Goal: Task Accomplishment & Management: Manage account settings

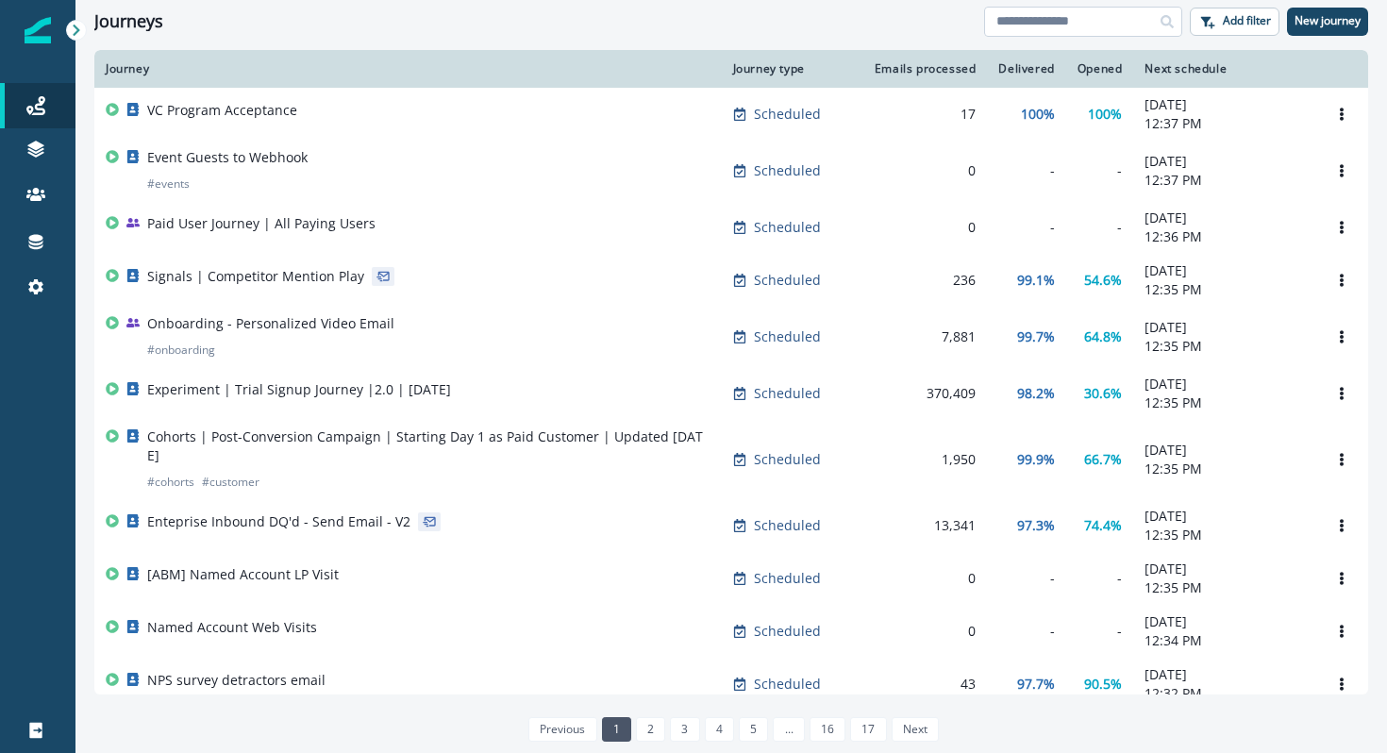
click at [1113, 22] on input at bounding box center [1083, 22] width 198 height 30
type input "****"
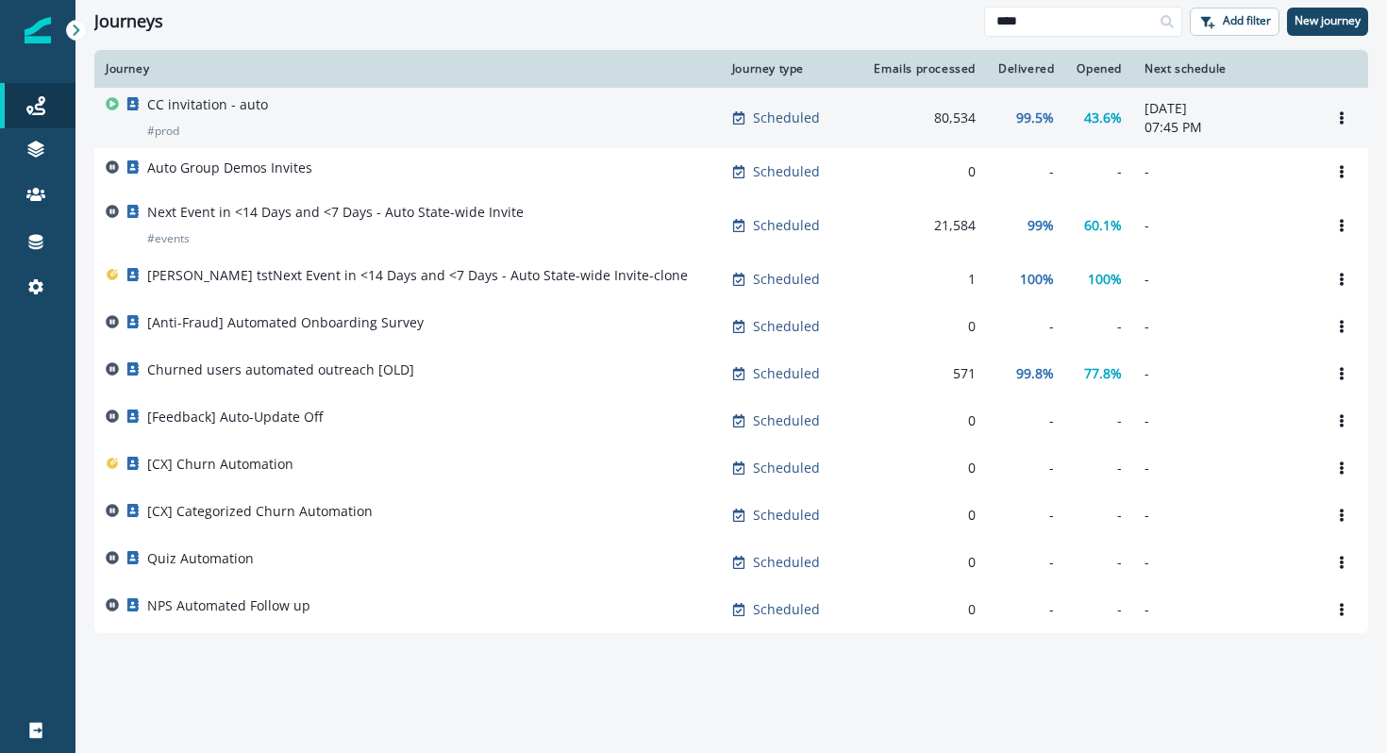
click at [673, 101] on div "CC invitation - auto # prod" at bounding box center [408, 117] width 604 height 45
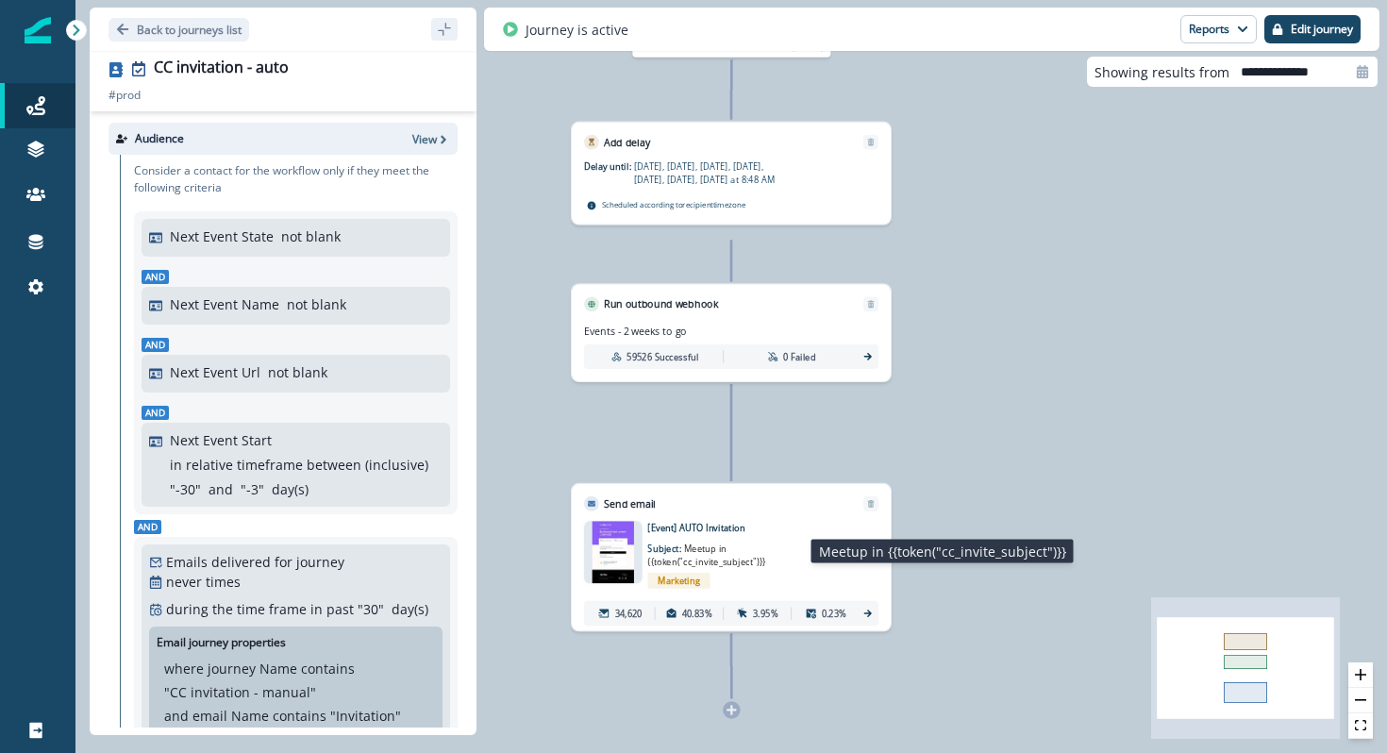
click at [706, 541] on p "Subject: Meetup in {{token("cc_invite_subject")}}" at bounding box center [725, 551] width 156 height 34
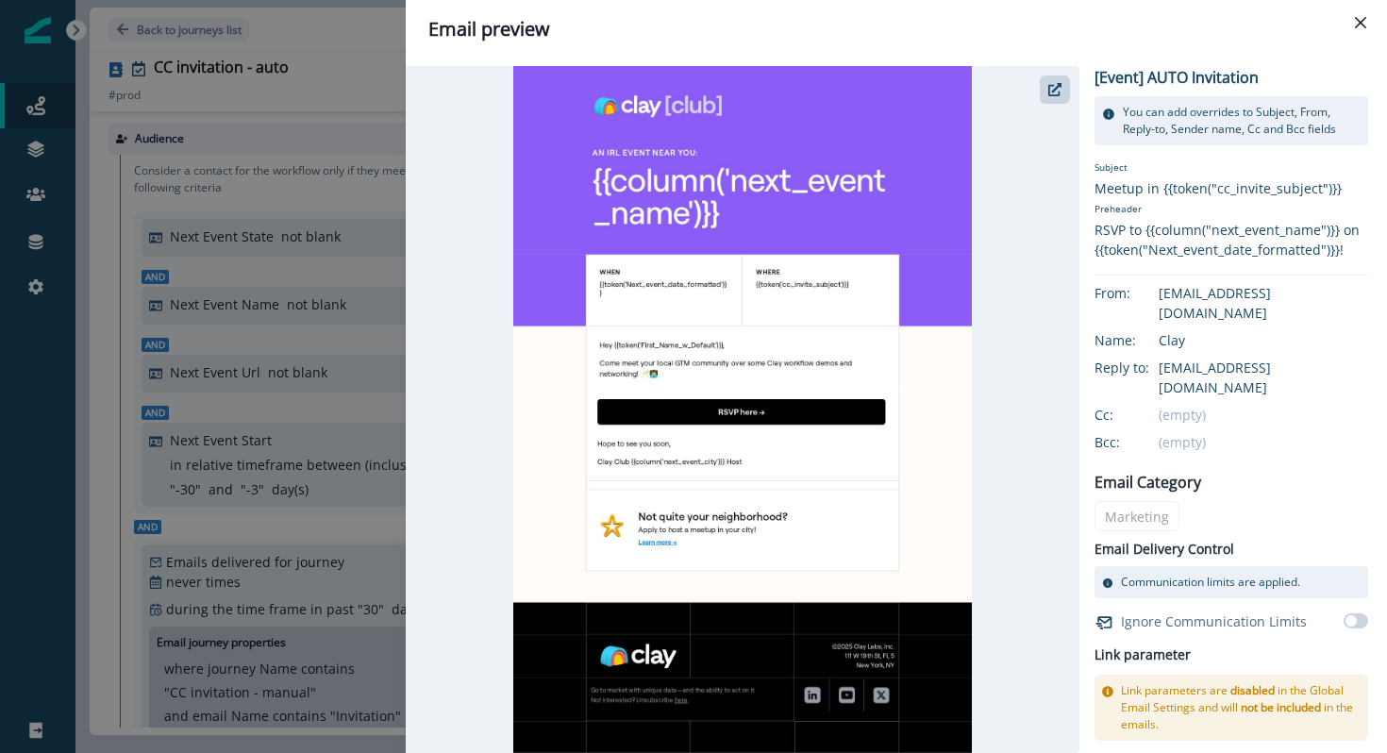
click at [1239, 69] on p "[Event] AUTO Invitation" at bounding box center [1177, 77] width 164 height 23
drag, startPoint x: 1257, startPoint y: 71, endPoint x: 1092, endPoint y: 71, distance: 165.1
click at [1092, 71] on div "[Event] AUTO Invitation You can add overrides to Subject, From, Reply-to, Sende…" at bounding box center [887, 409] width 962 height 687
copy p "[Event] AUTO Invitation"
click at [215, 232] on div "Email preview [Event] AUTO Invitation You can add overrides to Subject, From, R…" at bounding box center [693, 376] width 1387 height 753
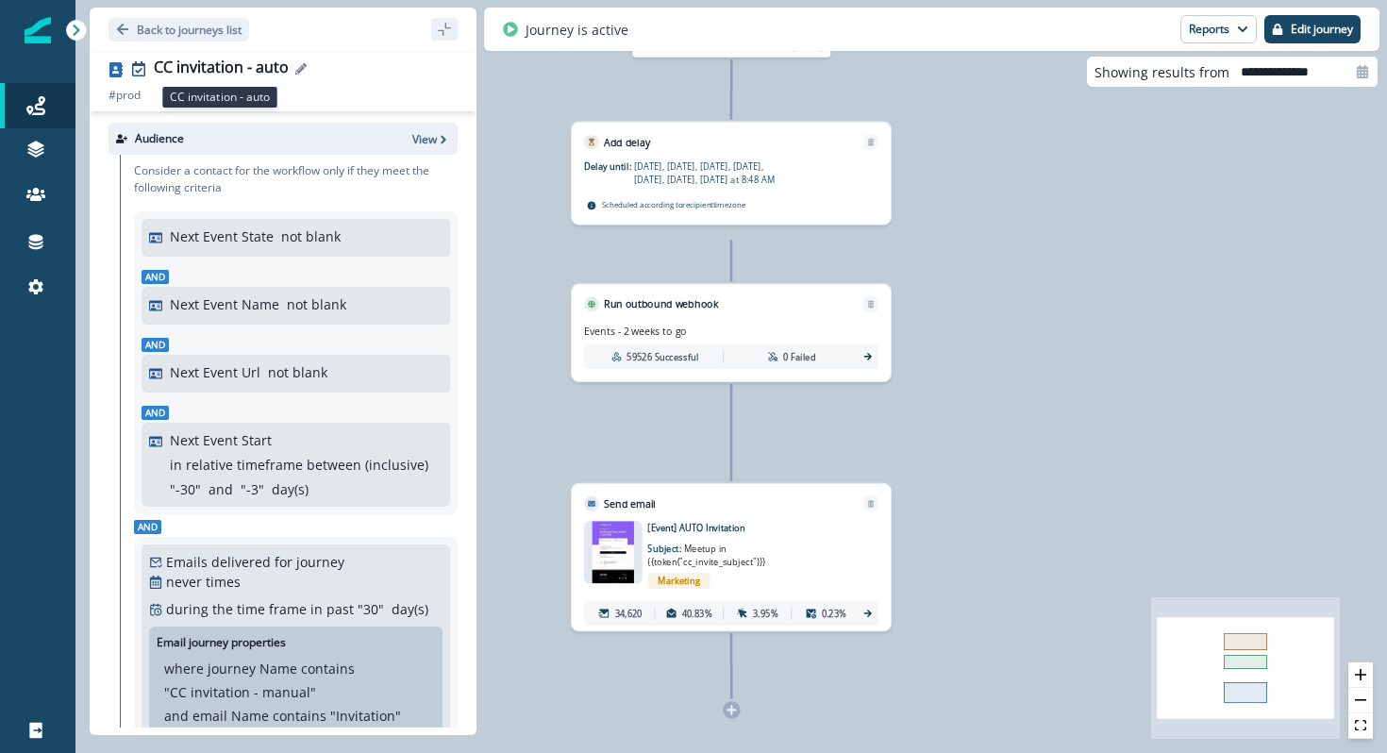
drag, startPoint x: 303, startPoint y: 73, endPoint x: 239, endPoint y: 59, distance: 65.5
click at [239, 59] on div "CC invitation - auto" at bounding box center [306, 69] width 304 height 21
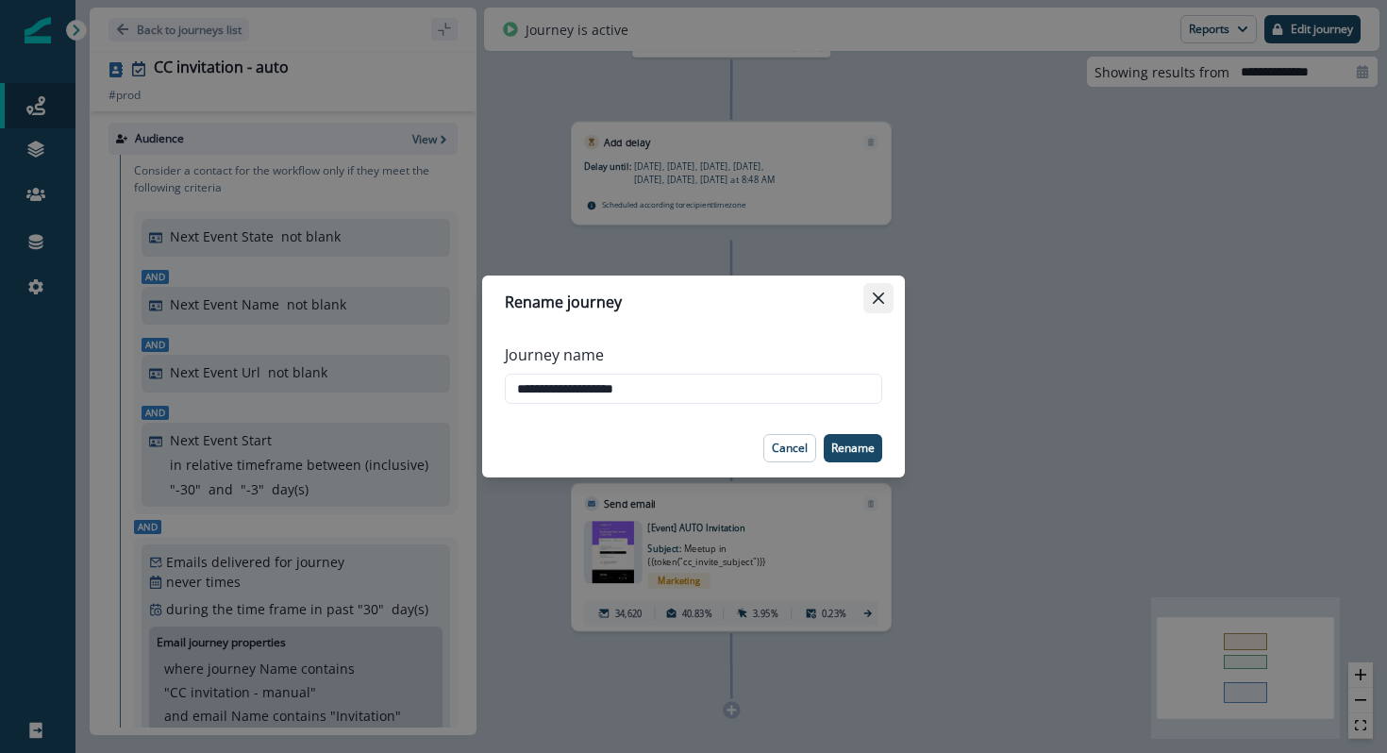
click at [873, 285] on button "Close" at bounding box center [878, 298] width 30 height 30
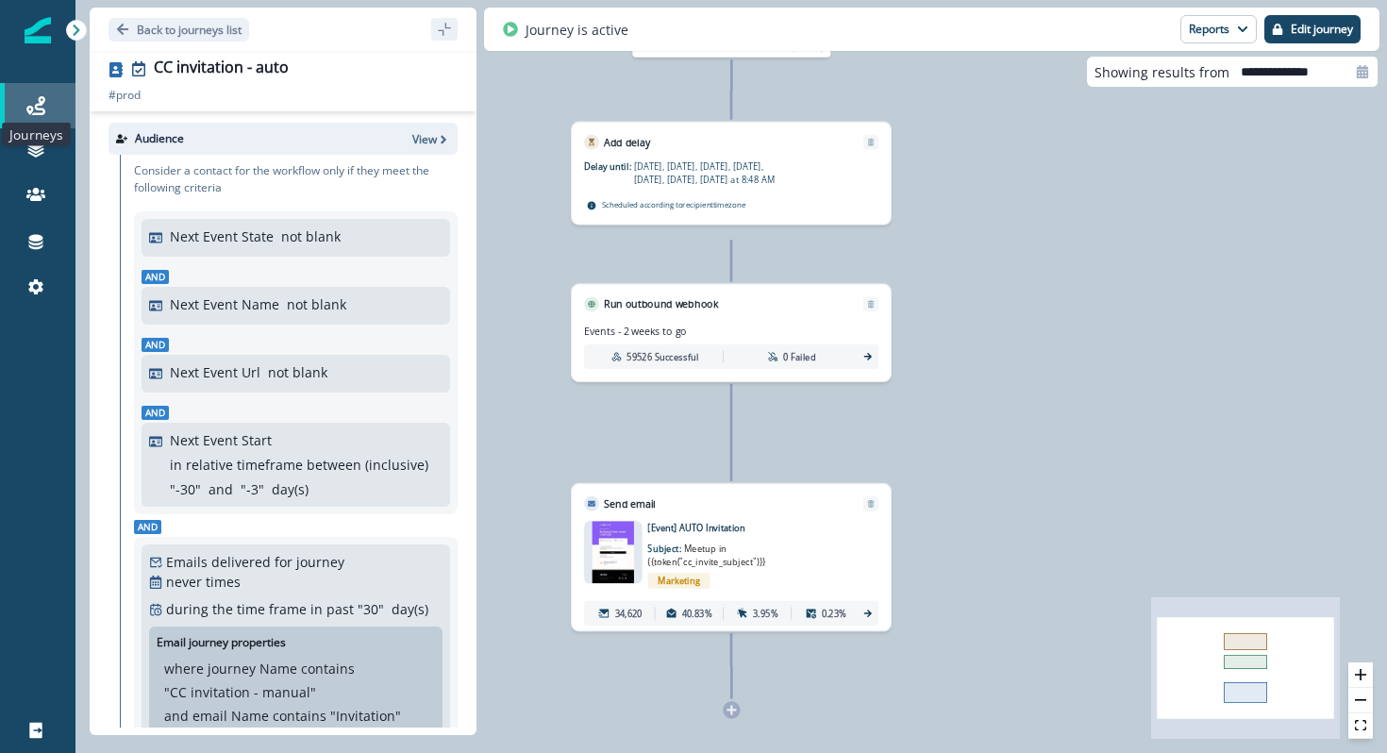
click at [31, 109] on icon at bounding box center [35, 105] width 19 height 19
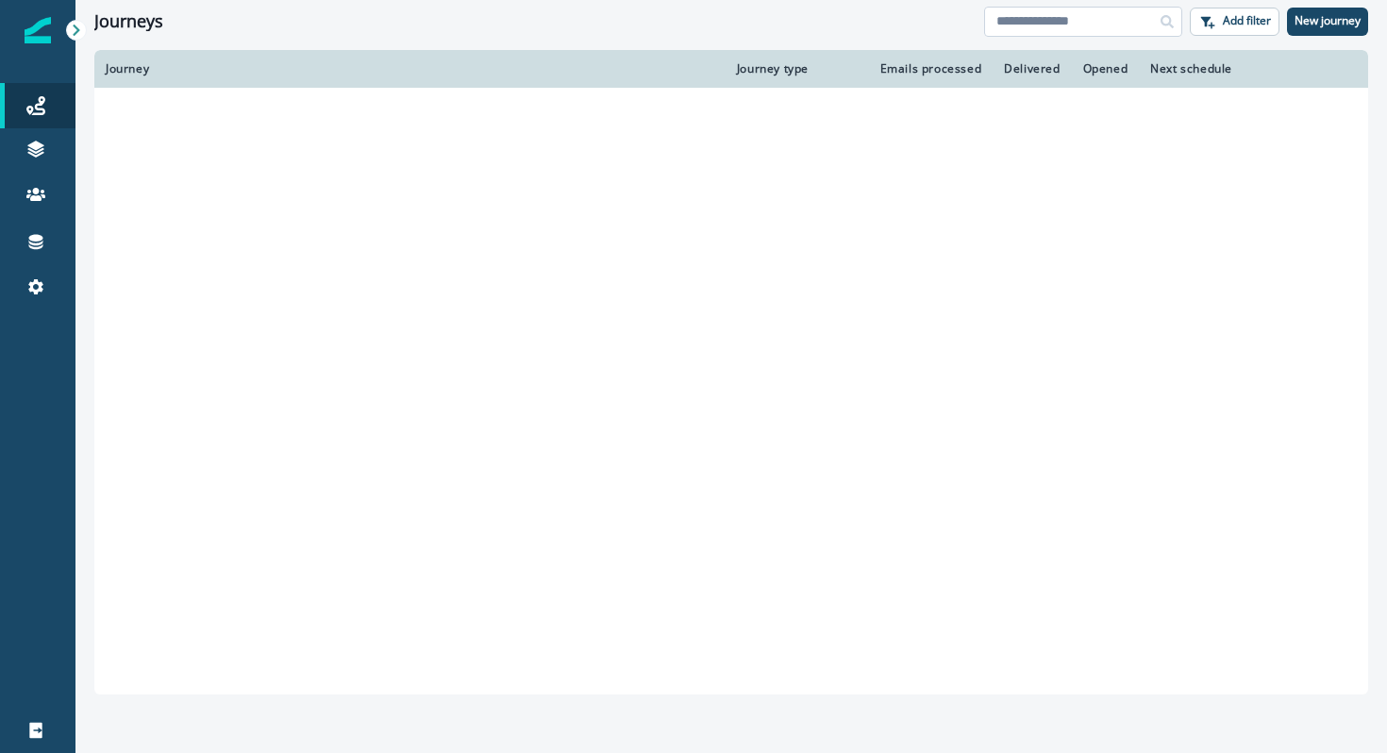
click at [1087, 17] on input at bounding box center [1083, 22] width 198 height 30
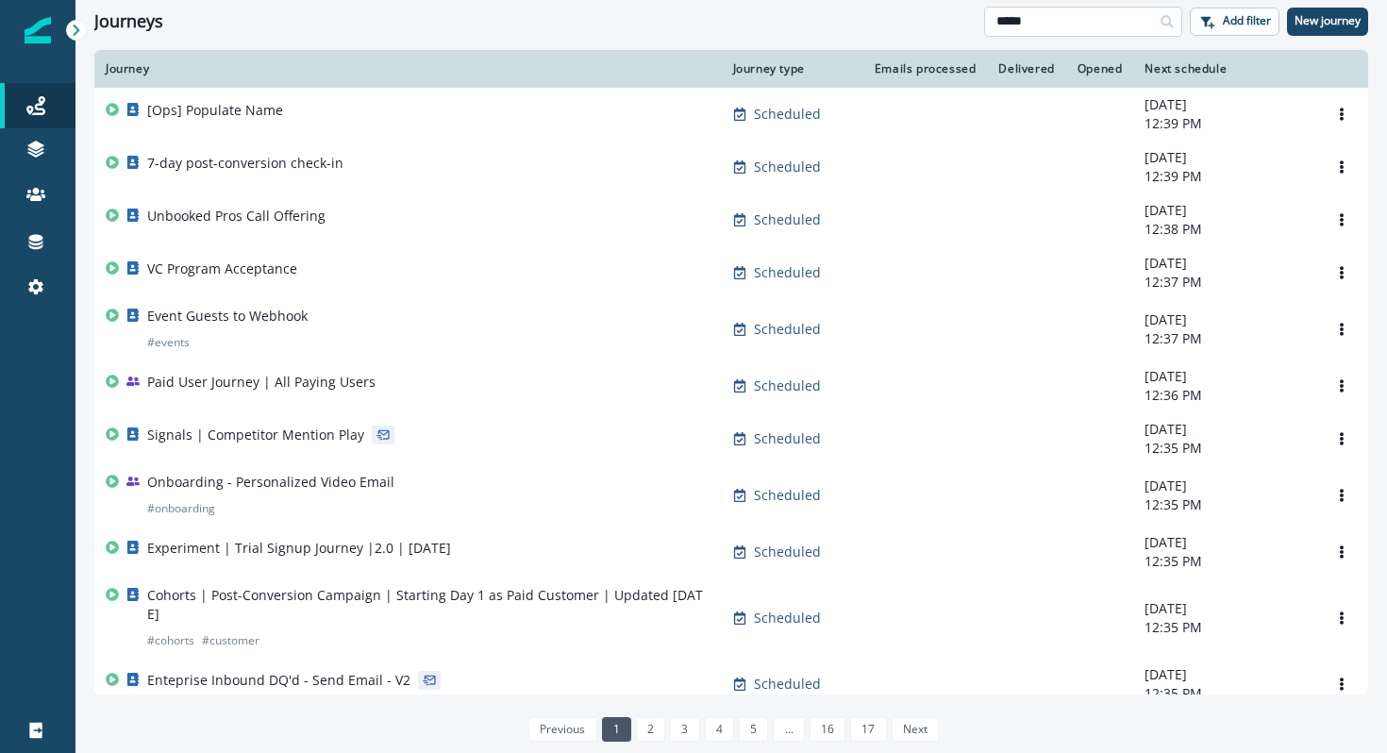
type input "*****"
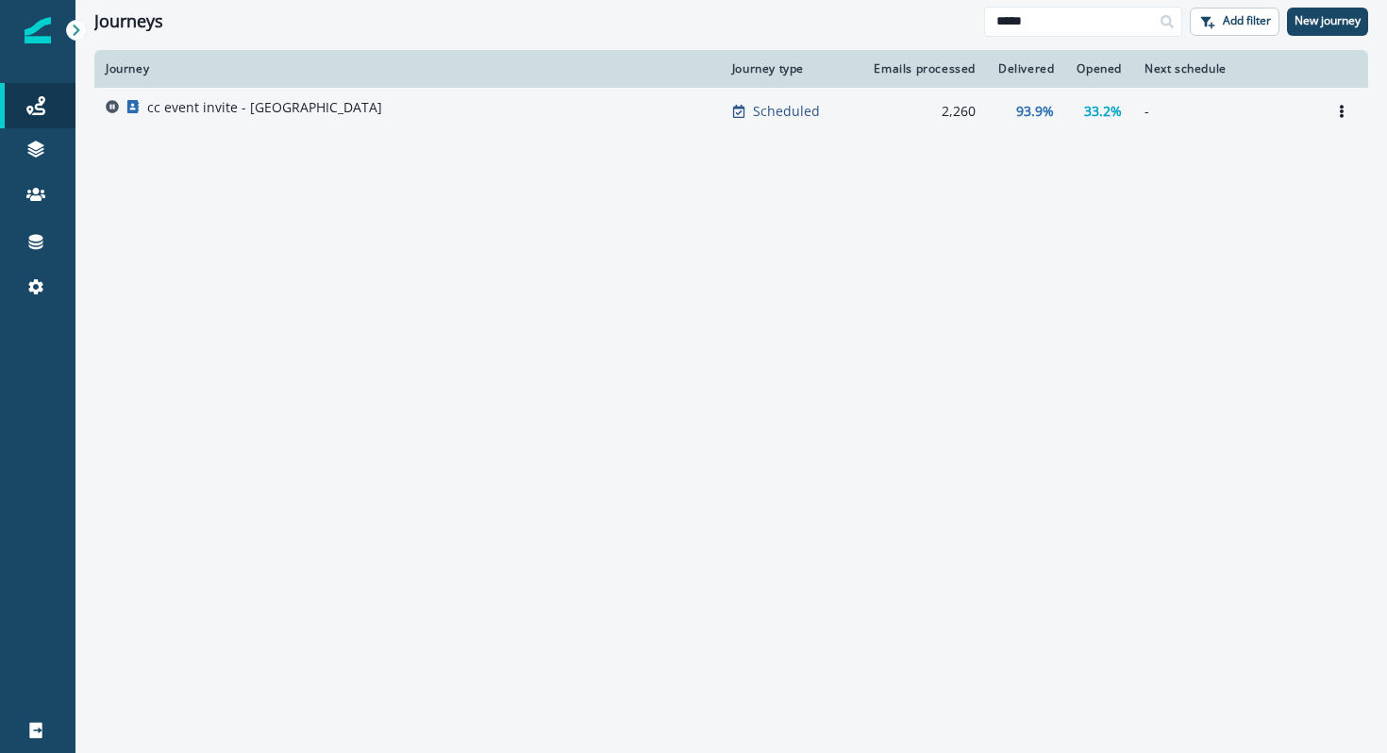
click at [489, 103] on div "cc event invite - [GEOGRAPHIC_DATA]" at bounding box center [408, 111] width 604 height 26
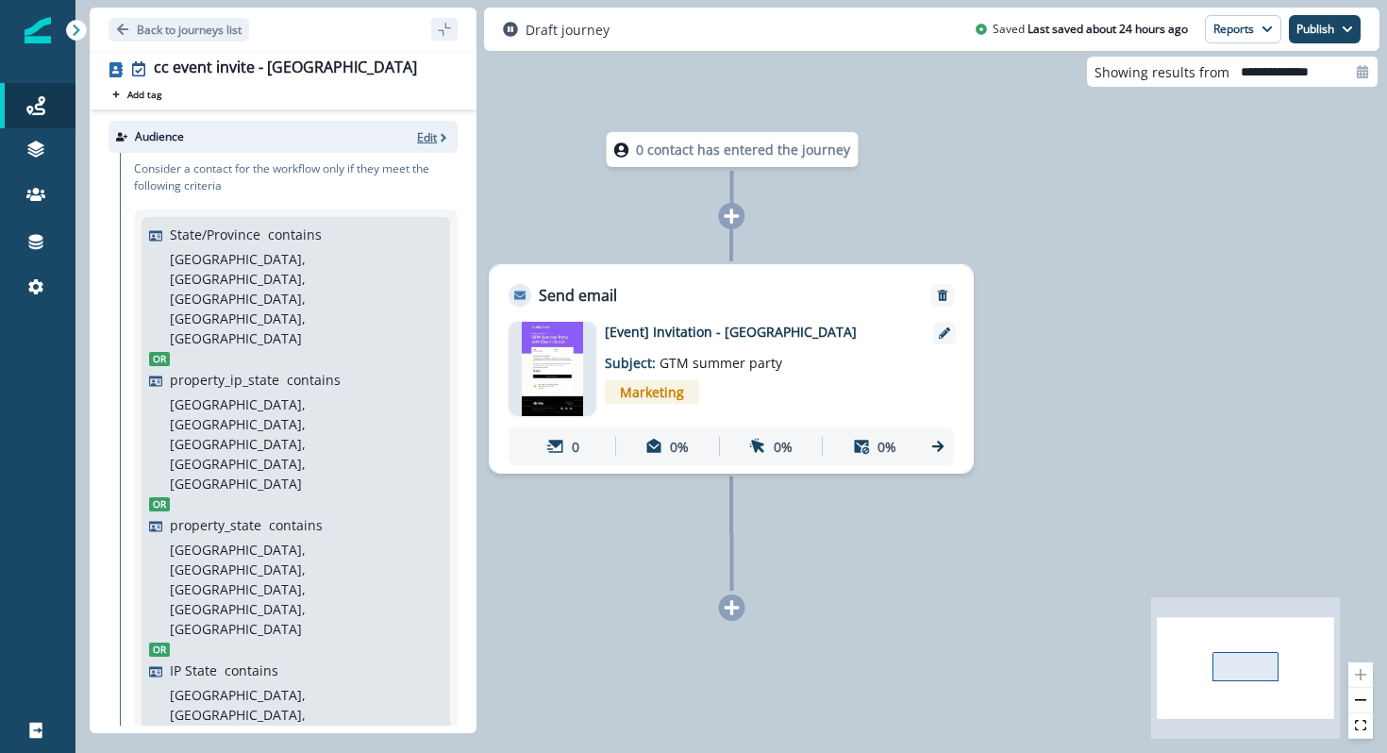
click at [430, 138] on p "Edit" at bounding box center [427, 137] width 20 height 16
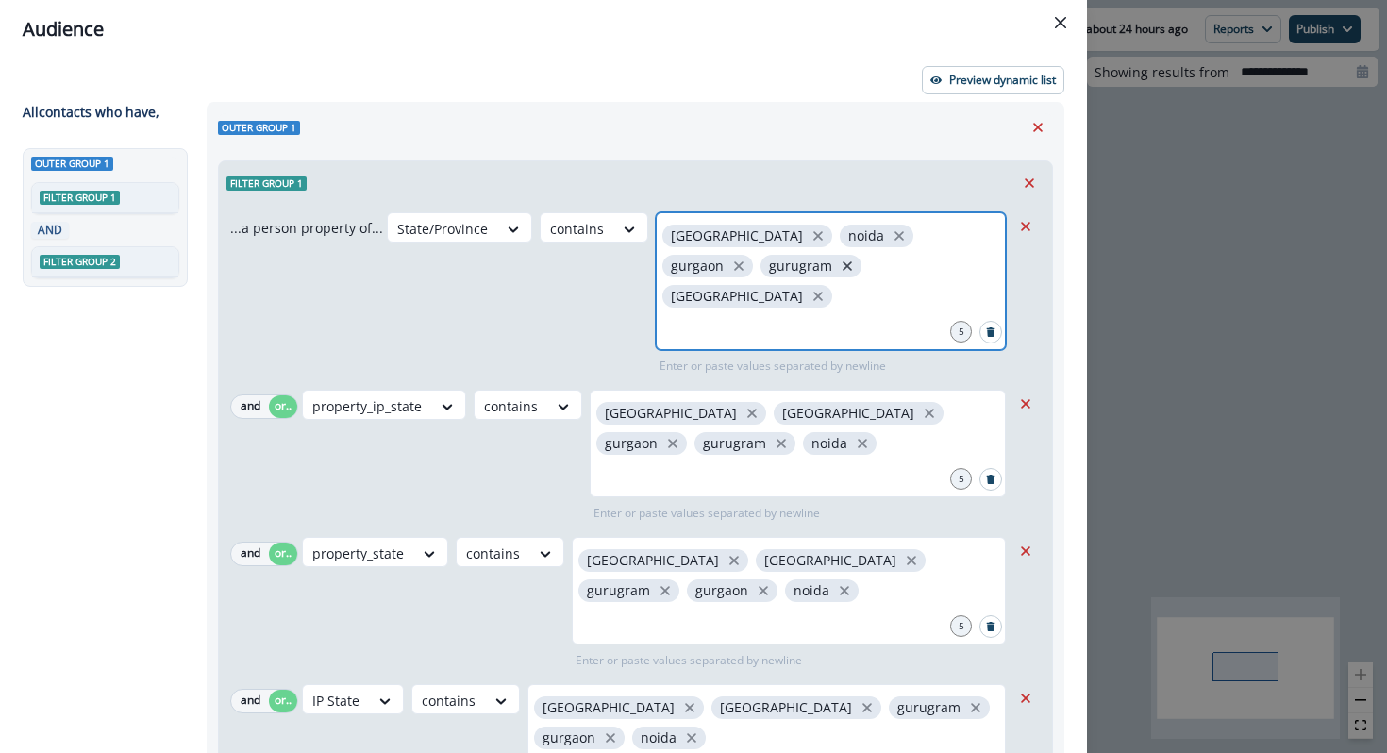
click at [839, 273] on icon "close" at bounding box center [847, 266] width 17 height 17
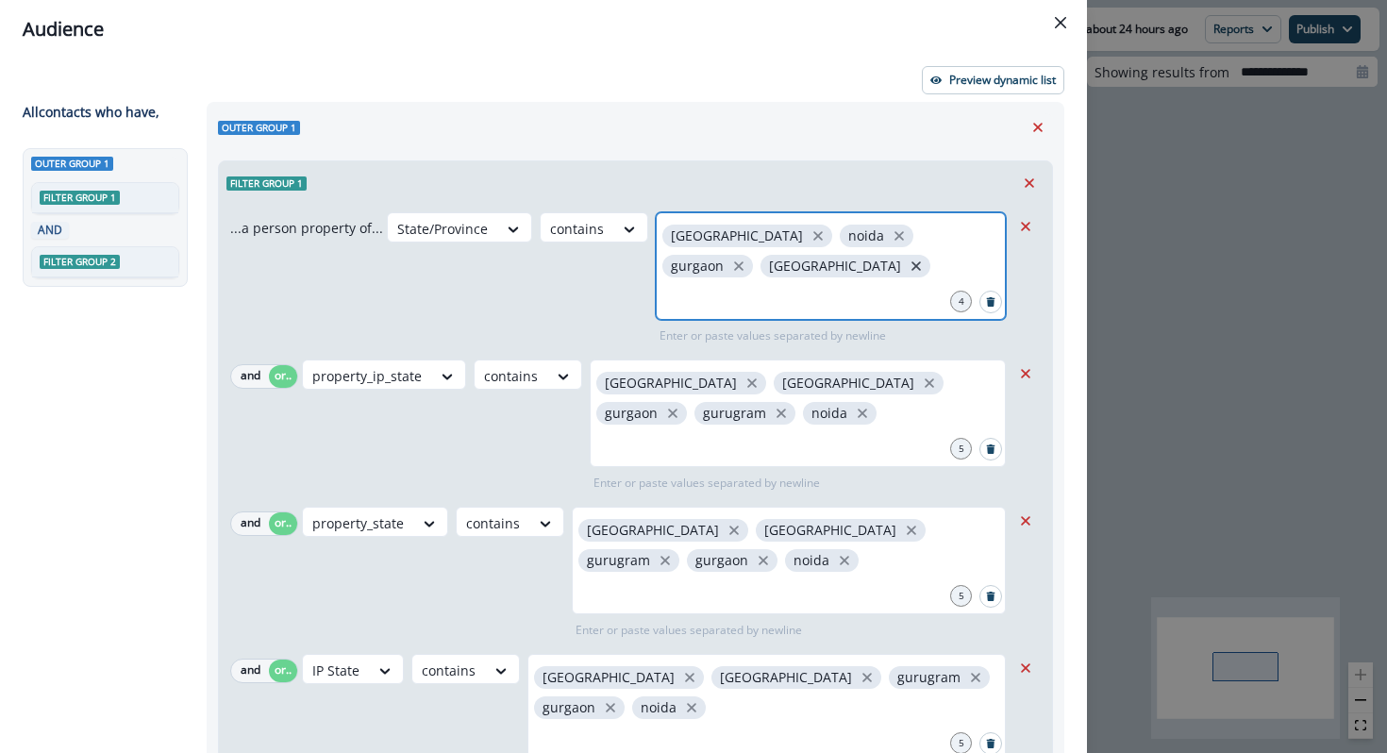
click at [908, 264] on icon "close" at bounding box center [916, 266] width 17 height 17
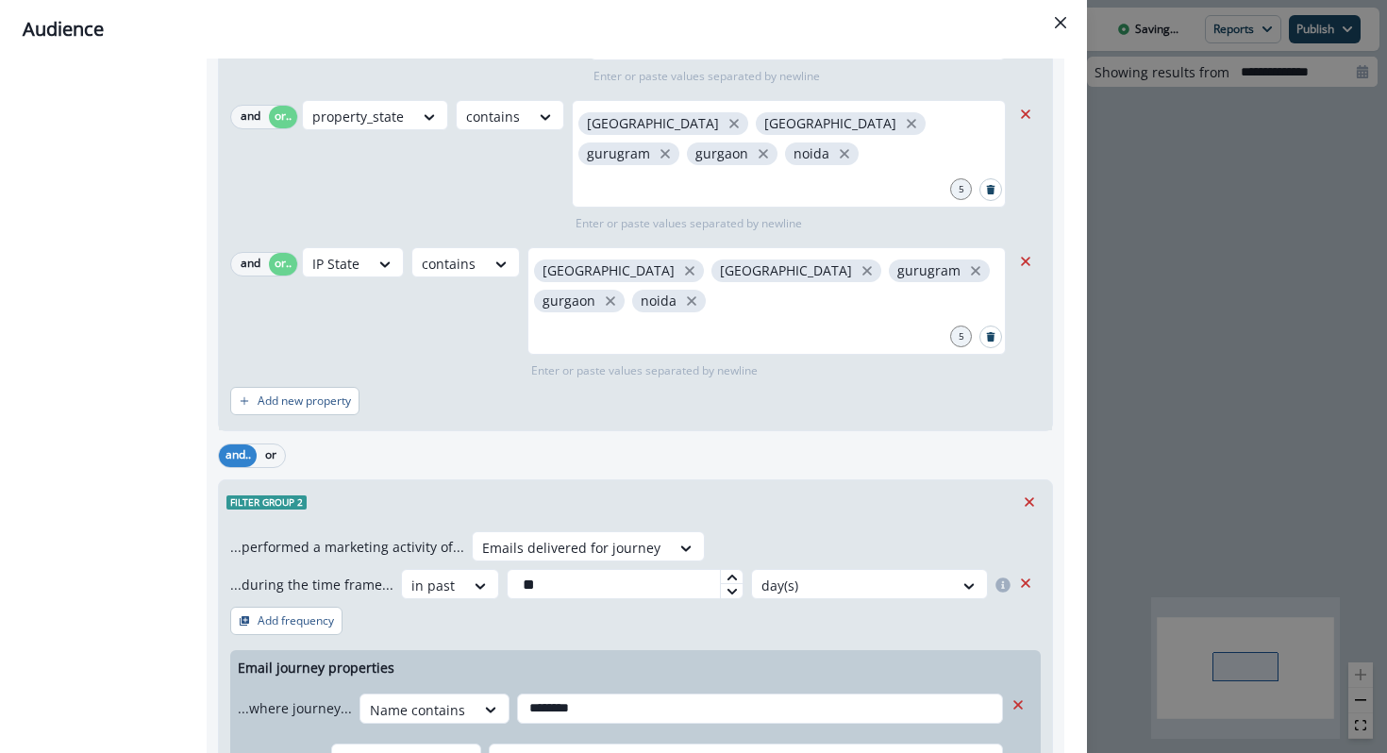
scroll to position [600, 0]
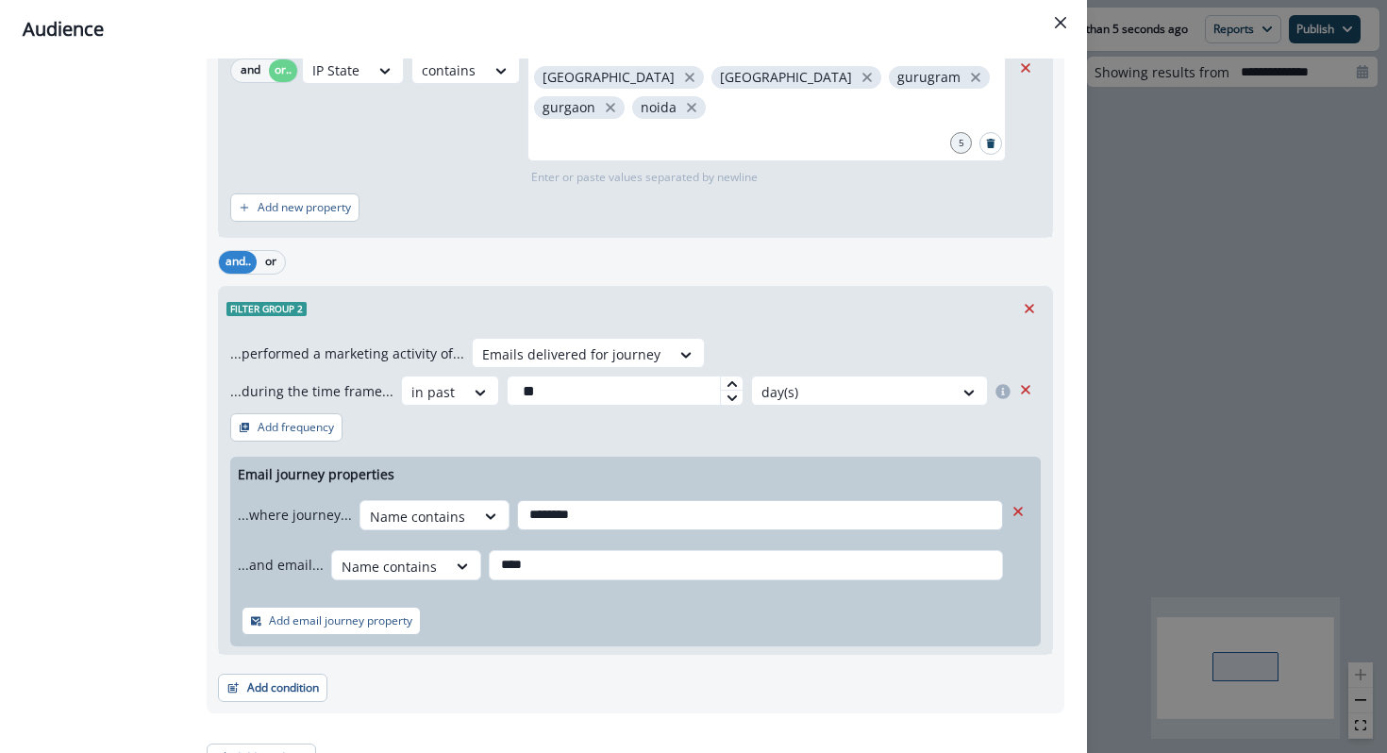
click at [539, 500] on input "********" at bounding box center [760, 515] width 486 height 30
paste input "**********"
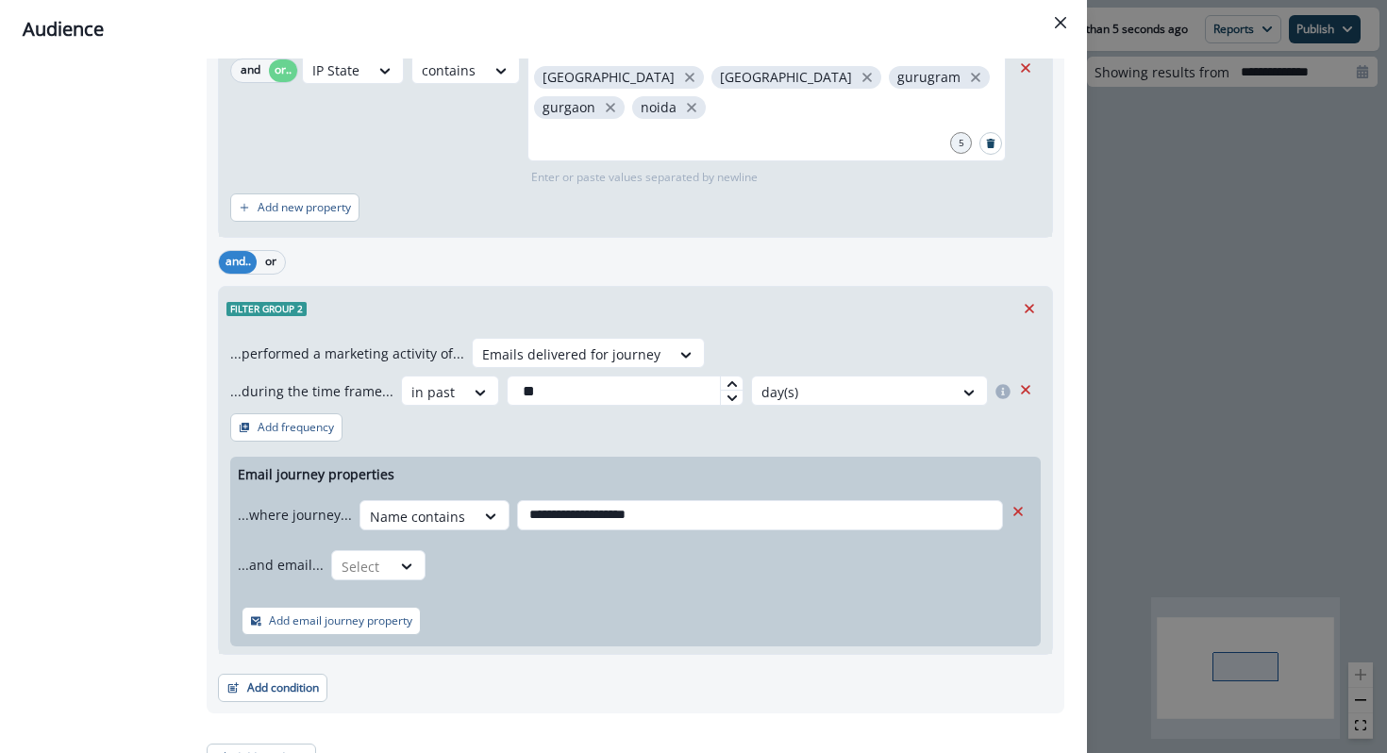
scroll to position [0, 0]
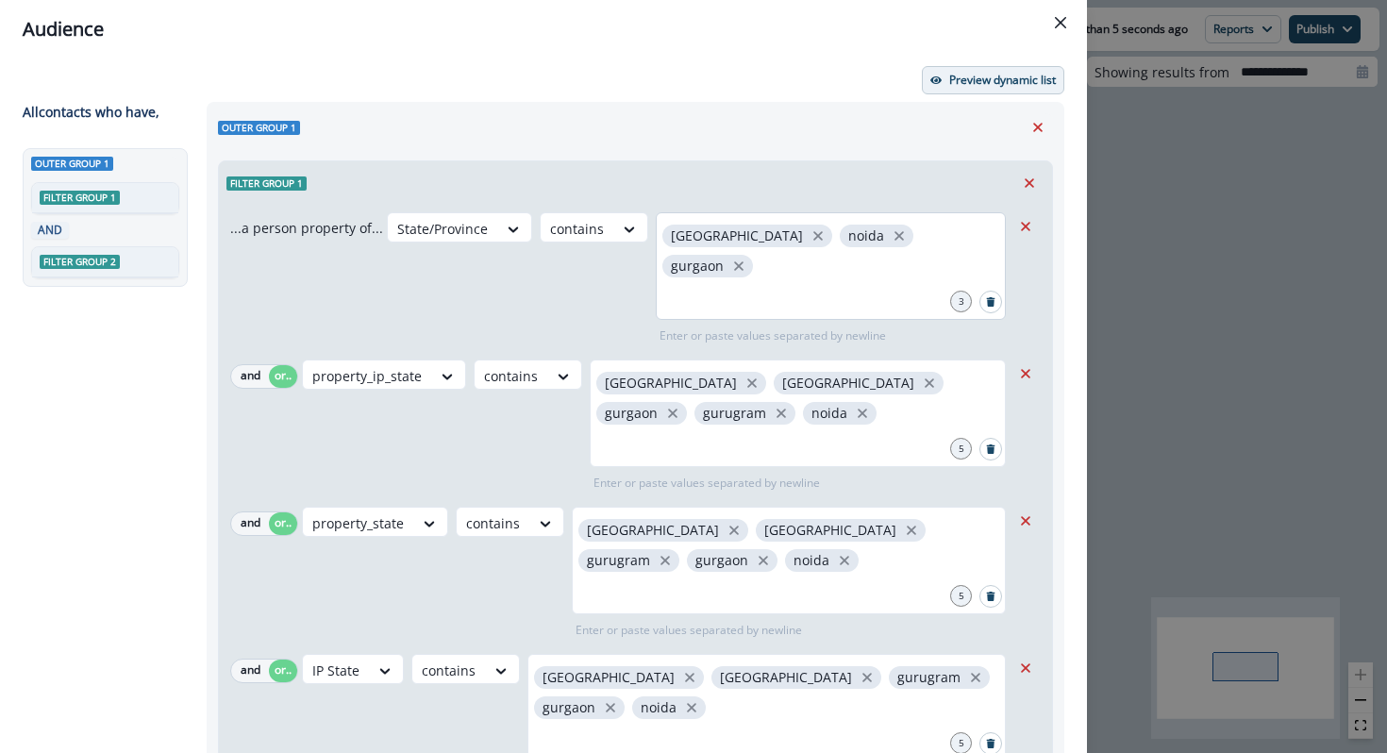
type input "**********"
click at [1012, 74] on p "Preview dynamic list" at bounding box center [1002, 80] width 107 height 13
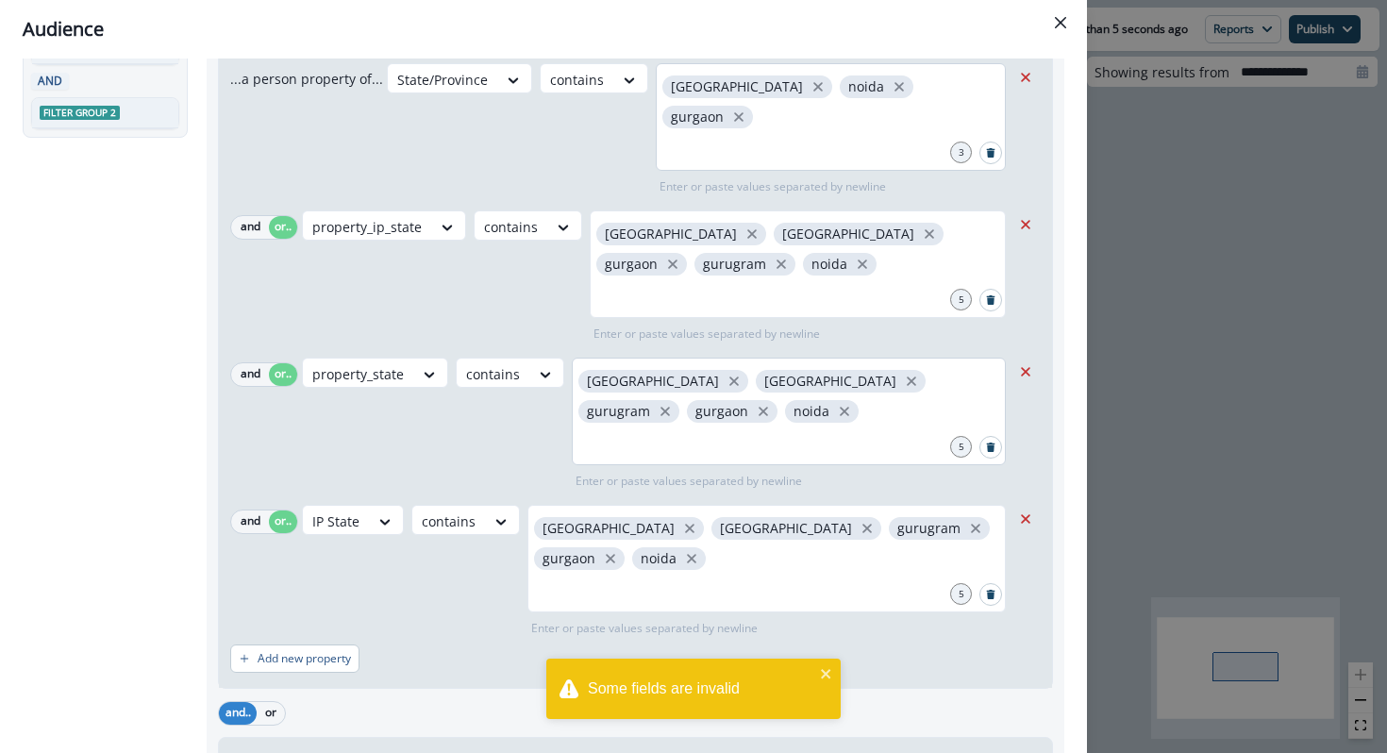
scroll to position [153, 0]
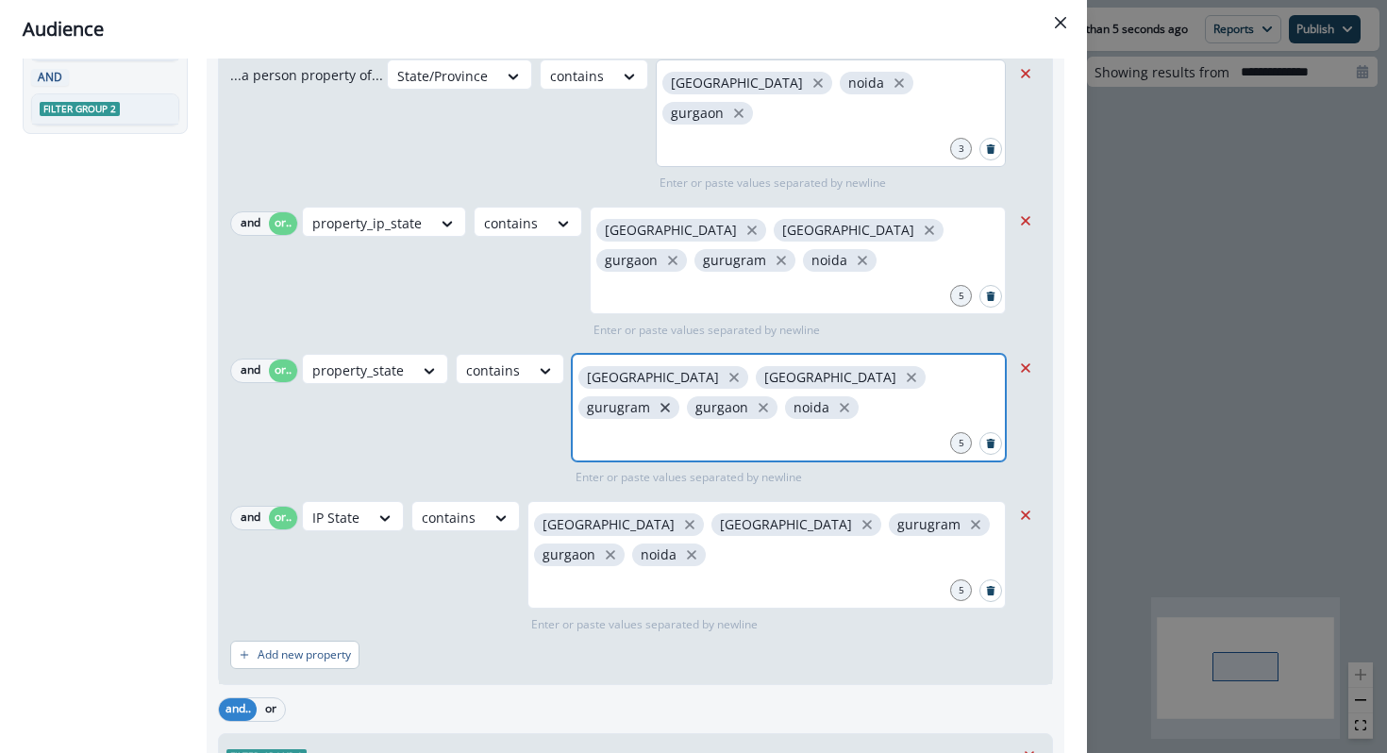
click at [674, 399] on icon "close" at bounding box center [665, 407] width 17 height 17
click at [663, 399] on icon "close" at bounding box center [654, 407] width 17 height 17
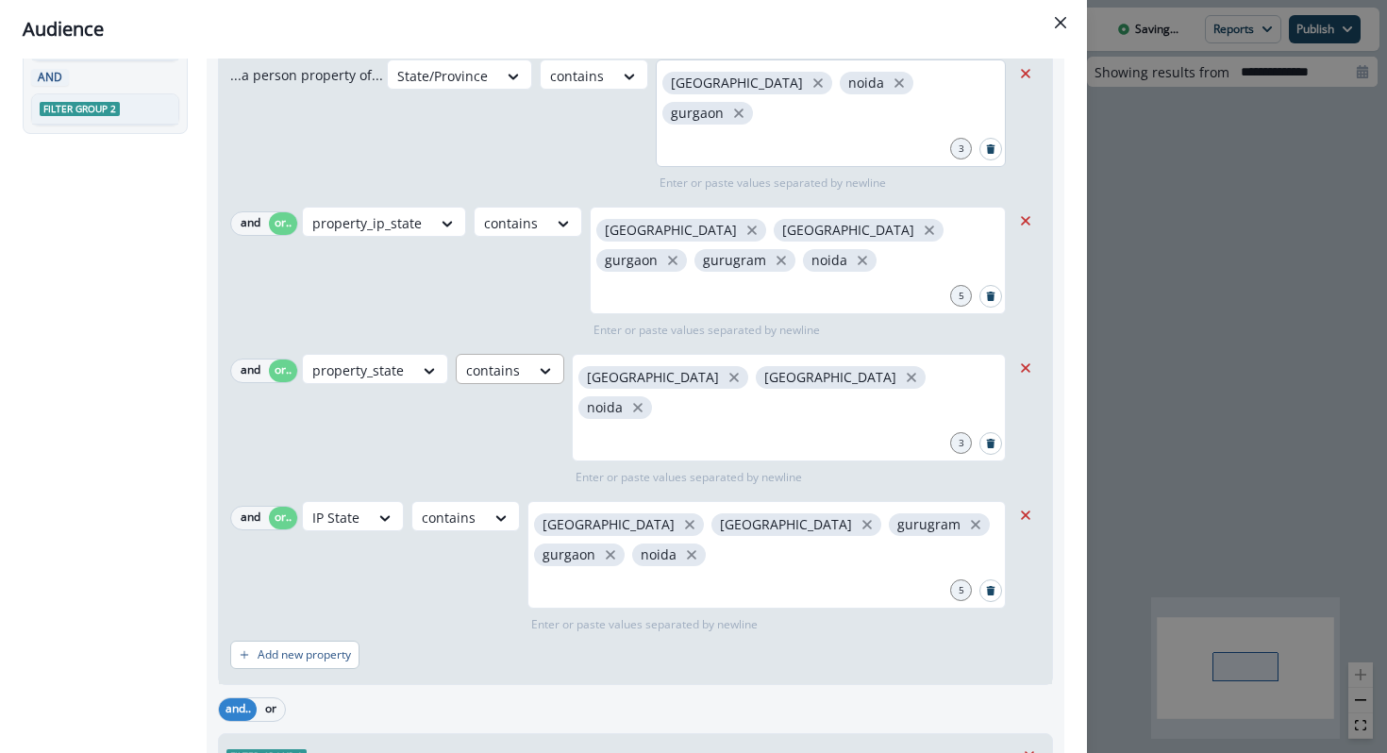
click at [488, 88] on div at bounding box center [442, 76] width 91 height 24
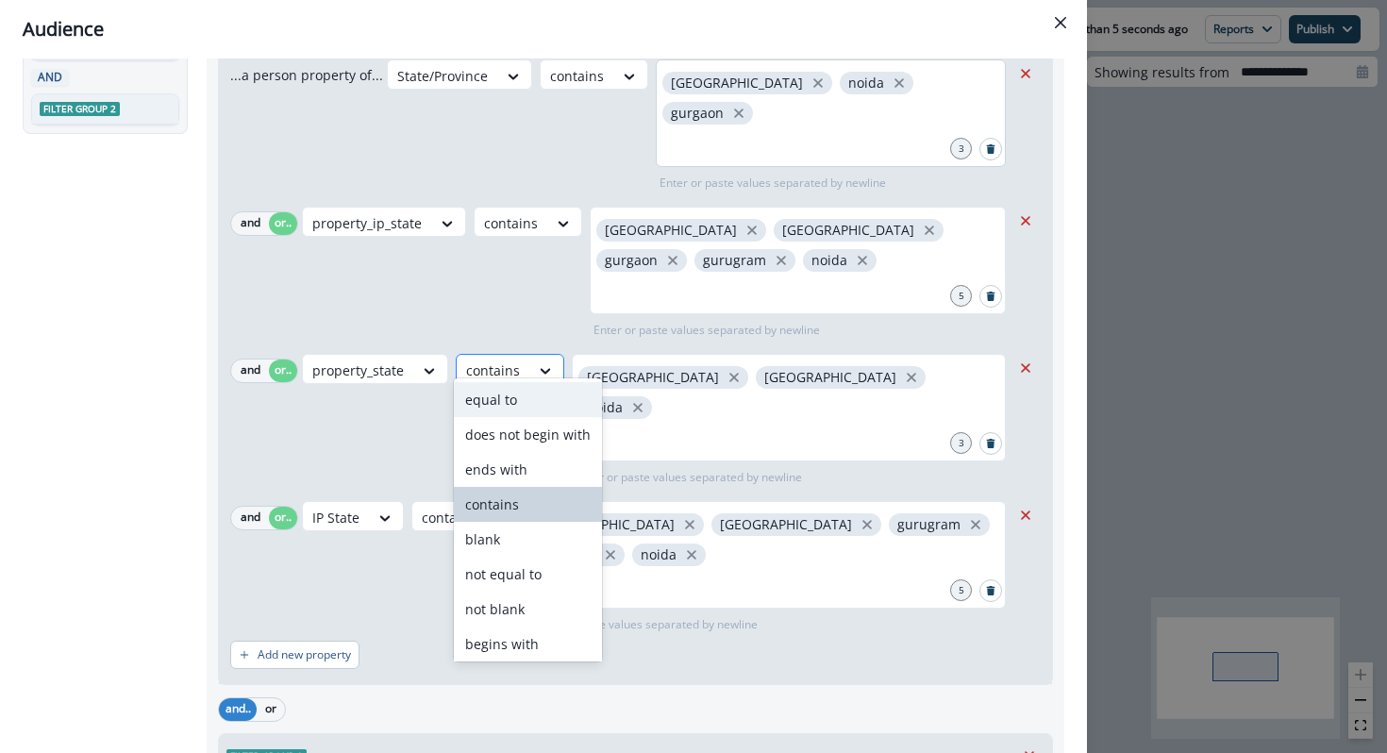
click at [495, 359] on div at bounding box center [493, 371] width 54 height 24
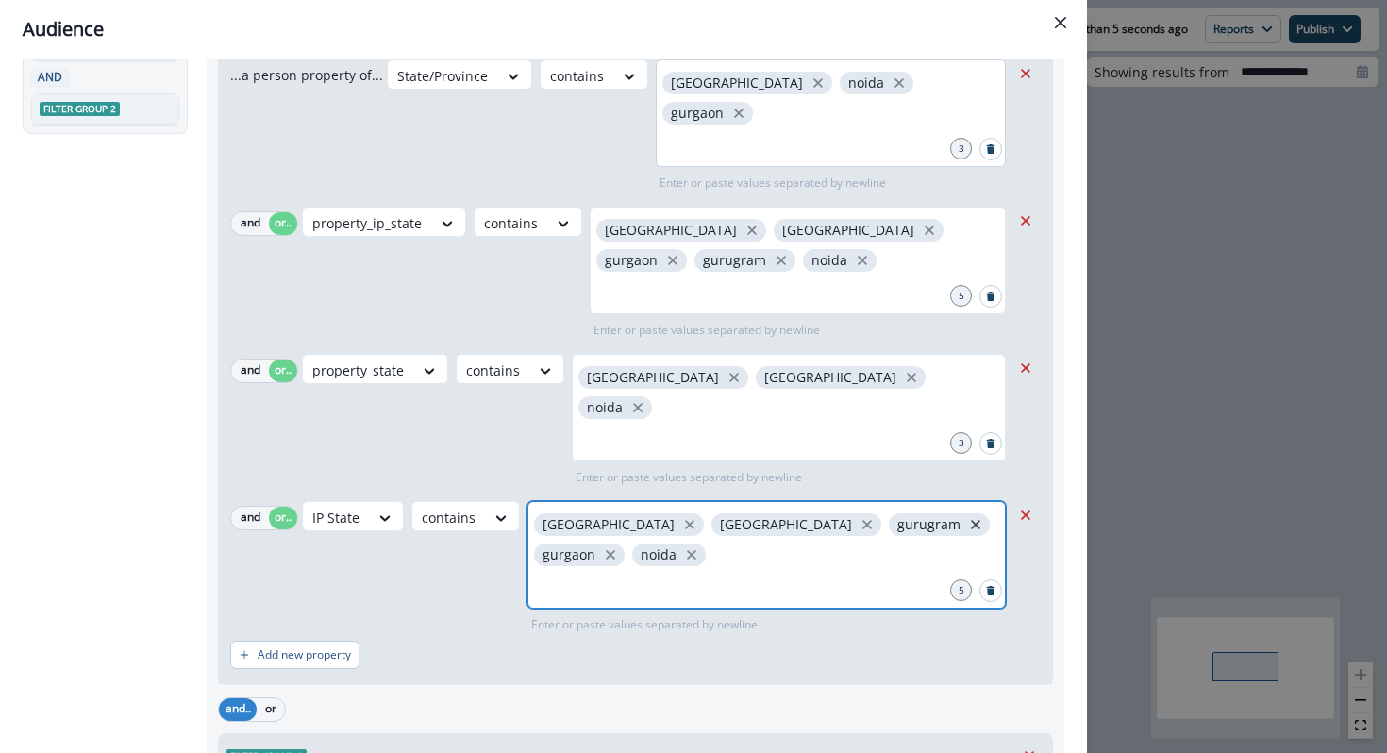
click at [967, 516] on icon "close" at bounding box center [975, 524] width 17 height 17
click at [961, 520] on icon "close" at bounding box center [965, 524] width 9 height 9
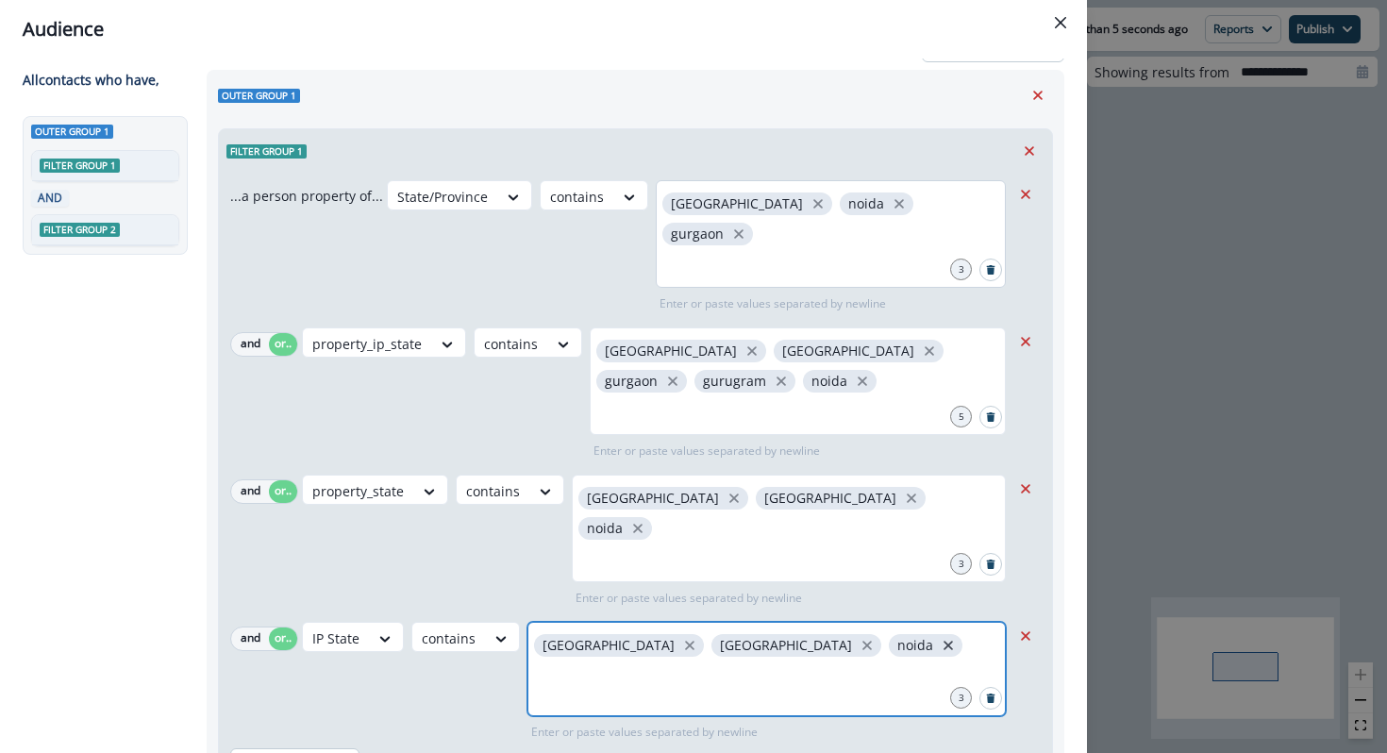
scroll to position [16, 0]
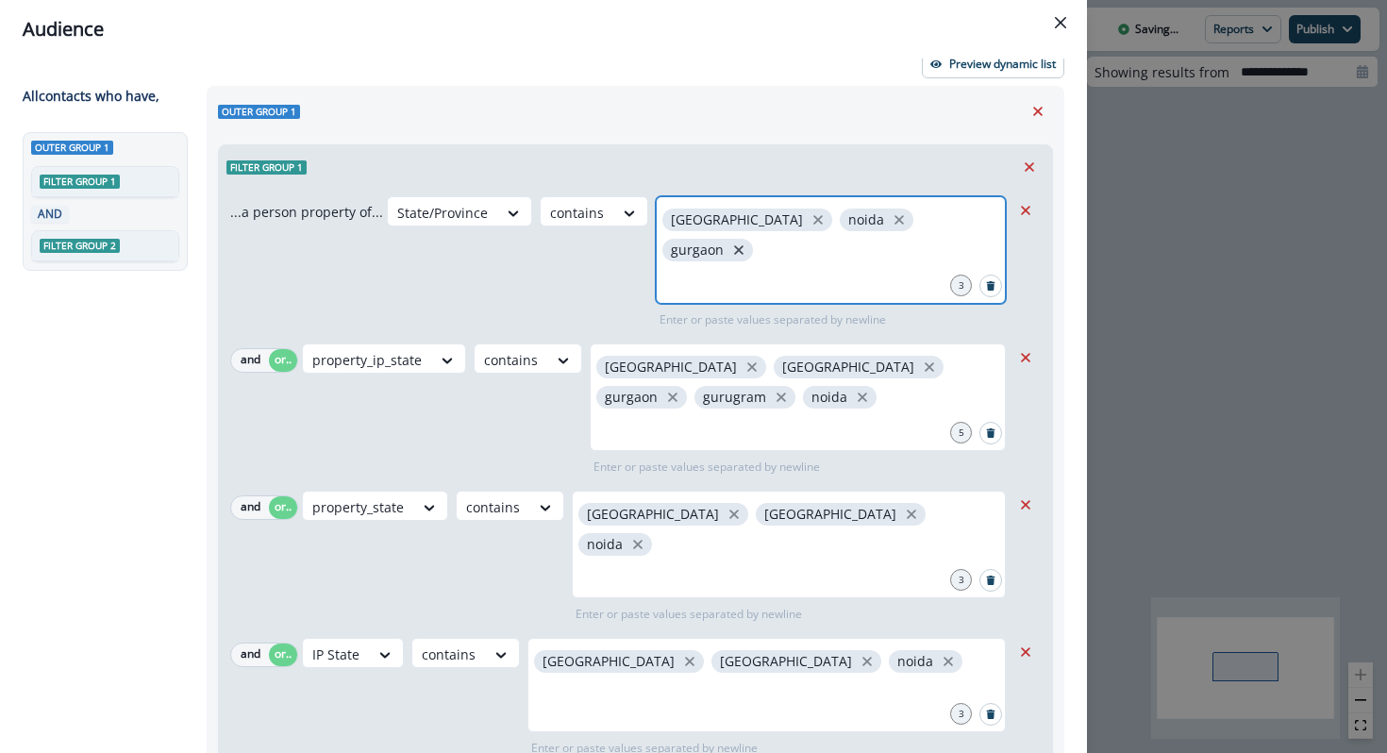
click at [744, 245] on icon "close" at bounding box center [738, 249] width 9 height 9
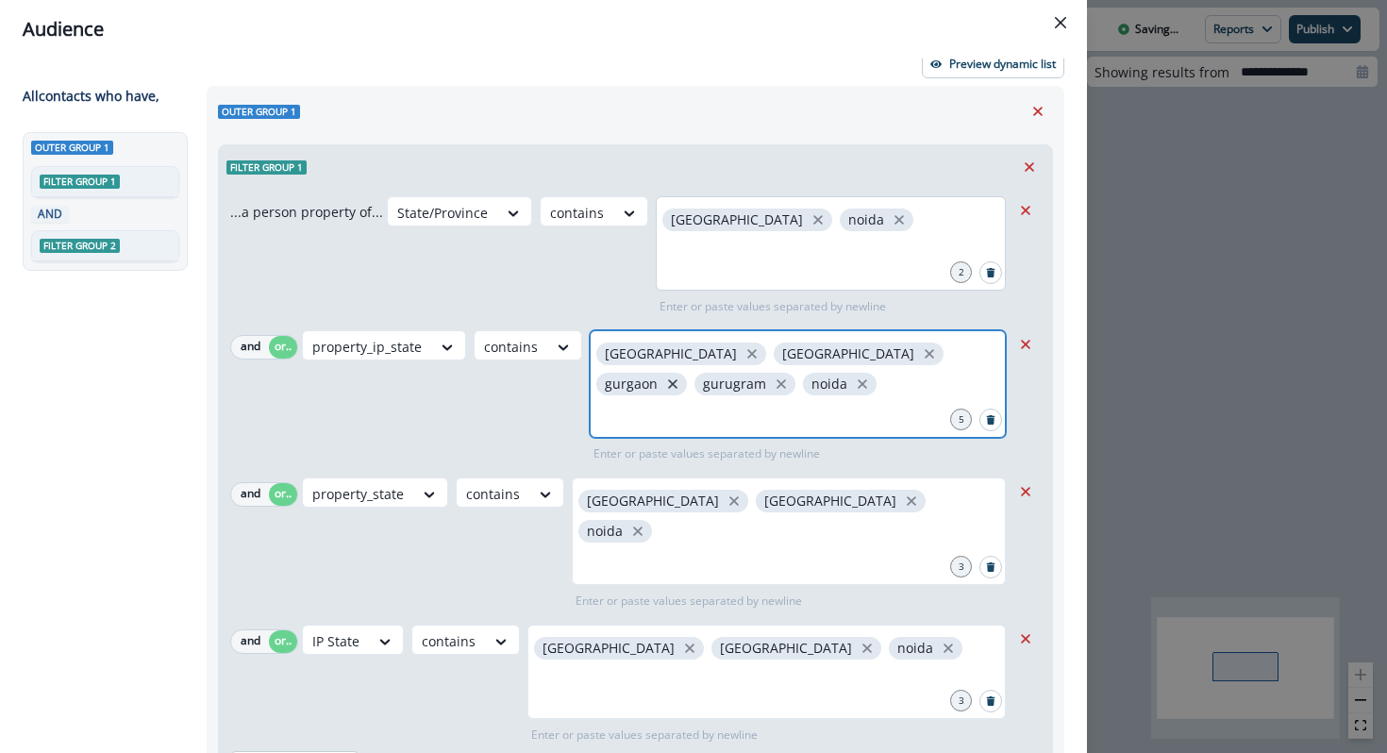
click at [681, 376] on icon "close" at bounding box center [672, 384] width 17 height 17
click at [692, 376] on icon "close" at bounding box center [683, 384] width 17 height 17
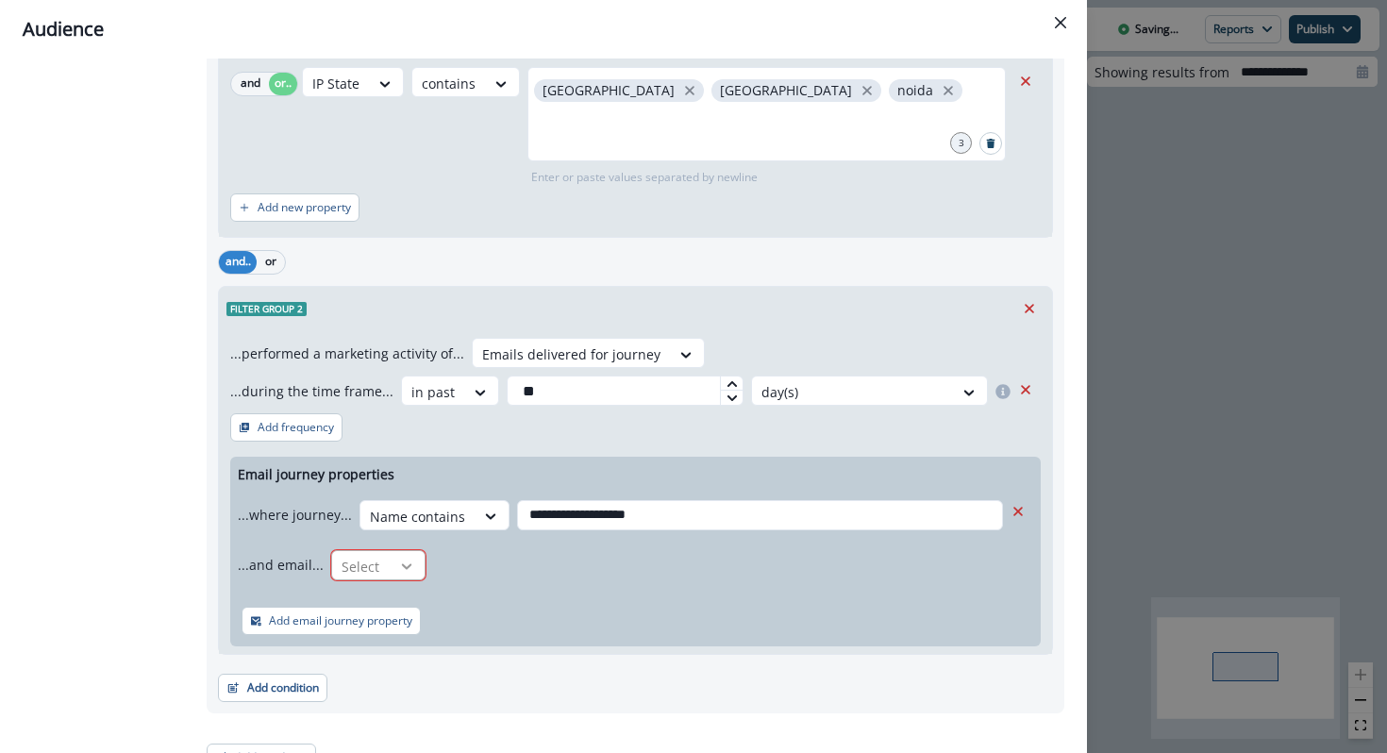
click at [391, 557] on div at bounding box center [407, 566] width 32 height 19
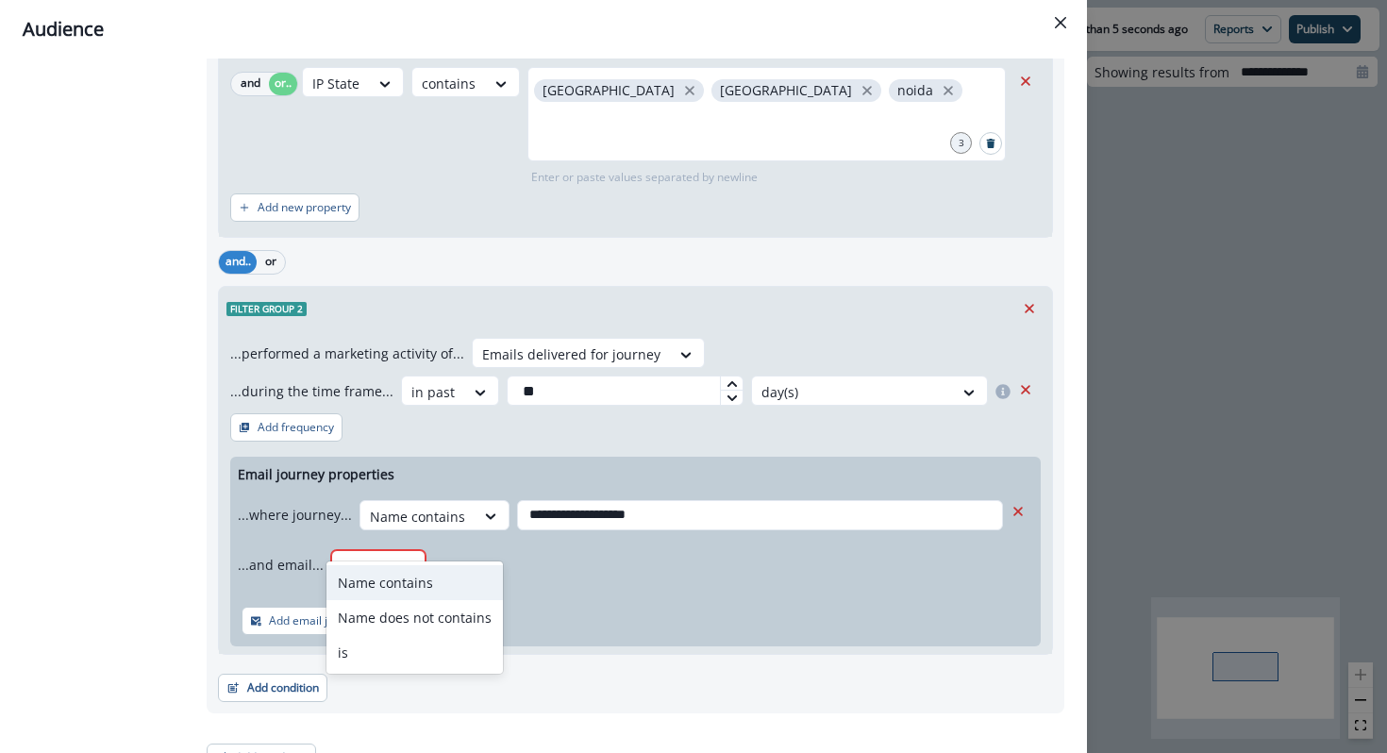
click at [400, 579] on div "Name contains" at bounding box center [414, 582] width 176 height 35
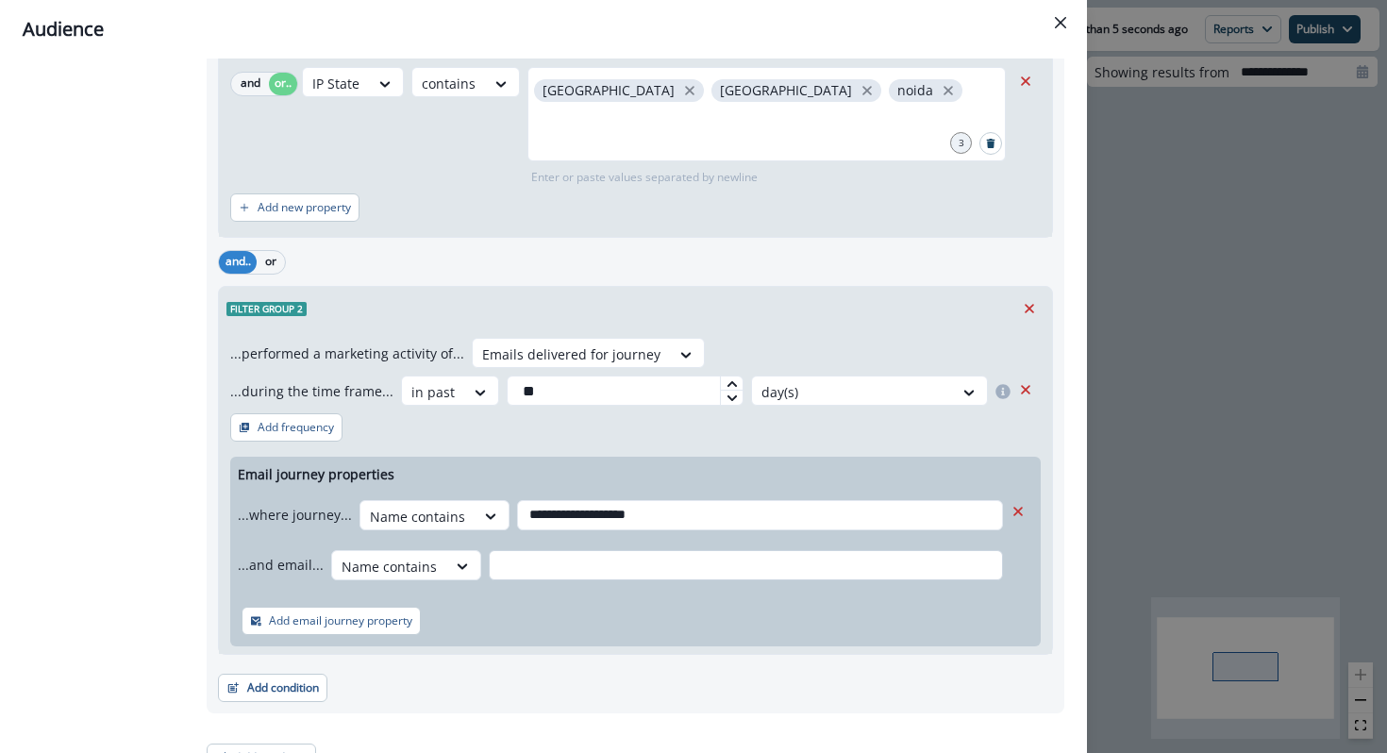
click at [565, 550] on input "text" at bounding box center [746, 565] width 514 height 30
paste input "**********"
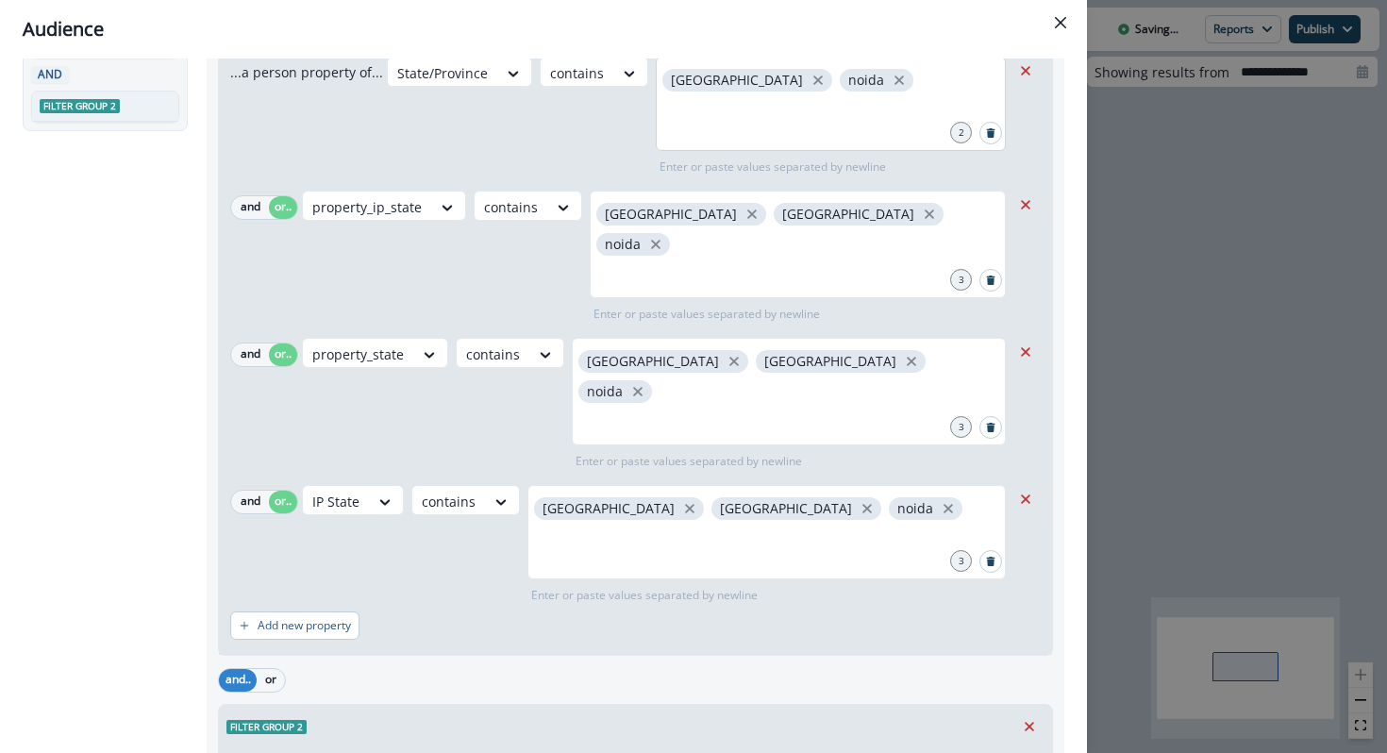
scroll to position [0, 0]
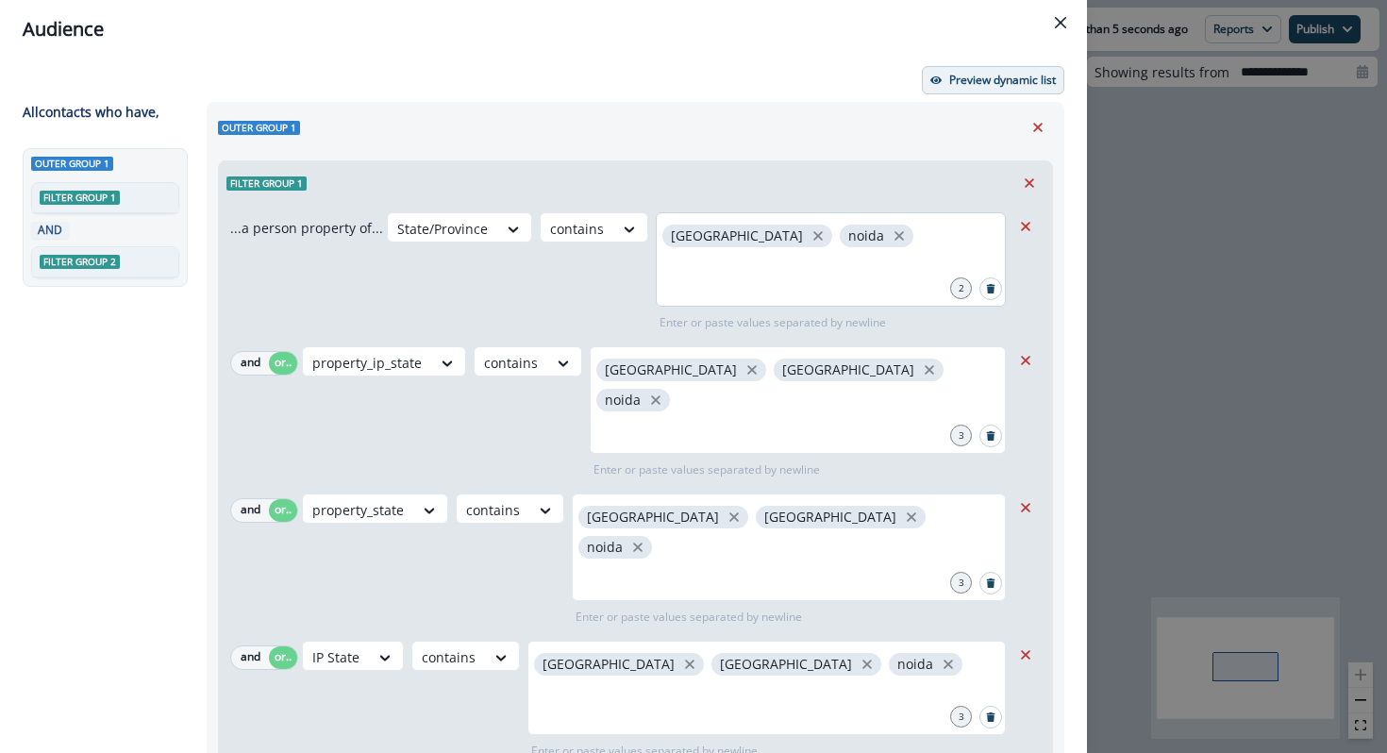
type input "**********"
click at [991, 89] on button "Preview dynamic list" at bounding box center [993, 80] width 142 height 28
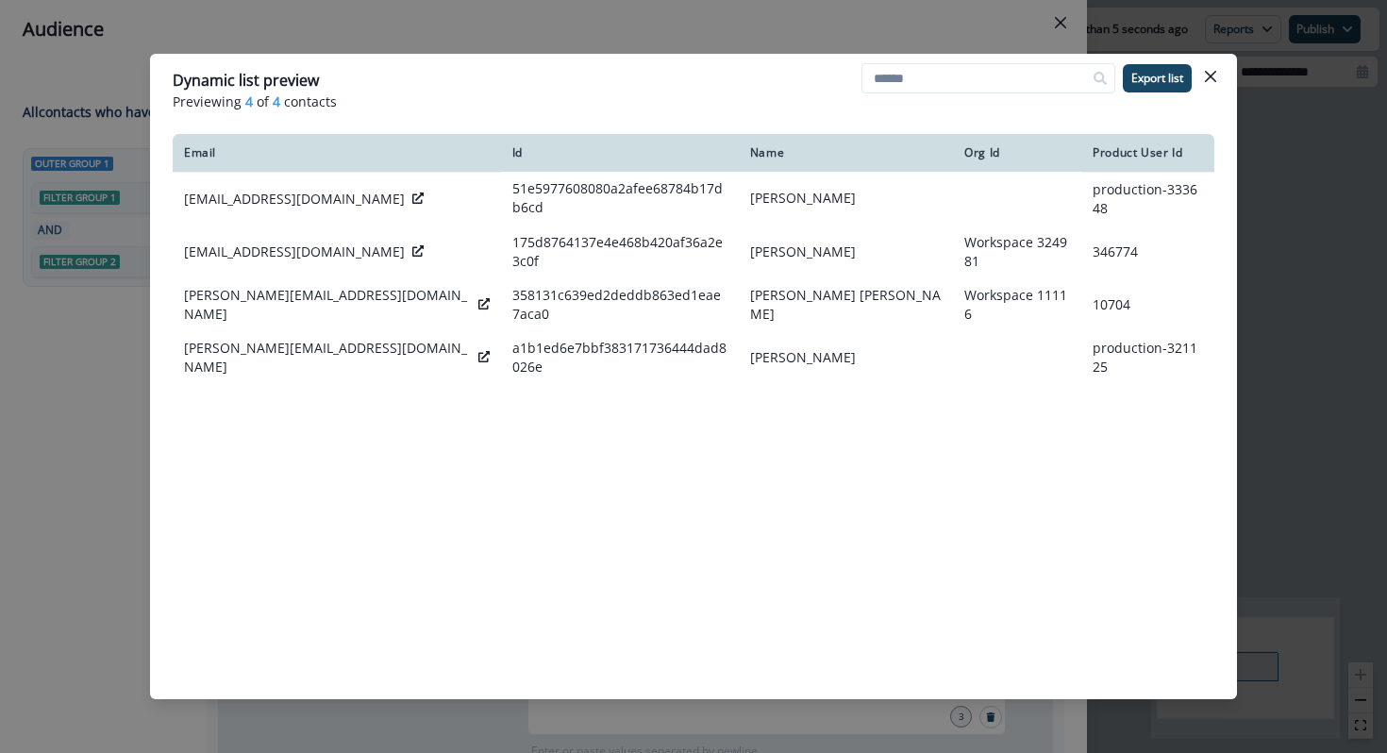
click at [143, 455] on div "Dynamic list preview Previewing 4 of 4 contacts Export list Email Id Name Org I…" at bounding box center [693, 376] width 1387 height 753
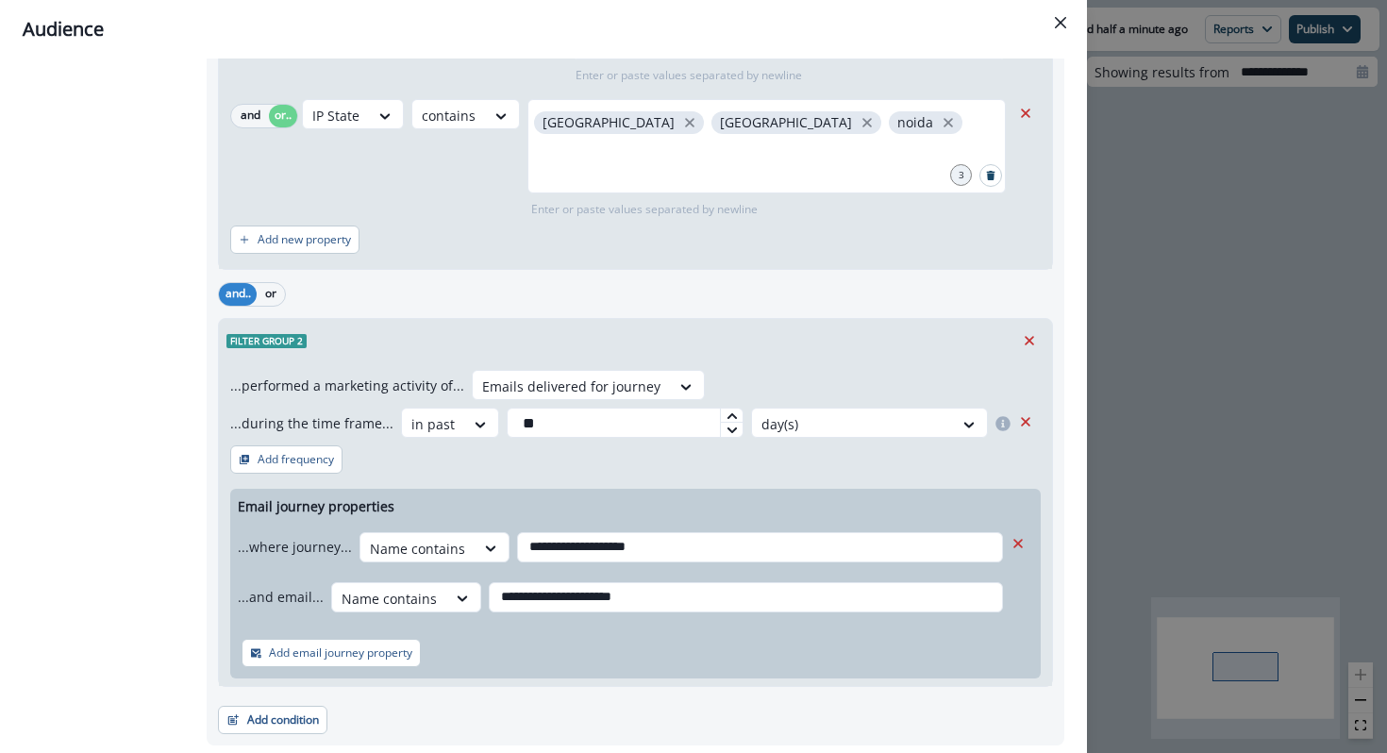
scroll to position [544, 0]
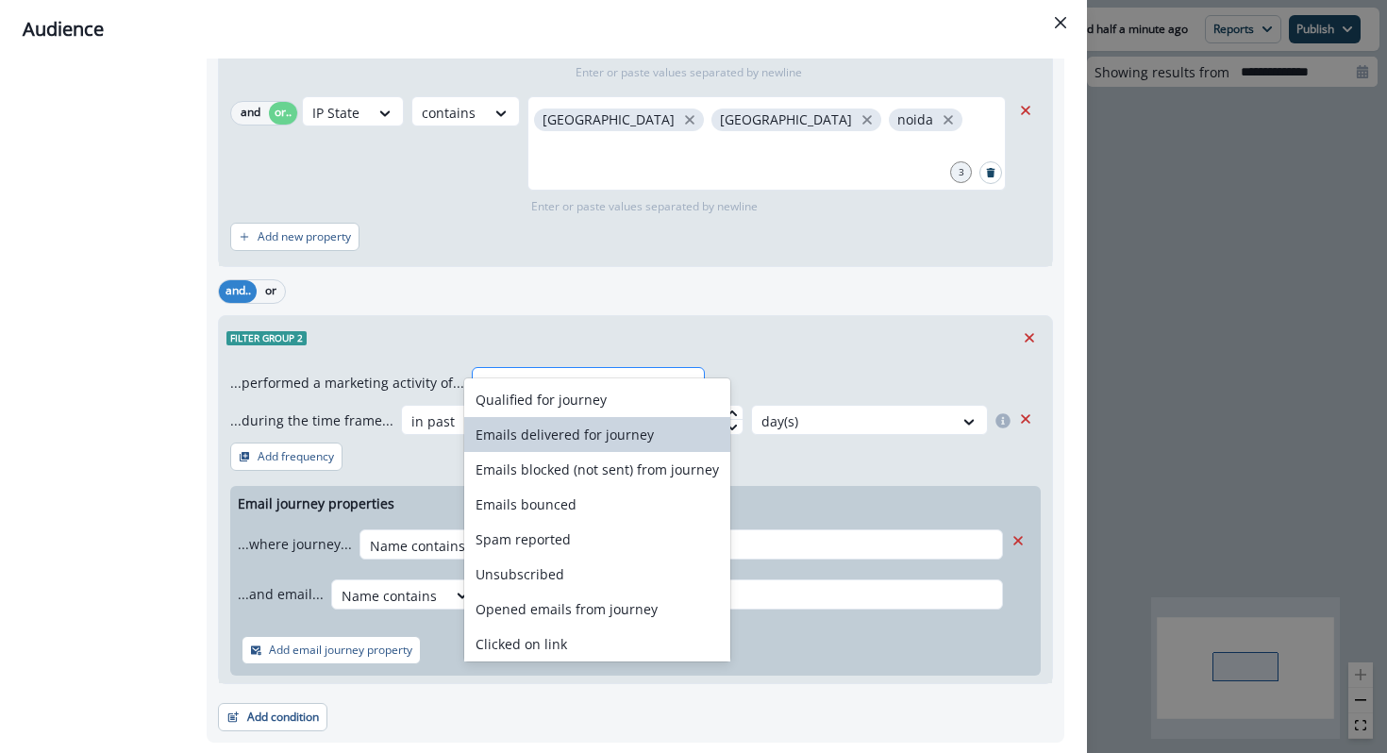
click at [544, 372] on div at bounding box center [571, 384] width 178 height 24
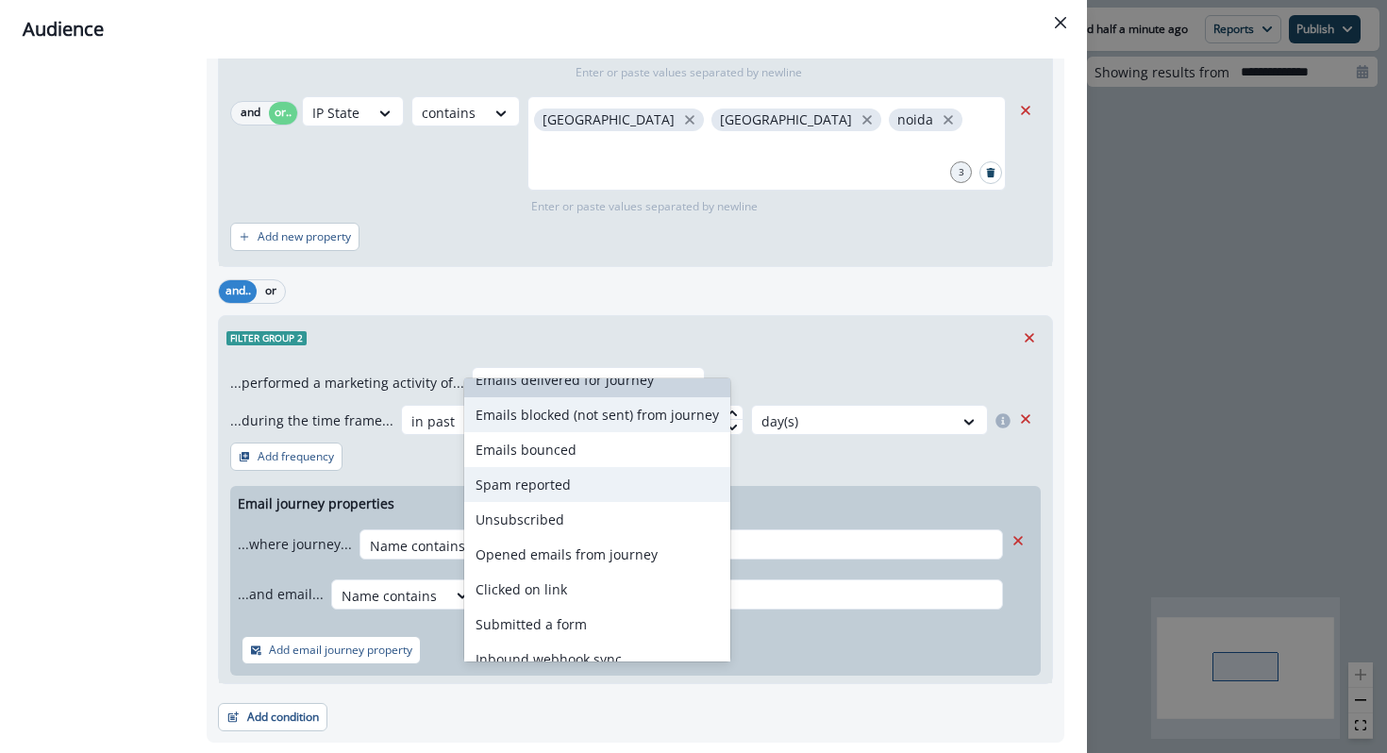
scroll to position [0, 0]
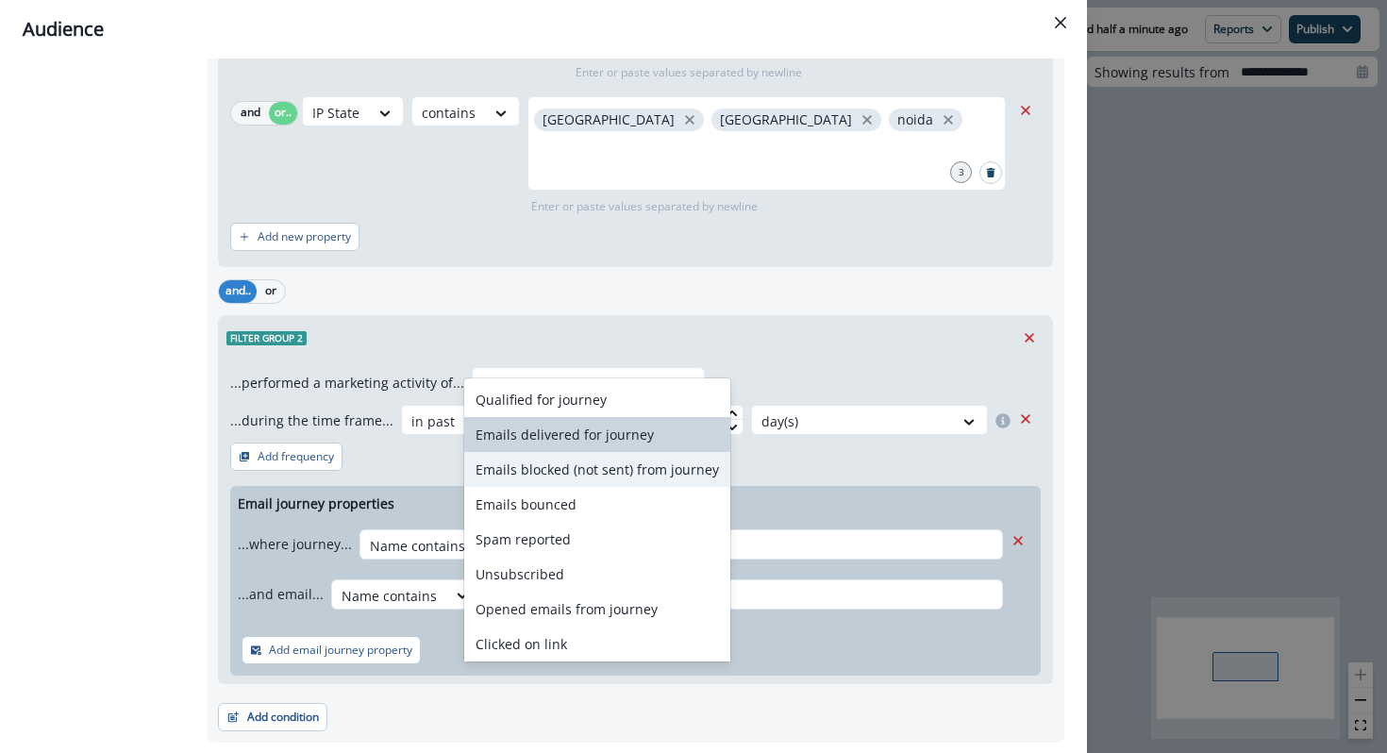
click at [588, 469] on div "Emails blocked (not sent) from journey" at bounding box center [597, 469] width 266 height 35
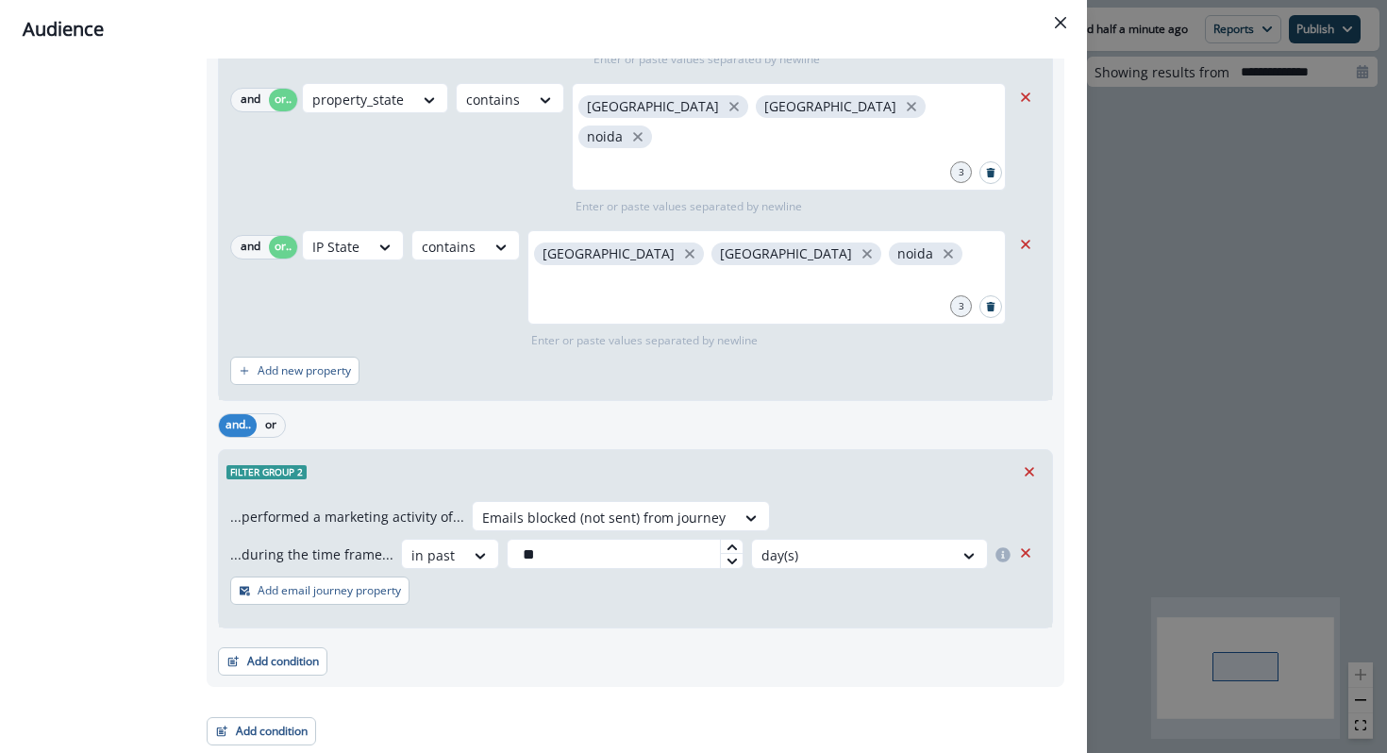
scroll to position [384, 0]
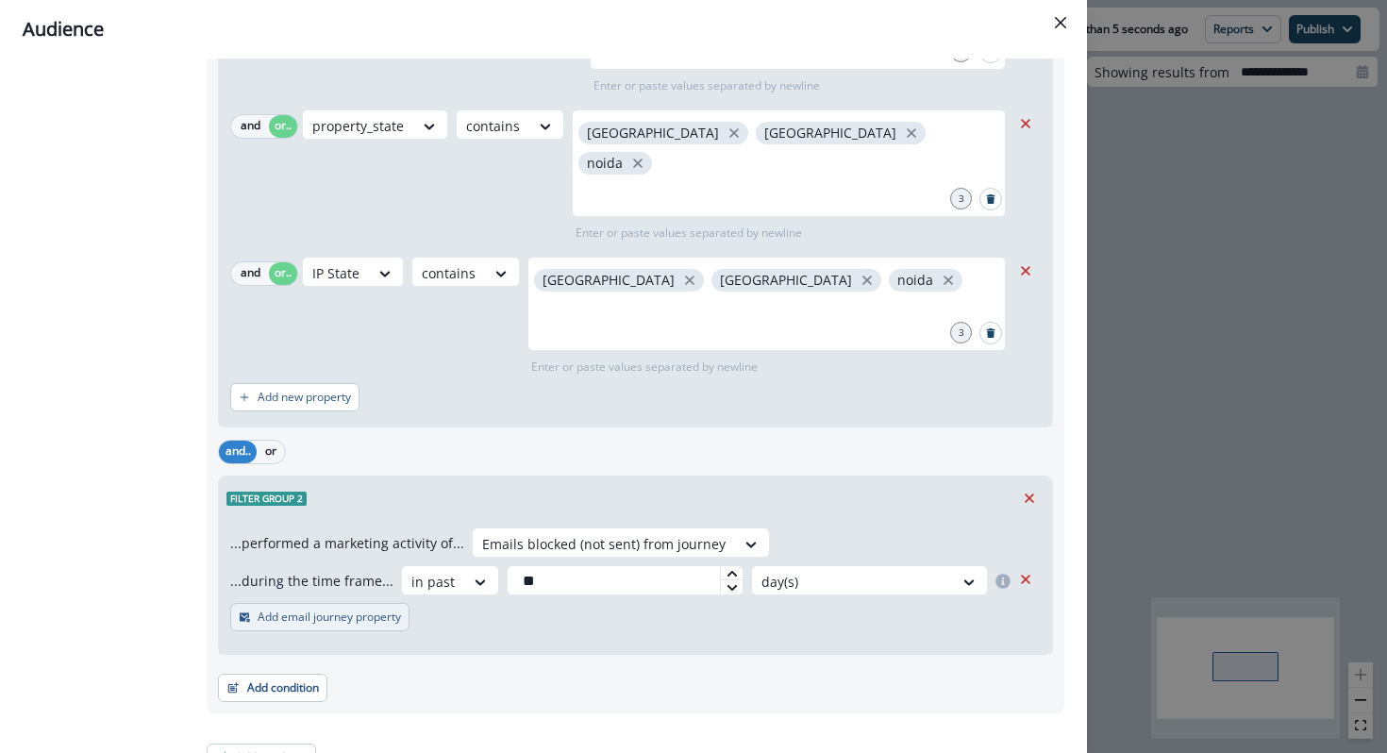
click at [363, 603] on button "Add email journey property" at bounding box center [319, 617] width 179 height 28
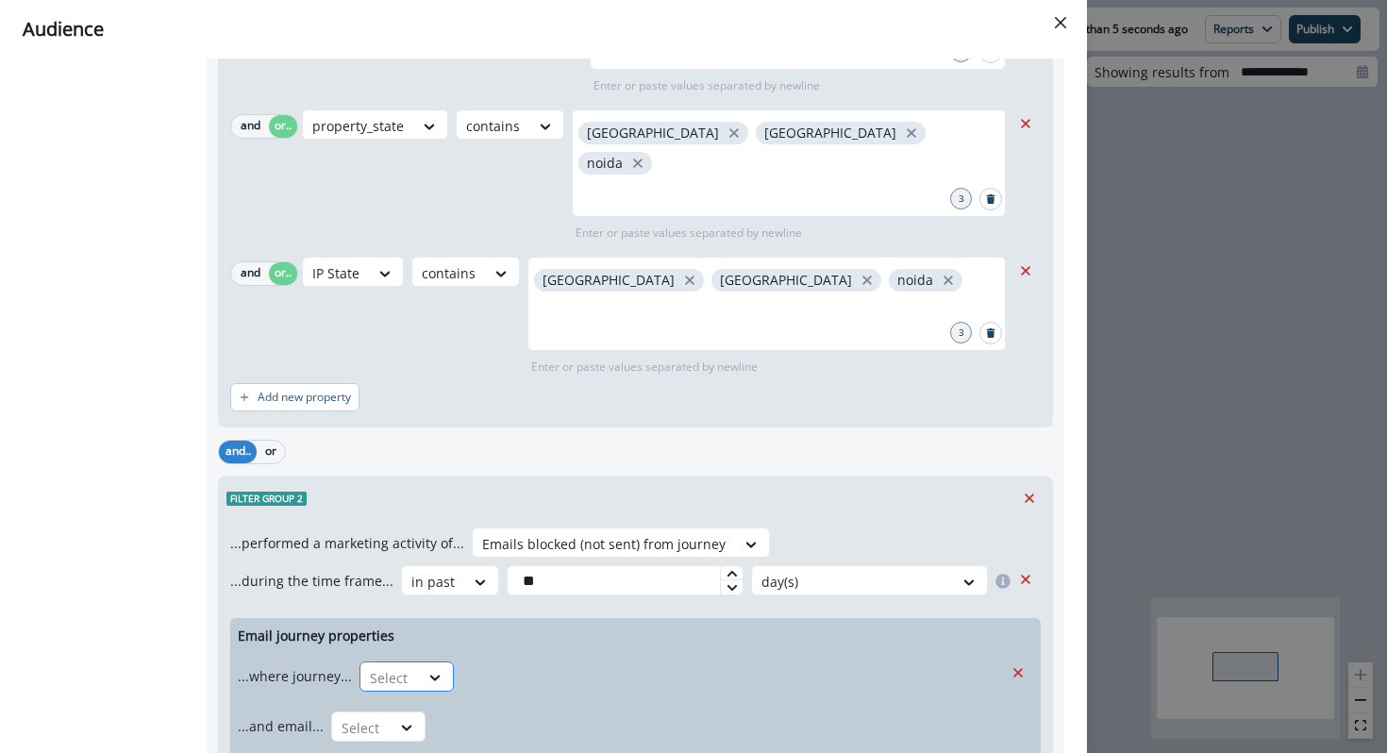
click at [405, 666] on div at bounding box center [390, 678] width 40 height 24
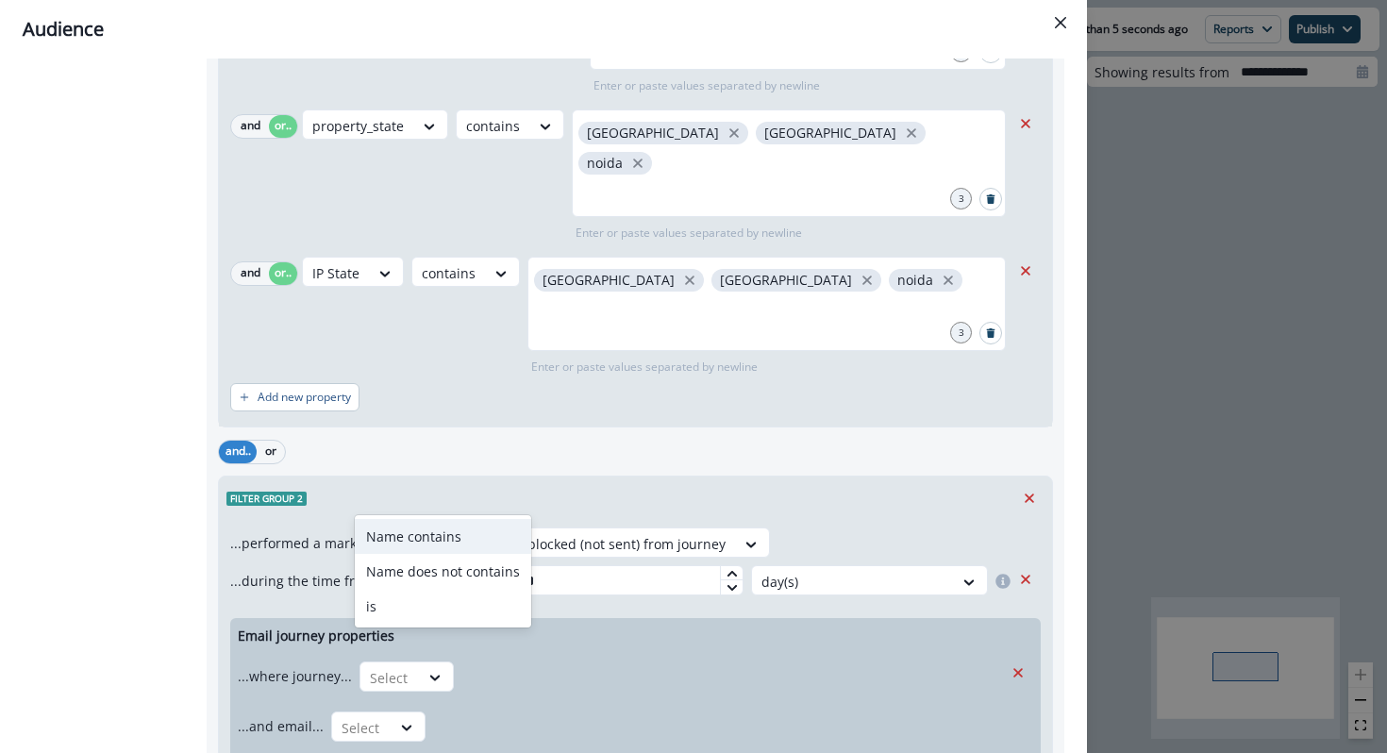
click at [406, 540] on div "Name contains" at bounding box center [443, 536] width 176 height 35
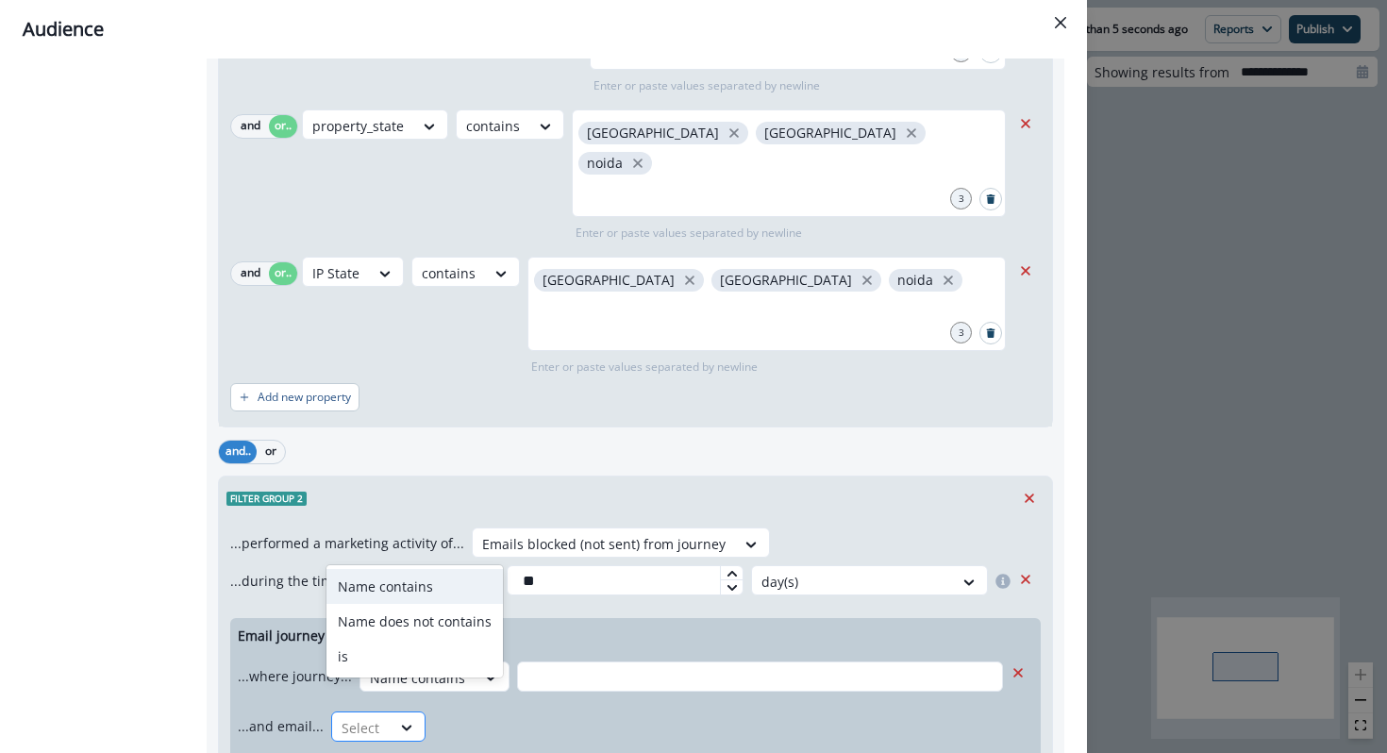
click at [376, 716] on div at bounding box center [362, 728] width 40 height 24
click at [415, 590] on div "Name contains" at bounding box center [414, 586] width 176 height 35
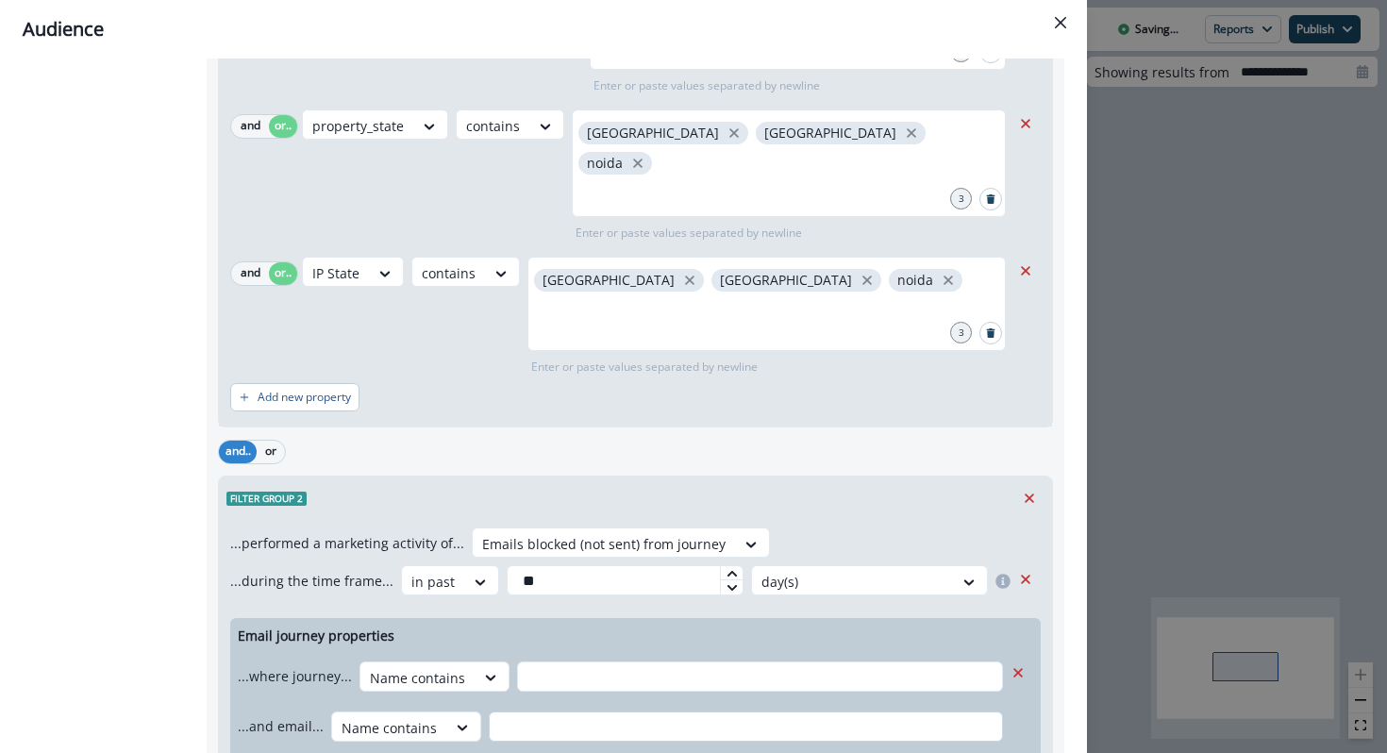
click at [496, 711] on input "text" at bounding box center [746, 726] width 514 height 30
paste input "**********"
type input "**********"
click at [562, 661] on input "text" at bounding box center [760, 676] width 486 height 30
paste input "**********"
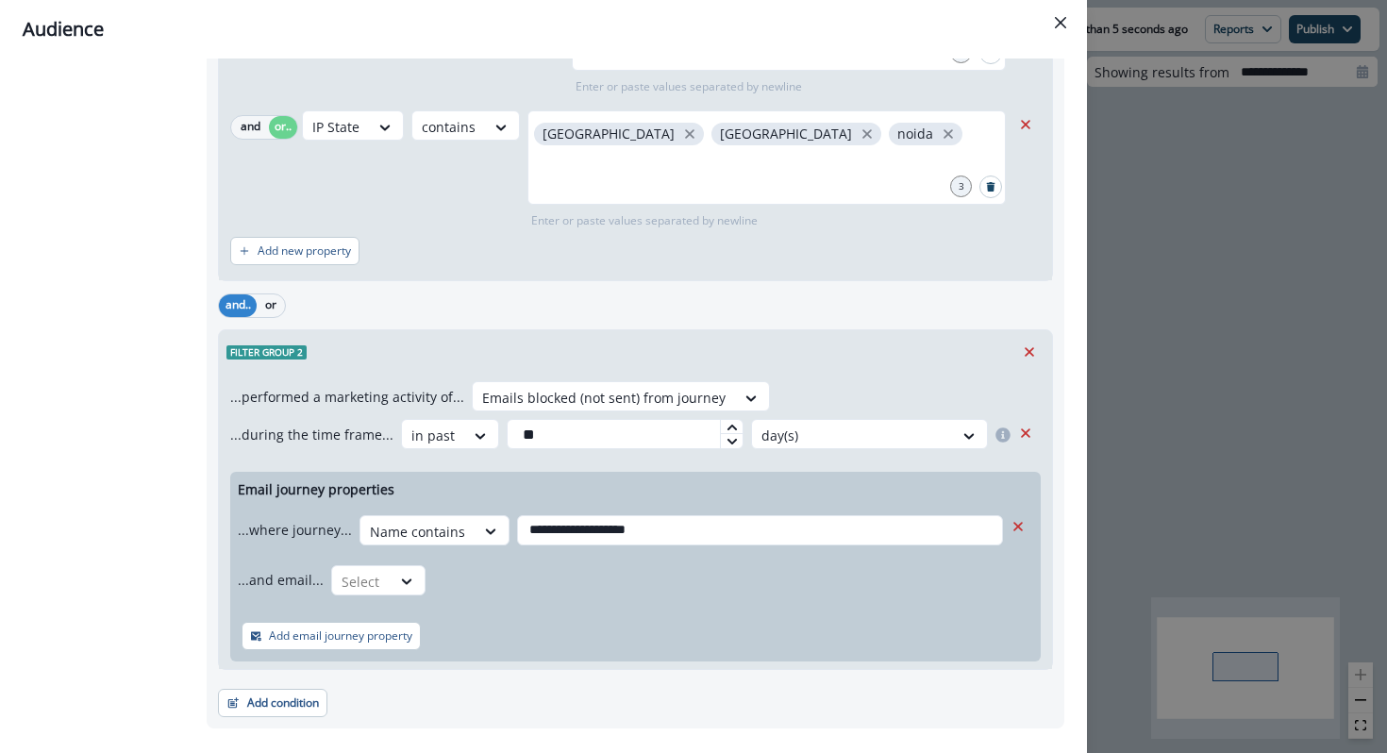
scroll to position [544, 0]
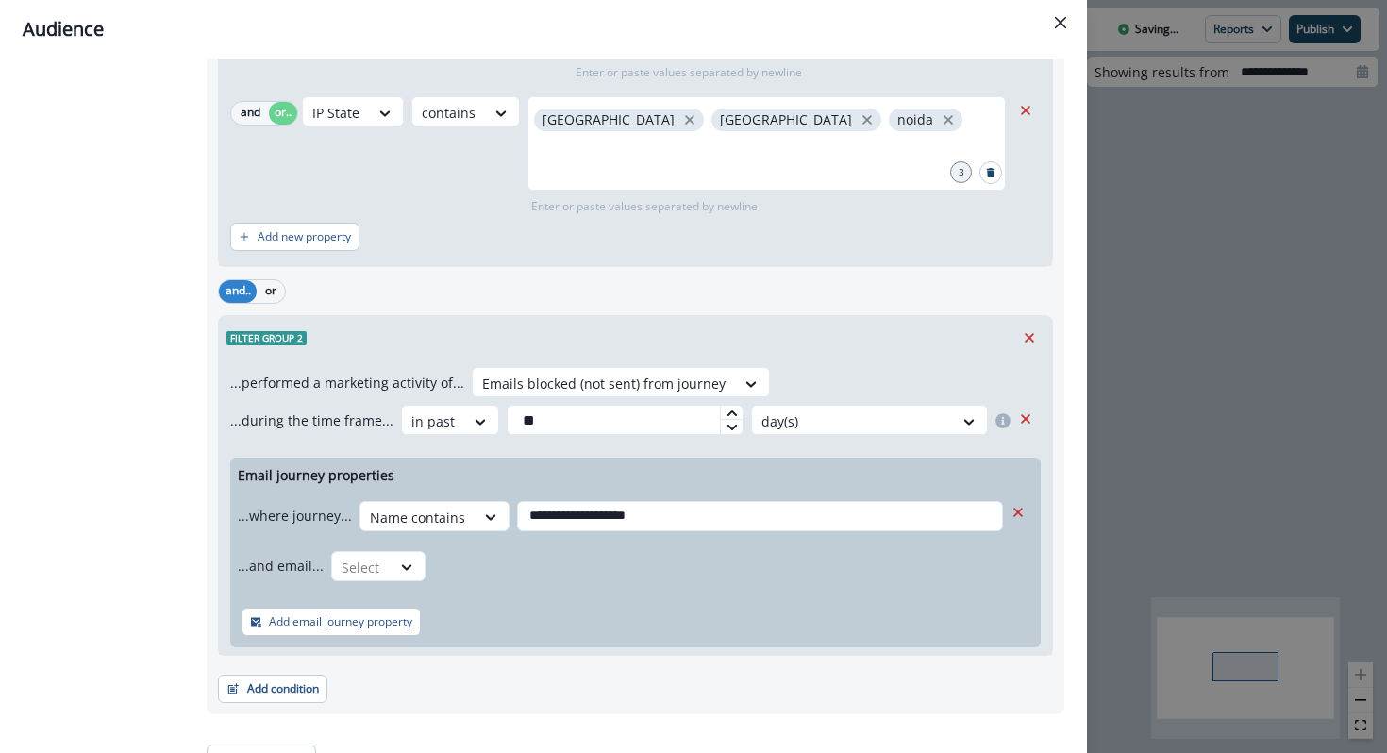
type input "**********"
click at [364, 543] on div "...and email... Select" at bounding box center [620, 566] width 765 height 46
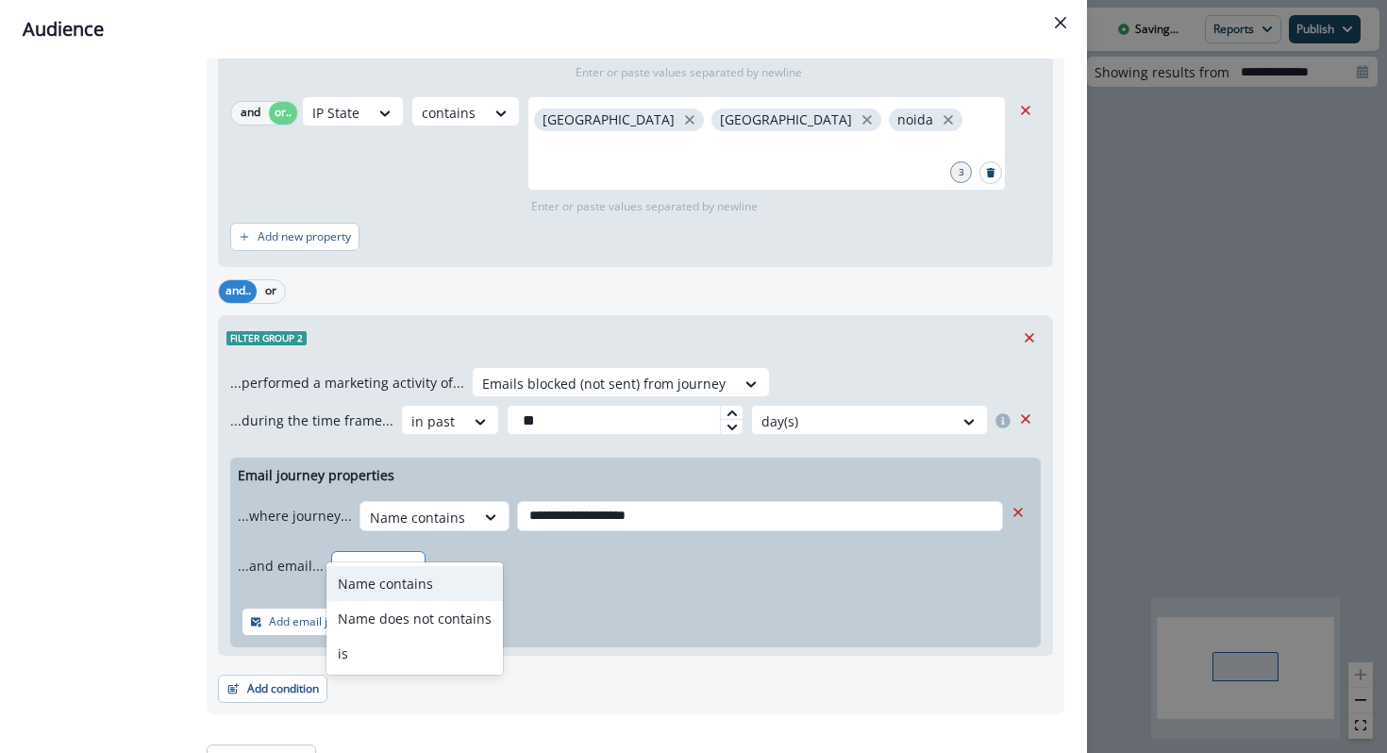
click at [377, 552] on div "Select" at bounding box center [361, 567] width 59 height 31
click at [434, 584] on div "Name contains" at bounding box center [414, 583] width 176 height 35
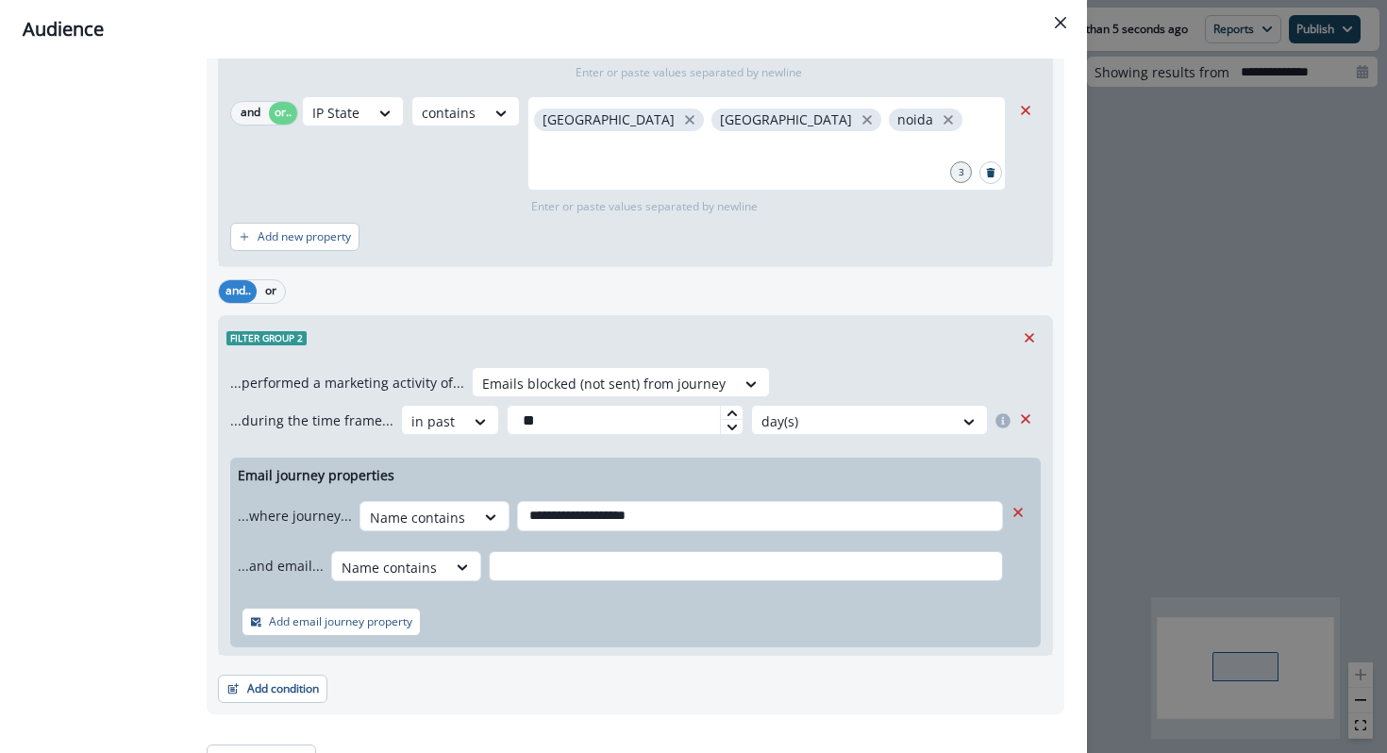
click at [503, 551] on input "text" at bounding box center [746, 566] width 514 height 30
paste input "**********"
type input "**********"
click at [519, 599] on div "Add email journey property" at bounding box center [635, 621] width 811 height 51
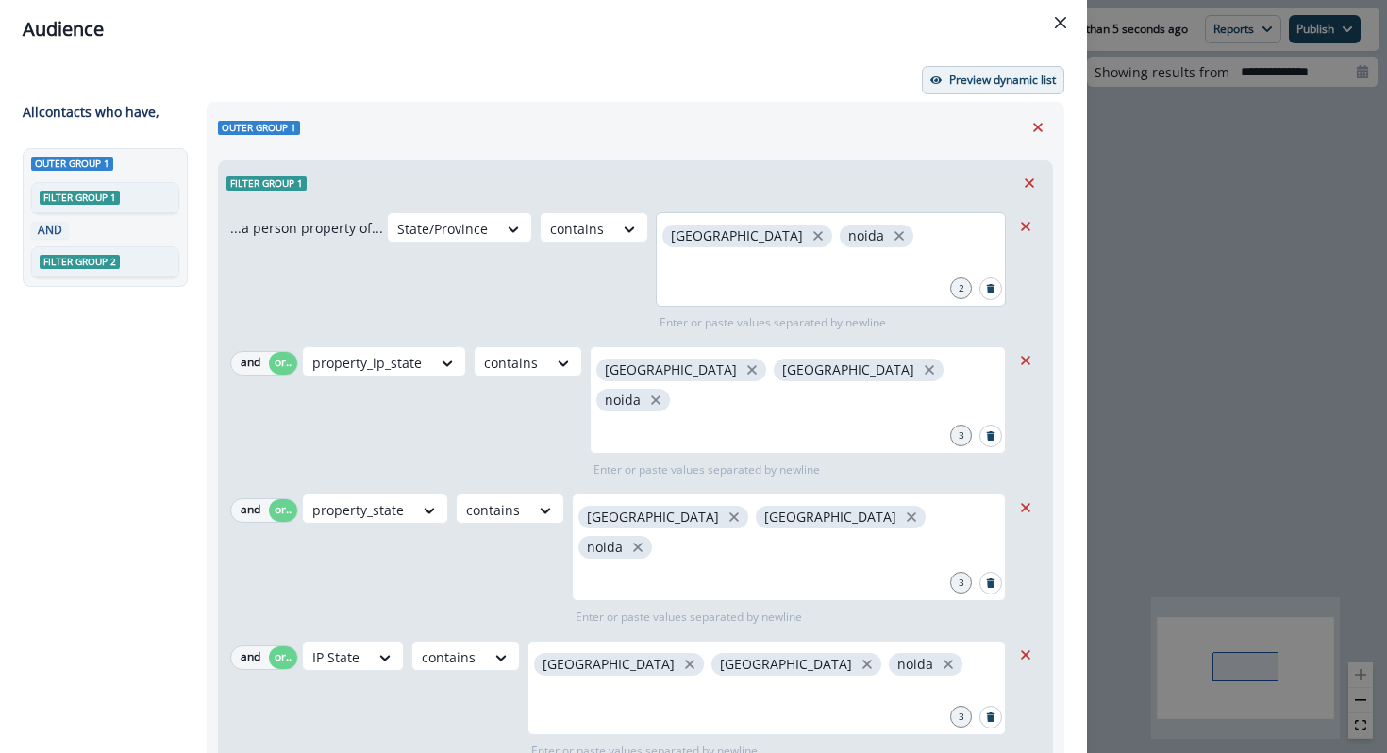
click at [993, 79] on p "Preview dynamic list" at bounding box center [1002, 80] width 107 height 13
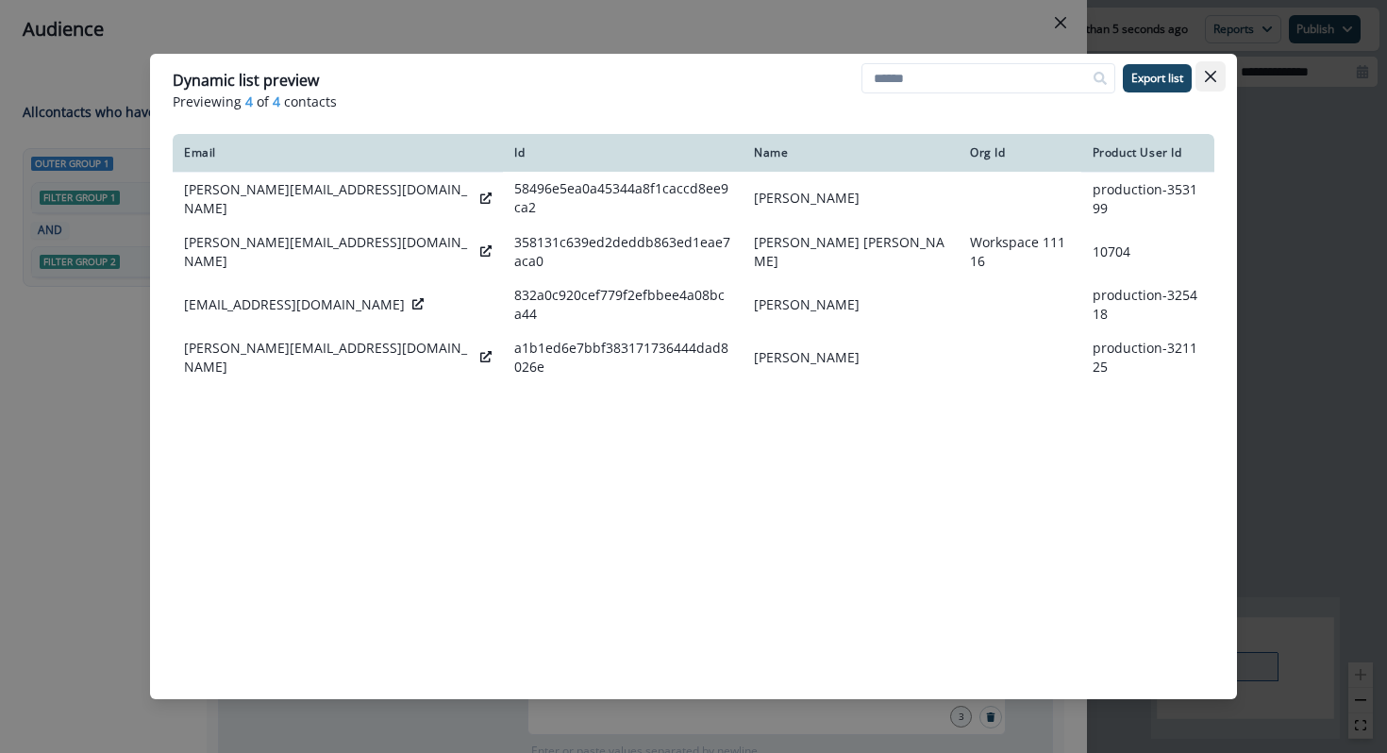
click at [1210, 80] on icon "Close" at bounding box center [1210, 76] width 11 height 11
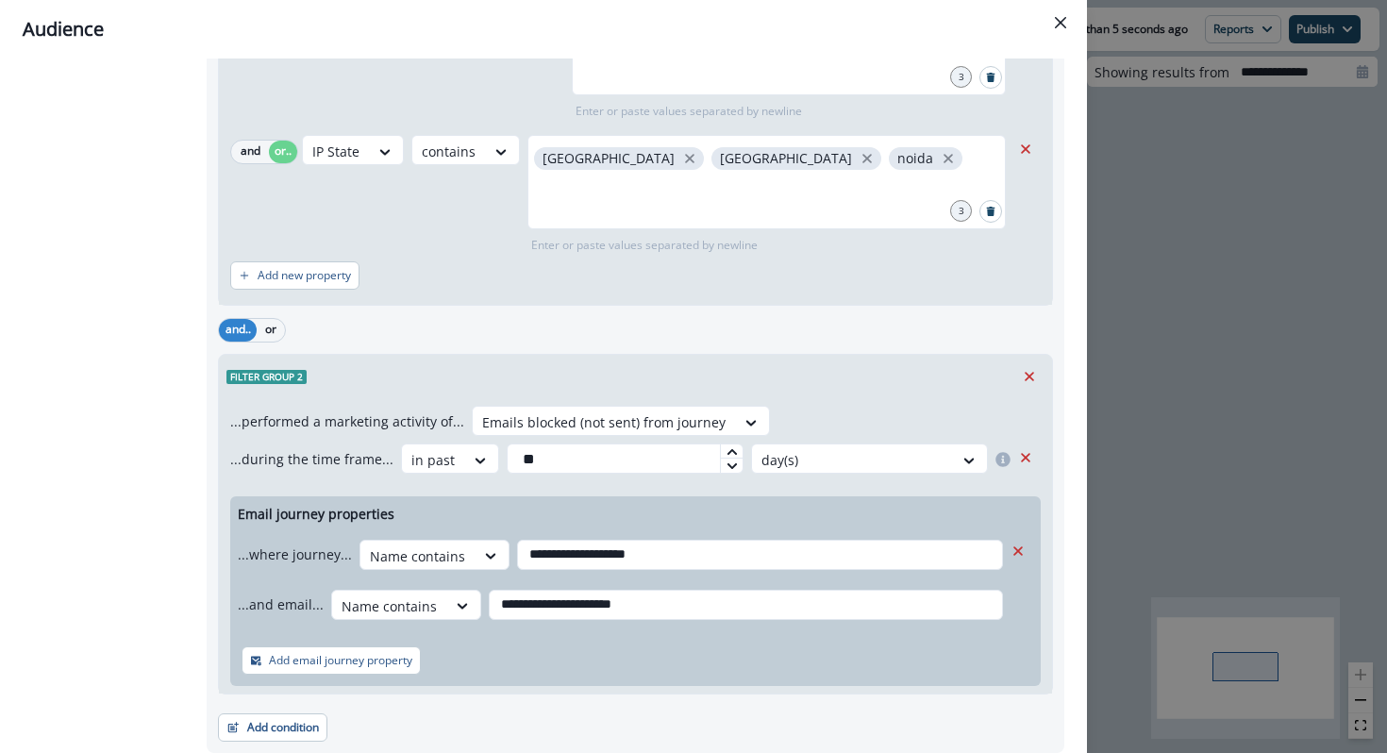
scroll to position [542, 0]
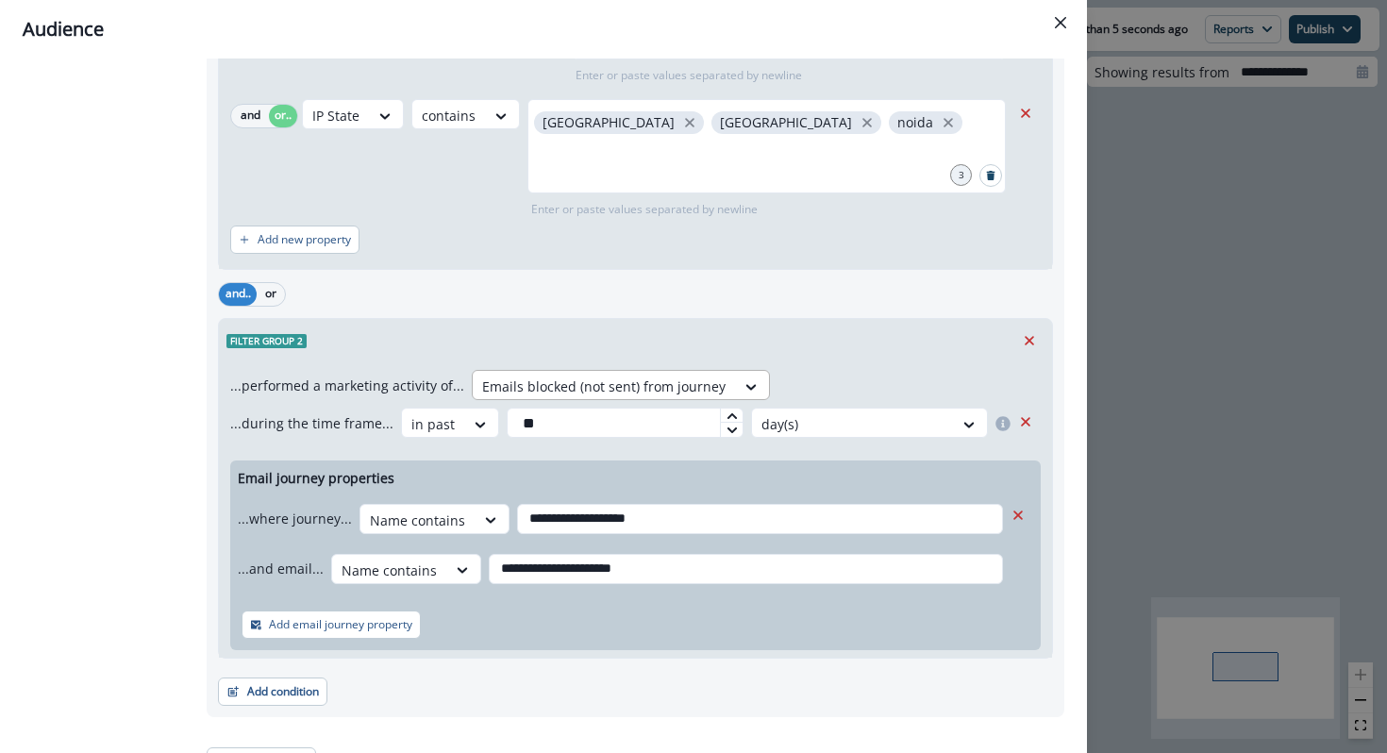
click at [534, 375] on div at bounding box center [603, 387] width 243 height 24
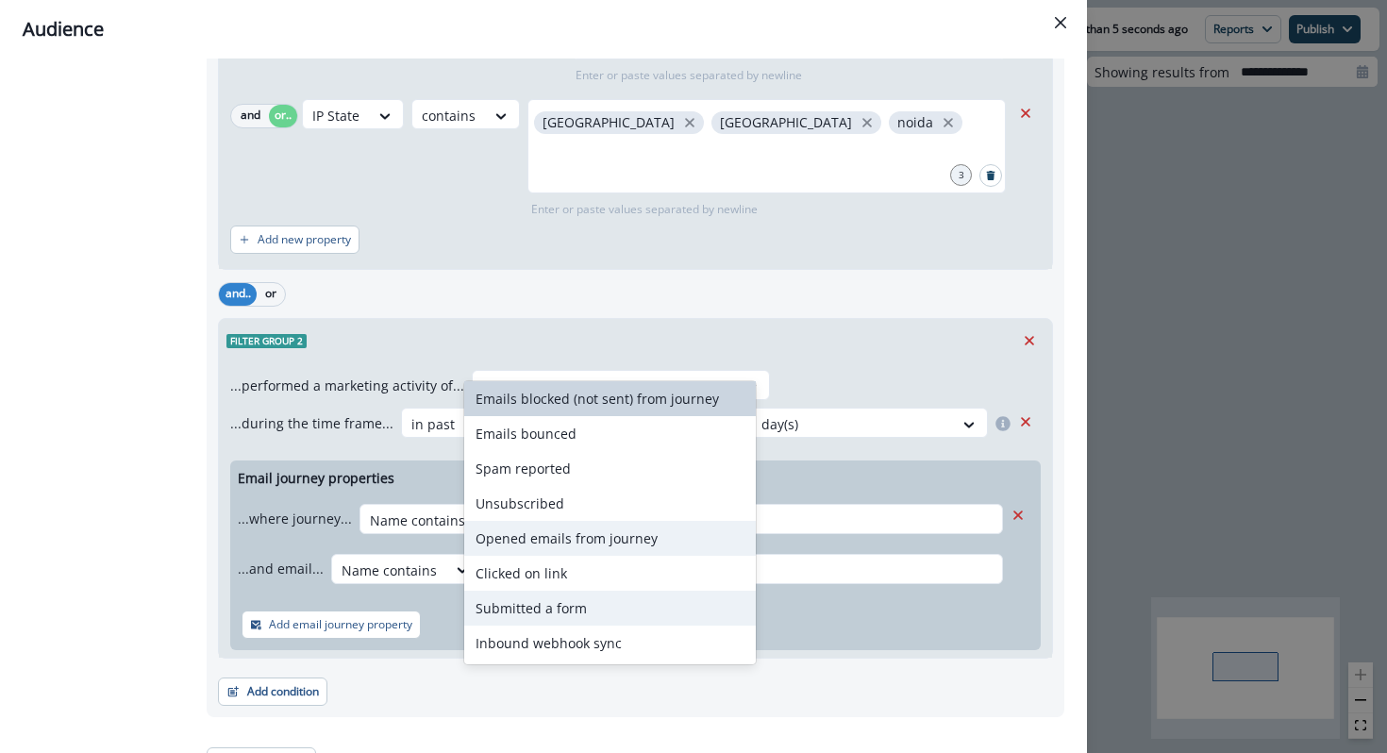
scroll to position [0, 0]
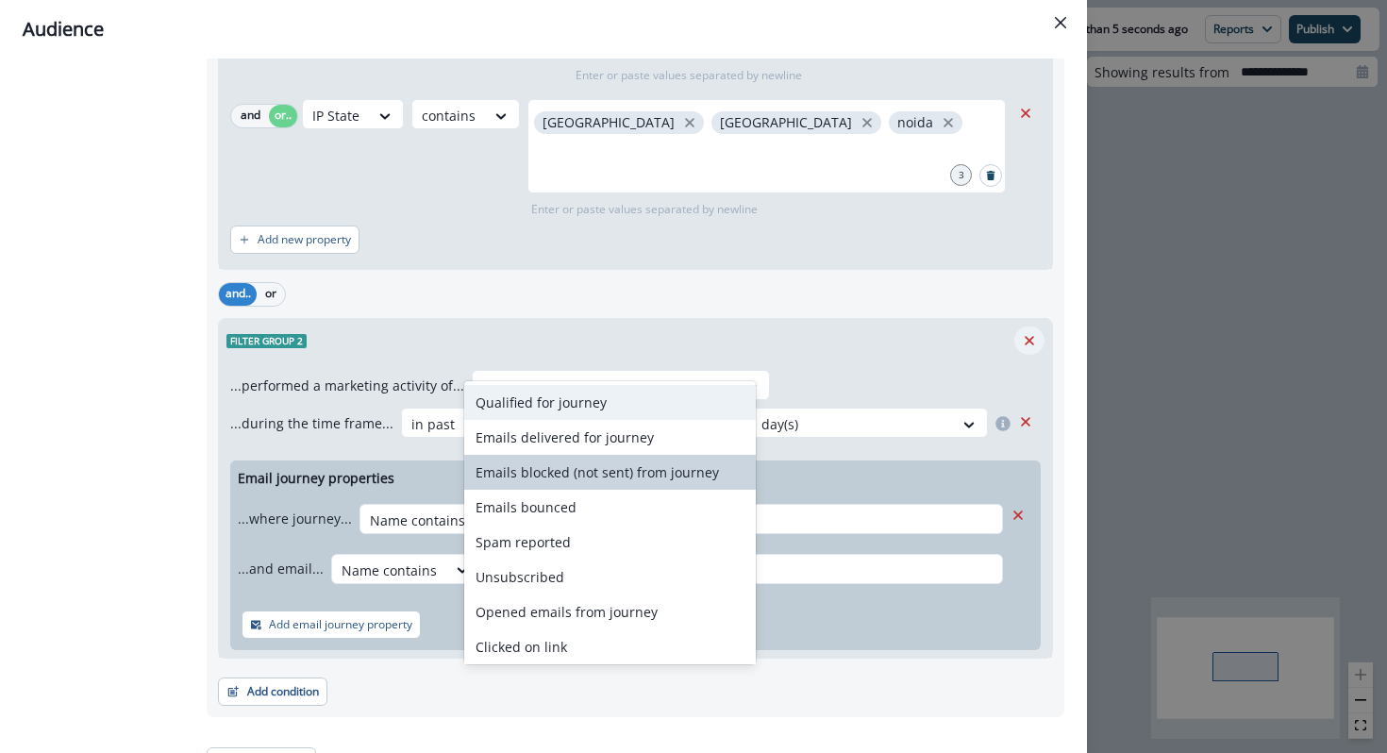
click at [1037, 332] on icon "Remove" at bounding box center [1029, 340] width 17 height 17
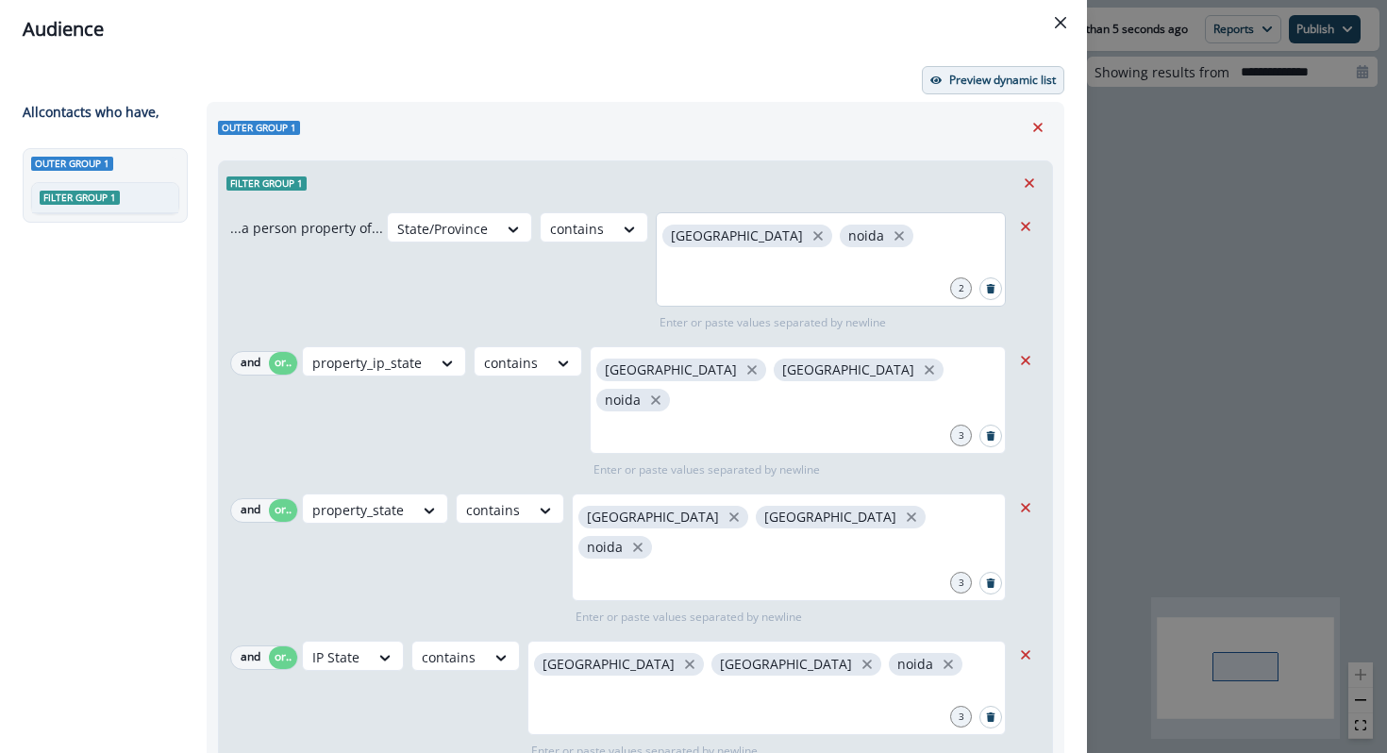
click at [1010, 66] on button "Preview dynamic list" at bounding box center [993, 80] width 142 height 28
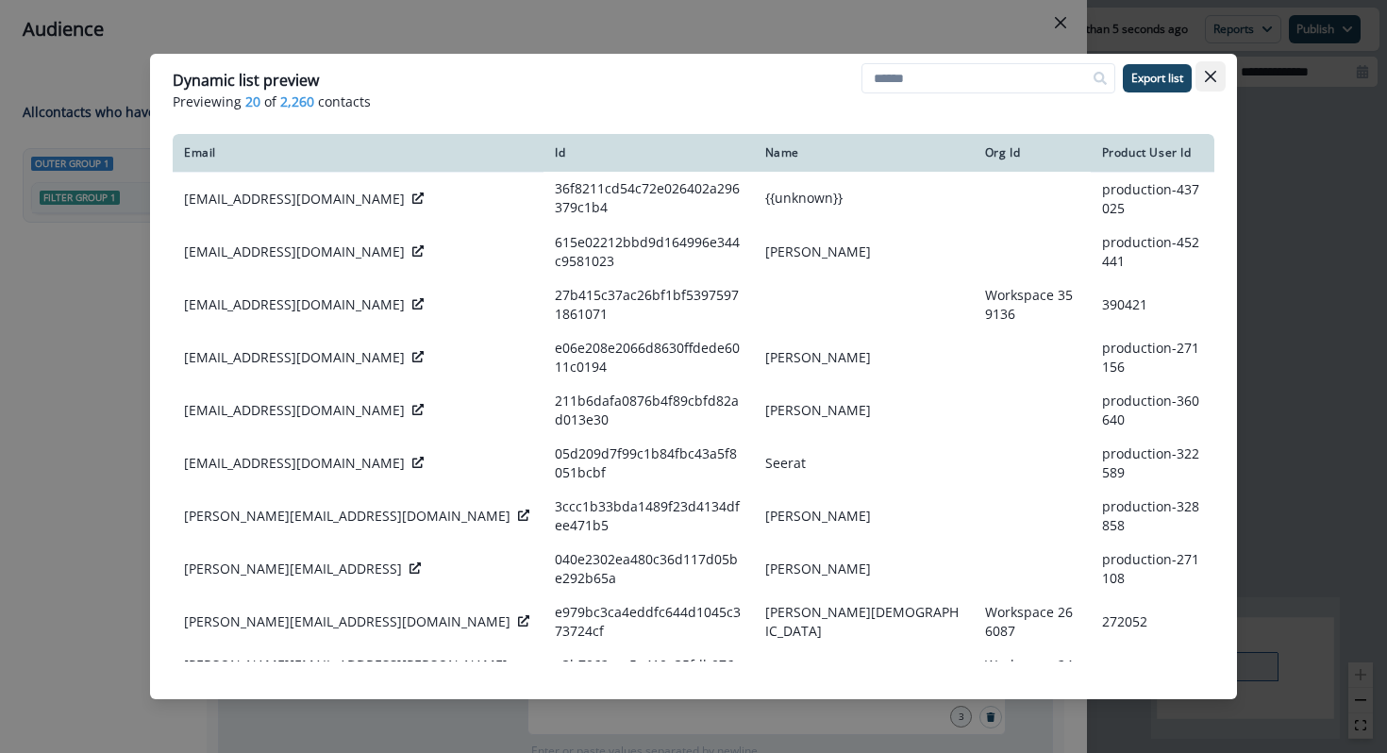
click at [1211, 77] on icon "Close" at bounding box center [1210, 76] width 11 height 11
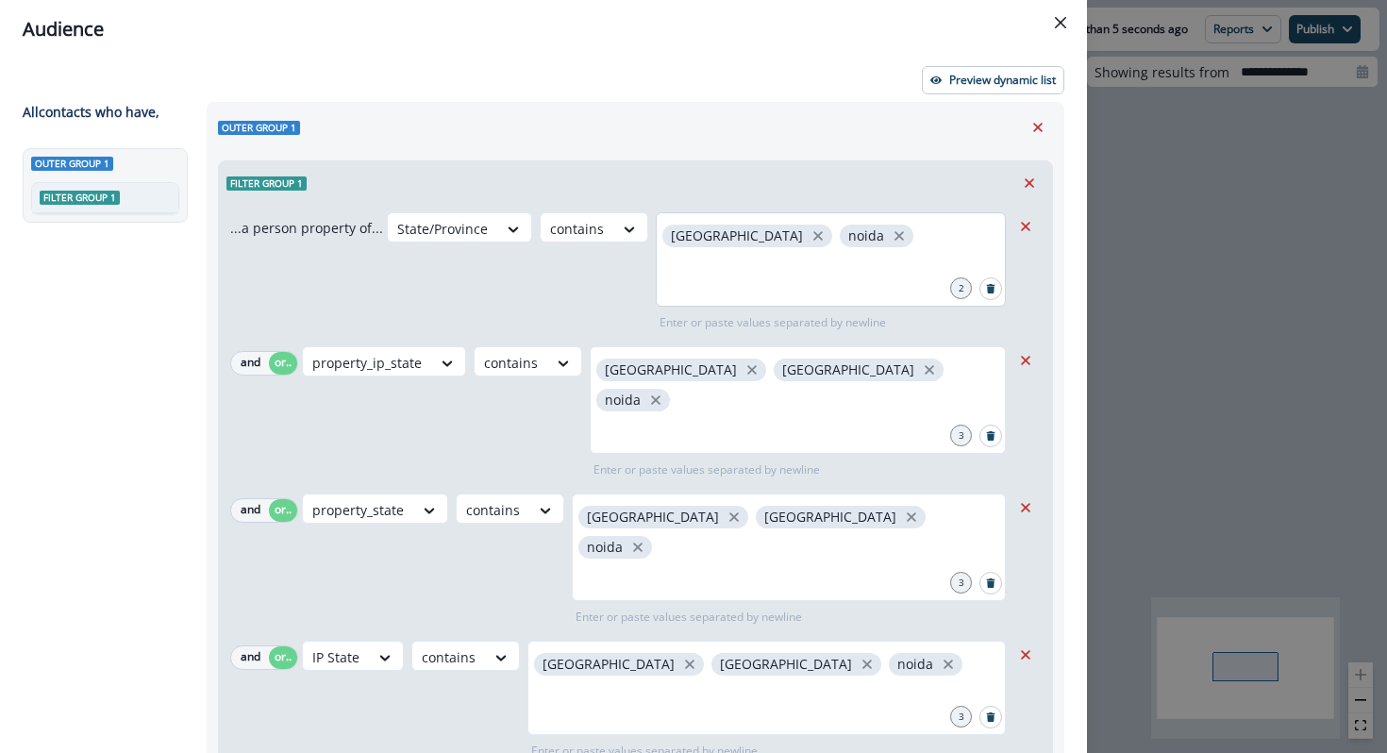
scroll to position [157, 0]
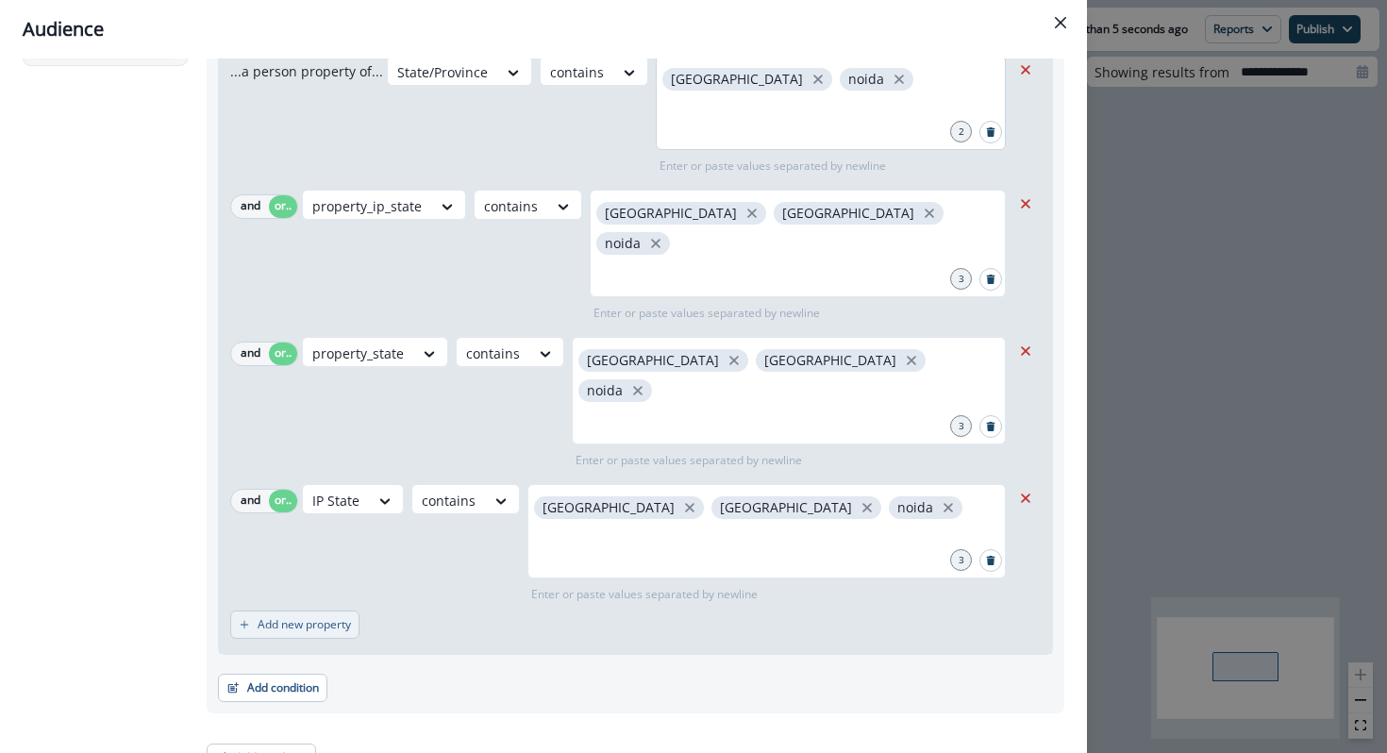
click at [289, 611] on button "Add new property" at bounding box center [294, 625] width 129 height 28
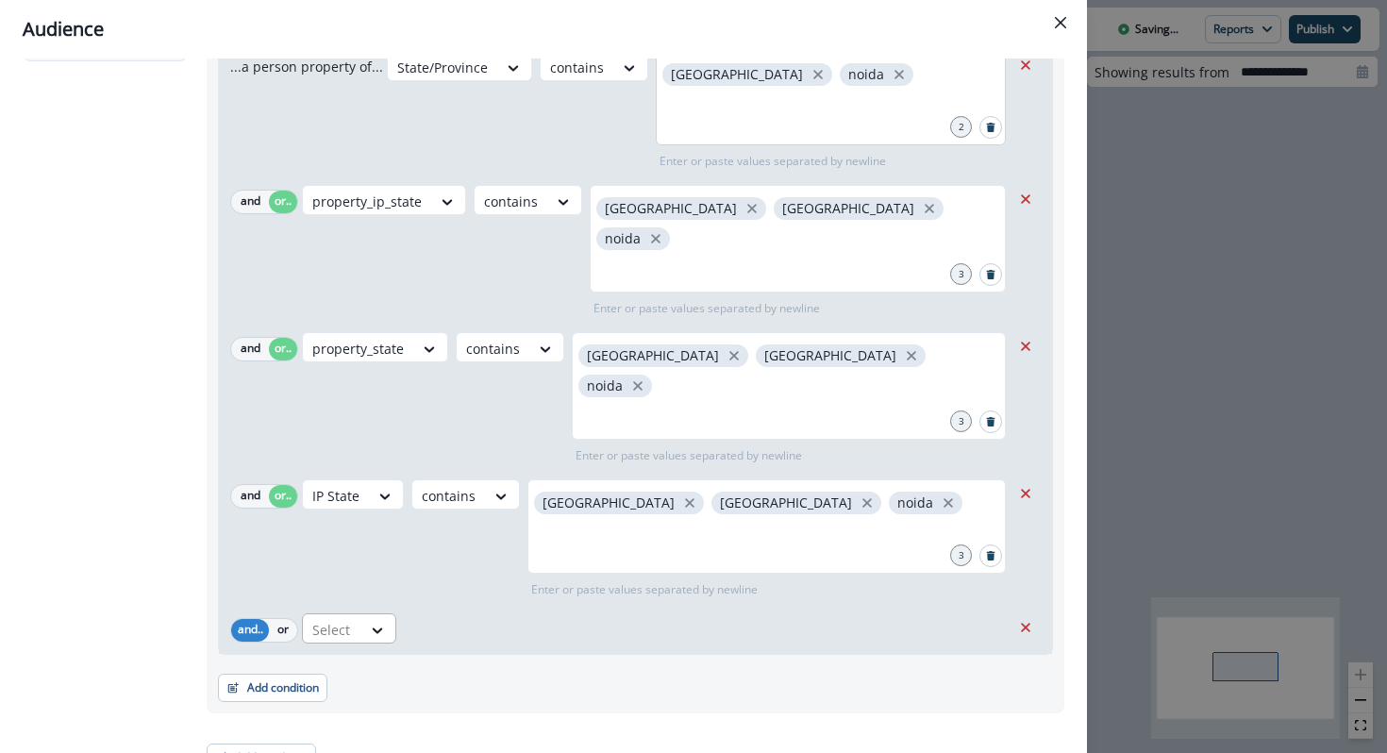
click at [397, 79] on div at bounding box center [442, 68] width 91 height 24
click at [270, 627] on div "...a person property of... State/Province contains delhi noida 2 Enter or paste…" at bounding box center [635, 348] width 833 height 611
click at [1029, 623] on icon "Remove" at bounding box center [1025, 627] width 9 height 9
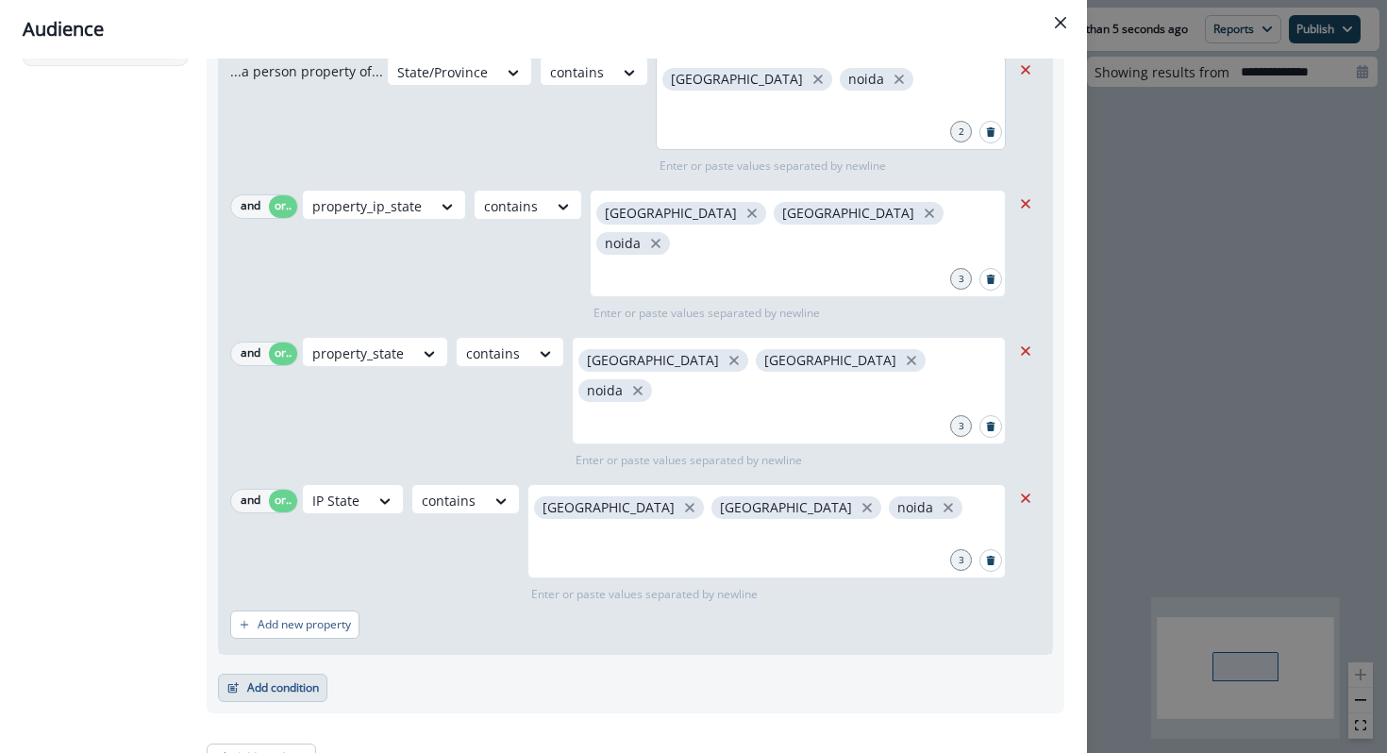
click at [310, 674] on button "Add condition" at bounding box center [272, 688] width 109 height 28
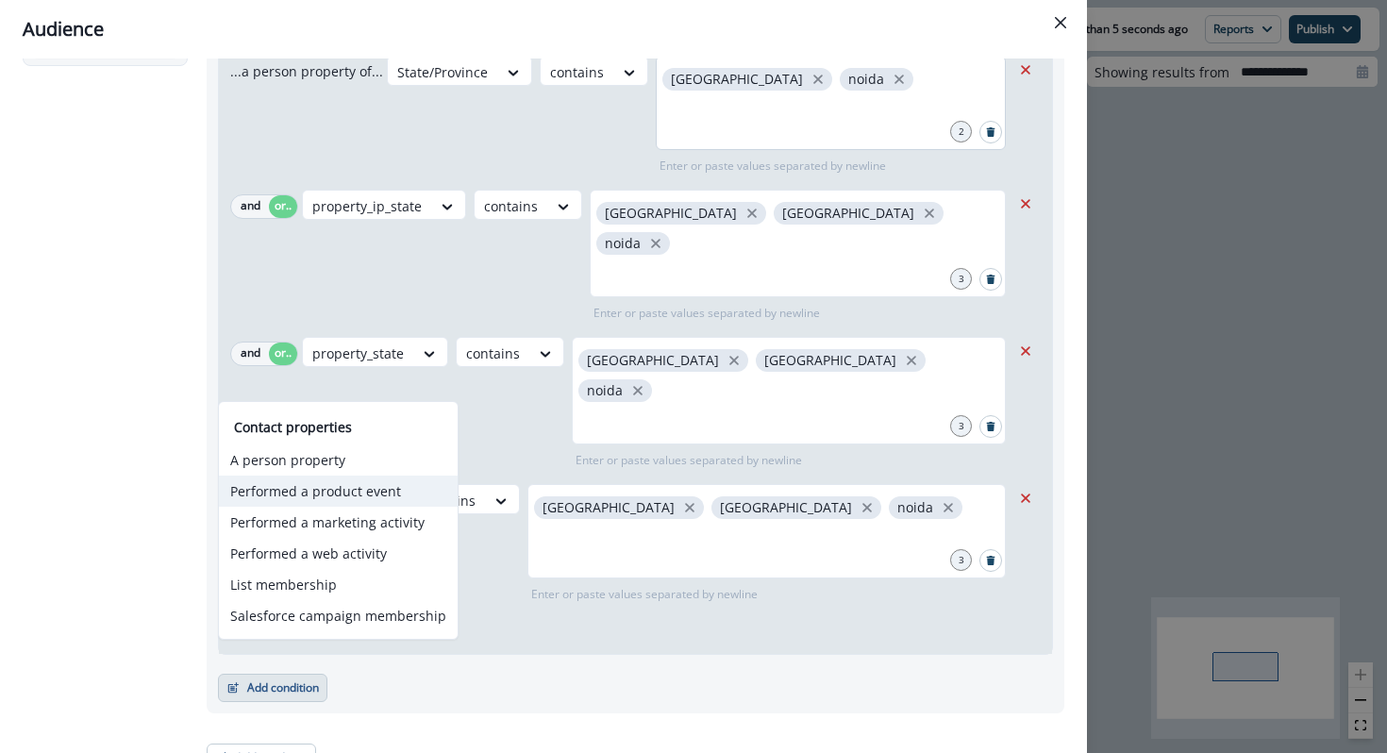
click at [310, 496] on button "Performed a product event" at bounding box center [338, 491] width 239 height 31
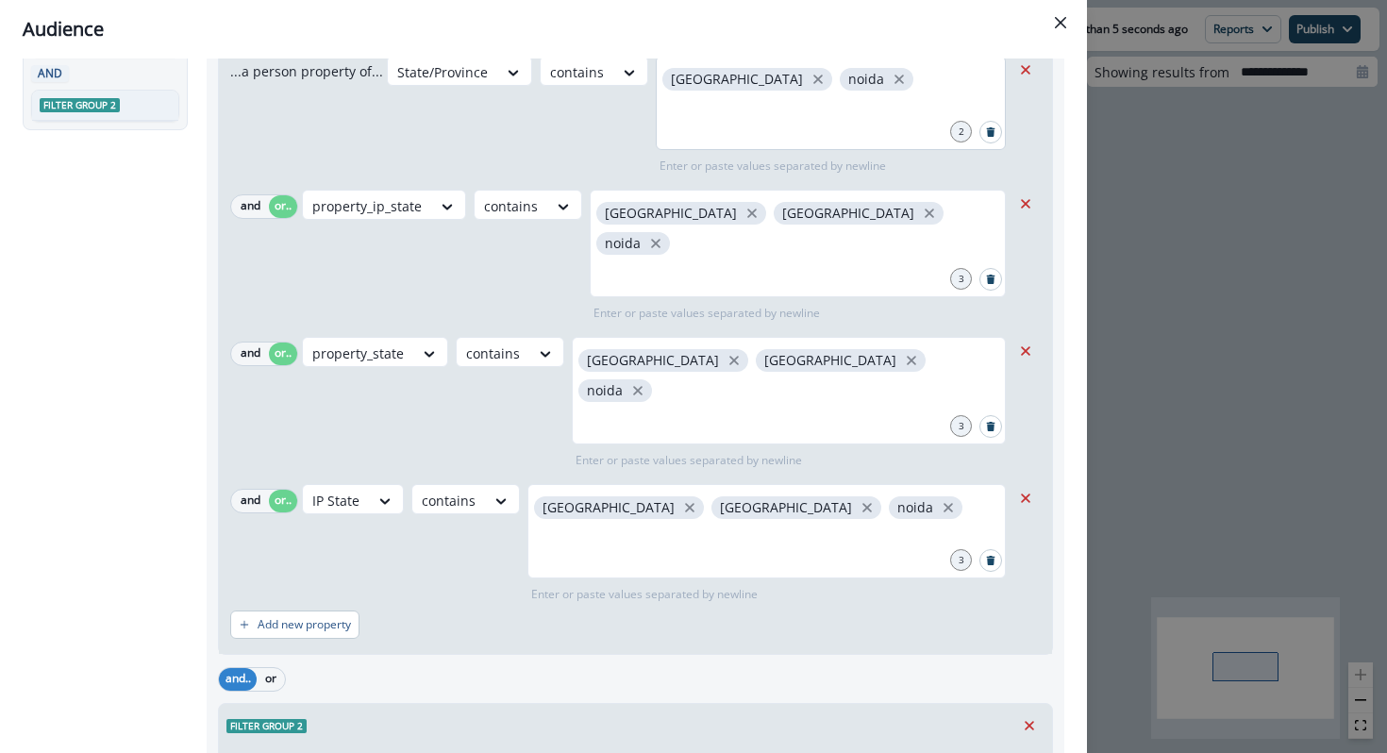
scroll to position [275, 0]
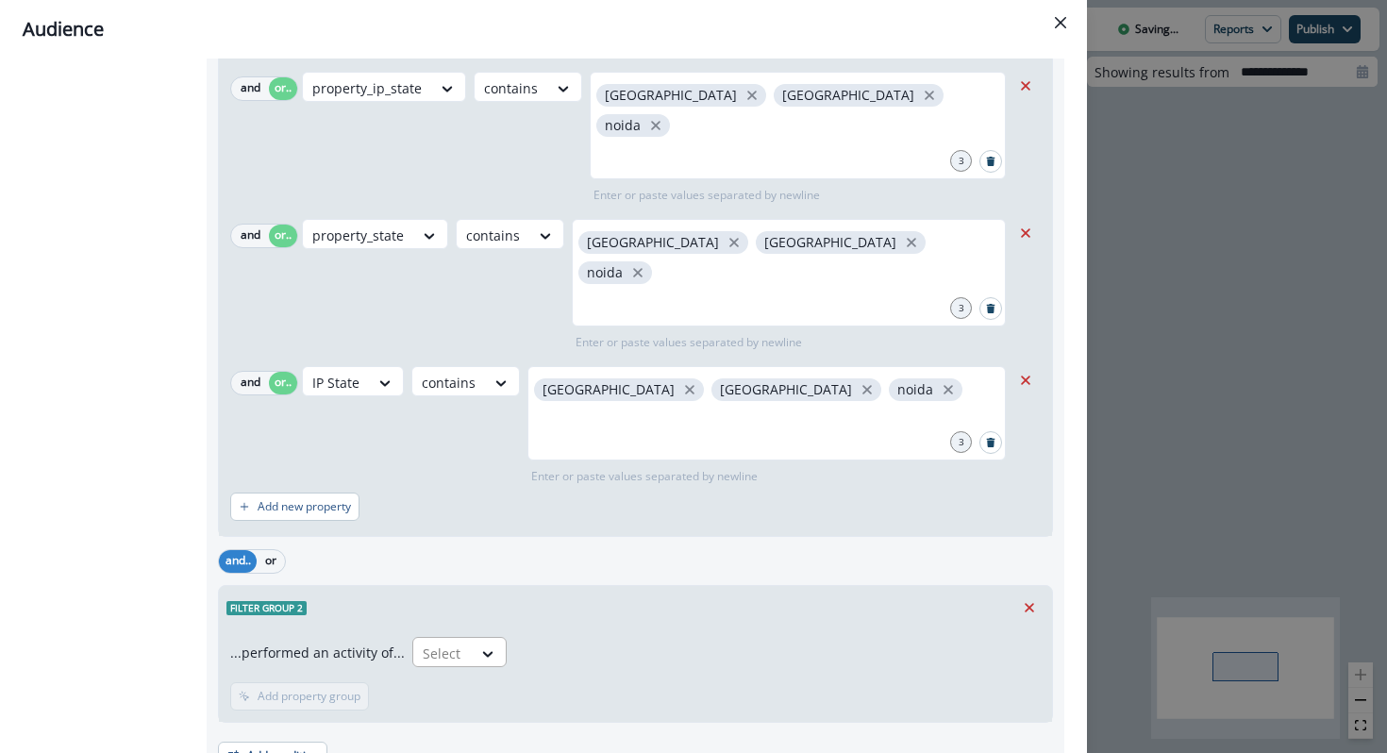
click at [426, 642] on div at bounding box center [443, 654] width 40 height 24
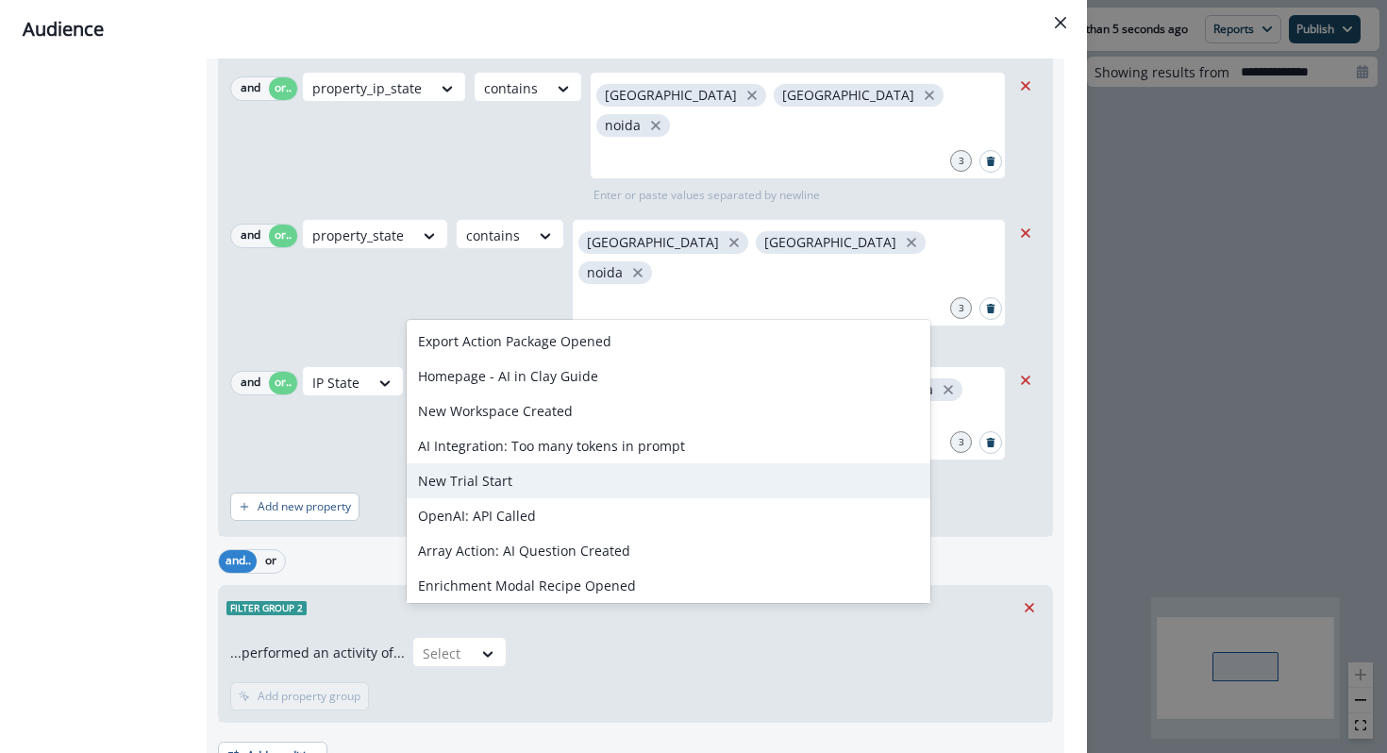
click at [522, 487] on div "New Trial Start" at bounding box center [669, 480] width 524 height 35
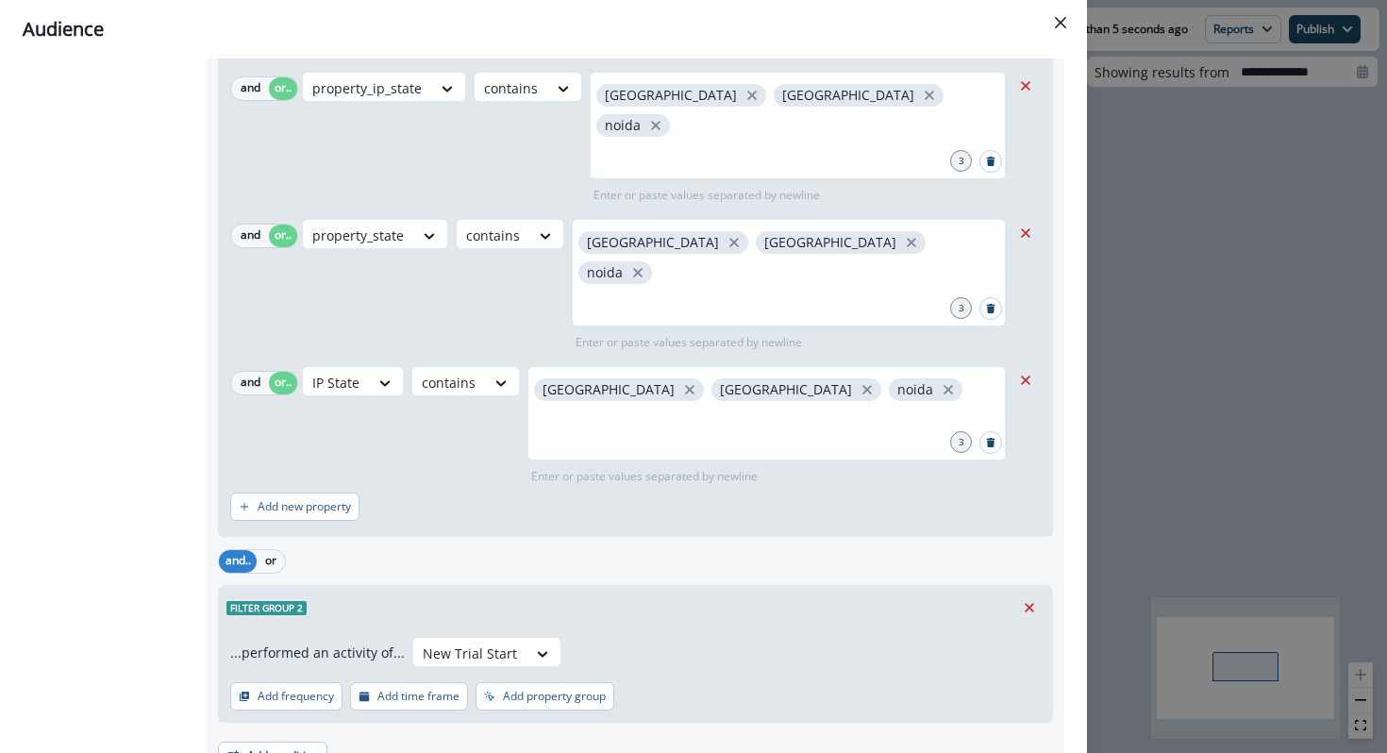
scroll to position [343, 0]
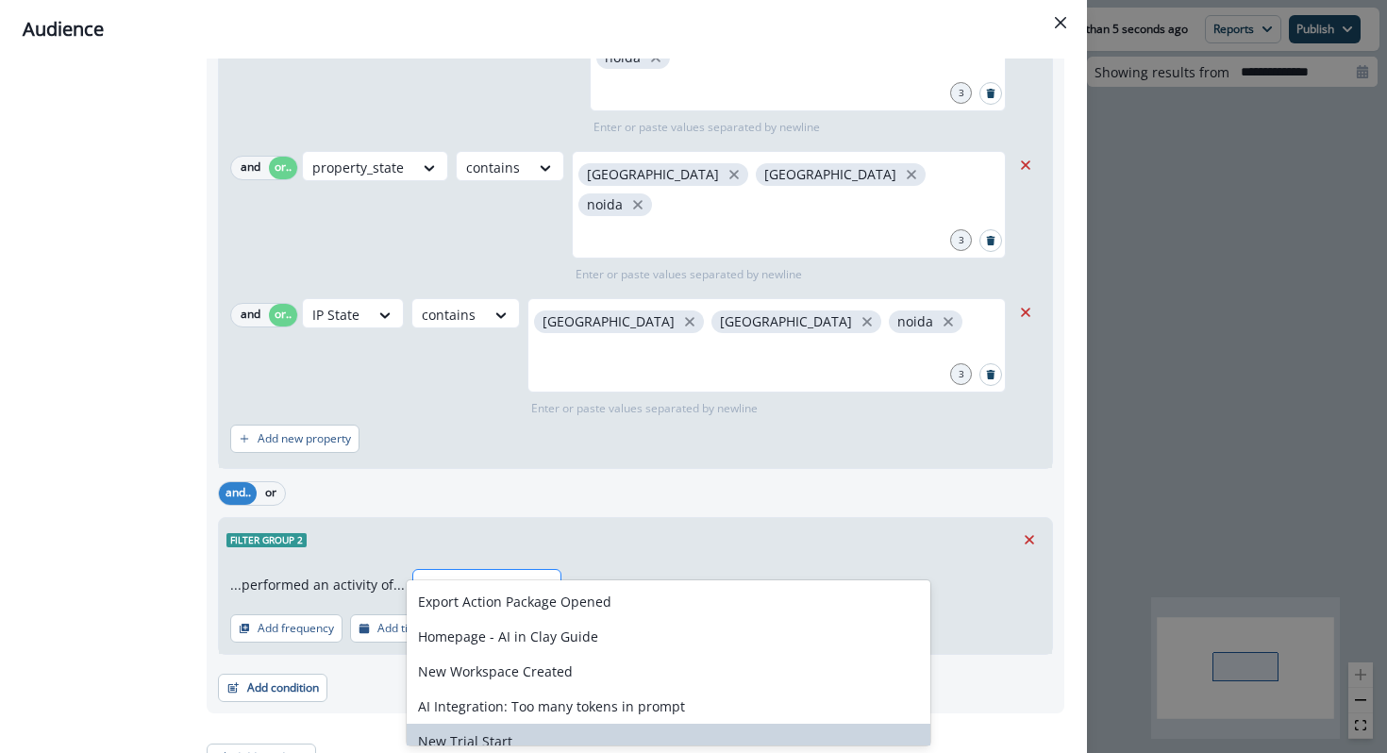
click at [496, 574] on div at bounding box center [470, 586] width 94 height 24
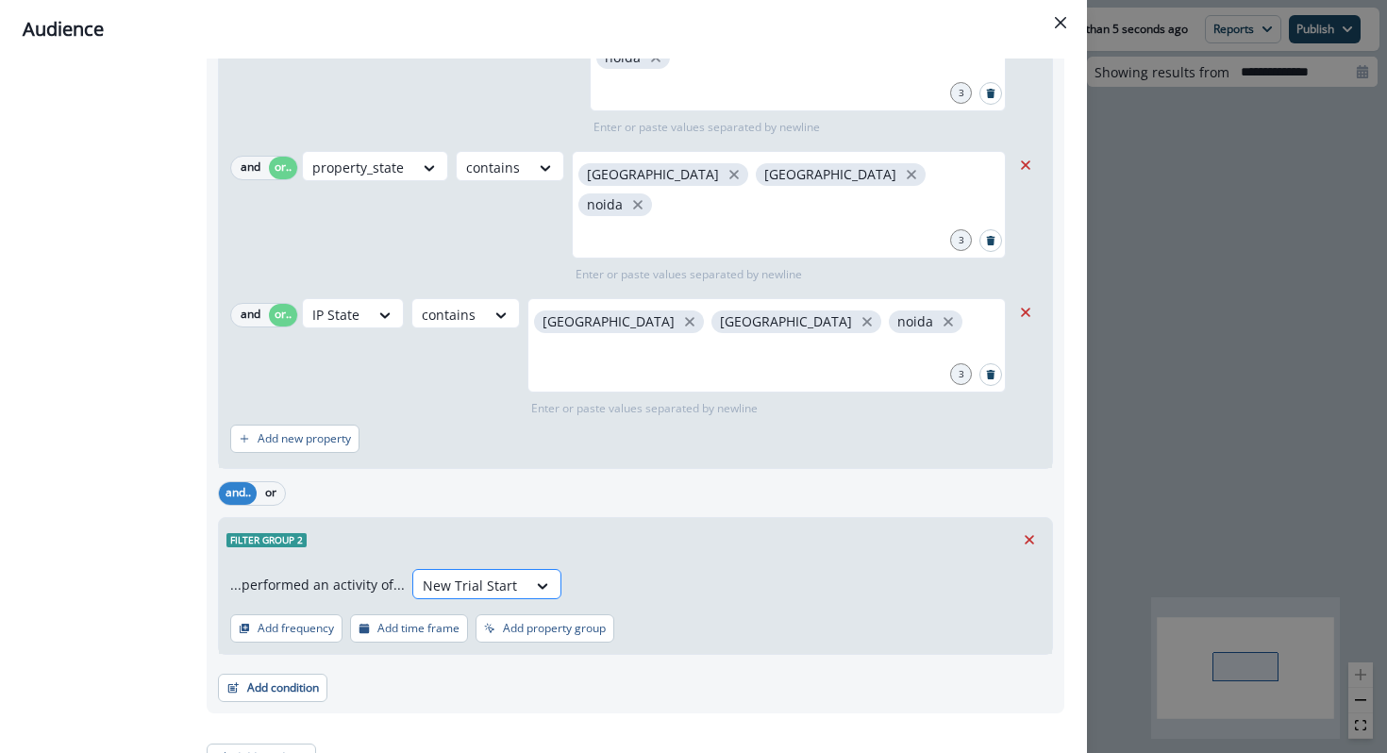
click at [496, 574] on div at bounding box center [470, 586] width 94 height 24
click at [400, 622] on p "Add time frame" at bounding box center [418, 628] width 82 height 13
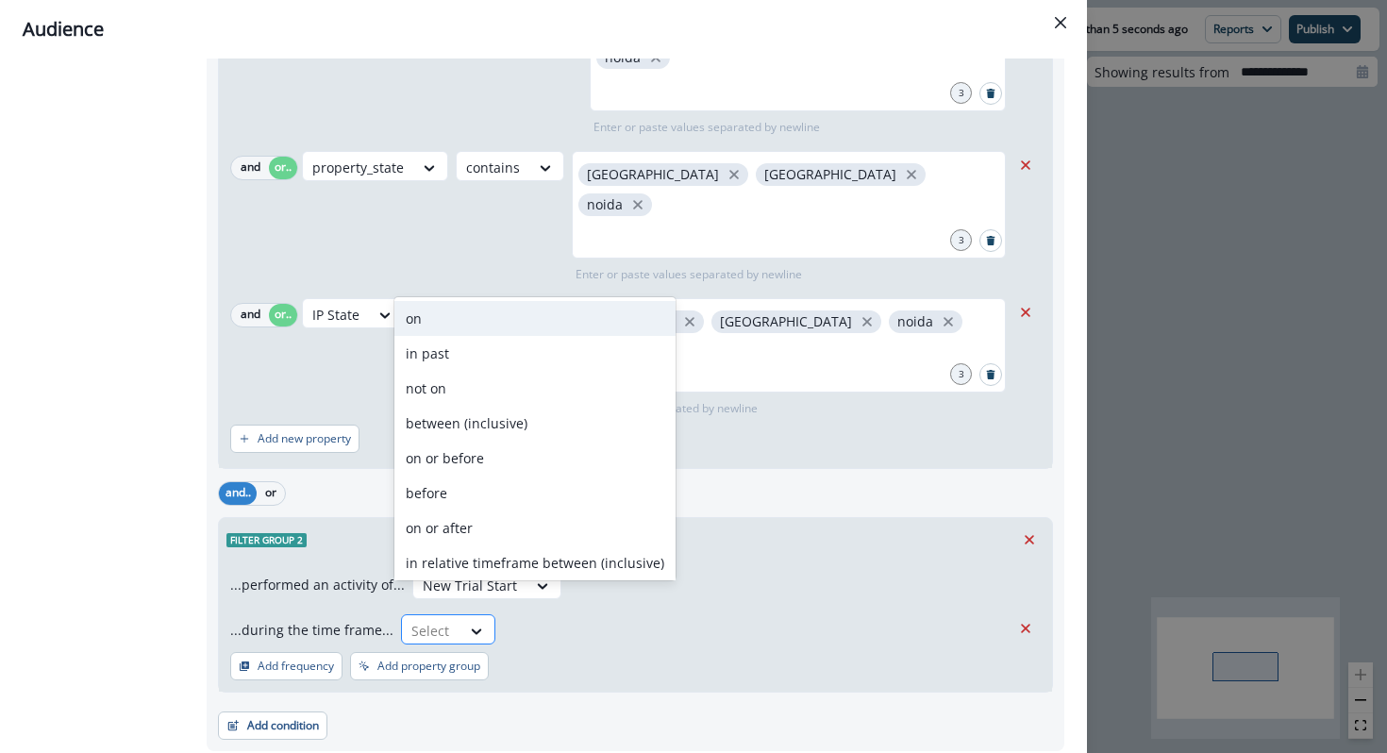
click at [427, 619] on div at bounding box center [431, 631] width 40 height 24
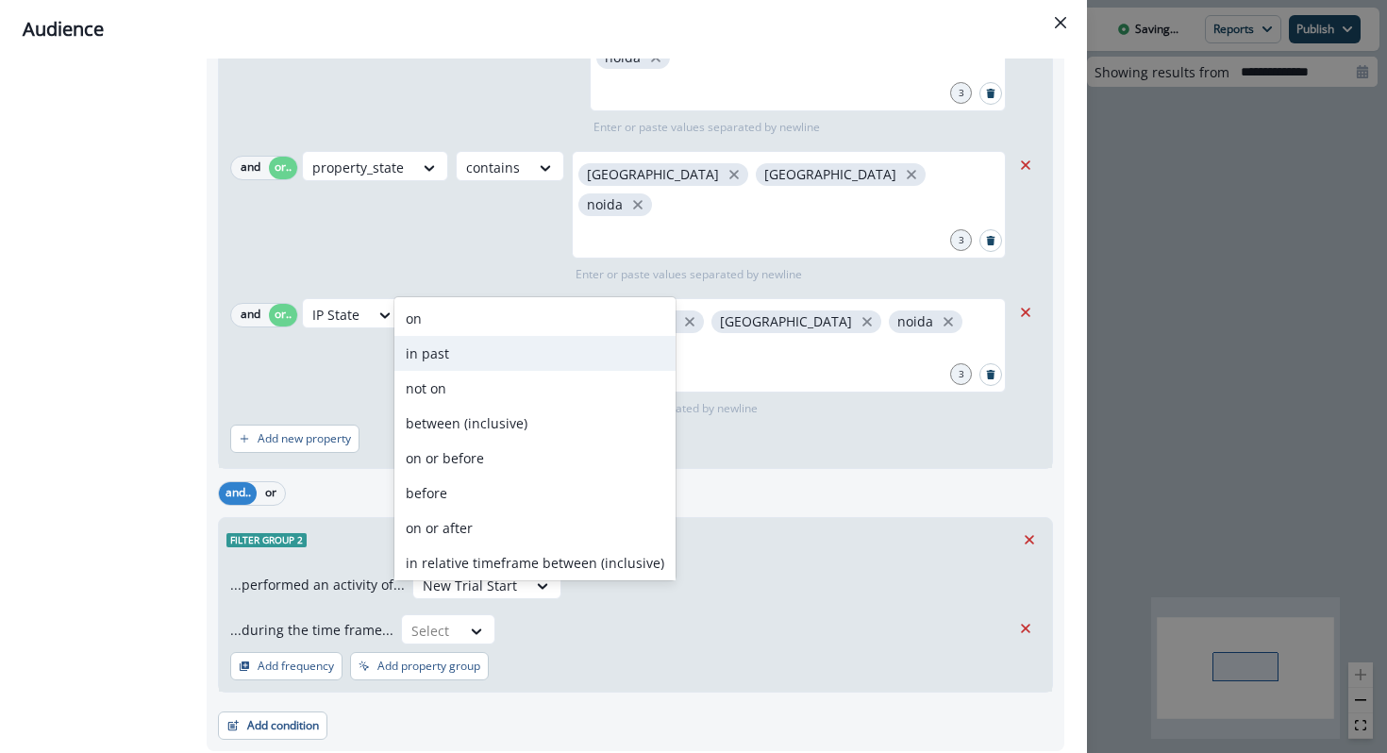
click at [484, 354] on div "in past" at bounding box center [534, 353] width 281 height 35
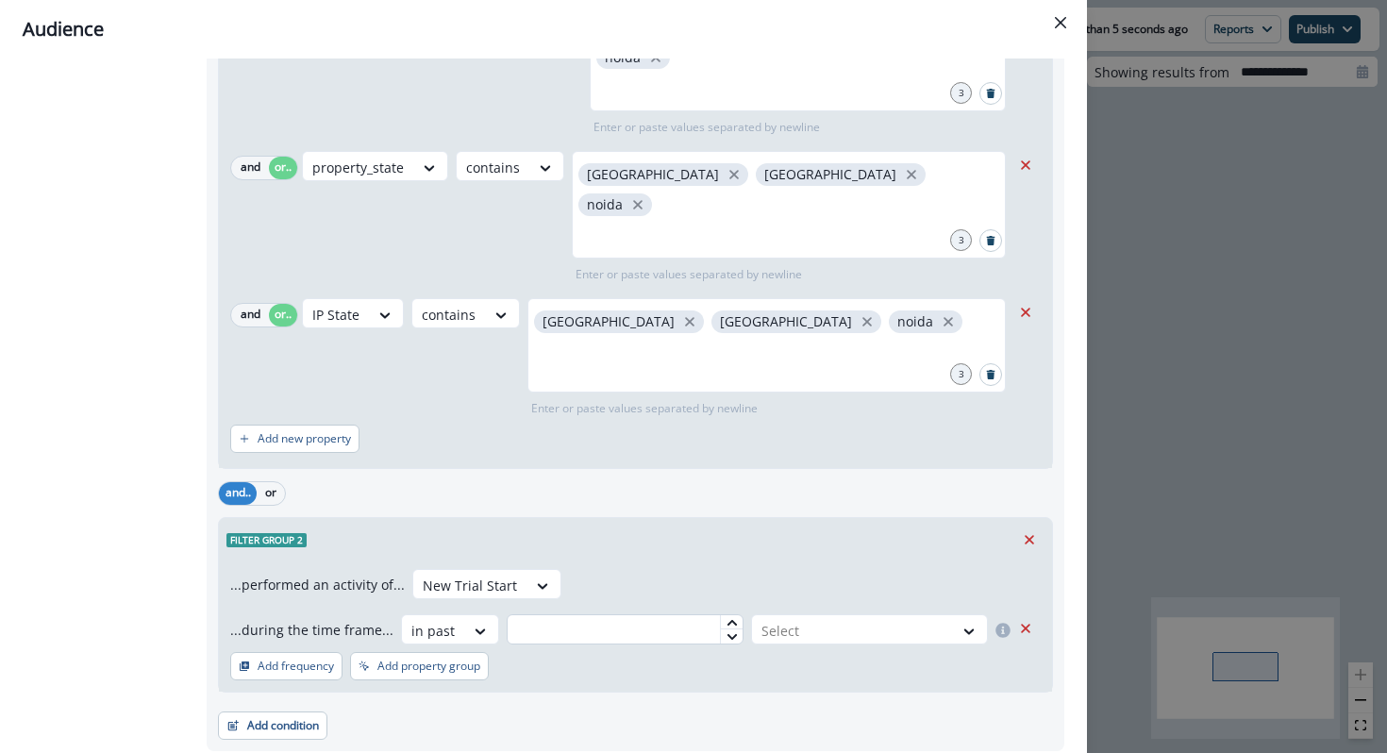
click at [620, 614] on input "text" at bounding box center [625, 629] width 237 height 30
type input "**"
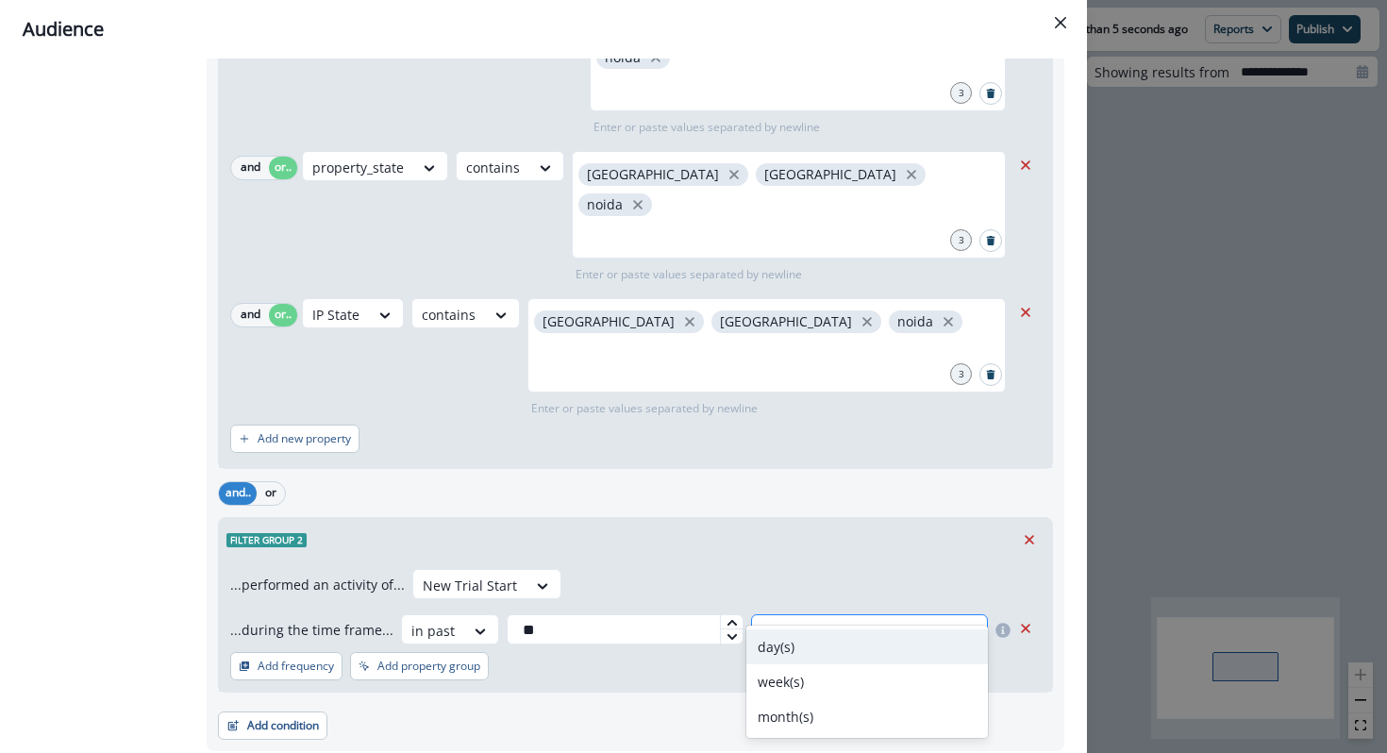
click at [916, 619] on div at bounding box center [852, 631] width 182 height 24
click at [869, 652] on div "day(s)" at bounding box center [867, 646] width 242 height 35
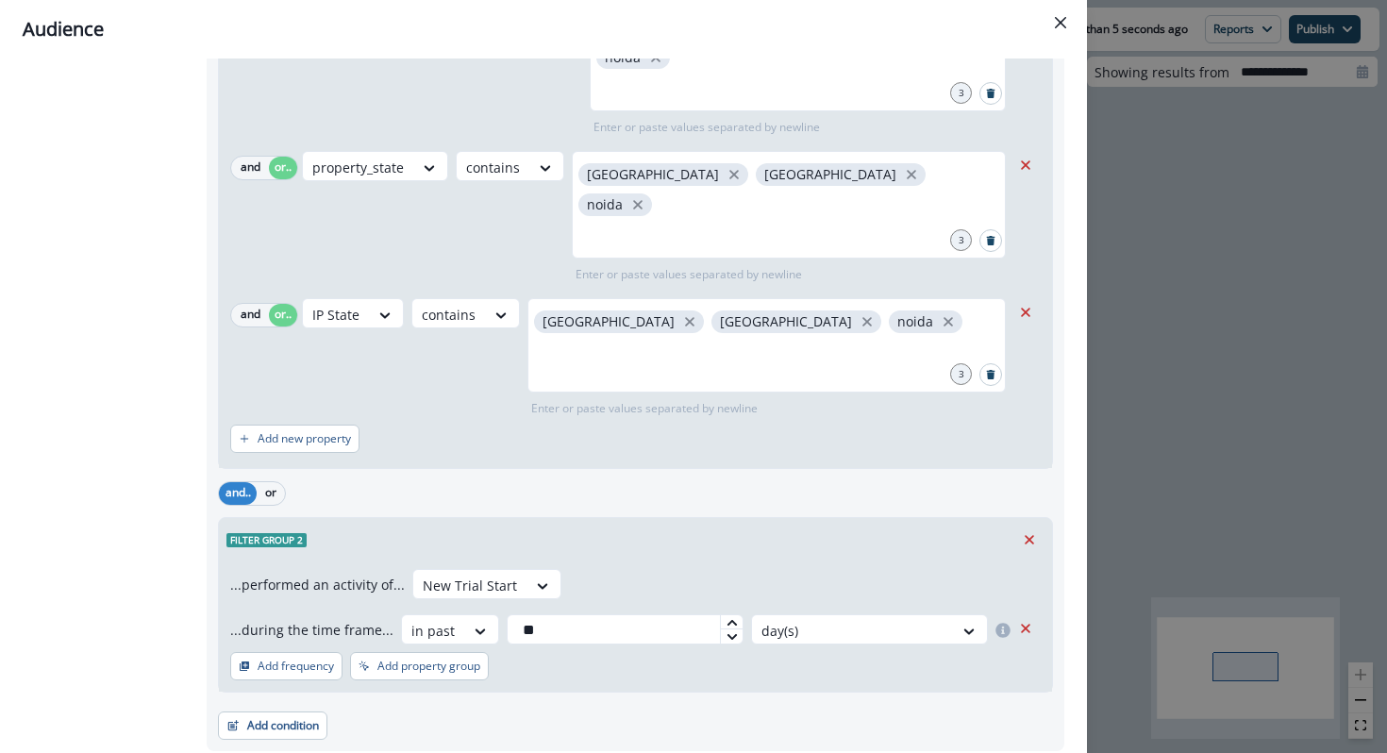
scroll to position [0, 0]
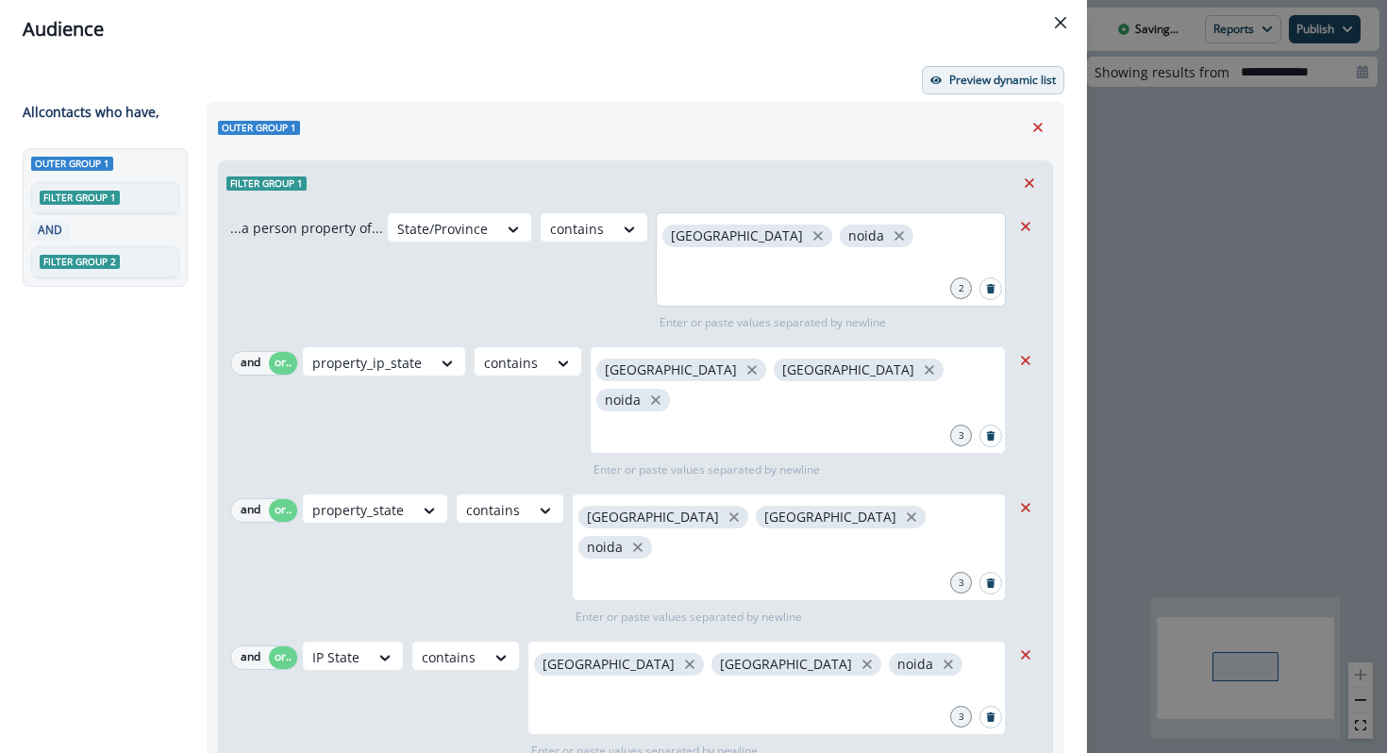
click at [1020, 82] on p "Preview dynamic list" at bounding box center [1002, 80] width 107 height 13
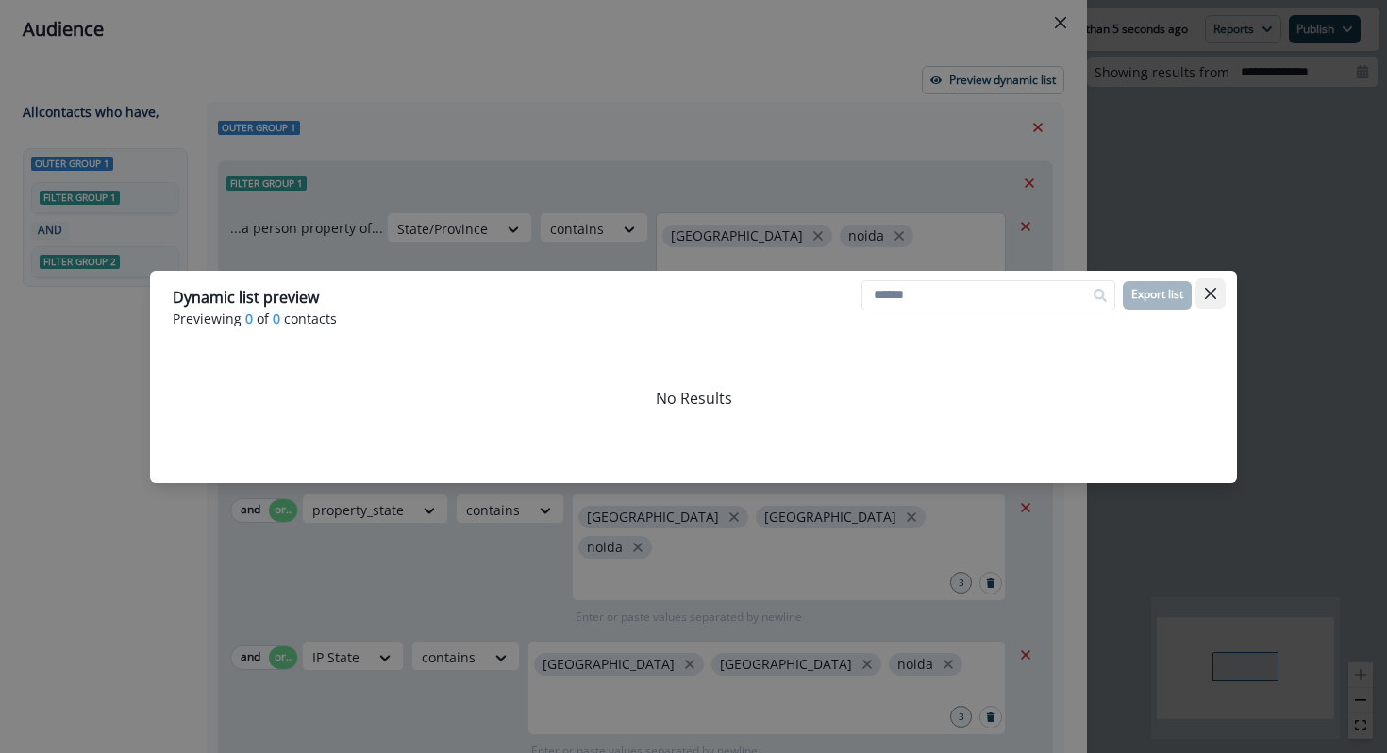
click at [1214, 284] on button "Close" at bounding box center [1211, 293] width 30 height 30
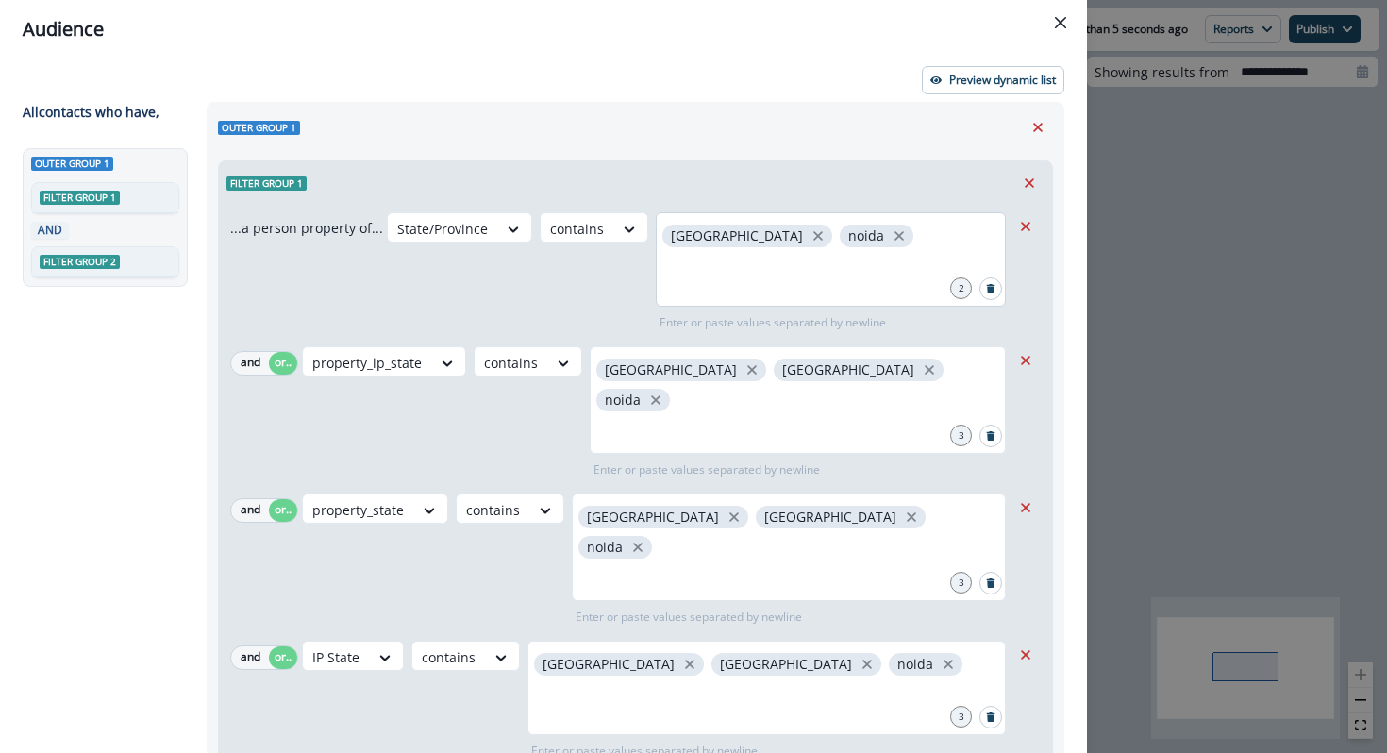
scroll to position [380, 0]
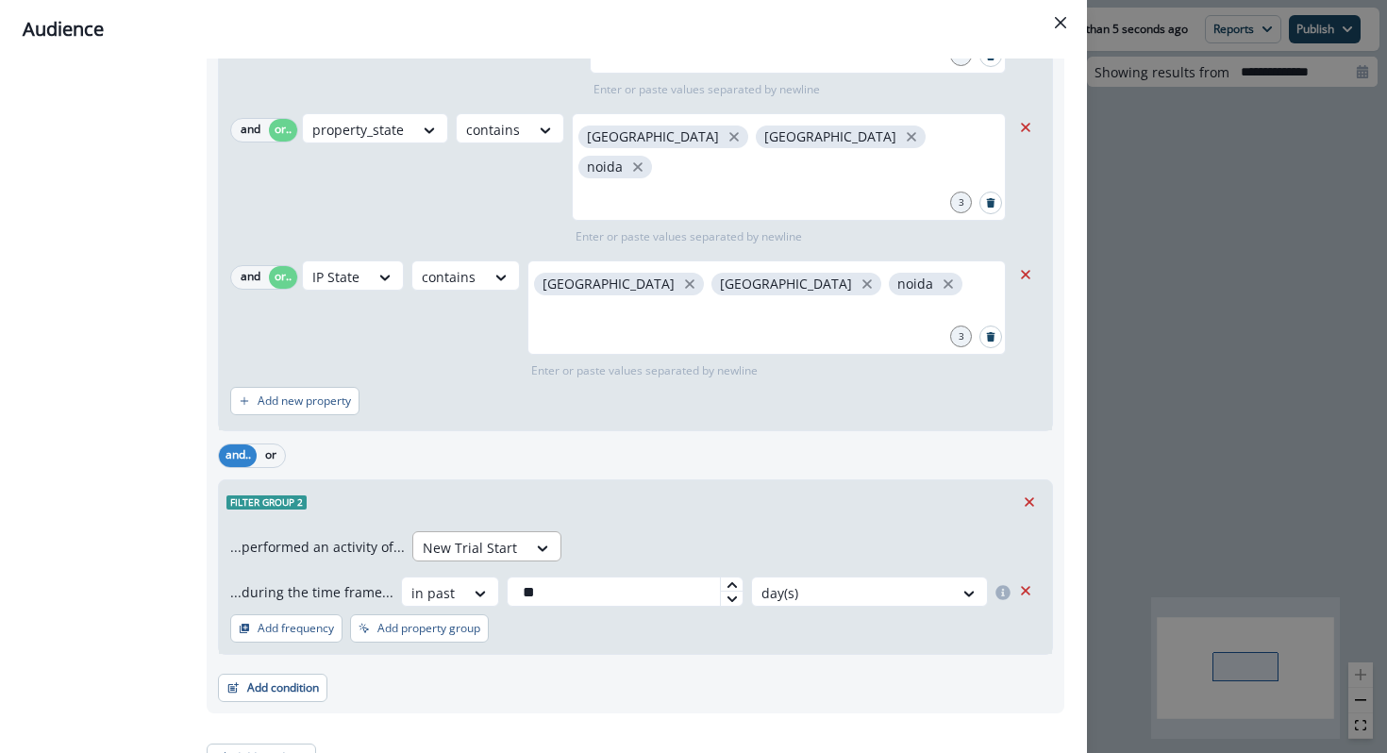
click at [502, 536] on div at bounding box center [470, 548] width 94 height 24
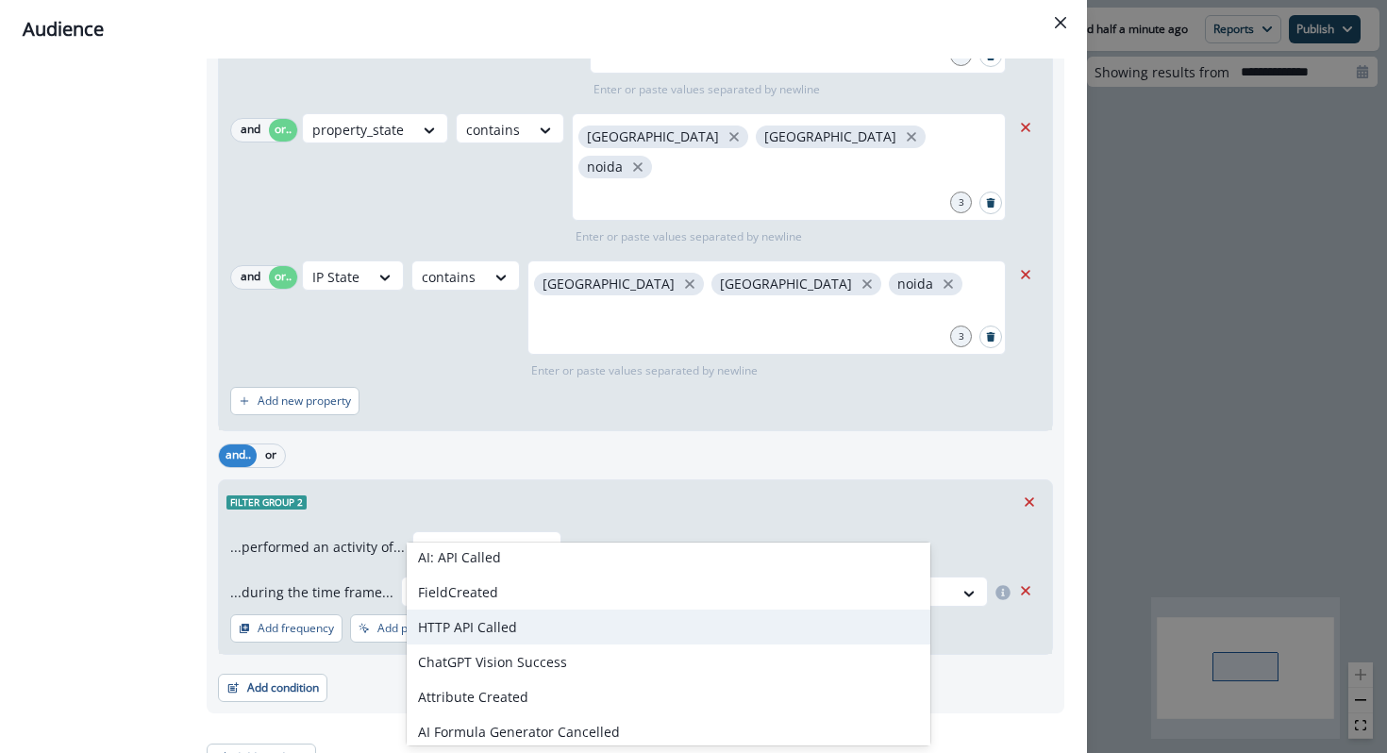
scroll to position [547, 0]
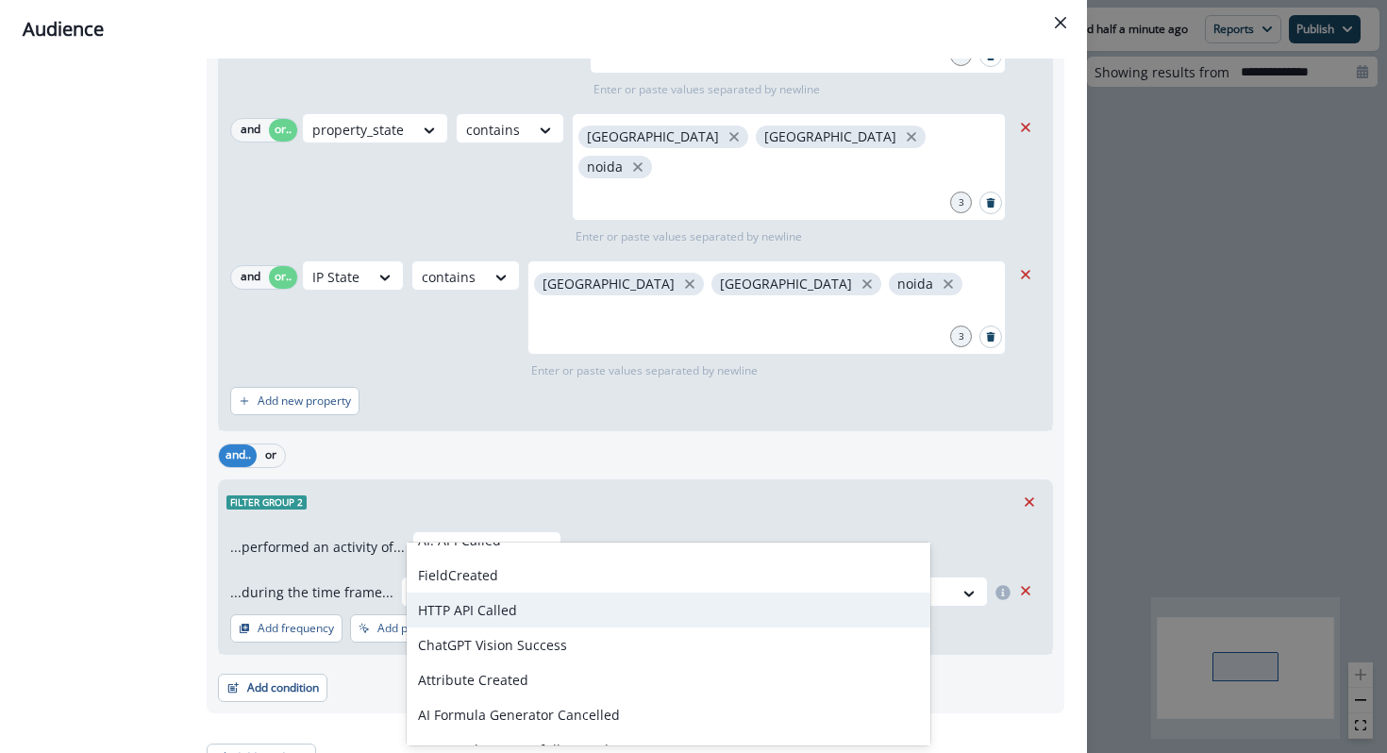
click at [504, 611] on div "HTTP API Called" at bounding box center [669, 610] width 524 height 35
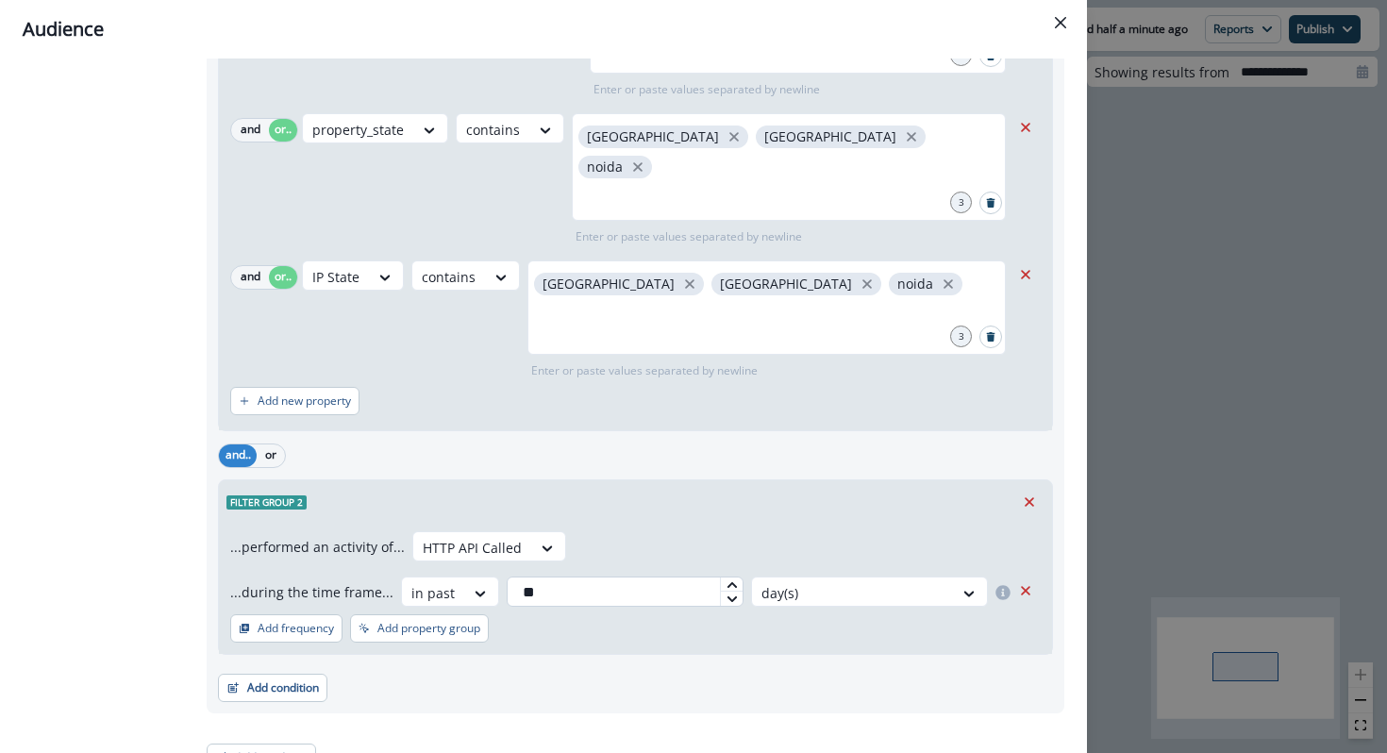
click at [570, 577] on input "**" at bounding box center [625, 592] width 237 height 30
click at [752, 580] on div "day(s)" at bounding box center [852, 592] width 201 height 31
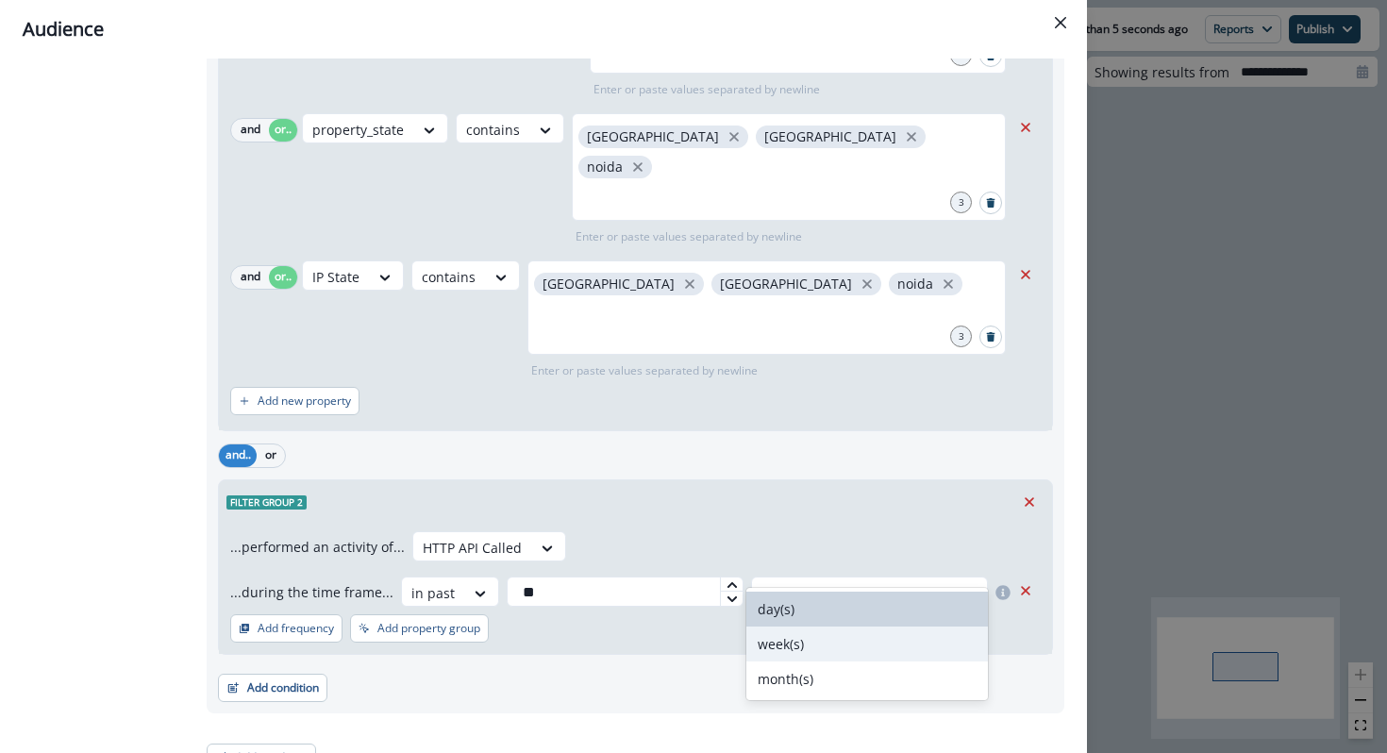
click at [756, 639] on div "week(s)" at bounding box center [867, 644] width 242 height 35
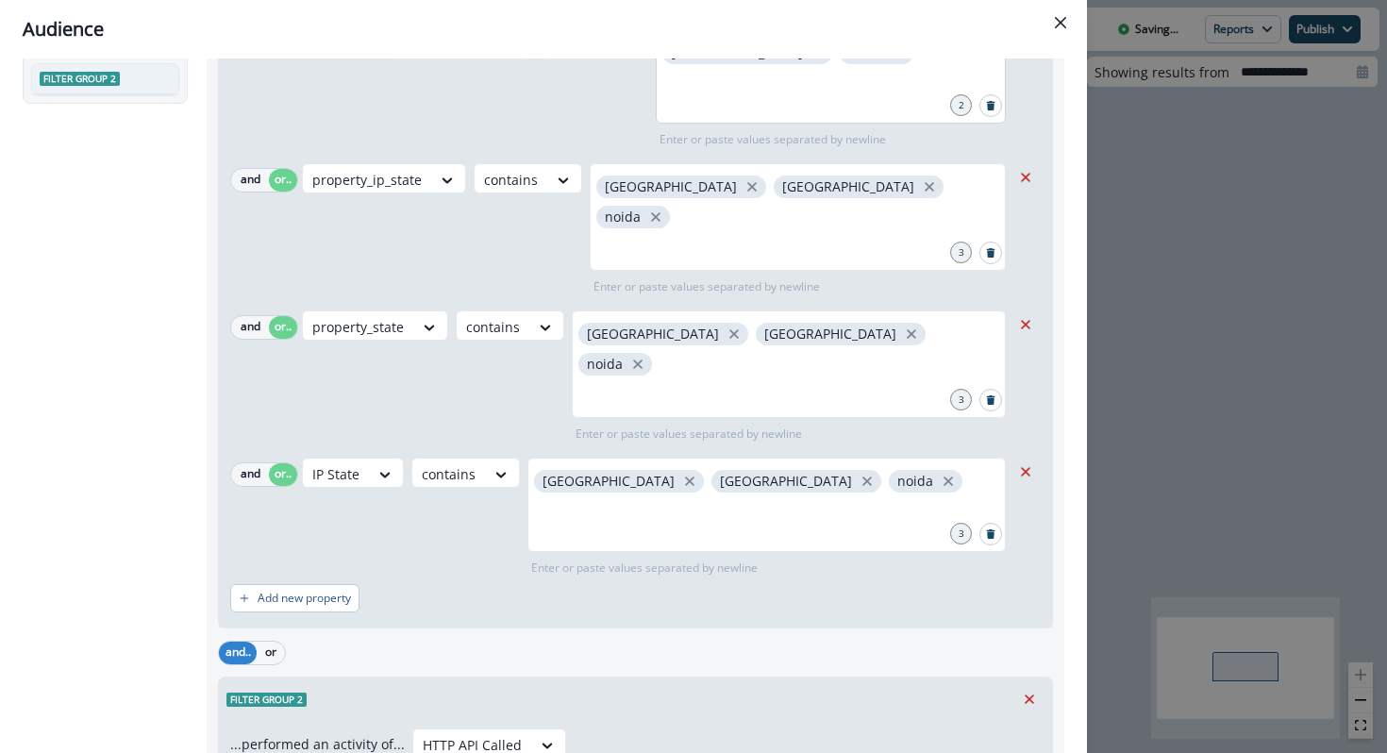
scroll to position [0, 0]
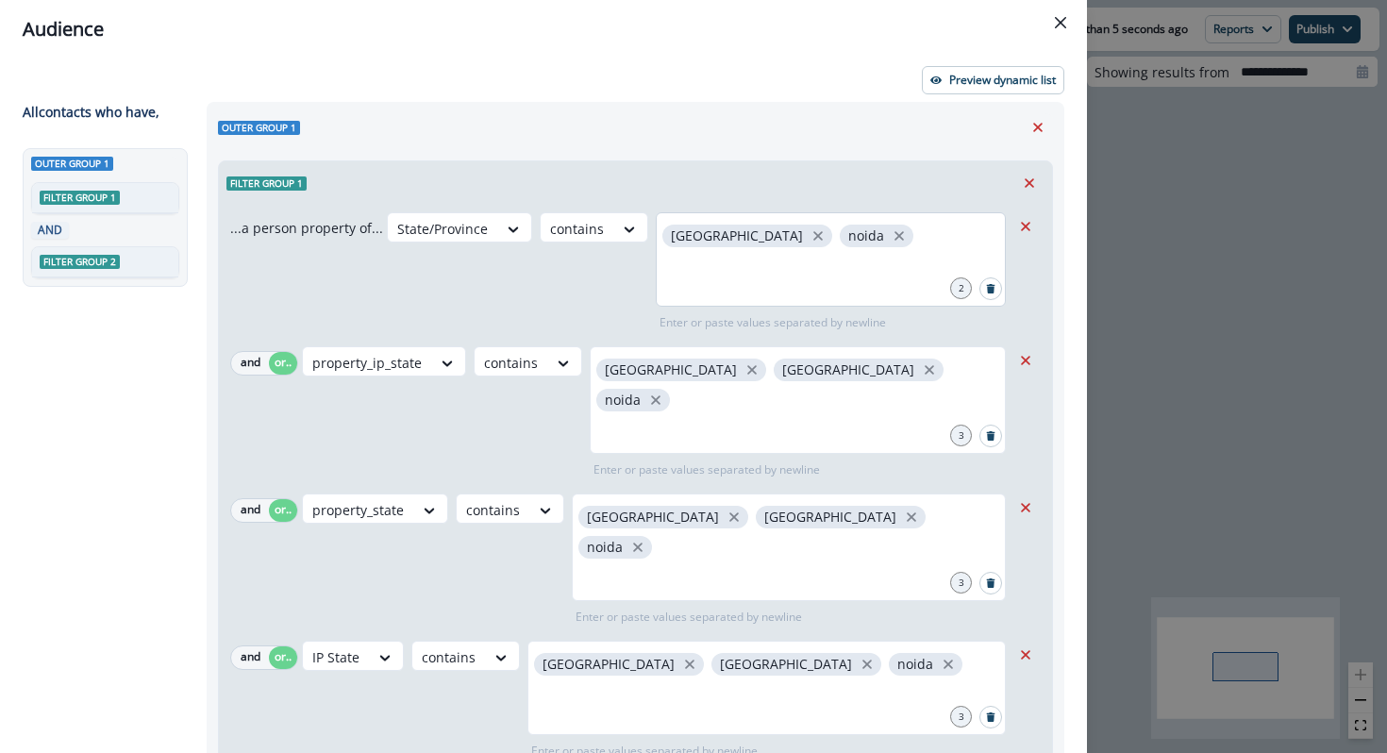
click at [981, 95] on div "Preview dynamic list All contact s who have, Outer group 1 Filter group 1 AND F…" at bounding box center [543, 406] width 1087 height 695
click at [976, 78] on p "Preview dynamic list" at bounding box center [1002, 80] width 107 height 13
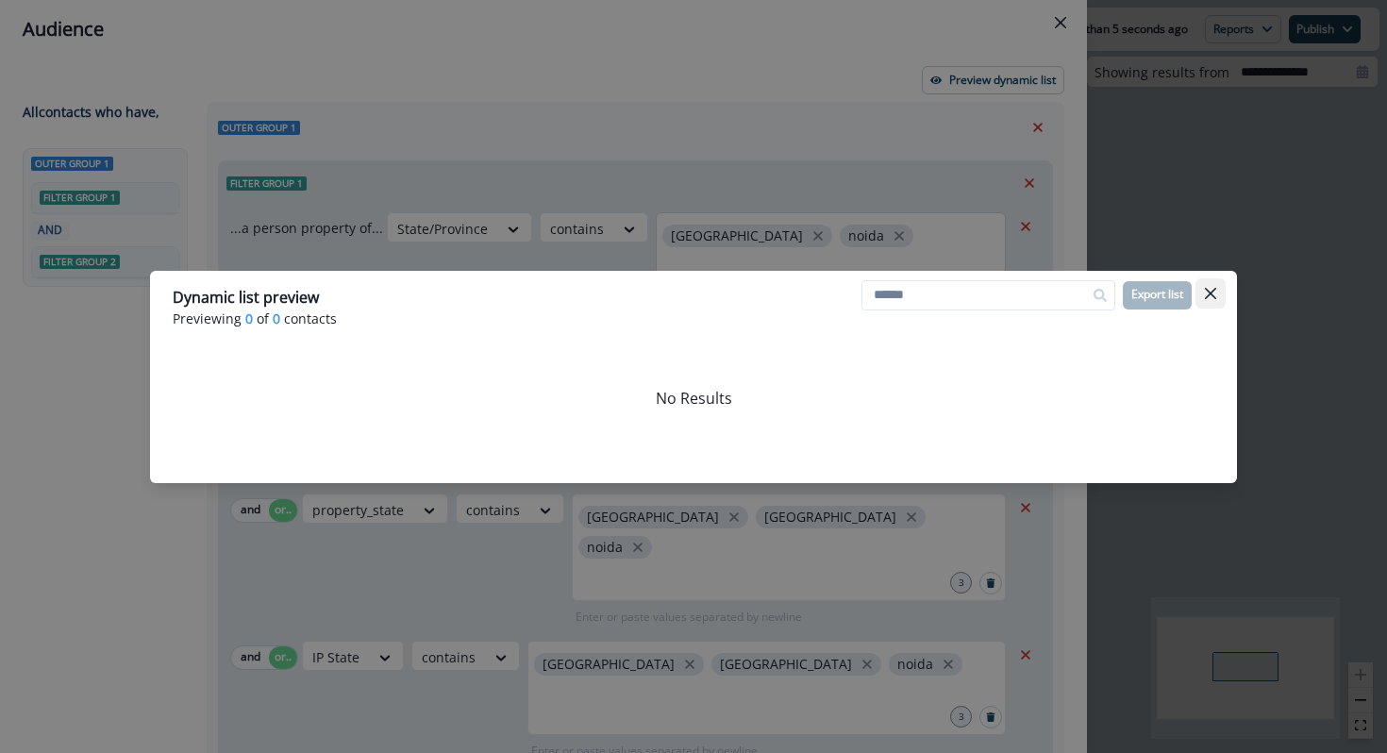
click at [1210, 287] on button "Close" at bounding box center [1211, 293] width 30 height 30
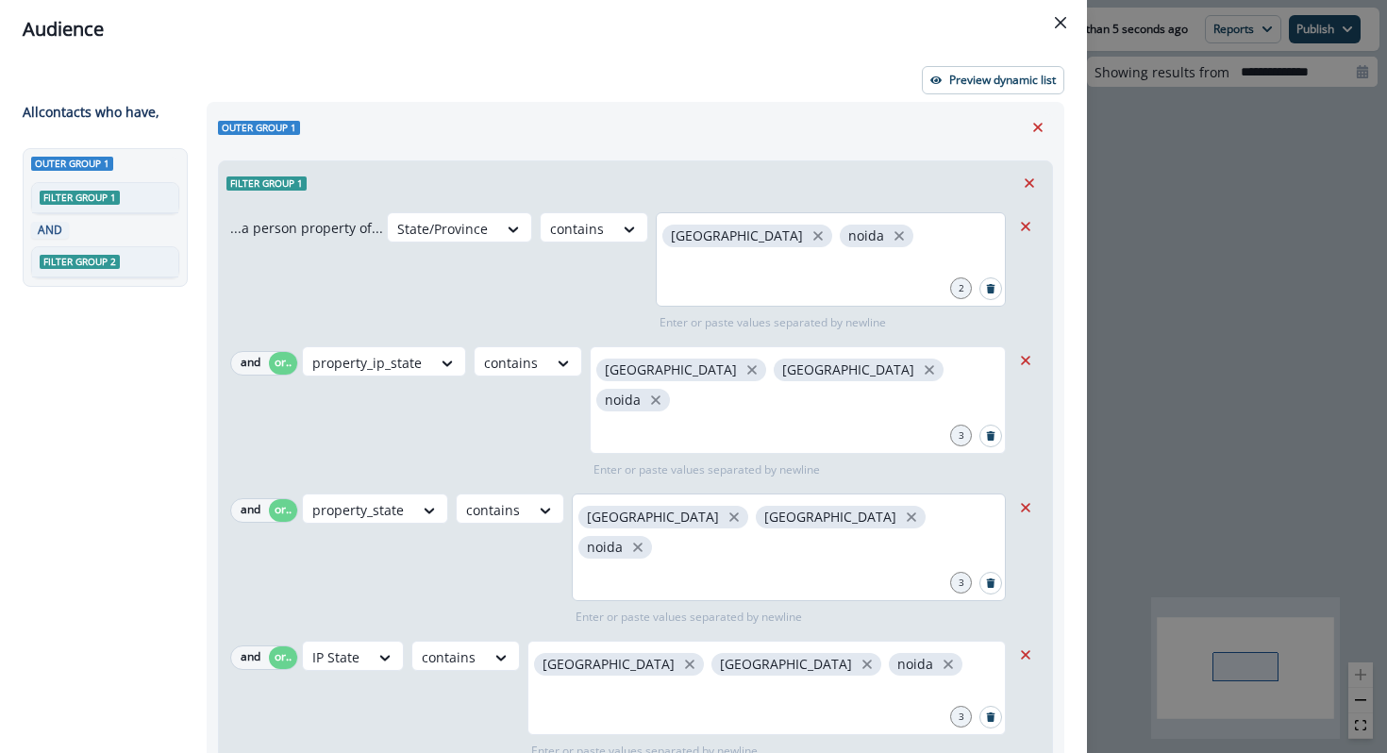
scroll to position [380, 0]
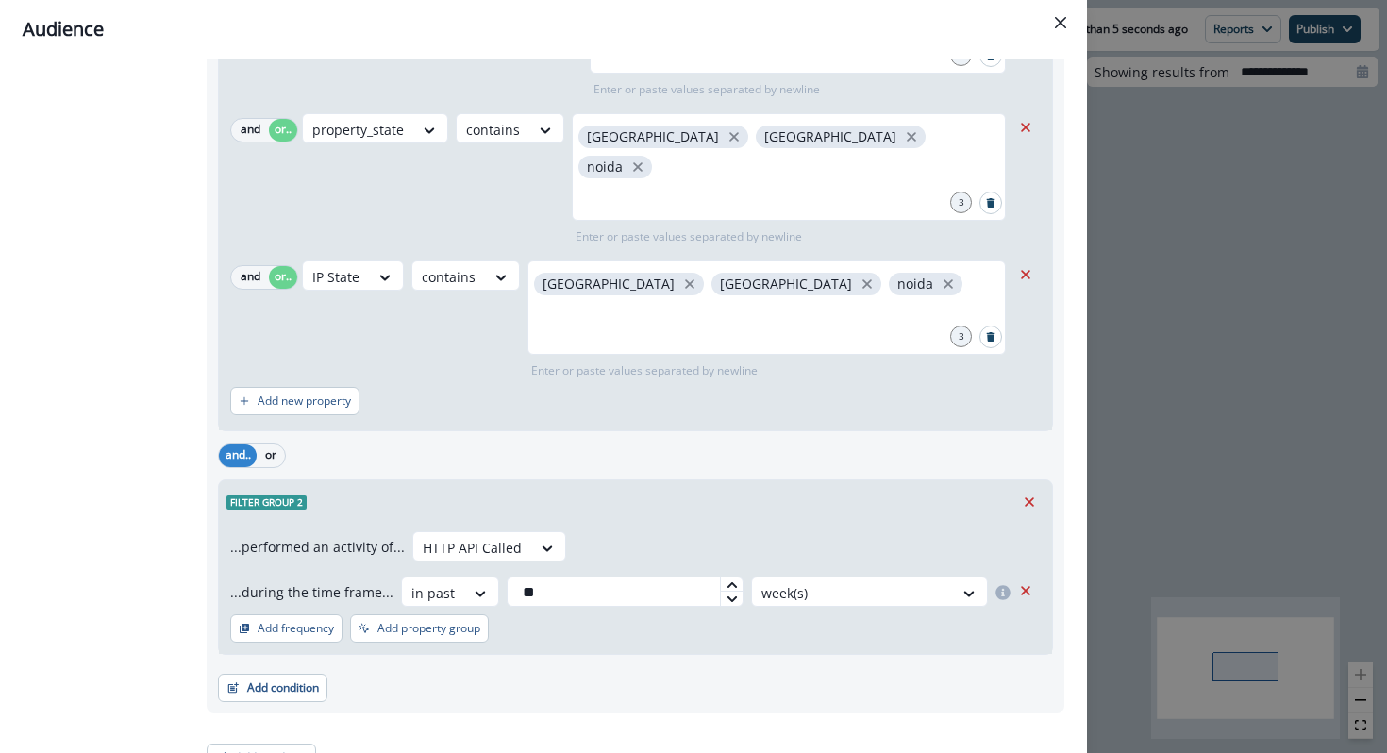
click at [1042, 480] on div "Filter group 2" at bounding box center [635, 501] width 833 height 43
click at [1035, 494] on icon "Remove" at bounding box center [1029, 502] width 17 height 17
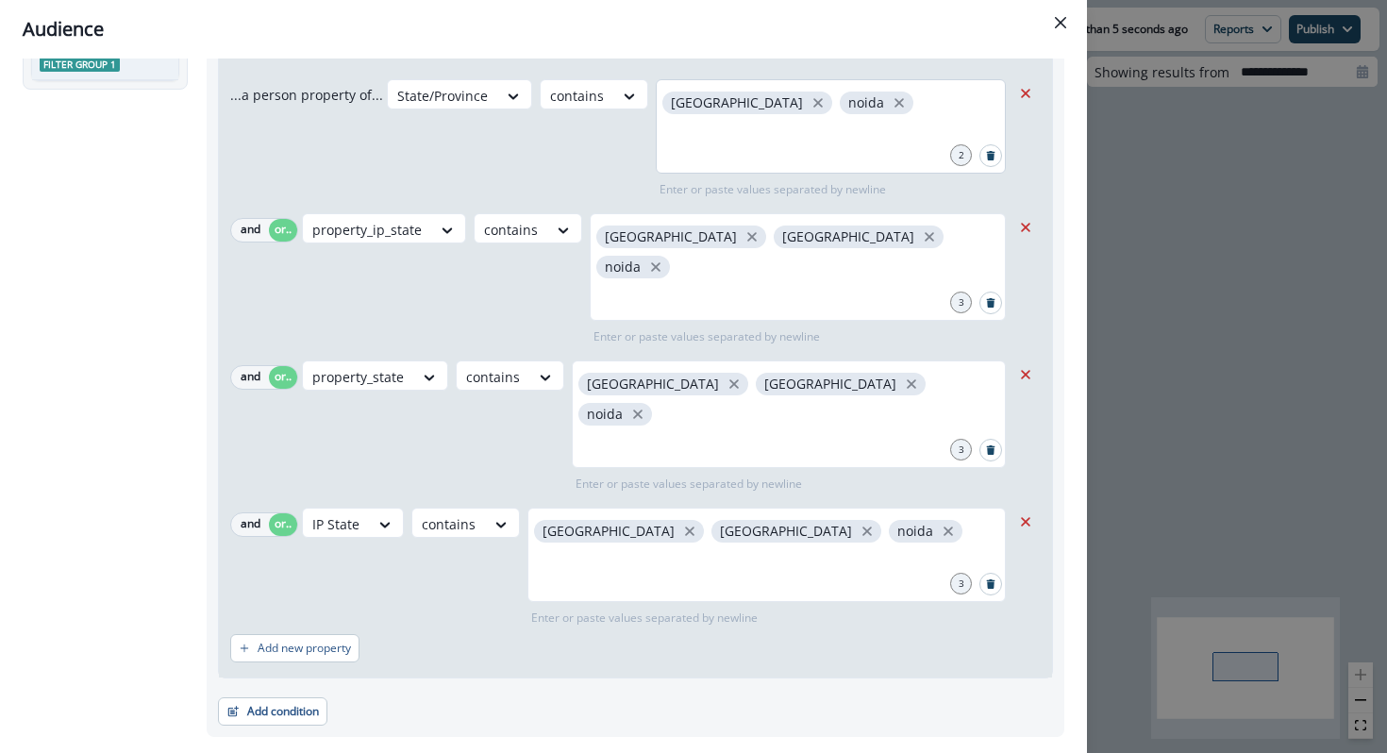
scroll to position [0, 0]
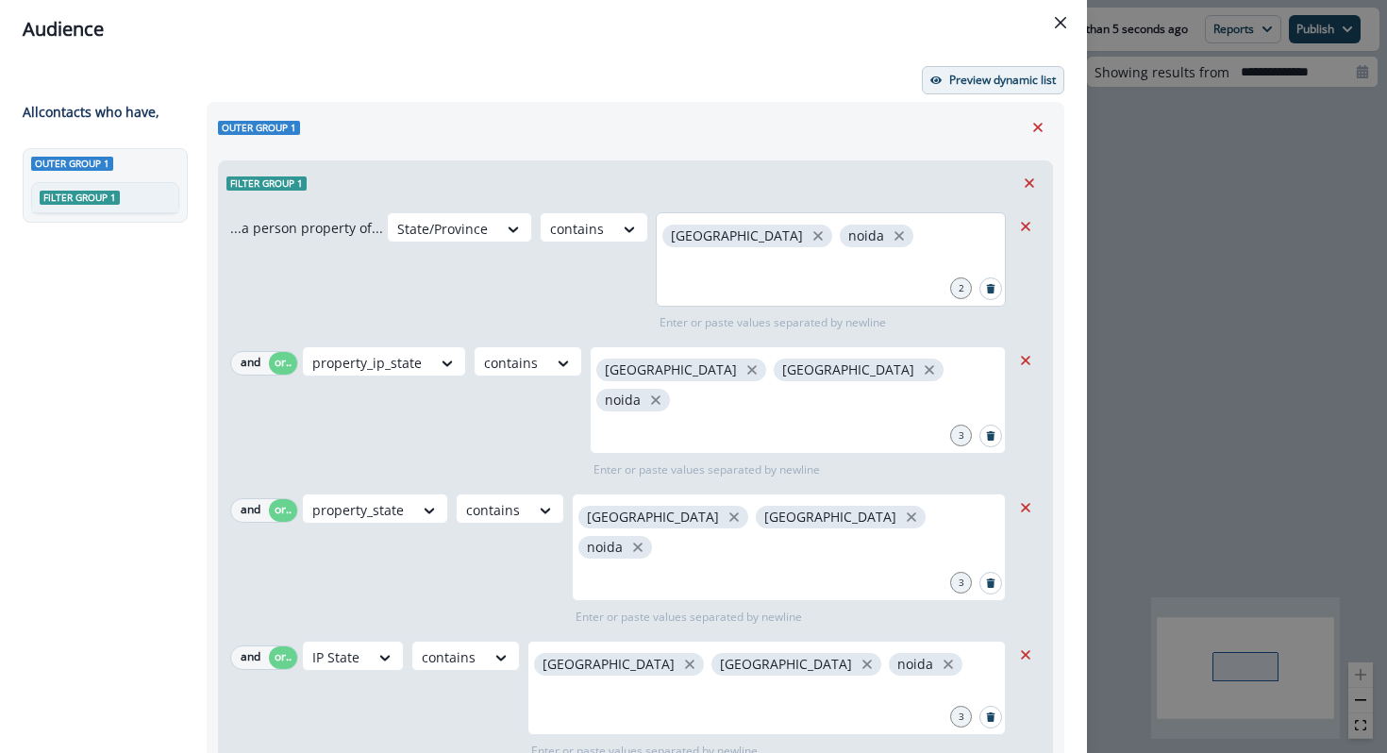
click at [1035, 89] on button "Preview dynamic list" at bounding box center [993, 80] width 142 height 28
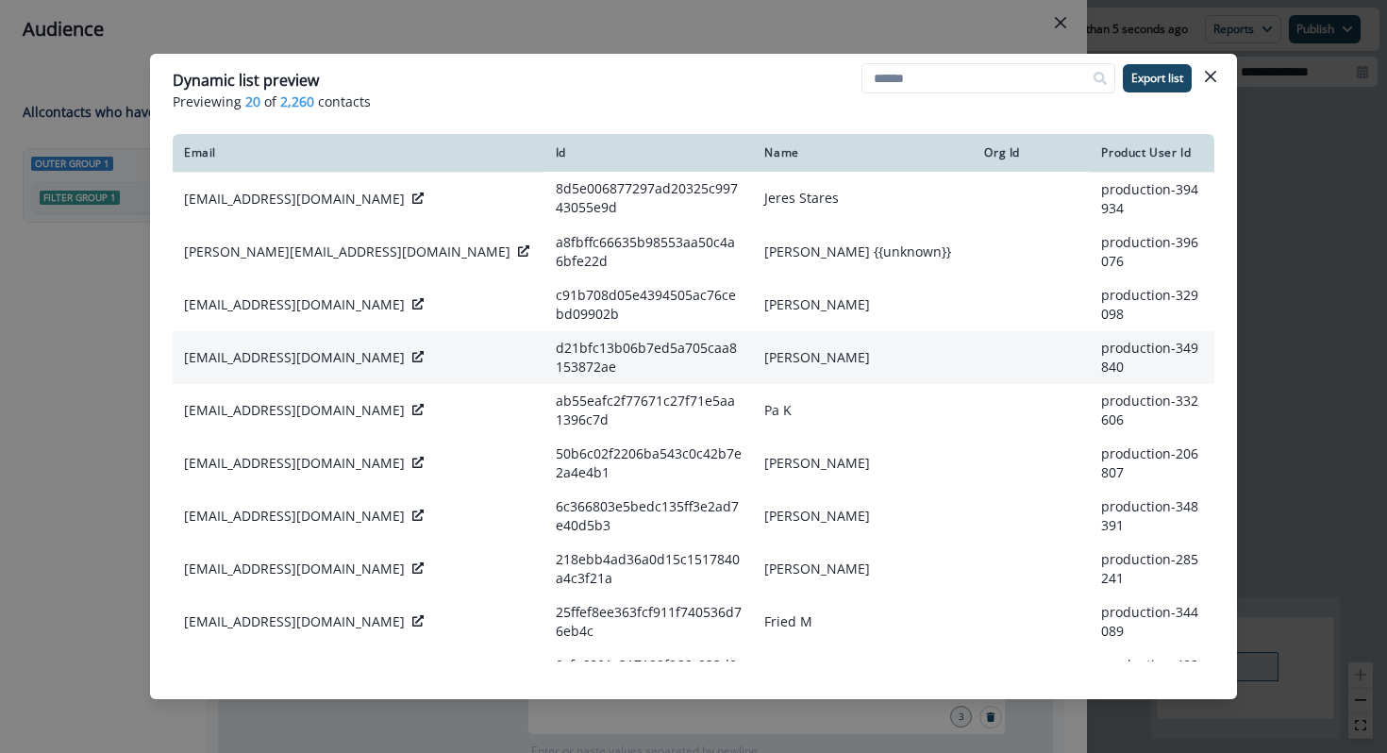
click at [412, 359] on icon at bounding box center [417, 356] width 11 height 11
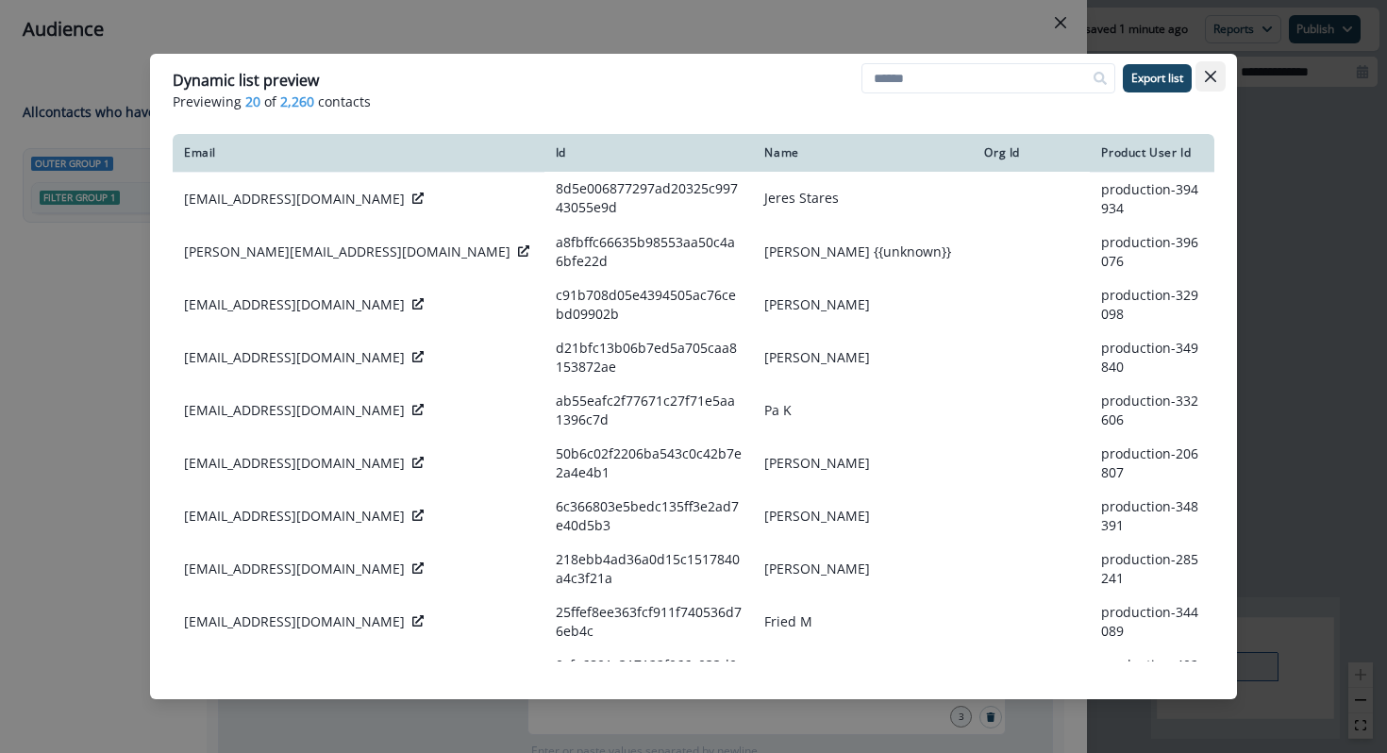
click at [1213, 80] on icon "Close" at bounding box center [1210, 76] width 11 height 11
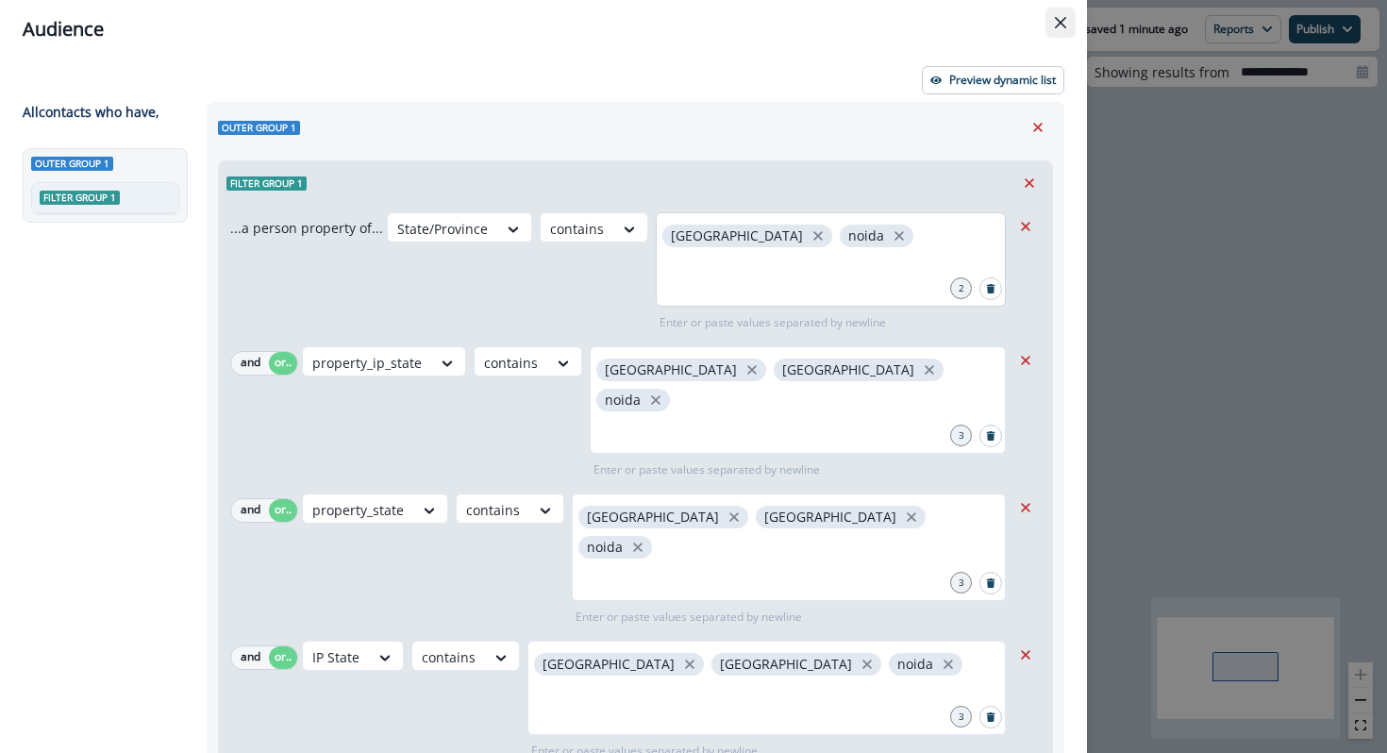
click at [1055, 25] on icon "Close" at bounding box center [1060, 22] width 11 height 11
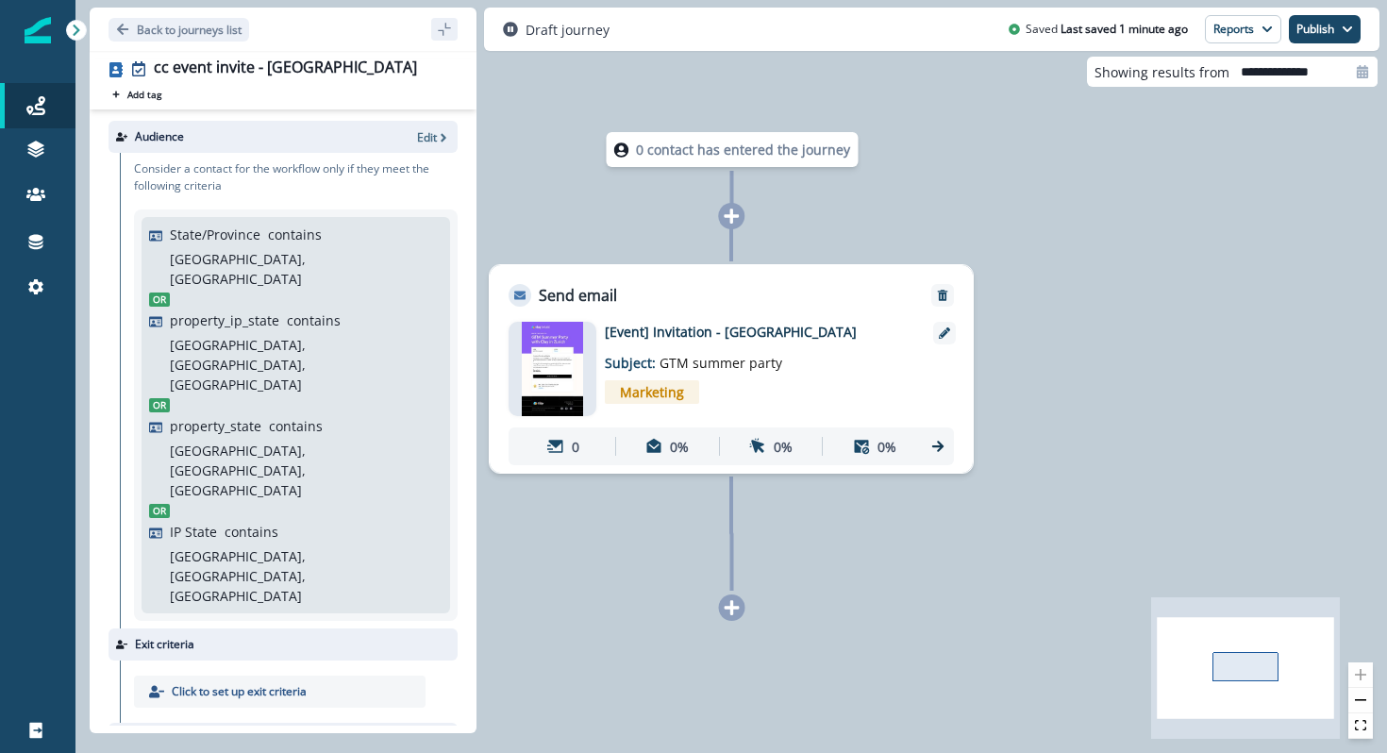
click at [798, 377] on div "Marketing" at bounding box center [760, 392] width 310 height 39
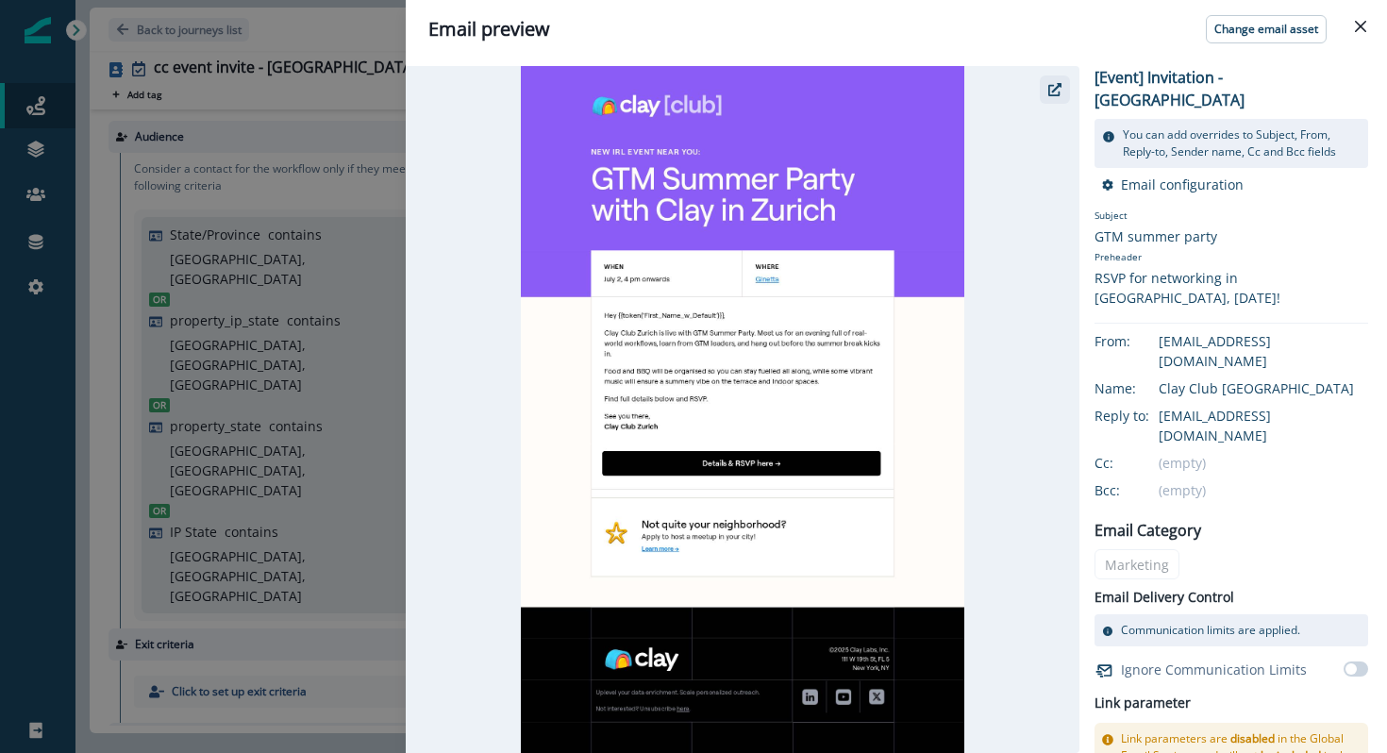
click at [1055, 99] on button "button" at bounding box center [1055, 89] width 30 height 28
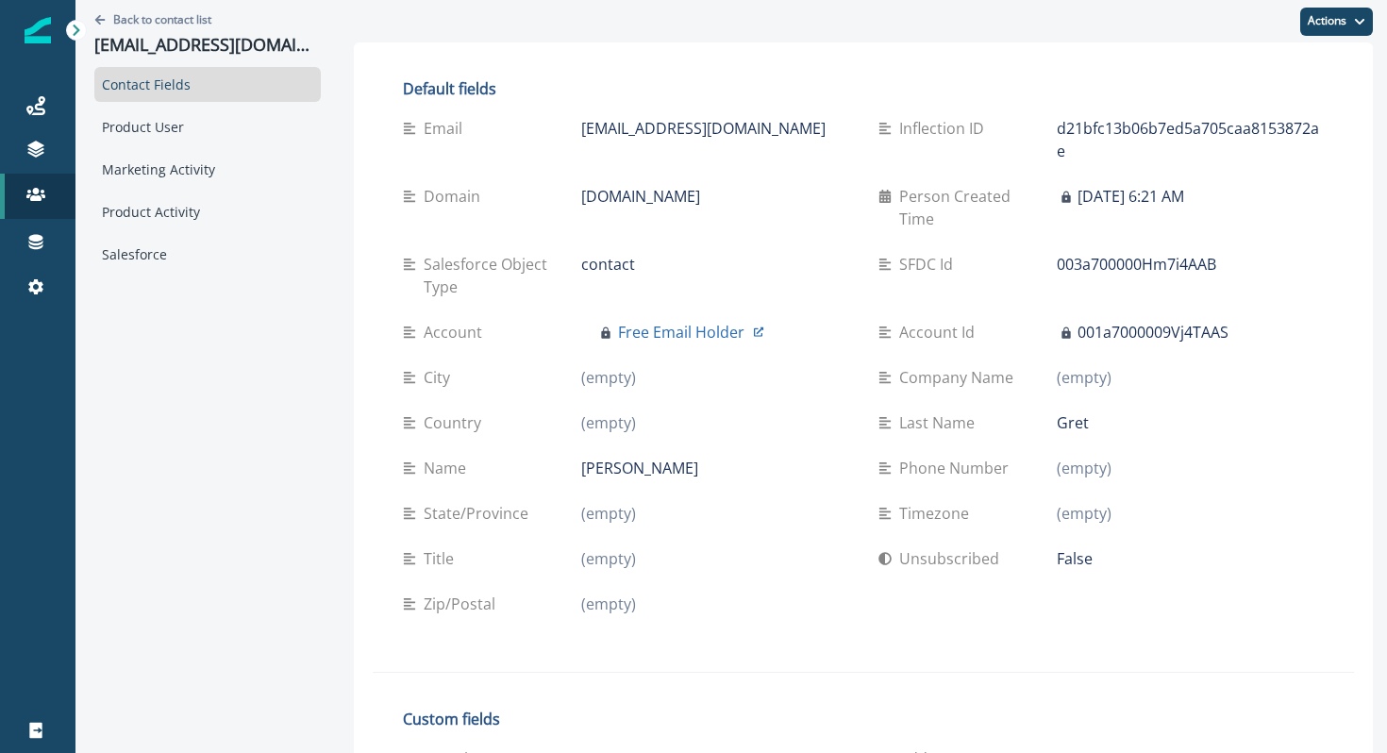
scroll to position [1922, 0]
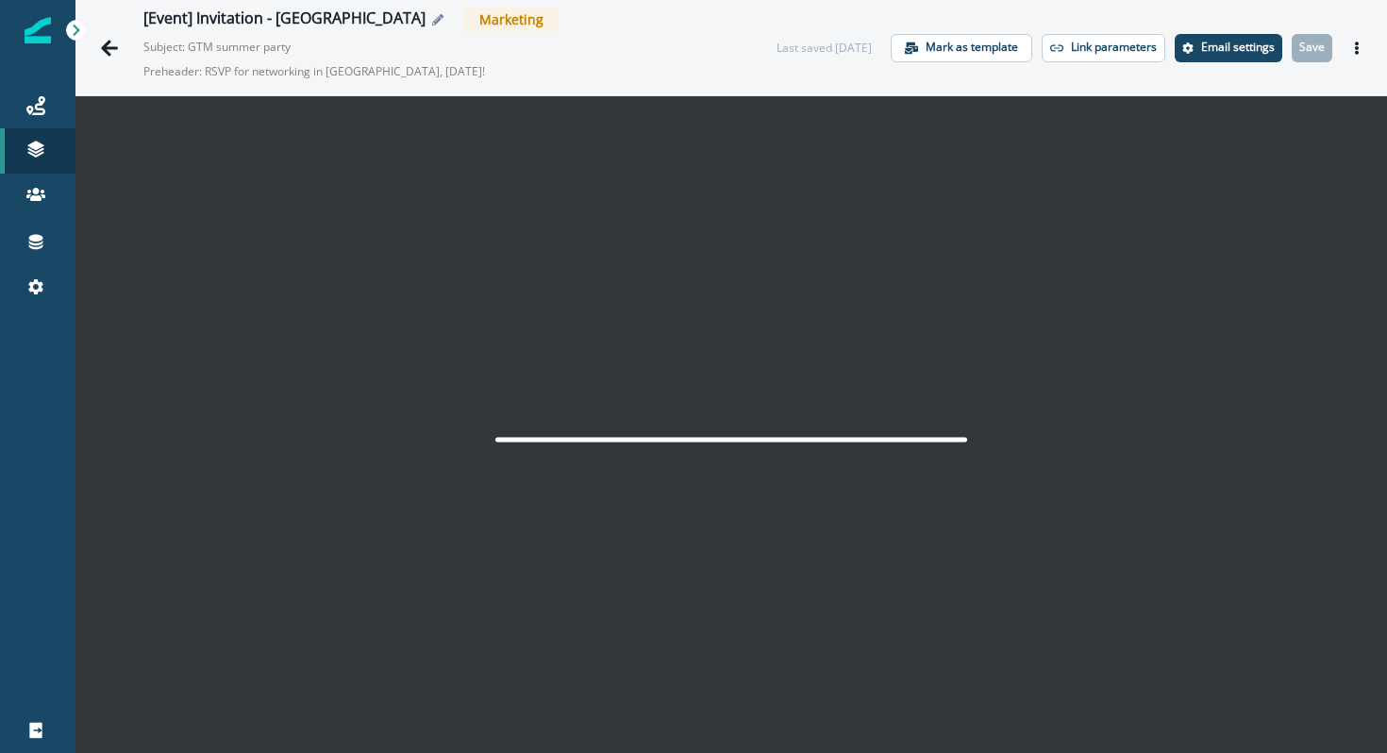
click at [432, 22] on icon "Edit name" at bounding box center [437, 19] width 11 height 11
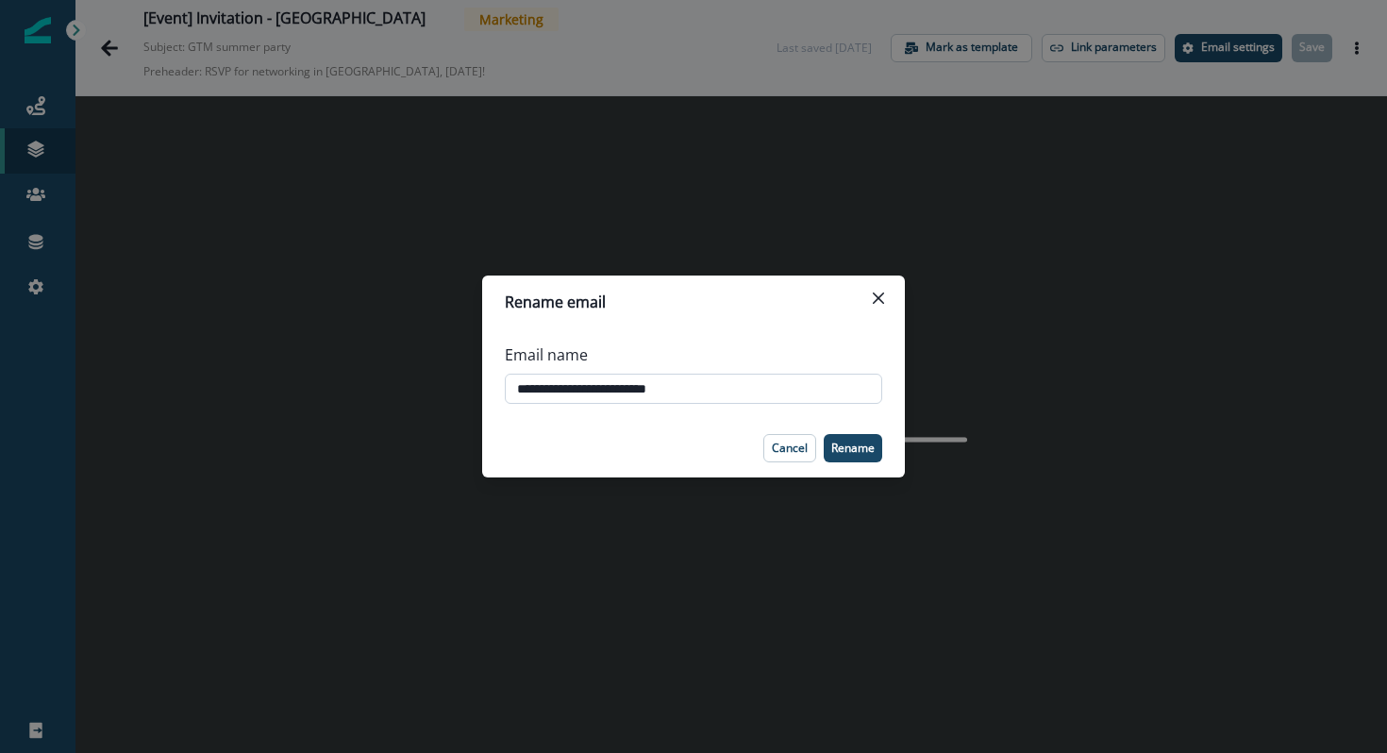
click at [641, 387] on input "**********" at bounding box center [693, 389] width 377 height 30
type input "**********"
click at [842, 450] on p "Rename" at bounding box center [852, 448] width 43 height 13
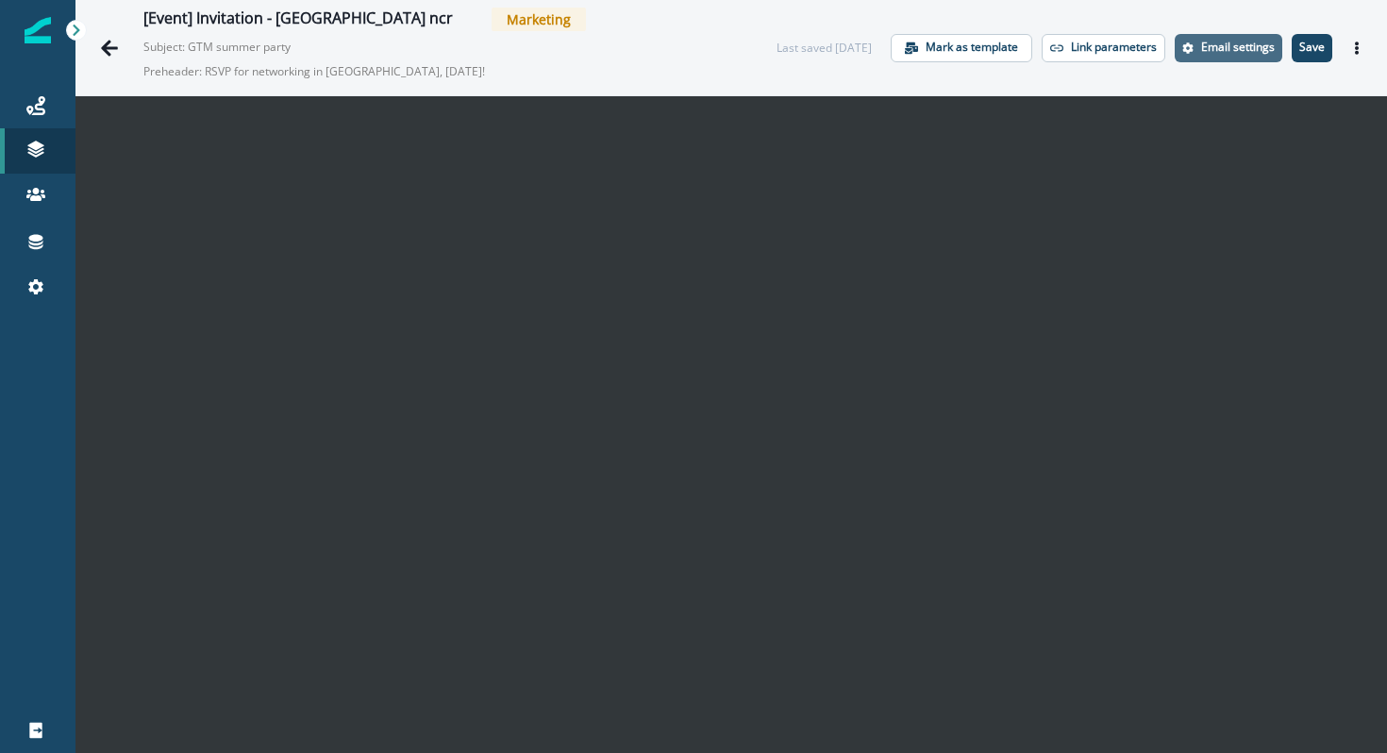
click at [1261, 53] on p "Email settings" at bounding box center [1238, 47] width 74 height 13
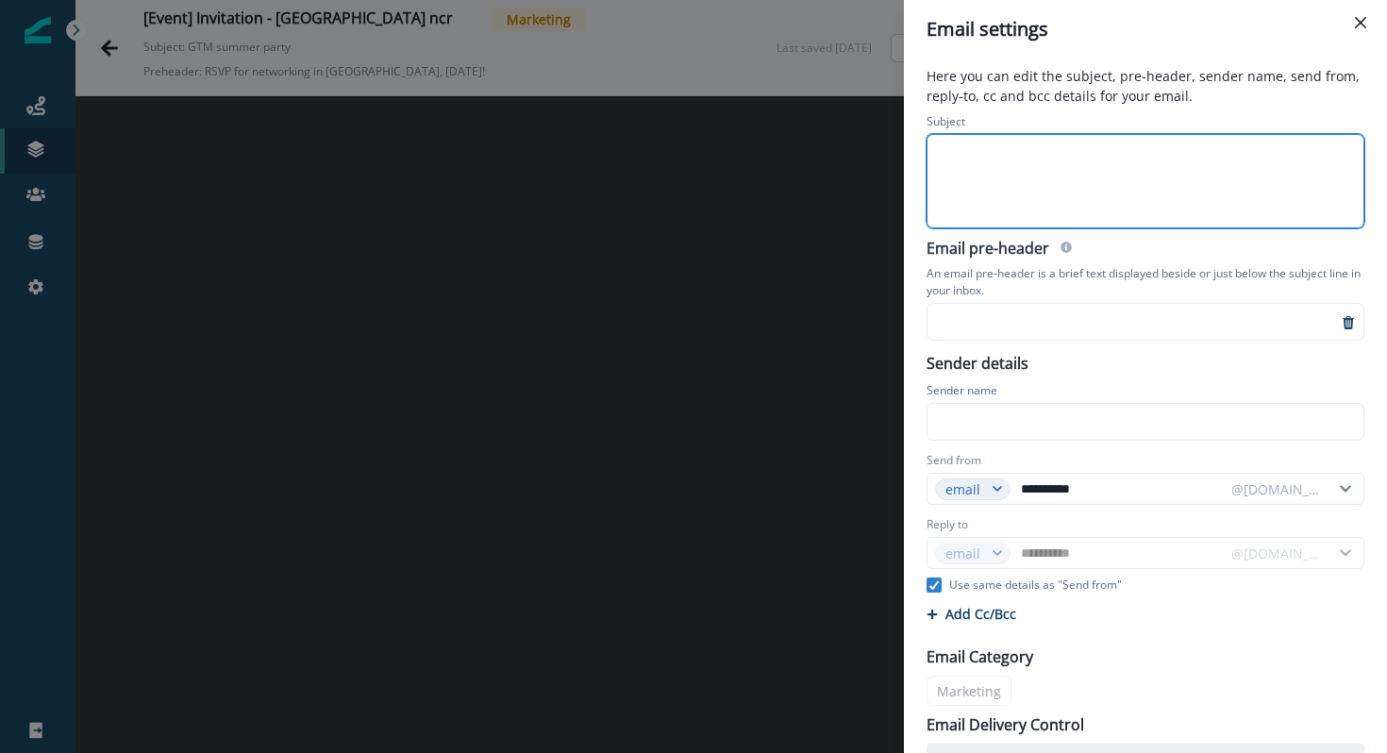
click at [1163, 176] on div at bounding box center [1144, 181] width 433 height 92
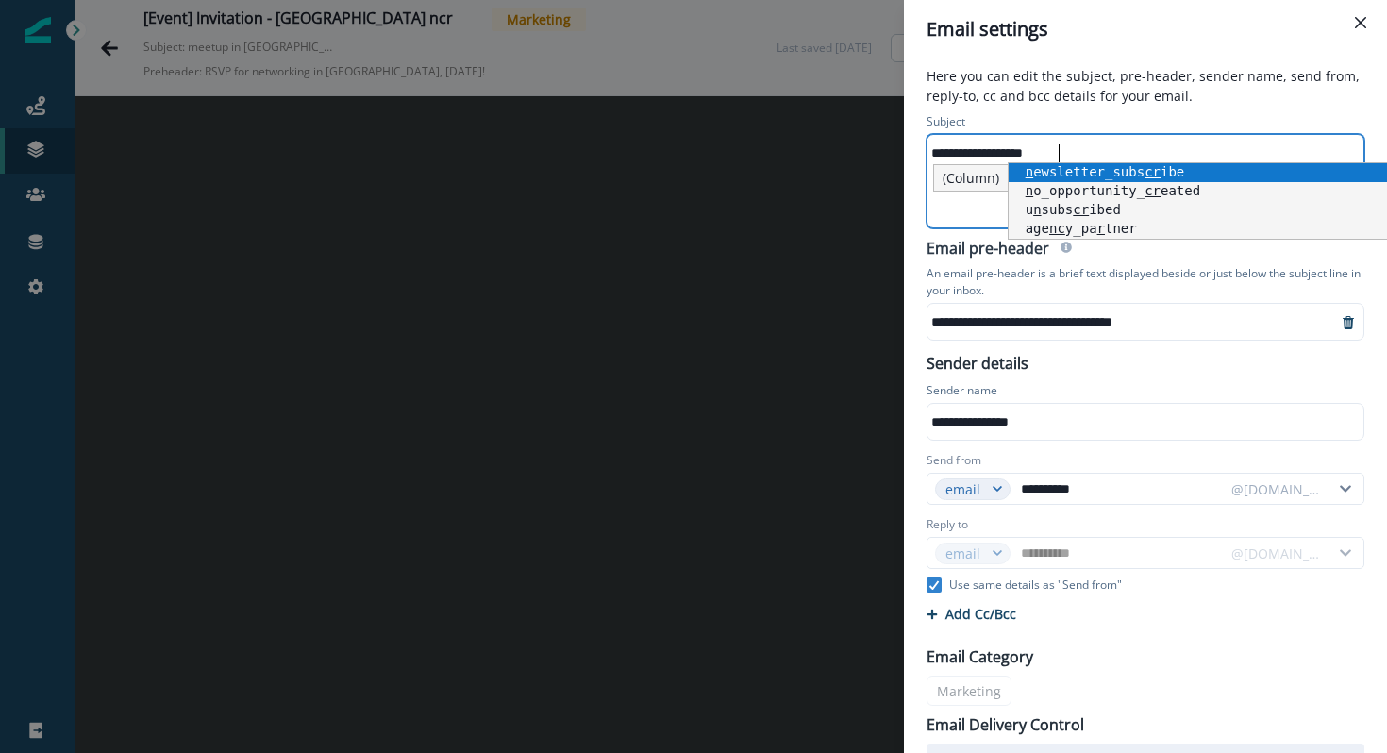
click at [930, 155] on div "**********" at bounding box center [1144, 153] width 433 height 28
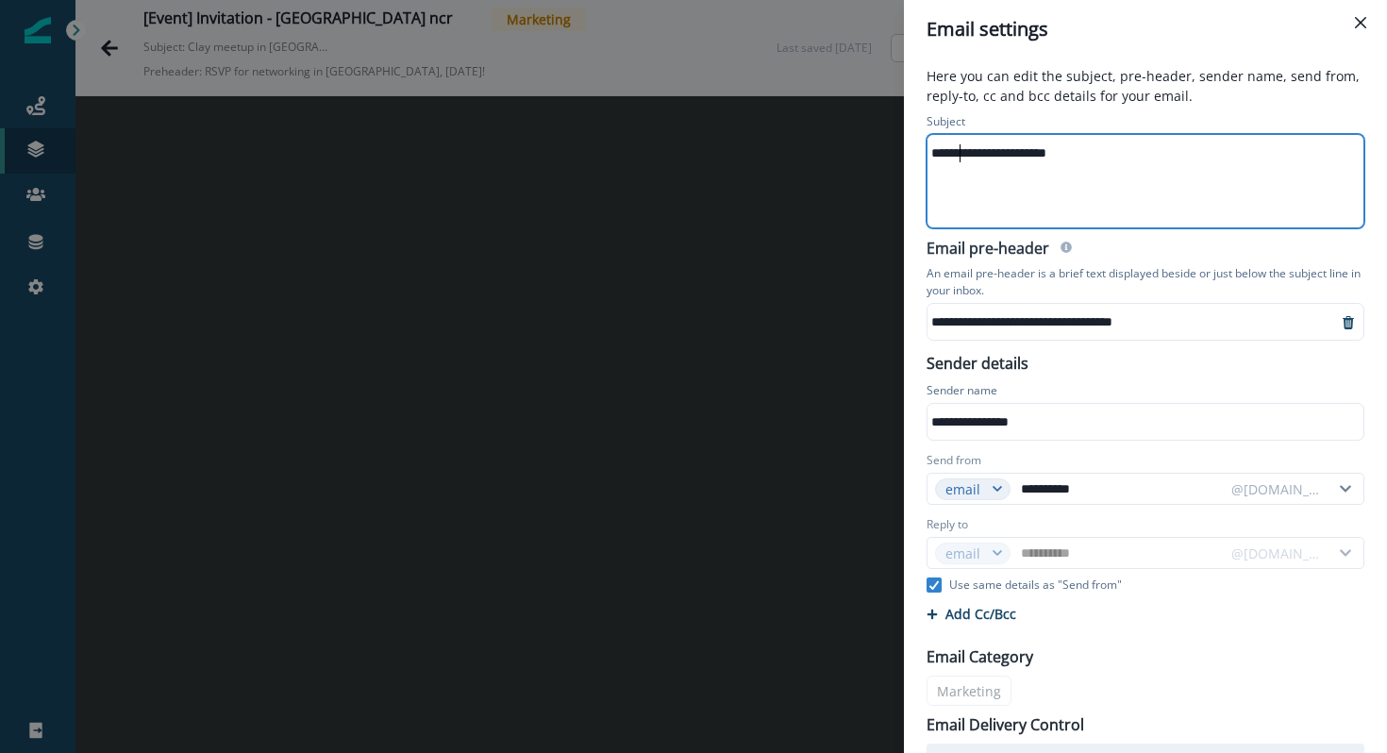
click at [1038, 324] on div "**********" at bounding box center [1133, 322] width 410 height 28
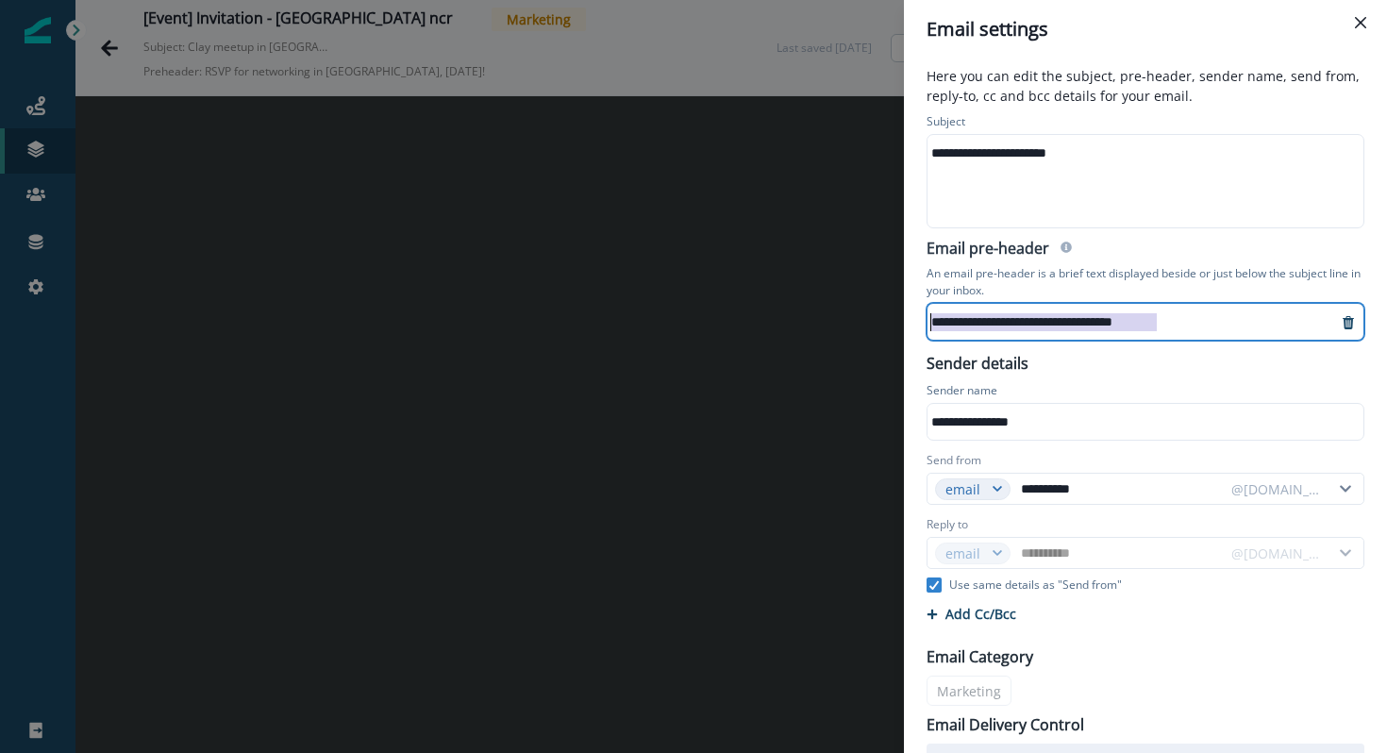
drag, startPoint x: 1197, startPoint y: 324, endPoint x: 907, endPoint y: 326, distance: 290.6
click at [907, 326] on div "**********" at bounding box center [1145, 406] width 483 height 695
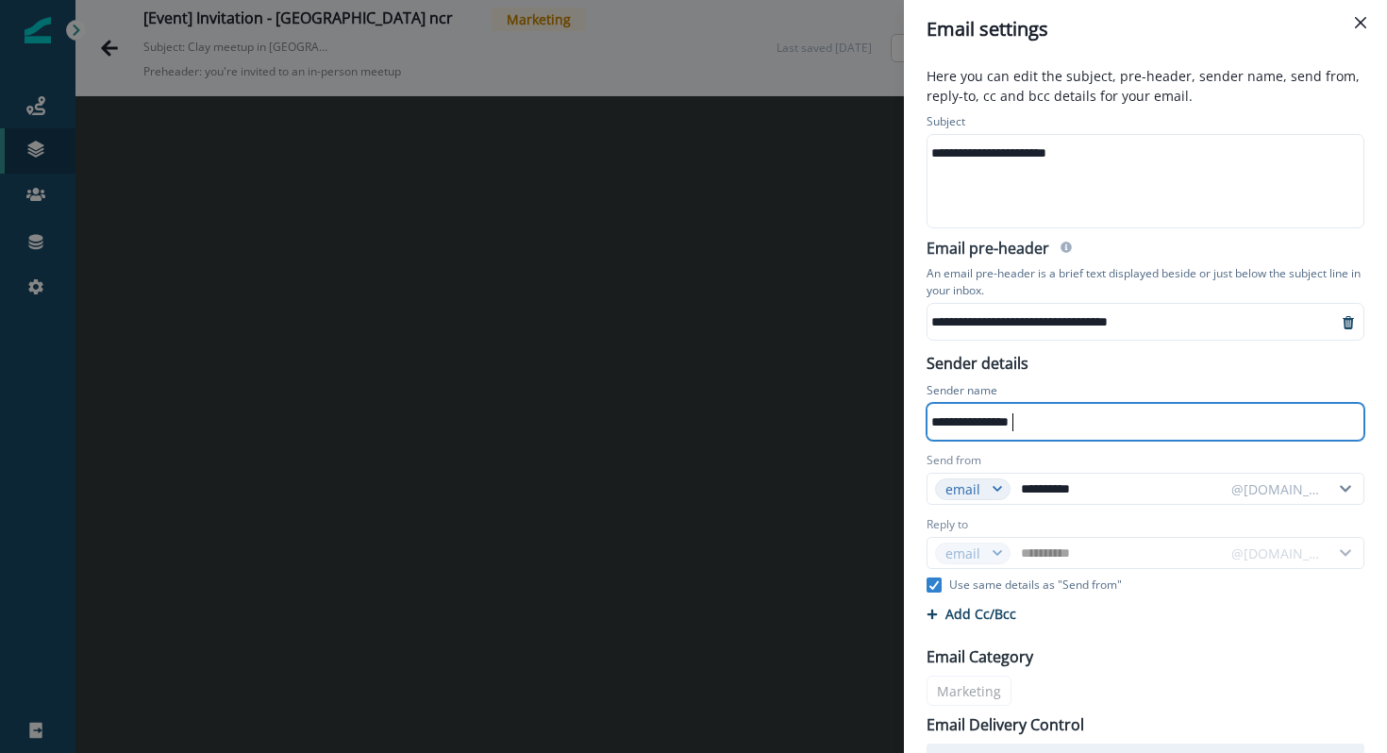
click at [1013, 422] on div "**********" at bounding box center [1144, 422] width 433 height 28
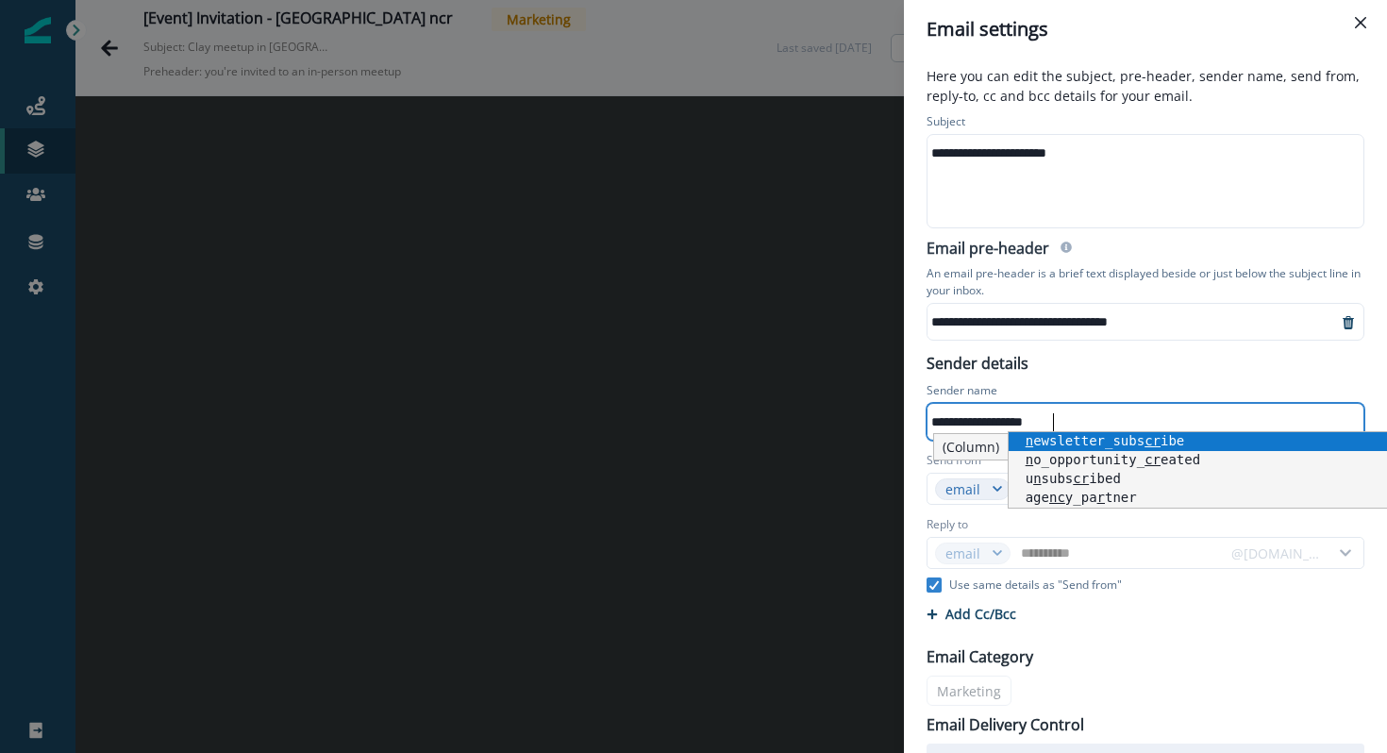
click at [1001, 526] on div "Reply to" at bounding box center [1146, 526] width 438 height 21
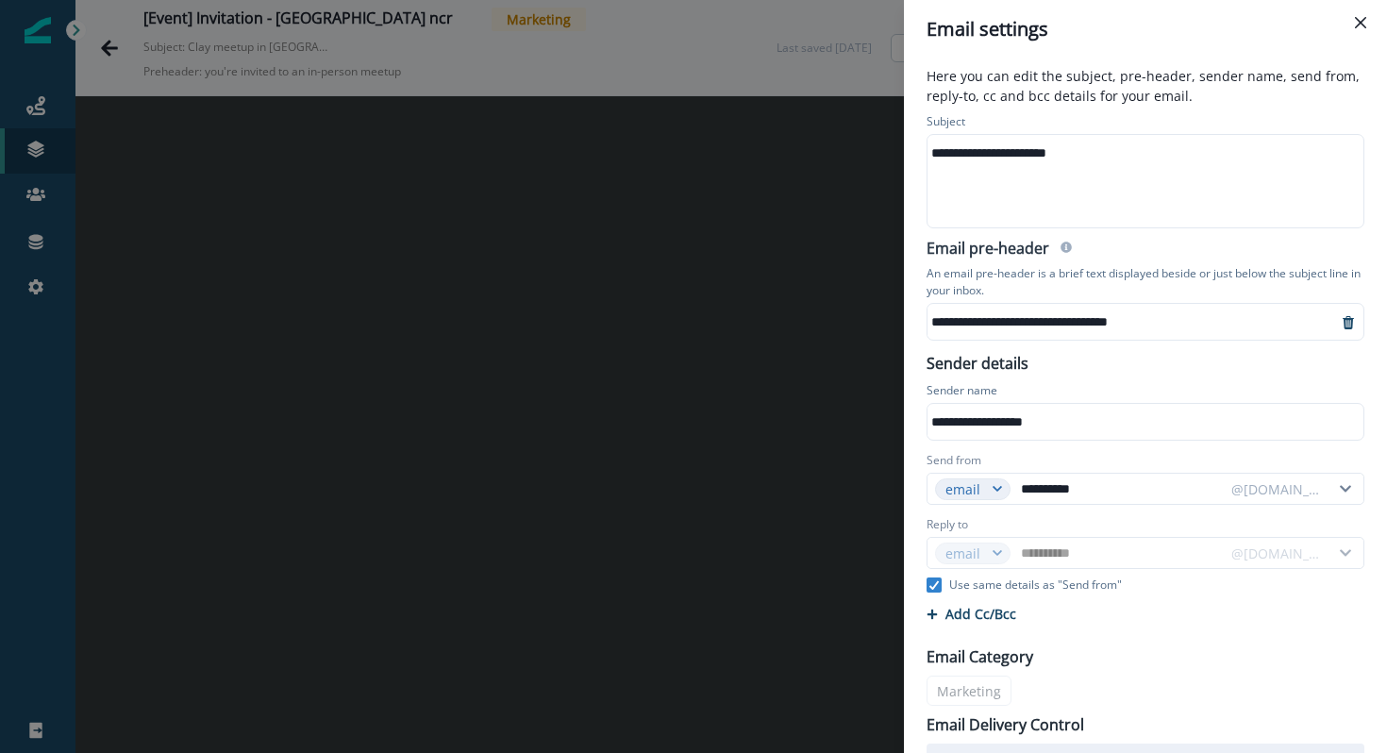
scroll to position [108, 0]
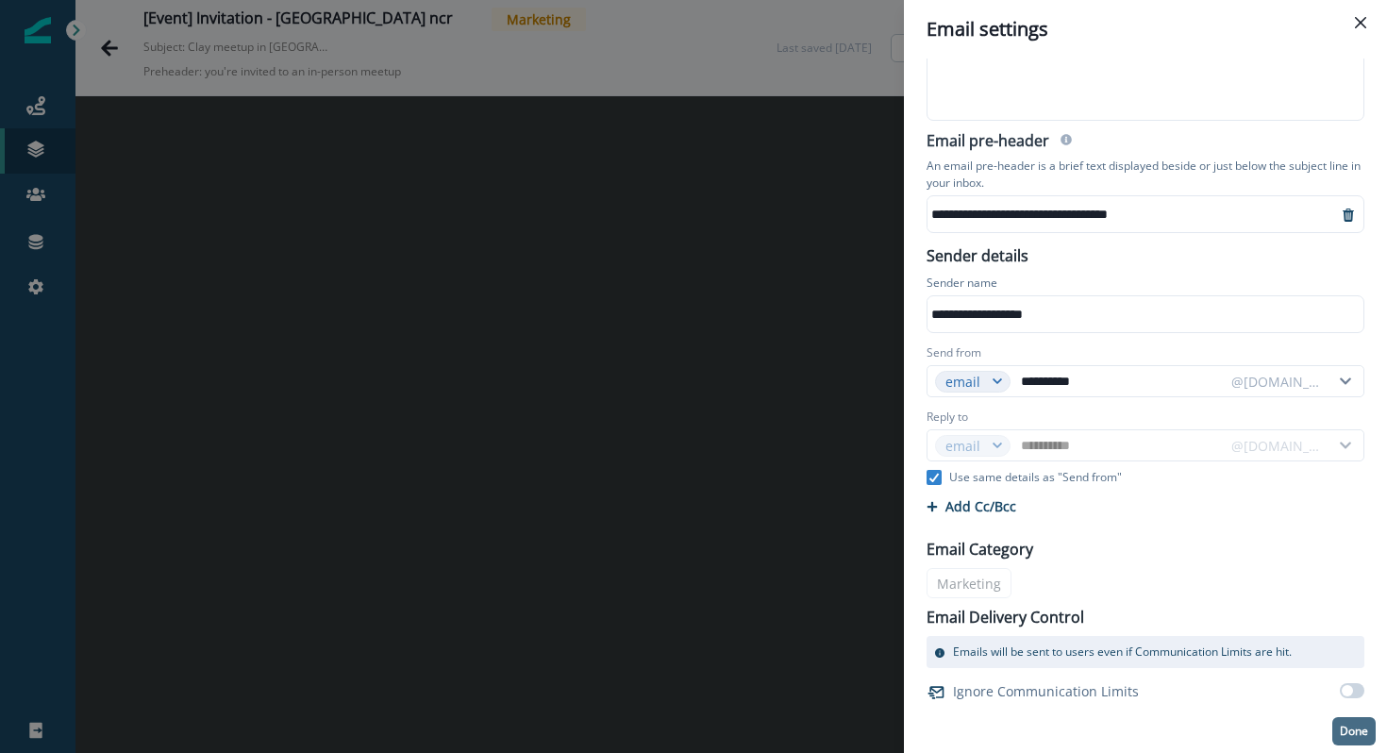
click at [1346, 727] on p "Done" at bounding box center [1354, 731] width 28 height 13
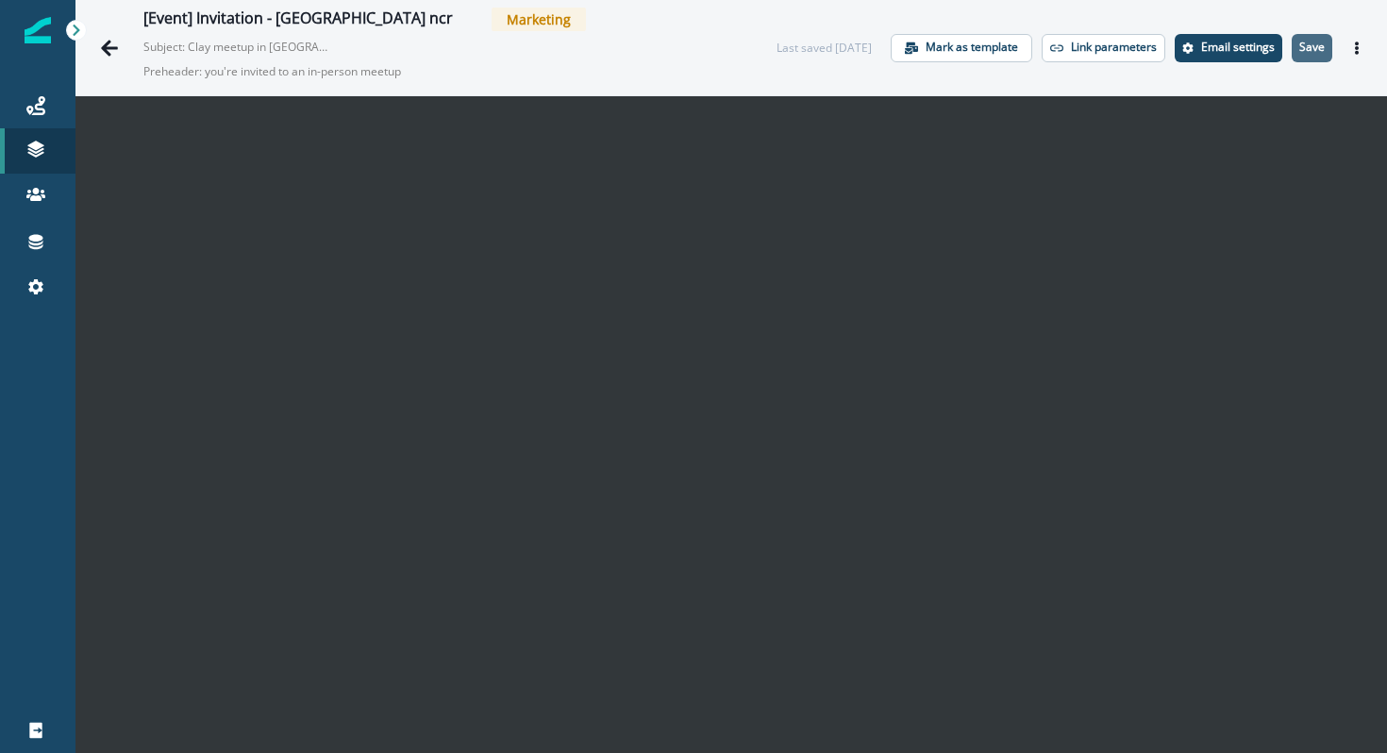
click at [1329, 54] on button "Save" at bounding box center [1312, 48] width 41 height 28
click at [1358, 48] on icon "Actions" at bounding box center [1356, 48] width 13 height 13
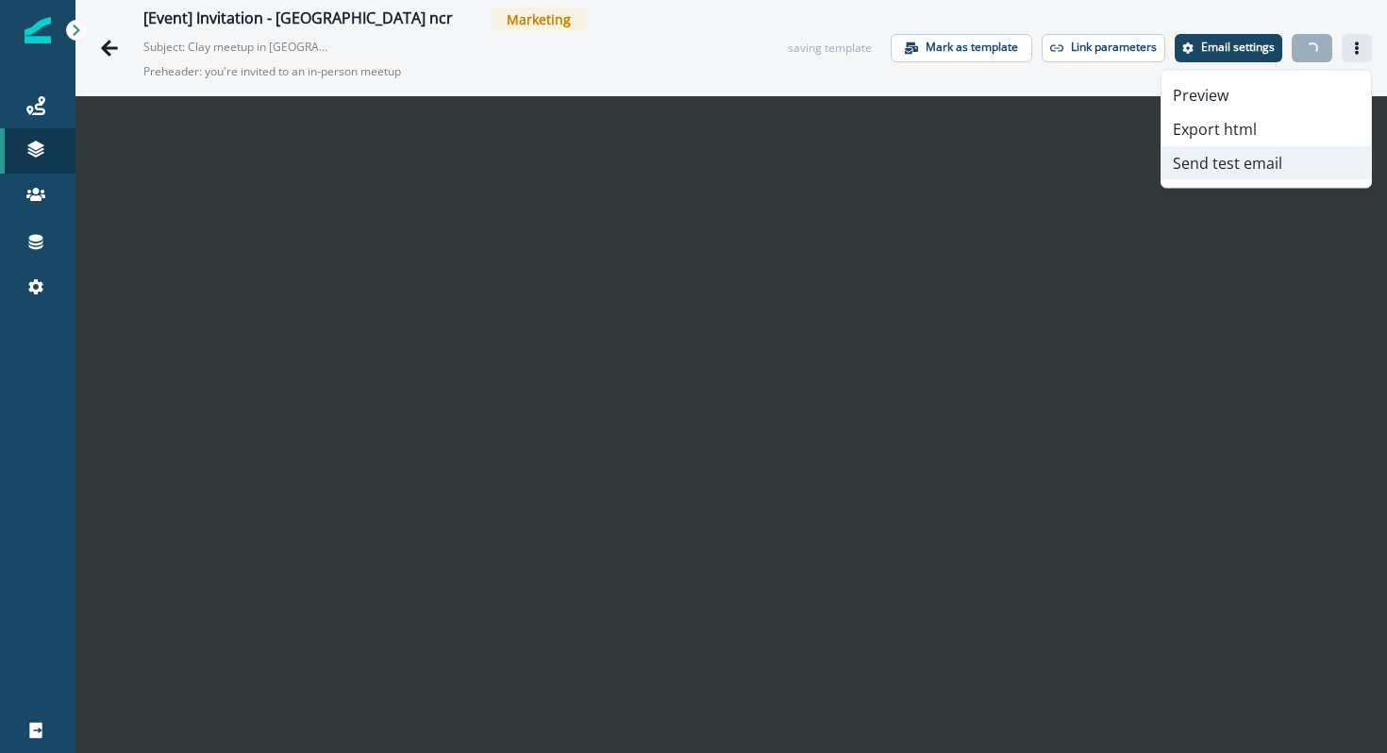
click at [1290, 168] on button "Send test email" at bounding box center [1266, 163] width 209 height 34
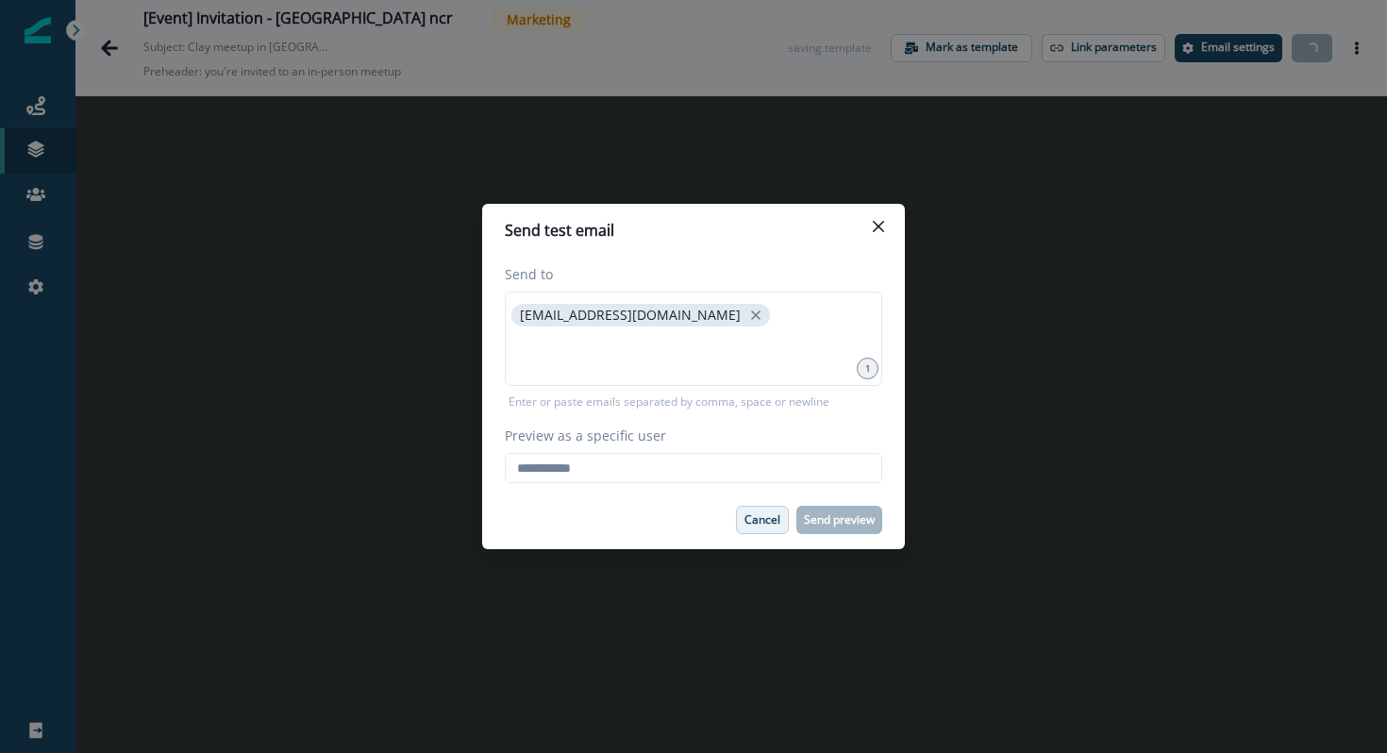
click at [777, 526] on p "Cancel" at bounding box center [763, 519] width 36 height 13
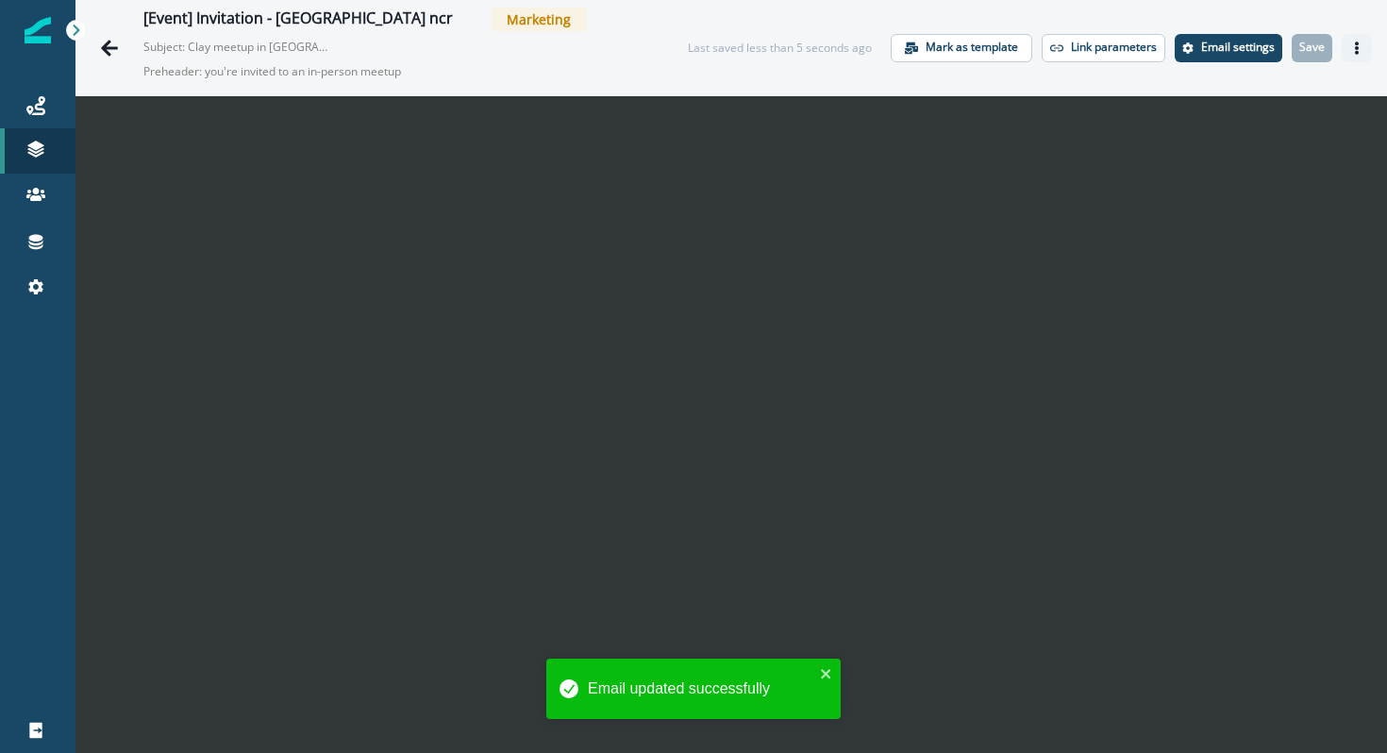
click at [1360, 44] on icon "Actions" at bounding box center [1356, 48] width 13 height 13
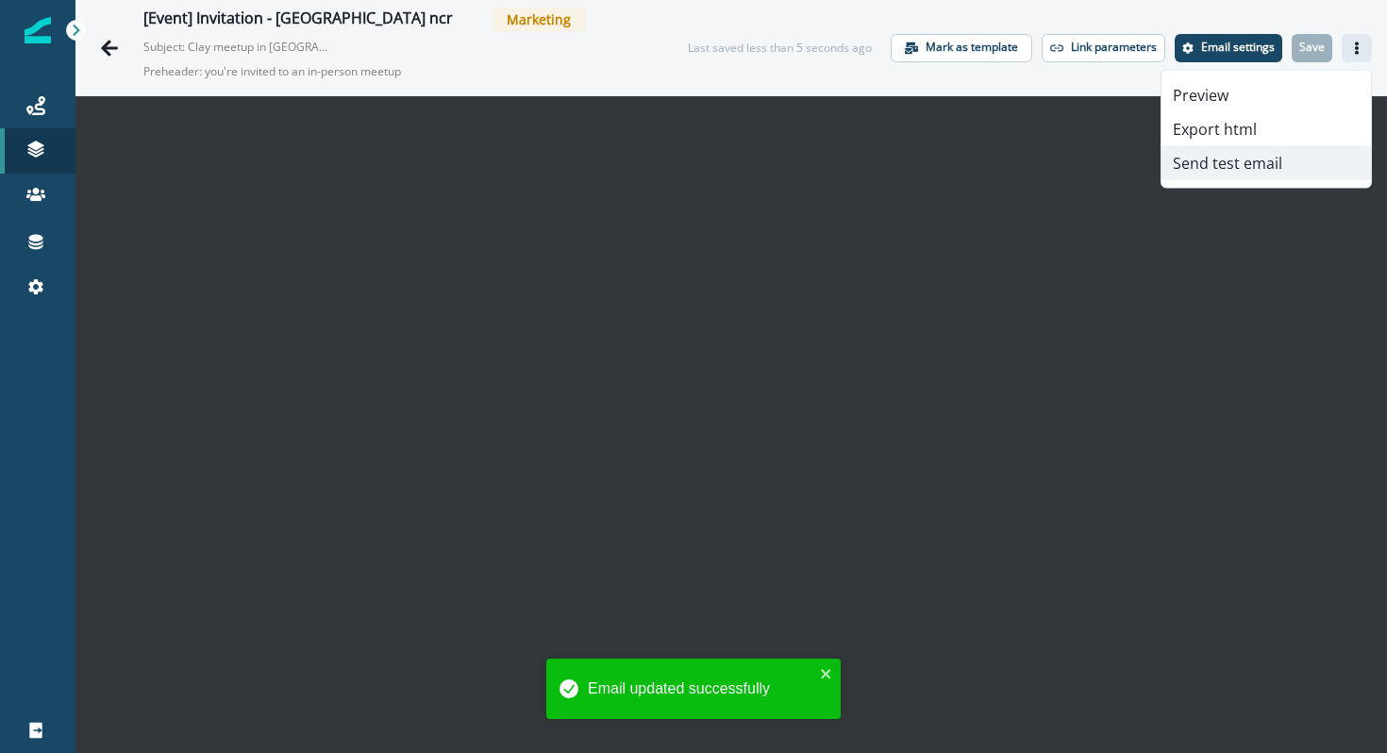
click at [1244, 158] on button "Send test email" at bounding box center [1266, 163] width 209 height 34
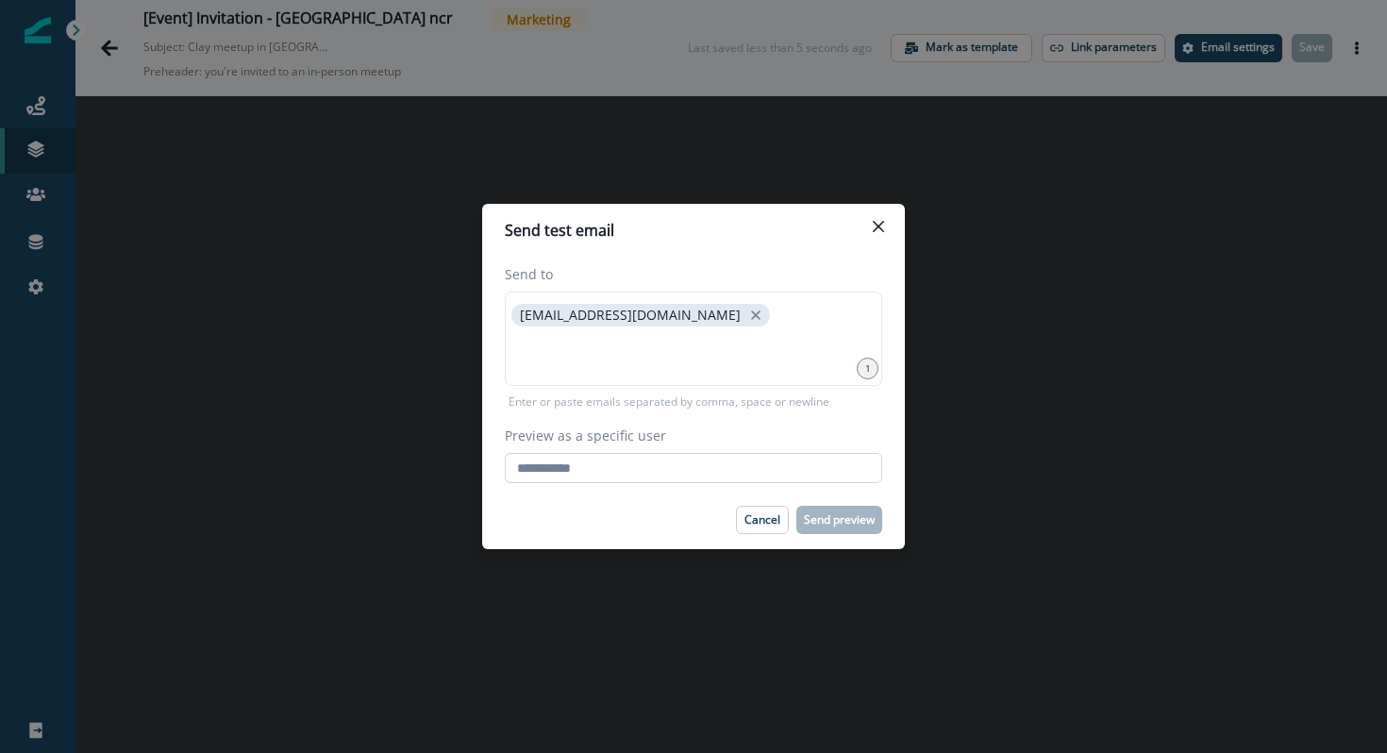
click at [793, 472] on input "Preview as a specific user" at bounding box center [693, 468] width 377 height 30
click at [612, 477] on input "Preview as a specific user" at bounding box center [693, 468] width 377 height 30
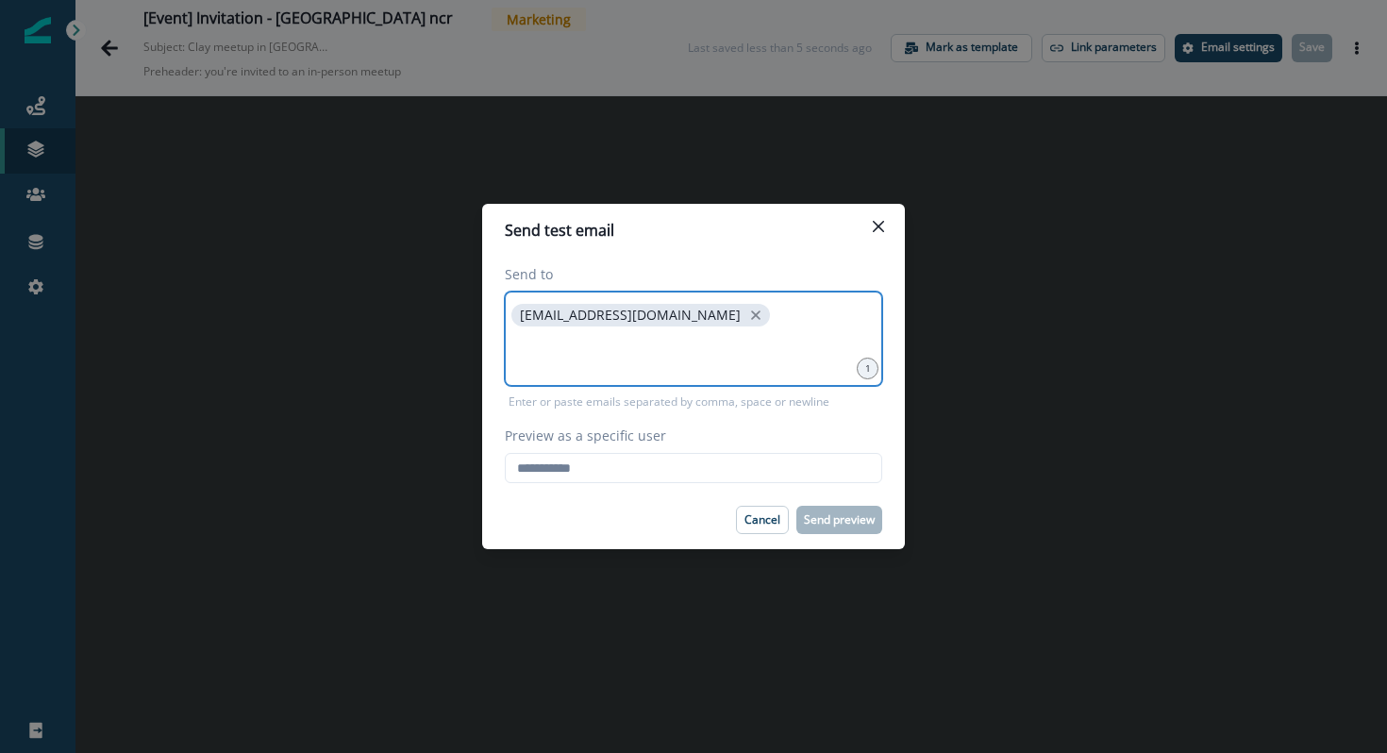
click at [644, 356] on input at bounding box center [694, 354] width 372 height 38
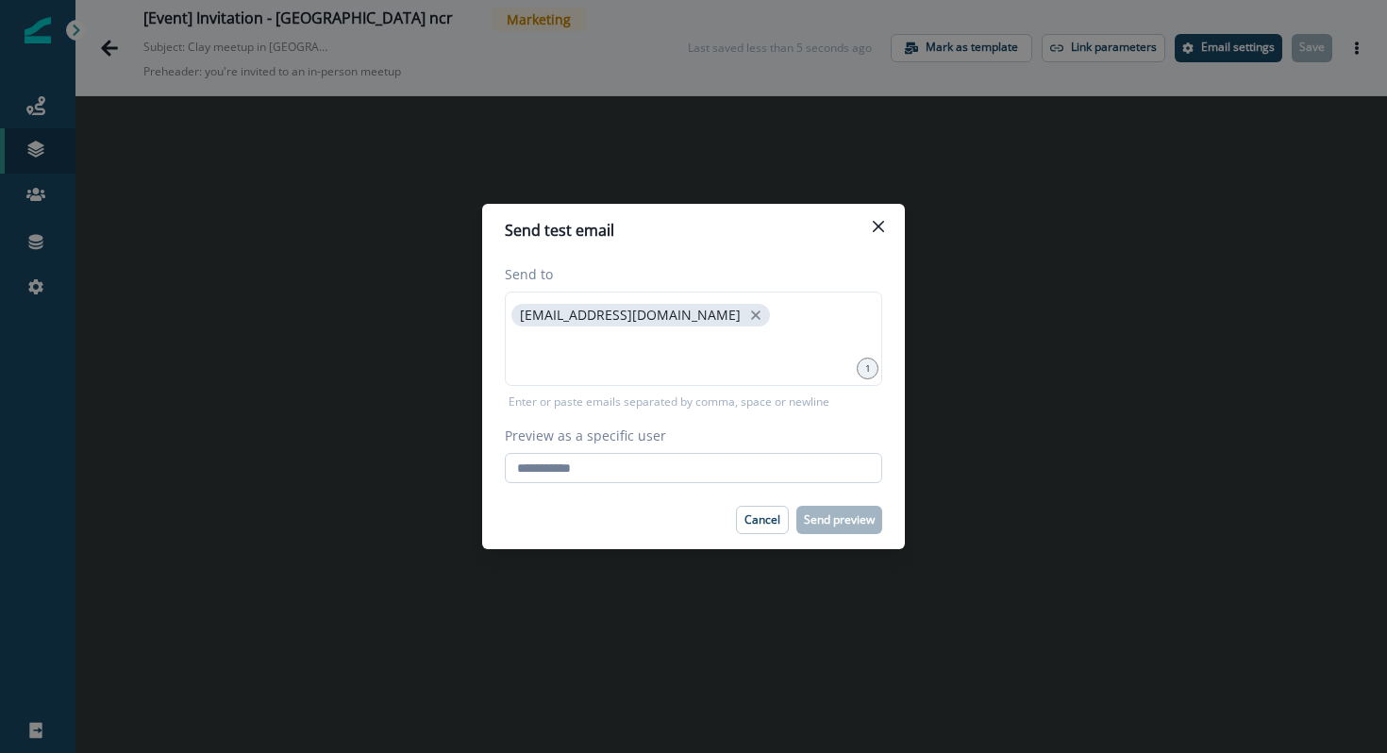
click at [636, 463] on input "Preview as a specific user" at bounding box center [693, 468] width 377 height 30
type input "**********"
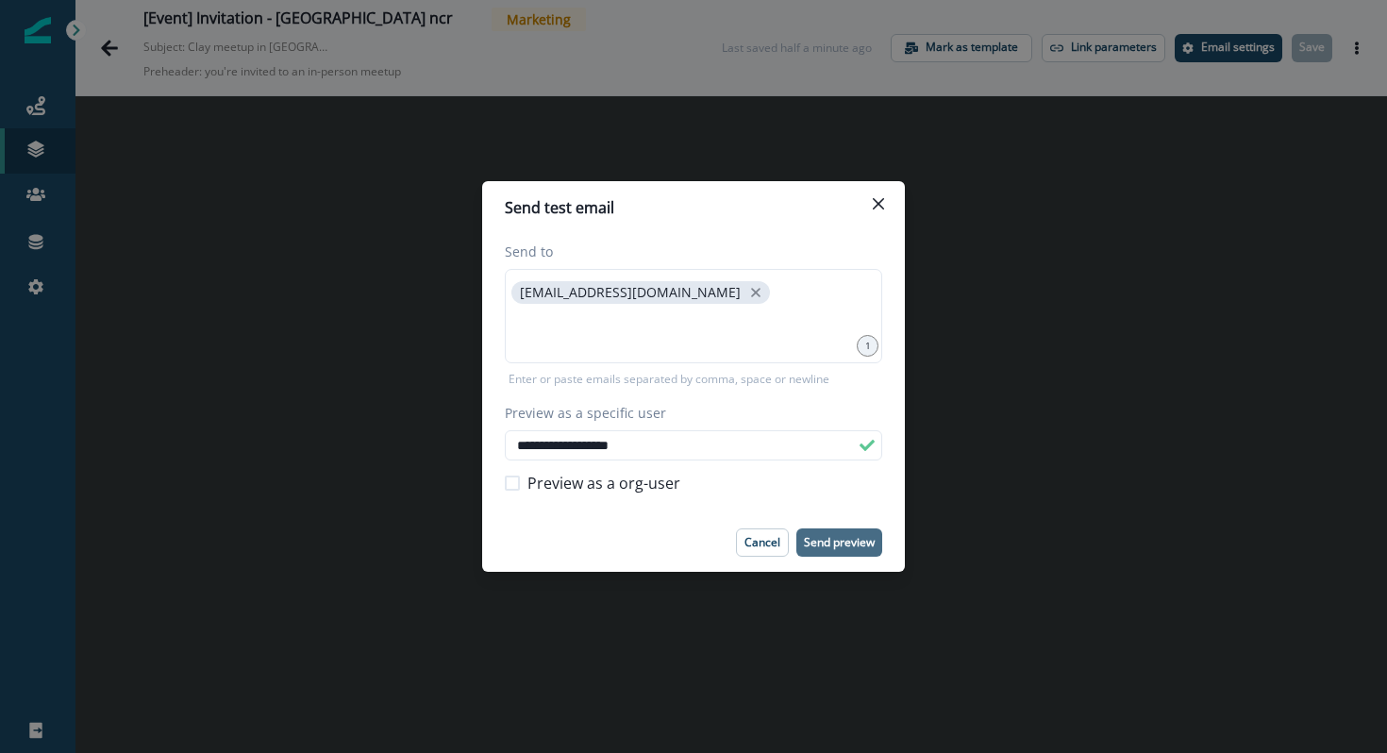
click at [839, 533] on button "Send preview" at bounding box center [839, 542] width 86 height 28
click at [758, 544] on p "Cancel" at bounding box center [763, 542] width 36 height 13
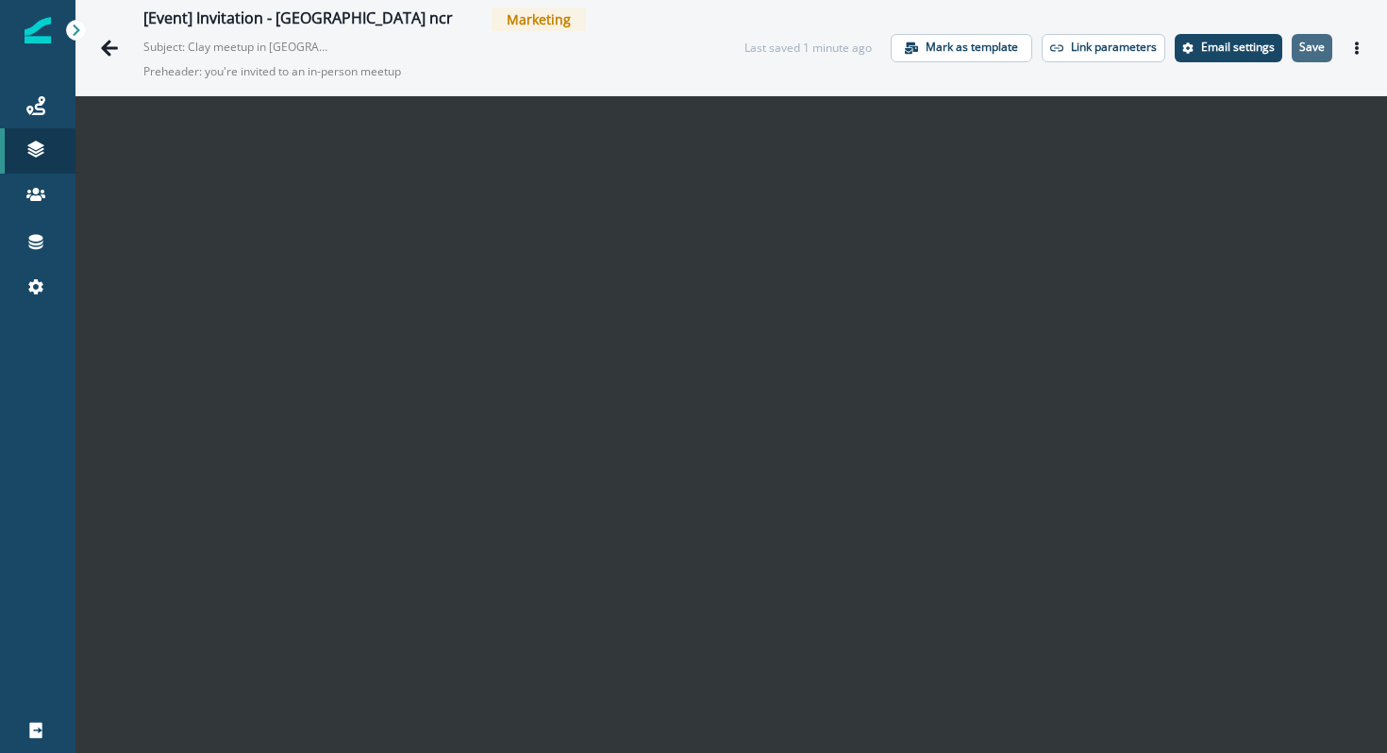
click at [1323, 47] on p "Save" at bounding box center [1311, 47] width 25 height 13
click at [1353, 55] on button "Actions" at bounding box center [1357, 48] width 30 height 28
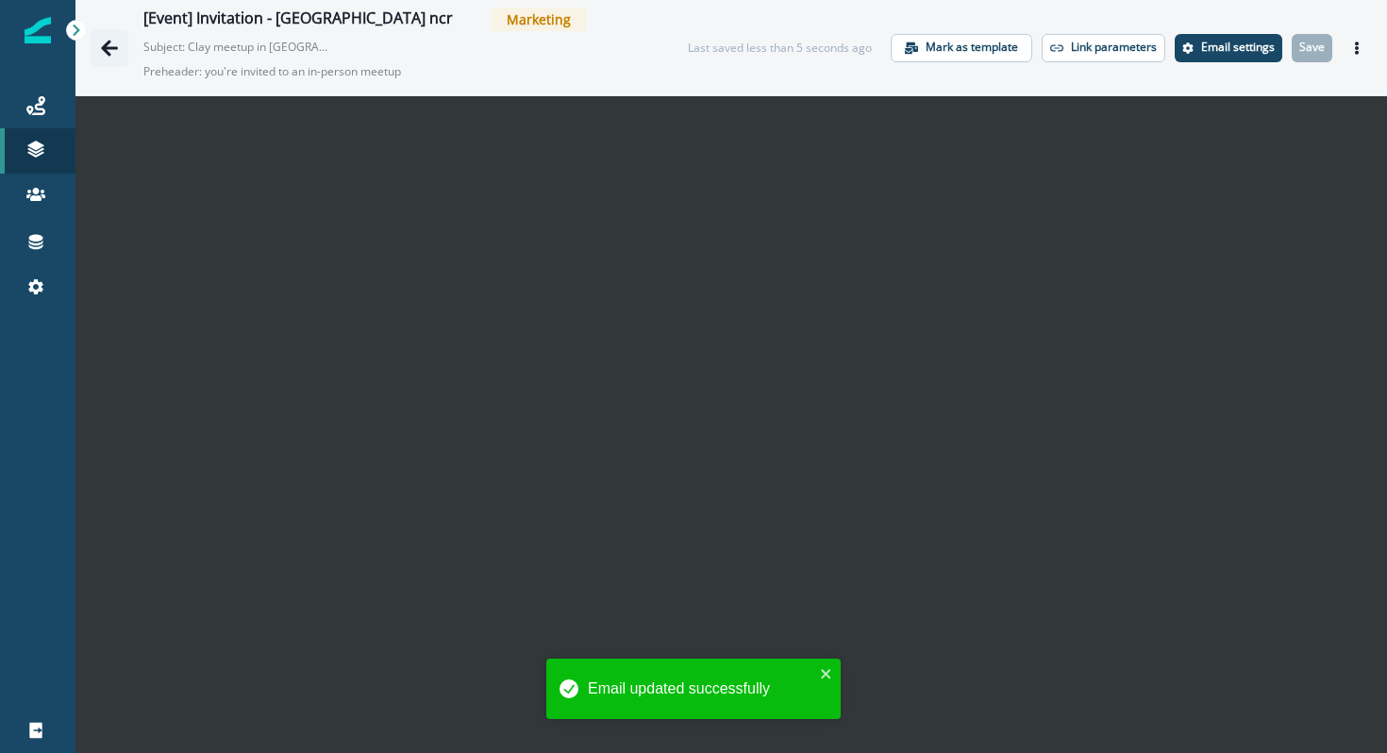
click at [98, 42] on button "Go back" at bounding box center [110, 48] width 38 height 38
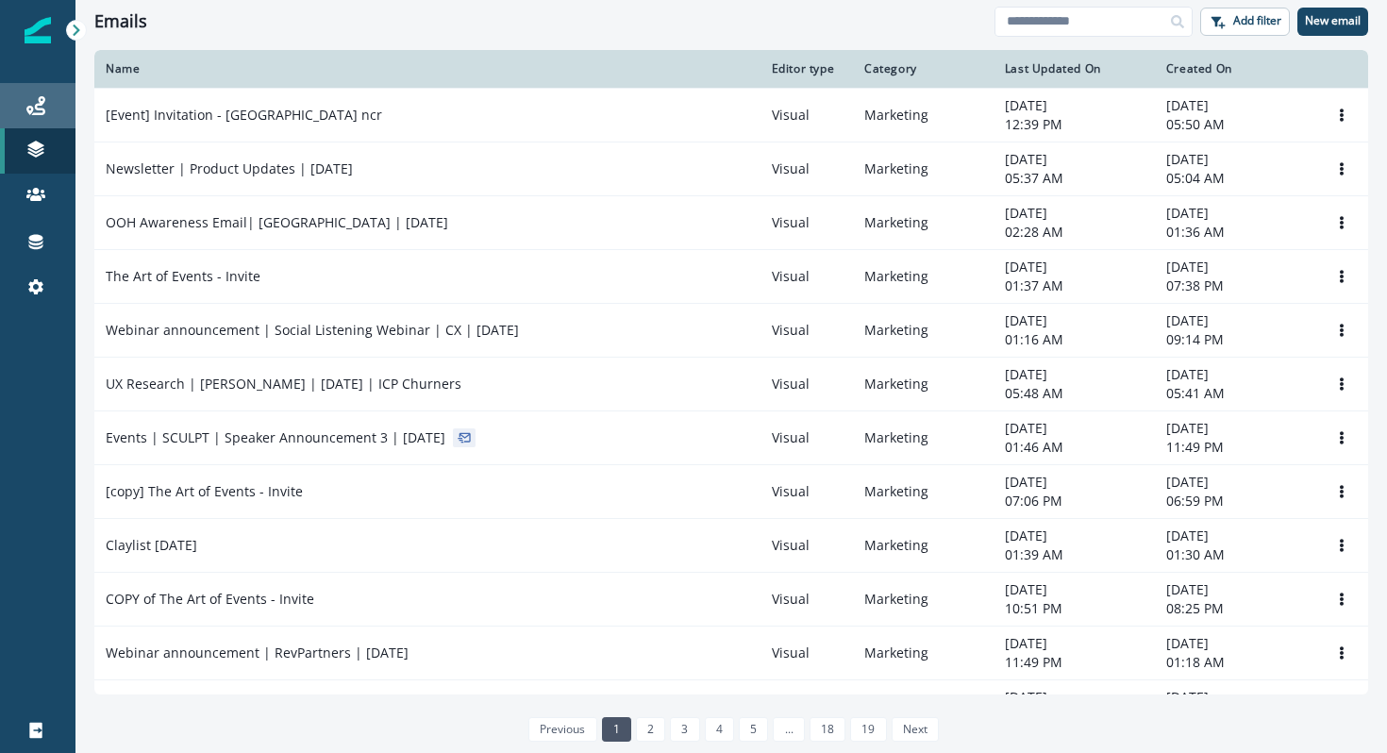
click at [32, 112] on icon at bounding box center [35, 105] width 19 height 19
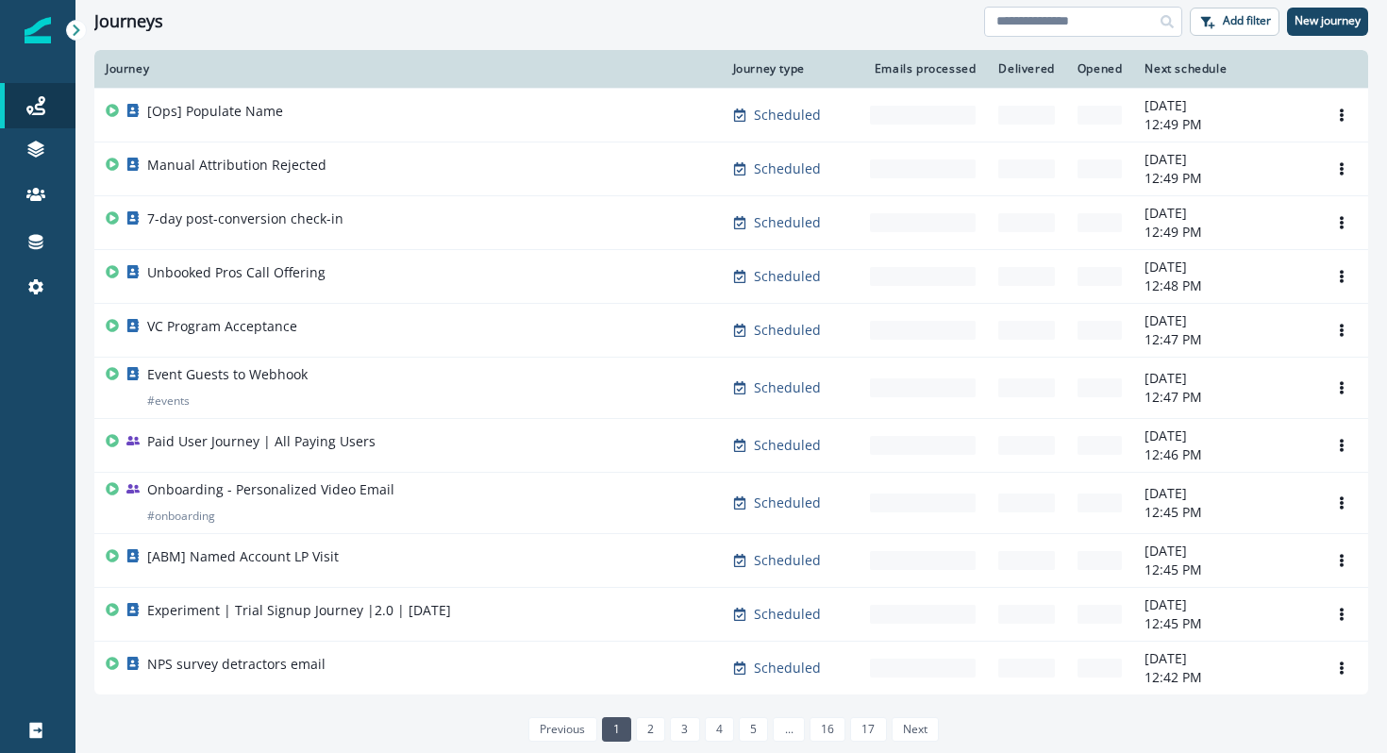
click at [1006, 25] on input at bounding box center [1083, 22] width 198 height 30
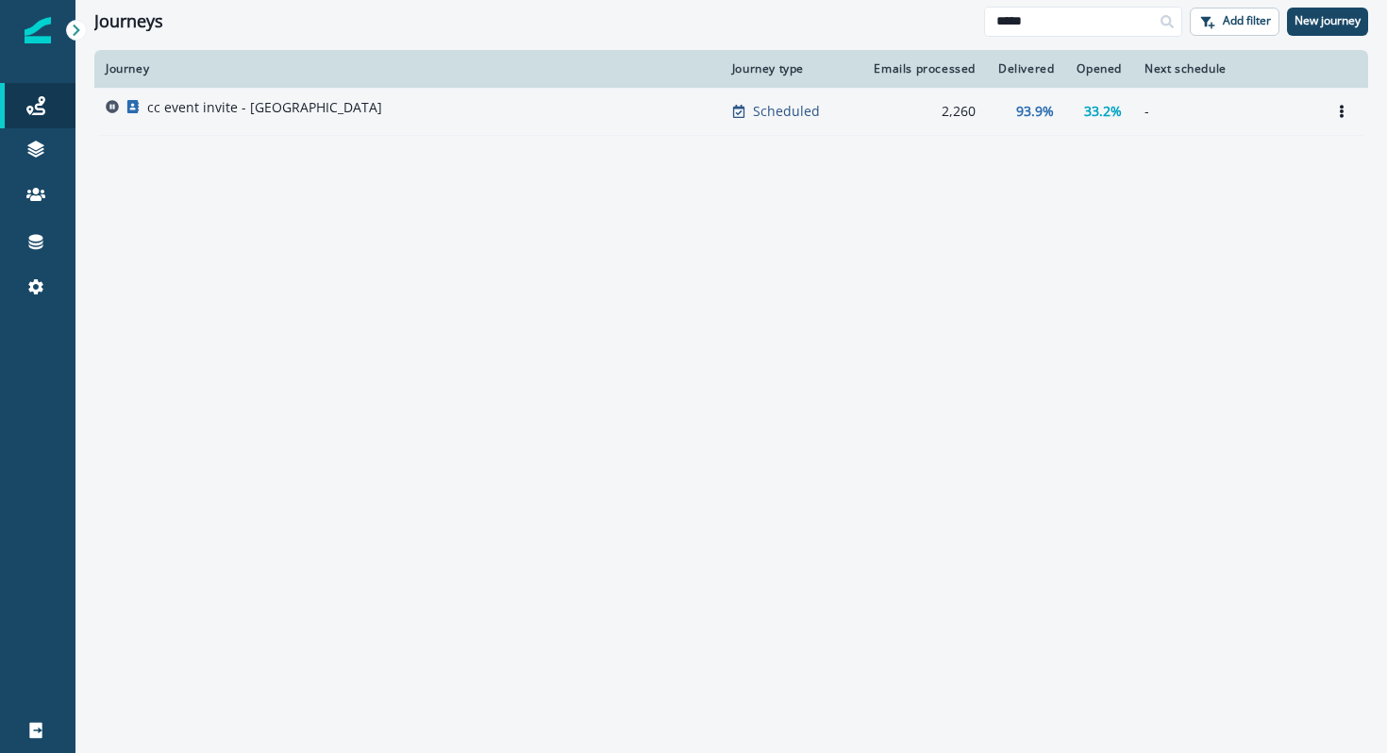
type input "*****"
click at [622, 104] on div "cc event invite - delhi" at bounding box center [408, 111] width 604 height 26
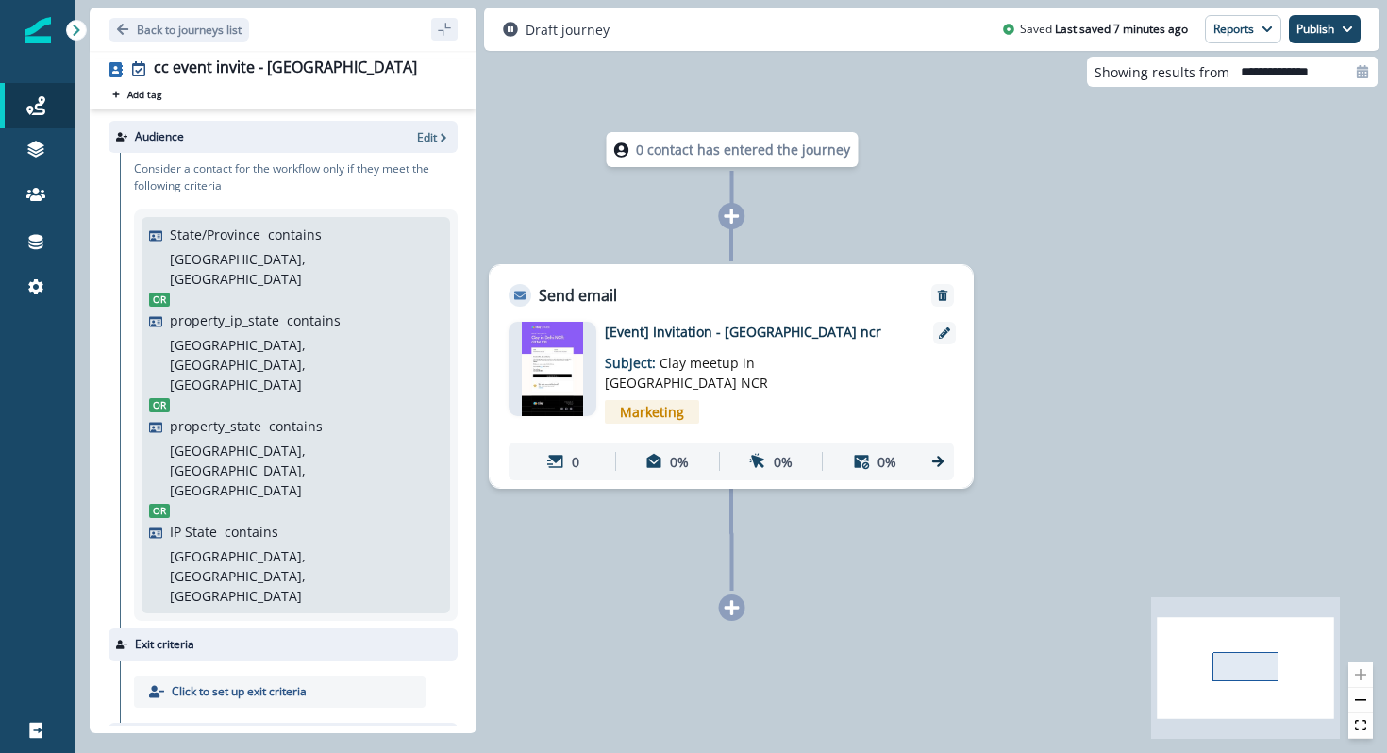
click at [284, 683] on p "Click to set up exit criteria" at bounding box center [239, 691] width 135 height 17
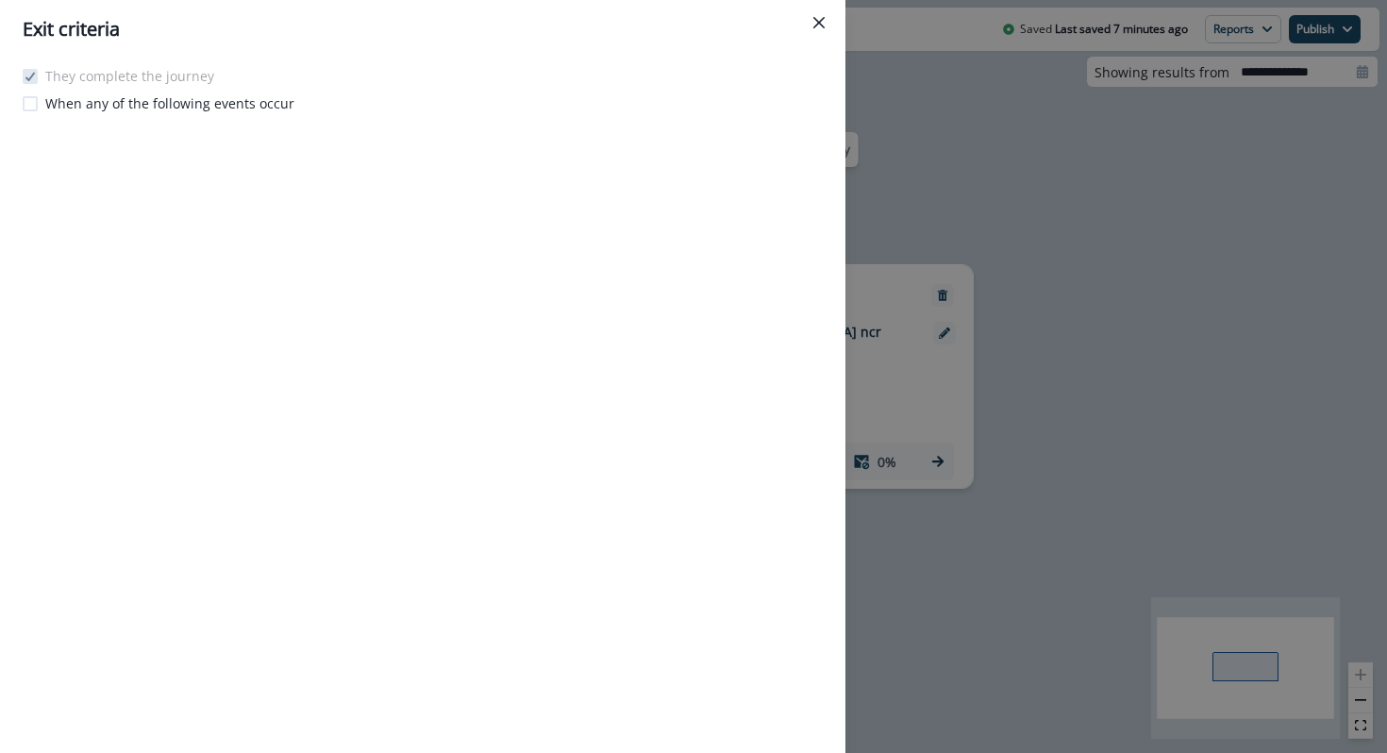
click at [170, 98] on p "When any of the following events occur" at bounding box center [169, 103] width 249 height 20
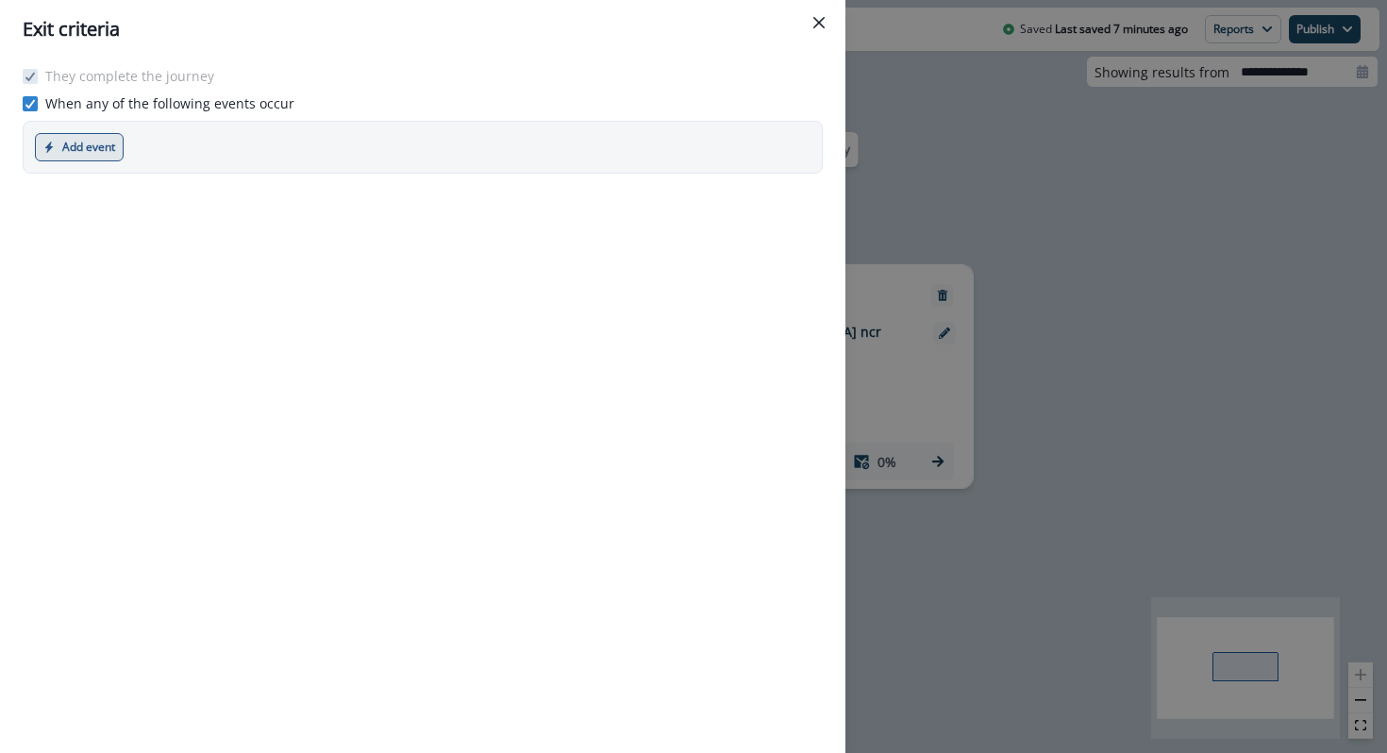
click at [73, 152] on button "Add event" at bounding box center [79, 147] width 89 height 28
click at [181, 226] on button "Marketing event" at bounding box center [140, 224] width 209 height 31
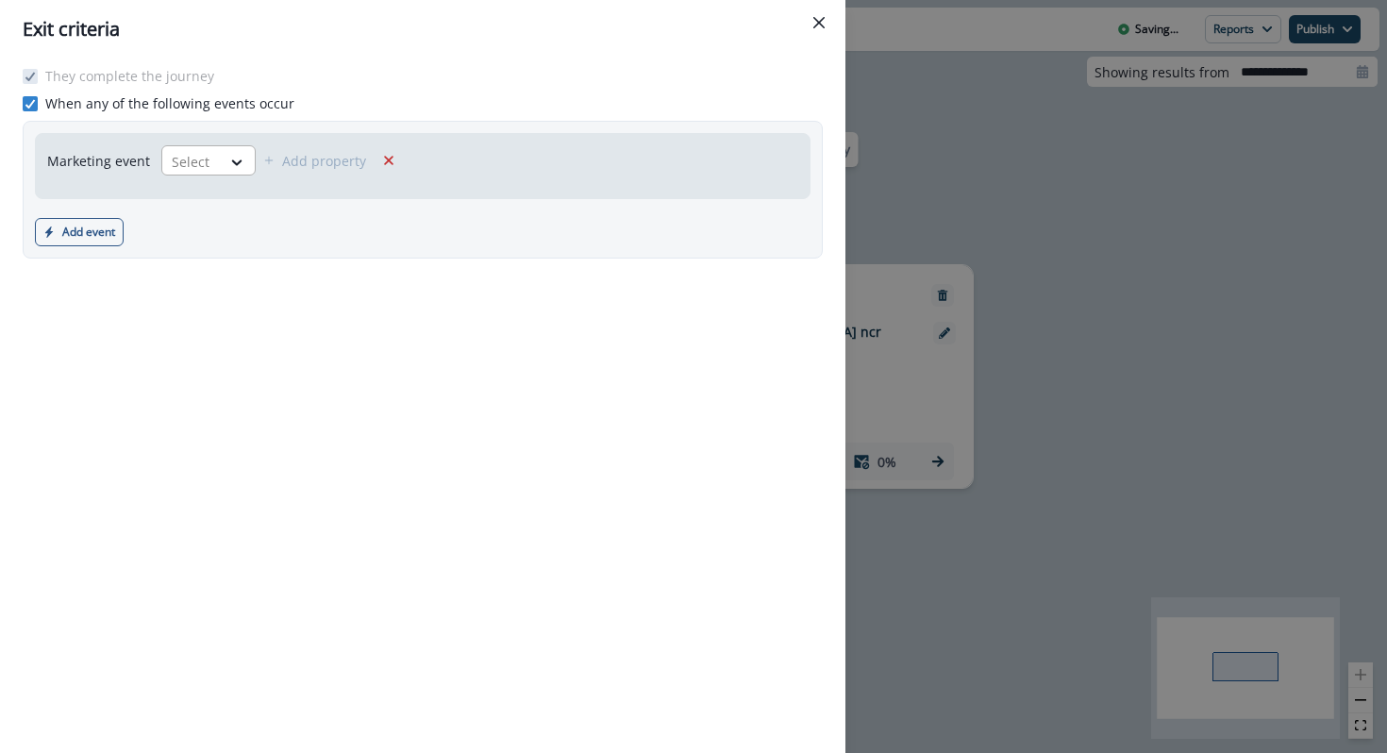
click at [182, 173] on div at bounding box center [192, 162] width 40 height 24
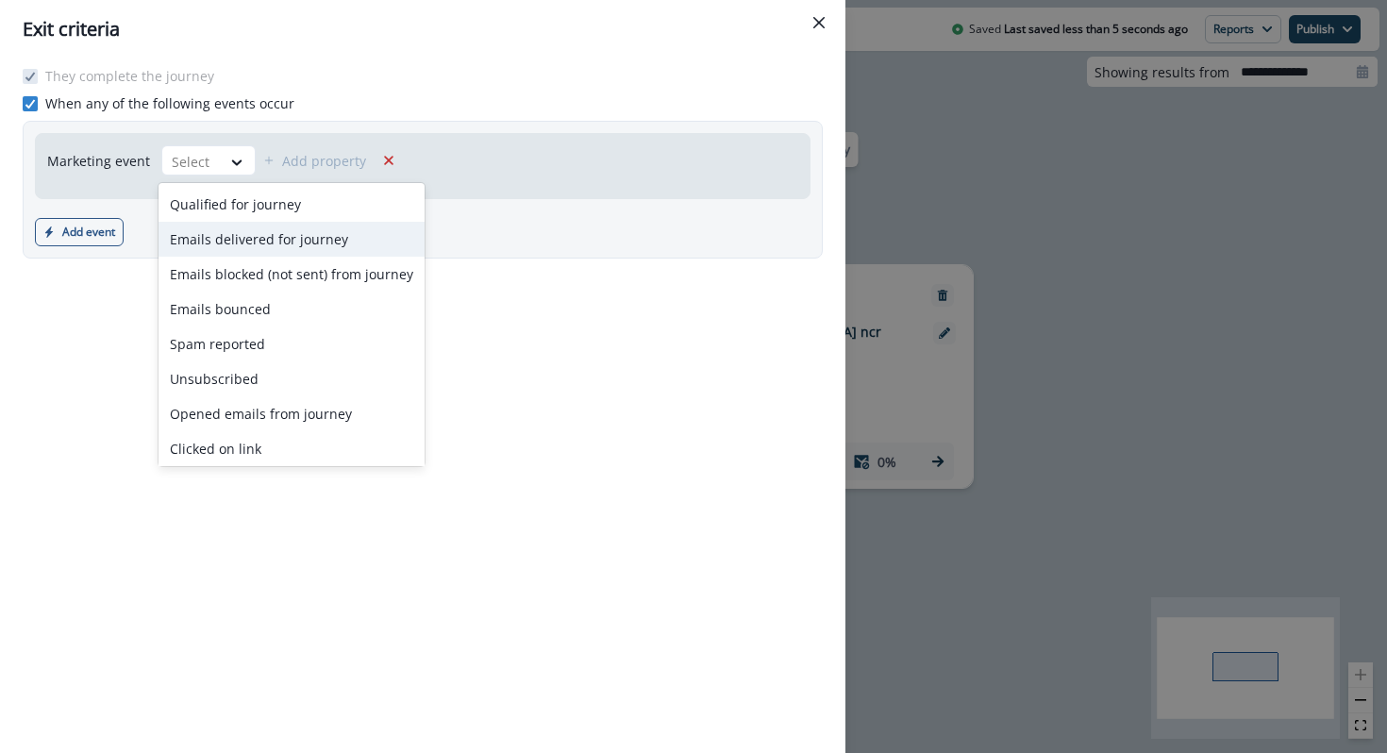
click at [278, 243] on div "Emails delivered for journey" at bounding box center [292, 239] width 266 height 35
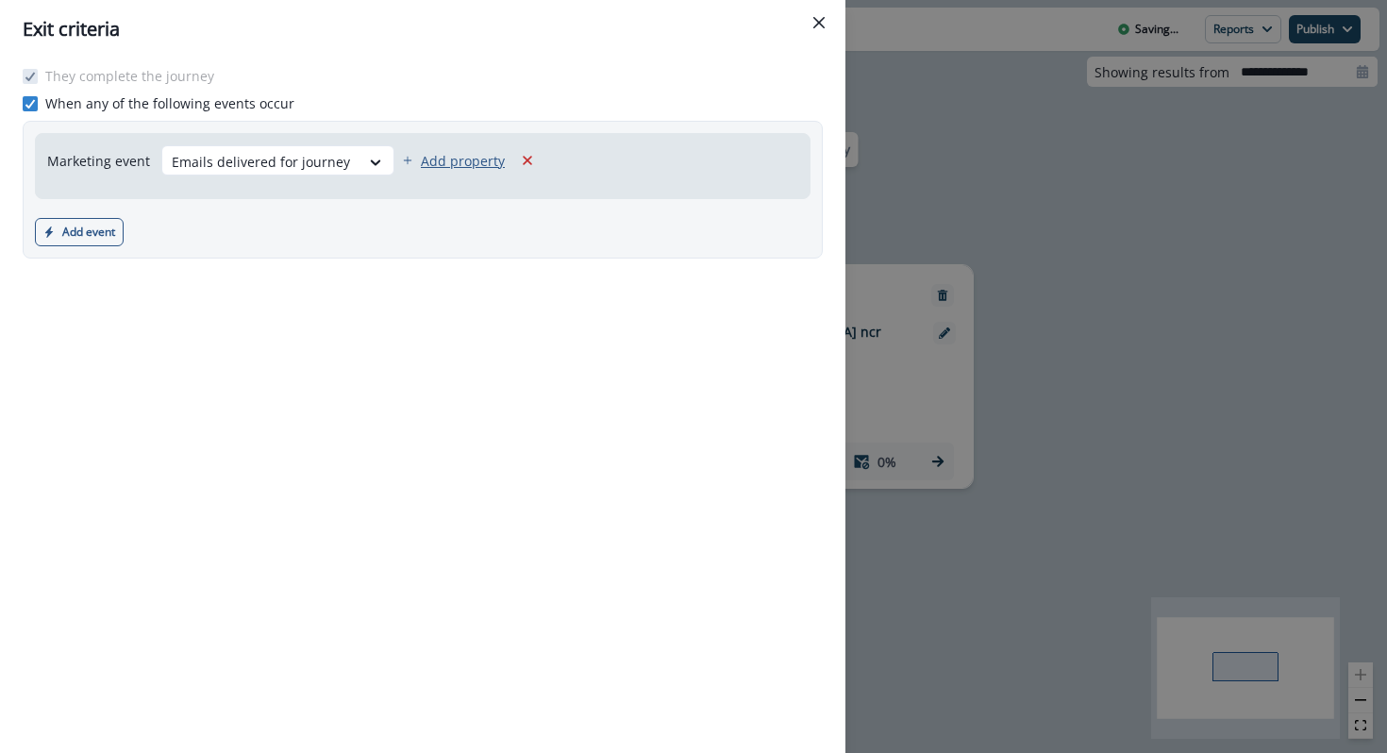
click at [421, 163] on p "Add property" at bounding box center [463, 161] width 84 height 18
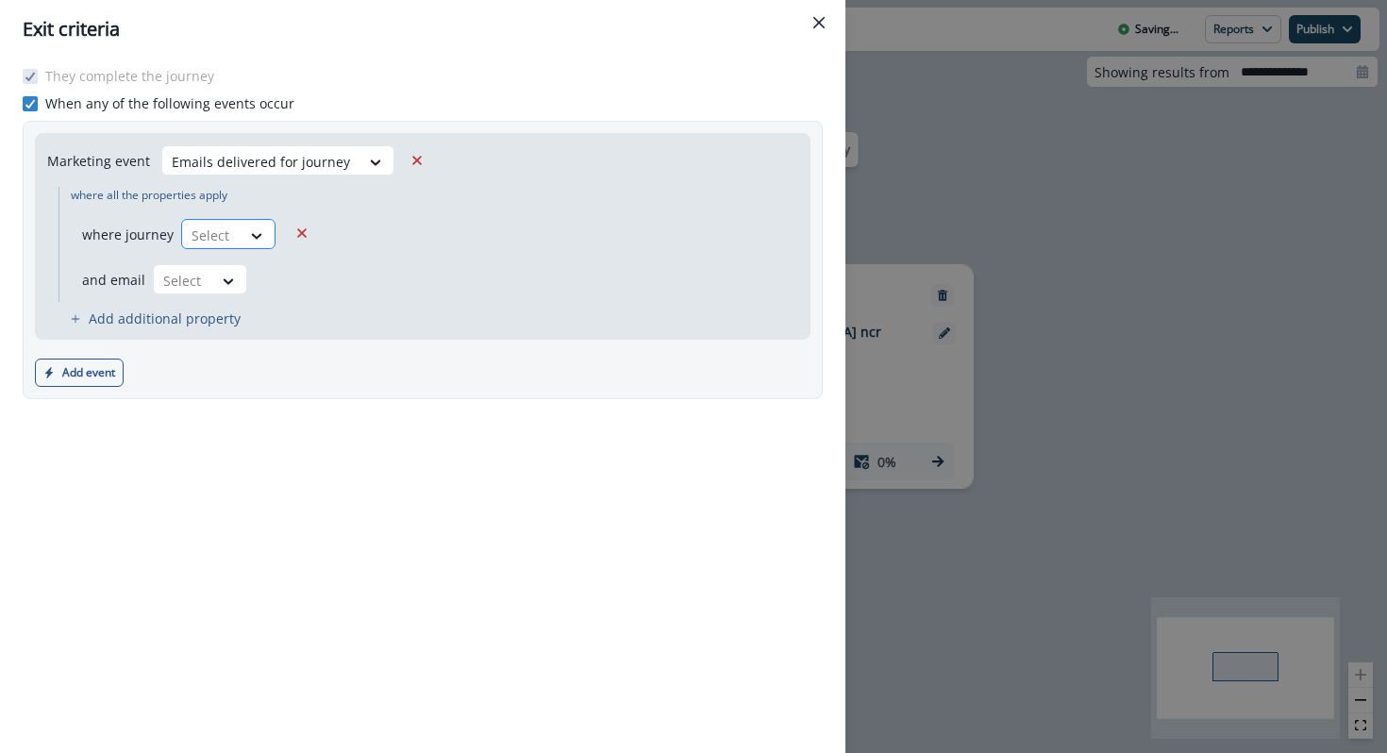
click at [230, 233] on div "Select" at bounding box center [211, 235] width 59 height 31
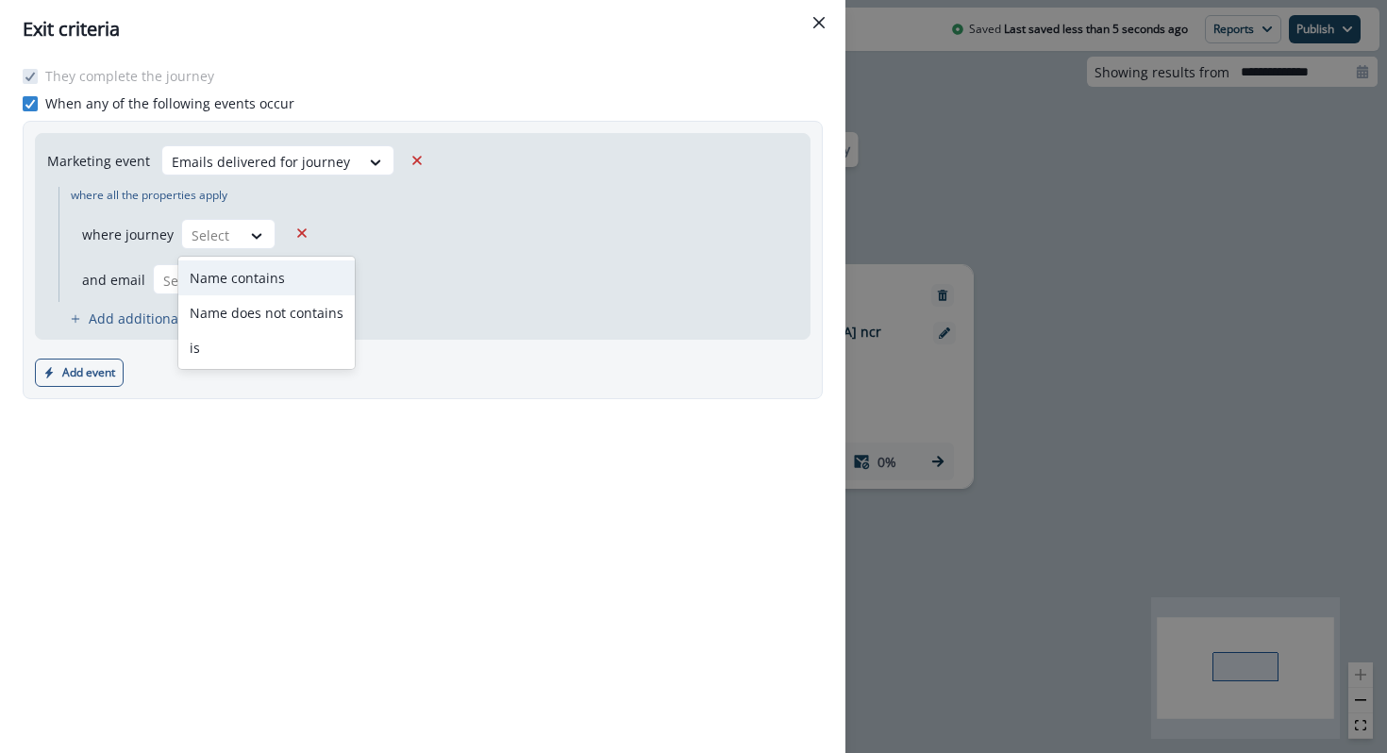
click at [271, 273] on div "Name contains" at bounding box center [266, 277] width 176 height 35
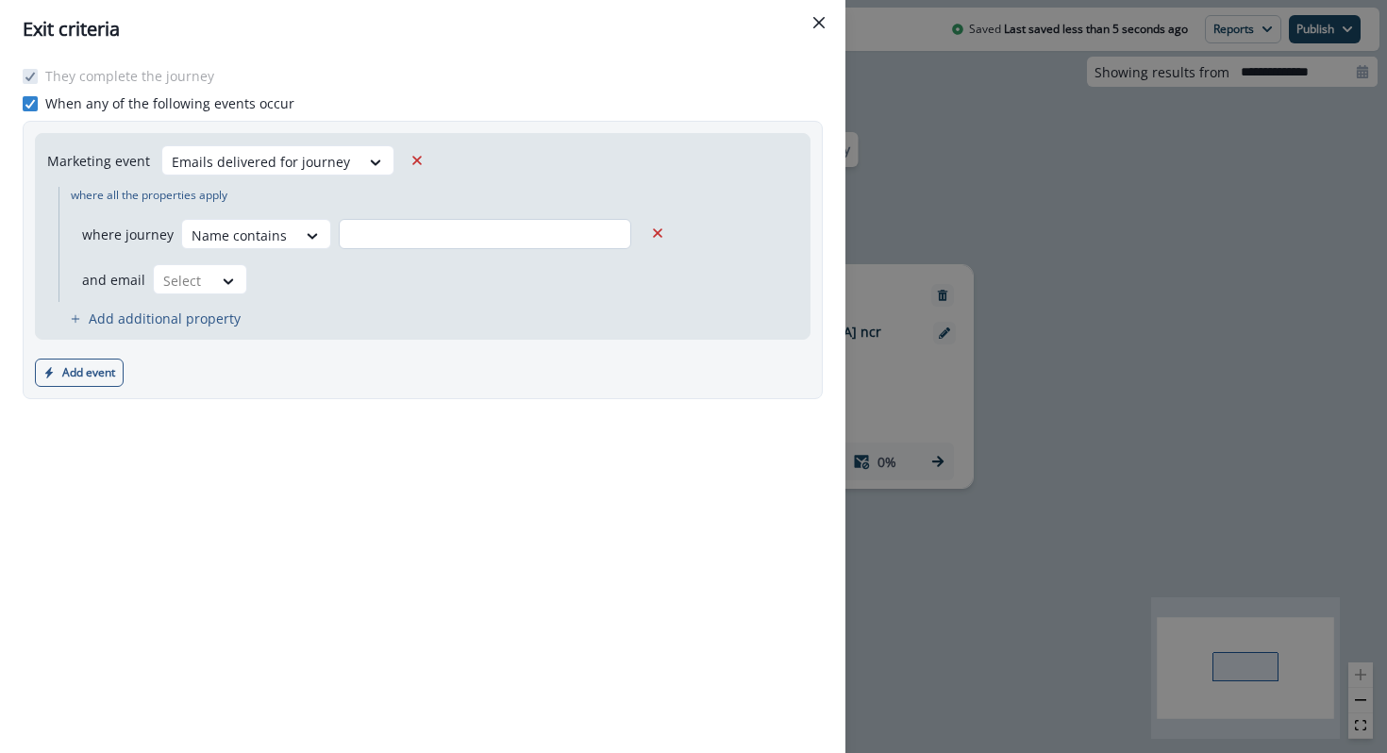
click at [377, 241] on input "text" at bounding box center [485, 234] width 293 height 30
paste input "**********"
type input "**********"
click at [192, 247] on div at bounding box center [239, 236] width 95 height 24
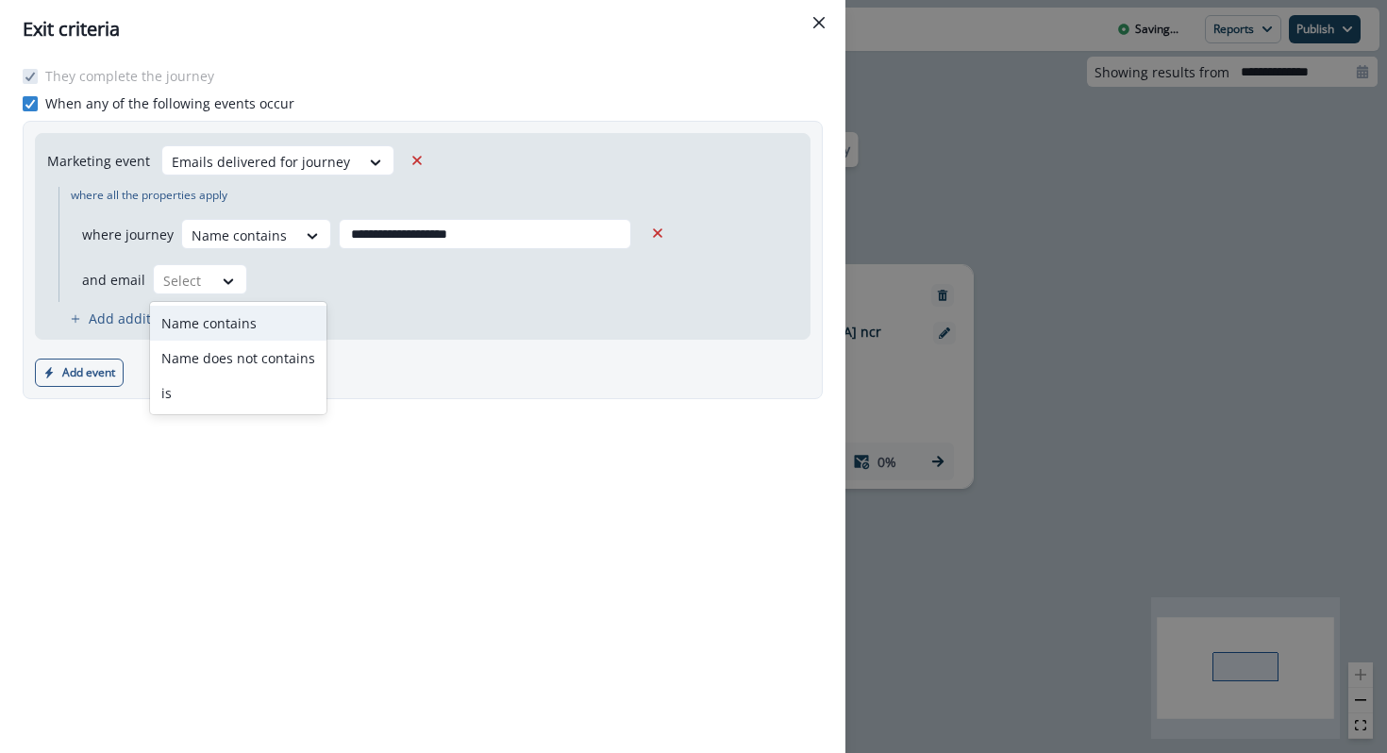
click at [203, 313] on div "Name contains" at bounding box center [238, 323] width 176 height 35
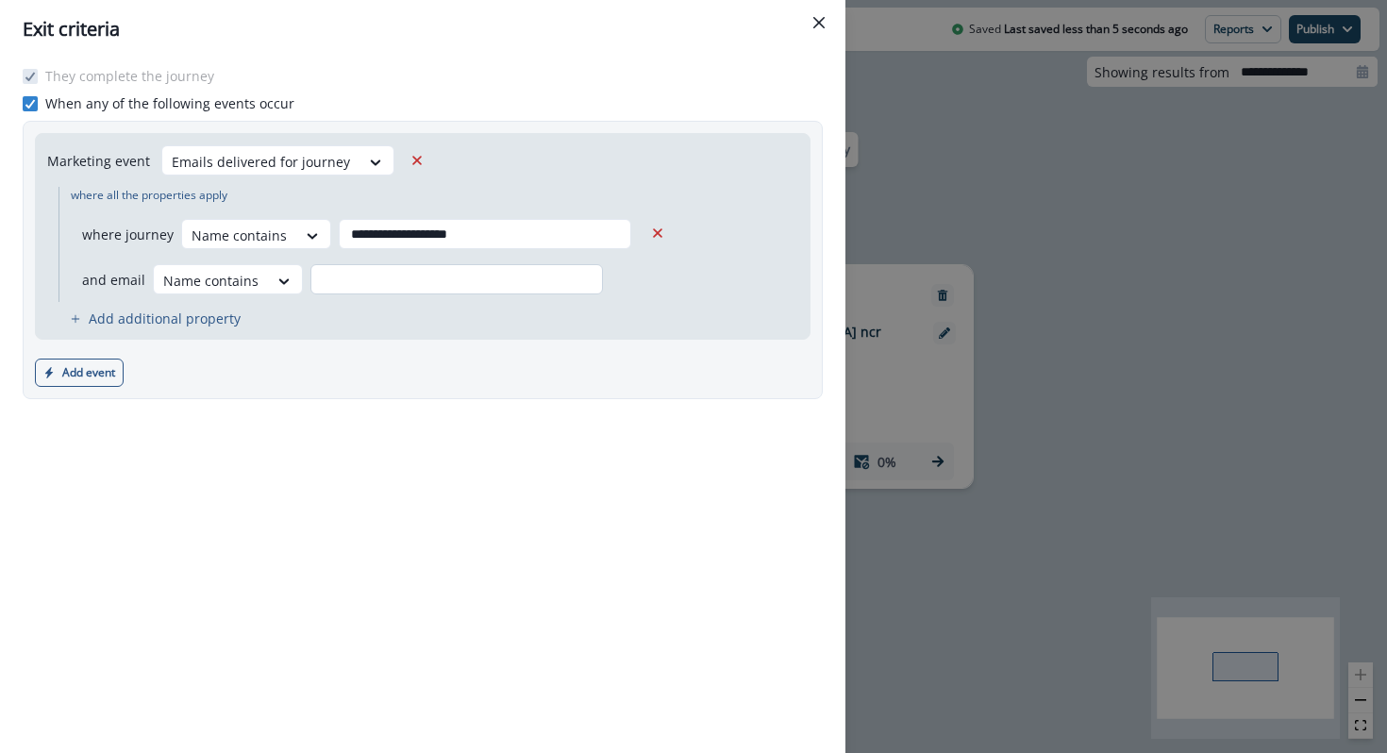
click at [373, 273] on input "text" at bounding box center [456, 279] width 293 height 30
paste input "**********"
type input "**********"
click at [368, 360] on div "Add event Product event Marketing event" at bounding box center [423, 373] width 776 height 28
click at [49, 375] on icon "button" at bounding box center [49, 372] width 8 height 11
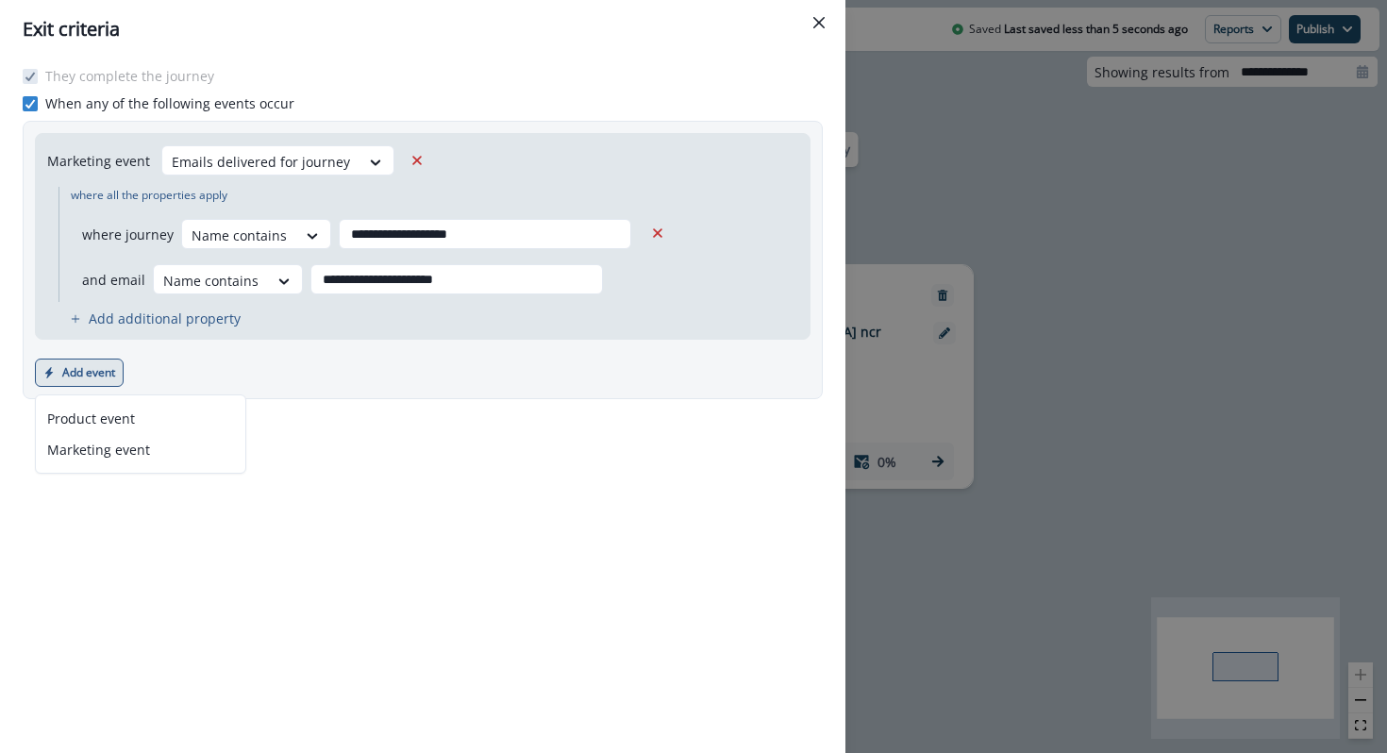
click at [235, 347] on div "**********" at bounding box center [423, 260] width 800 height 278
click at [828, 14] on button "Close" at bounding box center [819, 23] width 30 height 30
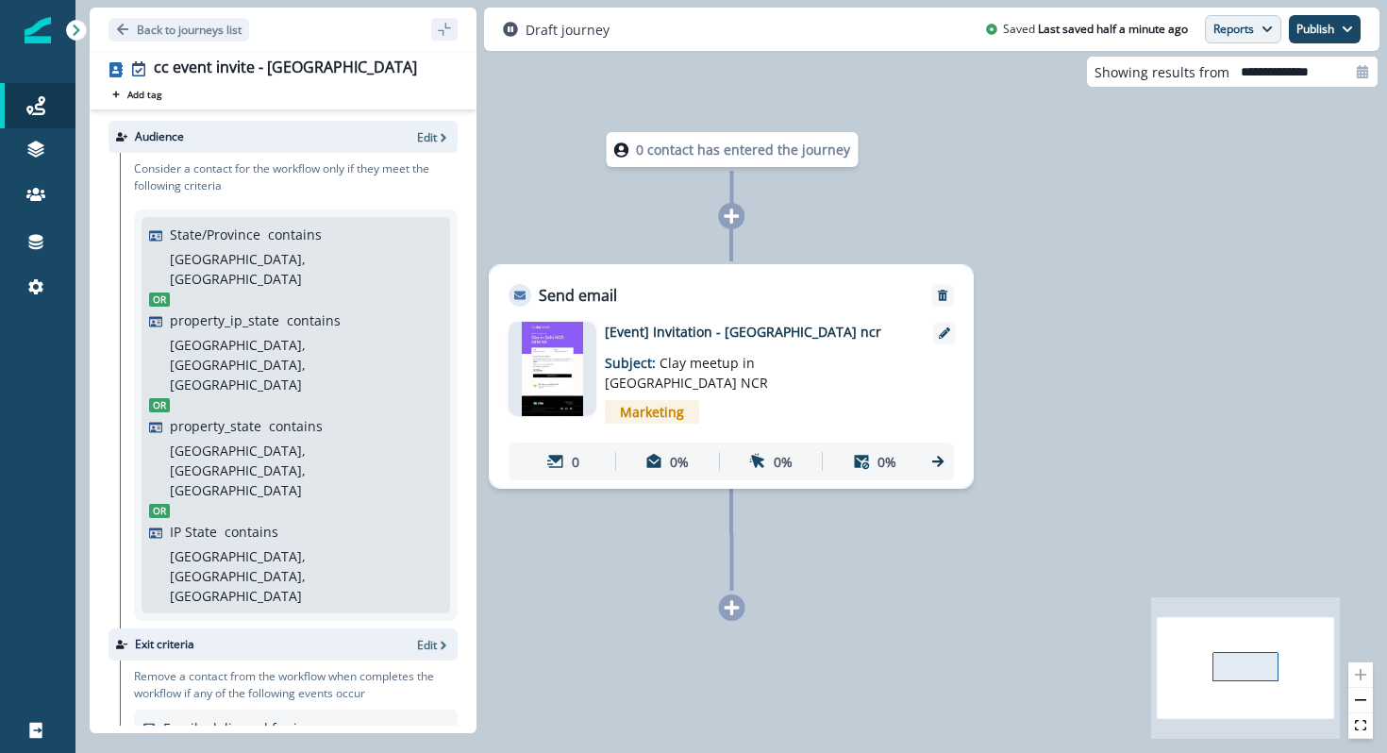
click at [1245, 34] on button "Reports" at bounding box center [1243, 29] width 76 height 28
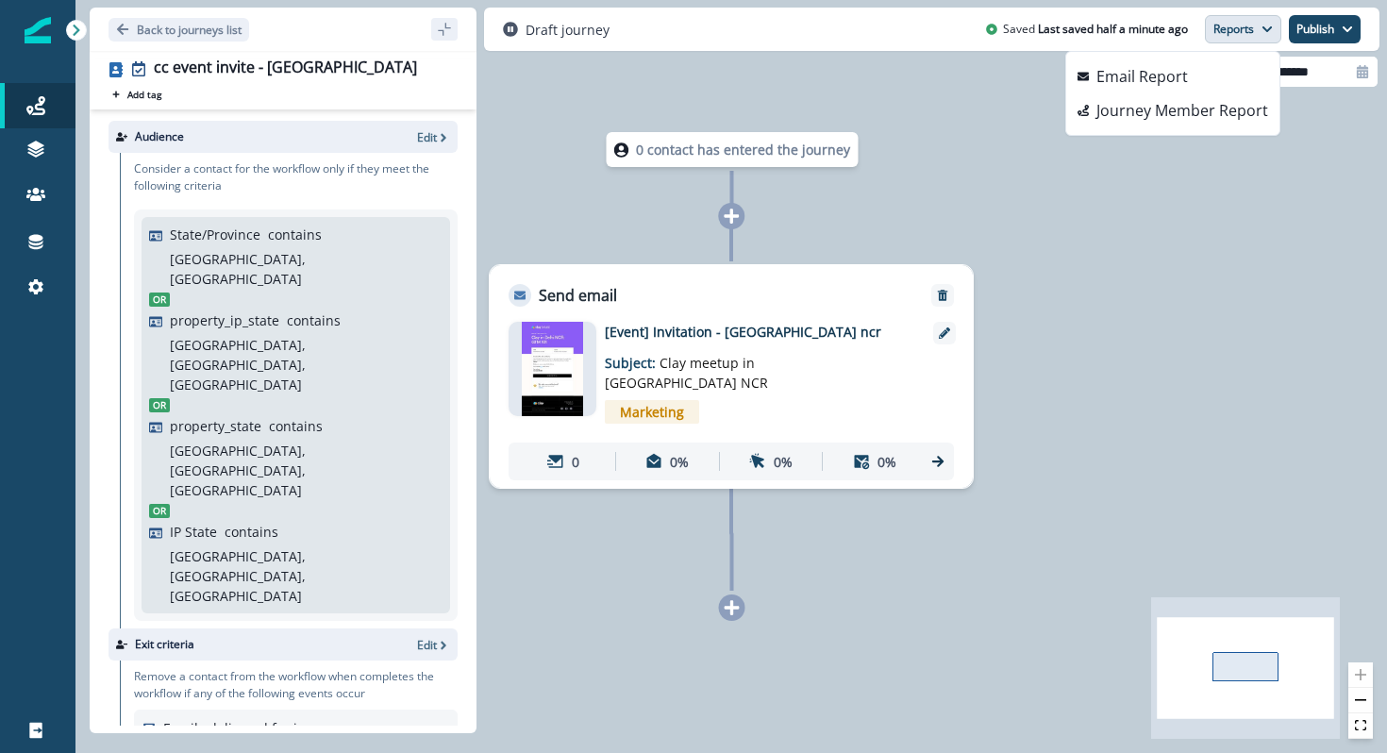
click at [1245, 31] on button "Reports" at bounding box center [1243, 29] width 76 height 28
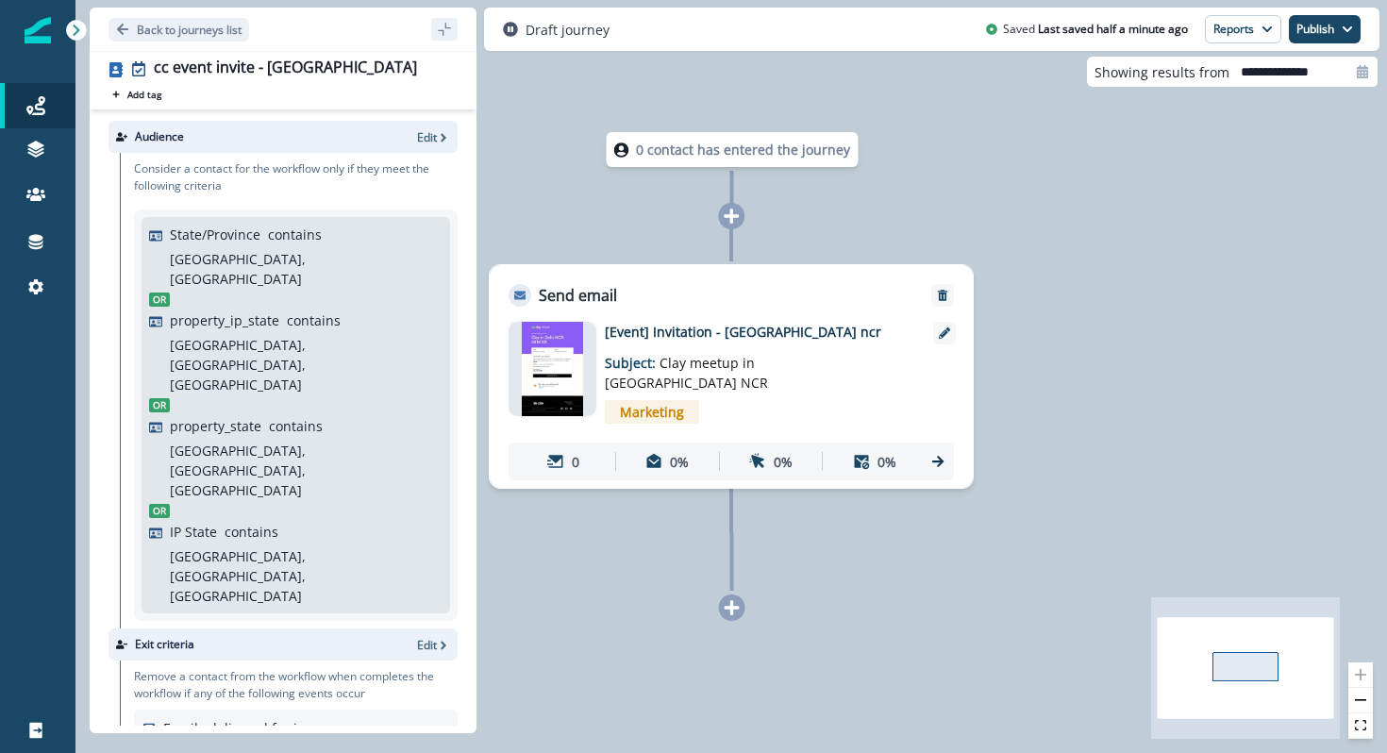
click at [578, 377] on img at bounding box center [553, 369] width 62 height 94
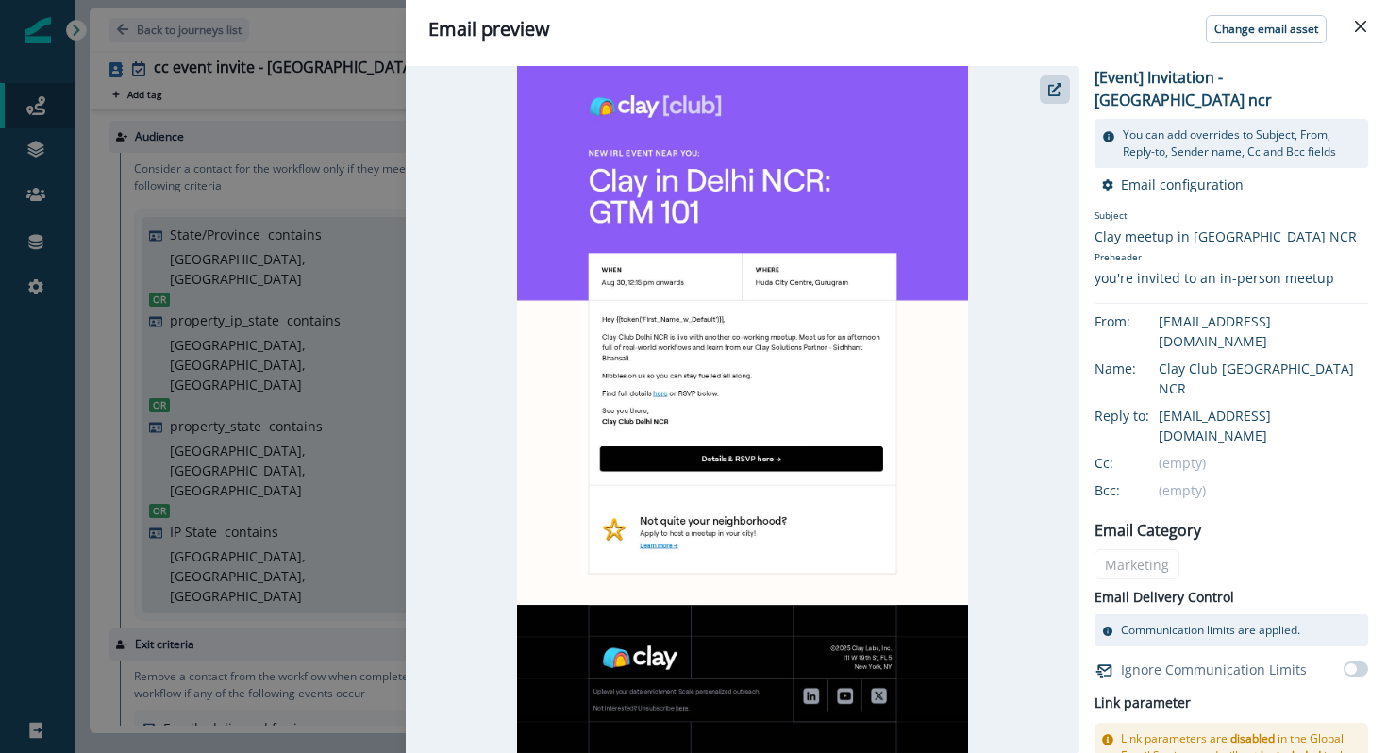
click at [279, 422] on div "Email preview Change email asset [Event] Invitation - delhi ncr You can add ove…" at bounding box center [693, 376] width 1387 height 753
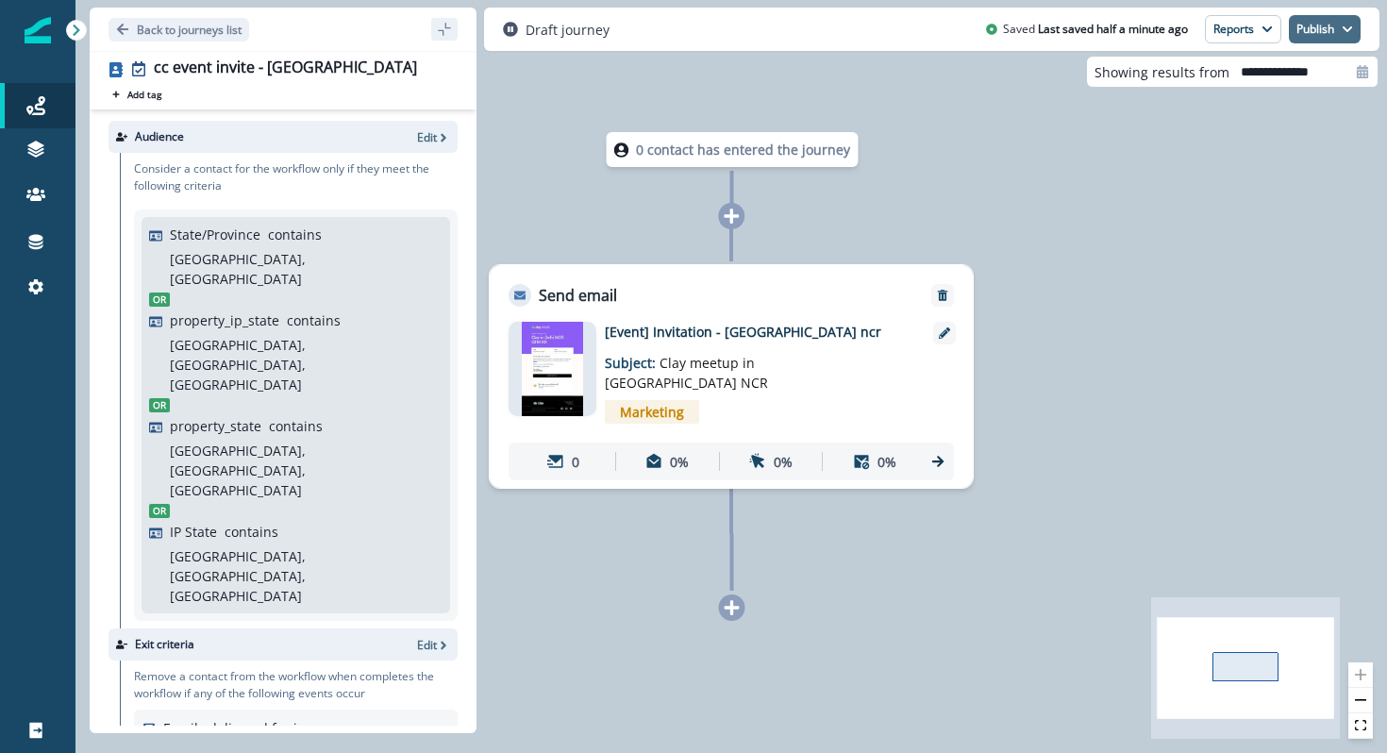
click at [1305, 26] on button "Publish" at bounding box center [1325, 29] width 72 height 28
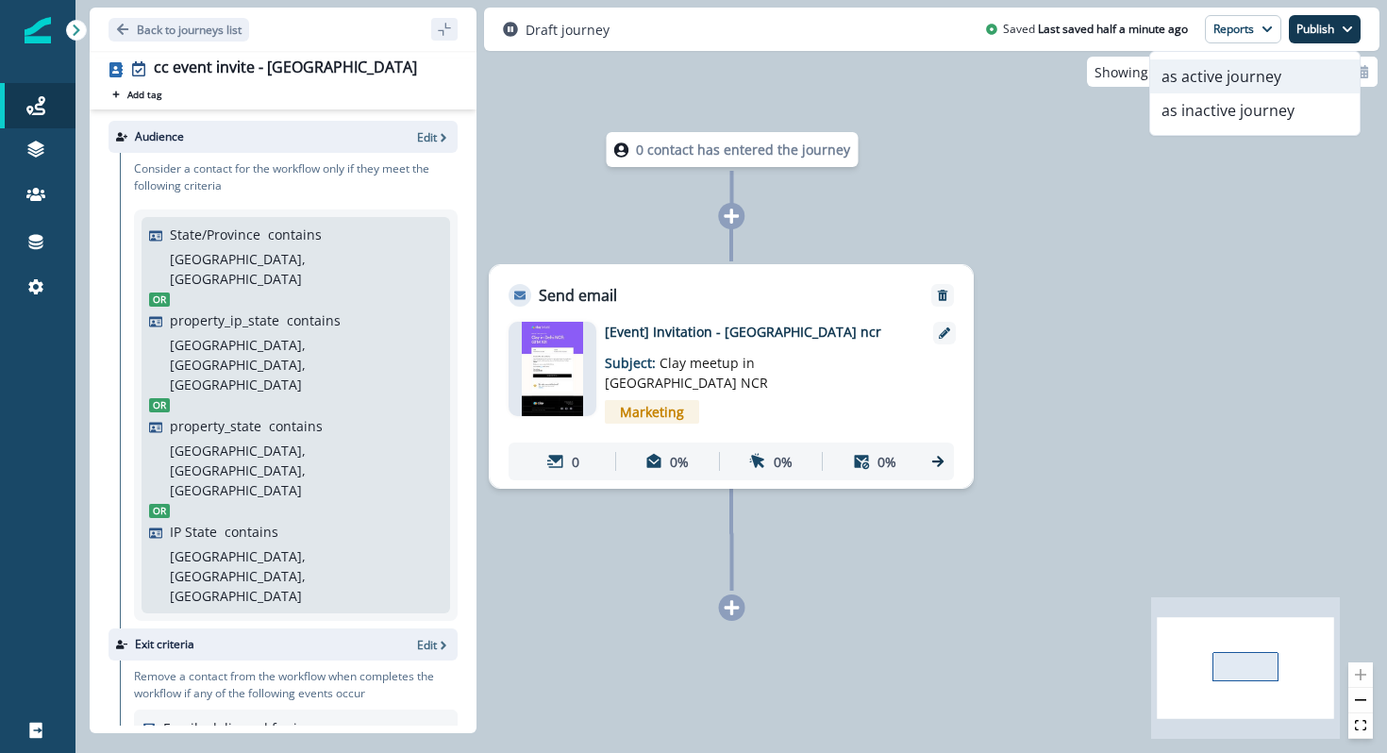
click at [1217, 79] on button "as active journey" at bounding box center [1254, 76] width 209 height 34
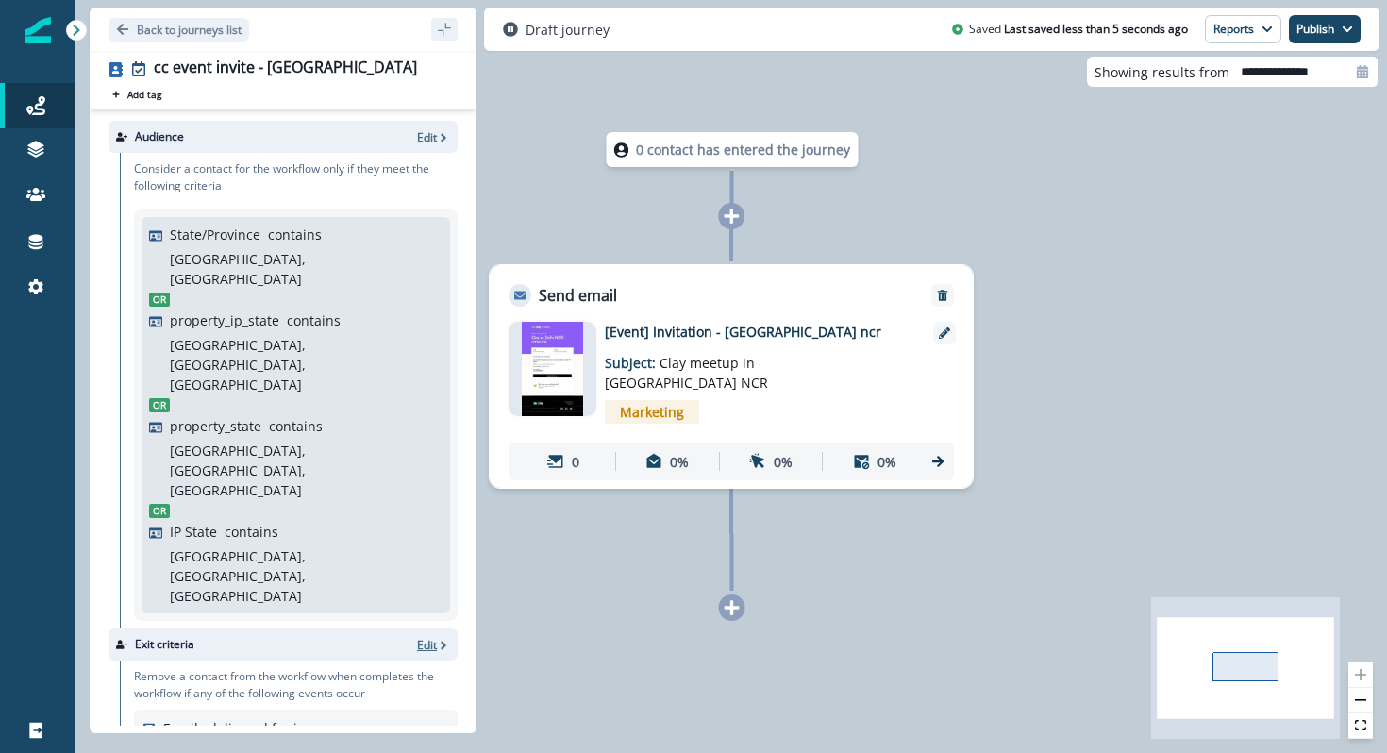
click at [428, 637] on p "Edit" at bounding box center [427, 645] width 20 height 16
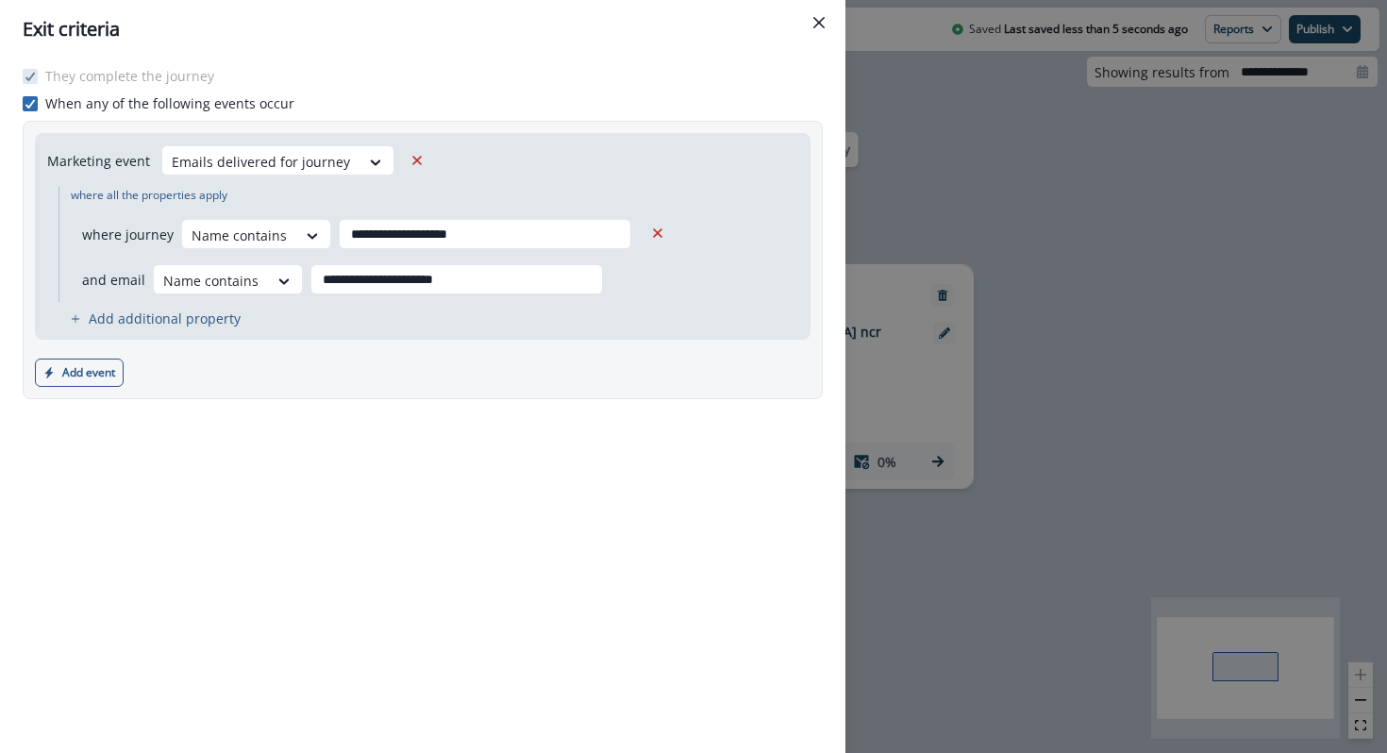
click at [28, 103] on icon at bounding box center [30, 103] width 11 height 9
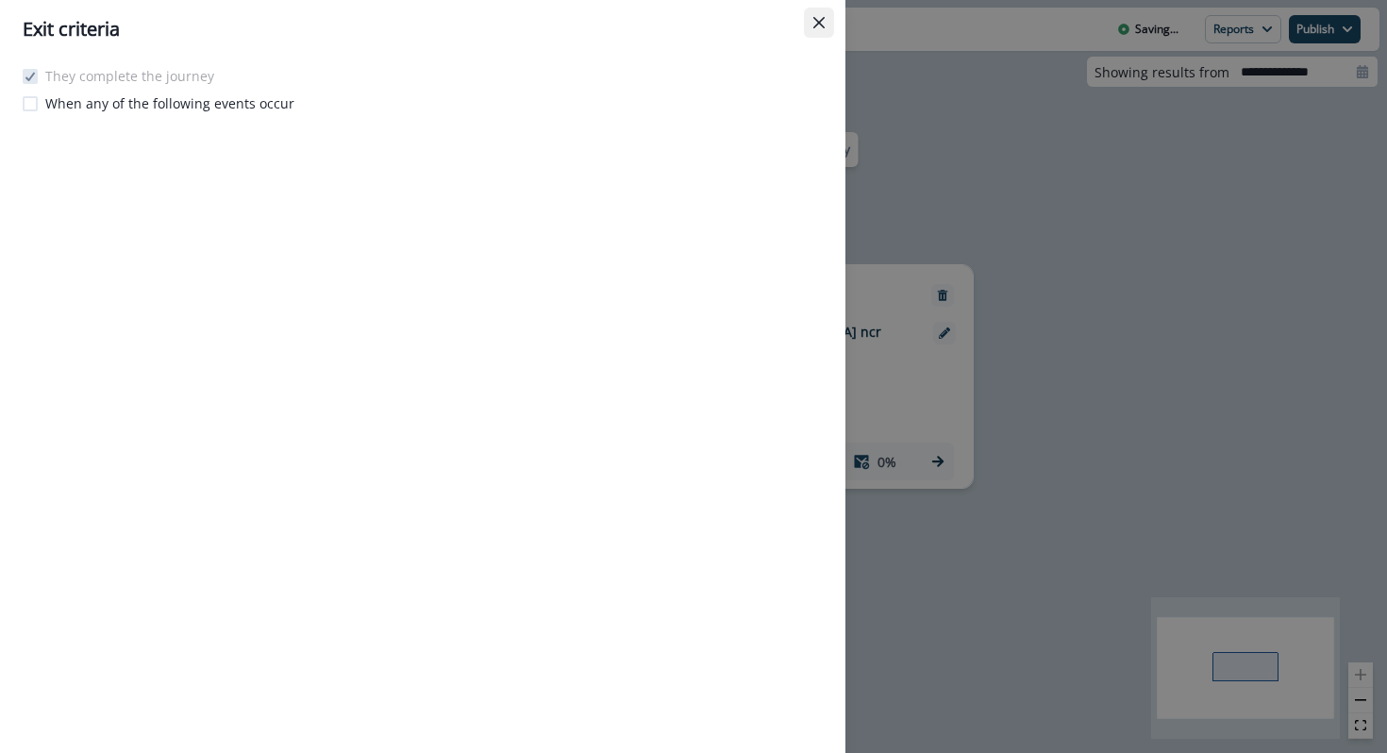
click at [818, 24] on icon "Close" at bounding box center [818, 22] width 11 height 11
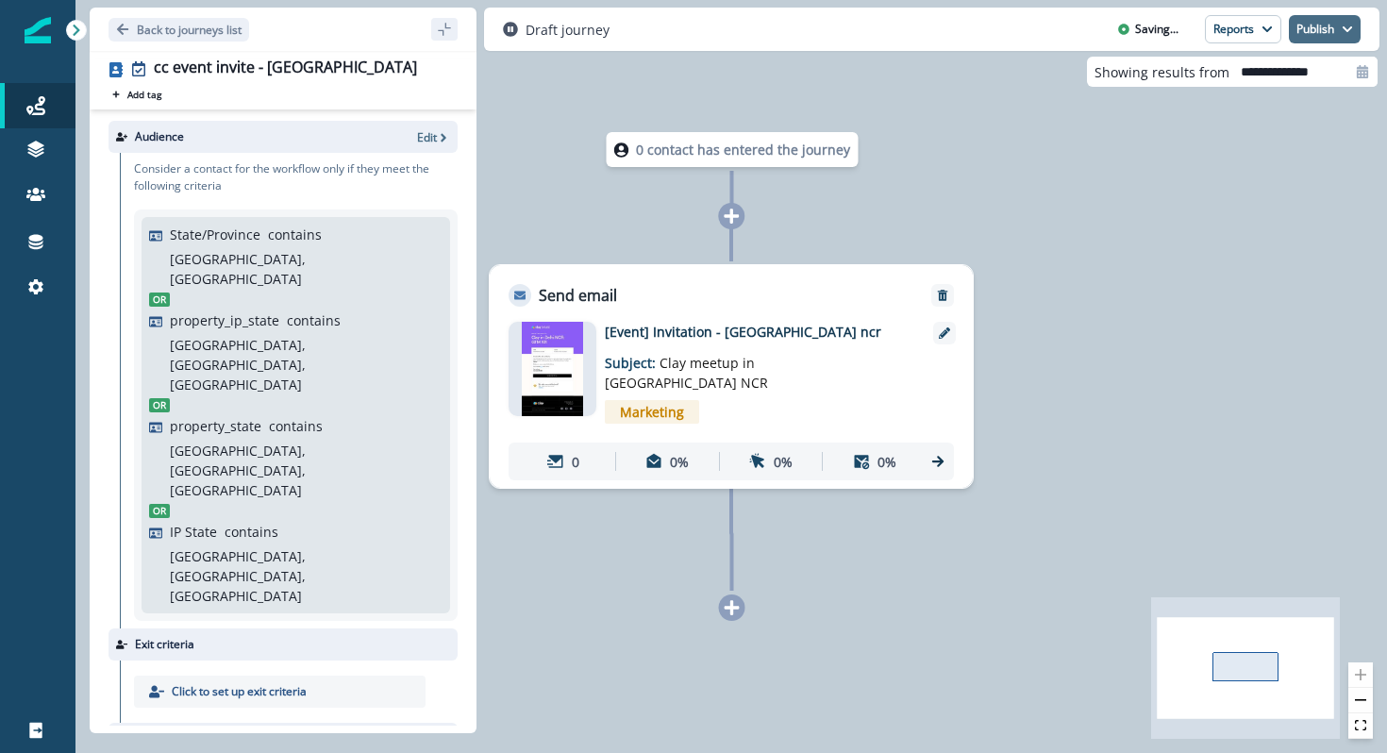
click at [1325, 25] on button "Publish" at bounding box center [1325, 29] width 72 height 28
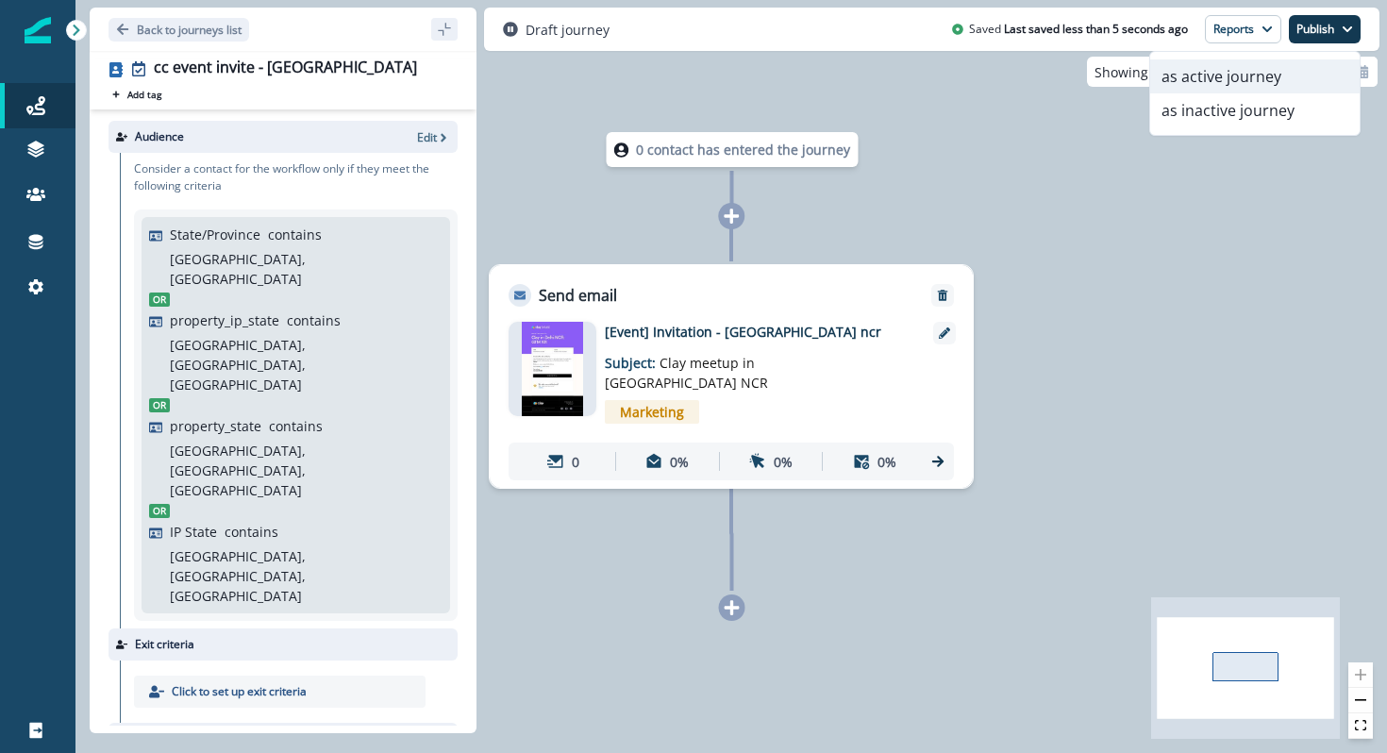
click at [1259, 90] on button "as active journey" at bounding box center [1254, 76] width 209 height 34
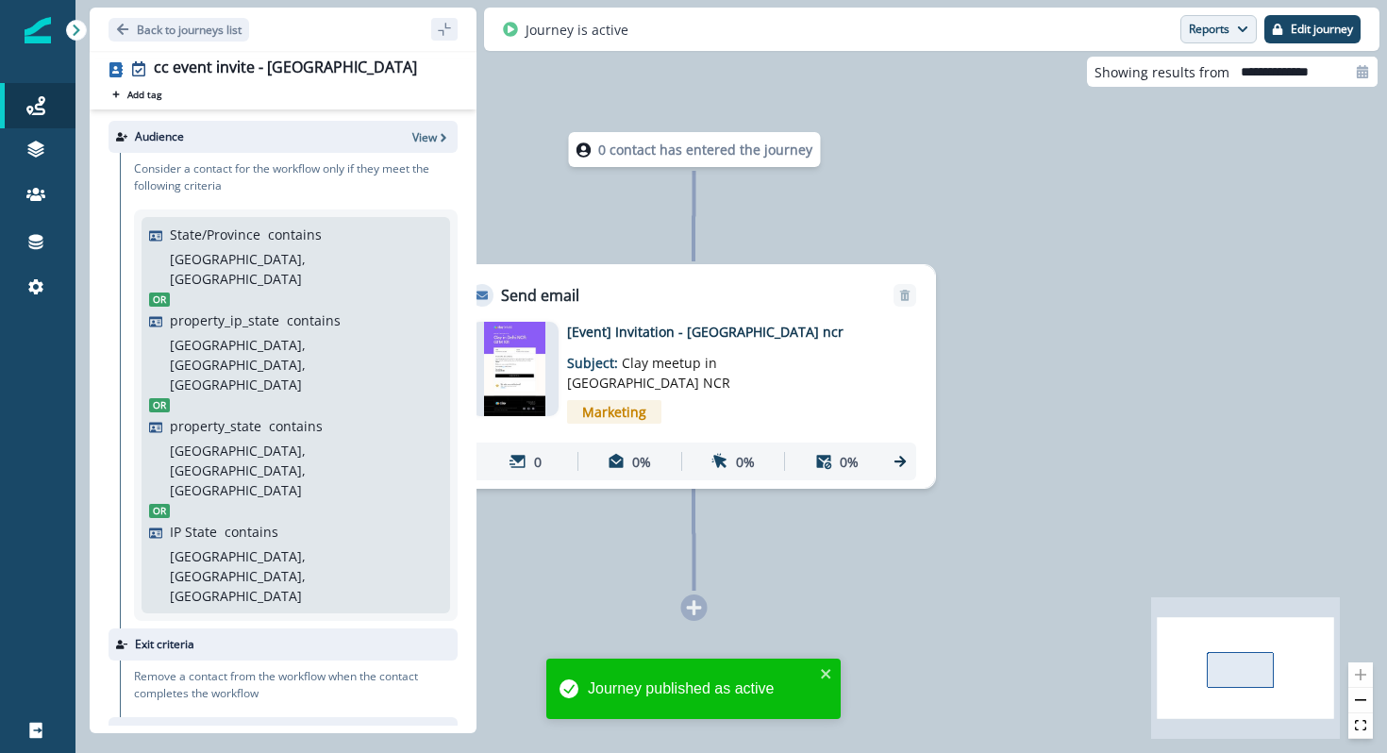
click at [1208, 32] on button "Reports" at bounding box center [1218, 29] width 76 height 28
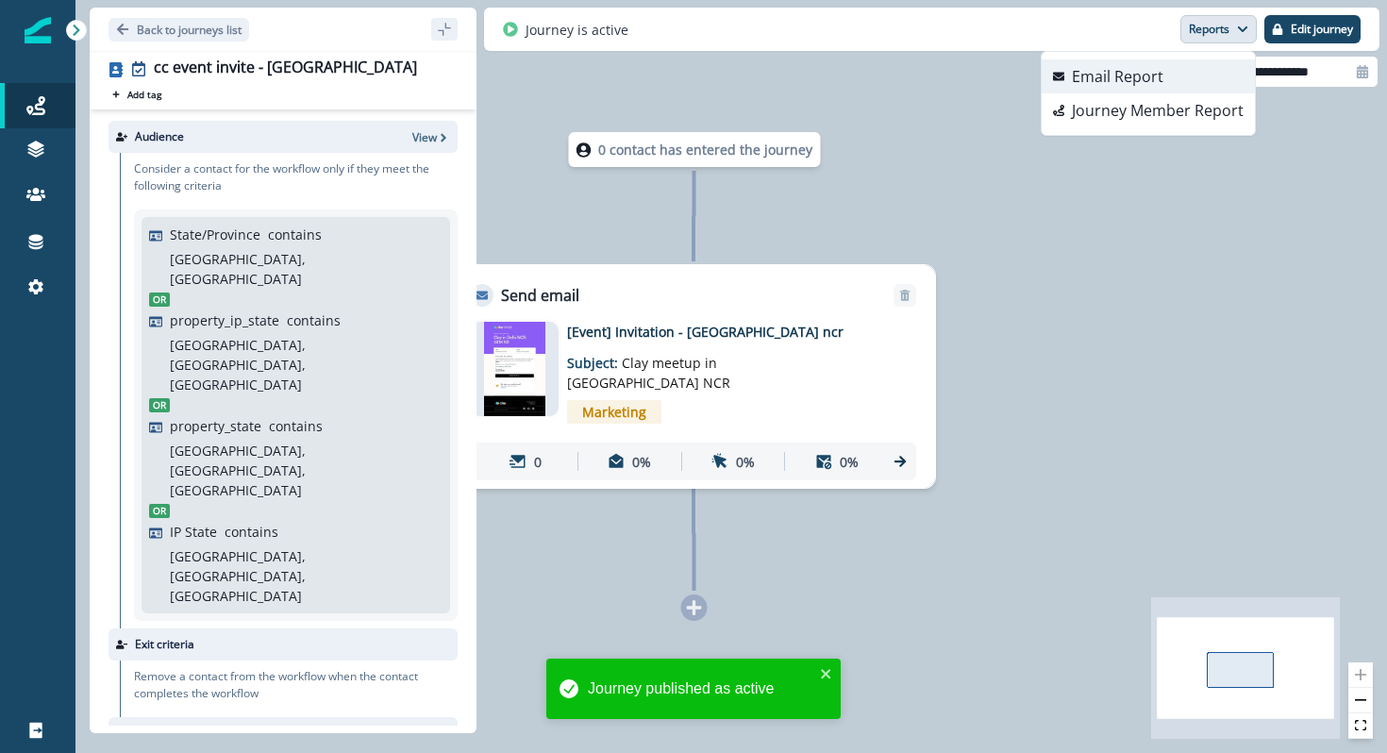
click at [1125, 87] on p "Email Report" at bounding box center [1118, 76] width 92 height 23
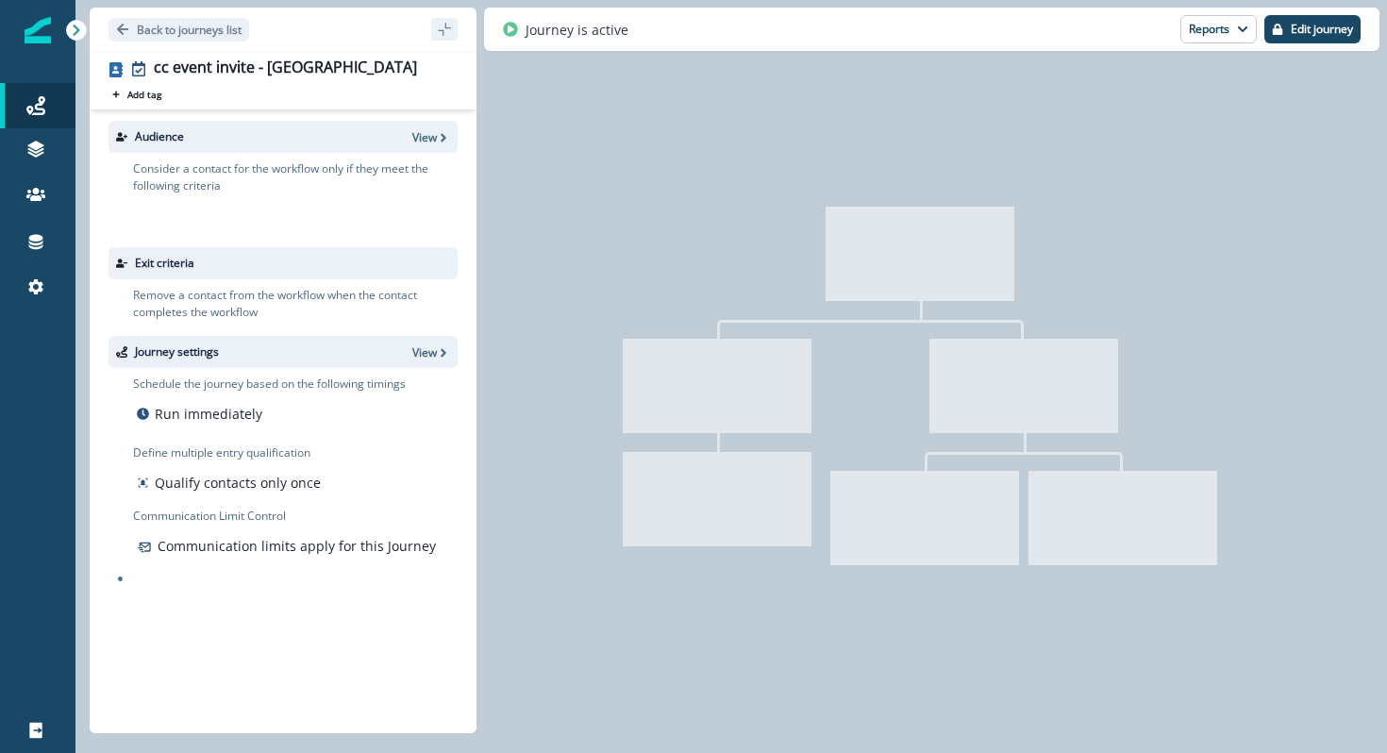
click at [1223, 37] on button "Reports" at bounding box center [1218, 29] width 76 height 28
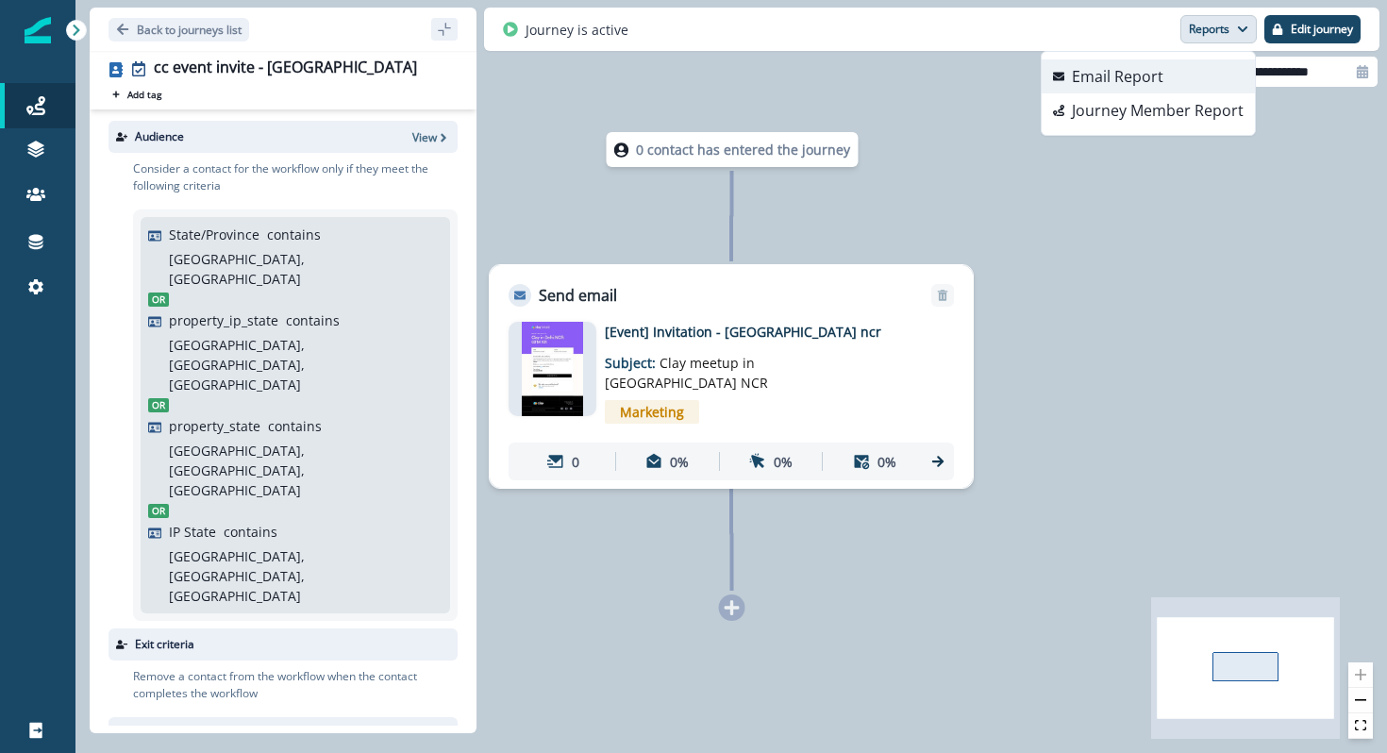
click at [1173, 70] on button "Email Report" at bounding box center [1148, 76] width 213 height 34
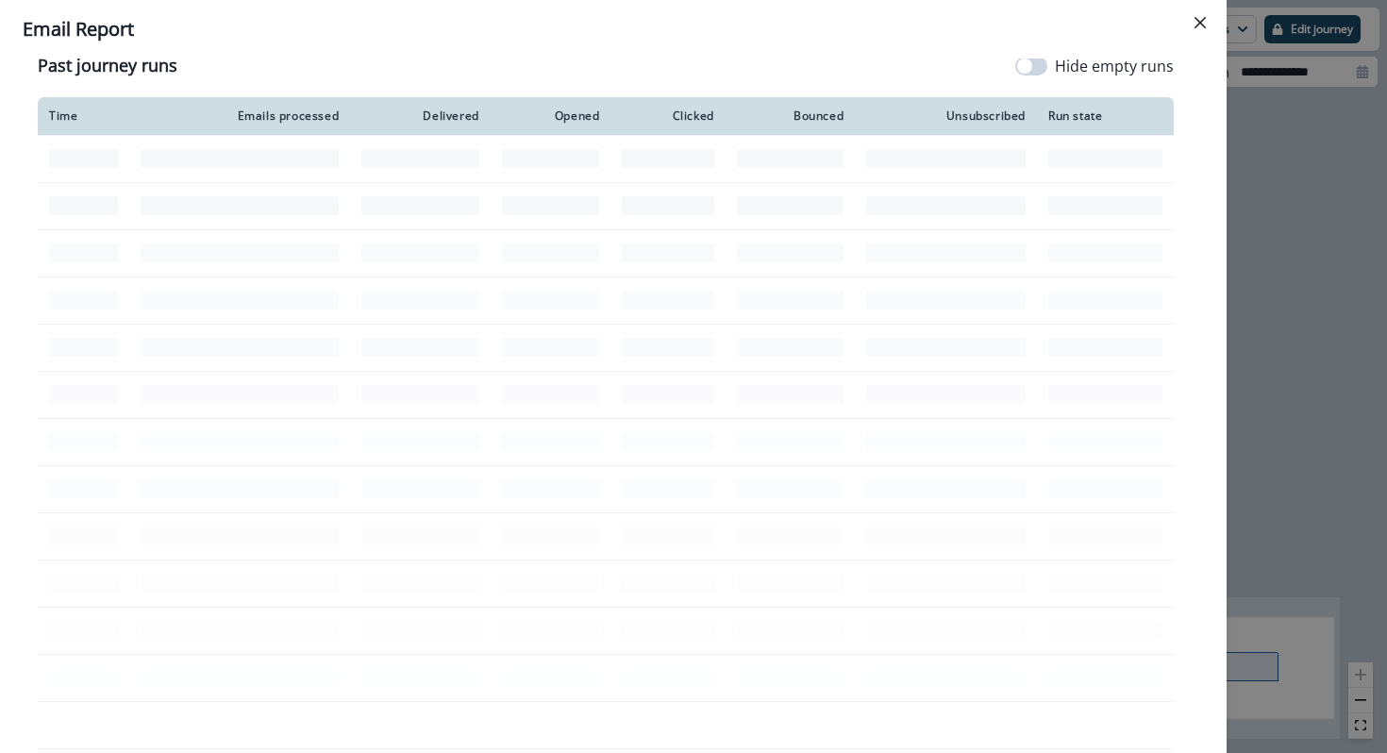
scroll to position [837, 0]
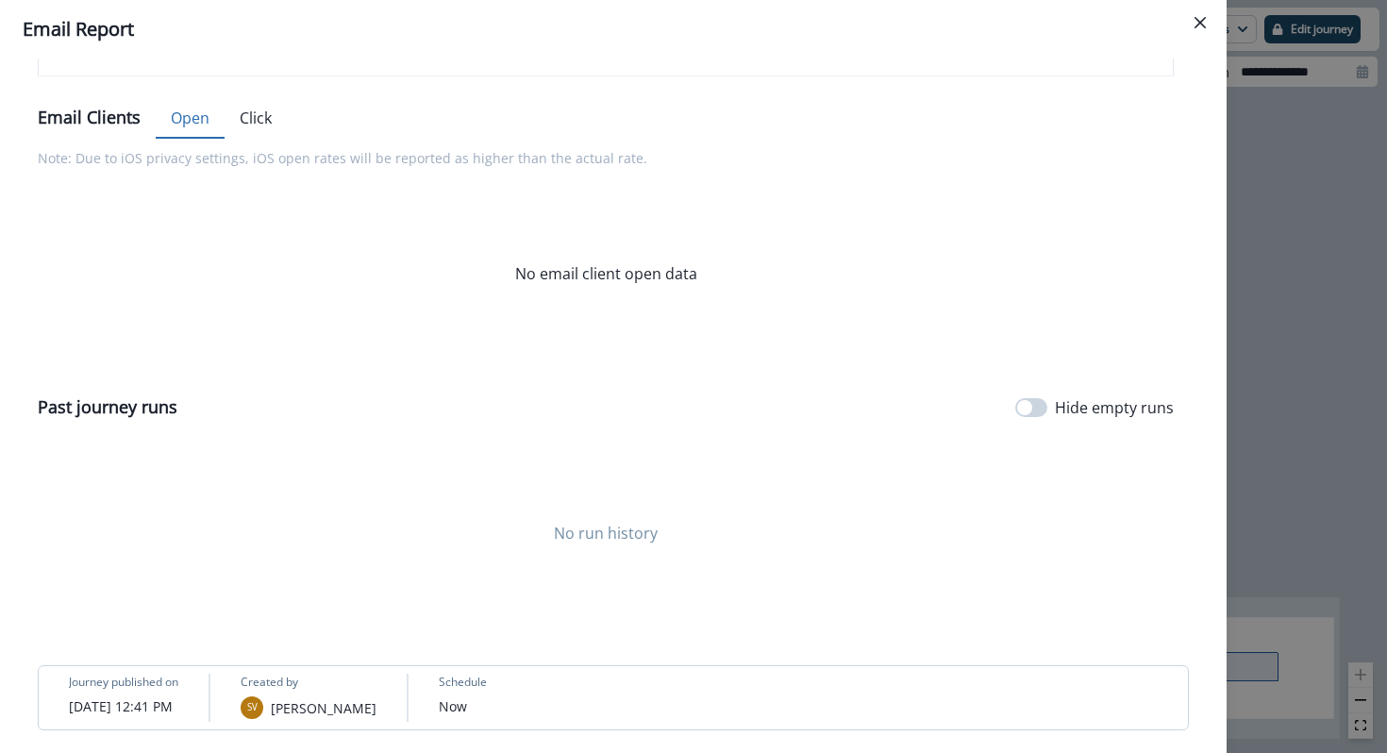
click at [1239, 384] on div "**********" at bounding box center [693, 376] width 1387 height 753
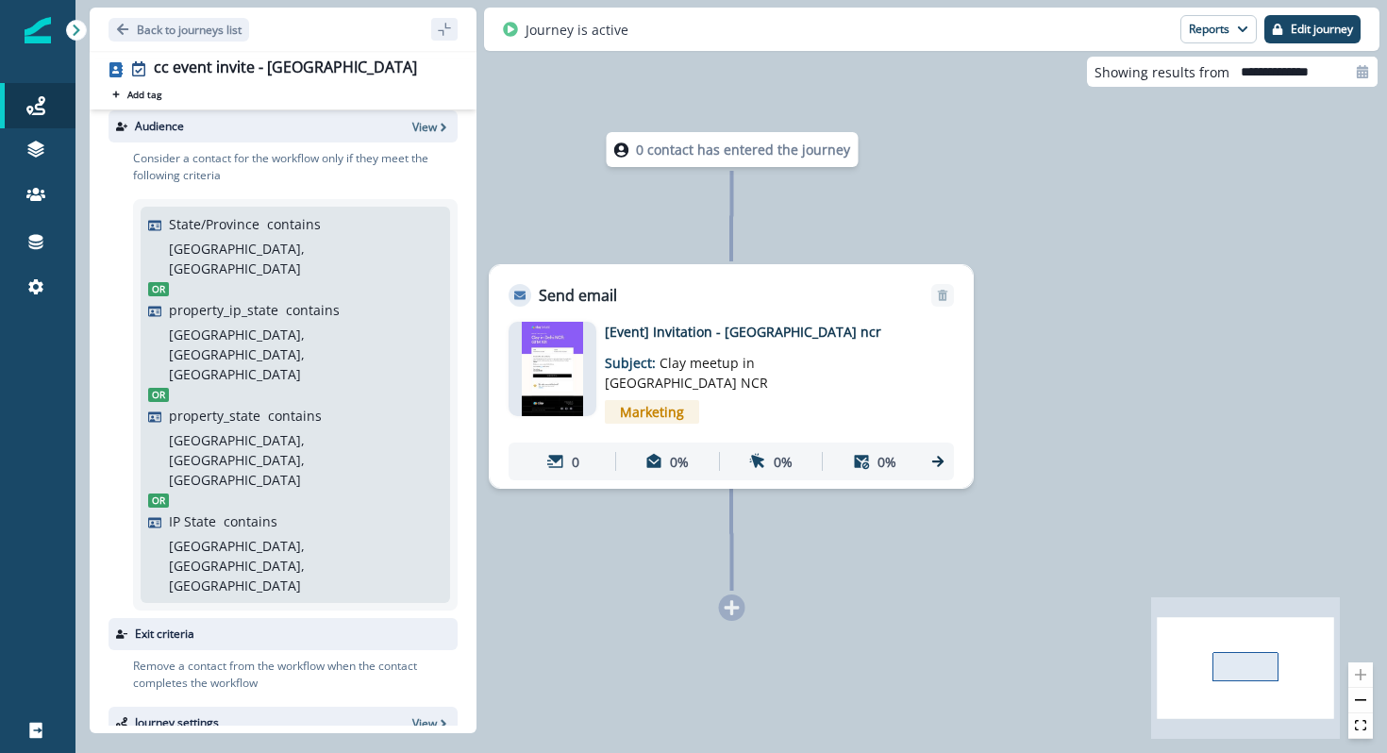
scroll to position [0, 0]
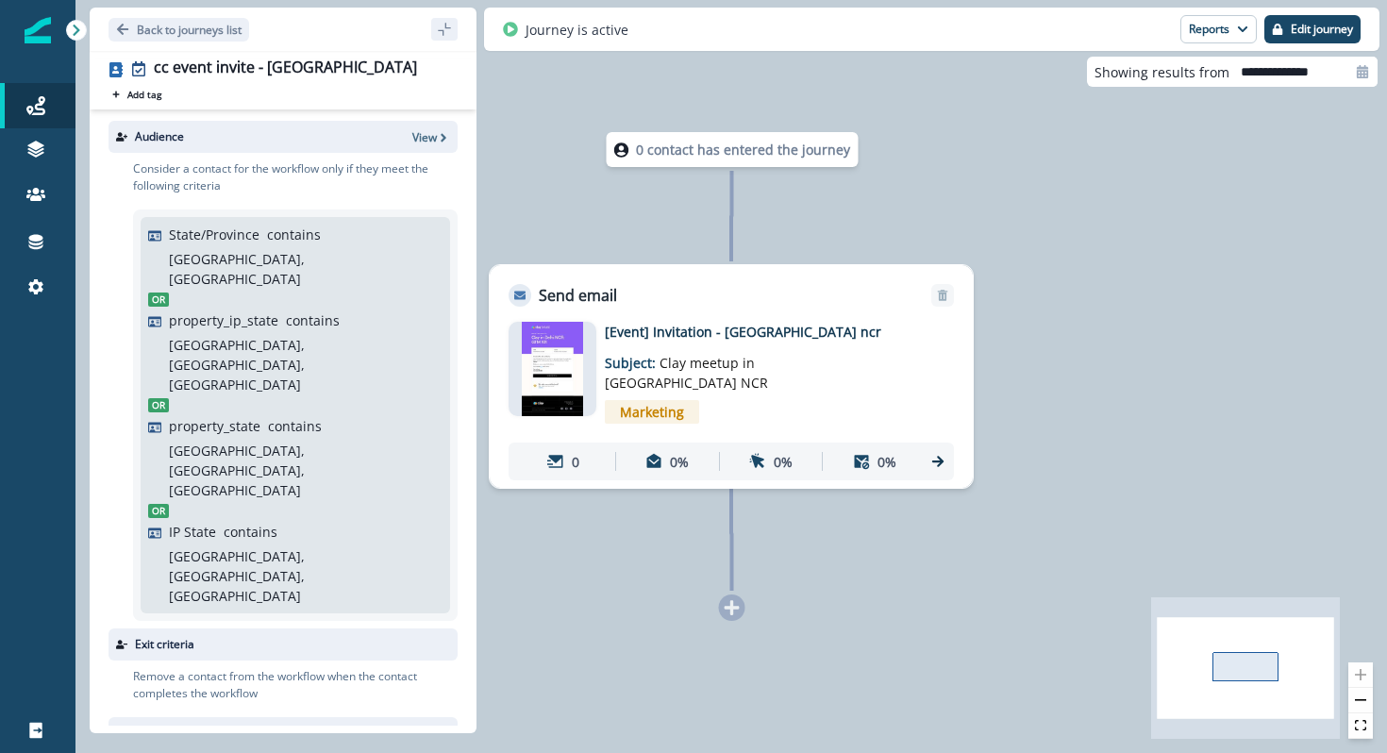
click at [306, 441] on p "[GEOGRAPHIC_DATA], [GEOGRAPHIC_DATA], [GEOGRAPHIC_DATA]" at bounding box center [303, 470] width 269 height 59
click at [421, 134] on p "View" at bounding box center [424, 137] width 25 height 16
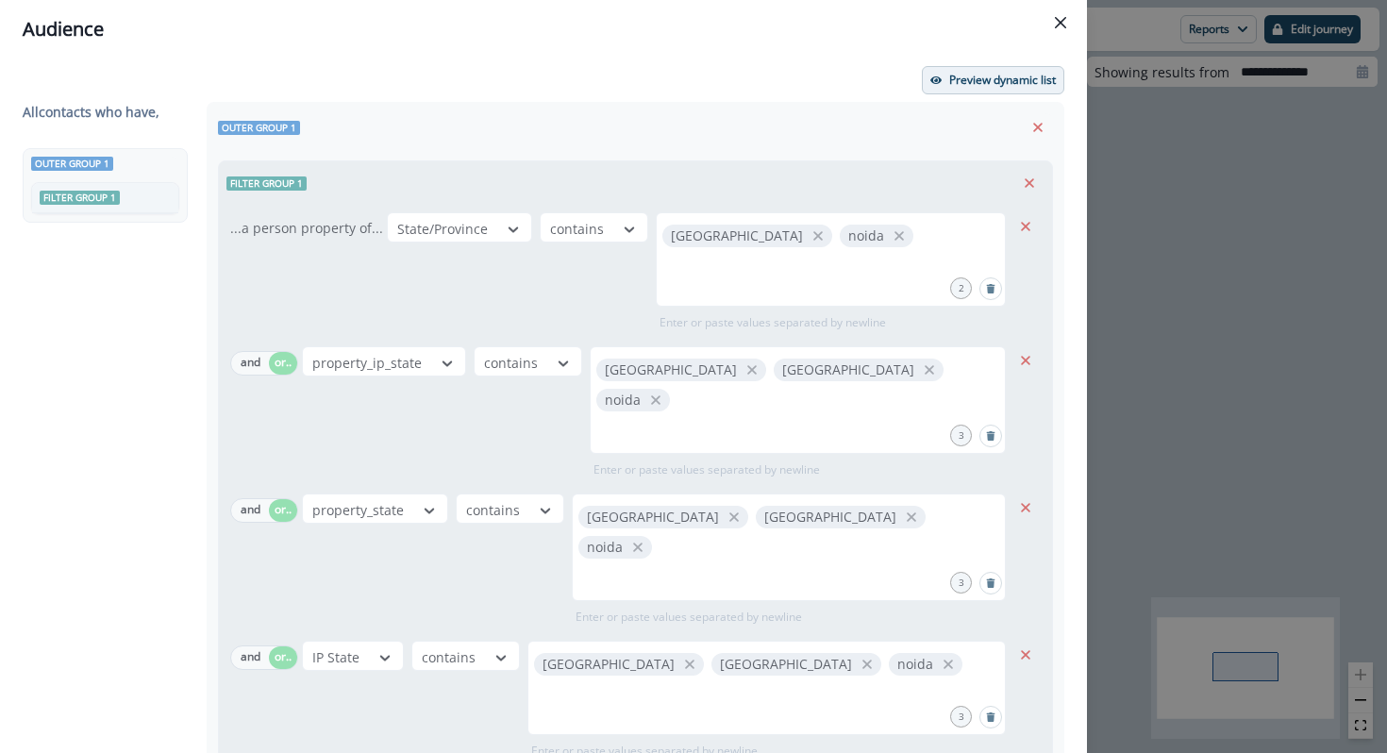
click at [969, 75] on p "Preview dynamic list" at bounding box center [1002, 80] width 107 height 13
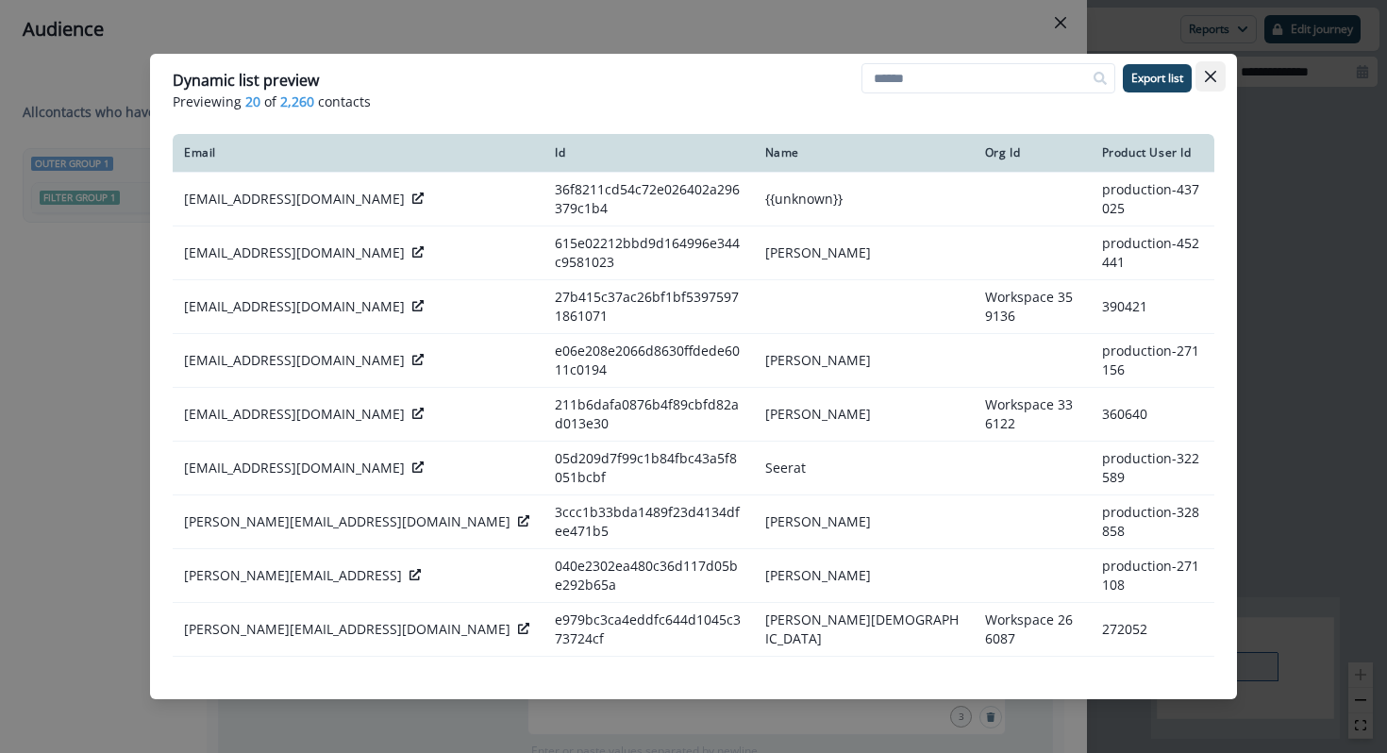
click at [1217, 78] on button "Close" at bounding box center [1211, 76] width 30 height 30
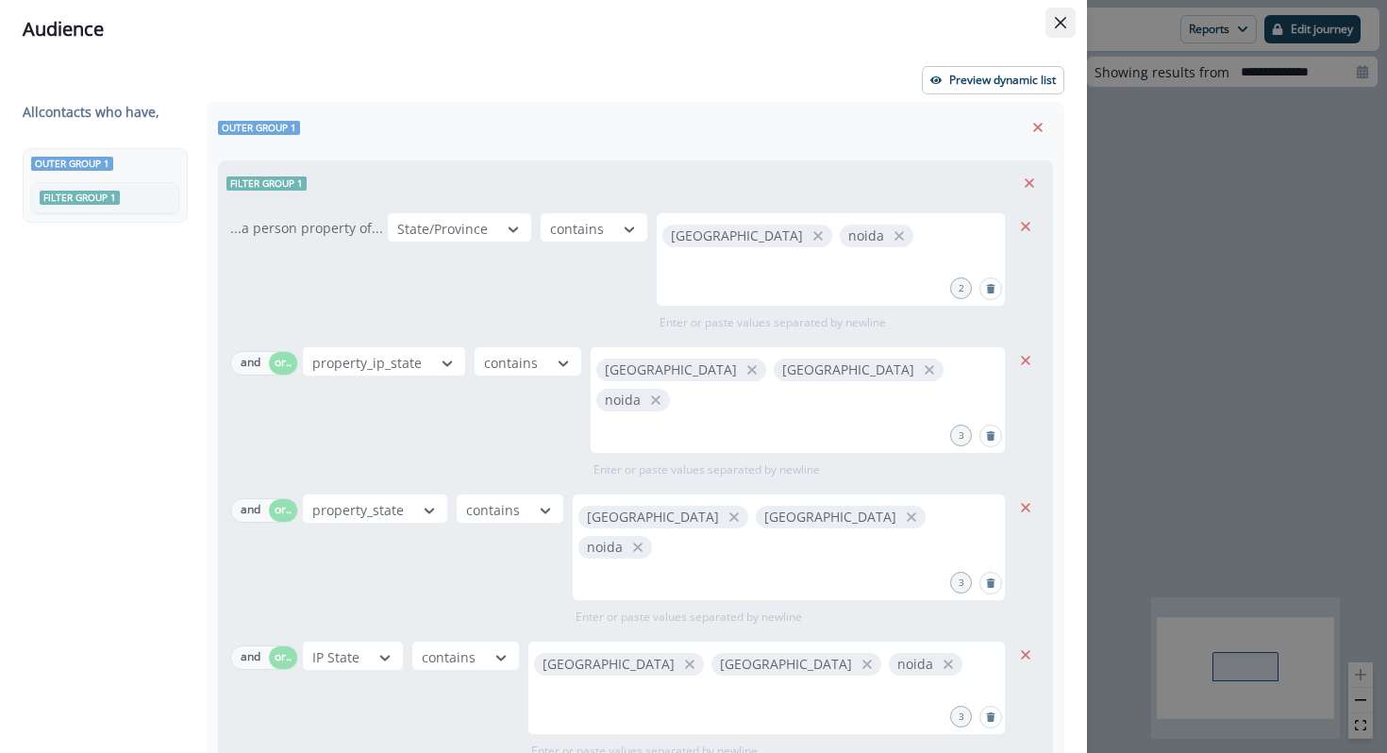
click at [1069, 22] on button "Close" at bounding box center [1061, 23] width 30 height 30
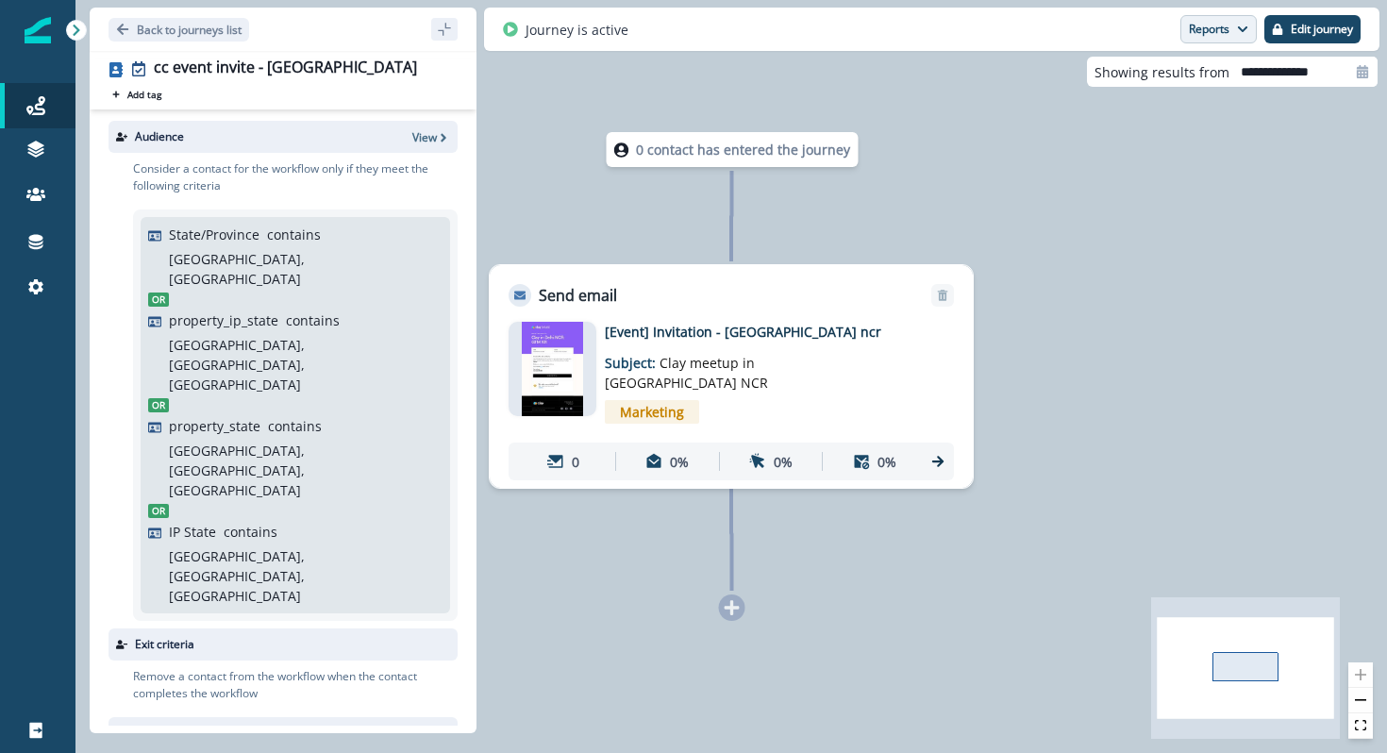
click at [1227, 27] on button "Reports" at bounding box center [1218, 29] width 76 height 28
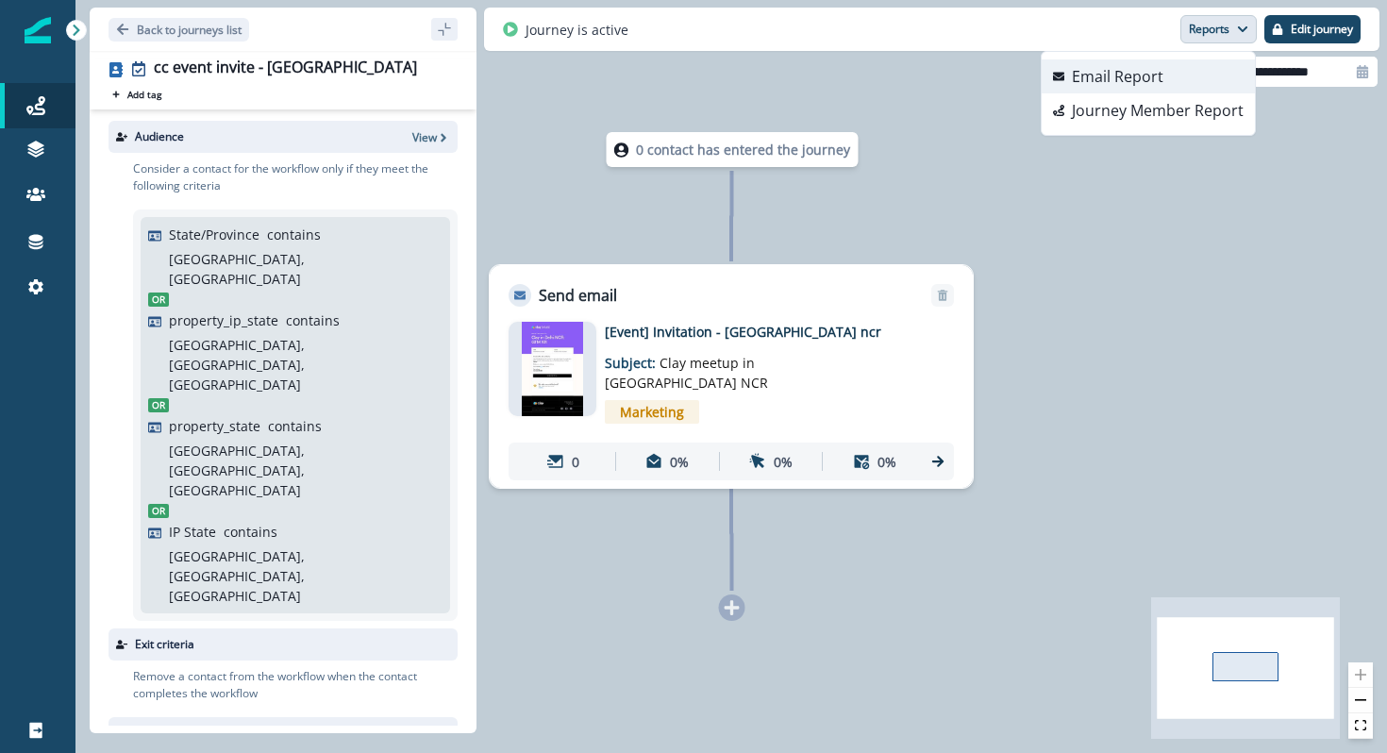
click at [1214, 68] on button "Email Report" at bounding box center [1148, 76] width 213 height 34
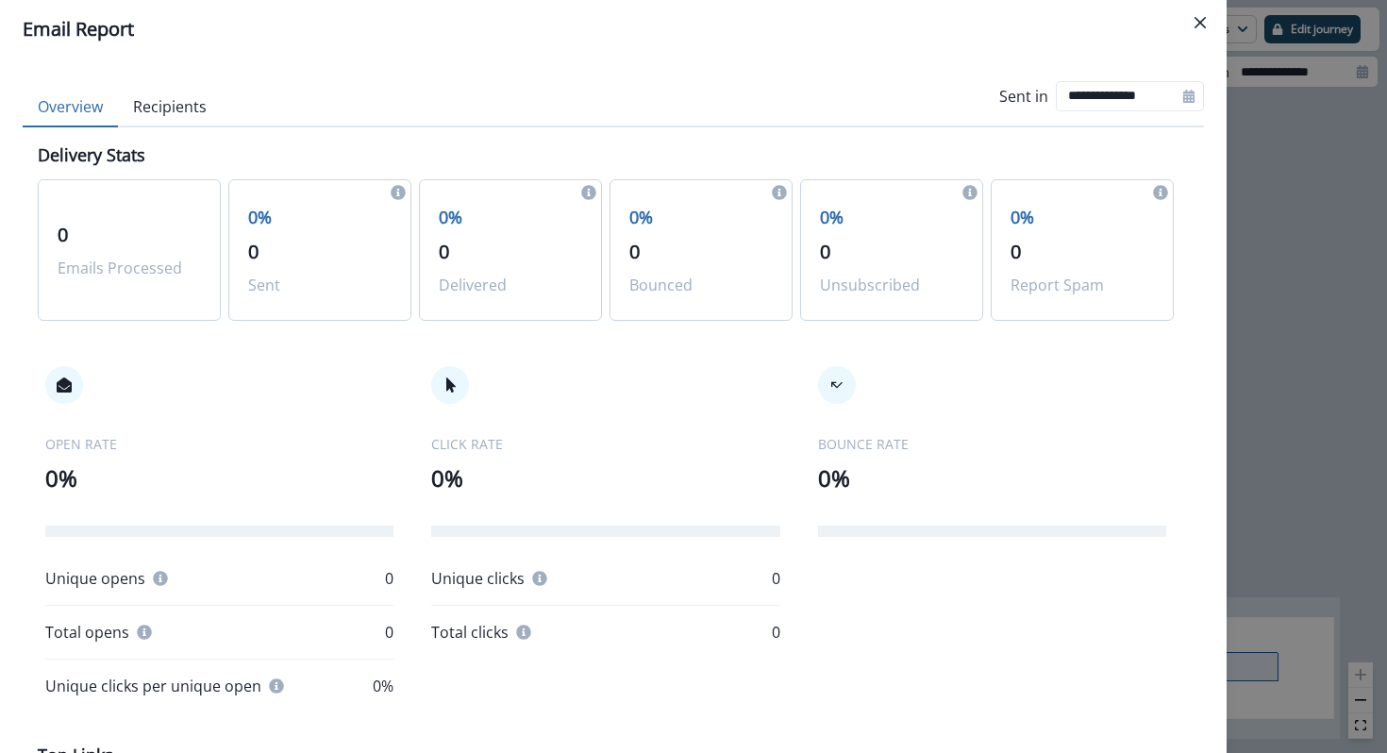
click at [136, 115] on button "Recipients" at bounding box center [170, 108] width 104 height 40
click at [91, 108] on button "Overview" at bounding box center [70, 108] width 95 height 40
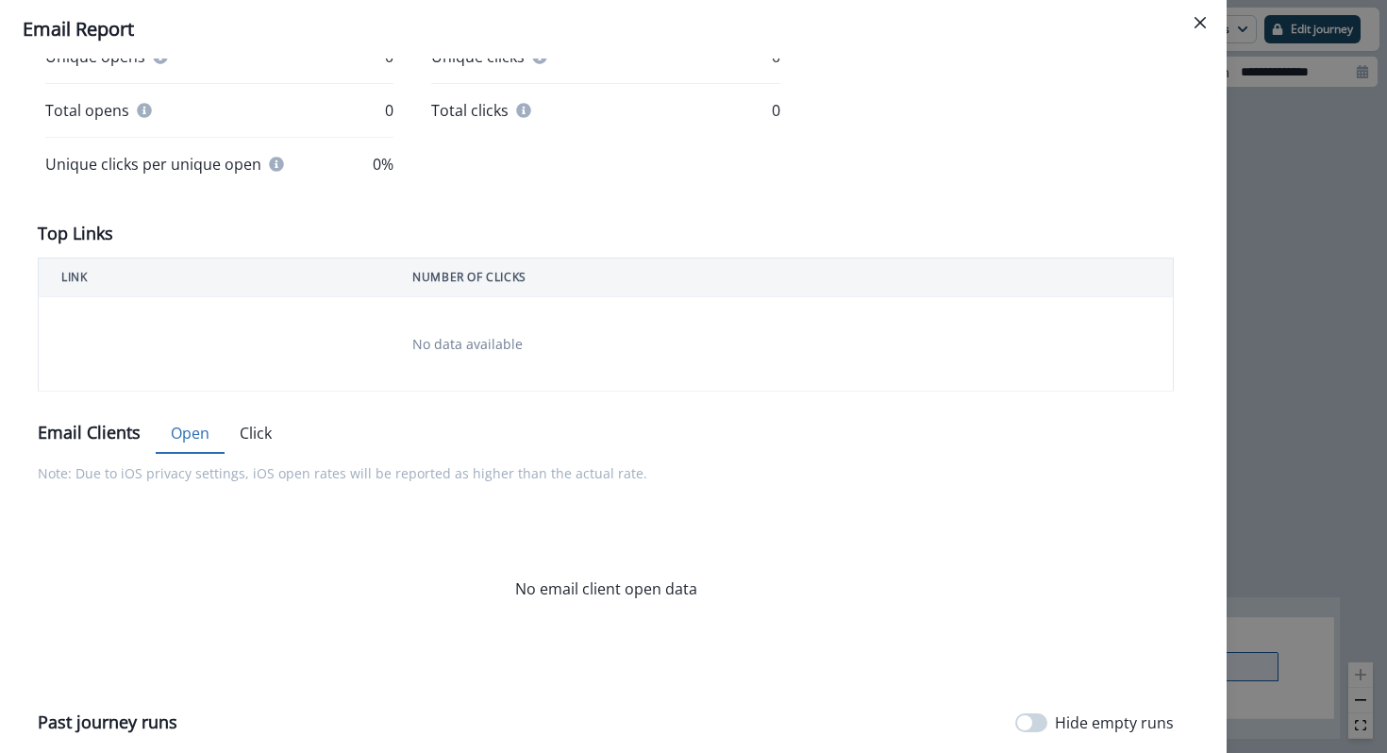
scroll to position [733, 0]
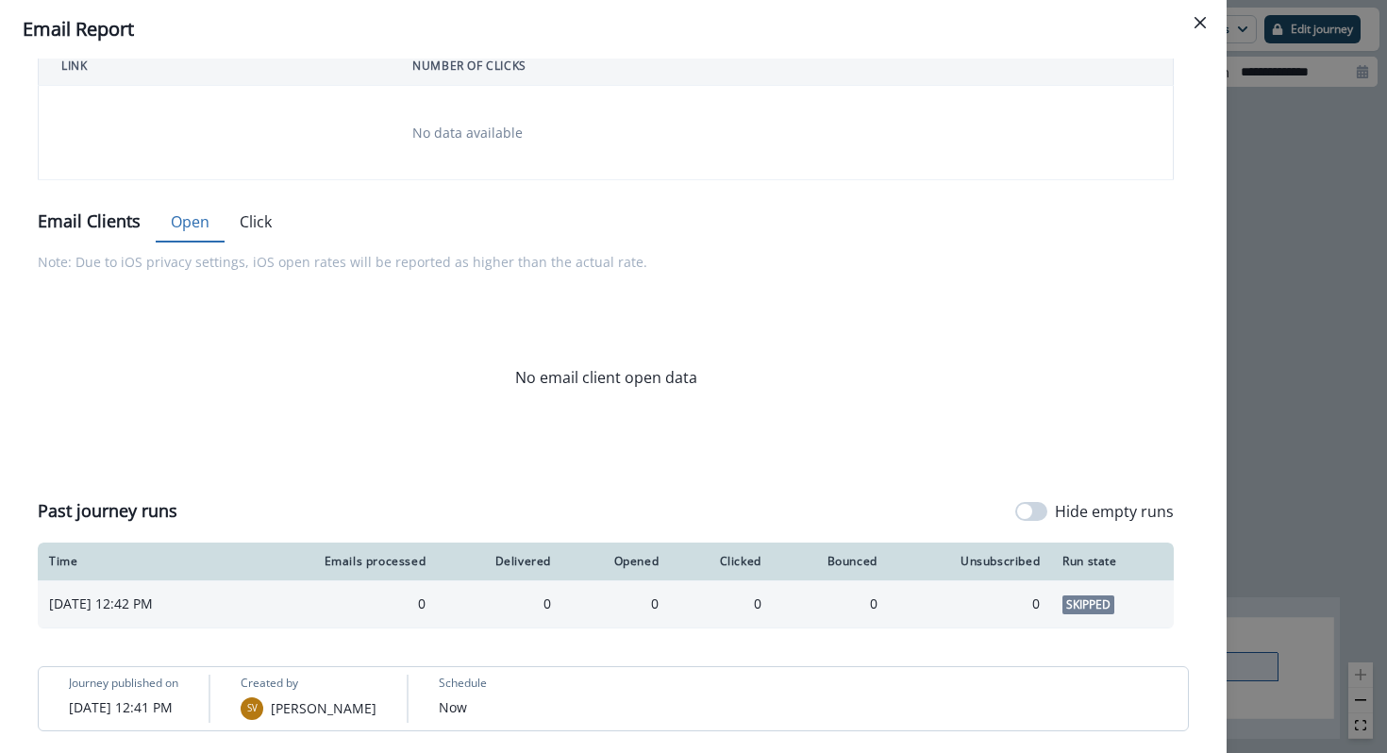
click at [1097, 606] on span "Skipped" at bounding box center [1089, 604] width 52 height 19
click at [1114, 595] on span "Skipped" at bounding box center [1089, 604] width 52 height 19
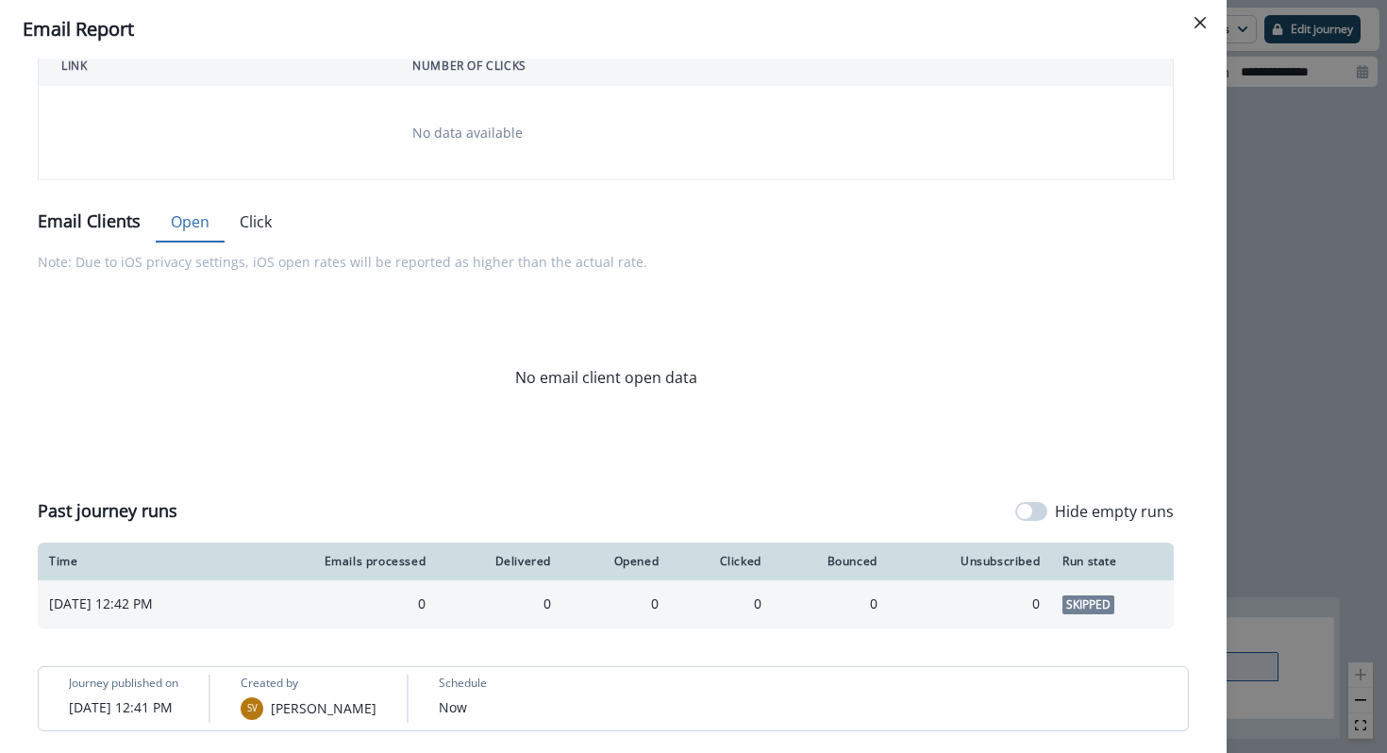
click at [1132, 609] on td "Skipped" at bounding box center [1112, 603] width 123 height 47
drag, startPoint x: 1132, startPoint y: 609, endPoint x: 1058, endPoint y: 609, distance: 74.5
click at [1058, 609] on tr "August 29, 2025 at 12:42 PM 0 0 0 0 0 0 Skipped" at bounding box center [606, 603] width 1136 height 47
click at [1051, 609] on td "0" at bounding box center [970, 603] width 162 height 47
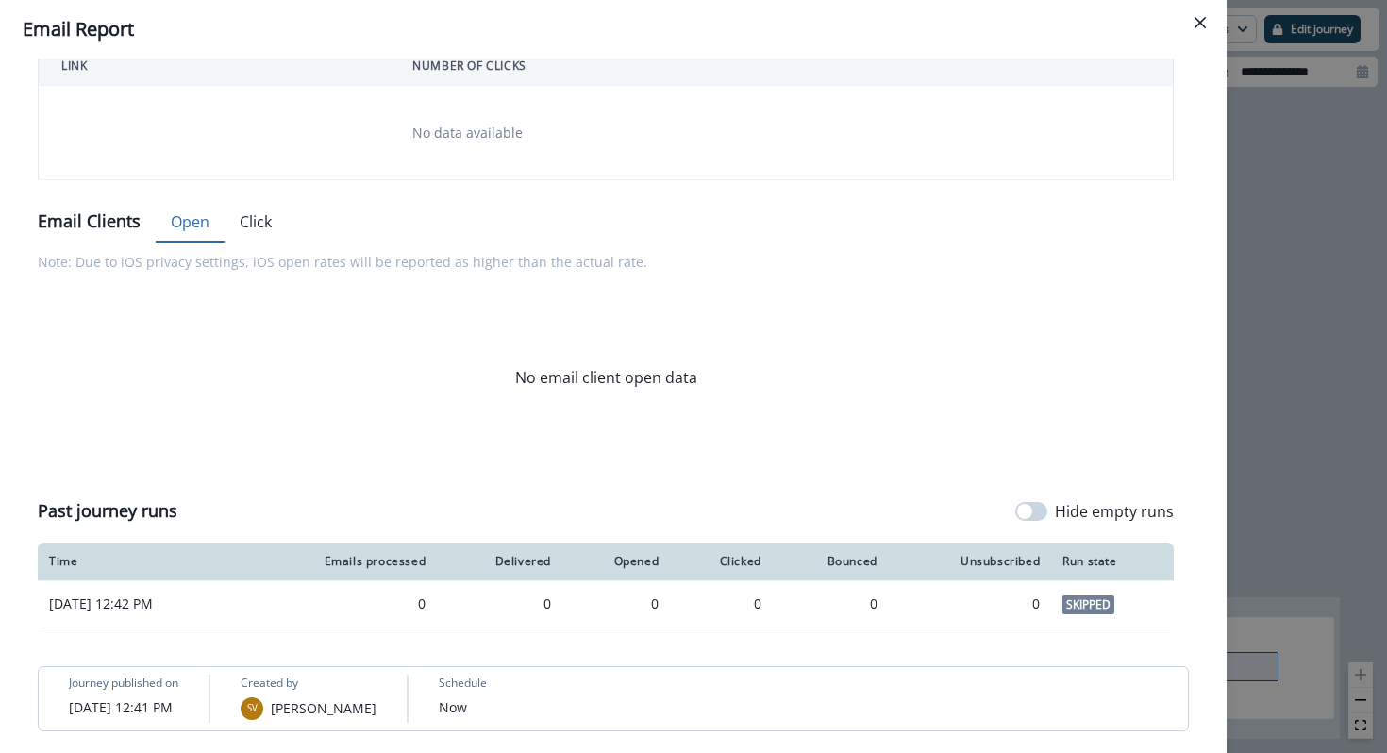
click at [1088, 565] on div "Run state" at bounding box center [1113, 561] width 100 height 15
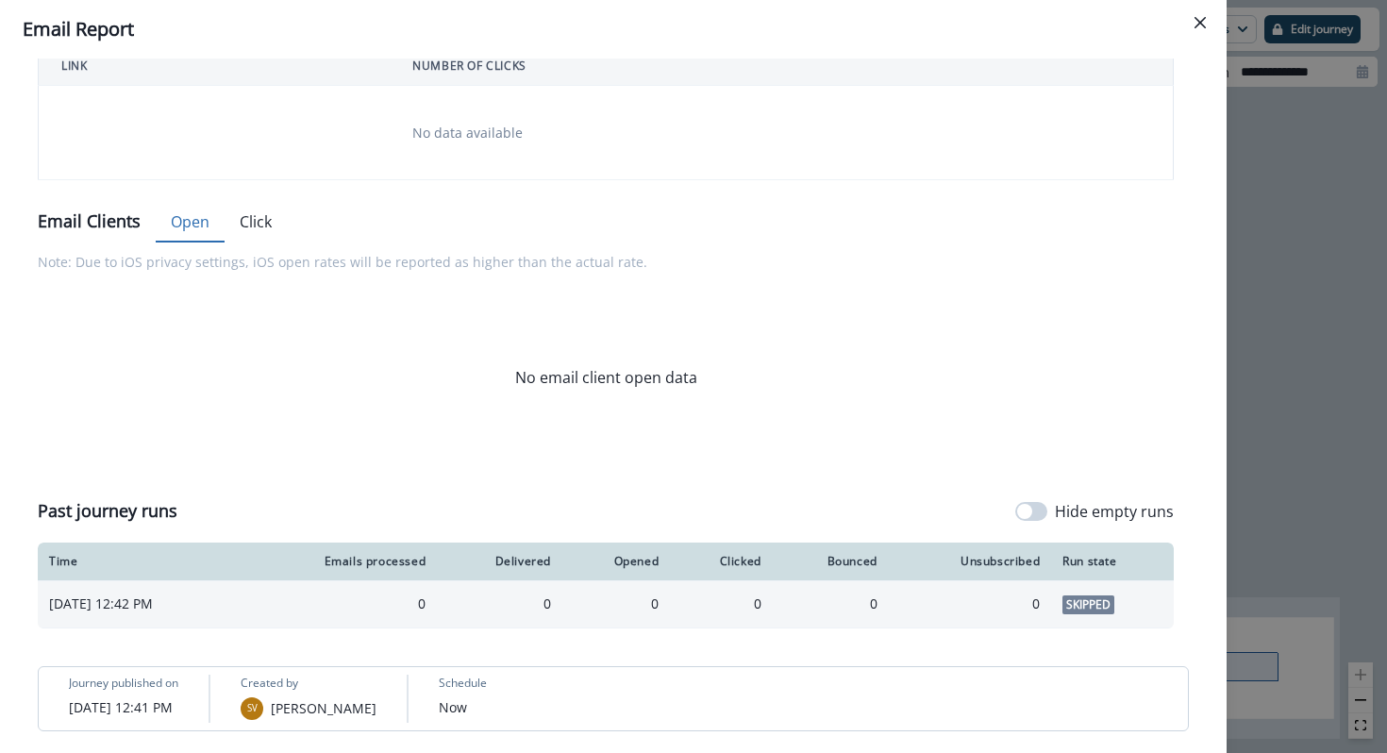
click at [1109, 611] on span "Skipped" at bounding box center [1089, 604] width 52 height 19
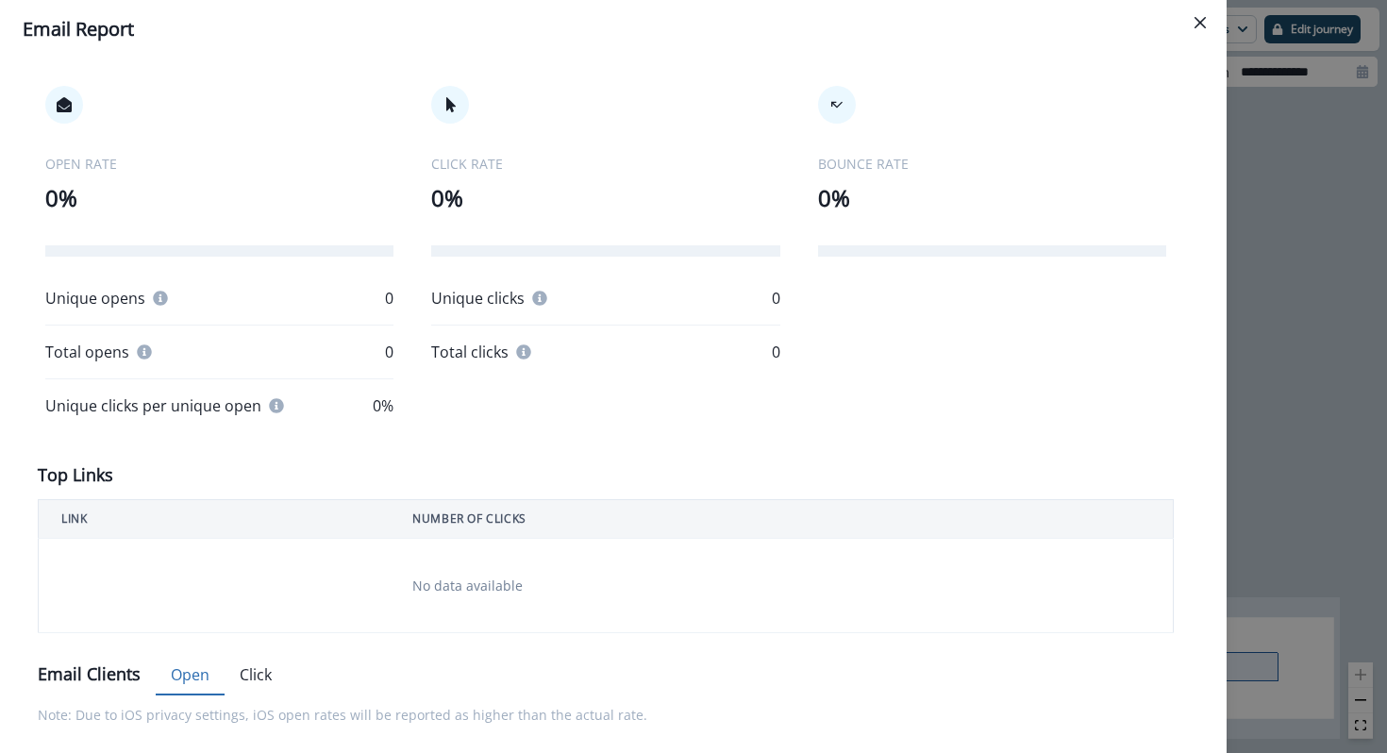
scroll to position [30, 0]
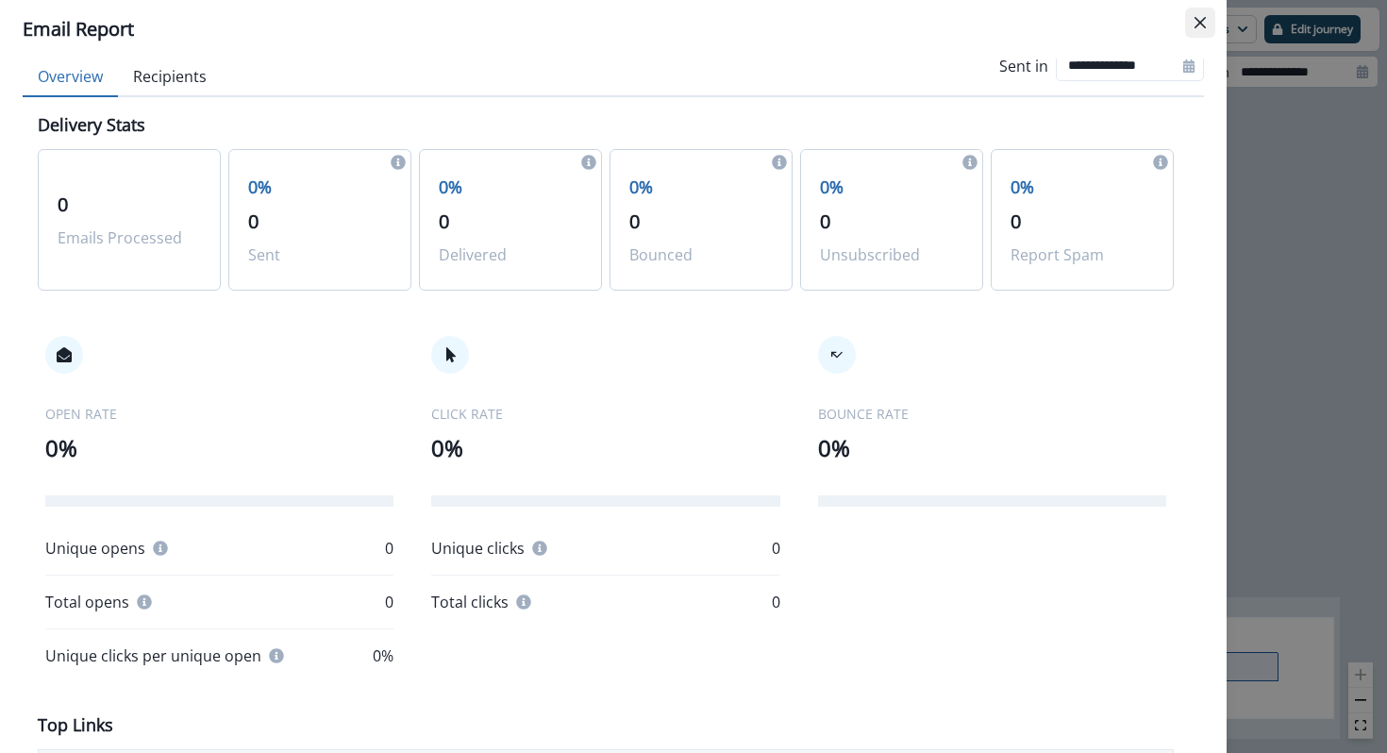
click at [1199, 28] on button "Close" at bounding box center [1200, 23] width 30 height 30
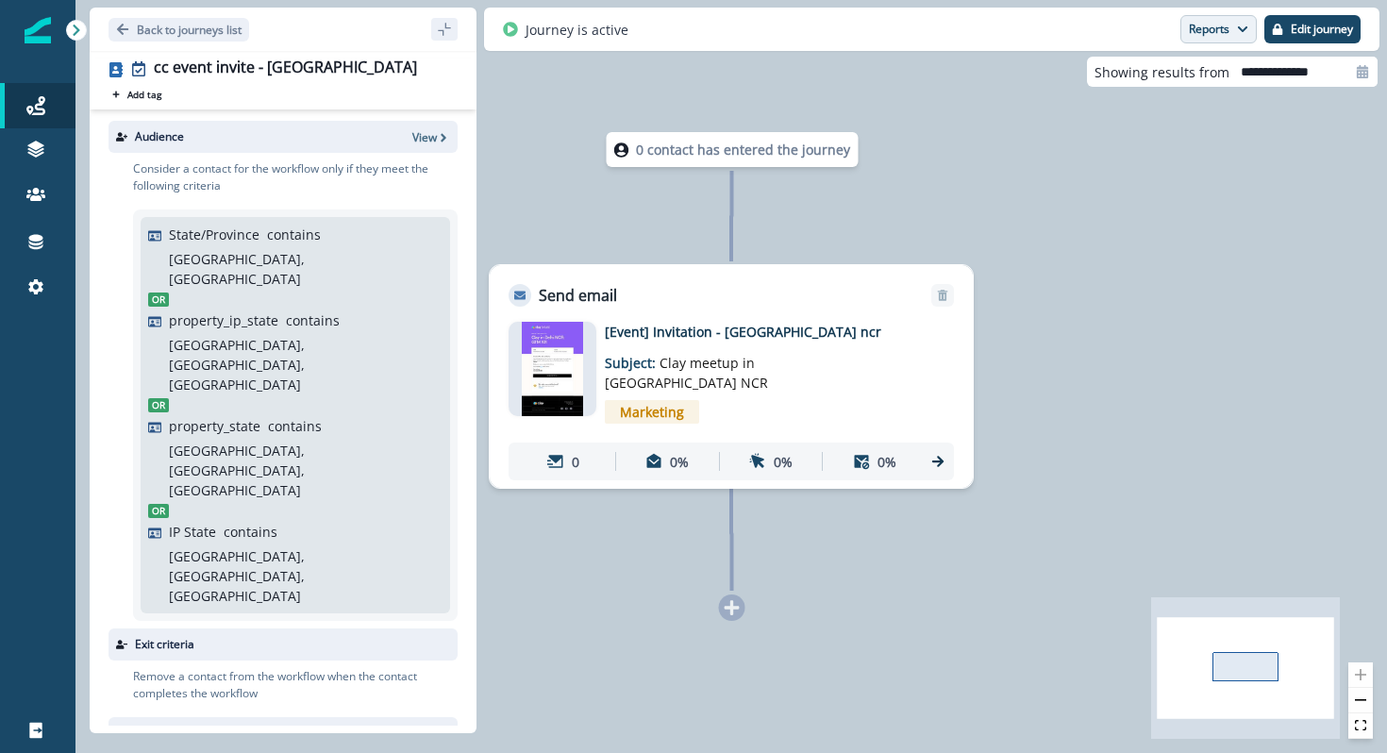
click at [1208, 33] on button "Reports" at bounding box center [1218, 29] width 76 height 28
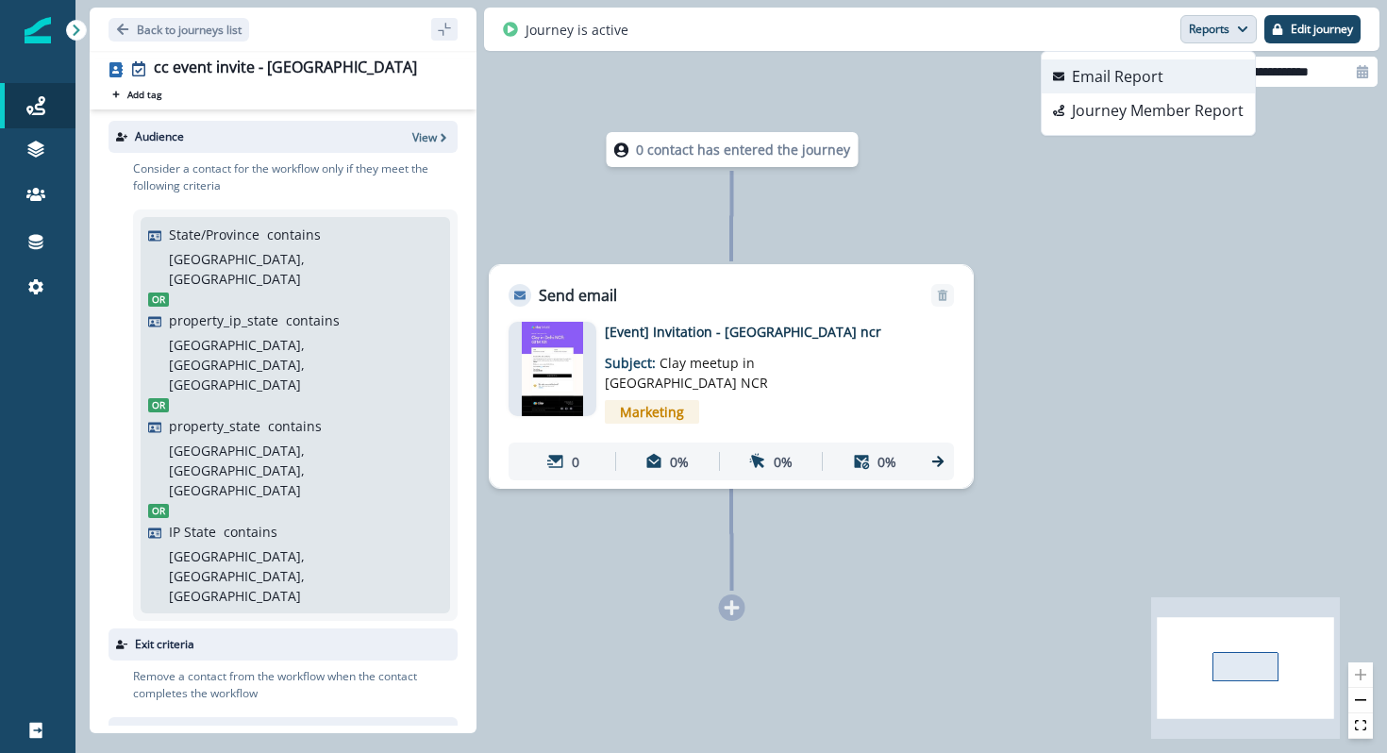
click at [1199, 79] on button "Email Report" at bounding box center [1148, 76] width 213 height 34
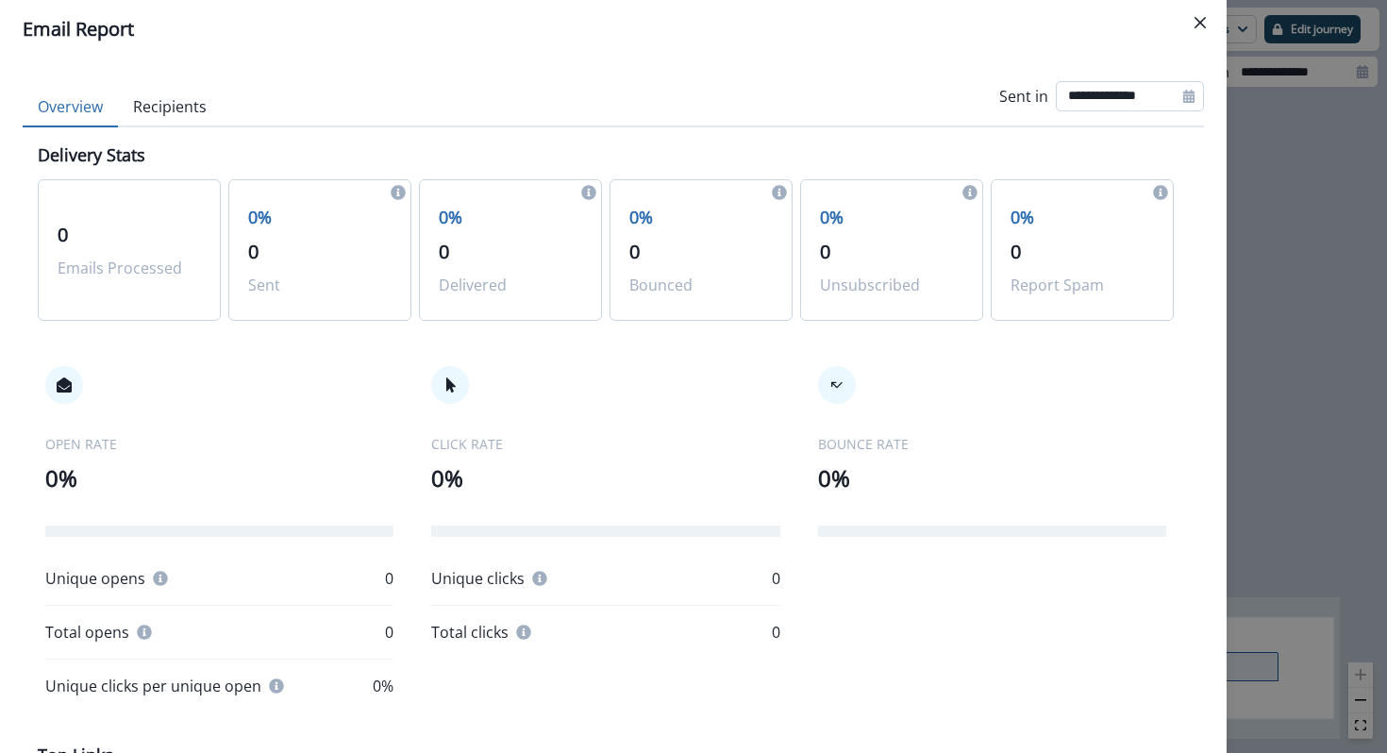
click at [1091, 93] on input "**********" at bounding box center [1130, 96] width 148 height 30
select select "*"
select select "****"
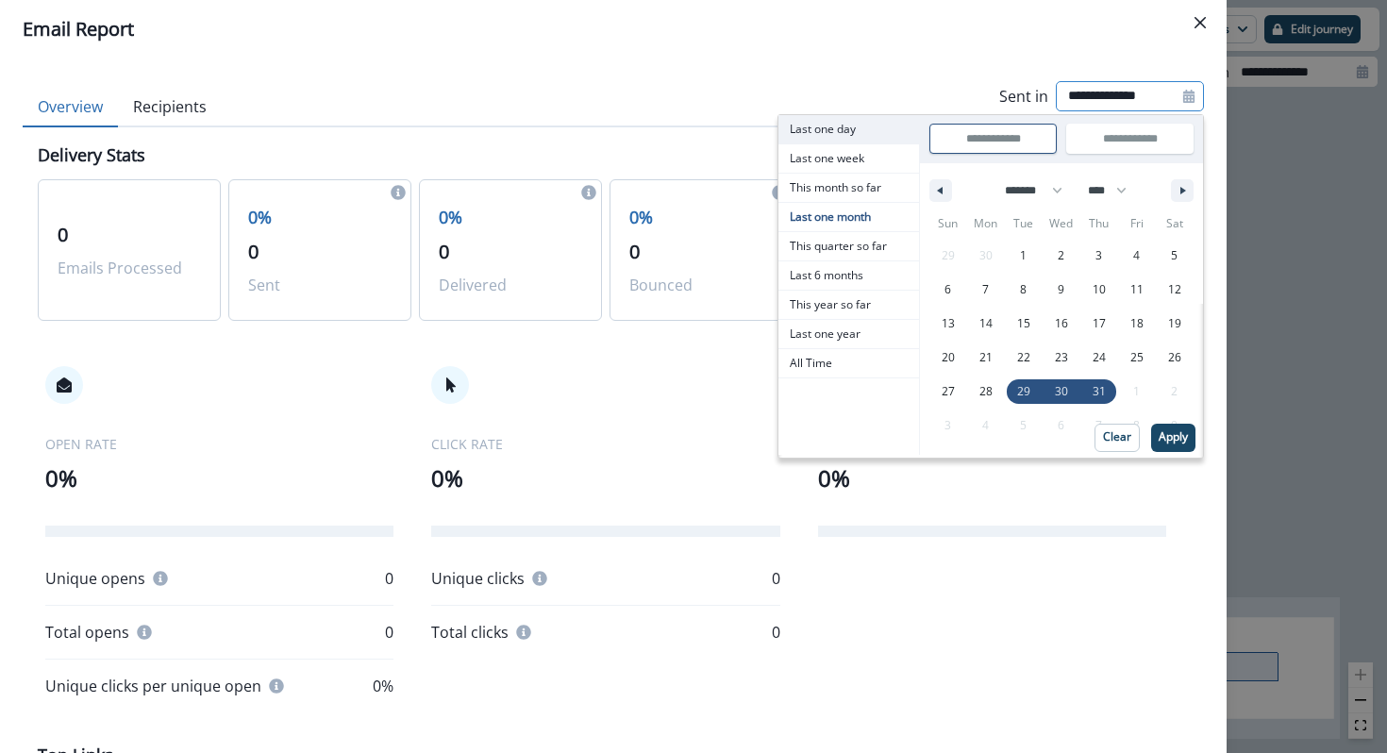
click at [845, 133] on span "Last one day" at bounding box center [848, 129] width 141 height 28
type input "**********"
select select "*"
click at [1189, 439] on button "Apply" at bounding box center [1173, 438] width 44 height 28
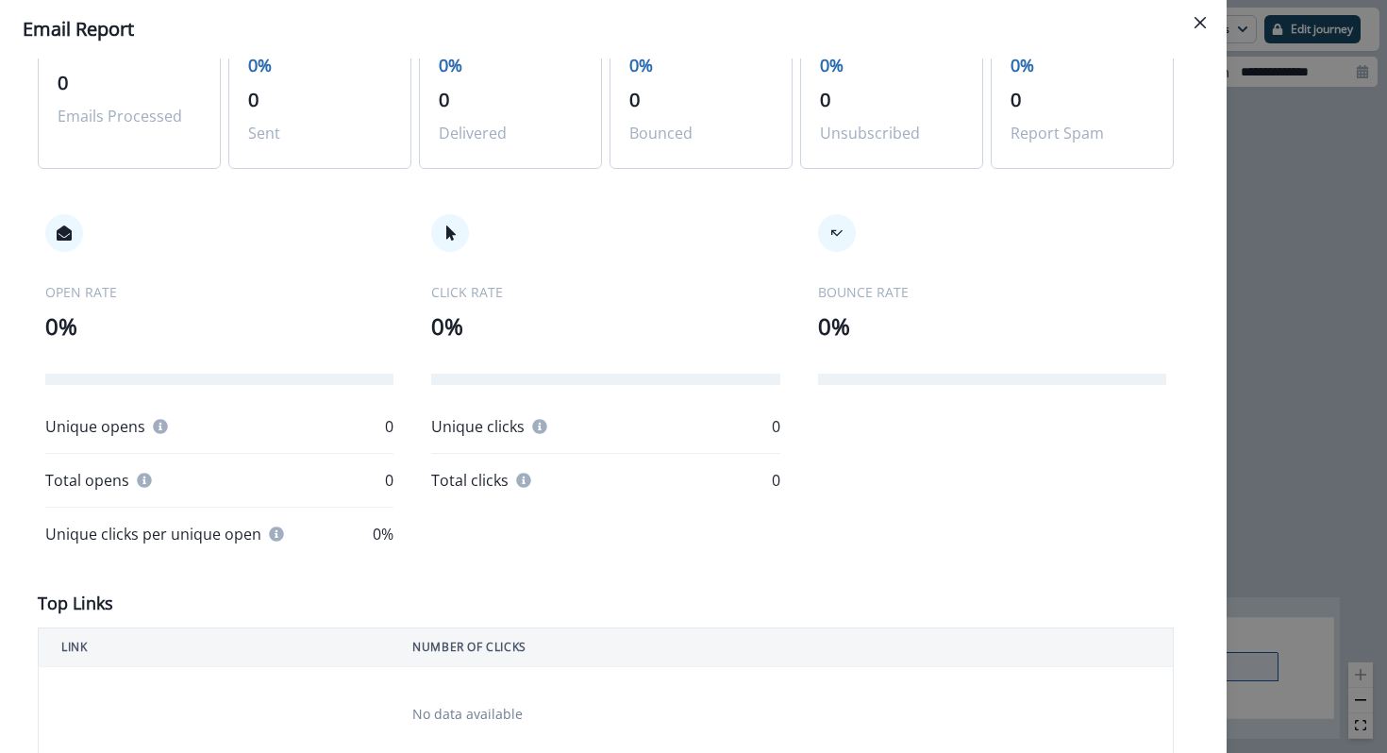
scroll to position [0, 0]
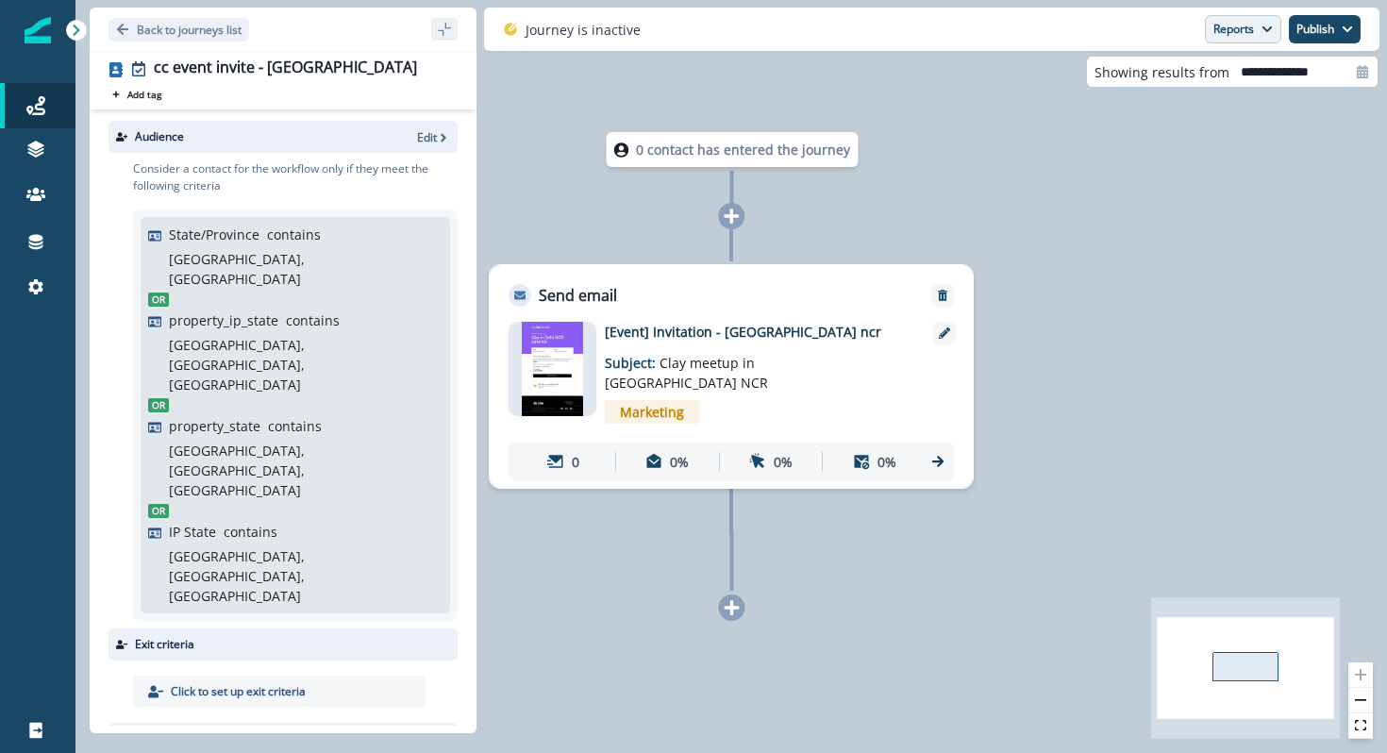
click at [1245, 28] on button "Reports" at bounding box center [1243, 29] width 76 height 28
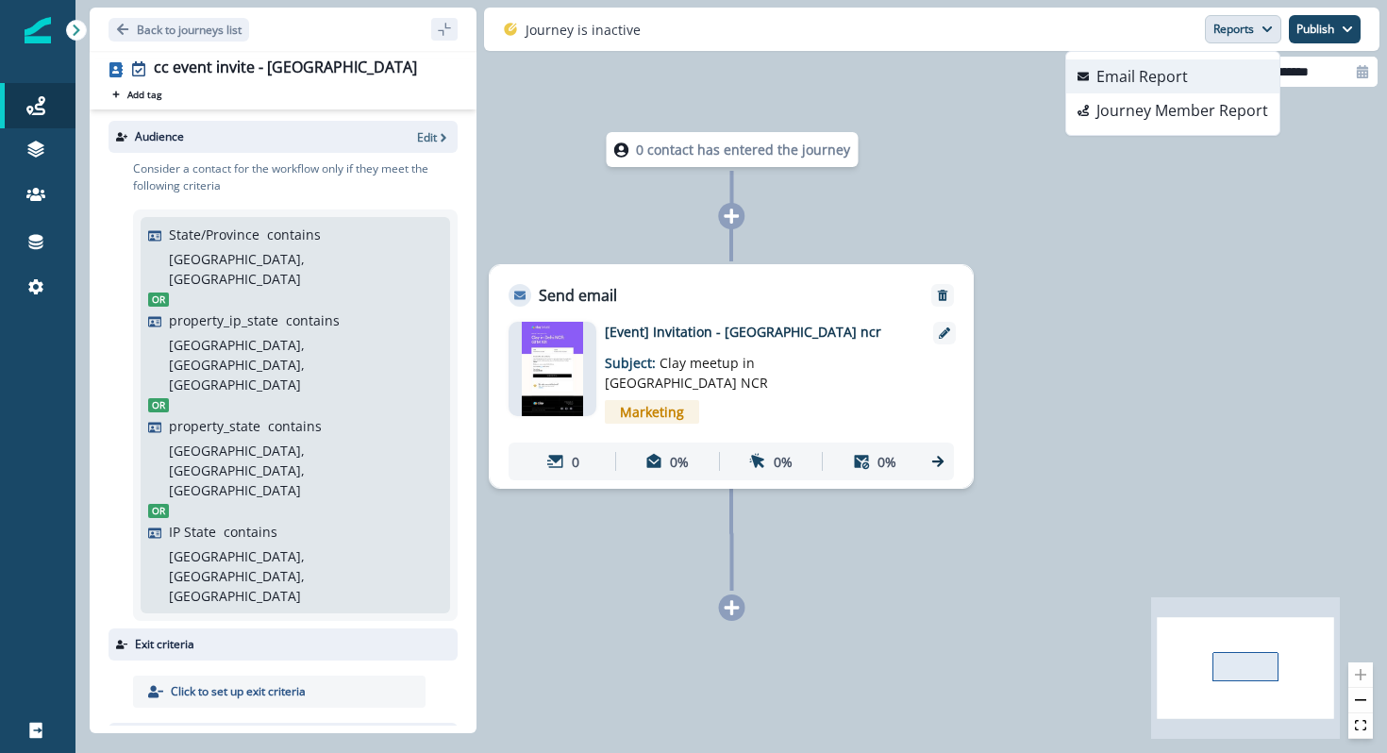
click at [1225, 81] on button "Email Report" at bounding box center [1172, 76] width 213 height 34
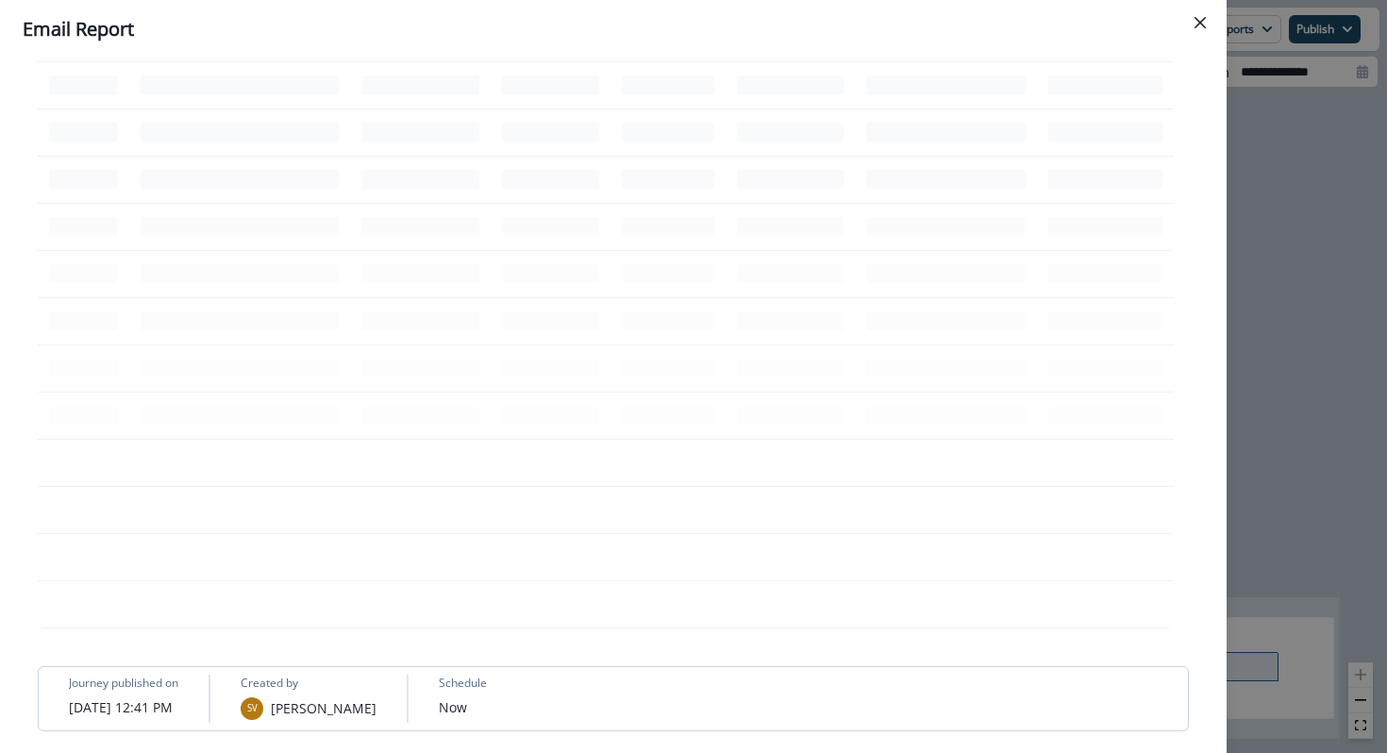
scroll to position [733, 0]
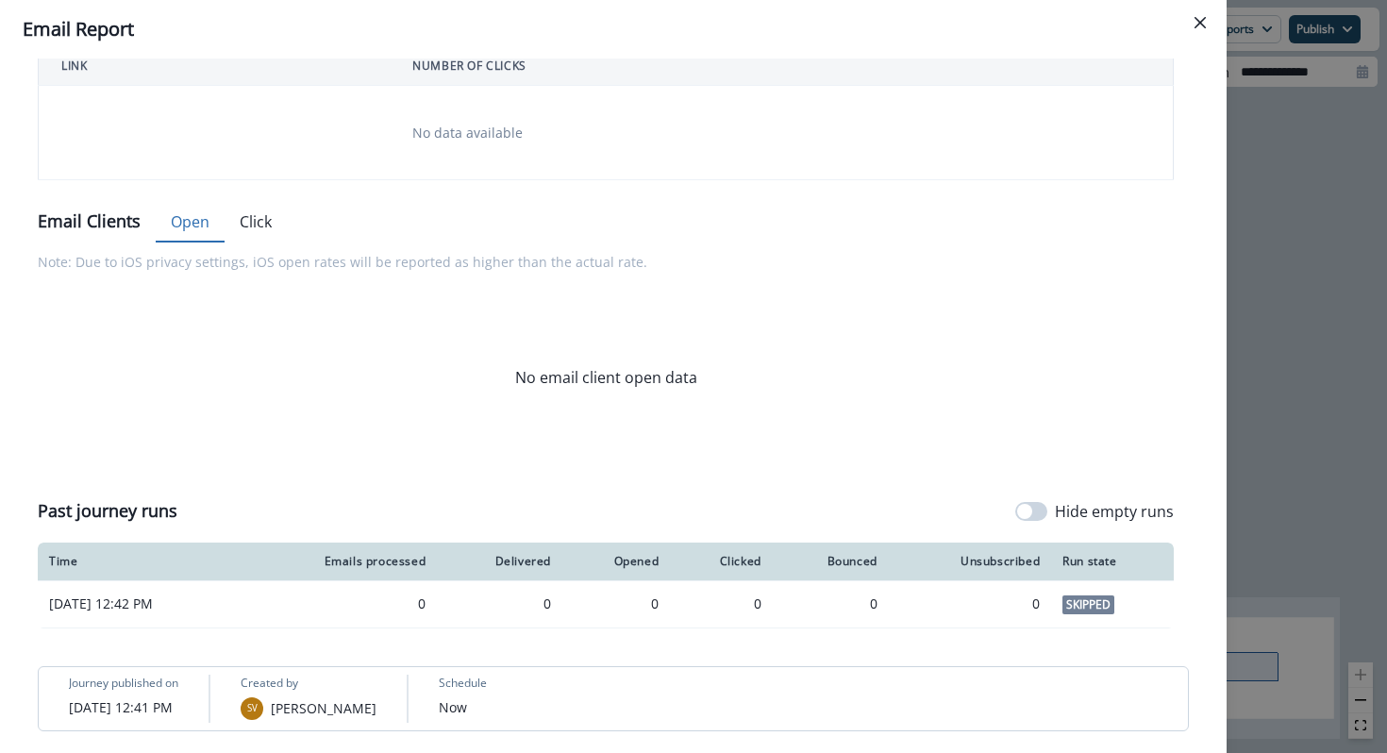
click at [1274, 398] on div "**********" at bounding box center [693, 376] width 1387 height 753
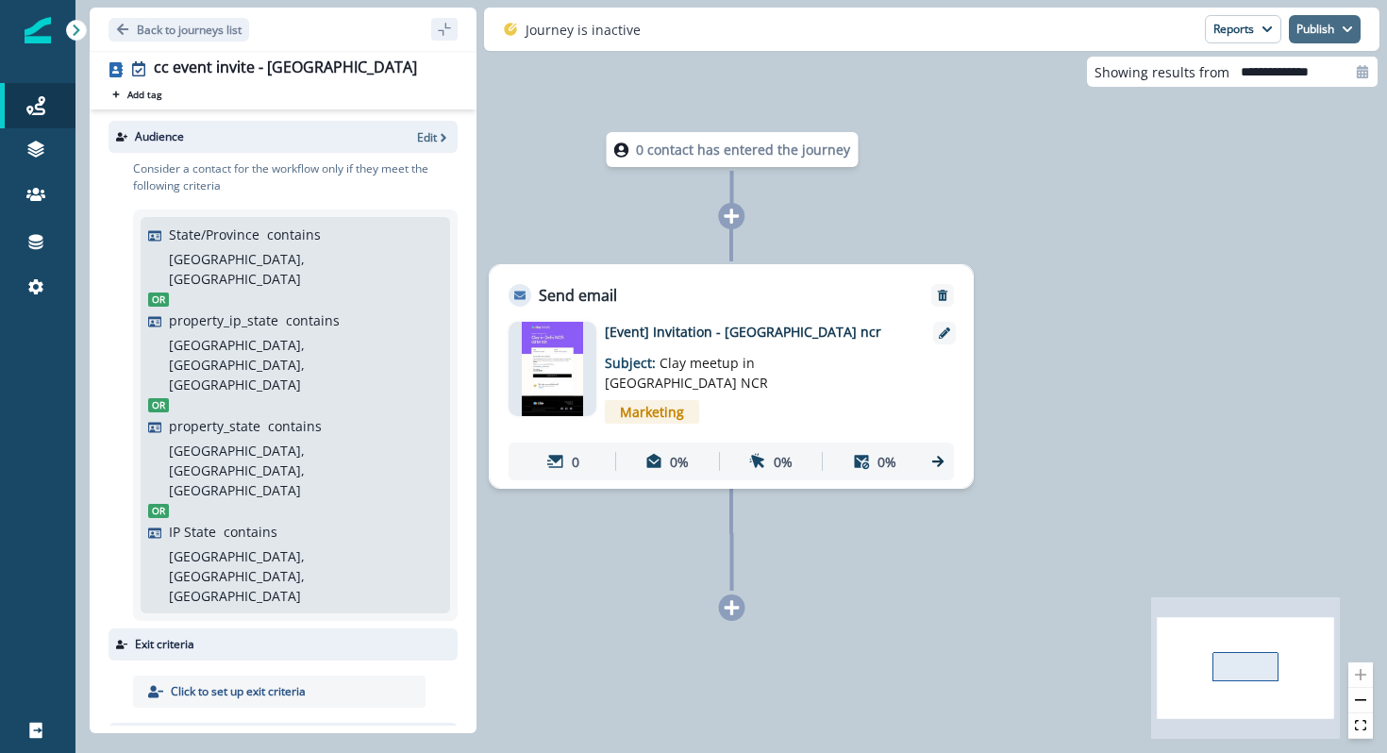
click at [1310, 26] on button "Publish" at bounding box center [1325, 29] width 72 height 28
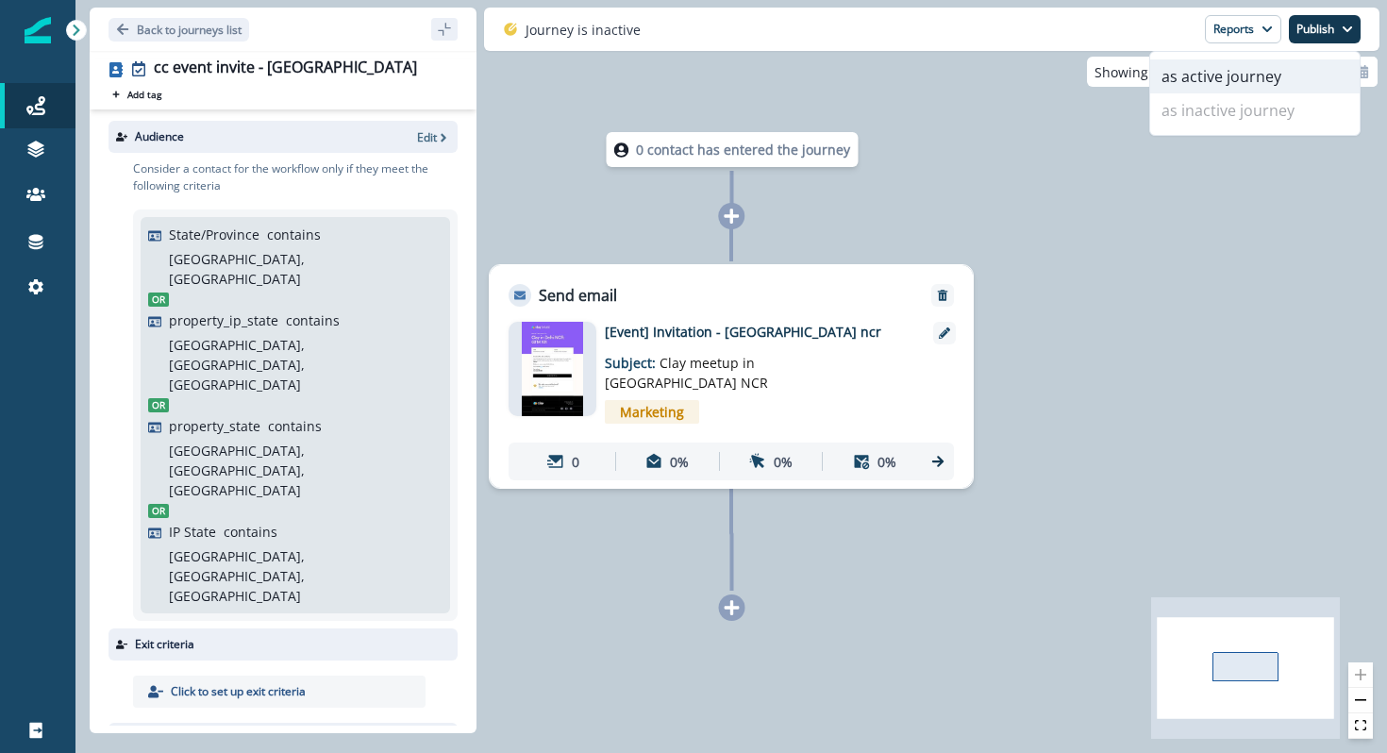
click at [1227, 80] on button "as active journey" at bounding box center [1254, 76] width 209 height 34
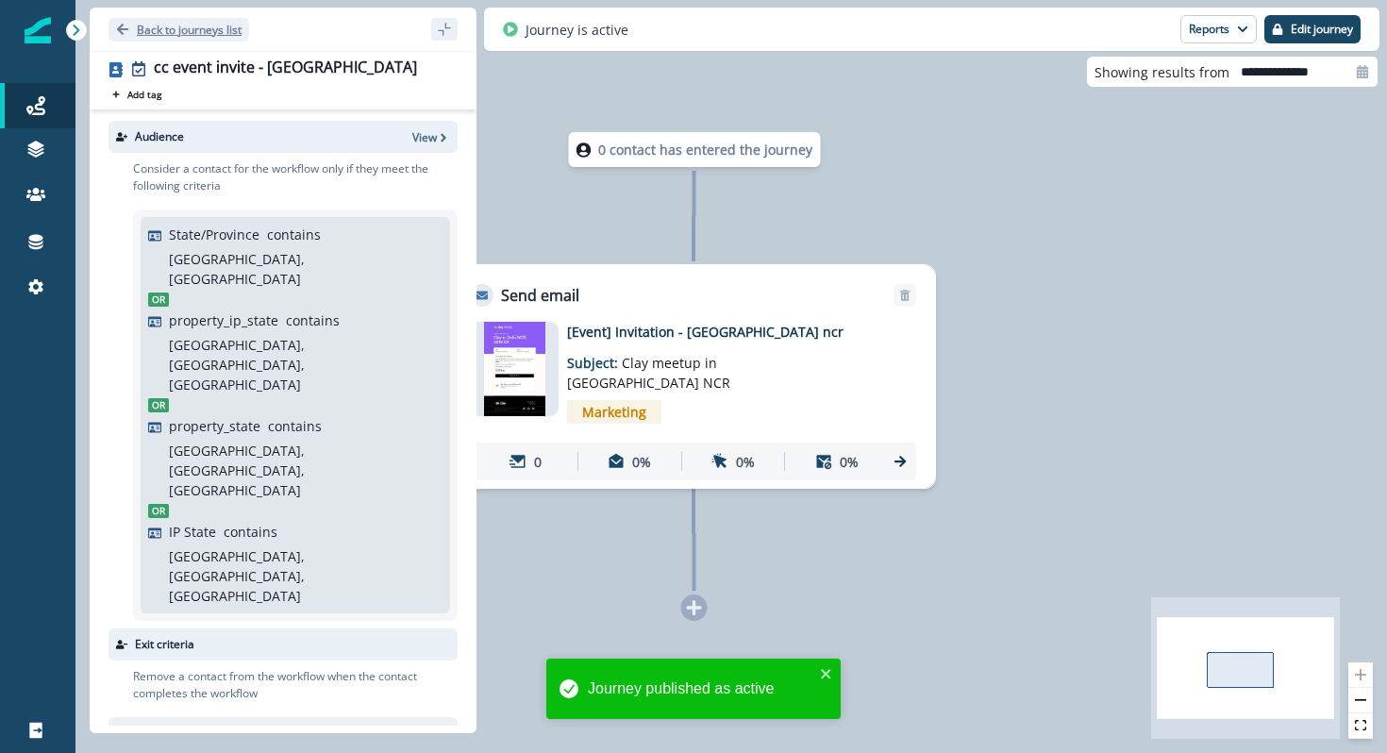
click at [181, 38] on button "Back to journeys list" at bounding box center [179, 30] width 141 height 24
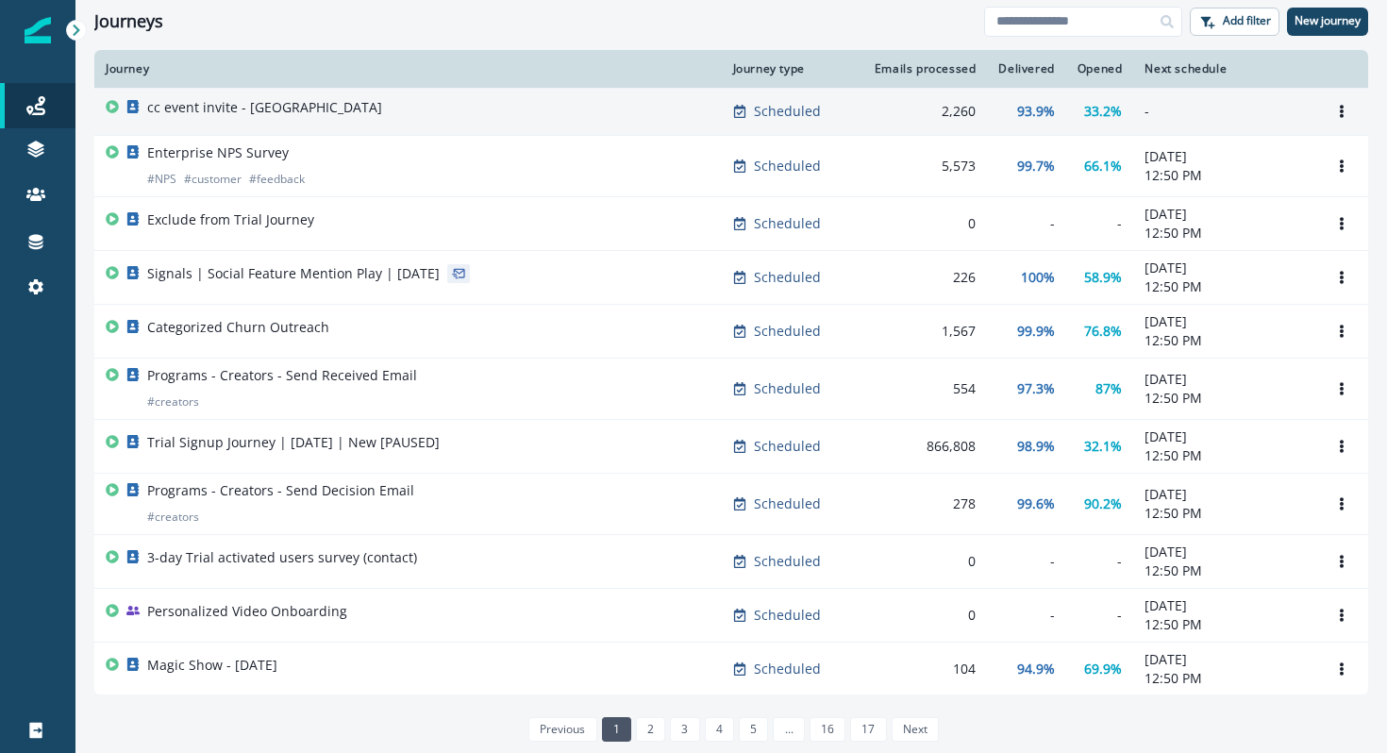
click at [522, 112] on div "cc event invite - [GEOGRAPHIC_DATA]" at bounding box center [408, 111] width 605 height 26
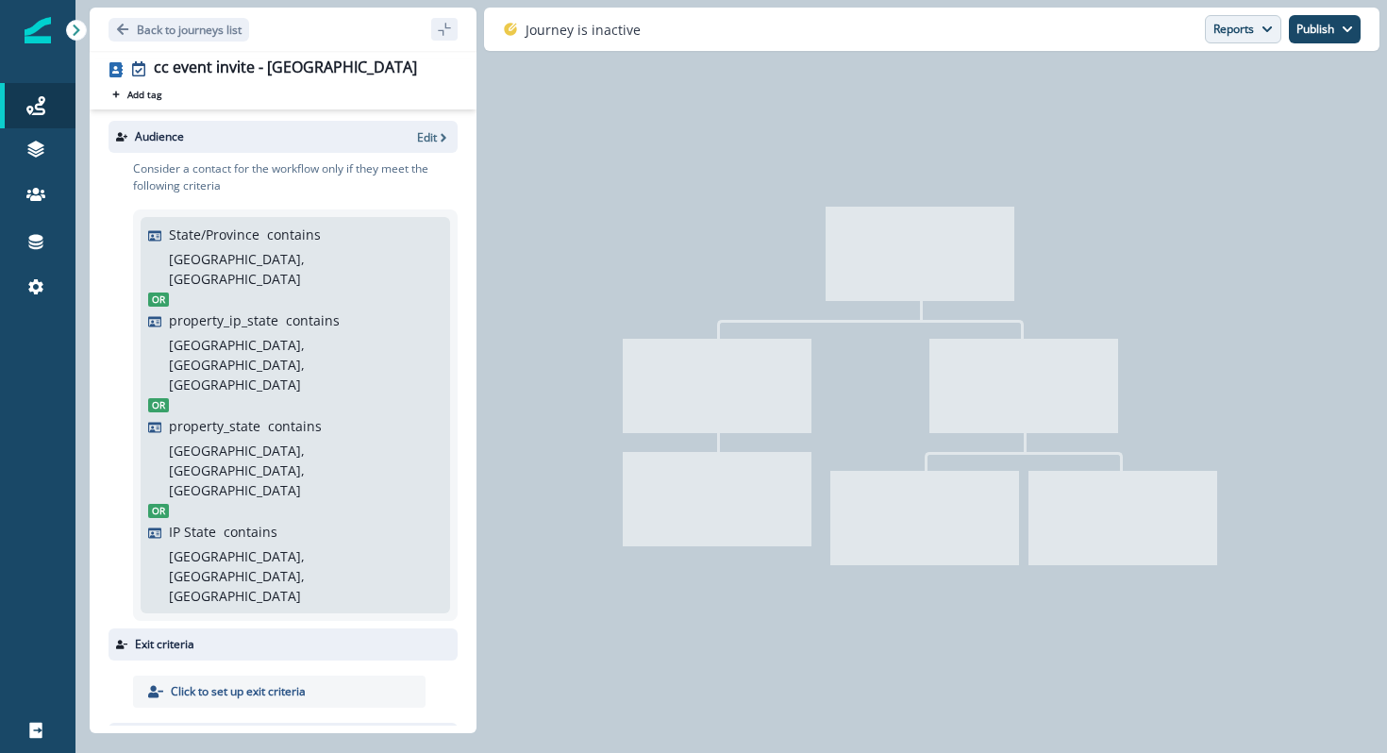
click at [1219, 35] on button "Reports" at bounding box center [1243, 29] width 76 height 28
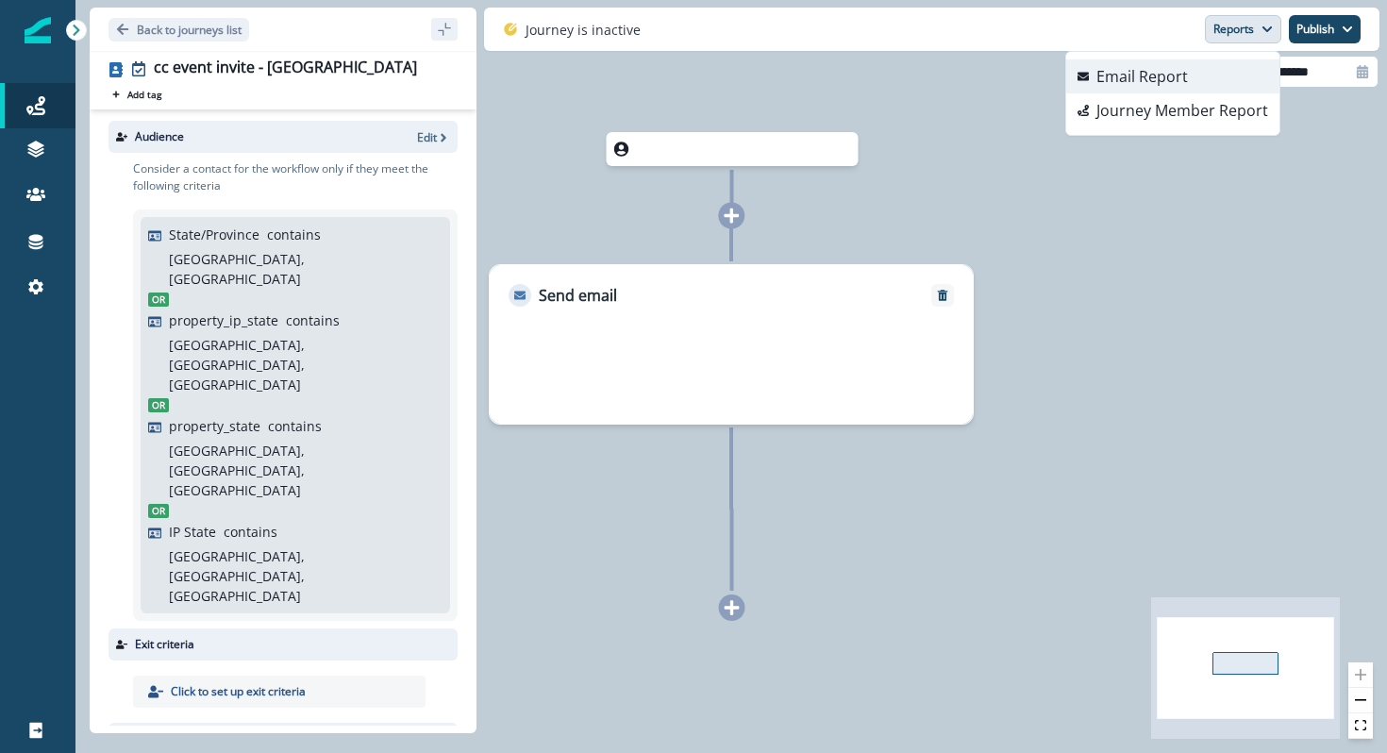
click at [1171, 77] on p "Email Report" at bounding box center [1142, 76] width 92 height 23
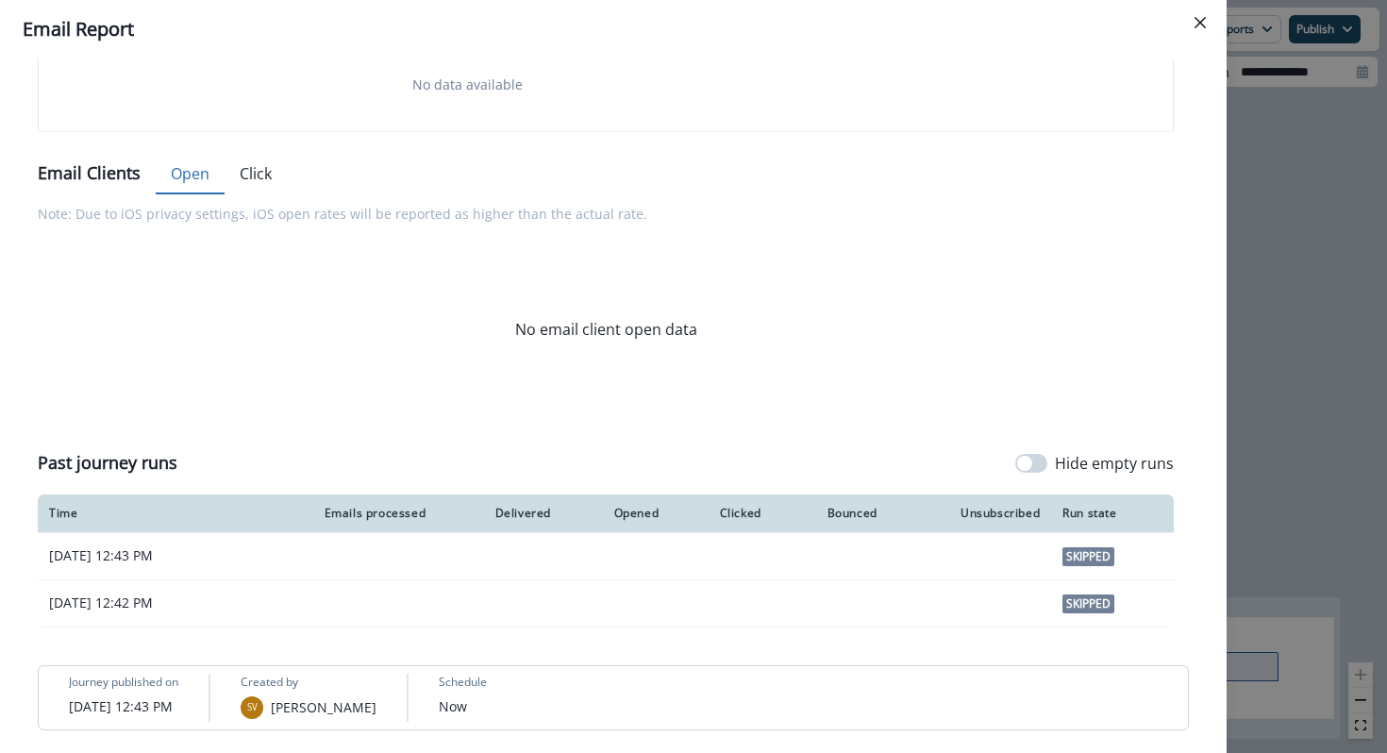
scroll to position [780, 0]
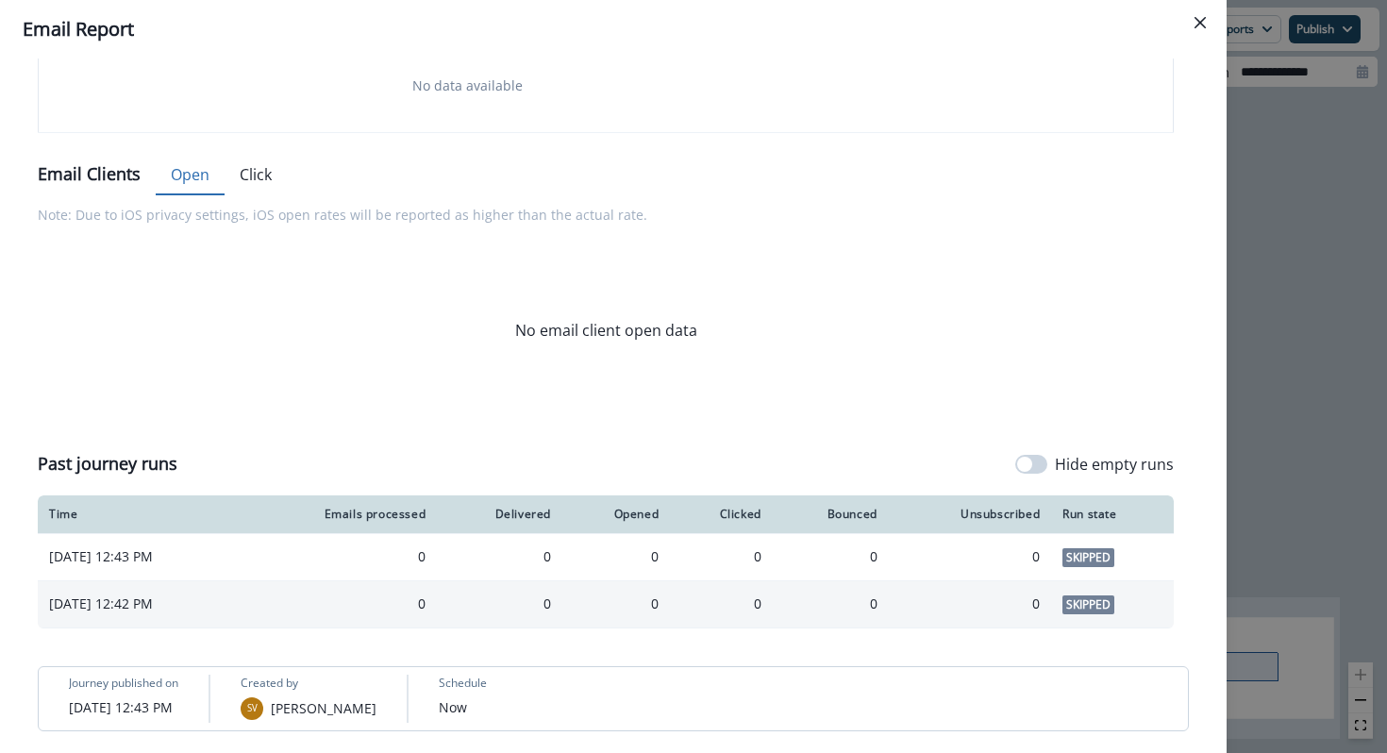
click at [1069, 603] on td "Skipped" at bounding box center [1112, 603] width 123 height 47
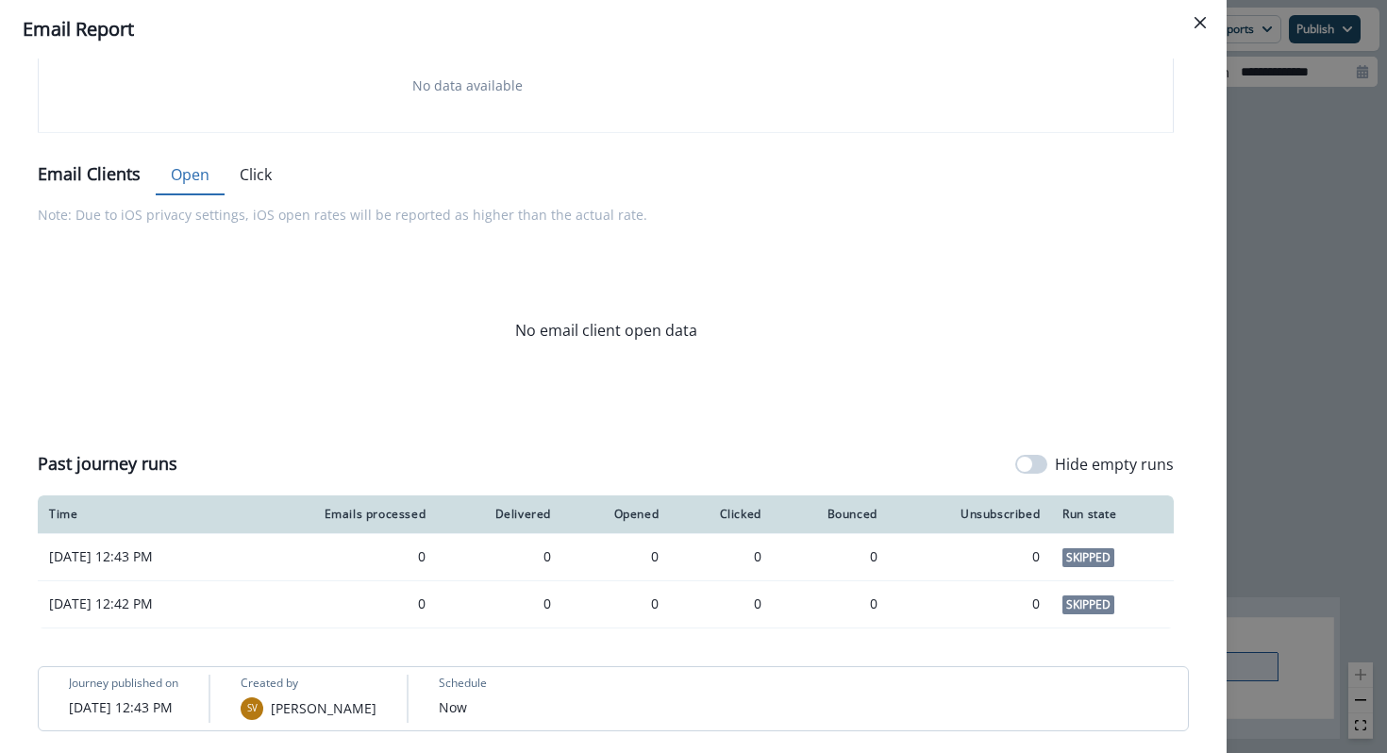
click at [1283, 510] on div "**********" at bounding box center [693, 376] width 1387 height 753
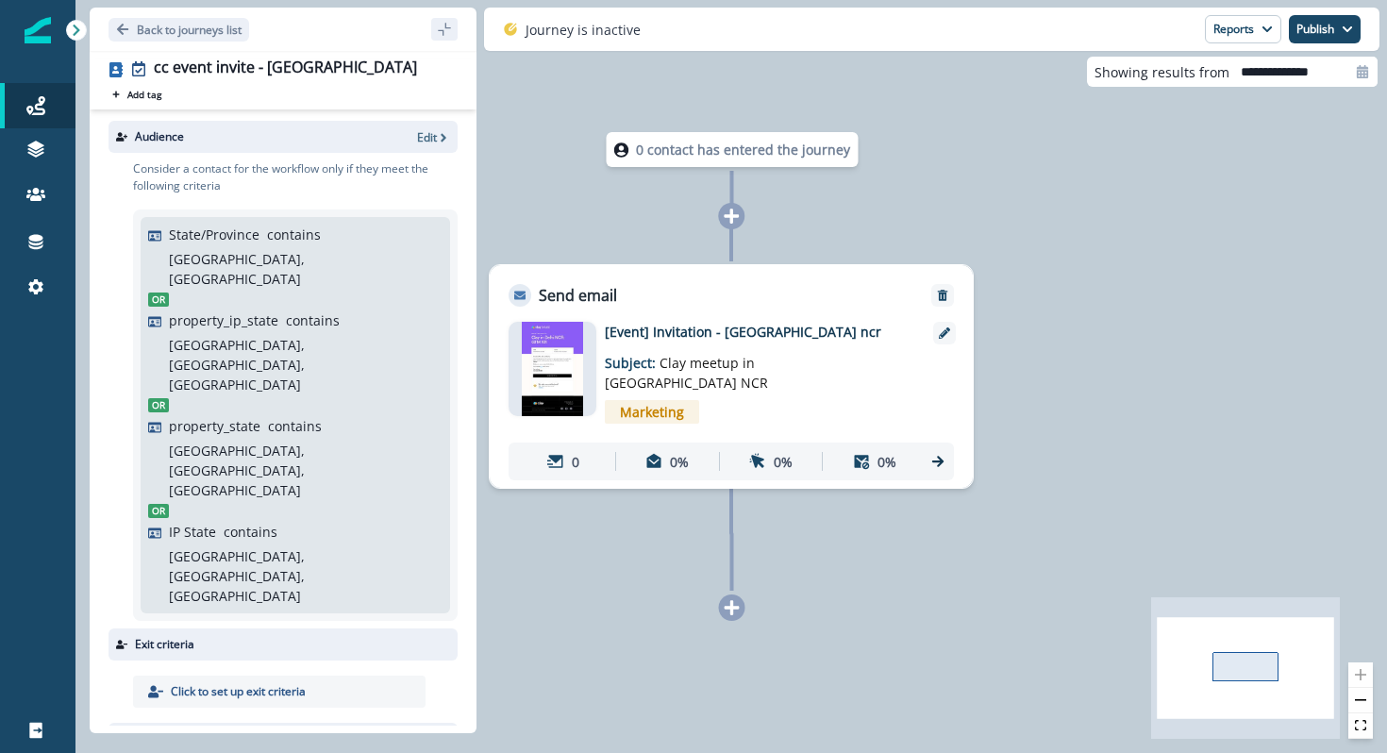
click at [583, 36] on p "Journey is inactive" at bounding box center [583, 30] width 115 height 20
click at [1267, 30] on icon "button" at bounding box center [1267, 29] width 9 height 6
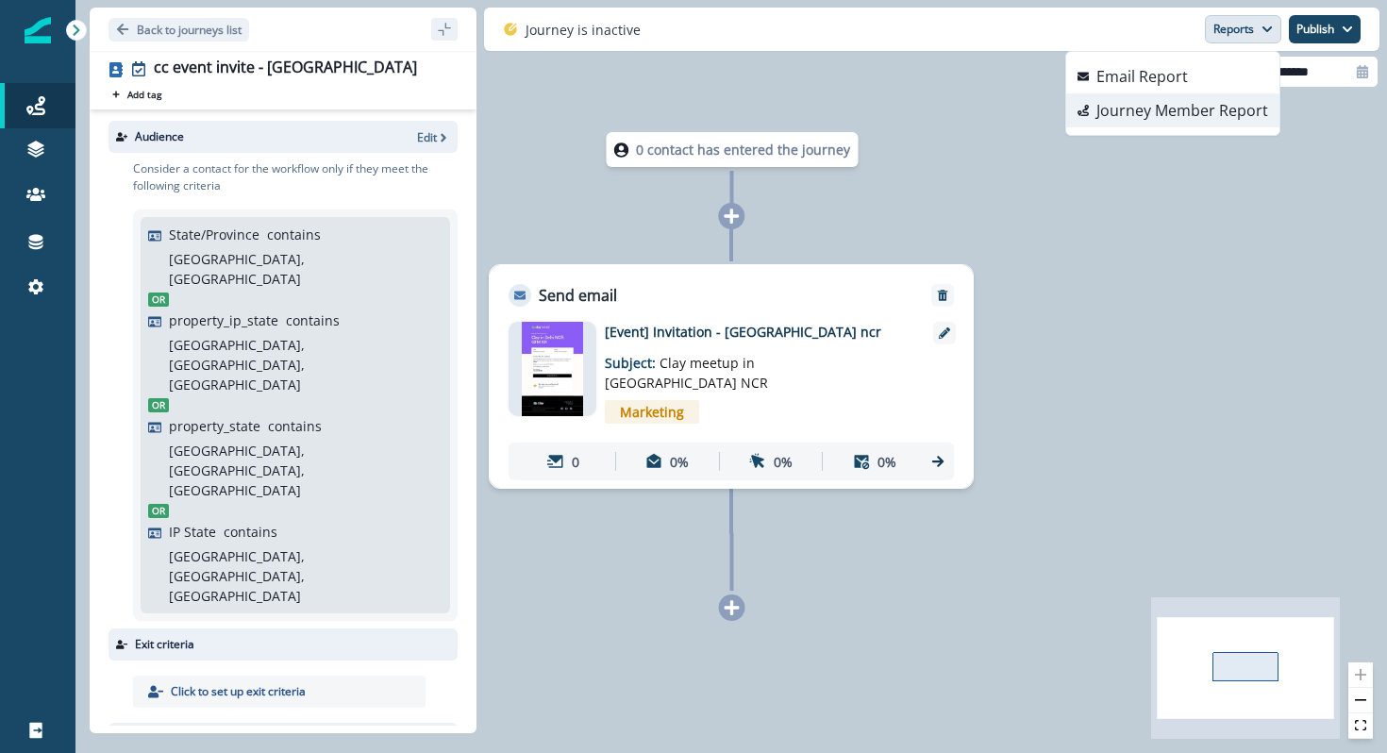
click at [1230, 115] on p "Journey Member Report" at bounding box center [1182, 110] width 172 height 23
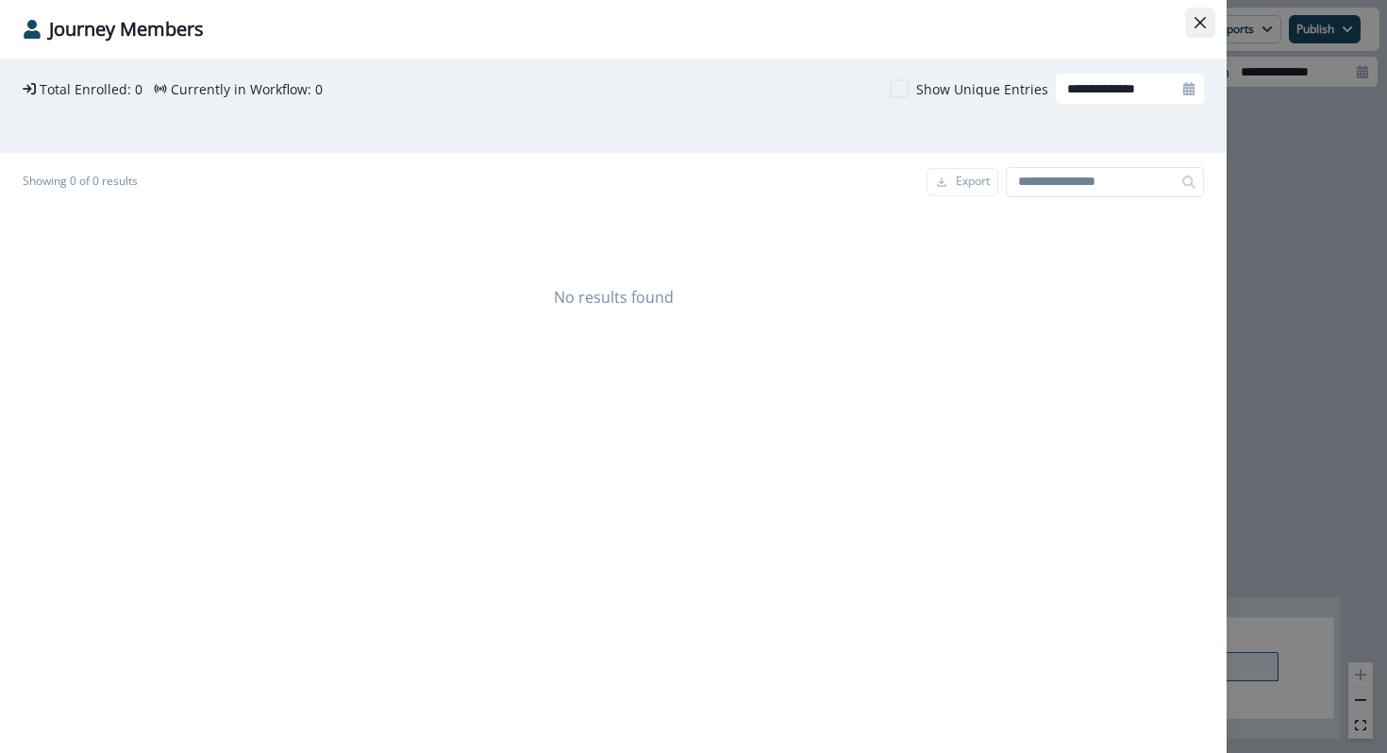
click at [1196, 25] on icon "Close" at bounding box center [1200, 22] width 11 height 11
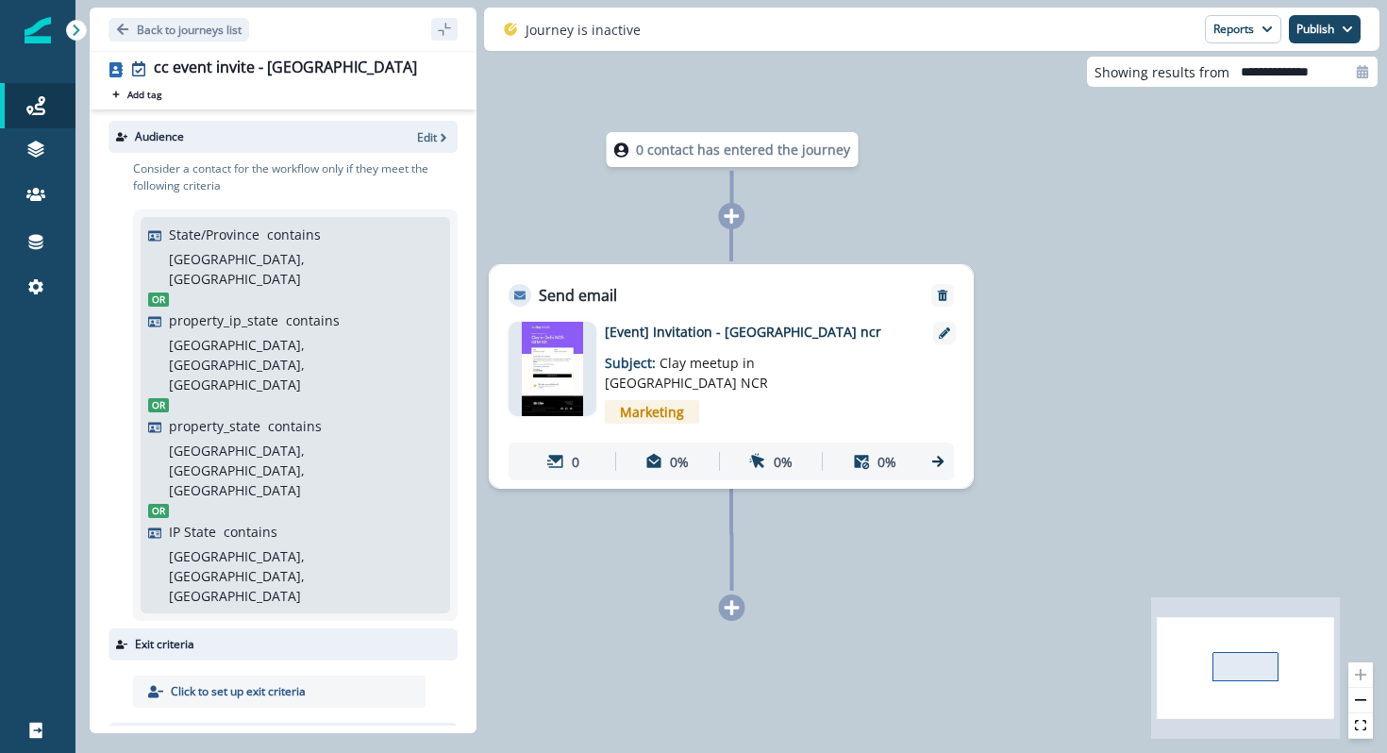
scroll to position [69, 0]
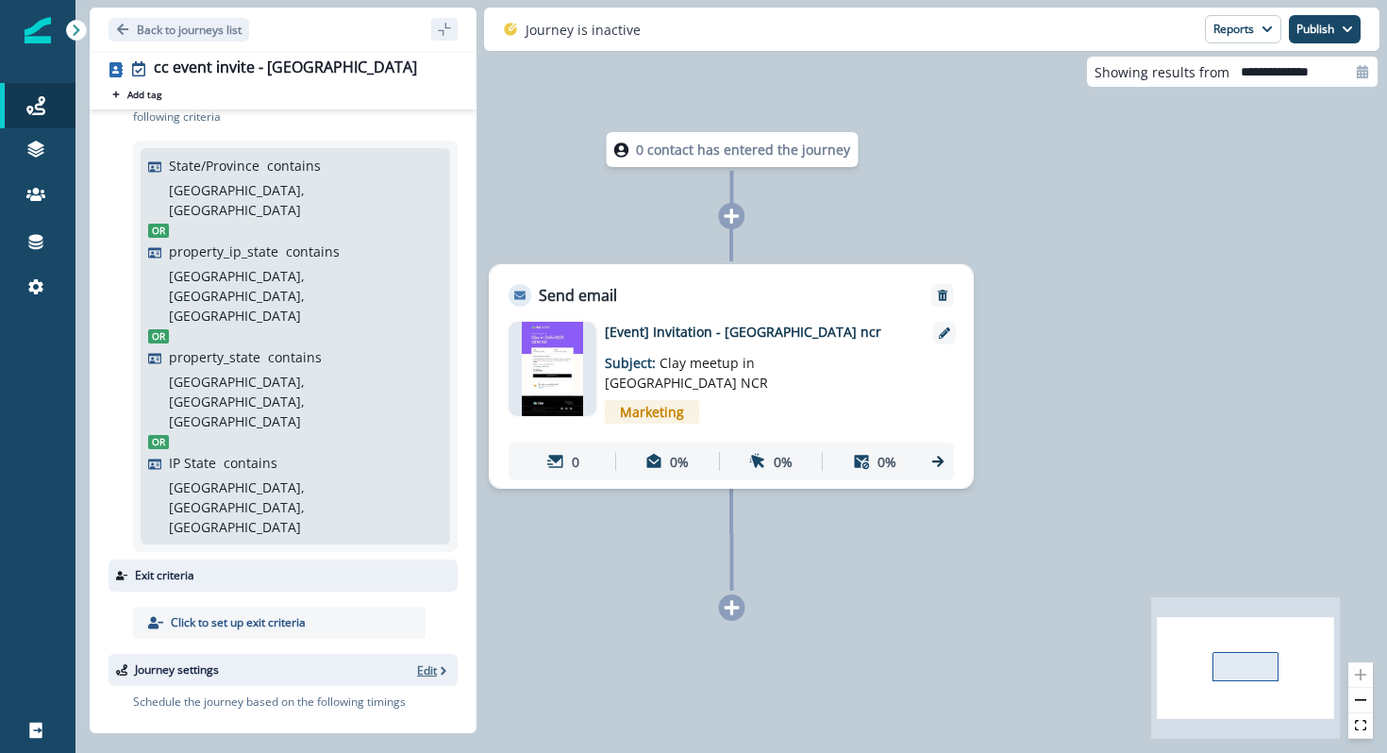
click at [424, 662] on p "Edit" at bounding box center [427, 670] width 20 height 16
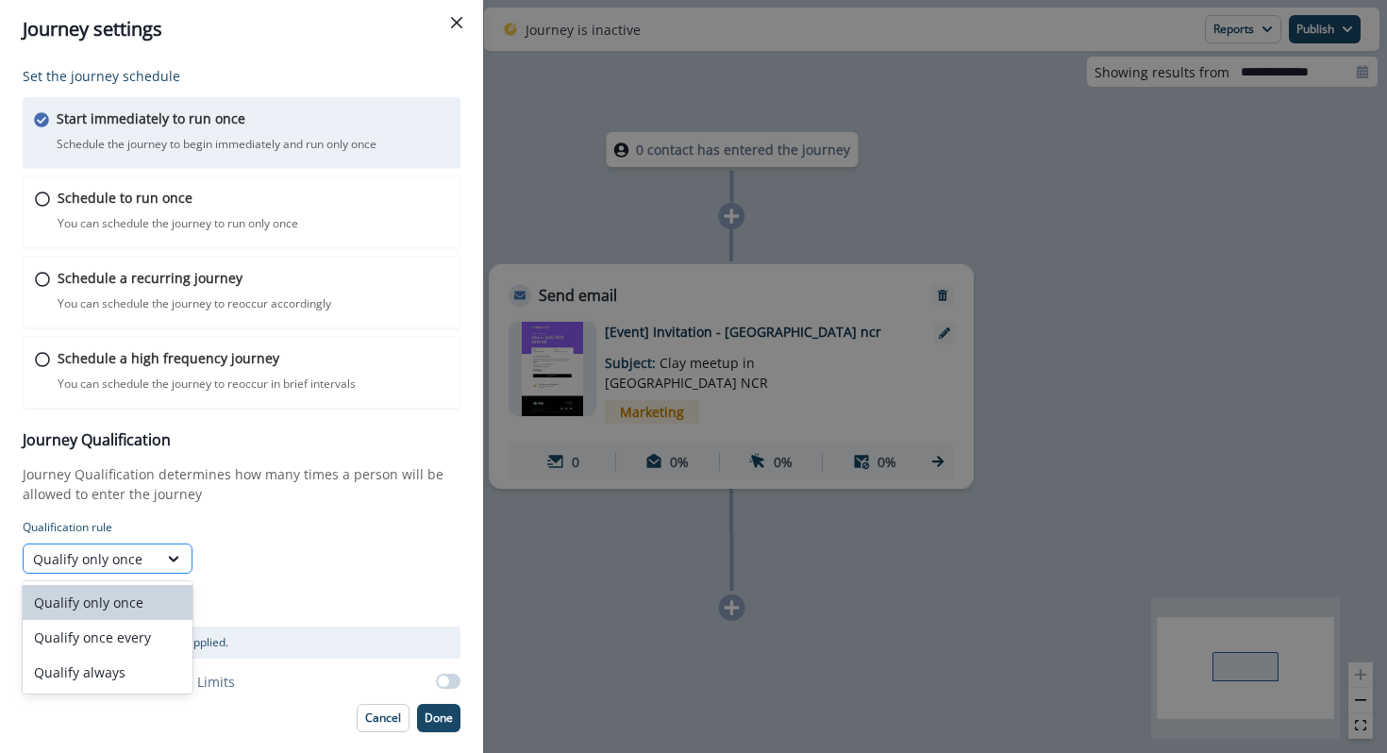
click at [125, 564] on div "Qualify only once" at bounding box center [90, 559] width 115 height 20
click at [155, 648] on div "Qualify once every" at bounding box center [108, 637] width 170 height 35
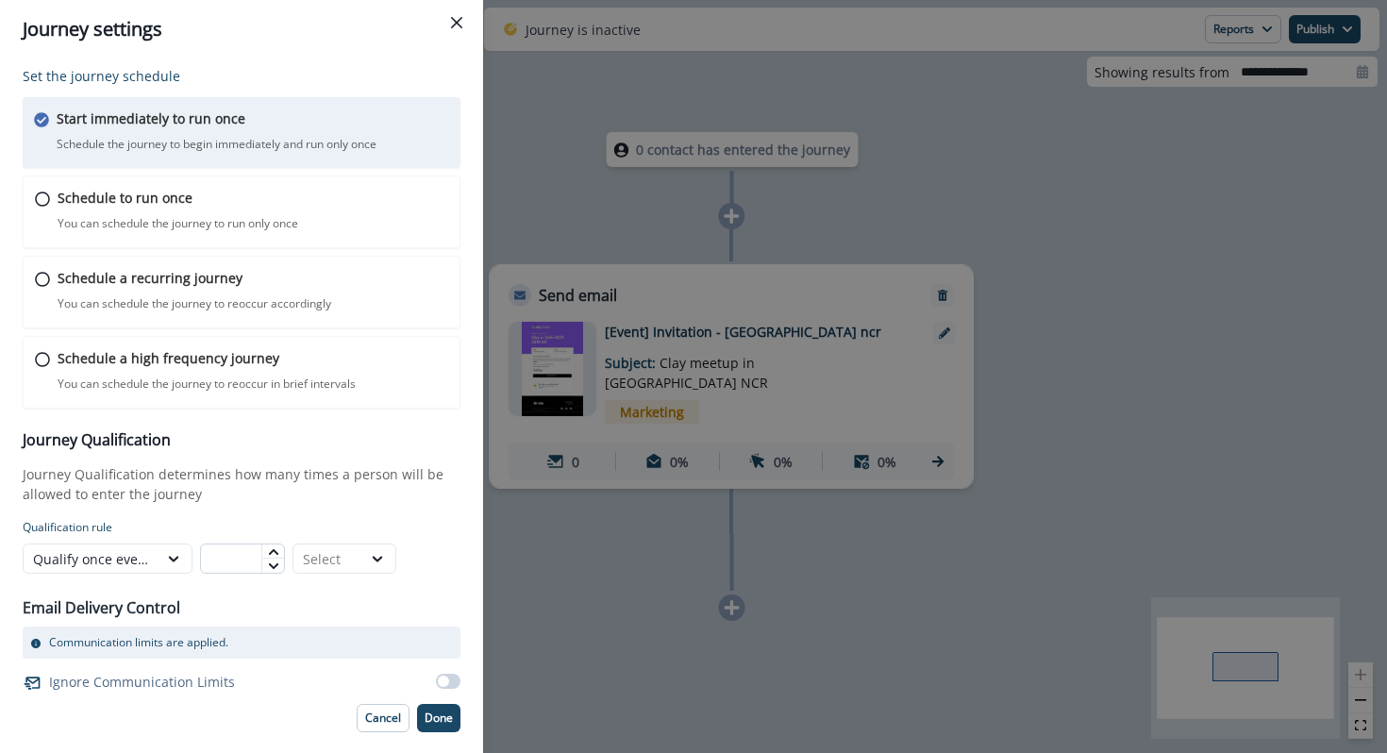
click at [232, 561] on input "text" at bounding box center [242, 559] width 85 height 30
type input "**"
click at [340, 547] on div "Select" at bounding box center [327, 559] width 68 height 24
click at [334, 605] on div "Days" at bounding box center [345, 602] width 104 height 35
click at [444, 718] on p "Done" at bounding box center [439, 717] width 28 height 13
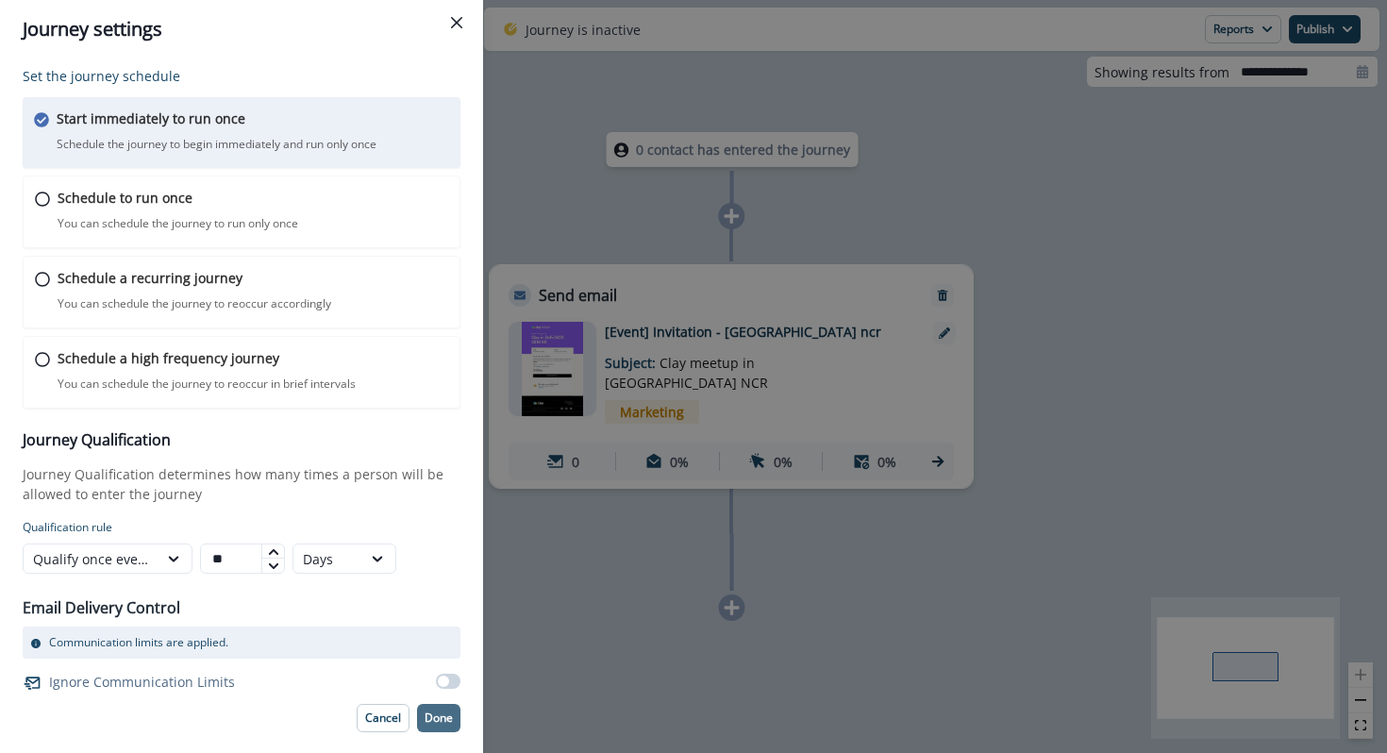
click at [444, 716] on p "Done" at bounding box center [439, 717] width 28 height 13
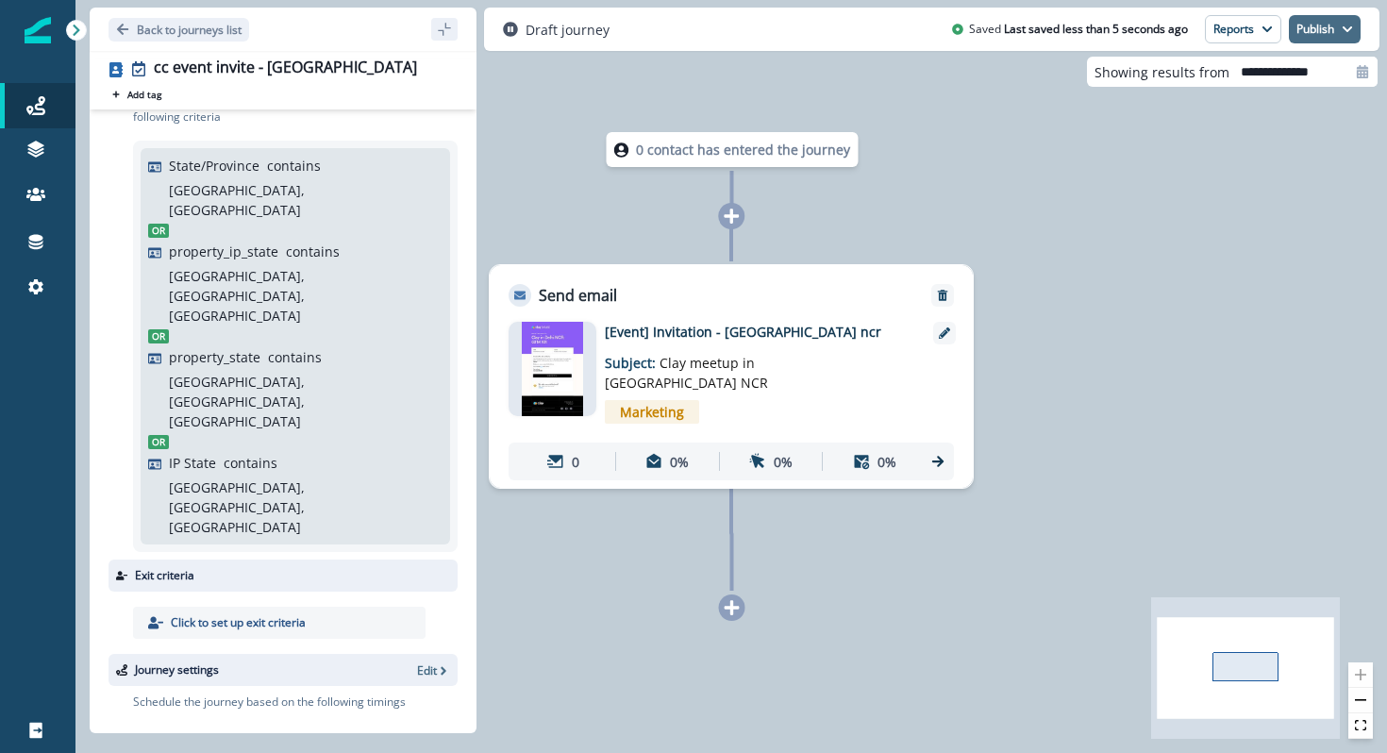
click at [1305, 31] on button "Publish" at bounding box center [1325, 29] width 72 height 28
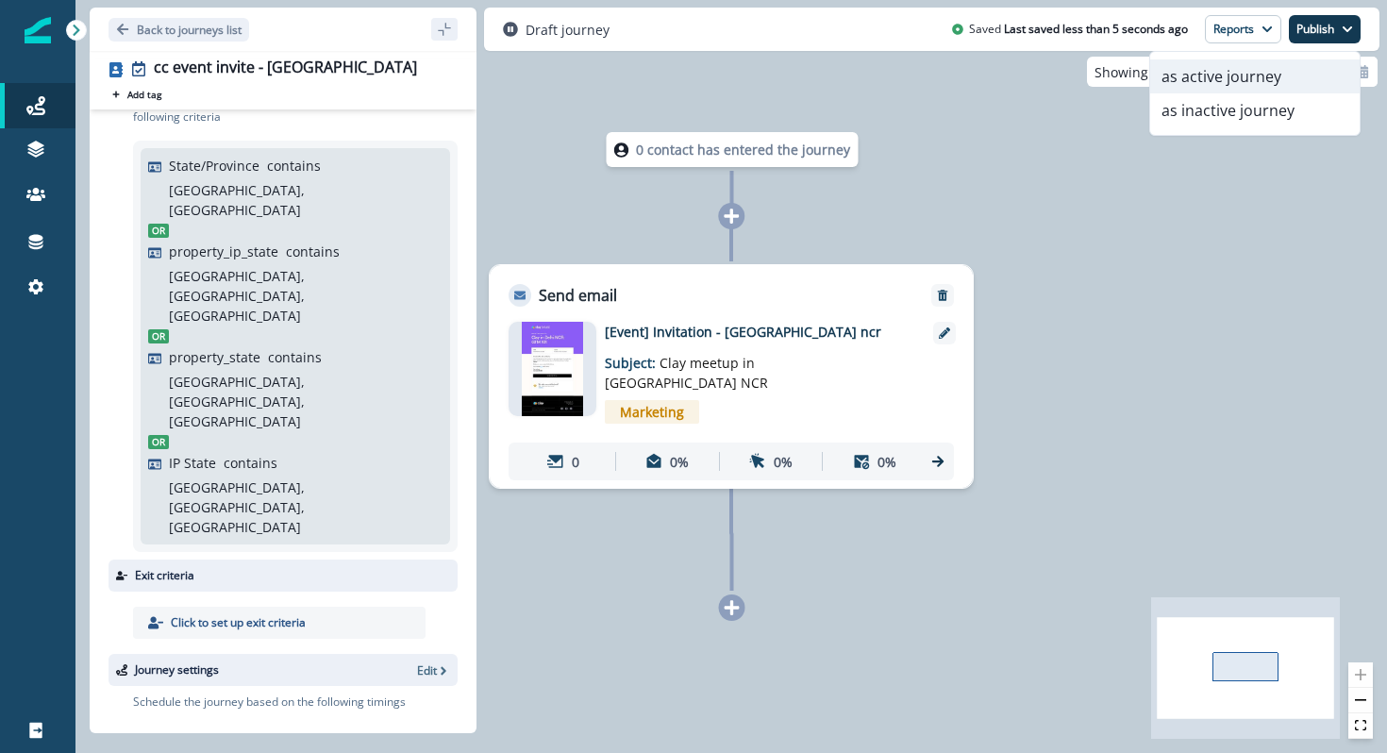
click at [1231, 74] on button "as active journey" at bounding box center [1254, 76] width 209 height 34
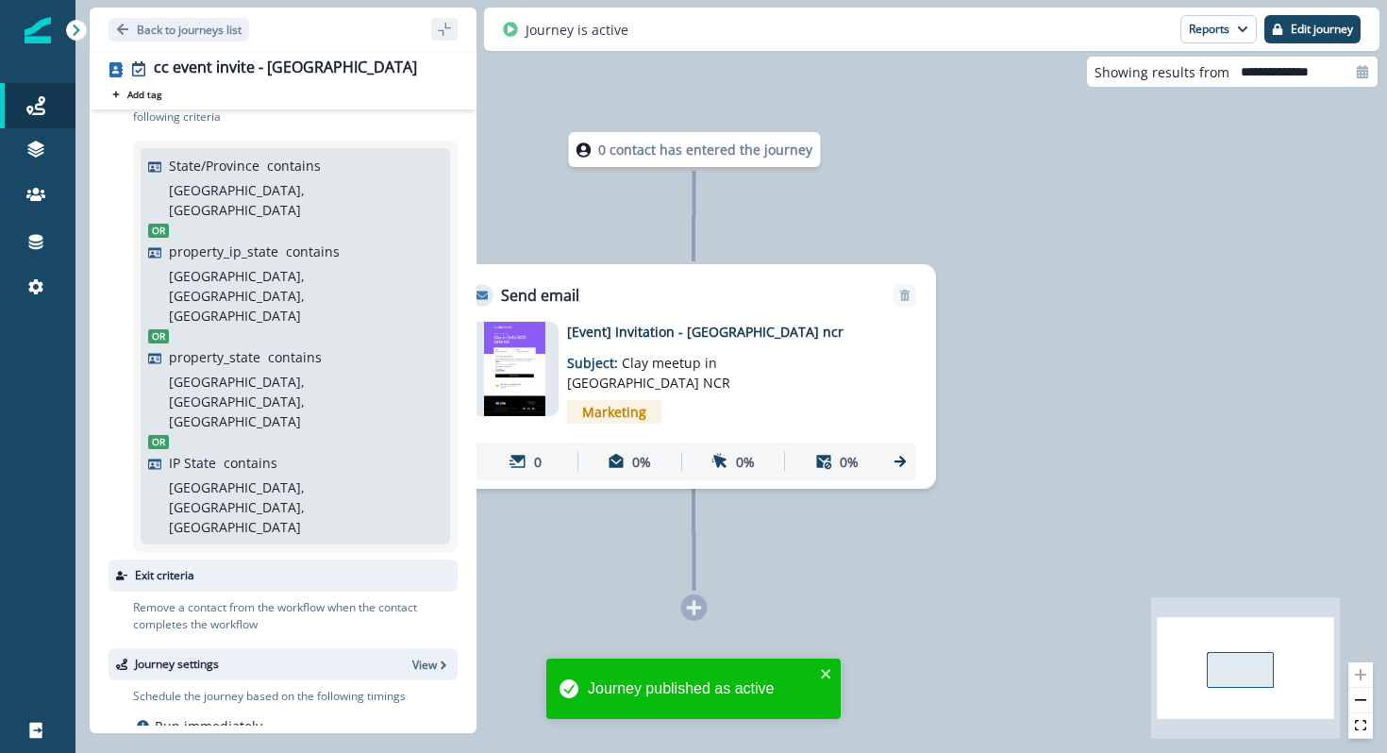
scroll to position [63, 0]
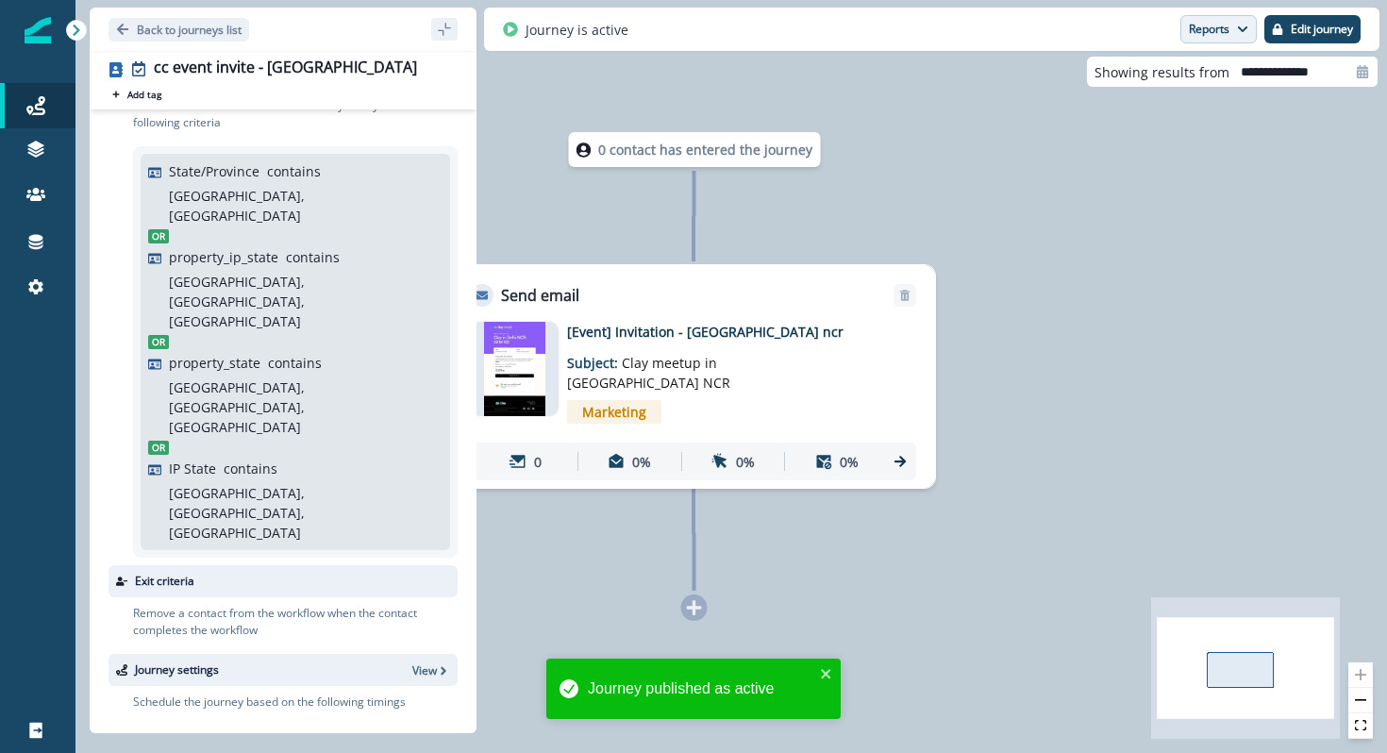
click at [1204, 26] on button "Reports" at bounding box center [1218, 29] width 76 height 28
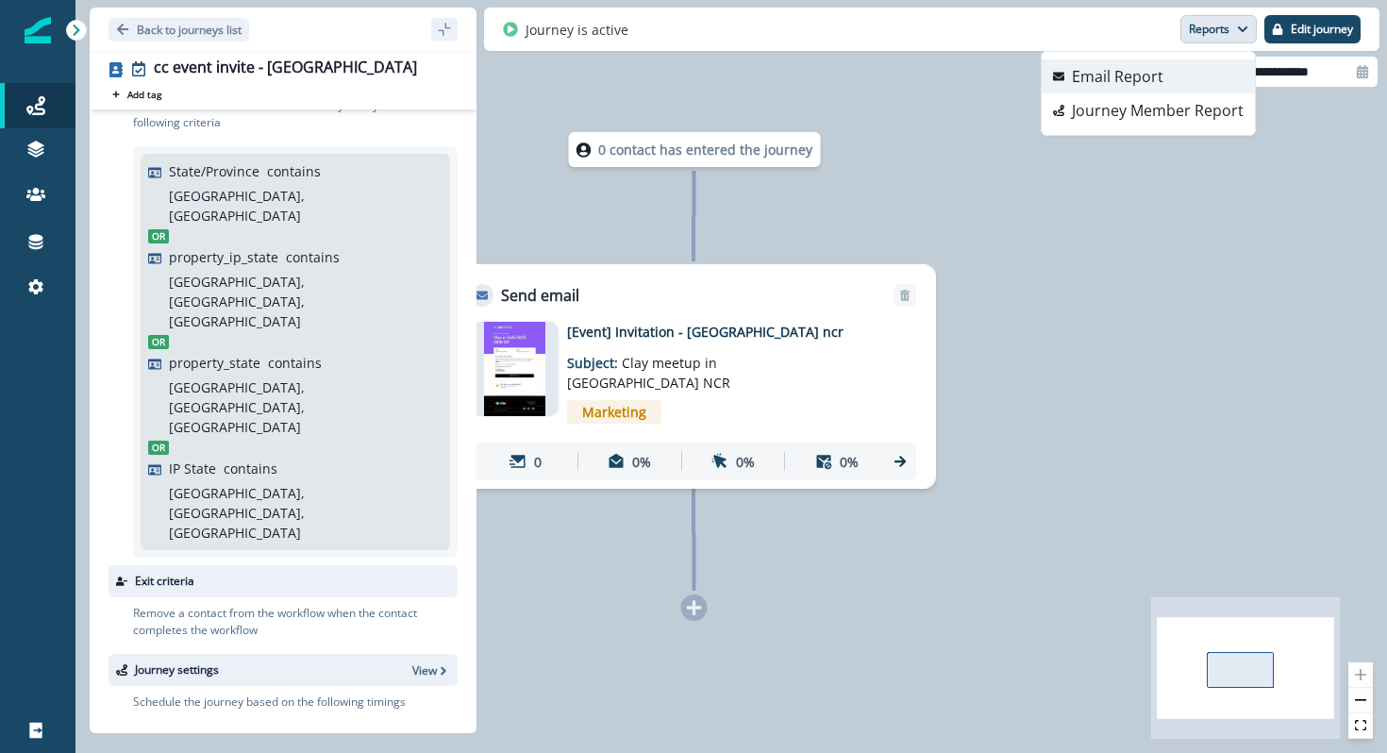
click at [1187, 87] on button "Email Report" at bounding box center [1148, 76] width 213 height 34
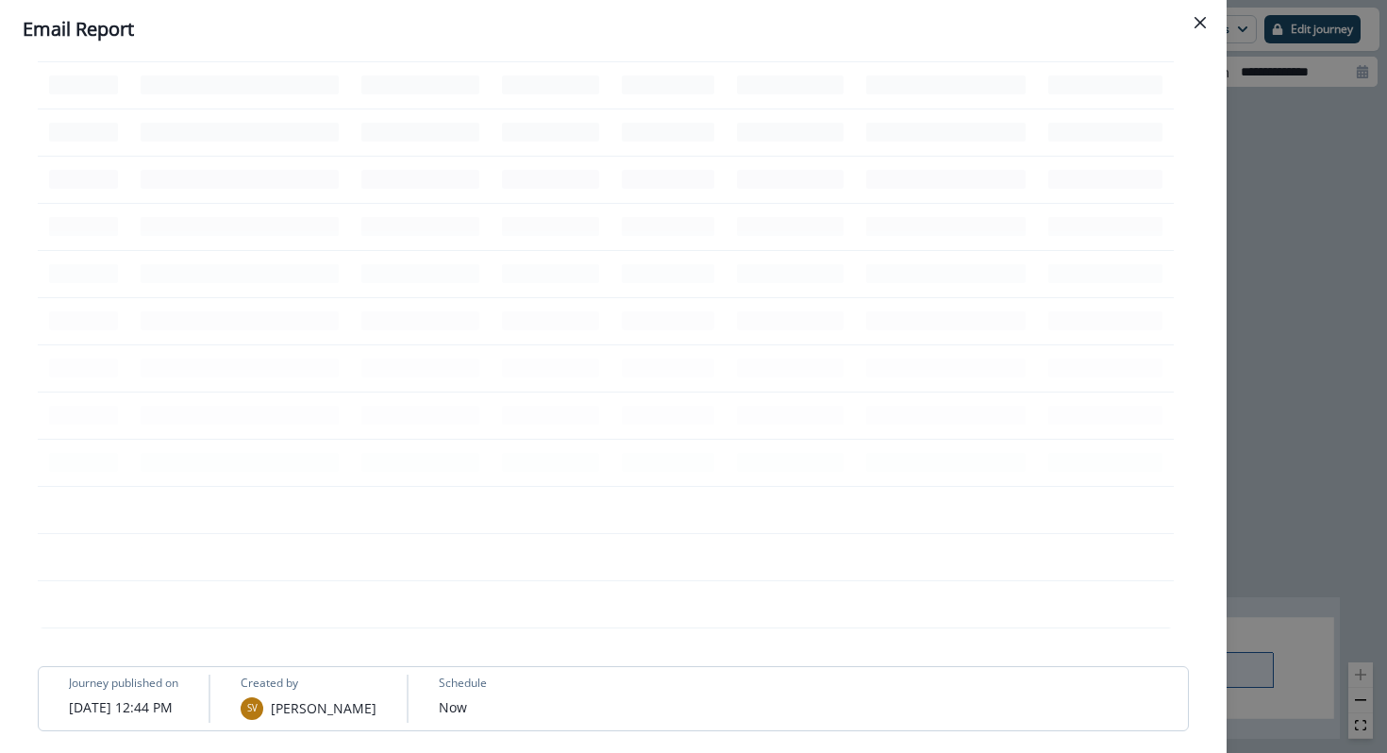
scroll to position [828, 0]
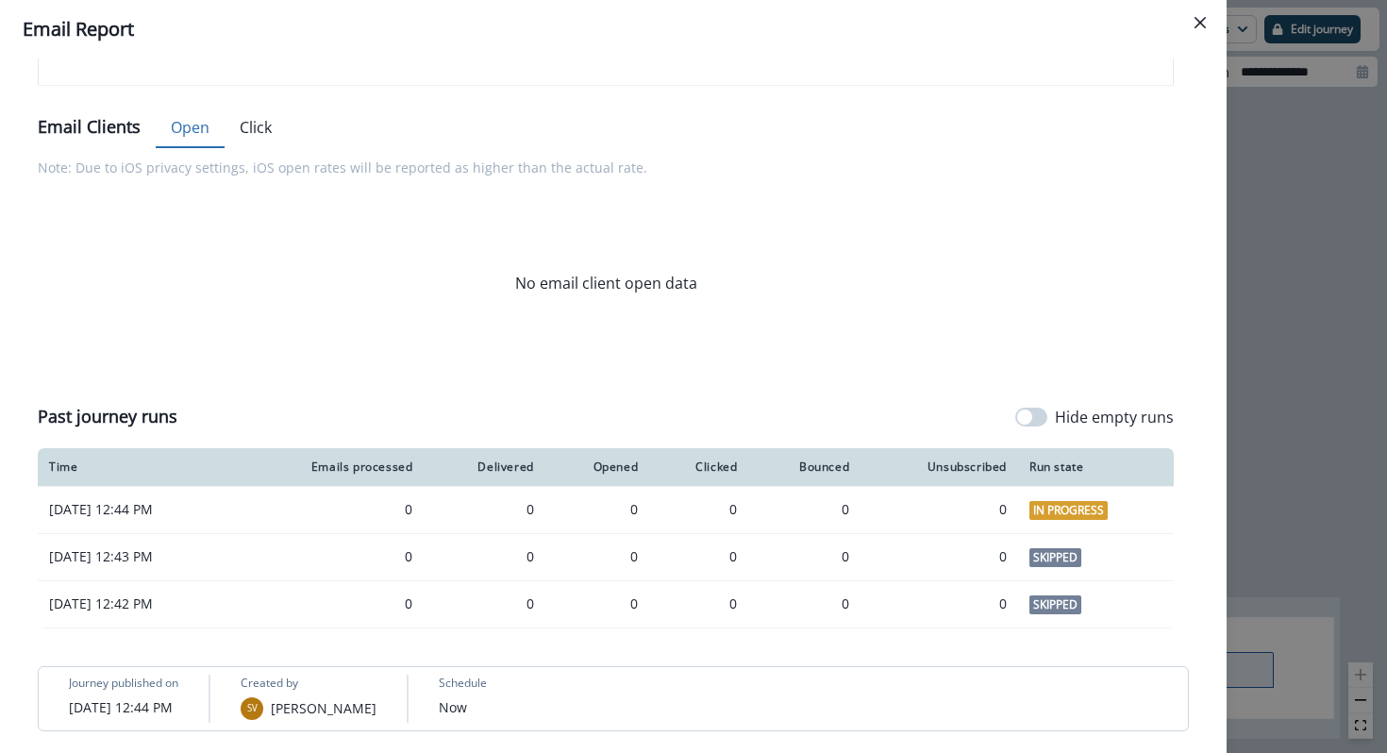
click at [1242, 471] on div "**********" at bounding box center [693, 376] width 1387 height 753
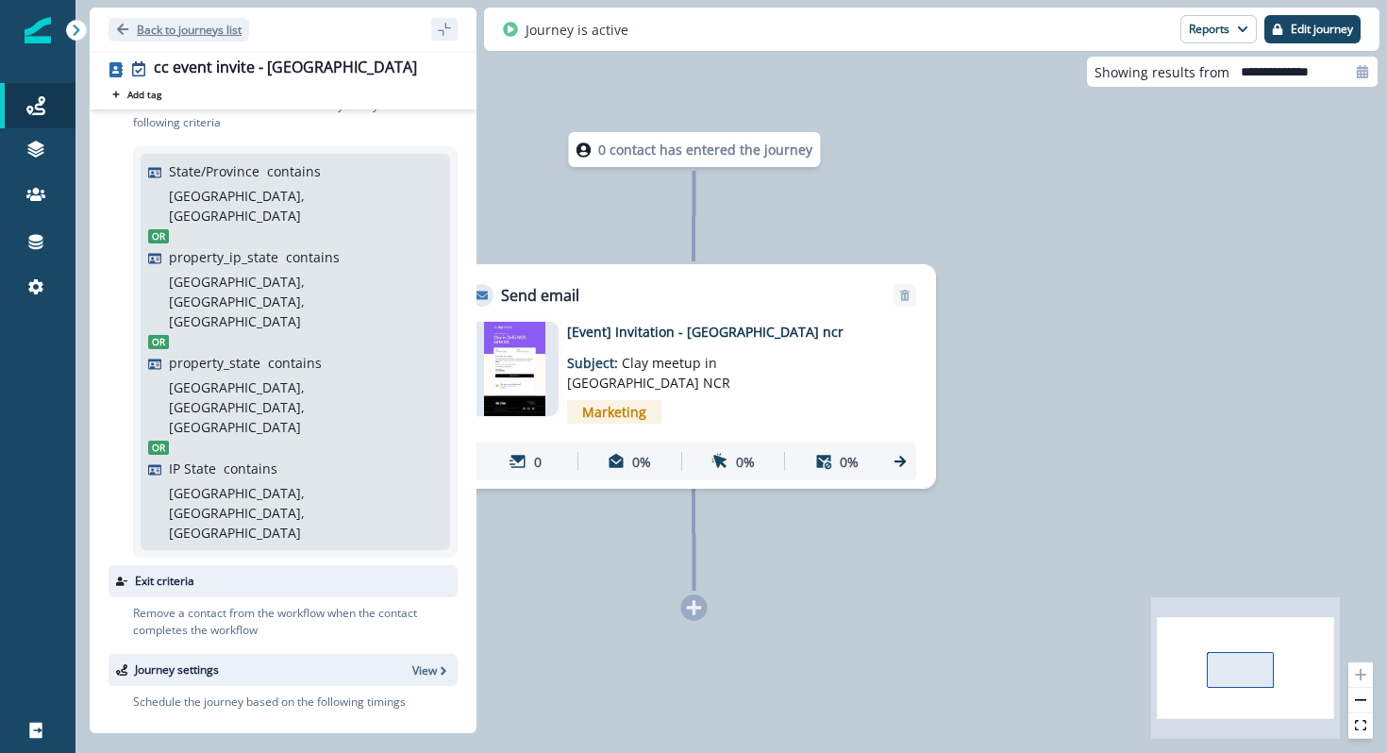
click at [135, 30] on button "Back to journeys list" at bounding box center [179, 30] width 141 height 24
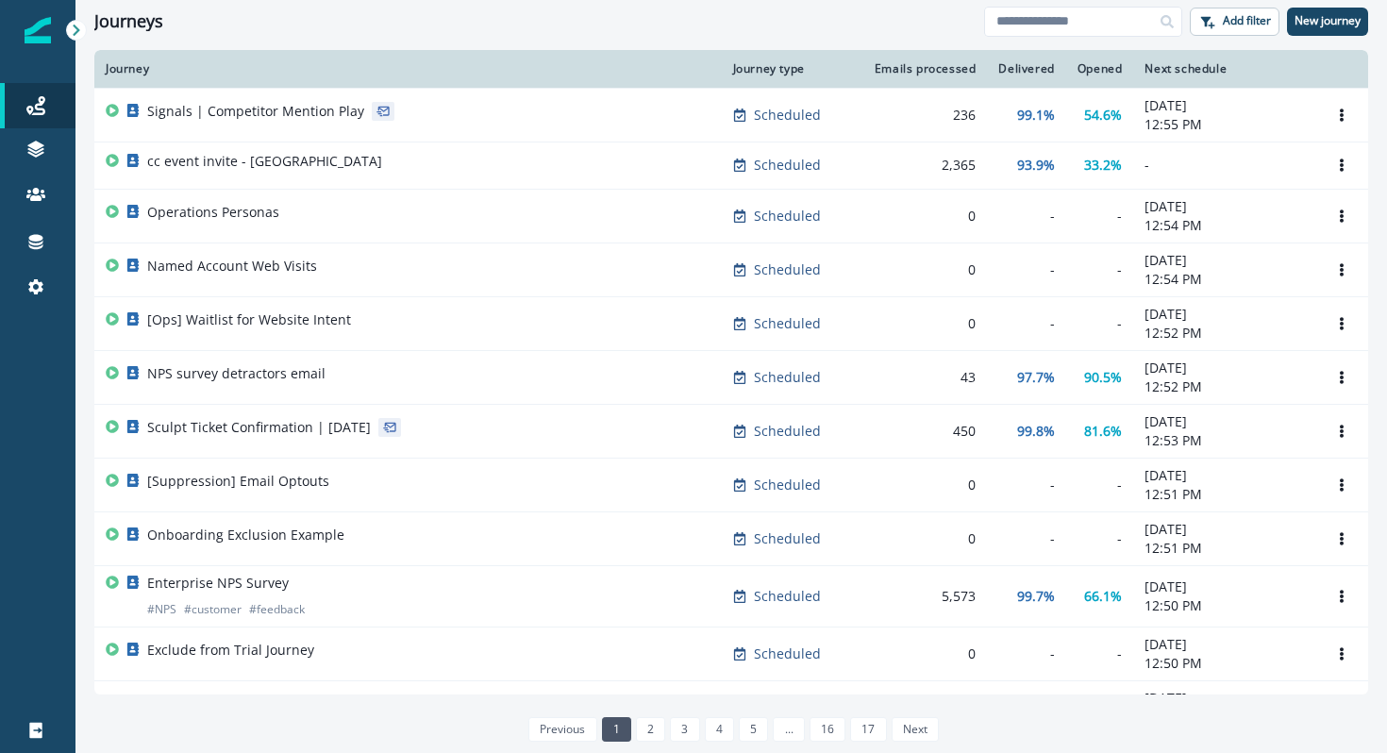
click at [407, 155] on div "cc event invite - delhi" at bounding box center [408, 165] width 605 height 26
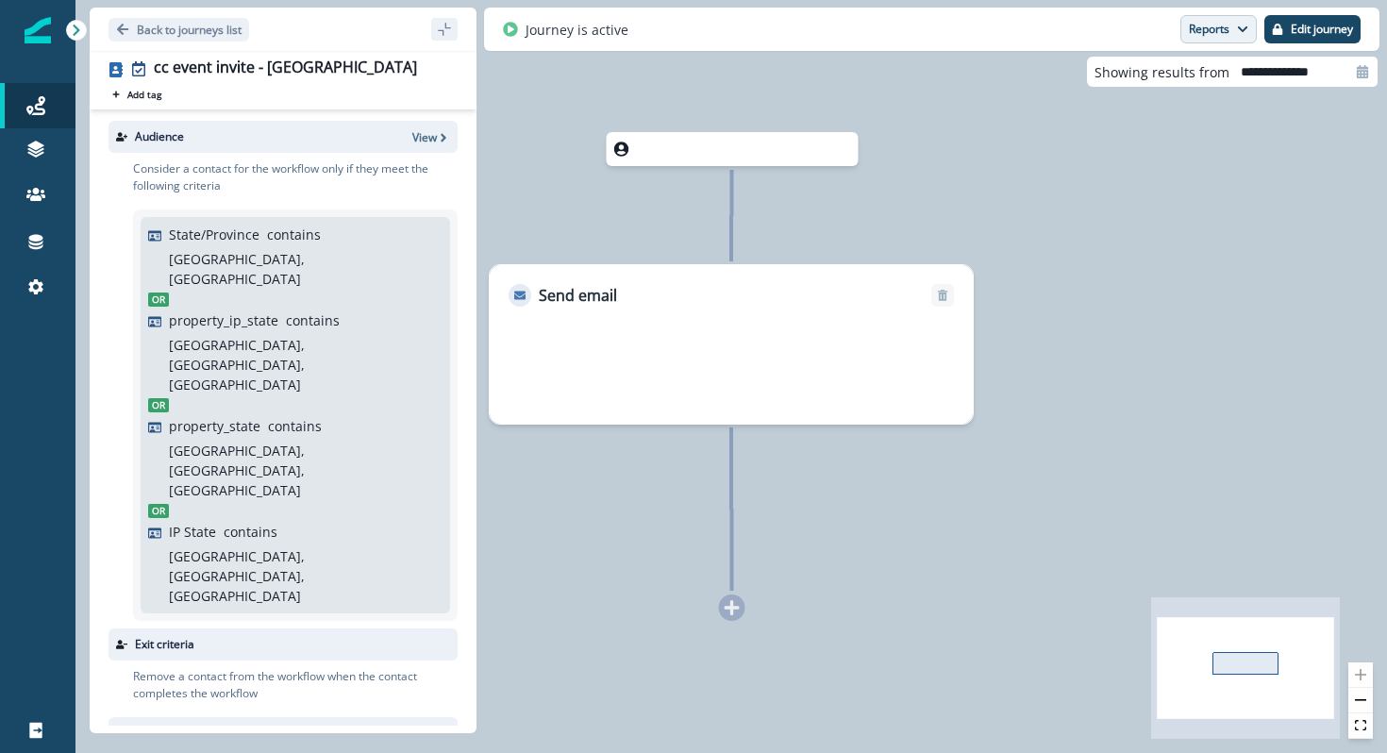
click at [1216, 30] on button "Reports" at bounding box center [1218, 29] width 76 height 28
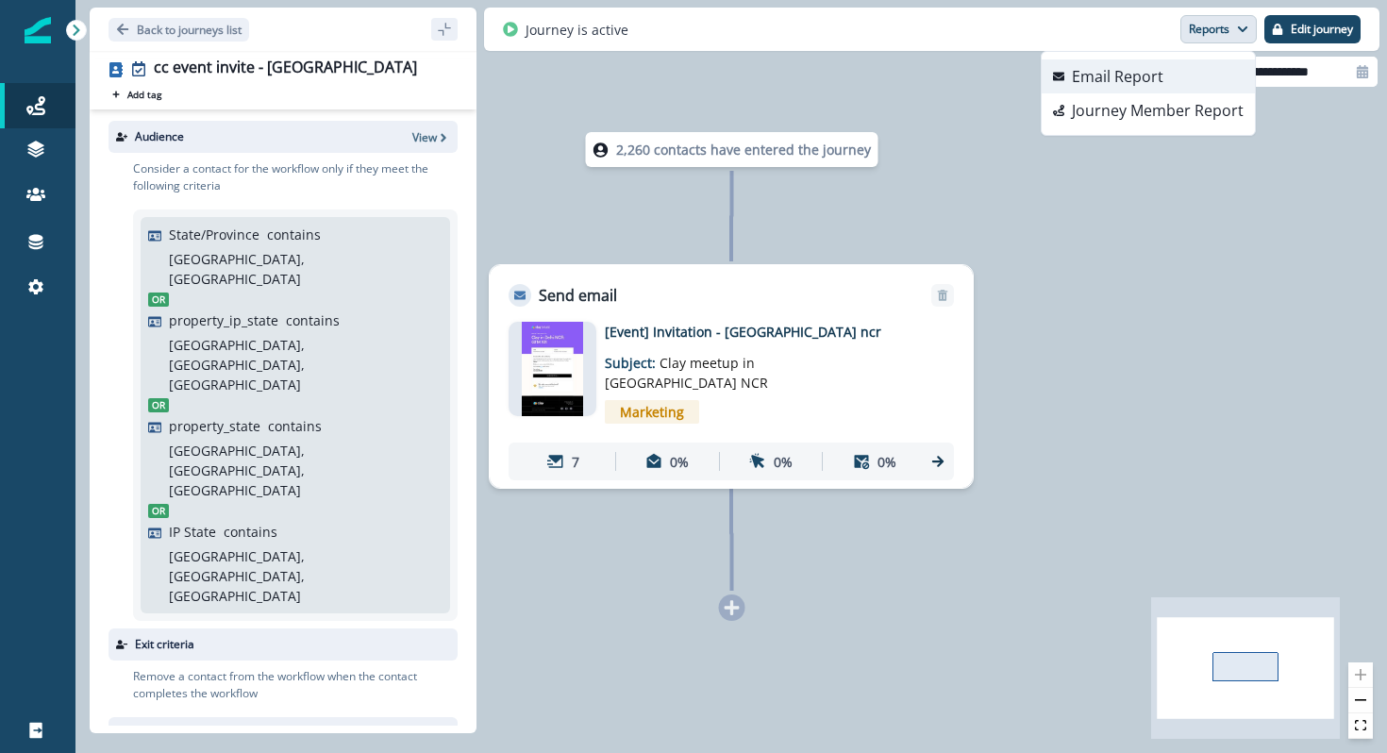
click at [1197, 75] on button "Email Report" at bounding box center [1148, 76] width 213 height 34
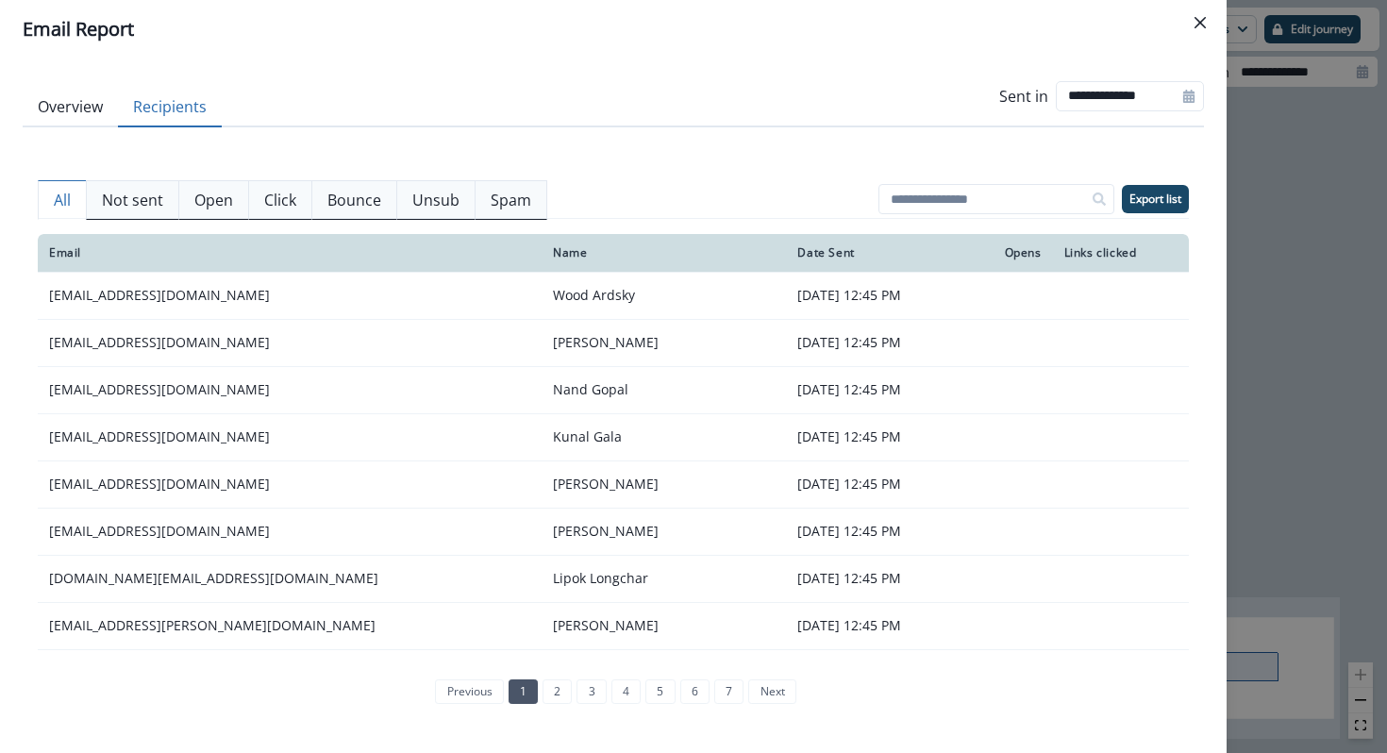
click at [182, 116] on button "Recipients" at bounding box center [170, 108] width 104 height 40
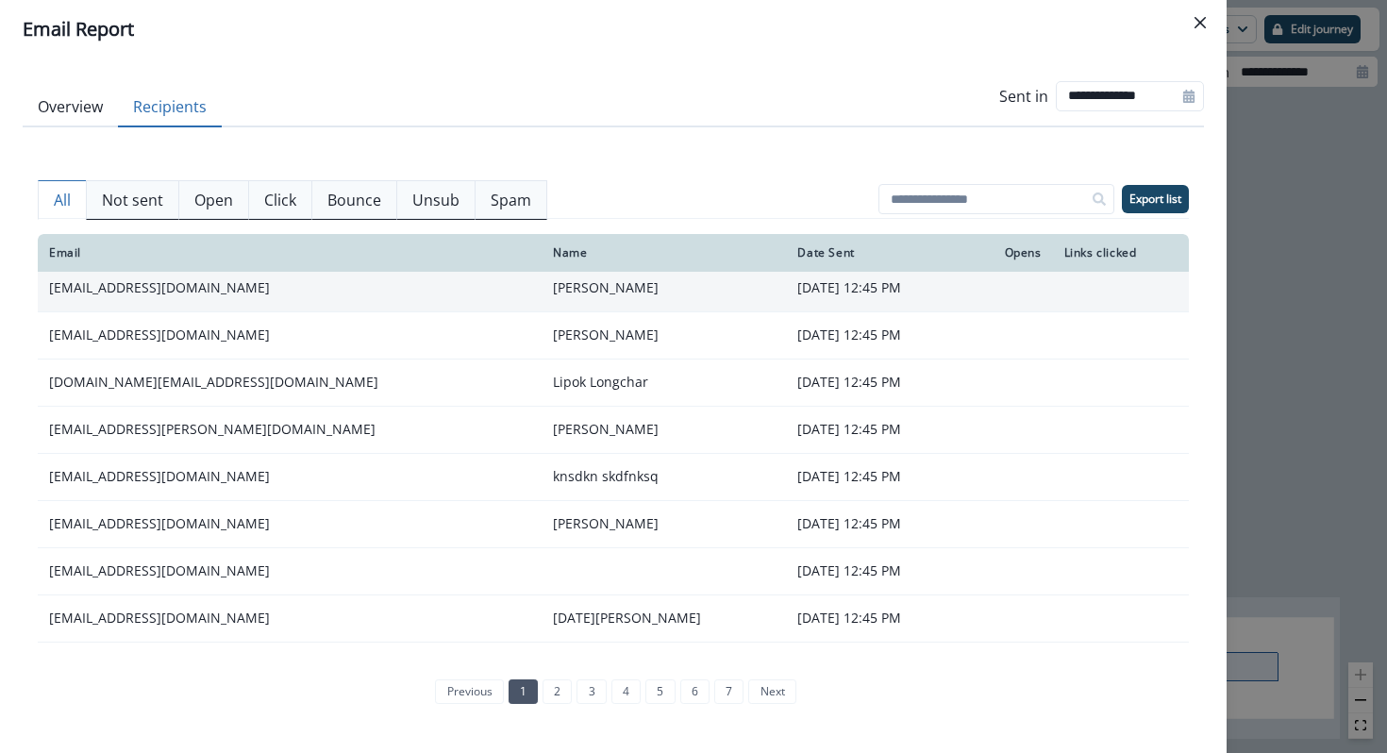
scroll to position [323, 0]
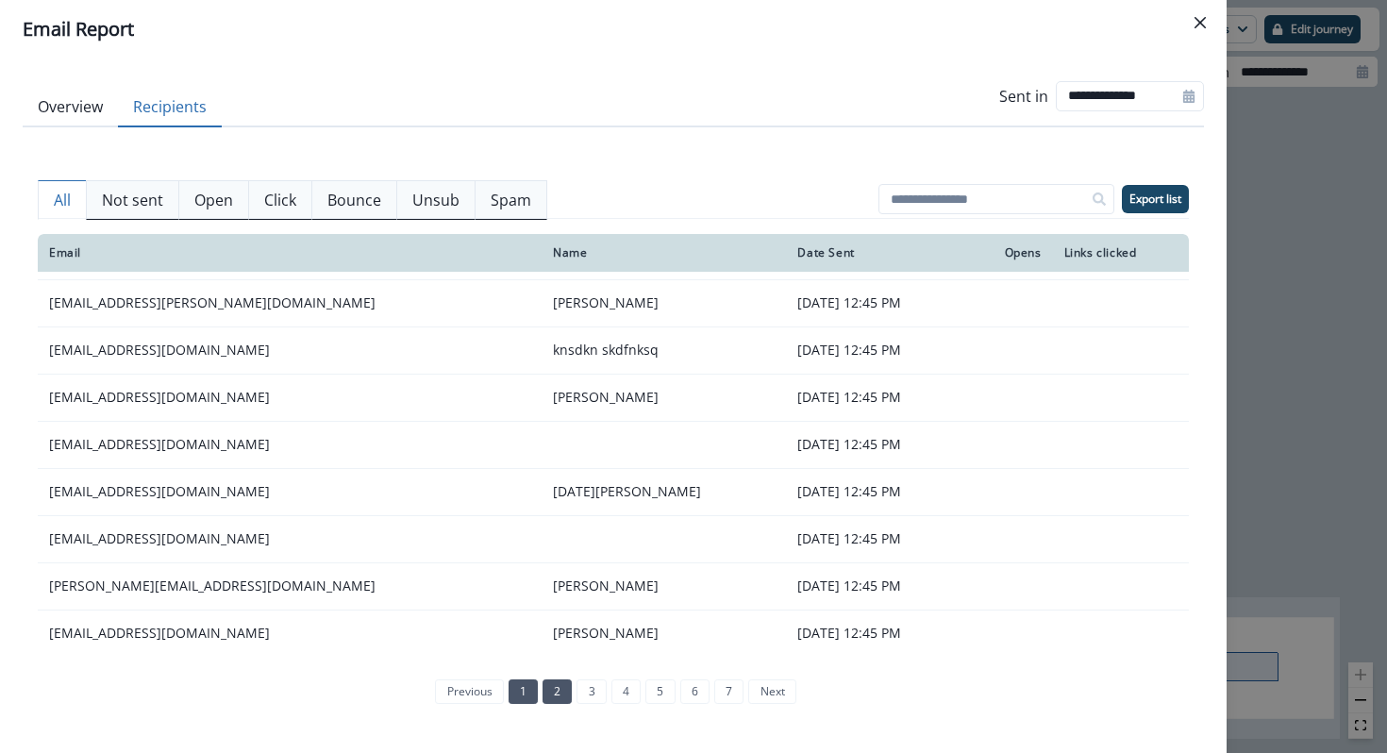
click at [559, 690] on link "2" at bounding box center [557, 691] width 29 height 25
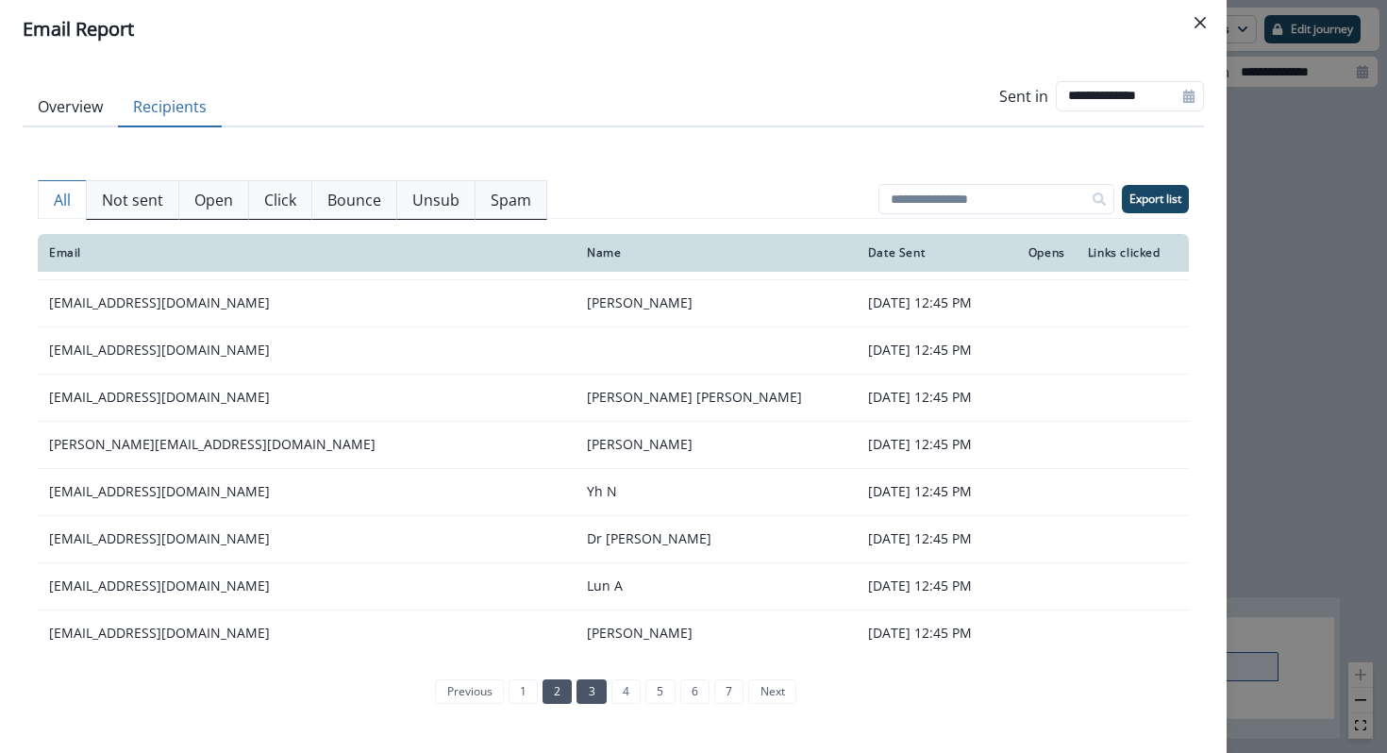
click at [597, 694] on link "3" at bounding box center [591, 691] width 29 height 25
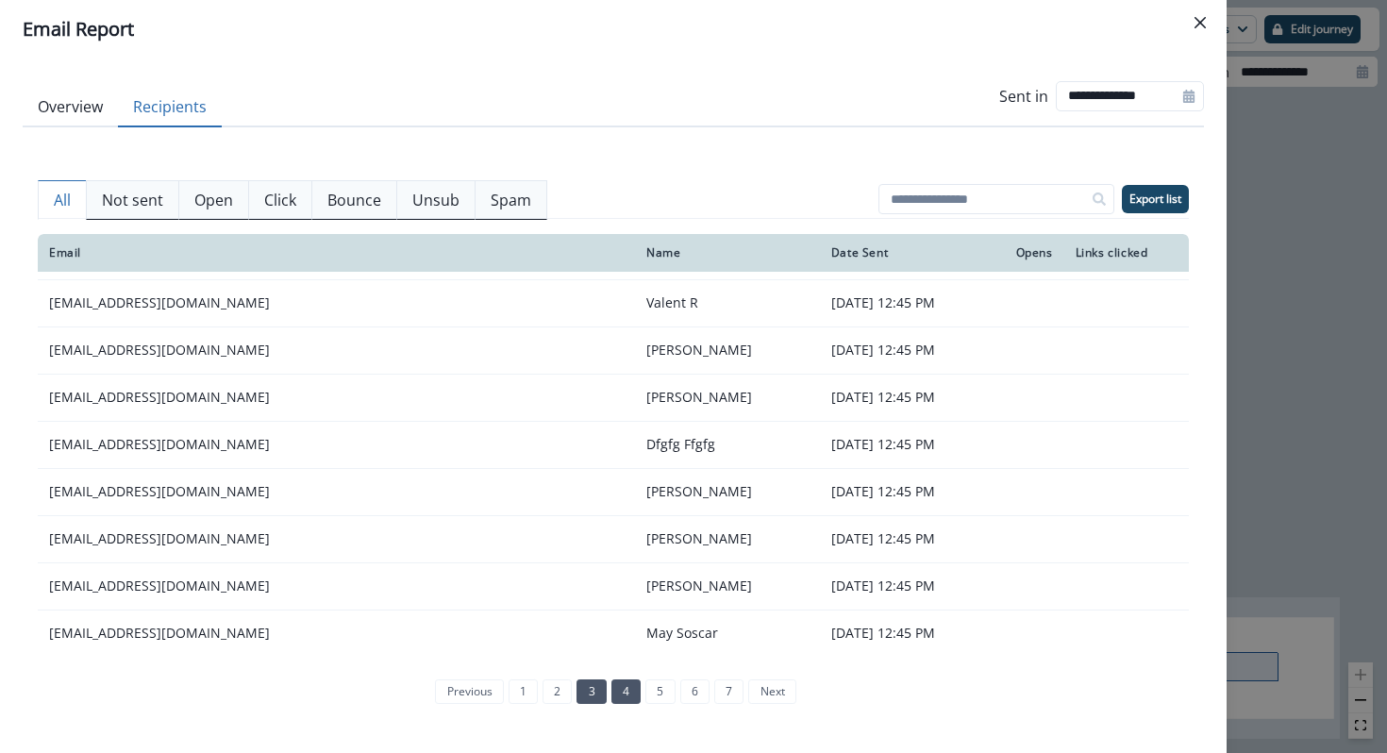
click at [624, 690] on link "4" at bounding box center [625, 691] width 29 height 25
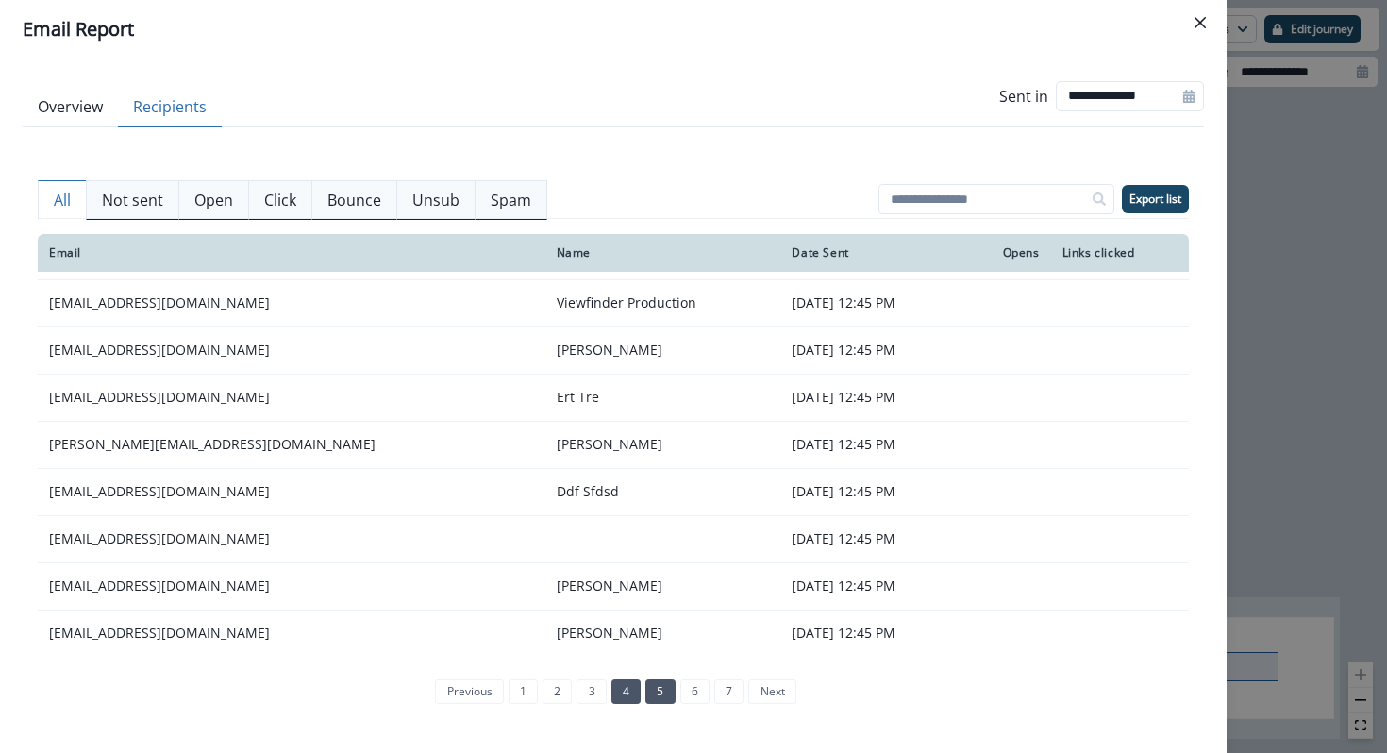
click at [660, 686] on link "5" at bounding box center [659, 691] width 29 height 25
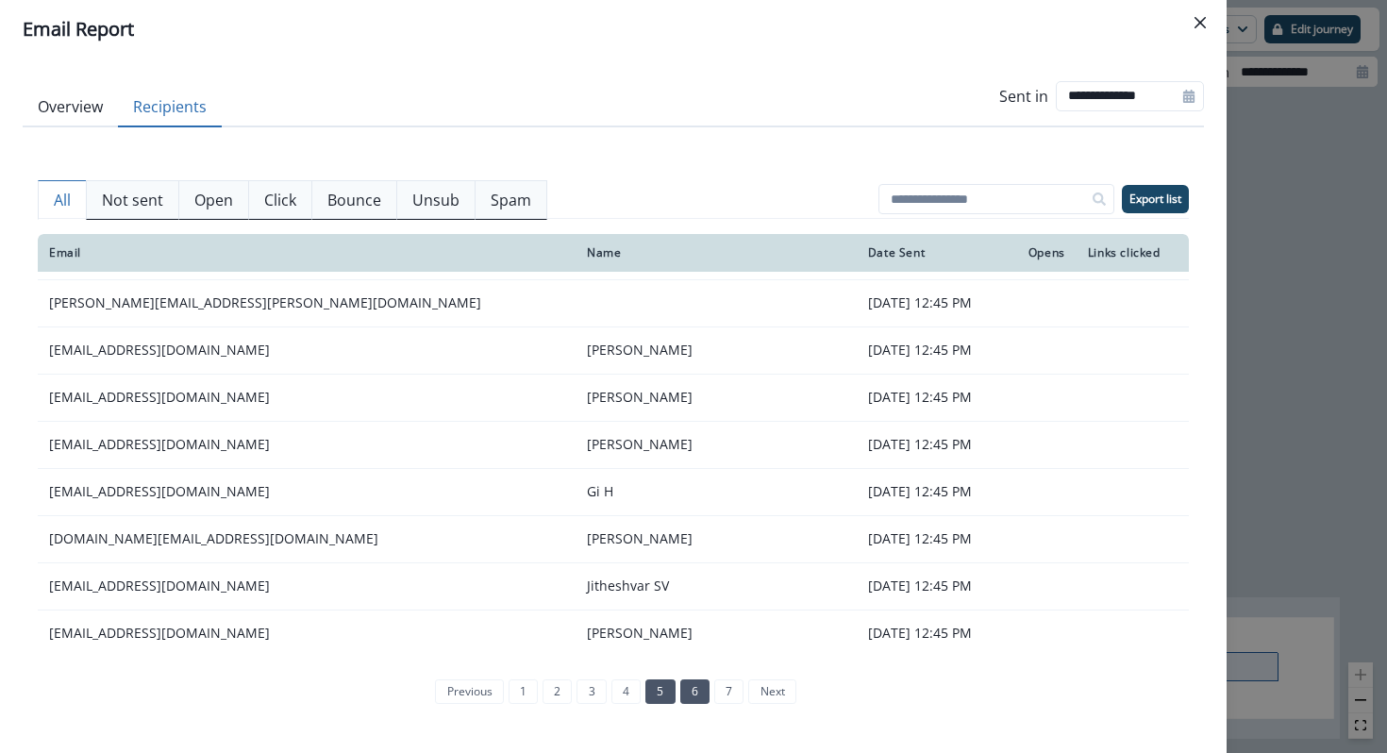
click at [695, 696] on link "6" at bounding box center [694, 691] width 29 height 25
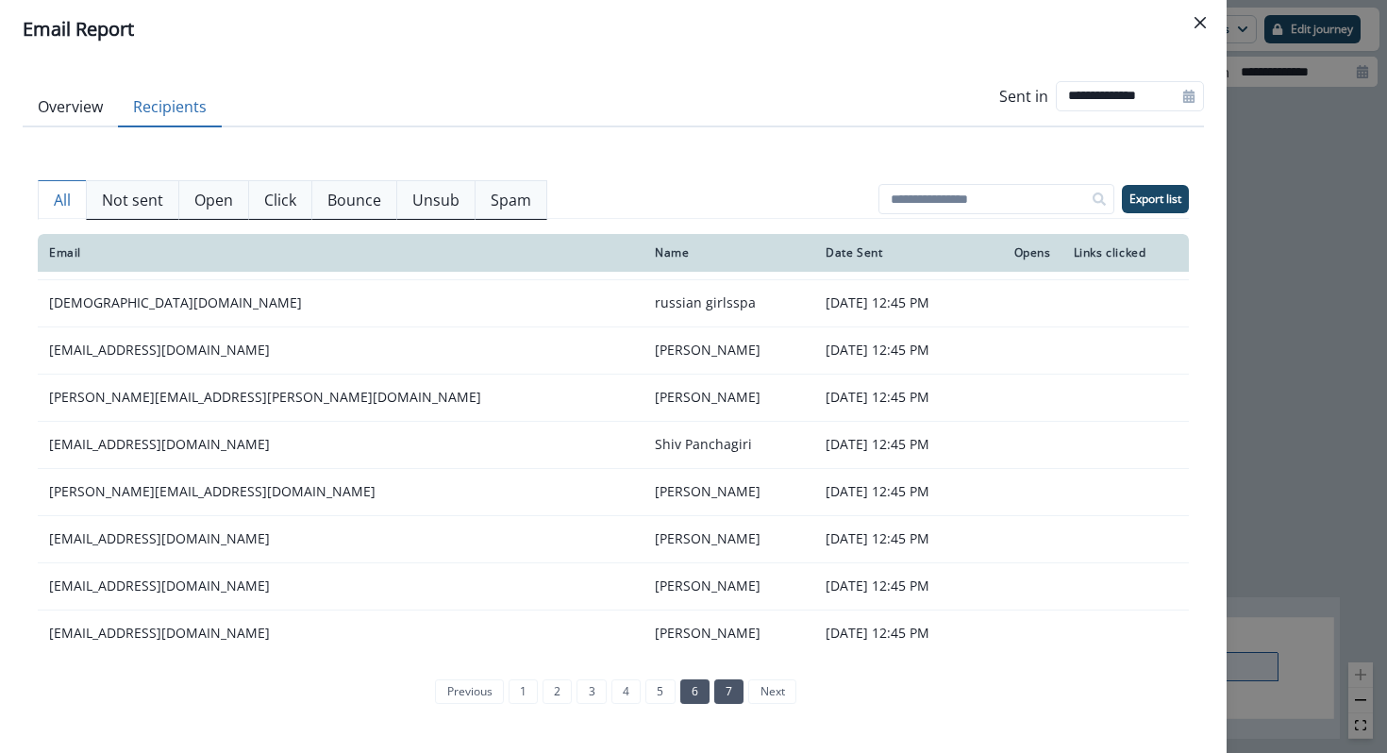
click at [728, 692] on link "7" at bounding box center [728, 691] width 29 height 25
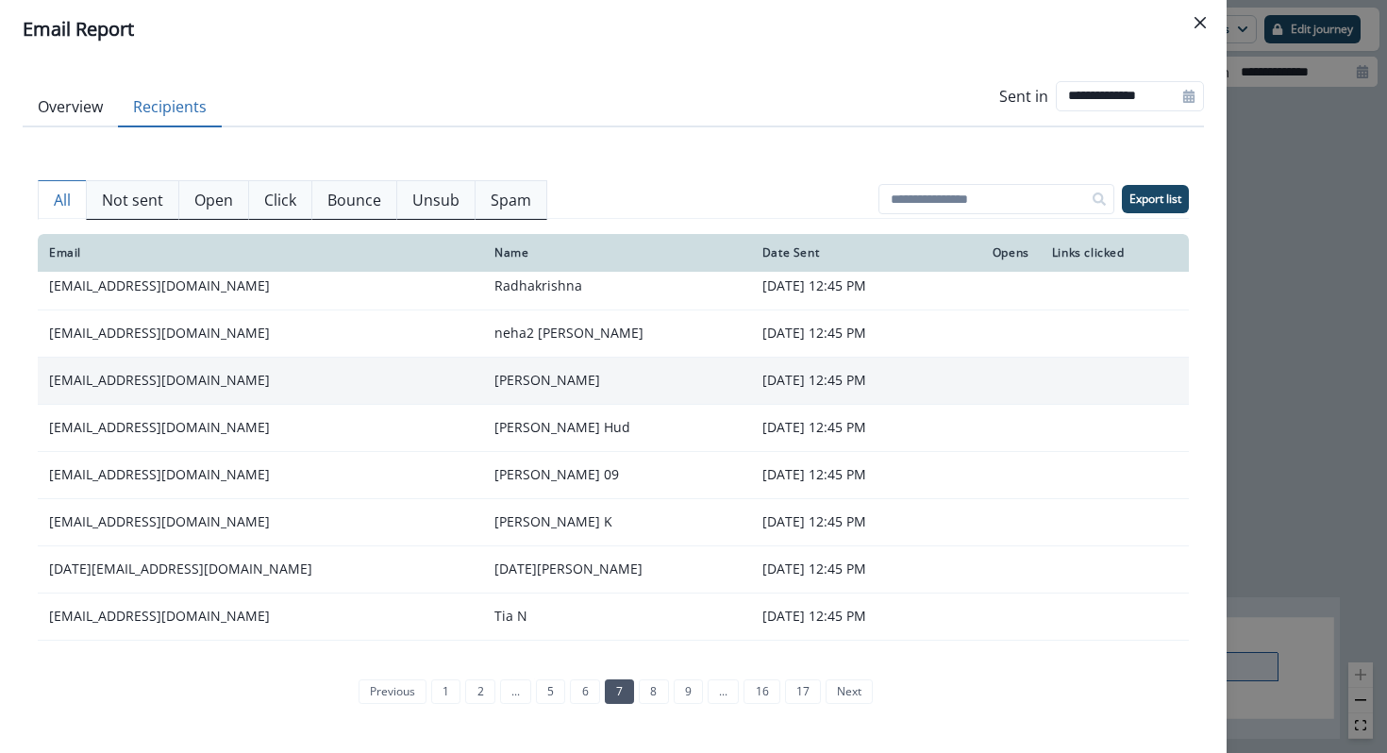
scroll to position [0, 0]
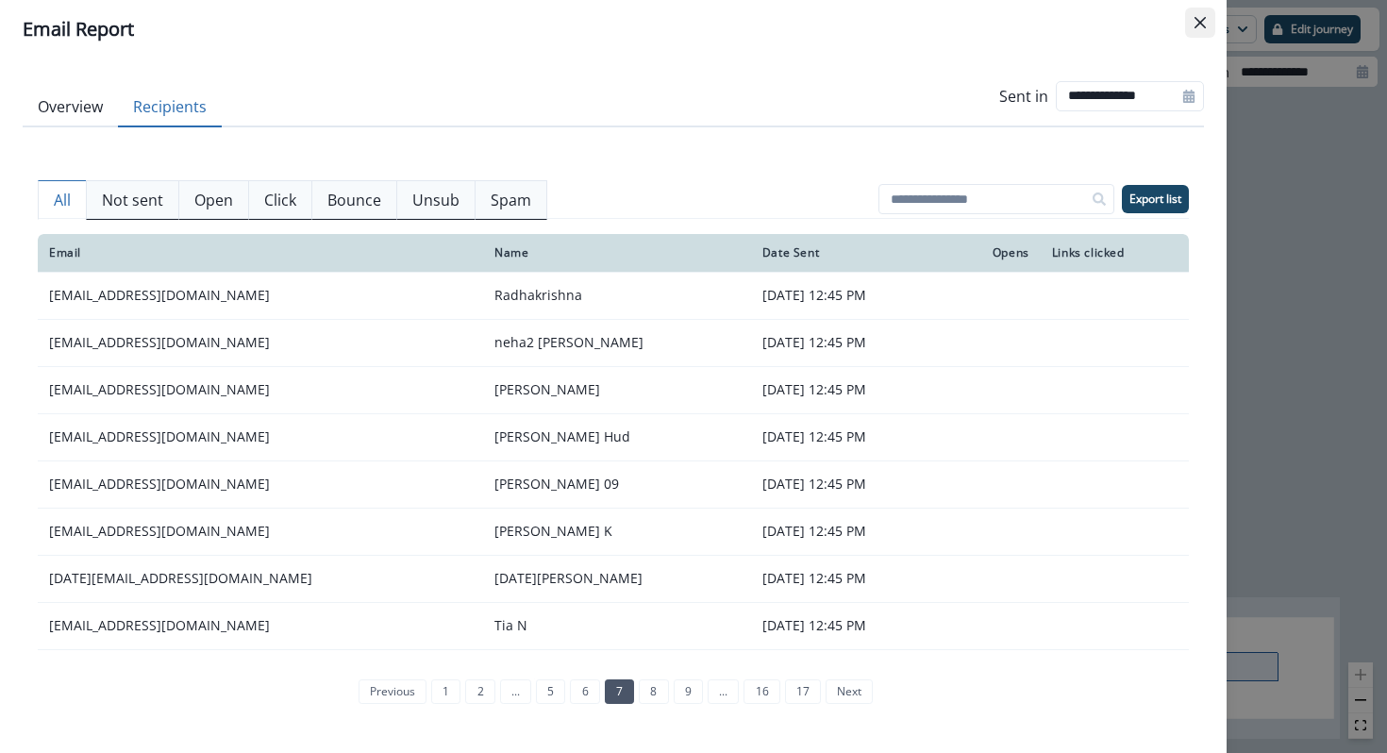
click at [1197, 16] on button "Close" at bounding box center [1200, 23] width 30 height 30
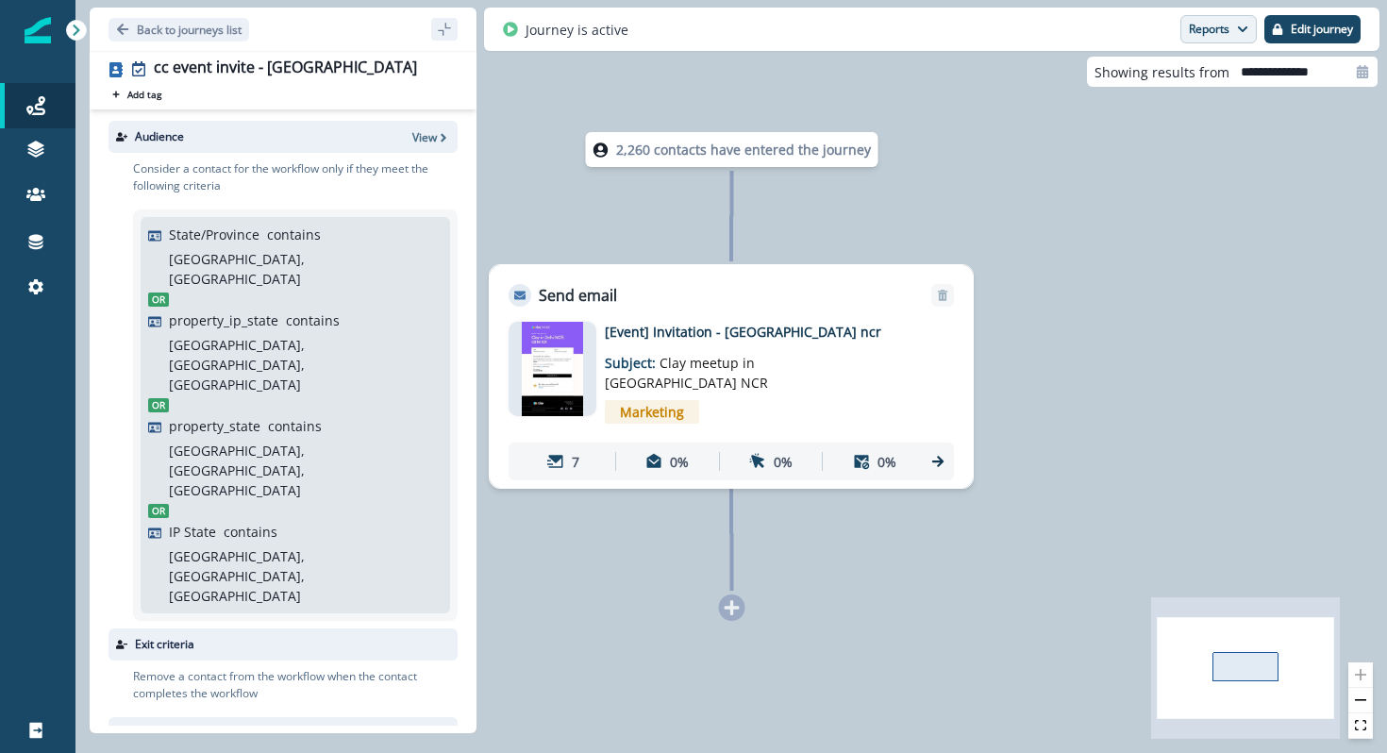
click at [1199, 16] on button "Reports" at bounding box center [1218, 29] width 76 height 28
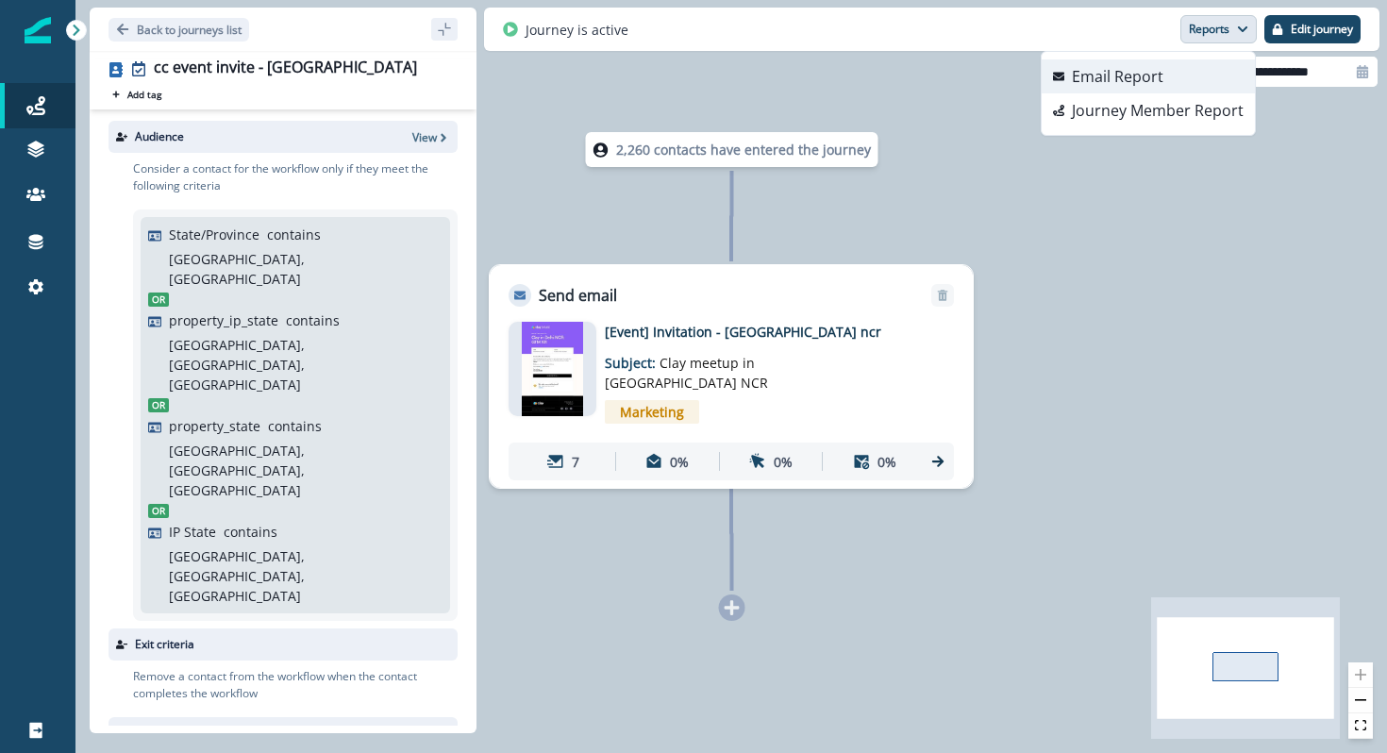
click at [1162, 71] on p "Email Report" at bounding box center [1118, 76] width 92 height 23
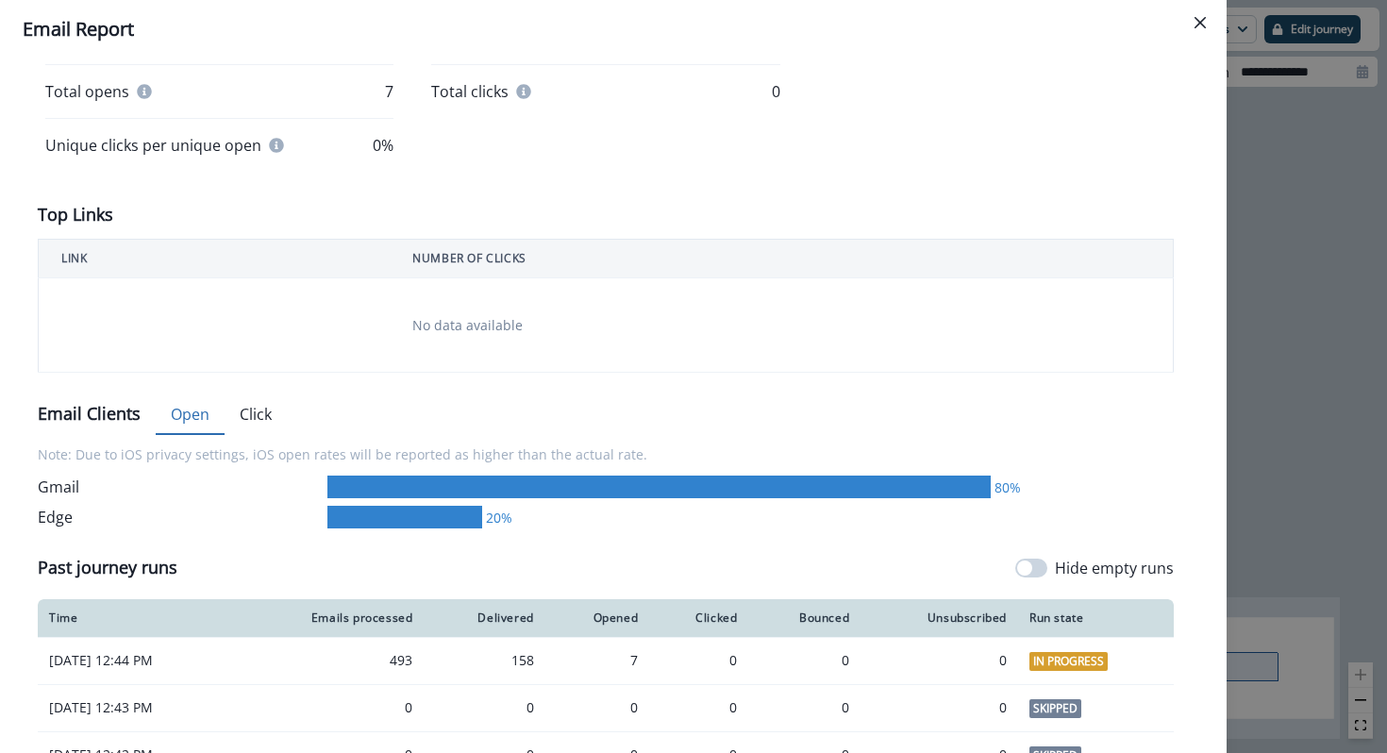
scroll to position [543, 0]
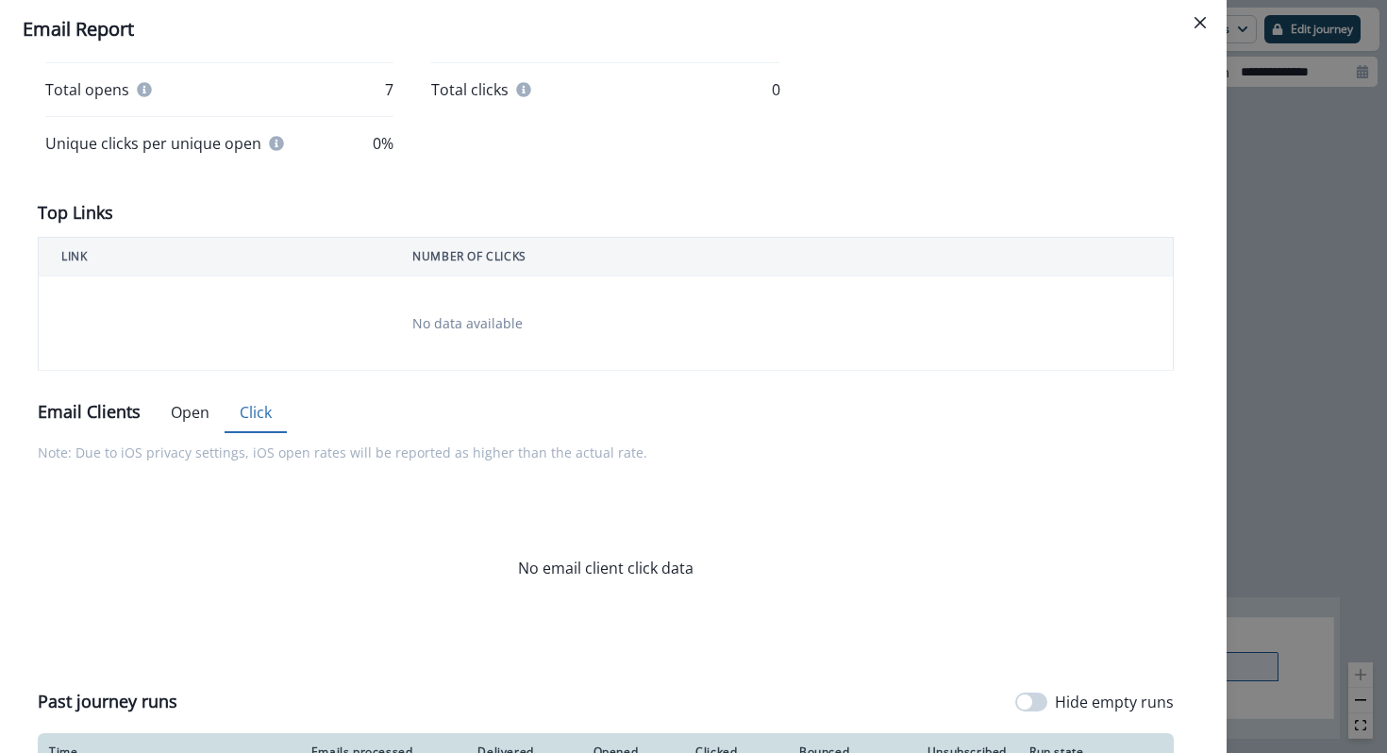
click at [276, 413] on button "Click" at bounding box center [256, 413] width 62 height 40
click at [188, 415] on button "Open" at bounding box center [190, 413] width 69 height 40
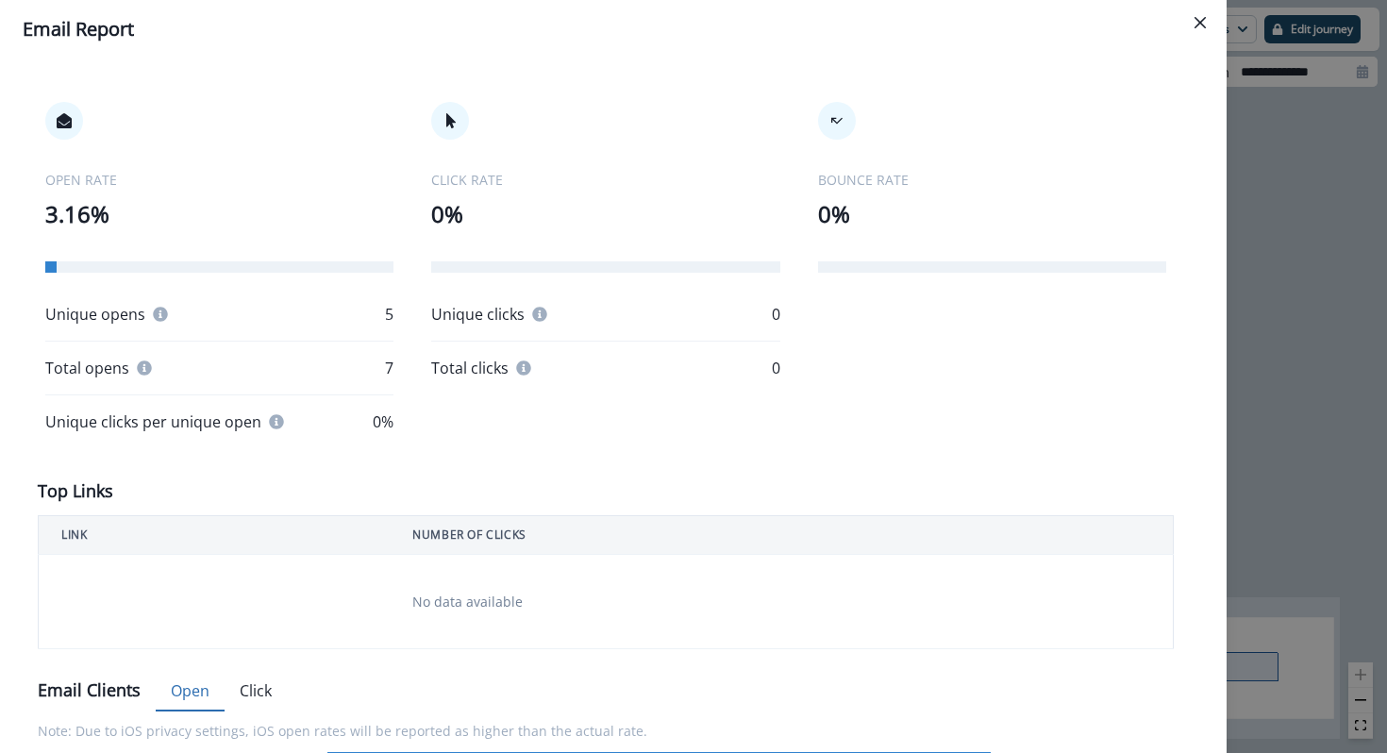
scroll to position [132, 0]
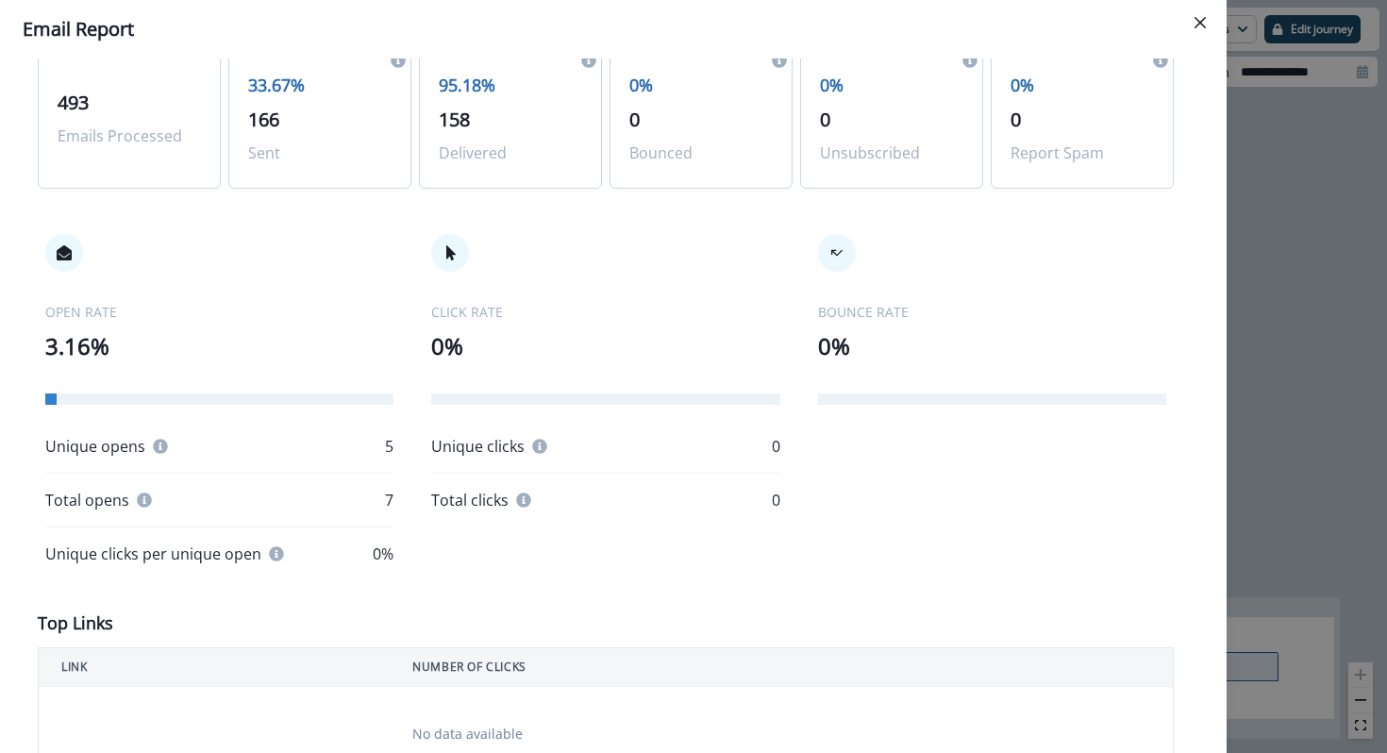
click at [49, 398] on div at bounding box center [50, 398] width 11 height 11
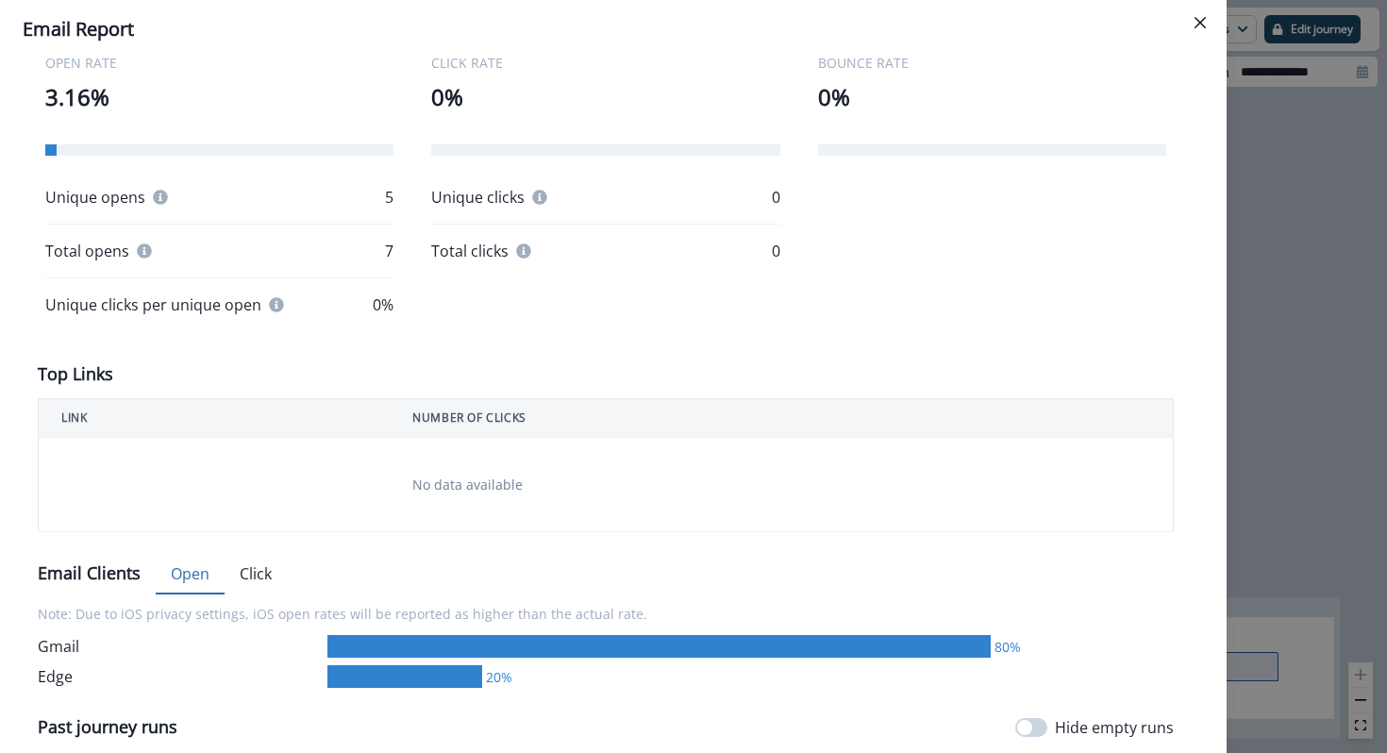
scroll to position [0, 0]
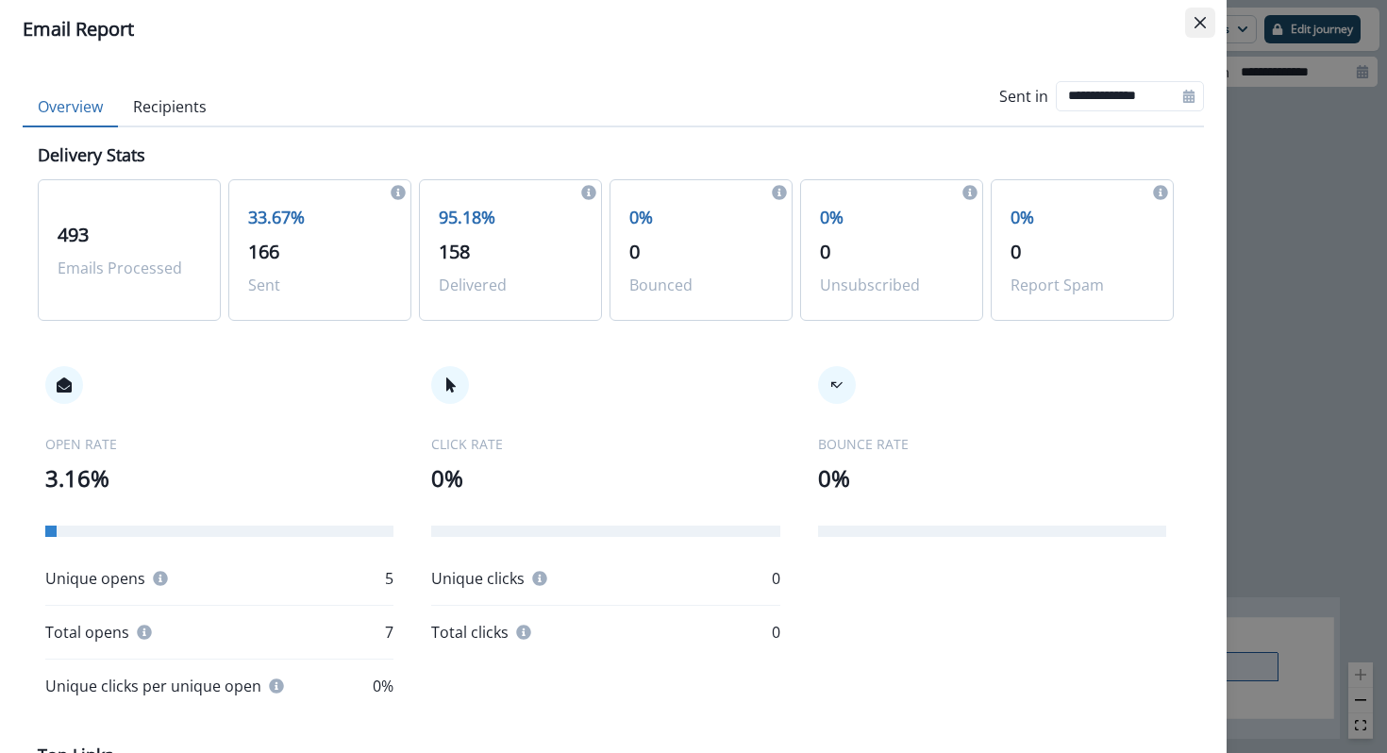
click at [1201, 24] on icon "Close" at bounding box center [1200, 22] width 11 height 11
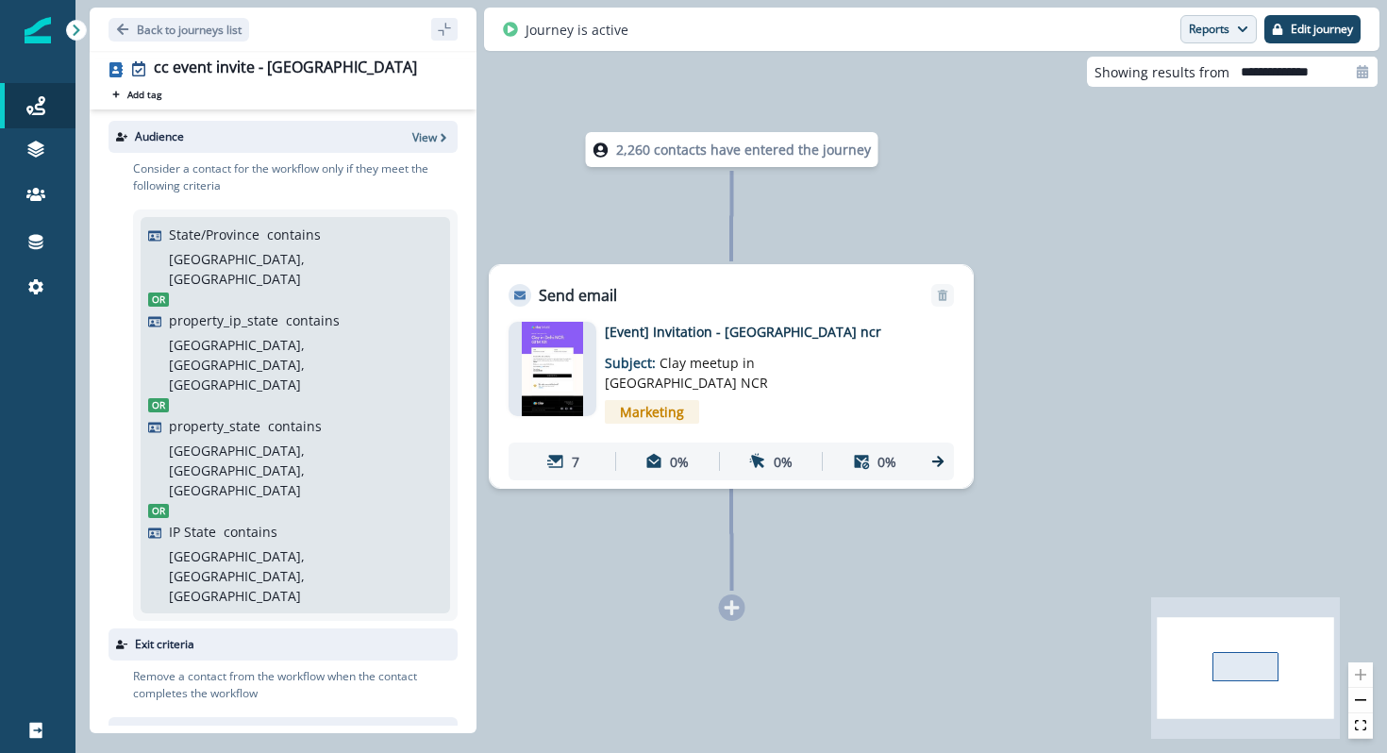
click at [1201, 26] on button "Reports" at bounding box center [1218, 29] width 76 height 28
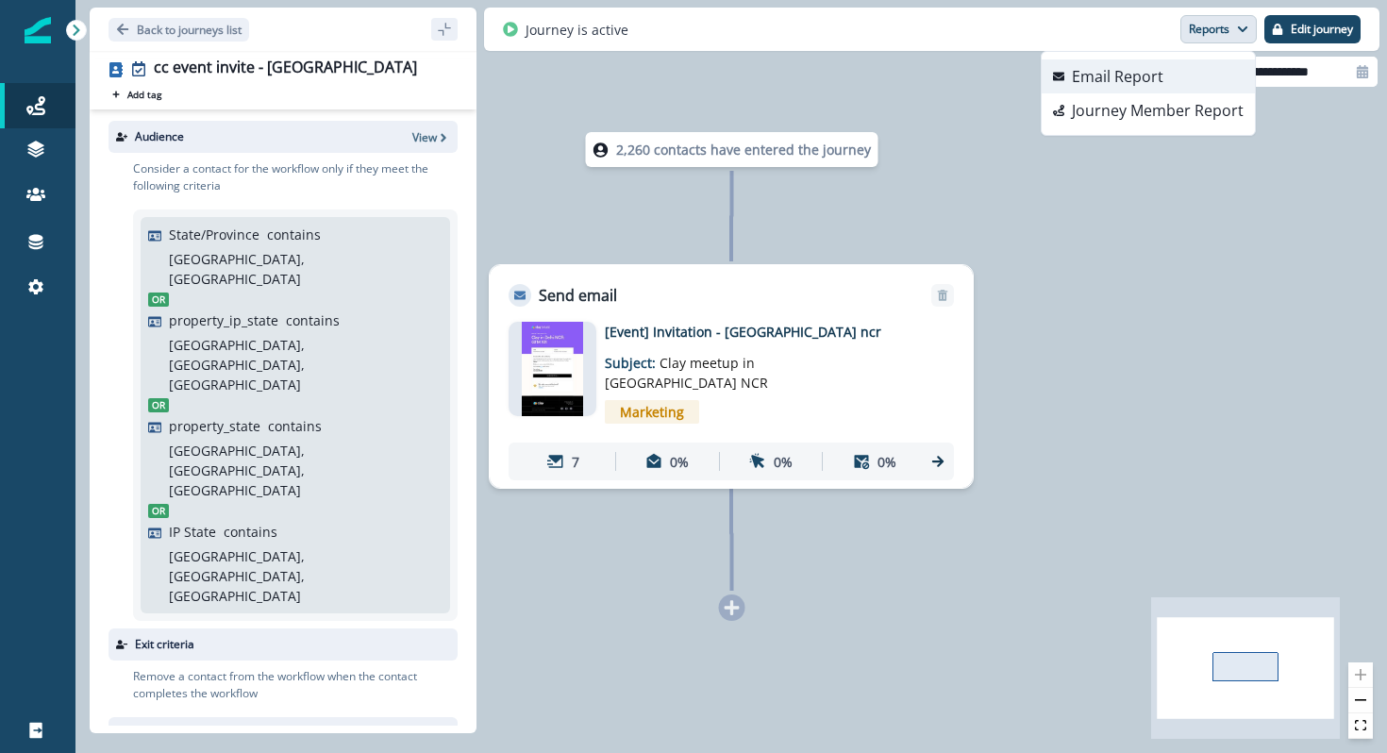
click at [1201, 64] on button "Email Report" at bounding box center [1148, 76] width 213 height 34
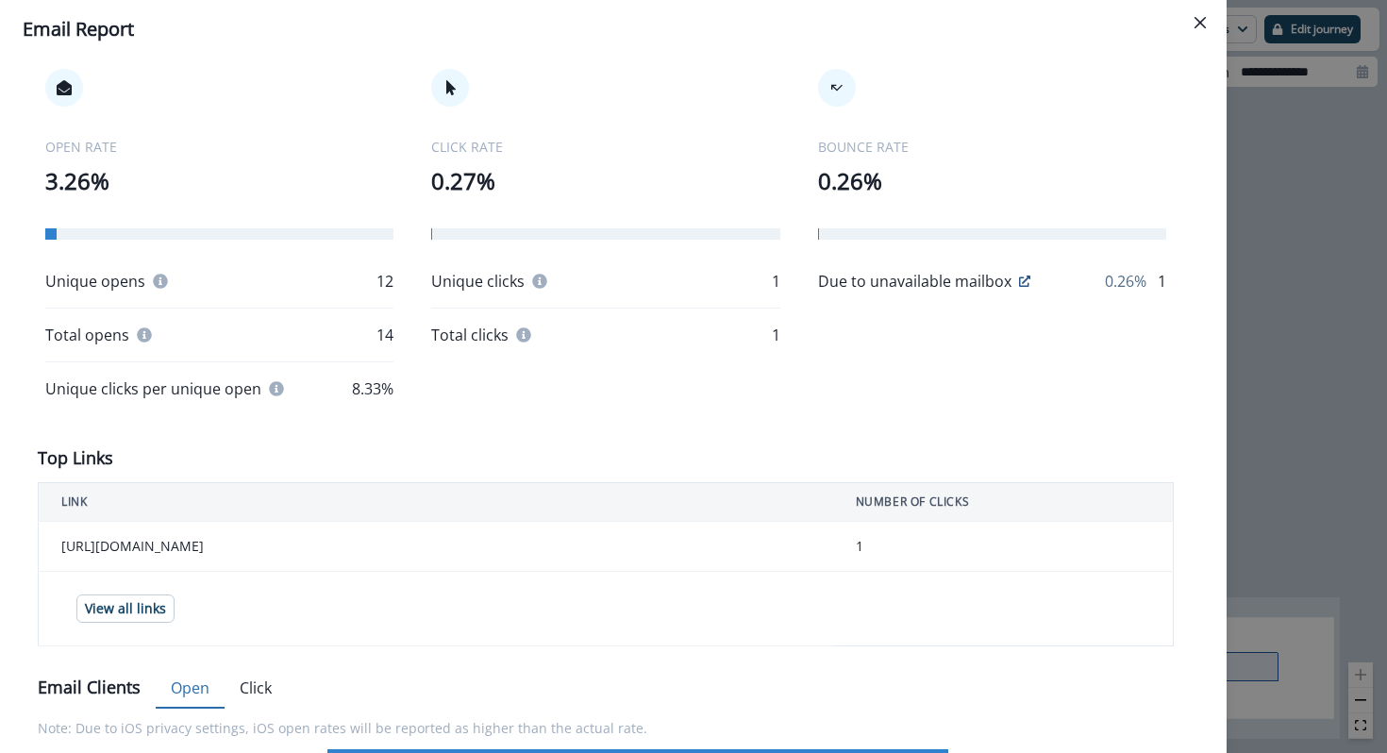
scroll to position [293, 0]
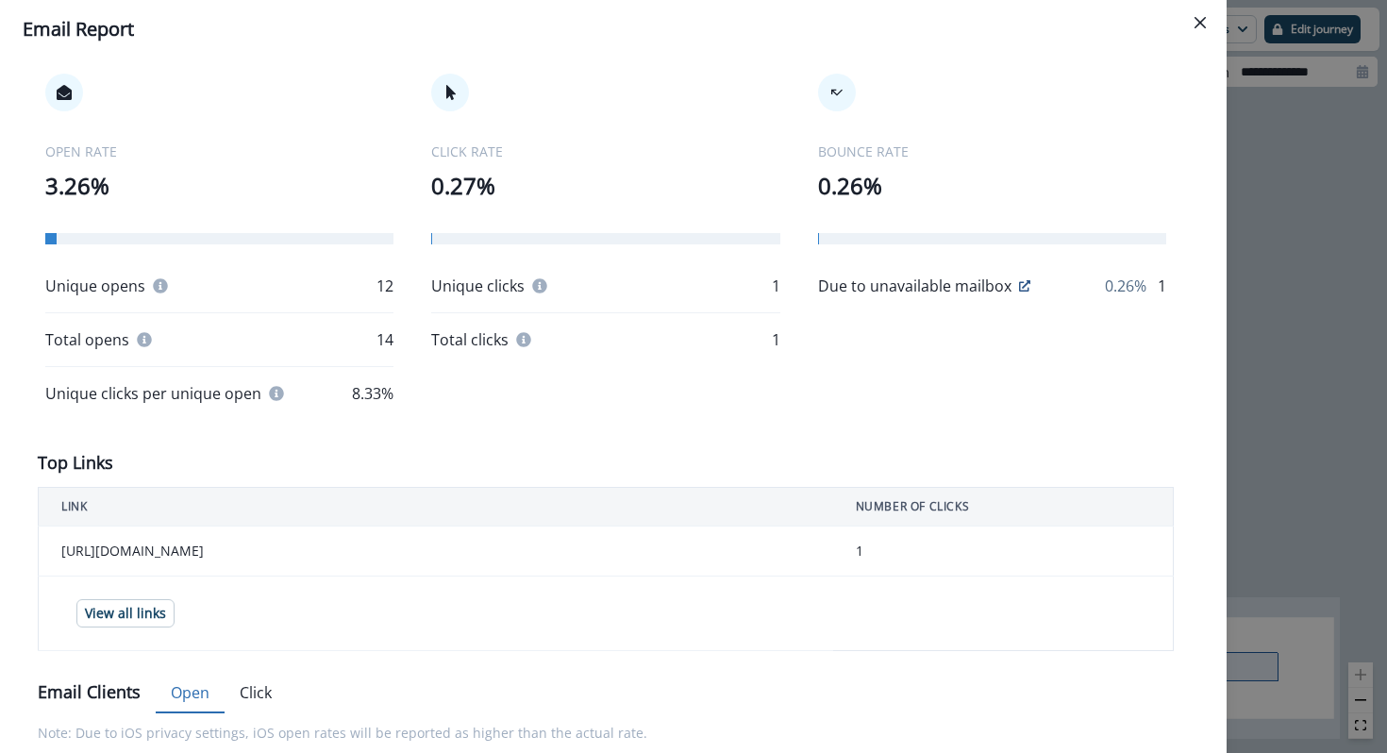
click at [777, 290] on p "1" at bounding box center [776, 286] width 8 height 23
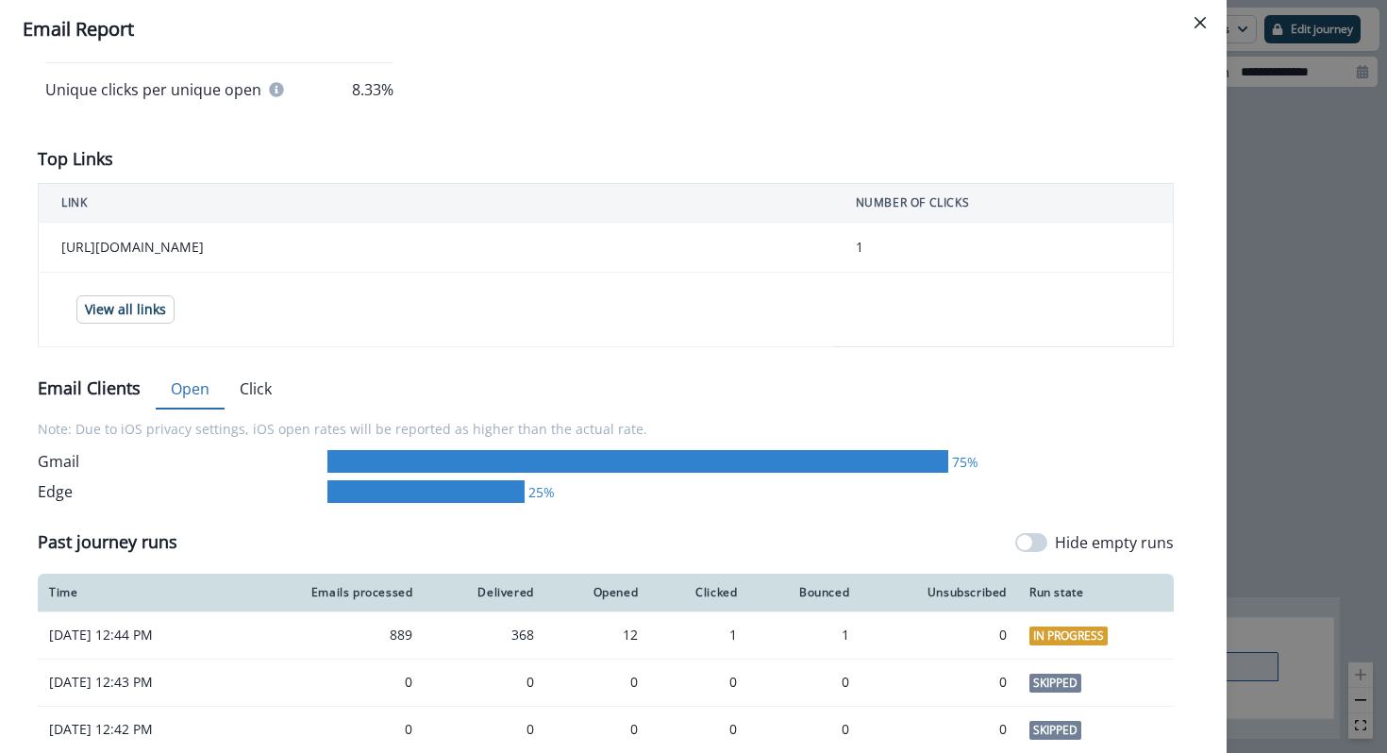
scroll to position [656, 0]
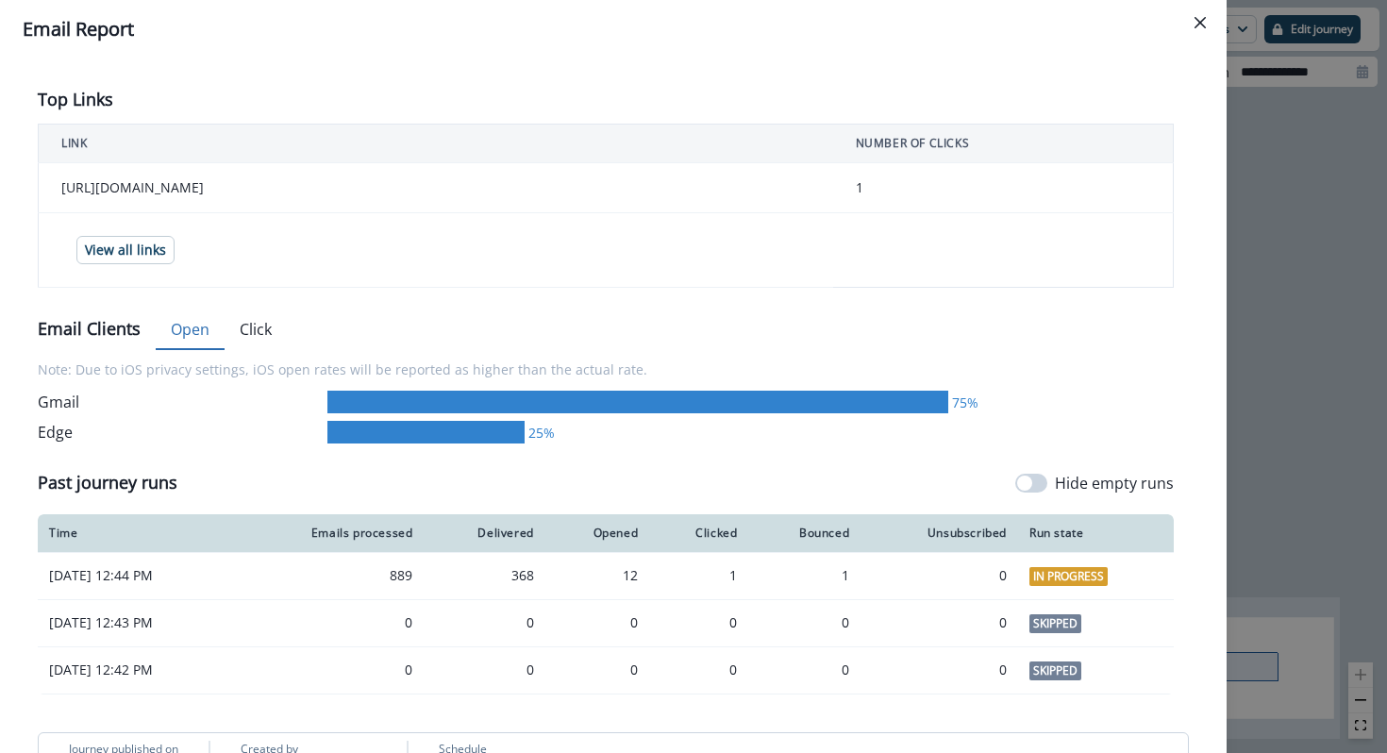
click at [255, 332] on button "Click" at bounding box center [256, 330] width 62 height 40
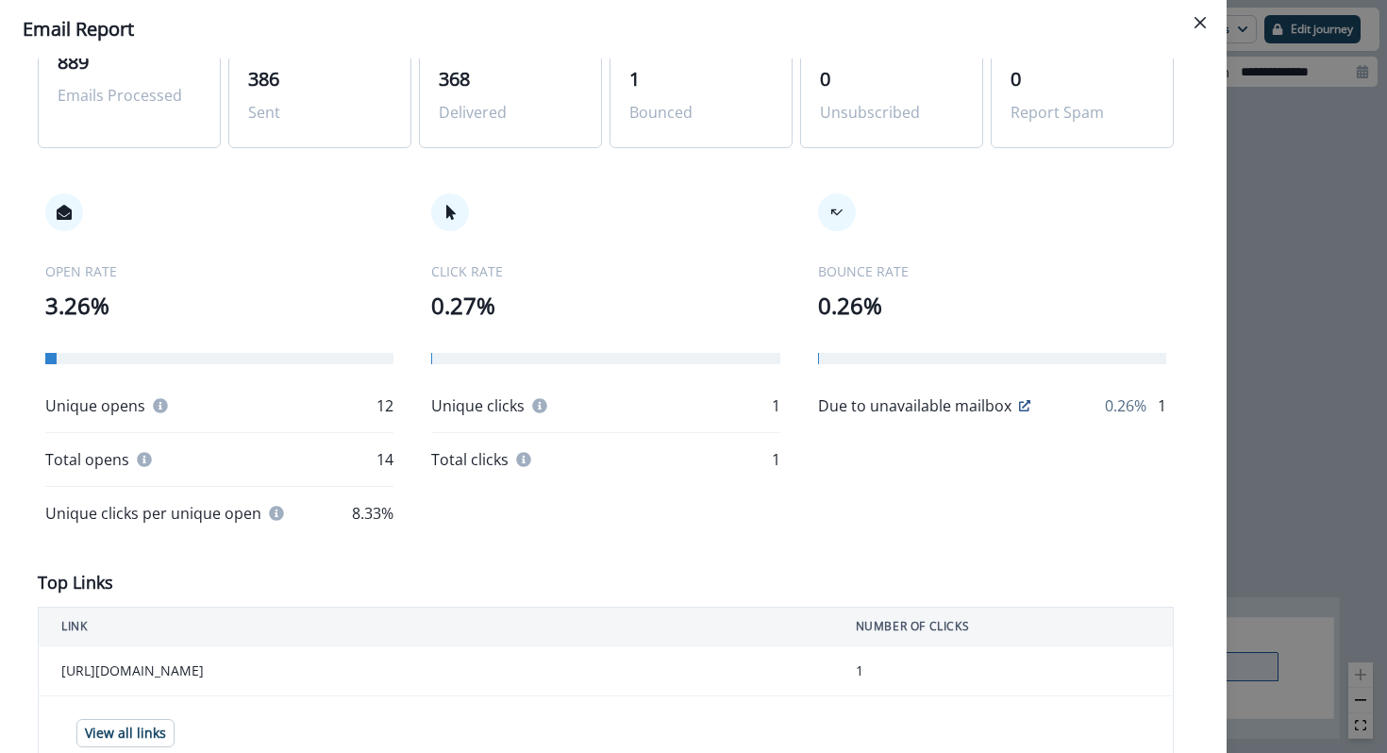
scroll to position [0, 0]
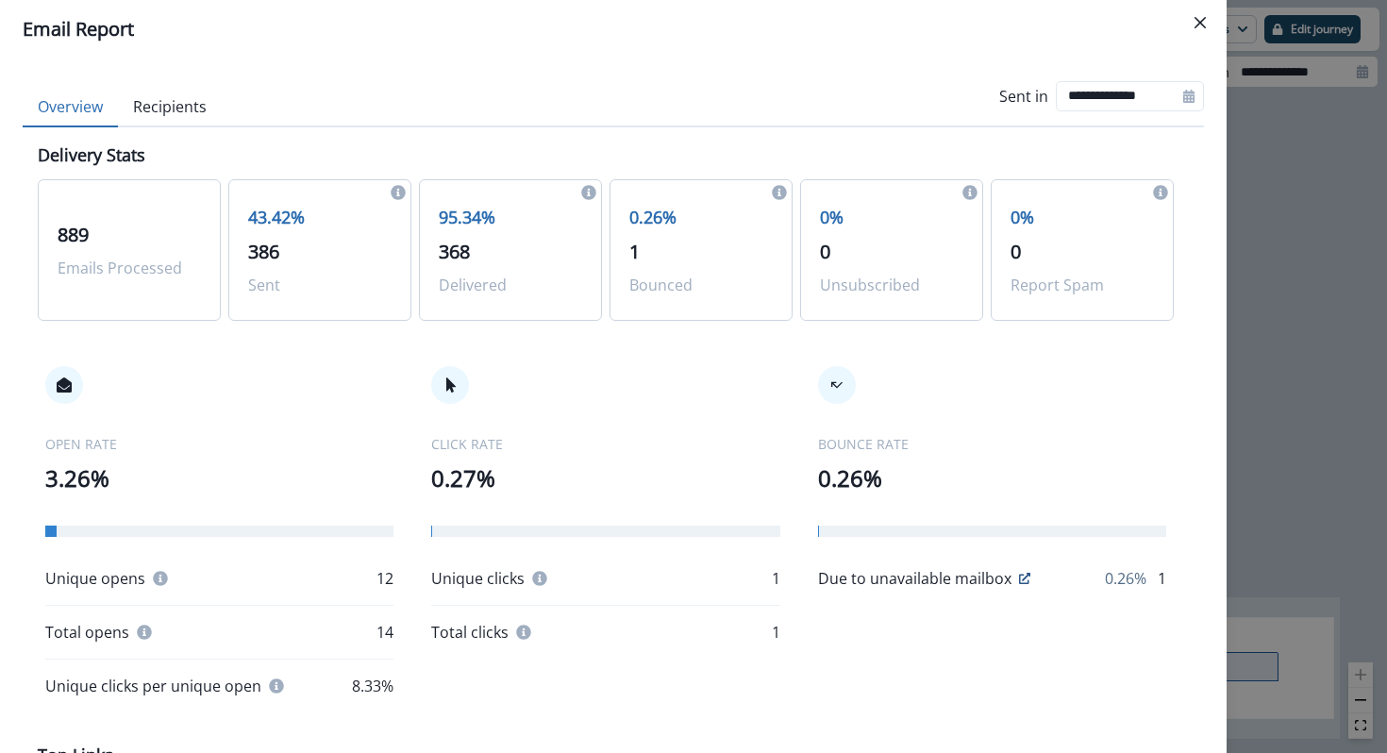
click at [192, 114] on button "Recipients" at bounding box center [170, 108] width 104 height 40
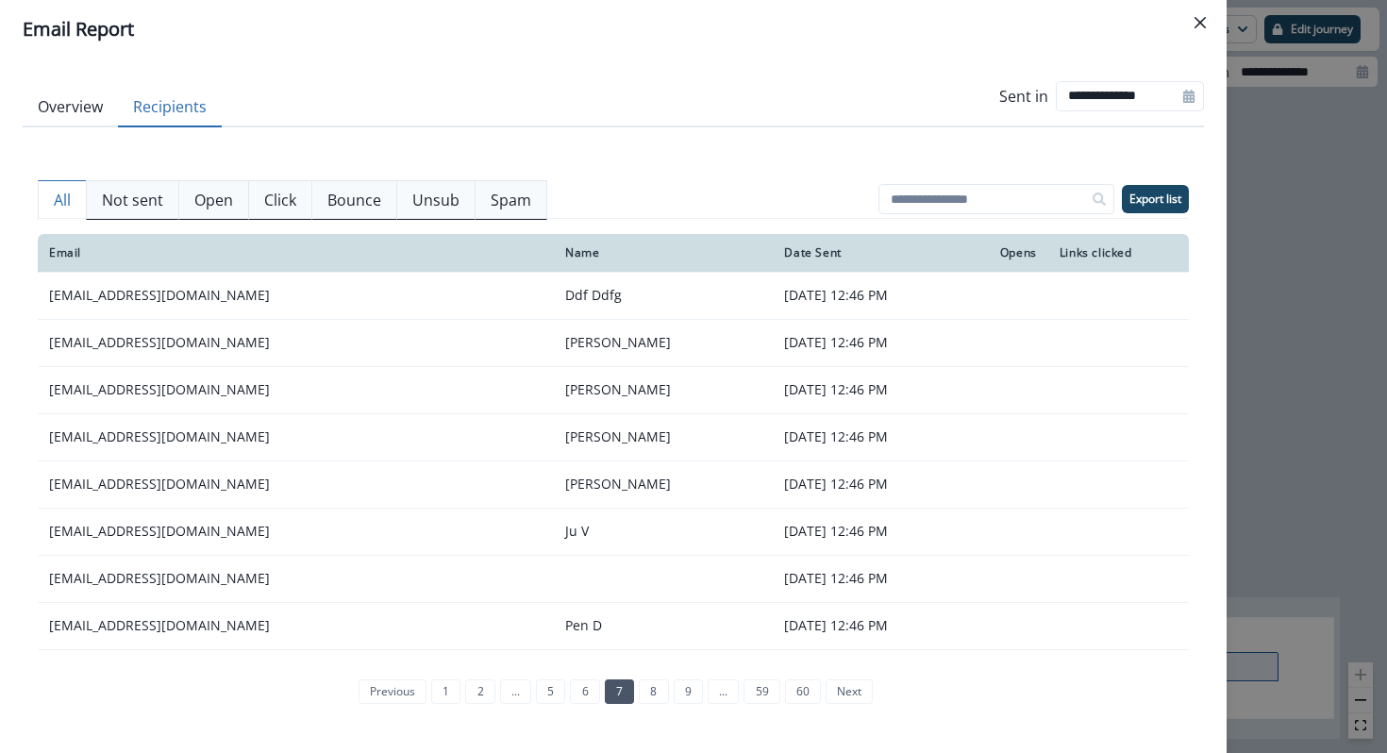
click at [275, 198] on p "Click" at bounding box center [280, 200] width 32 height 23
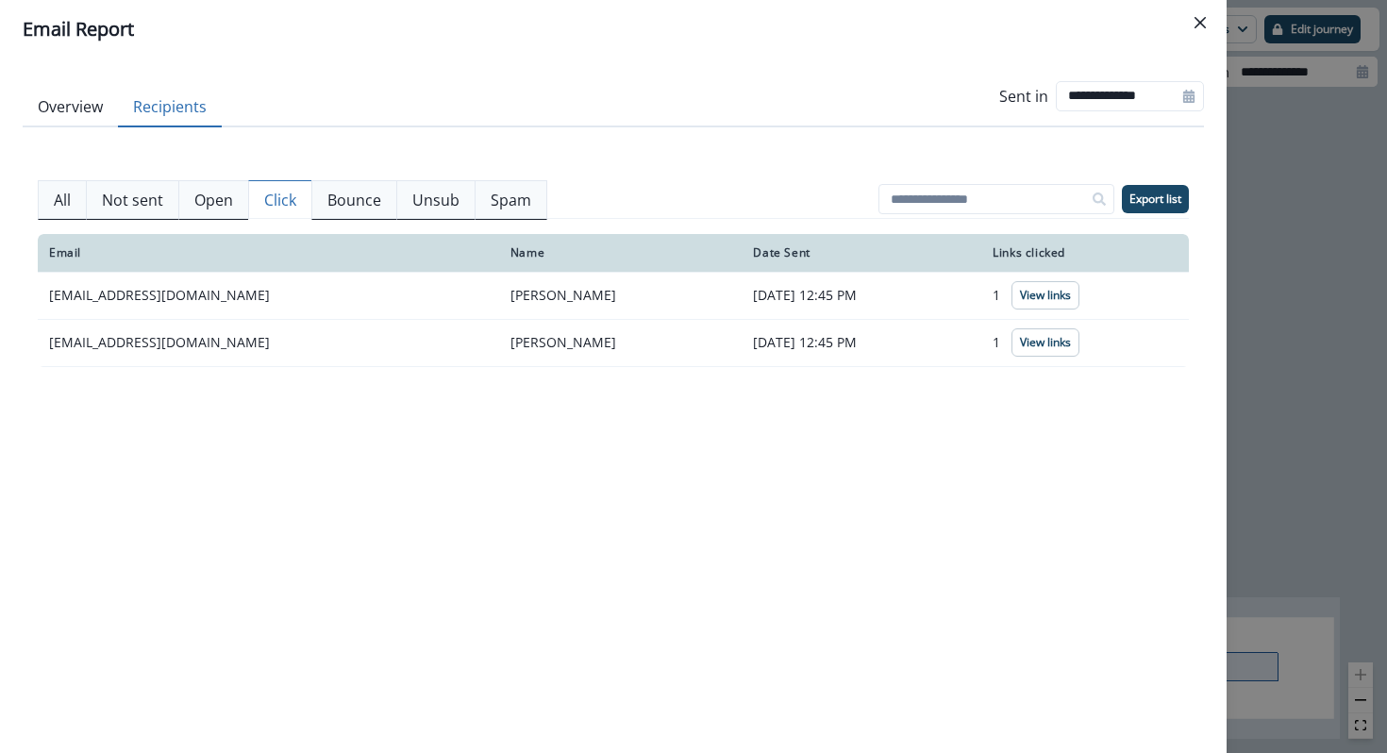
click at [231, 198] on p "Open" at bounding box center [213, 200] width 39 height 23
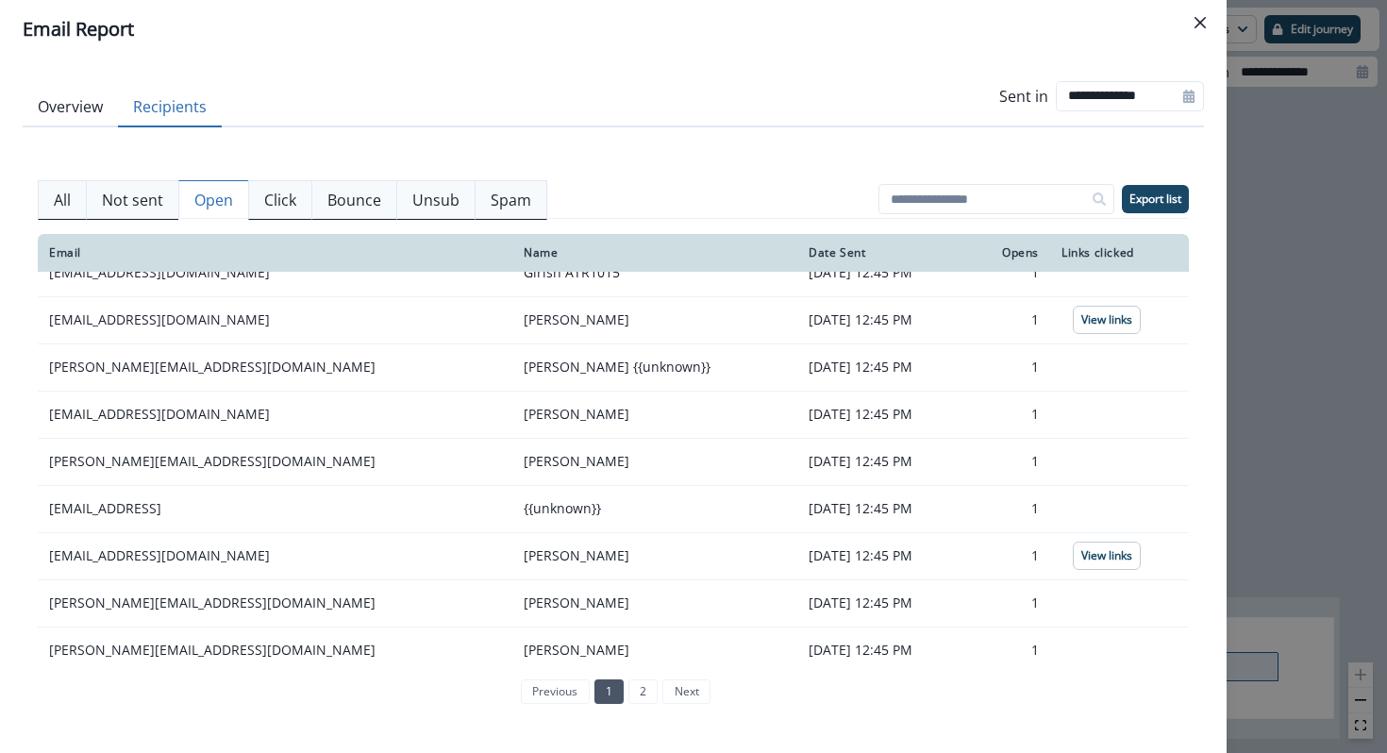
scroll to position [323, 0]
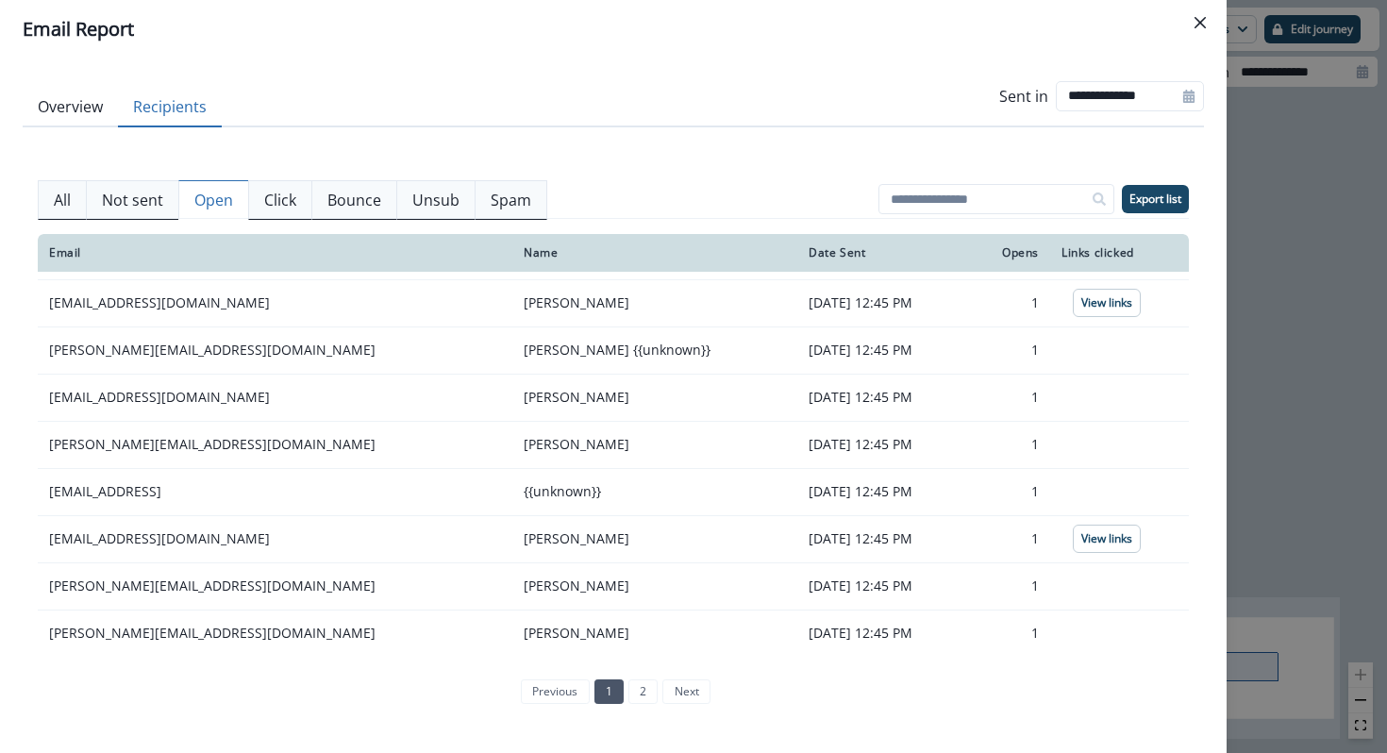
click at [287, 215] on button "Click" at bounding box center [280, 200] width 64 height 40
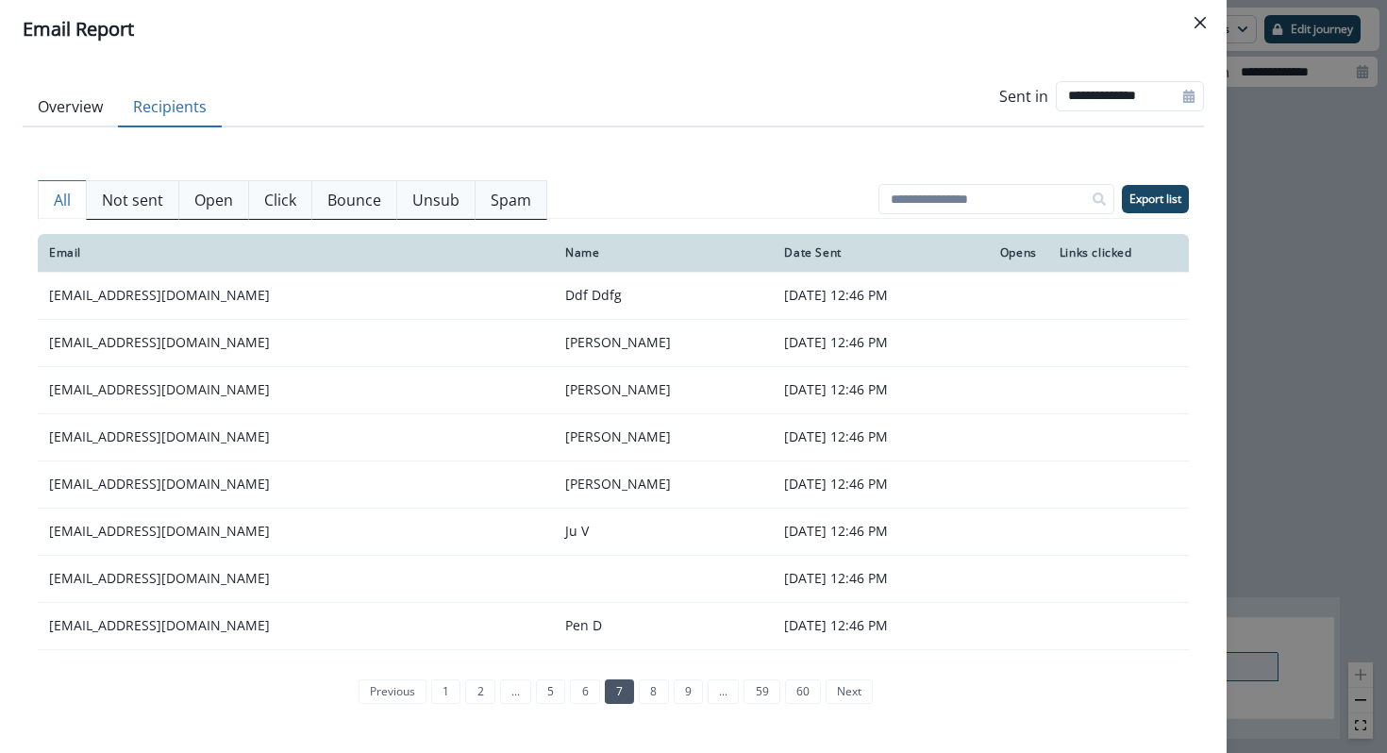
click at [57, 205] on p "All" at bounding box center [62, 200] width 17 height 23
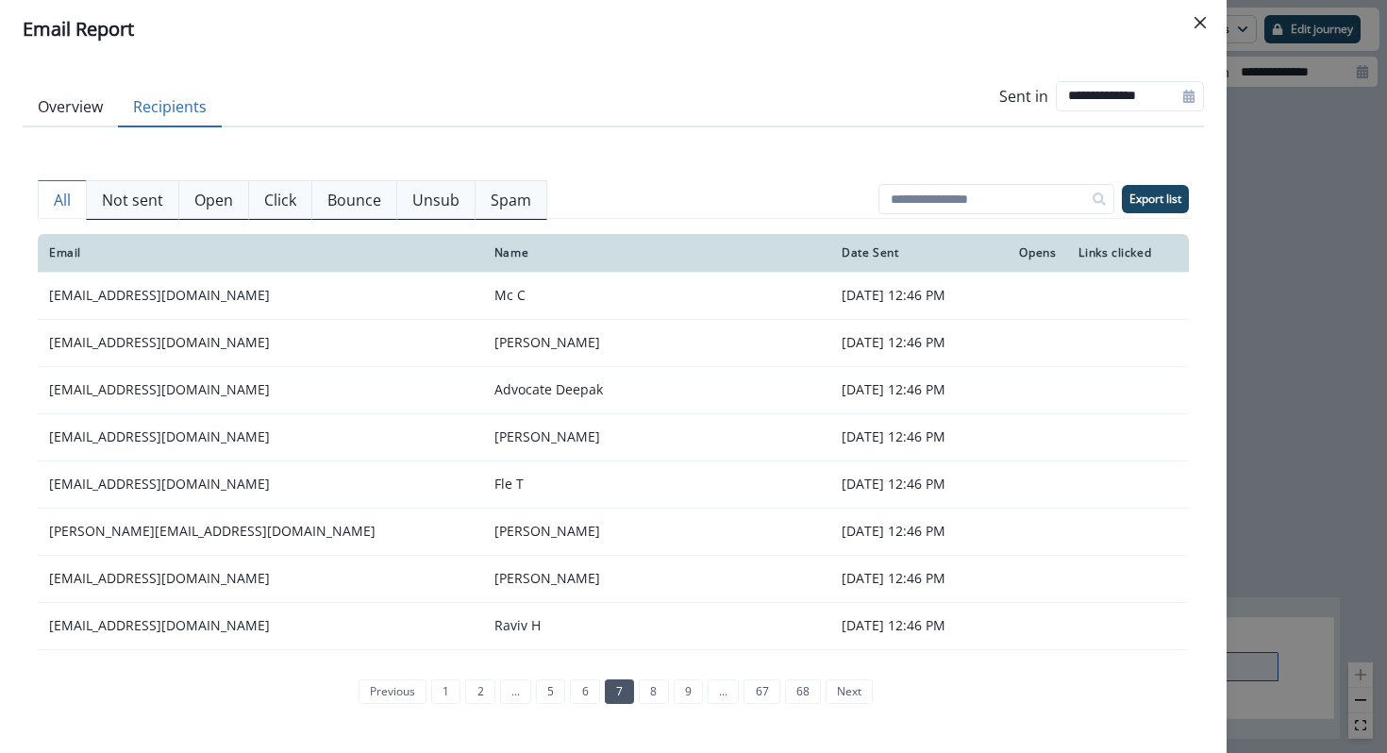
click at [1215, 26] on header "Email Report" at bounding box center [613, 29] width 1227 height 59
click at [1203, 26] on icon "Close" at bounding box center [1200, 22] width 11 height 11
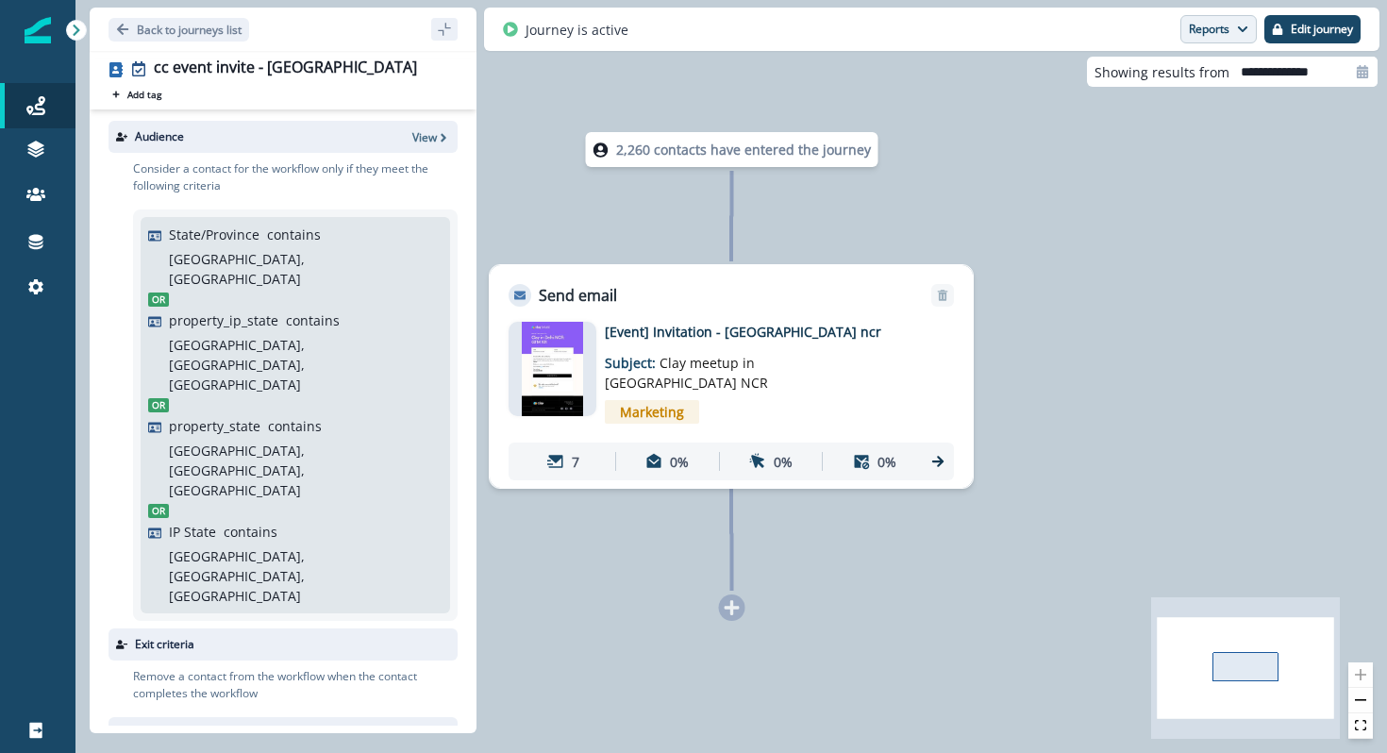
click at [1237, 34] on icon "button" at bounding box center [1242, 29] width 11 height 11
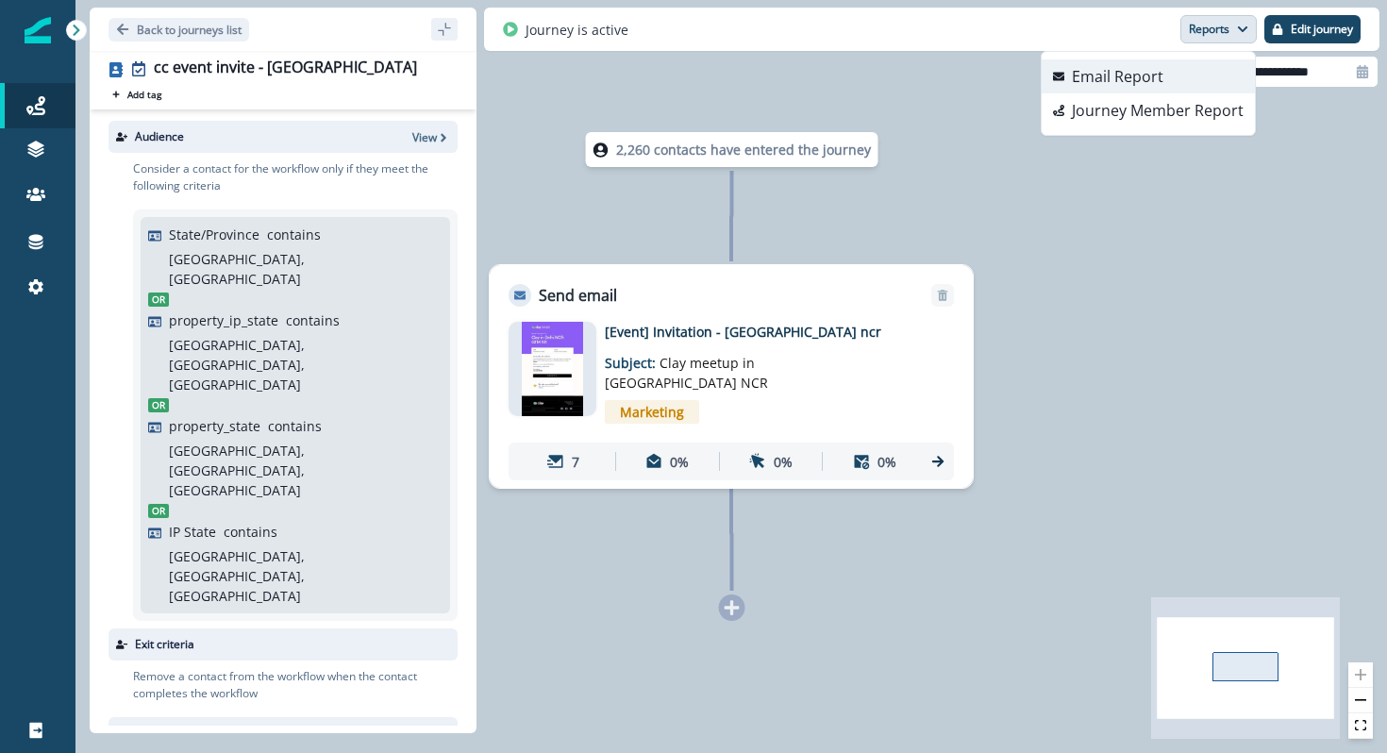
click at [1200, 74] on button "Email Report" at bounding box center [1148, 76] width 213 height 34
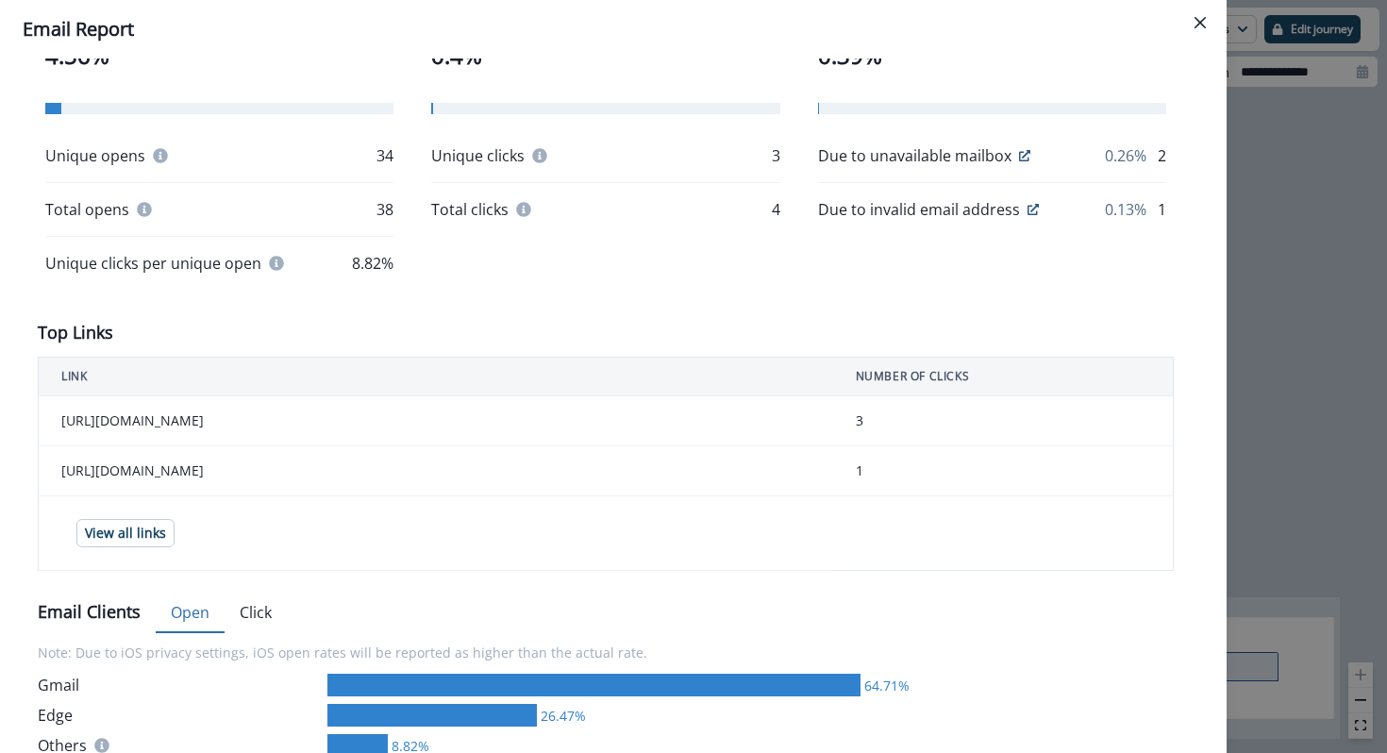
scroll to position [0, 0]
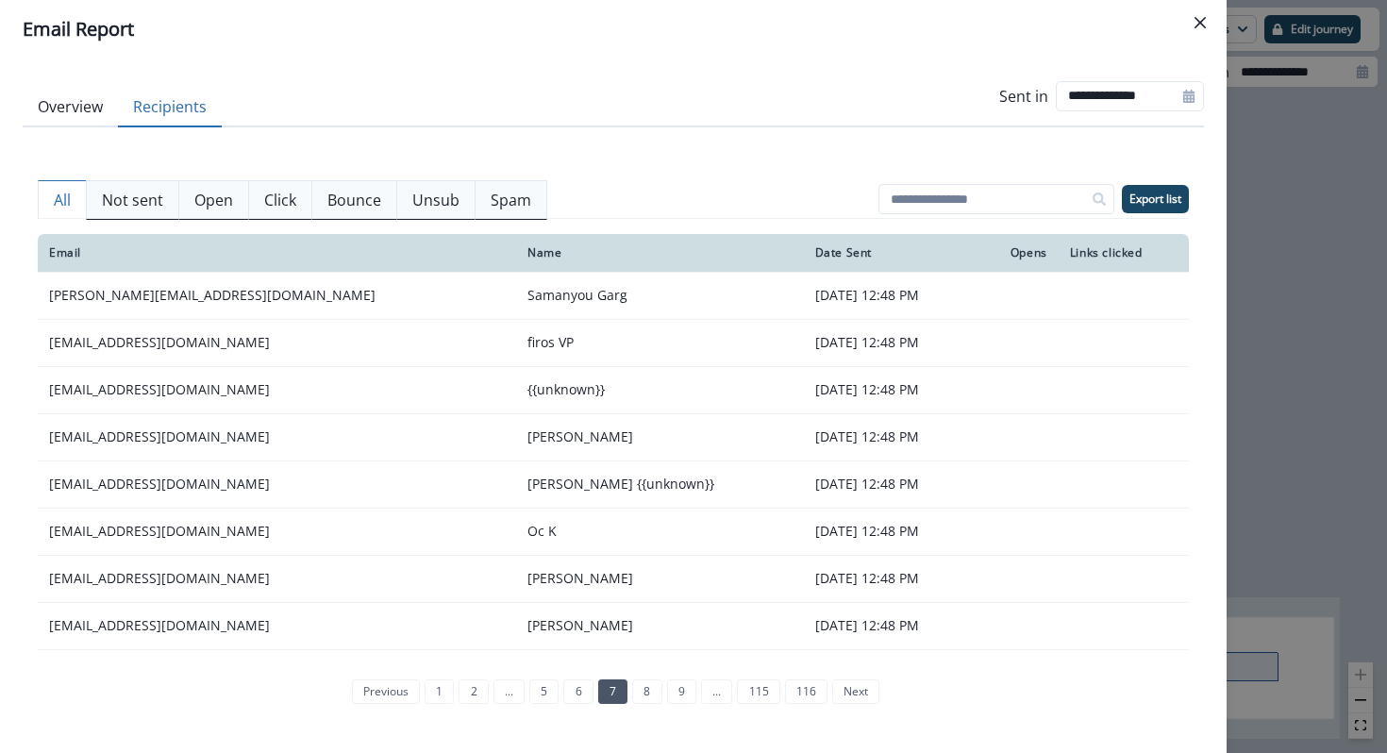
click at [173, 109] on button "Recipients" at bounding box center [170, 108] width 104 height 40
click at [264, 205] on p "Click" at bounding box center [280, 200] width 32 height 23
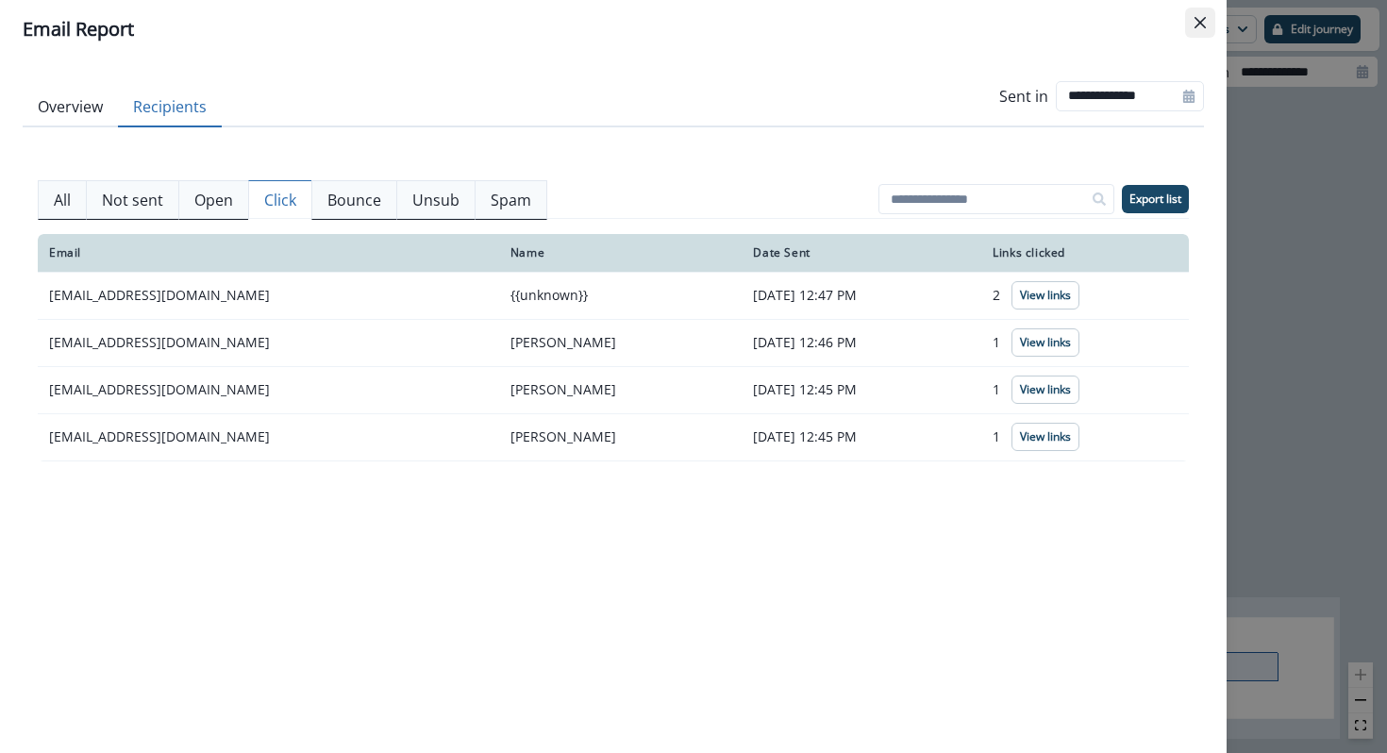
click at [1202, 19] on icon "Close" at bounding box center [1200, 22] width 11 height 11
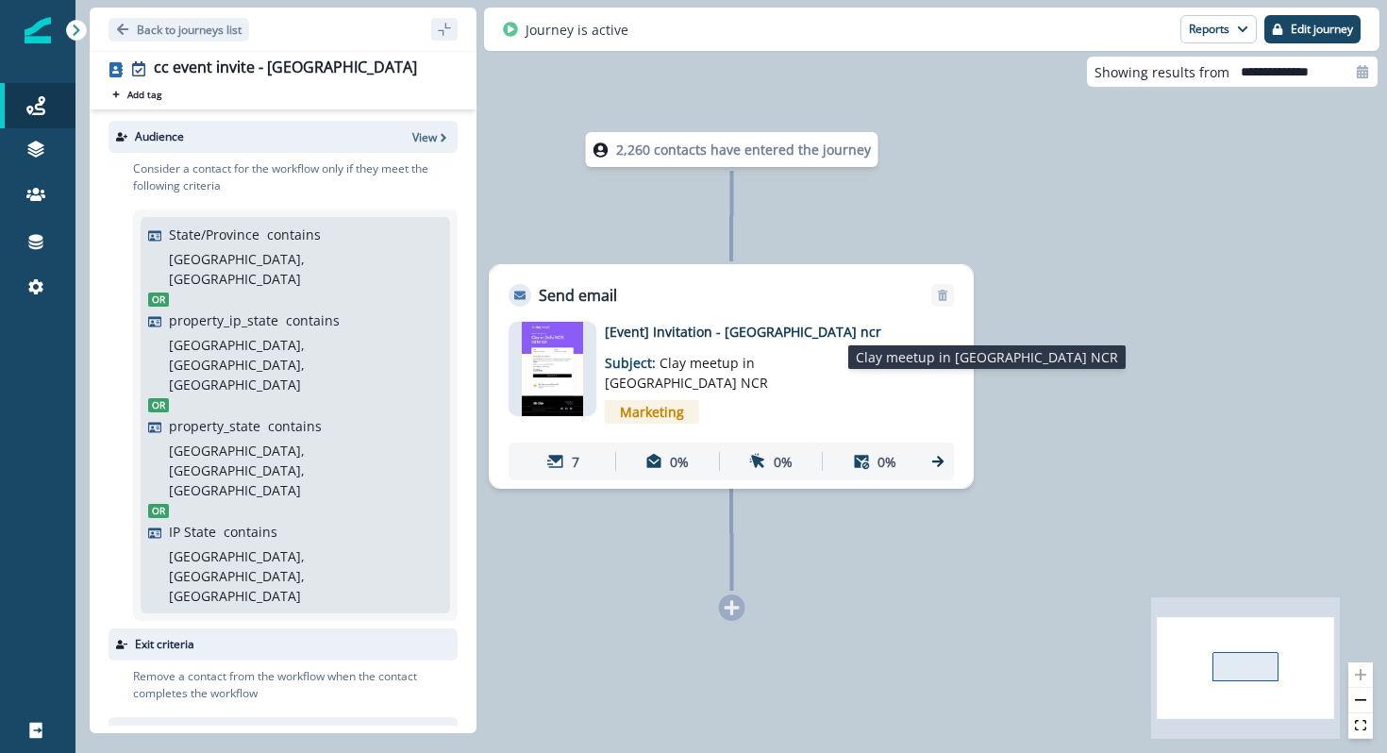
click at [672, 356] on span "Clay meetup in Delhi NCR" at bounding box center [686, 373] width 163 height 38
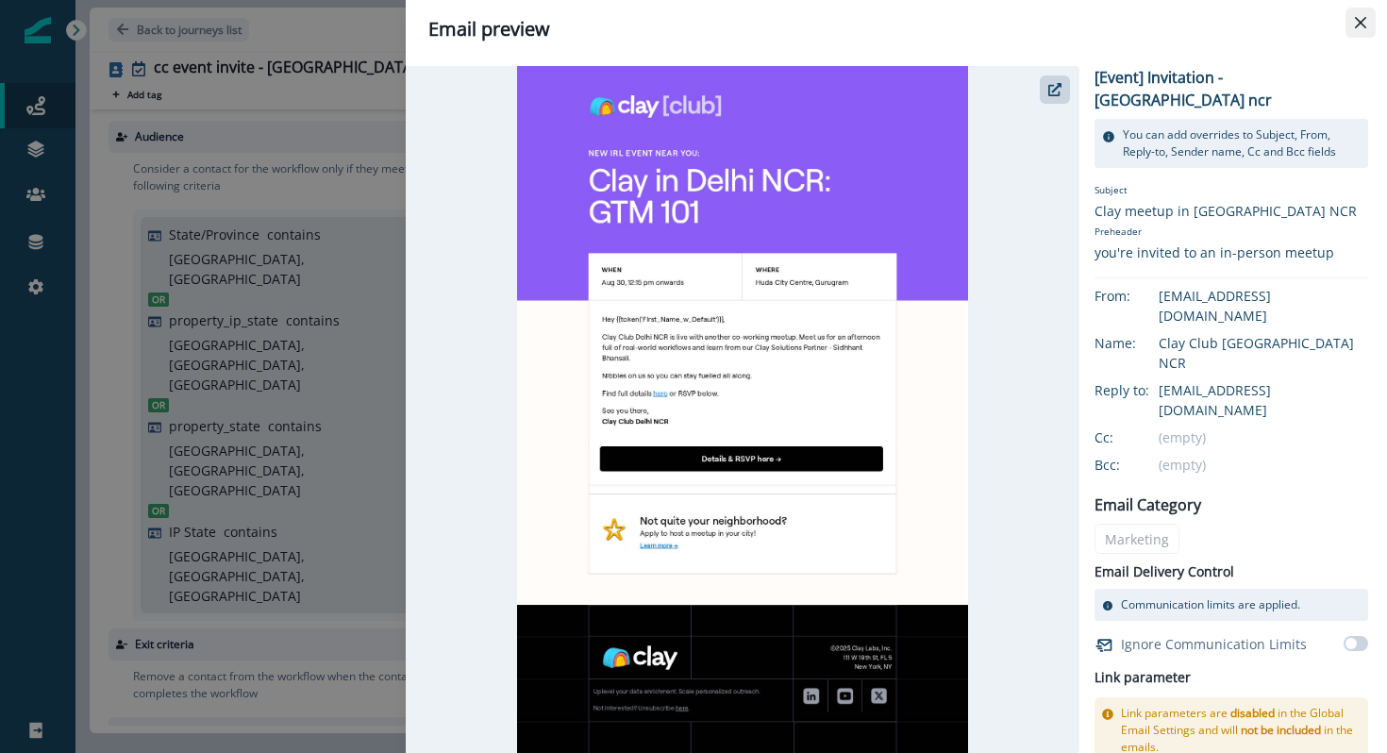
click at [1355, 31] on button "Close" at bounding box center [1361, 23] width 30 height 30
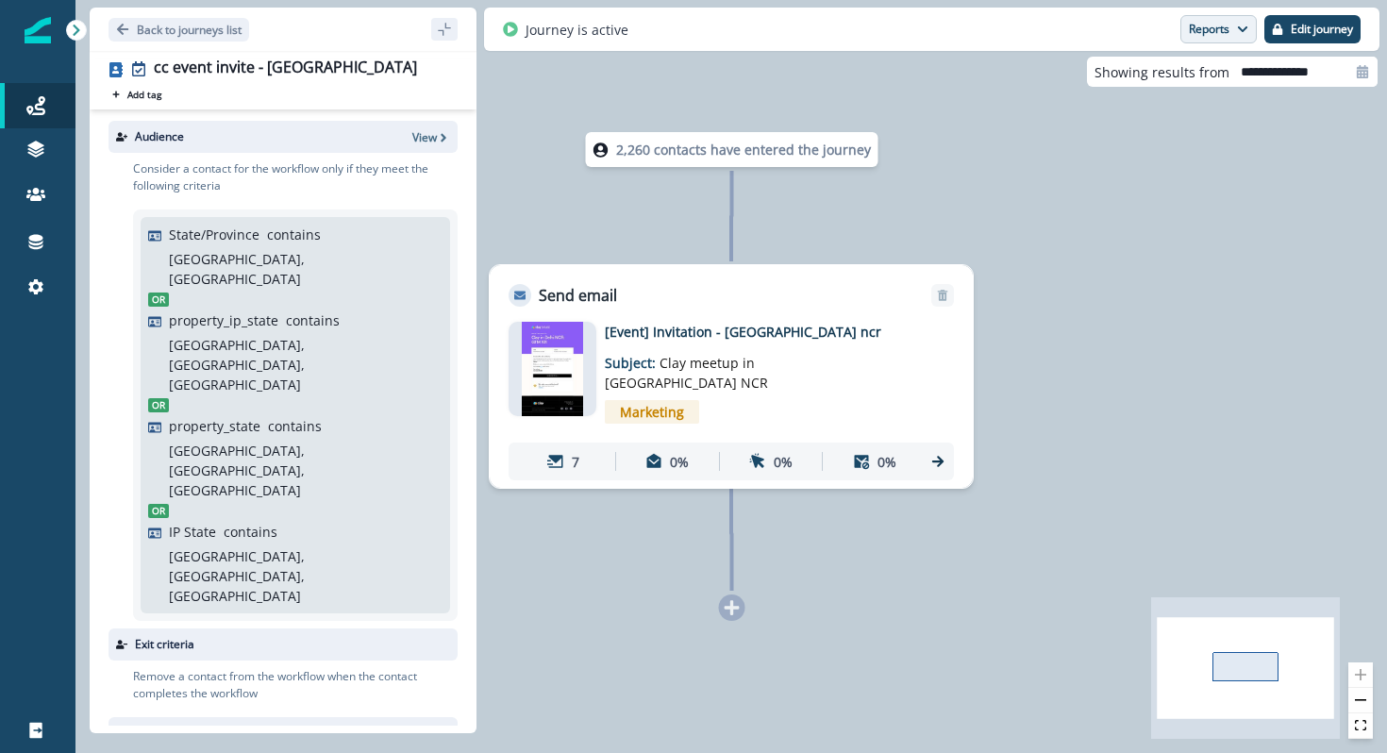
click at [1224, 24] on button "Reports" at bounding box center [1218, 29] width 76 height 28
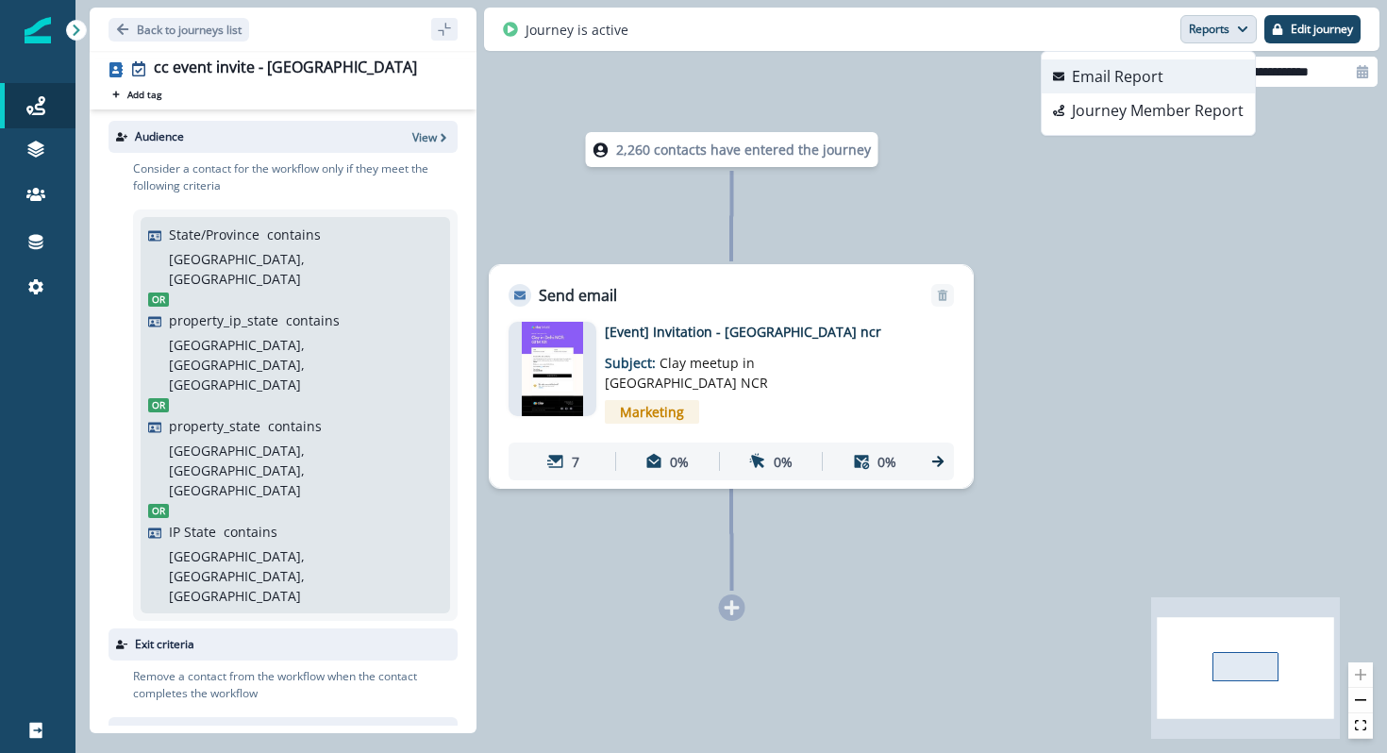
click at [1193, 74] on button "Email Report" at bounding box center [1148, 76] width 213 height 34
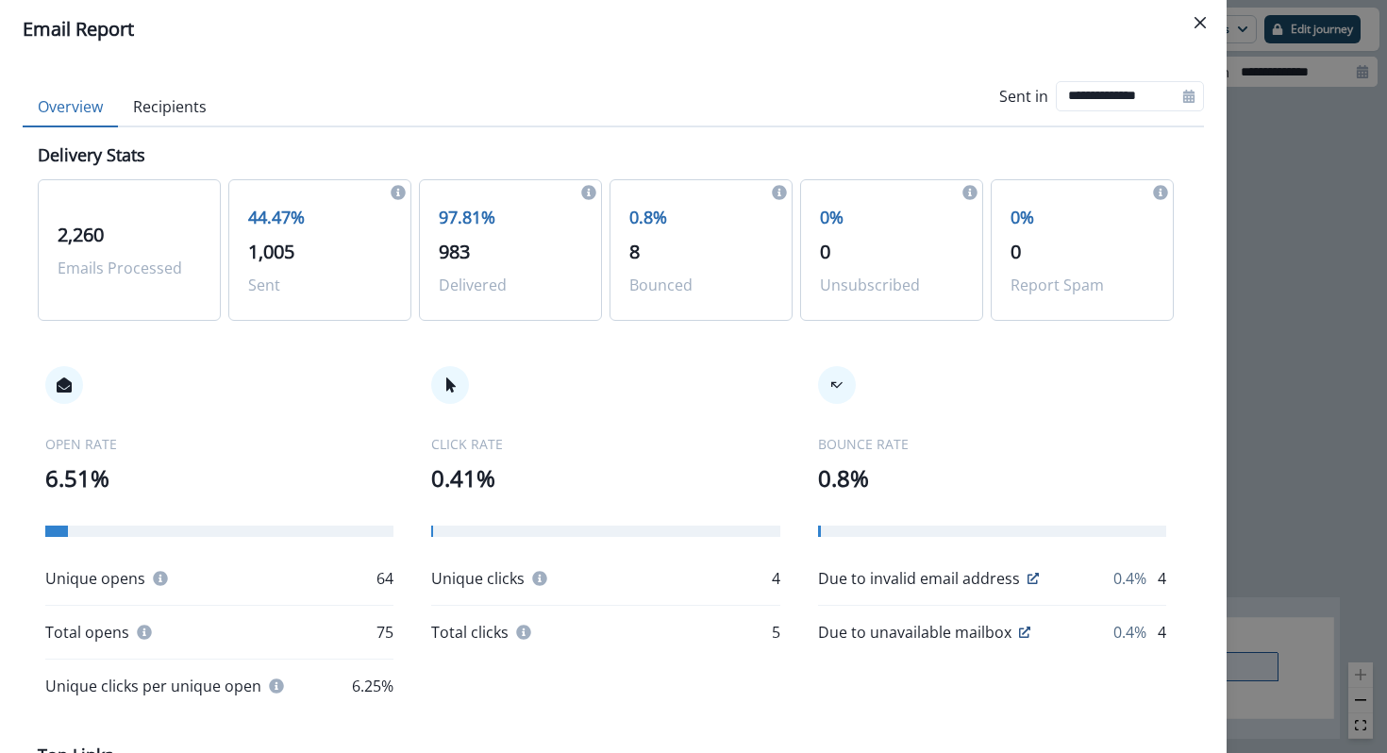
click at [175, 104] on button "Recipients" at bounding box center [170, 108] width 104 height 40
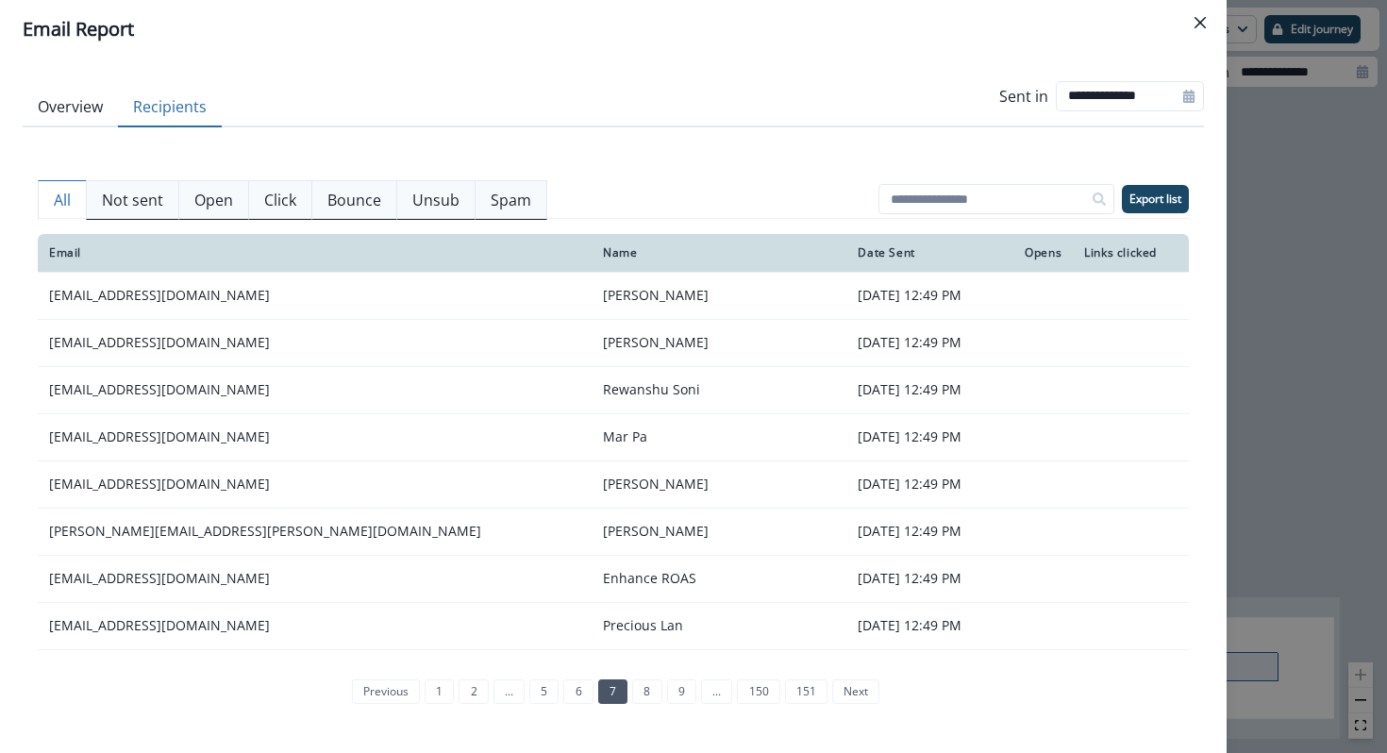
click at [264, 206] on p "Click" at bounding box center [280, 200] width 32 height 23
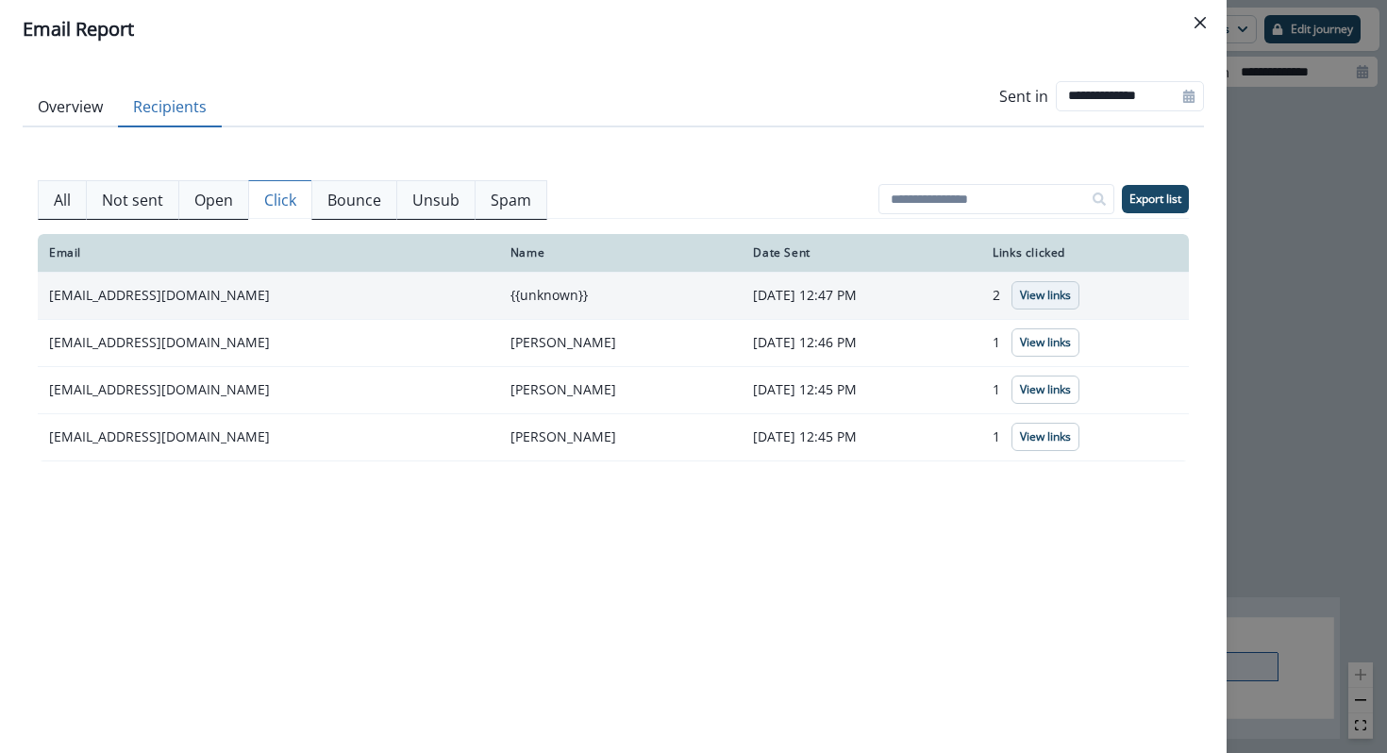
click at [1045, 300] on p "View links" at bounding box center [1045, 295] width 51 height 13
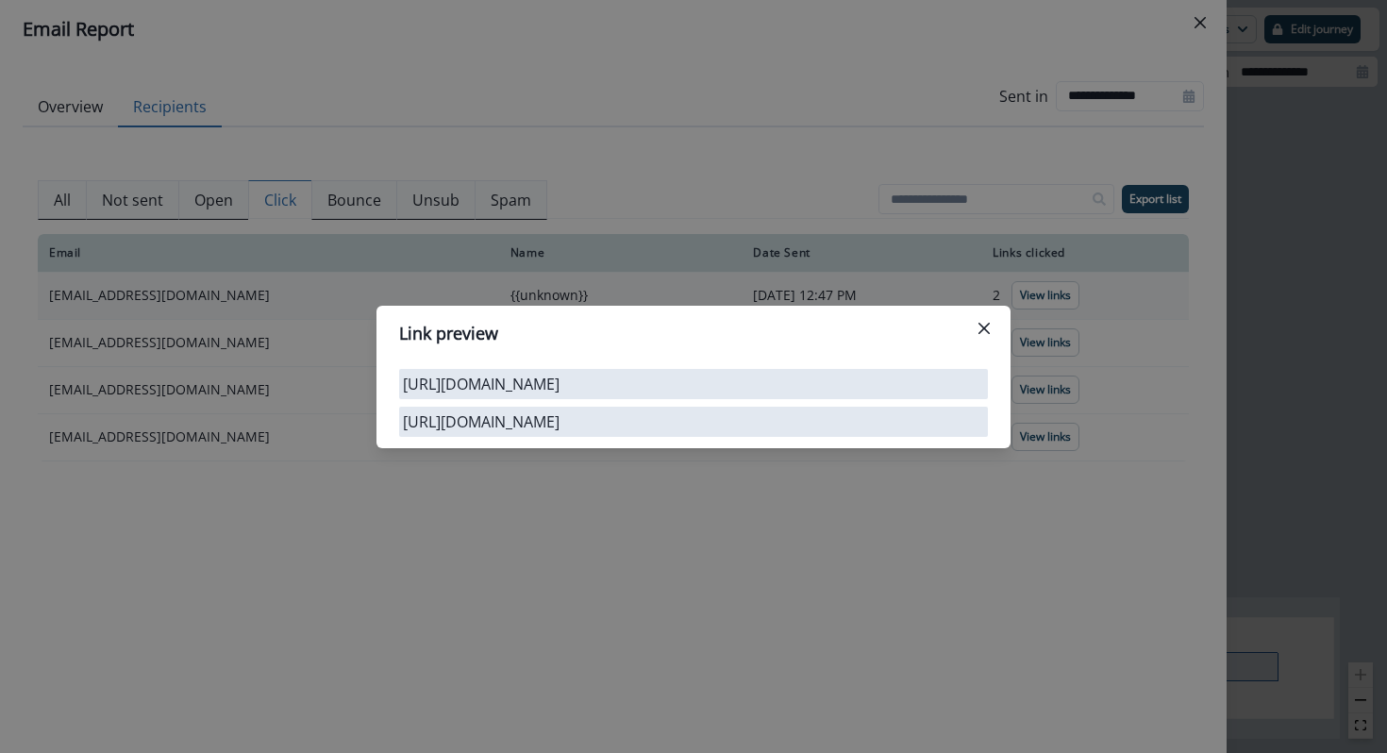
click at [788, 523] on div "Link preview https://www.clay.com/ https://luma.com/m7nwpy8d" at bounding box center [693, 376] width 1387 height 753
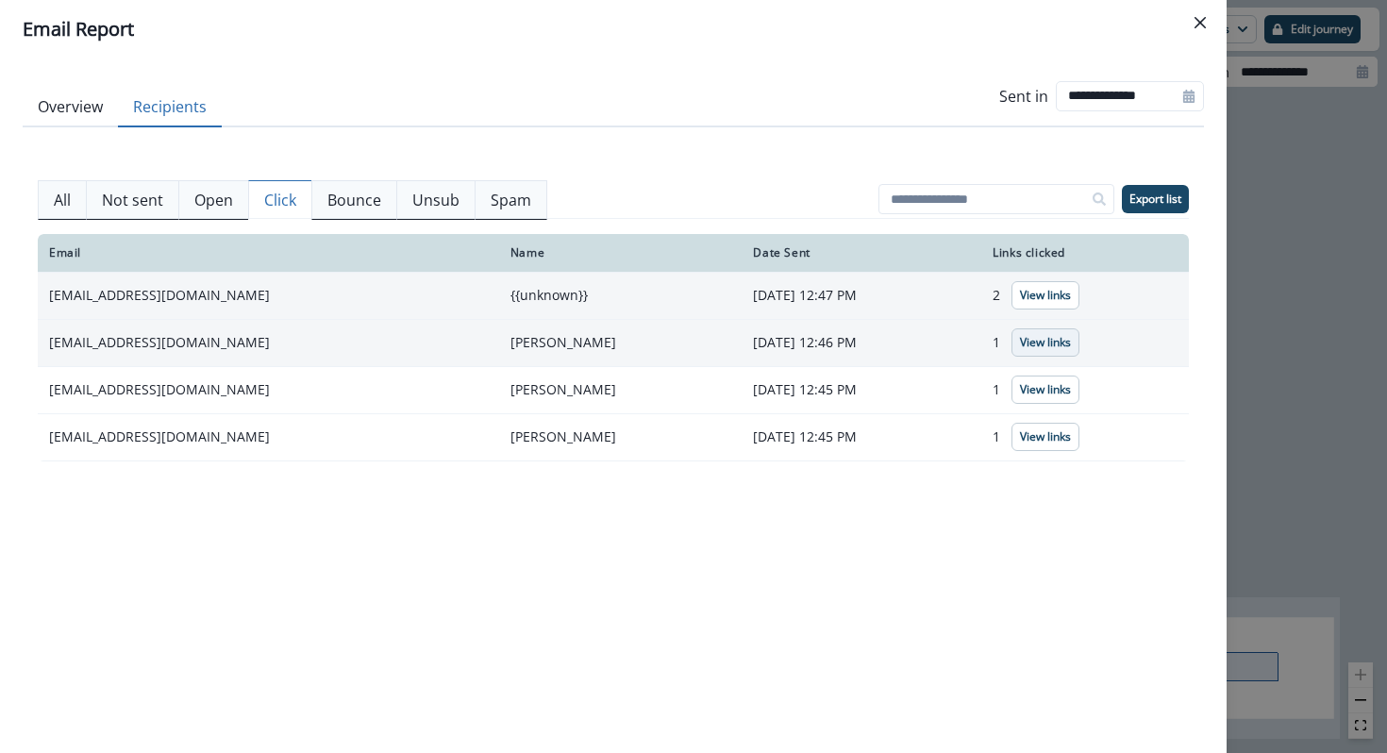
click at [1055, 351] on button "View links" at bounding box center [1046, 342] width 68 height 28
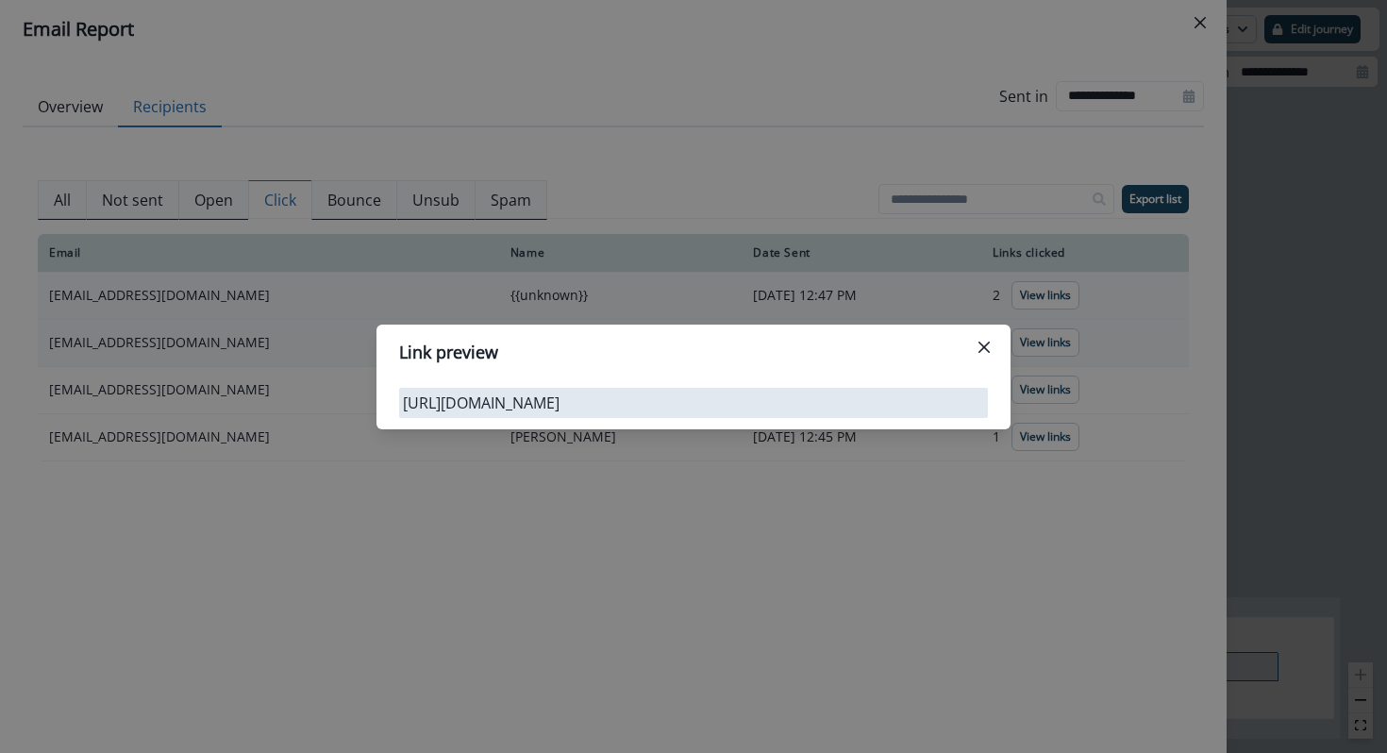
click at [823, 486] on div "Link preview https://luma.com/m7nwpy8d" at bounding box center [693, 376] width 1387 height 753
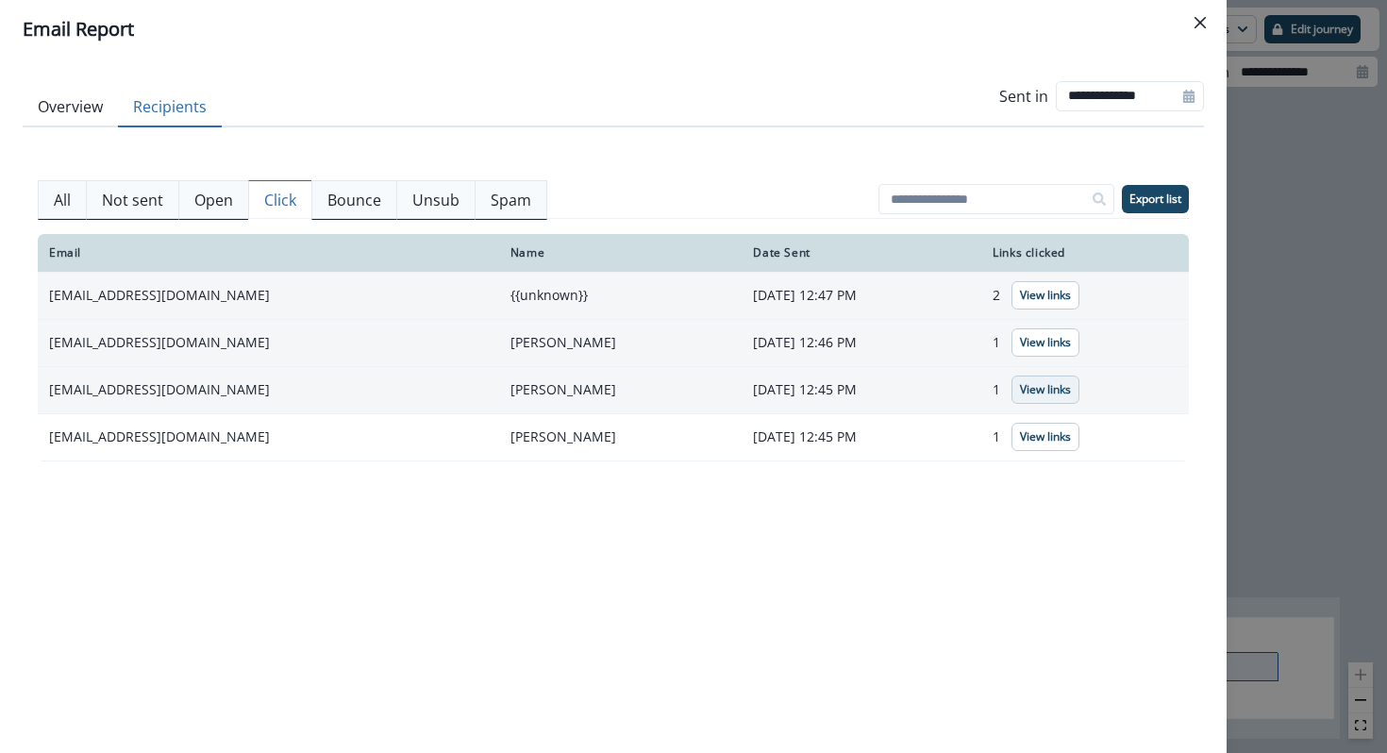
click at [1038, 397] on button "View links" at bounding box center [1046, 390] width 68 height 28
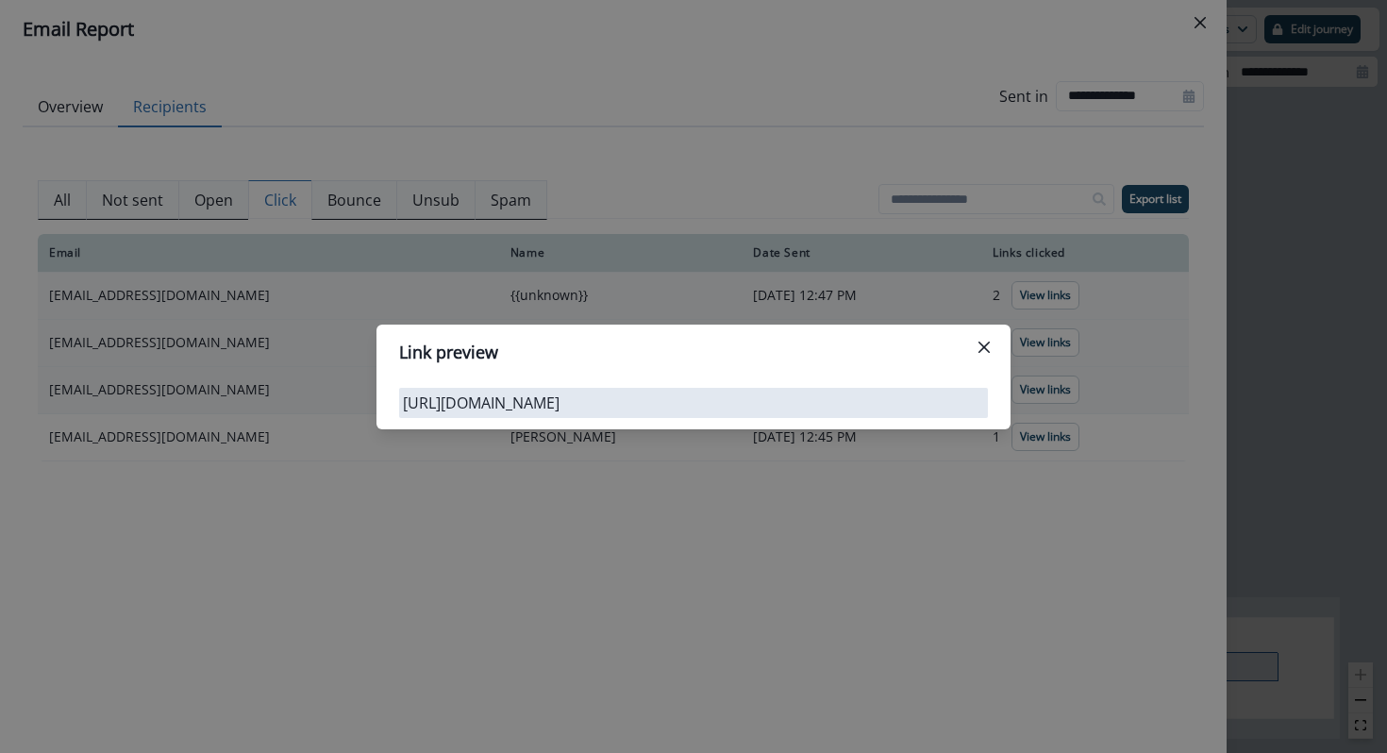
click at [929, 477] on div "Link preview https://luma.com/m7nwpy8d" at bounding box center [693, 376] width 1387 height 753
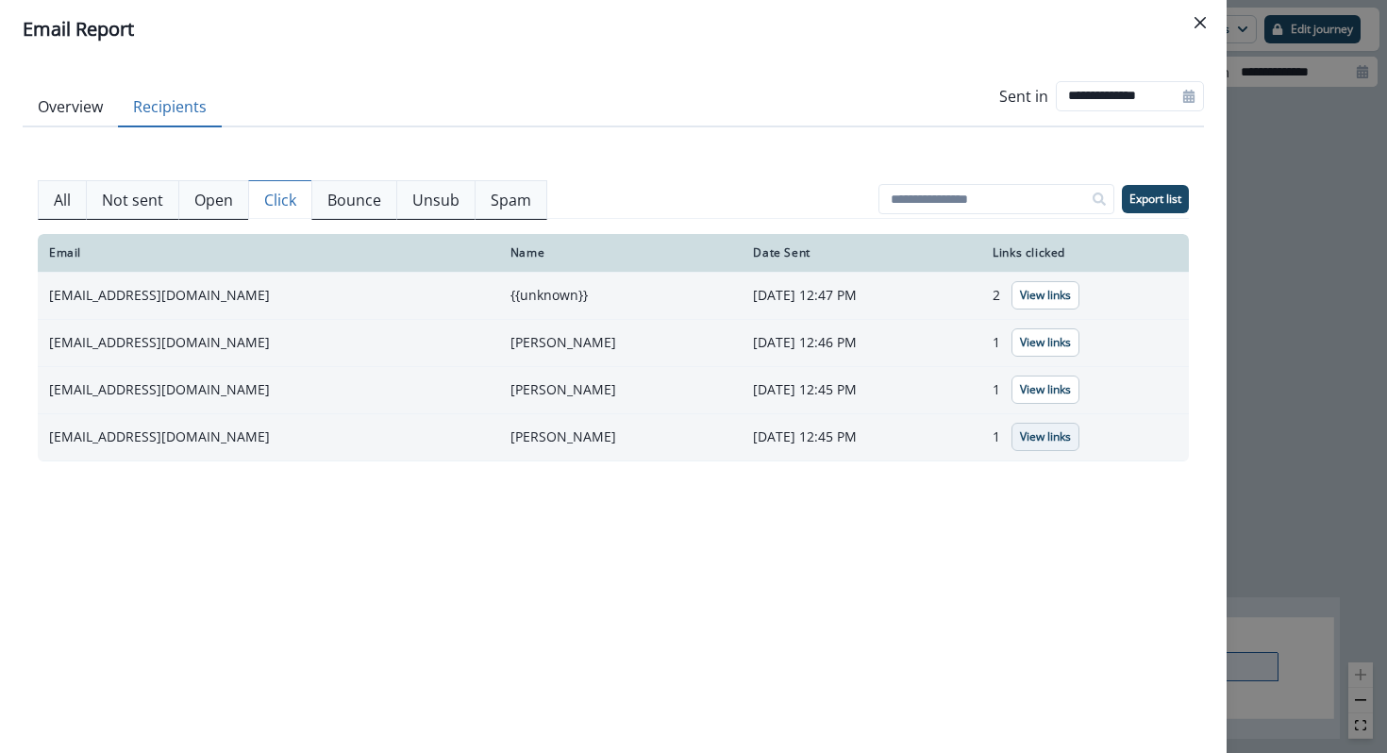
click at [1039, 443] on p "View links" at bounding box center [1045, 436] width 51 height 13
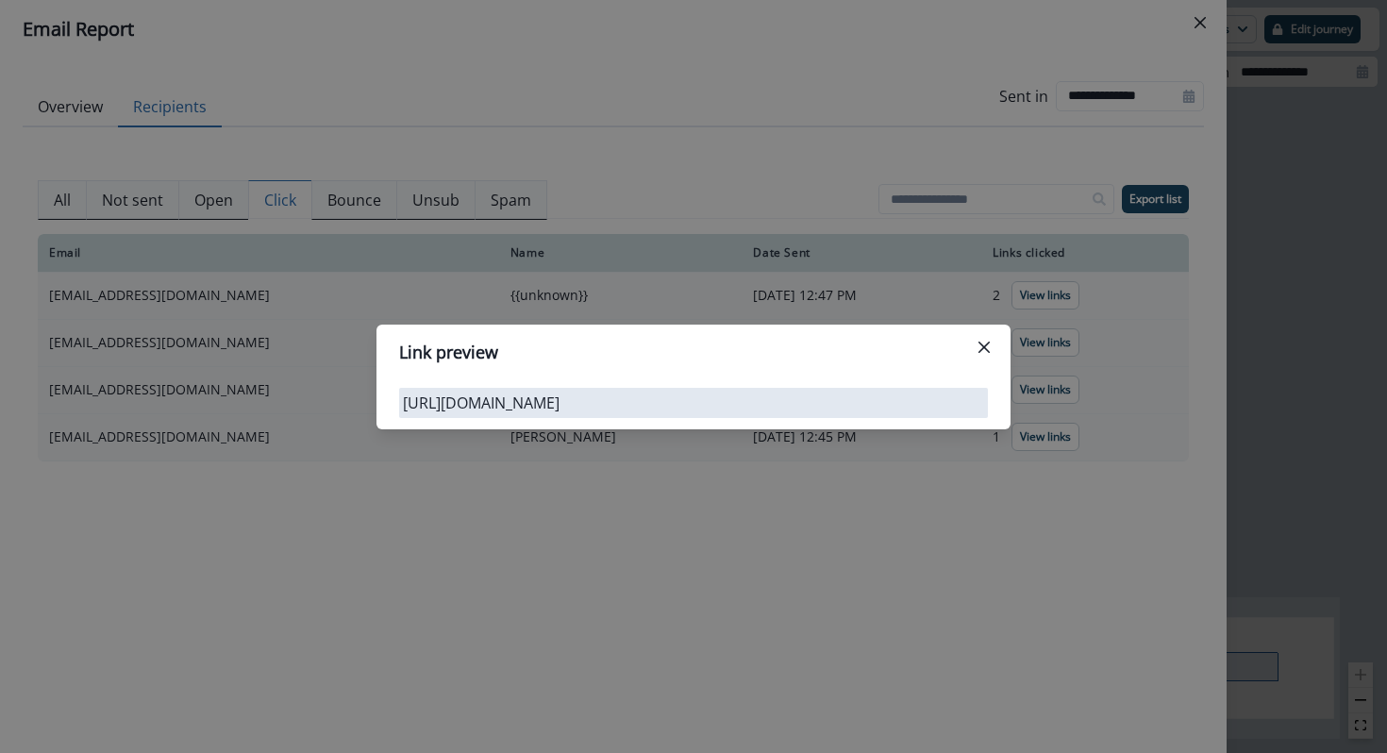
click at [864, 536] on div "Link preview https://luma.com/m7nwpy8d" at bounding box center [693, 376] width 1387 height 753
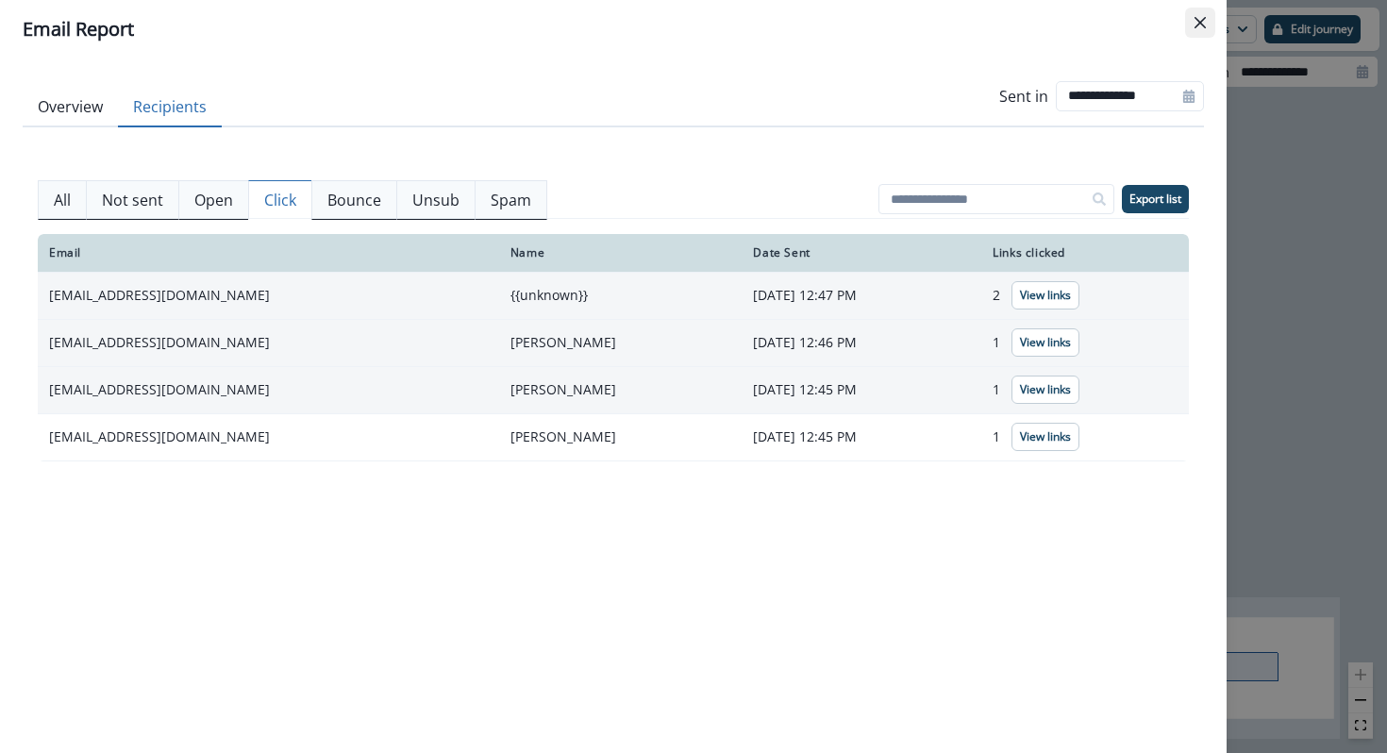
click at [1200, 30] on button "Close" at bounding box center [1200, 23] width 30 height 30
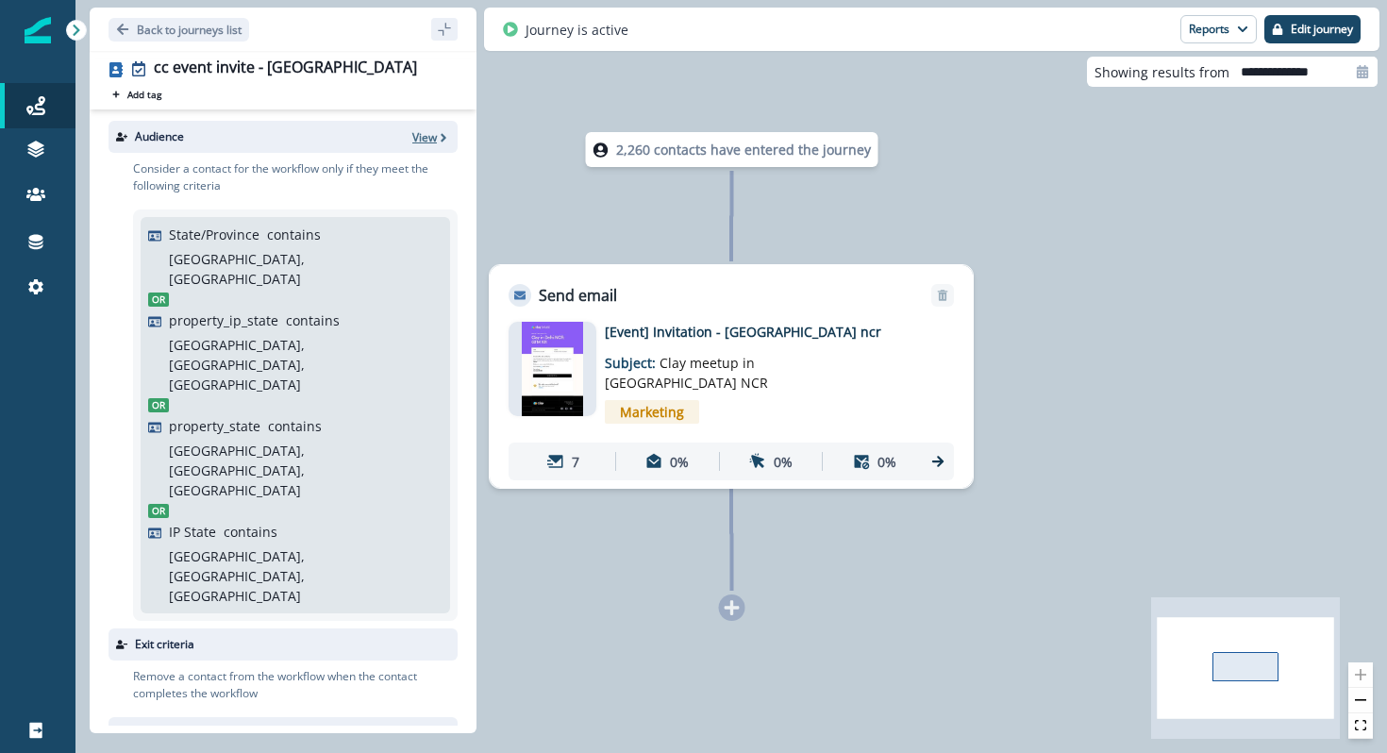
click at [440, 138] on icon "button" at bounding box center [443, 137] width 13 height 13
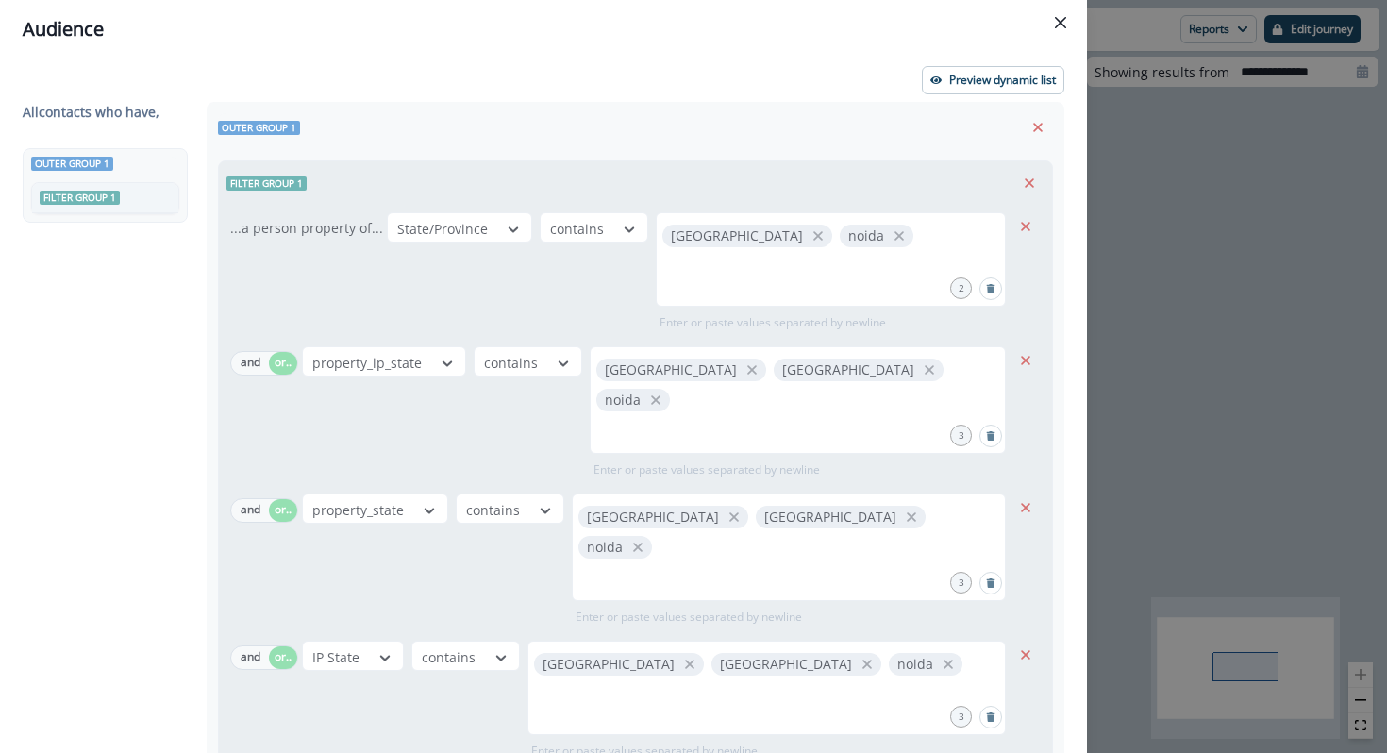
click at [704, 240] on div "All contact s who have, Outer group 1 Filter group 1 Outer group 1 Filter group…" at bounding box center [544, 515] width 1042 height 827
click at [1116, 280] on div "Audience Preview dynamic list All contact s who have, Outer group 1 Filter grou…" at bounding box center [693, 376] width 1387 height 753
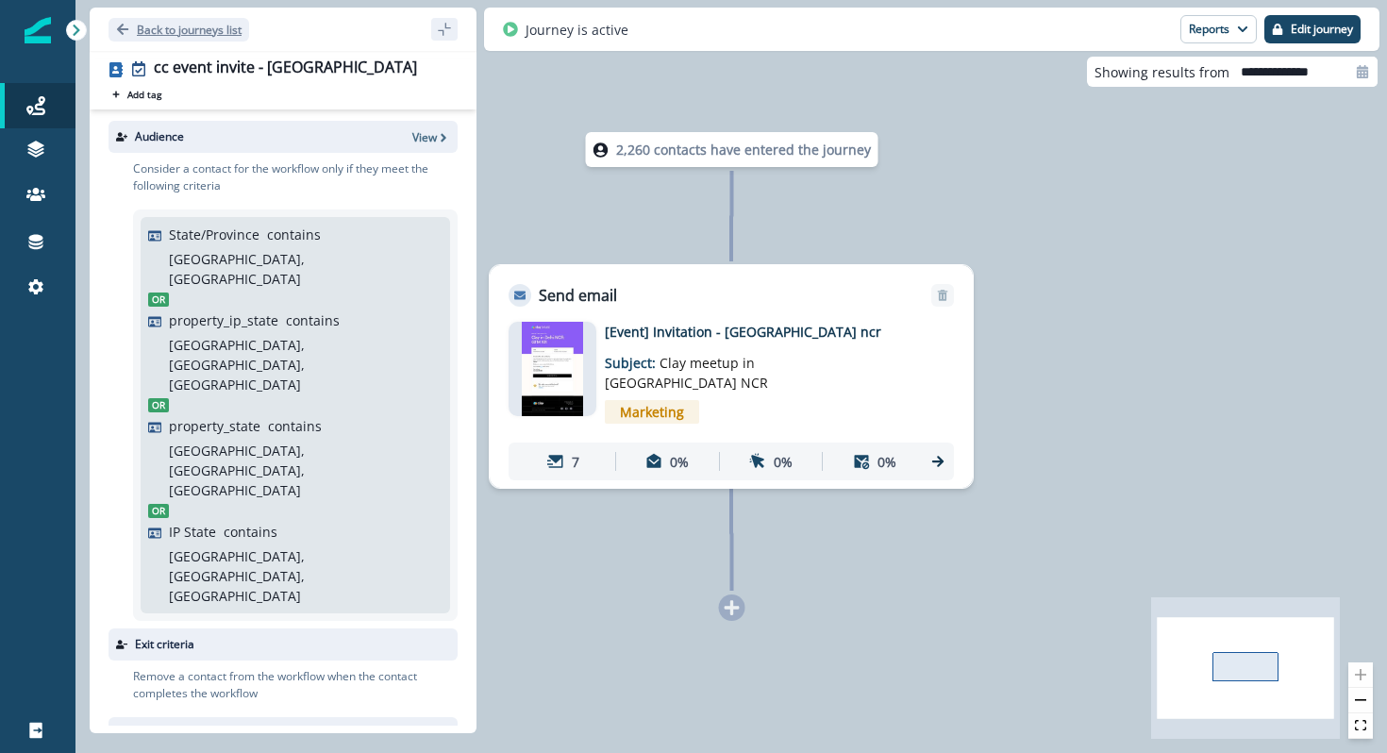
click at [124, 31] on icon "Go back" at bounding box center [122, 29] width 13 height 13
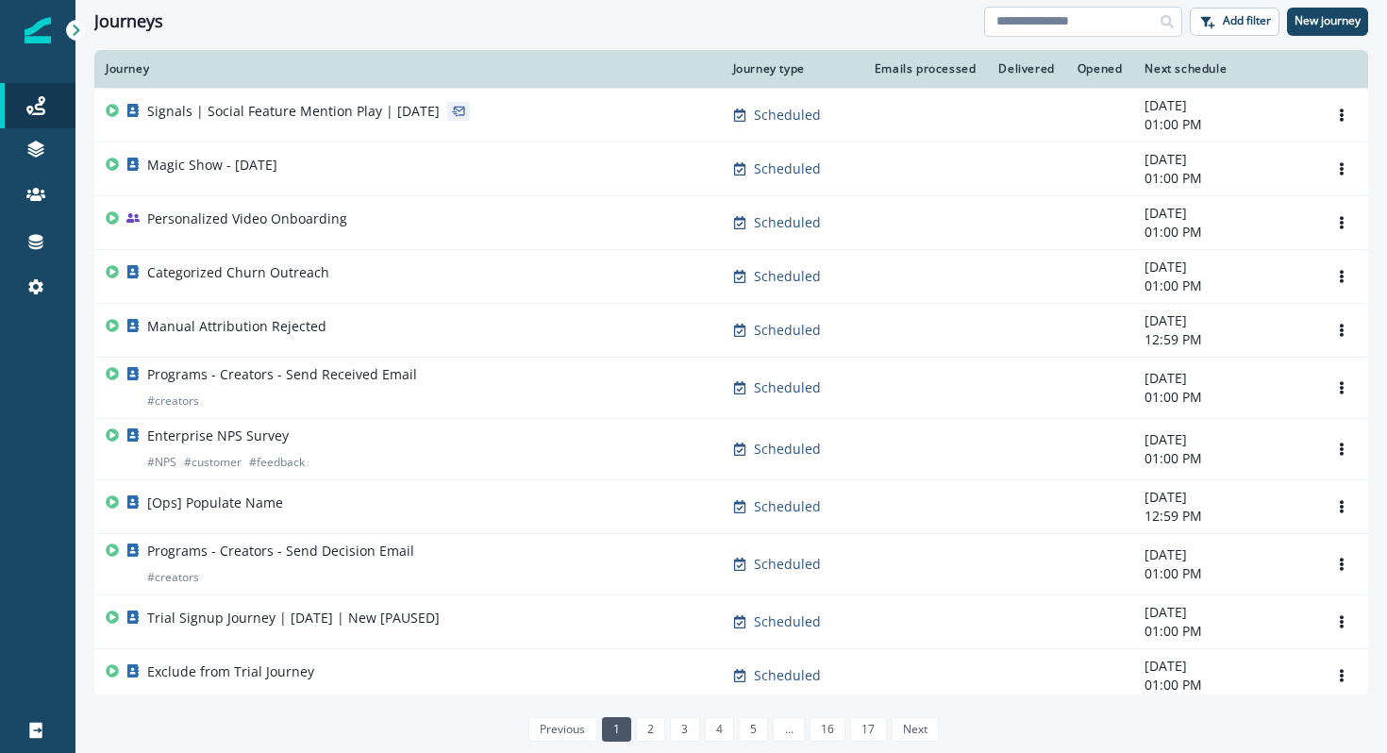
click at [1075, 26] on input at bounding box center [1083, 22] width 198 height 30
type input "*****"
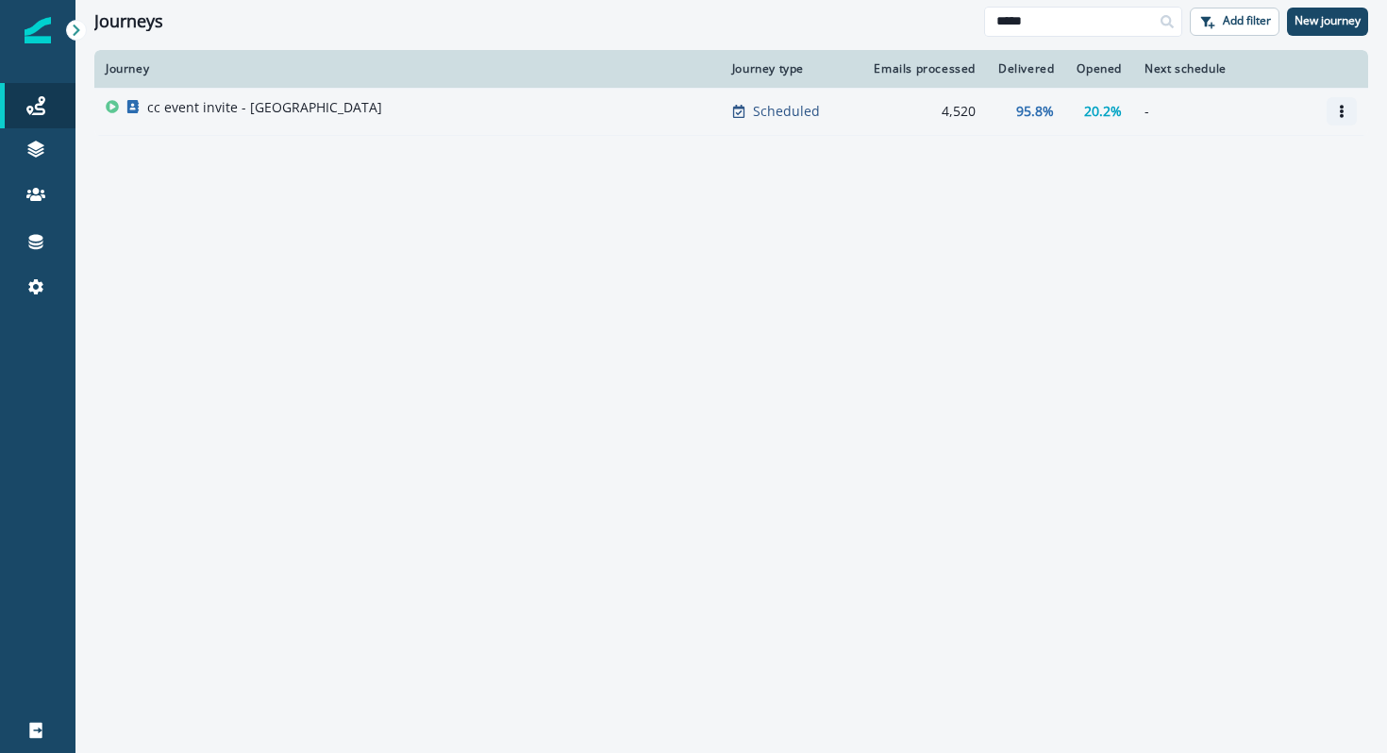
click at [1341, 117] on icon "Options" at bounding box center [1342, 111] width 4 height 13
click at [1218, 163] on button "Clone" at bounding box center [1250, 157] width 209 height 30
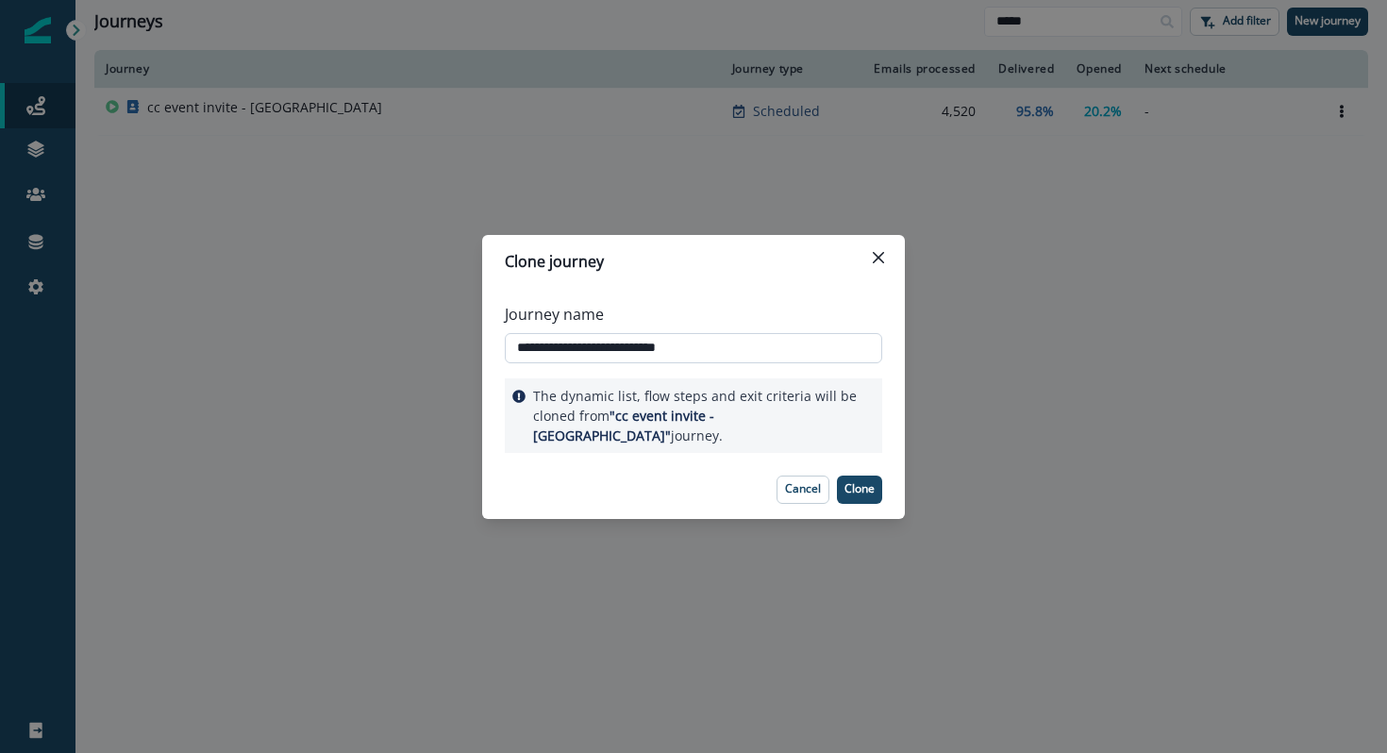
click at [630, 360] on input "**********" at bounding box center [693, 348] width 377 height 30
drag, startPoint x: 724, startPoint y: 360, endPoint x: 673, endPoint y: 359, distance: 51.0
click at [673, 359] on input "**********" at bounding box center [693, 348] width 377 height 30
type input "**********"
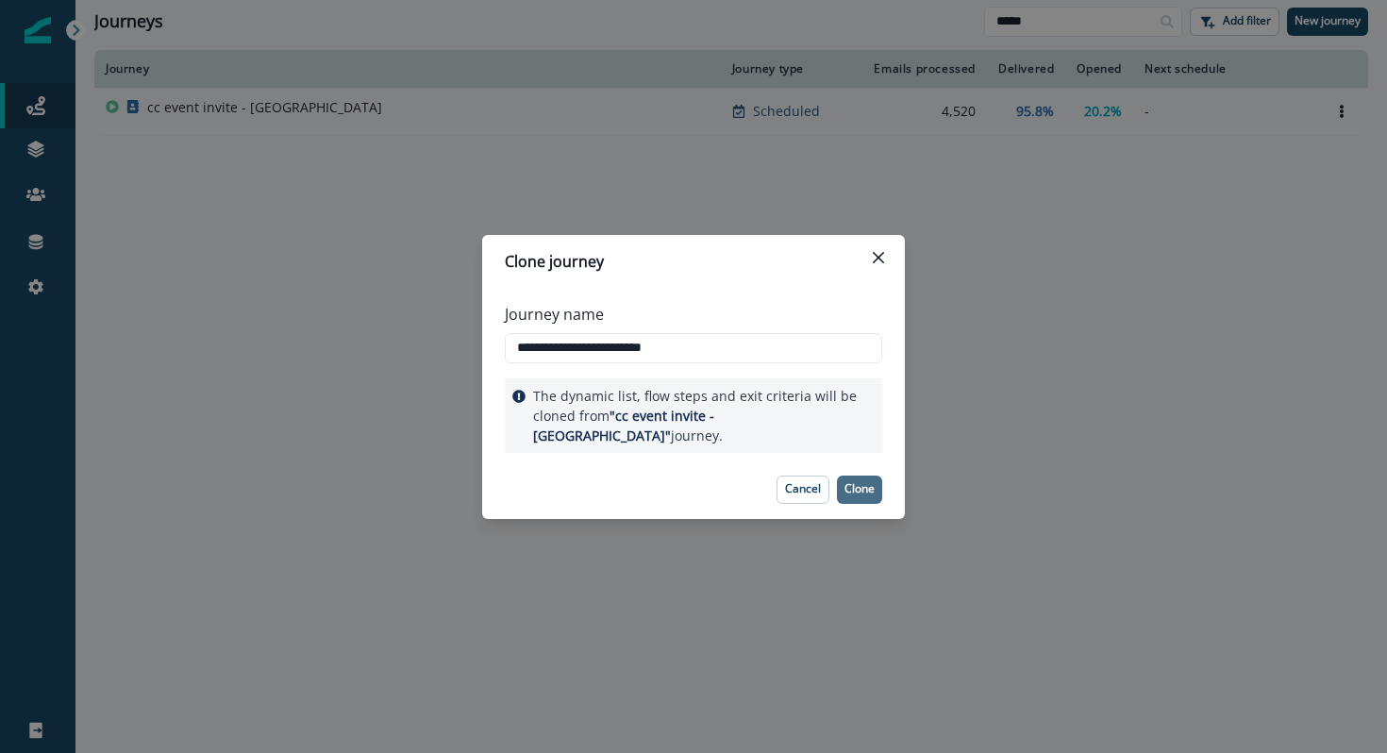
click at [873, 482] on p "Clone" at bounding box center [860, 488] width 30 height 13
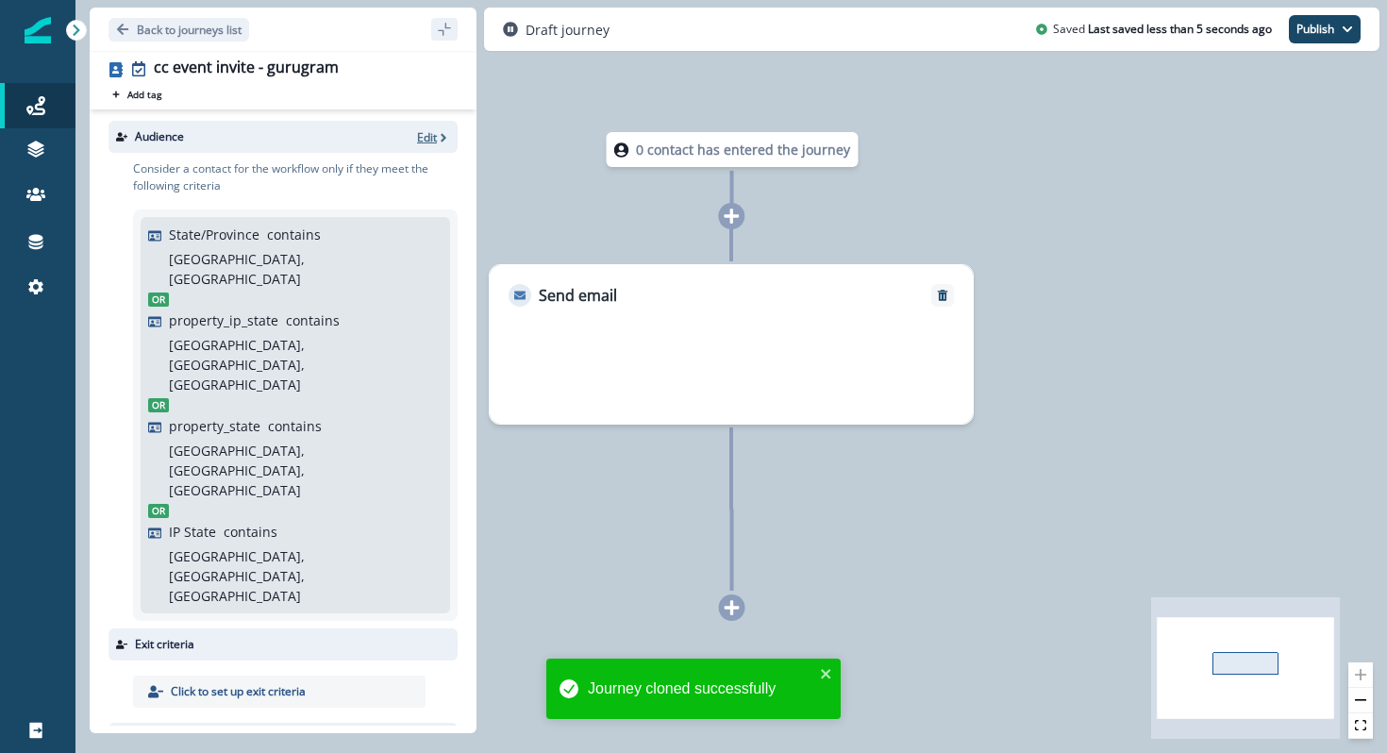
click at [436, 133] on button "Edit" at bounding box center [433, 137] width 33 height 16
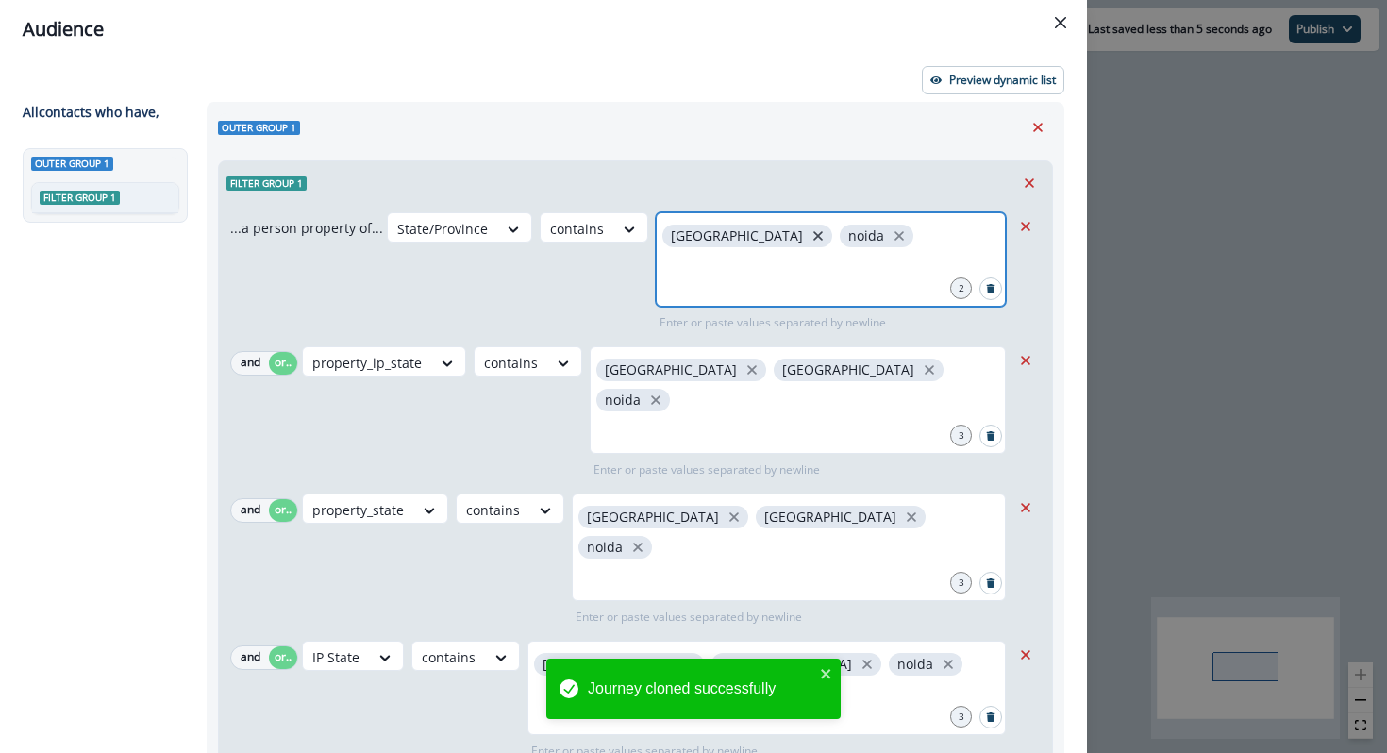
click at [810, 237] on icon "close" at bounding box center [818, 235] width 17 height 17
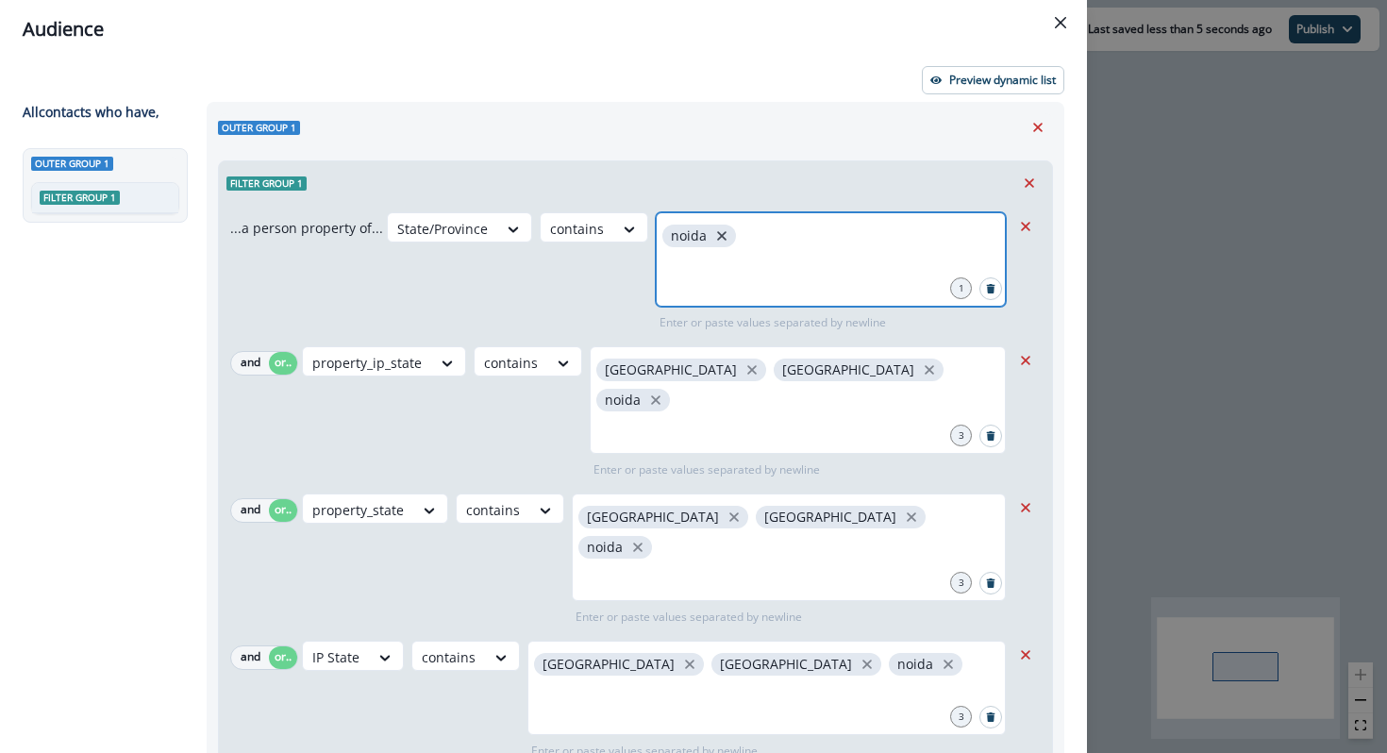
click at [713, 237] on icon "close" at bounding box center [721, 235] width 17 height 17
type input "*"
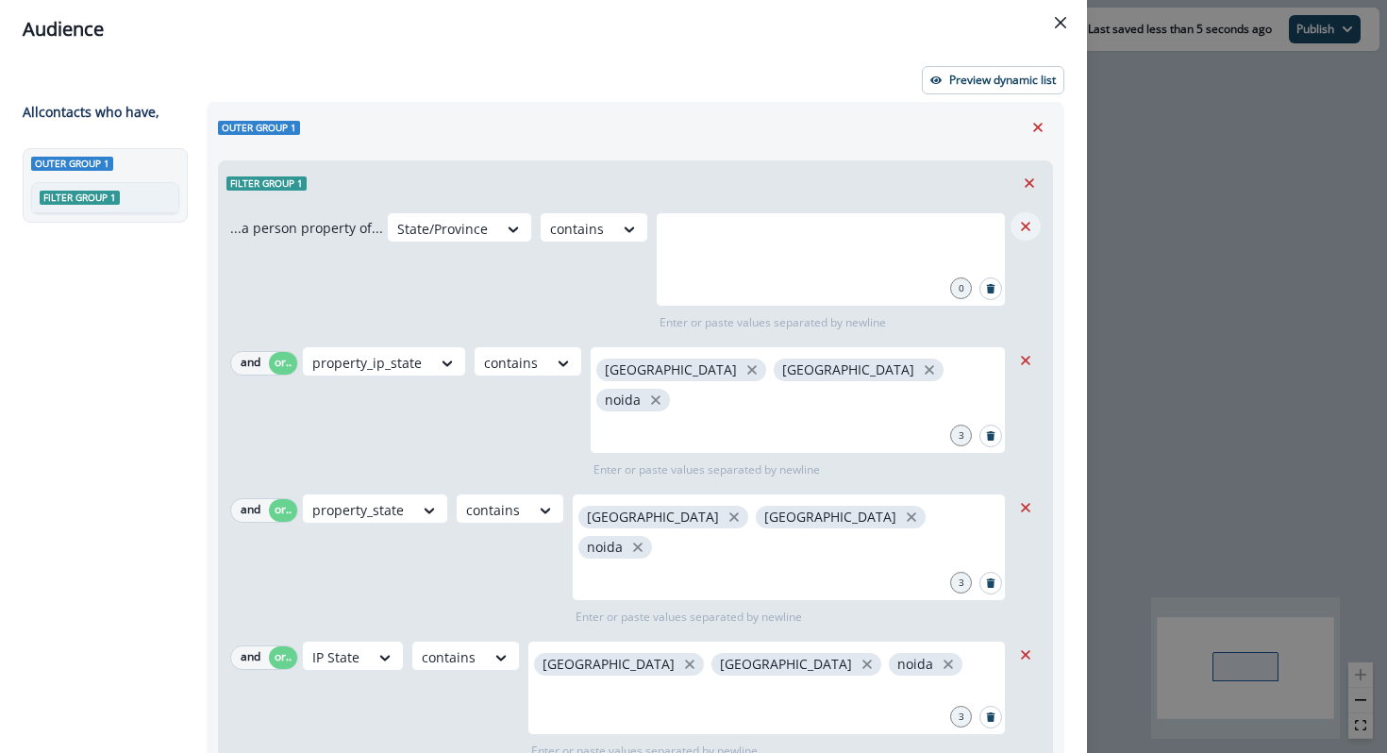
click at [1029, 233] on icon "Remove" at bounding box center [1025, 226] width 17 height 17
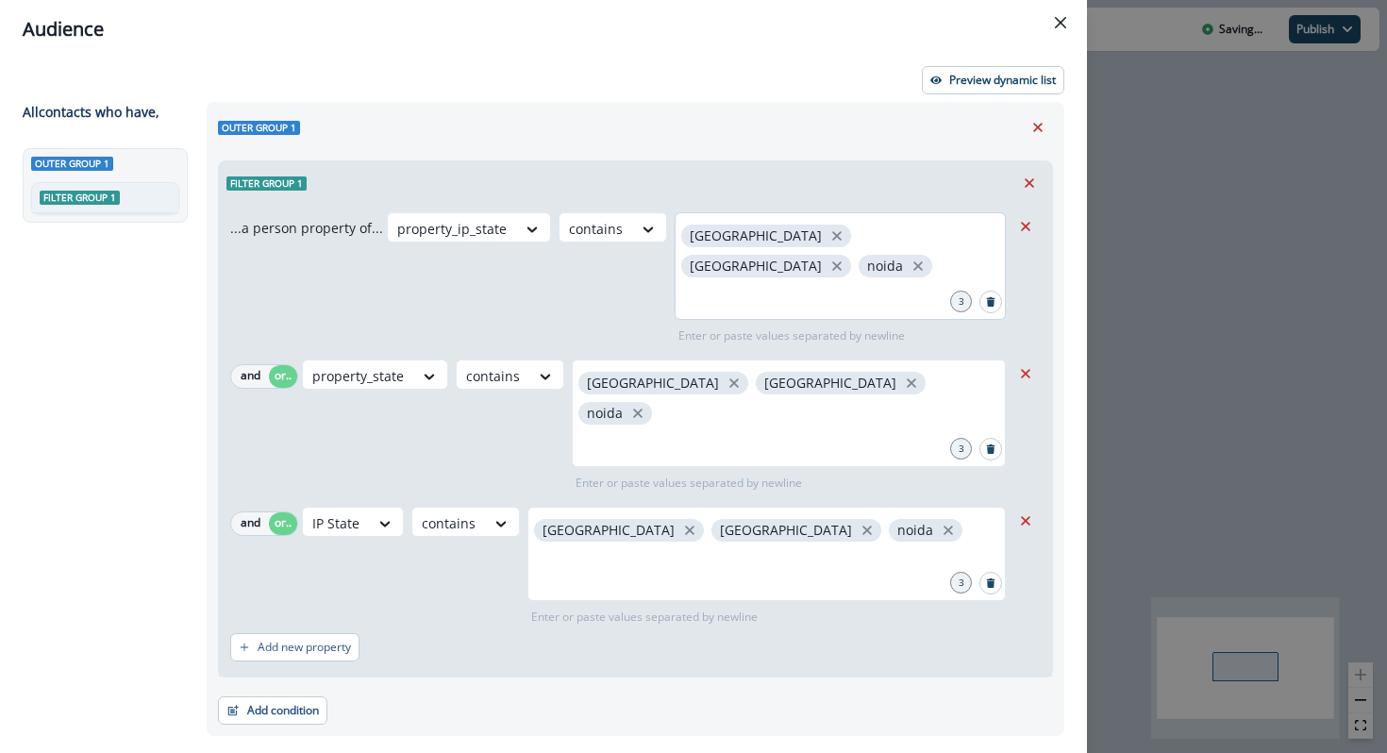
click at [739, 236] on span "delhi" at bounding box center [766, 236] width 170 height 23
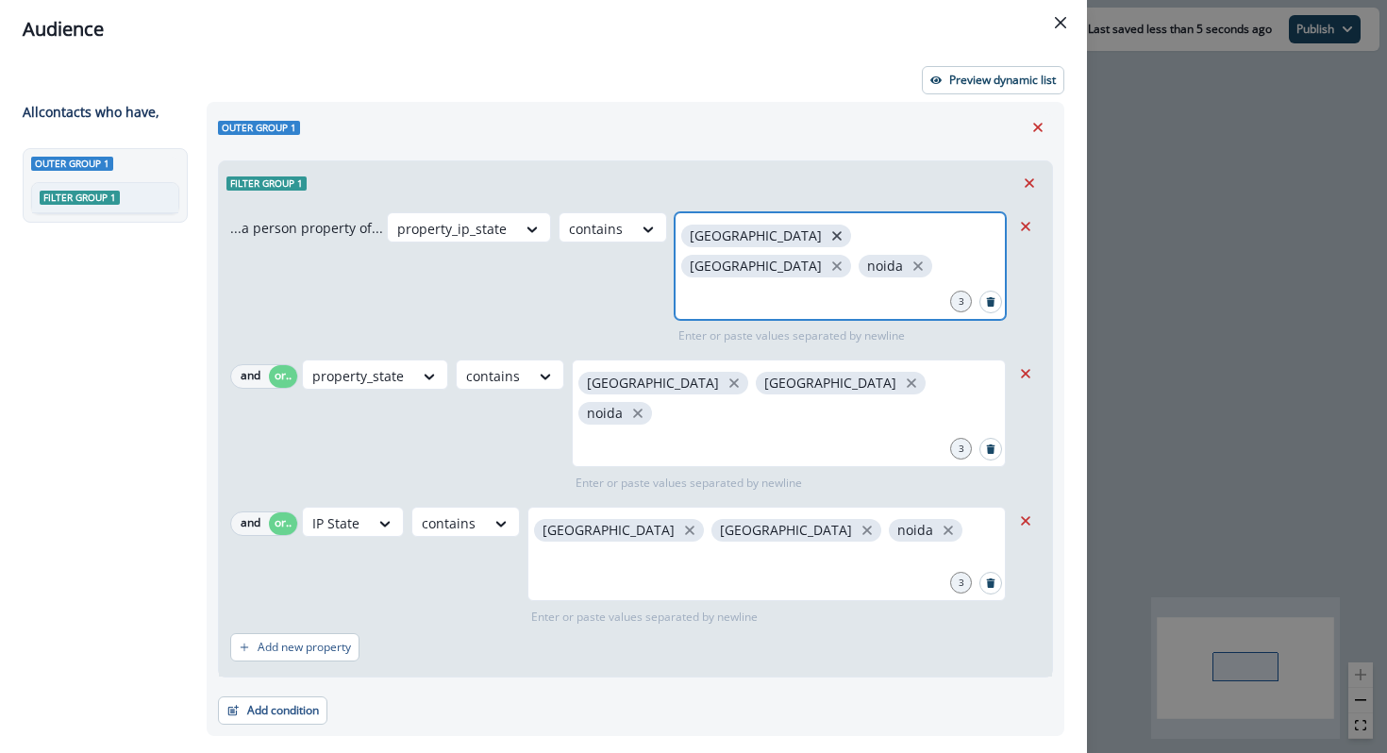
click at [828, 236] on icon "close" at bounding box center [836, 235] width 17 height 17
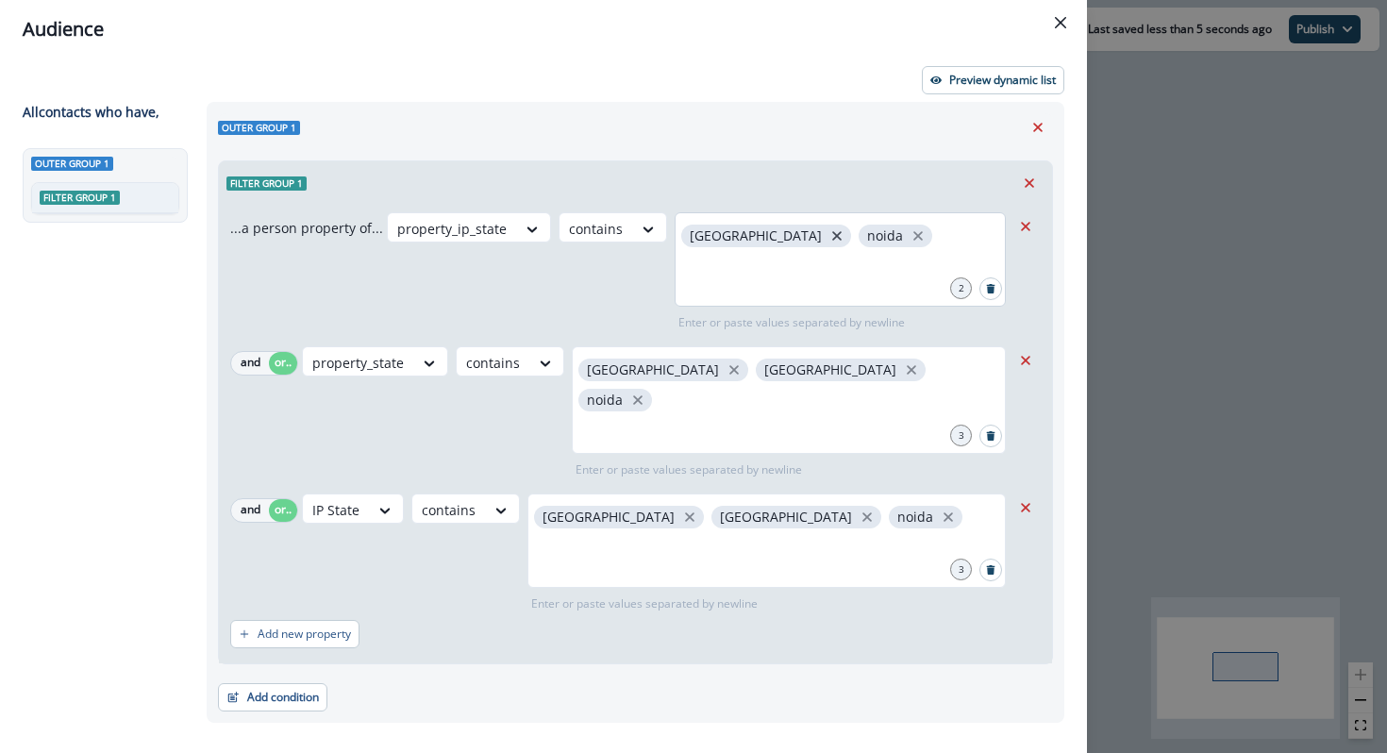
click at [728, 236] on p "new delhi" at bounding box center [756, 236] width 132 height 16
click at [828, 238] on icon "close" at bounding box center [836, 235] width 17 height 17
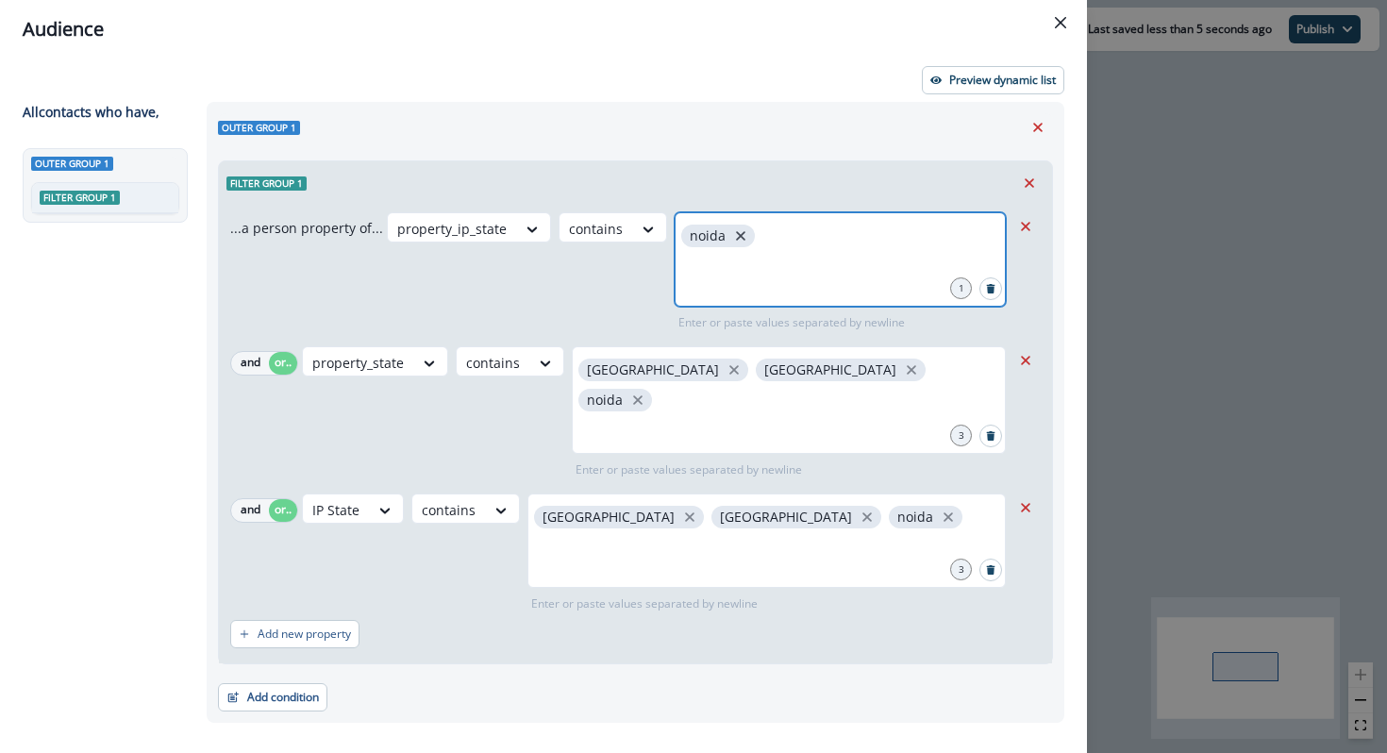
click at [736, 237] on icon "close" at bounding box center [740, 235] width 9 height 9
type input "********"
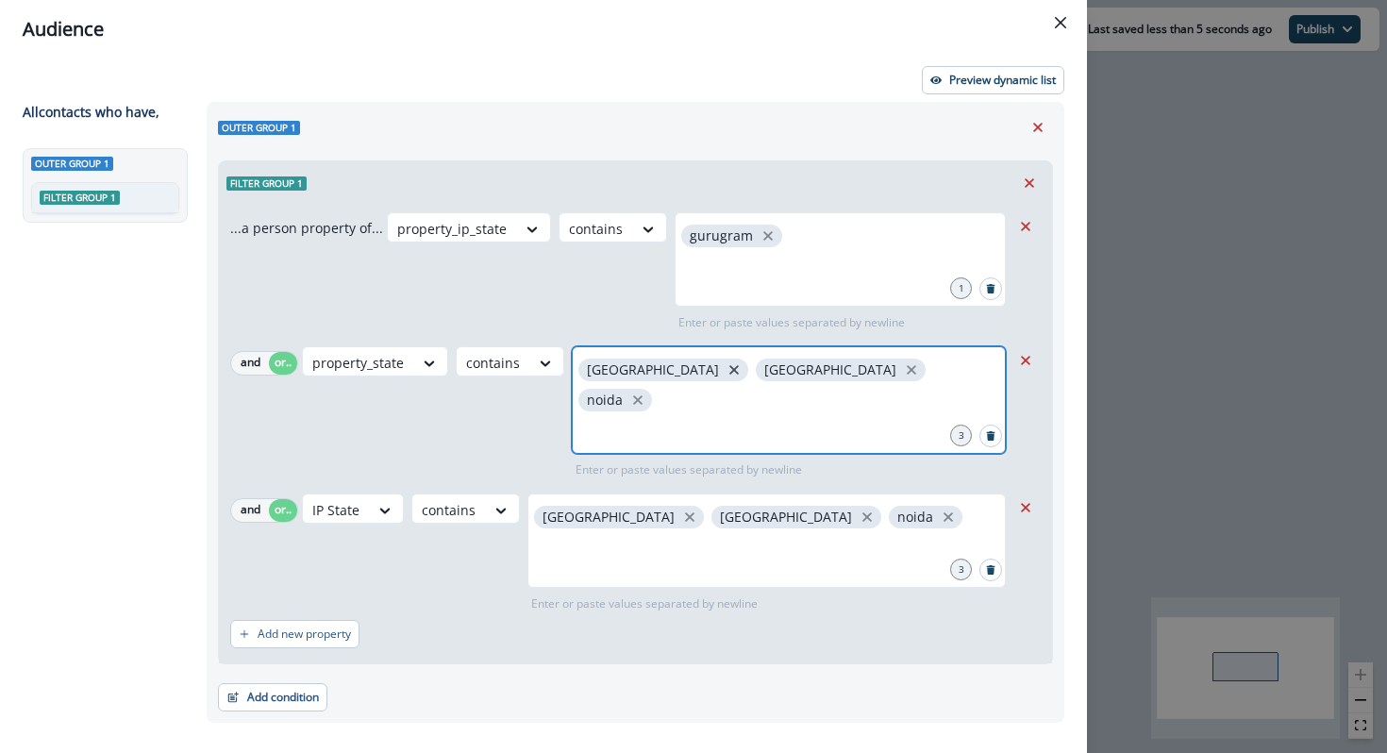
click at [726, 371] on icon "close" at bounding box center [734, 369] width 17 height 17
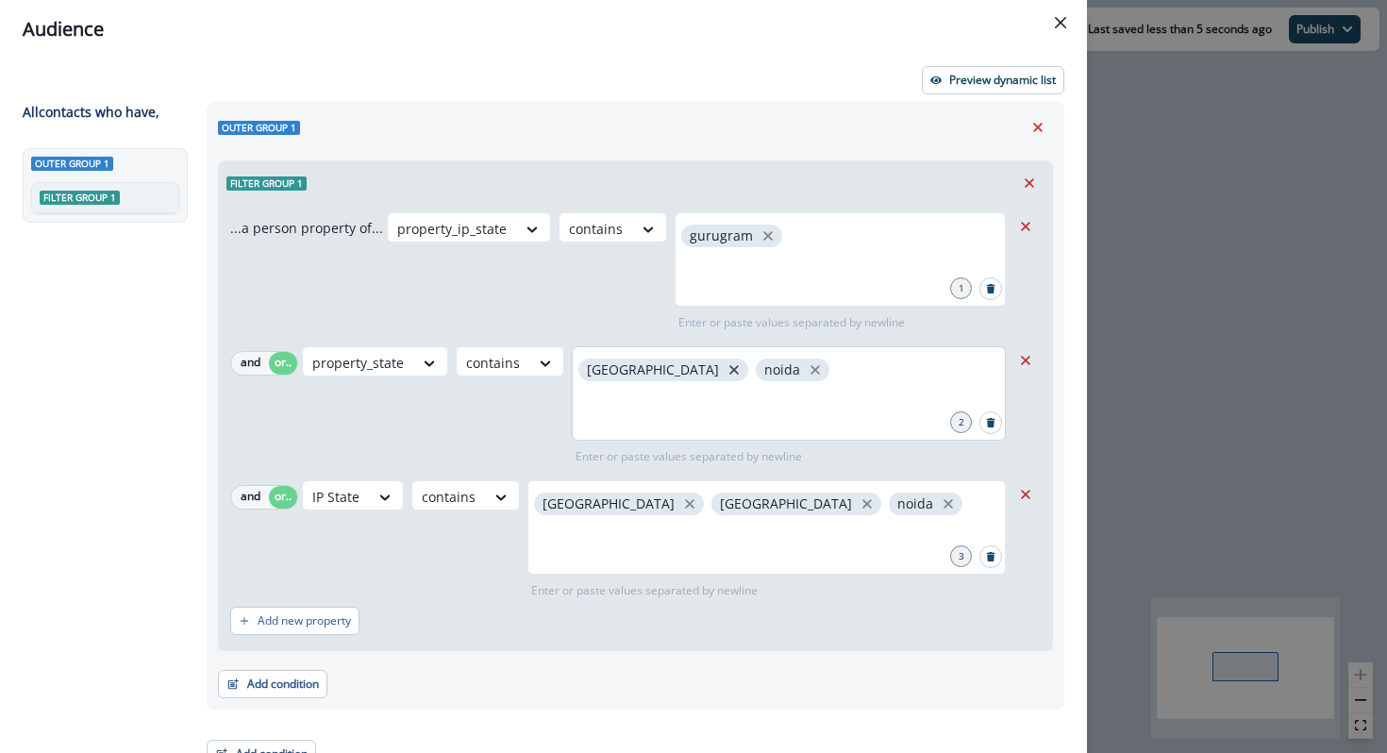
click at [628, 371] on p "new delhi" at bounding box center [653, 370] width 132 height 16
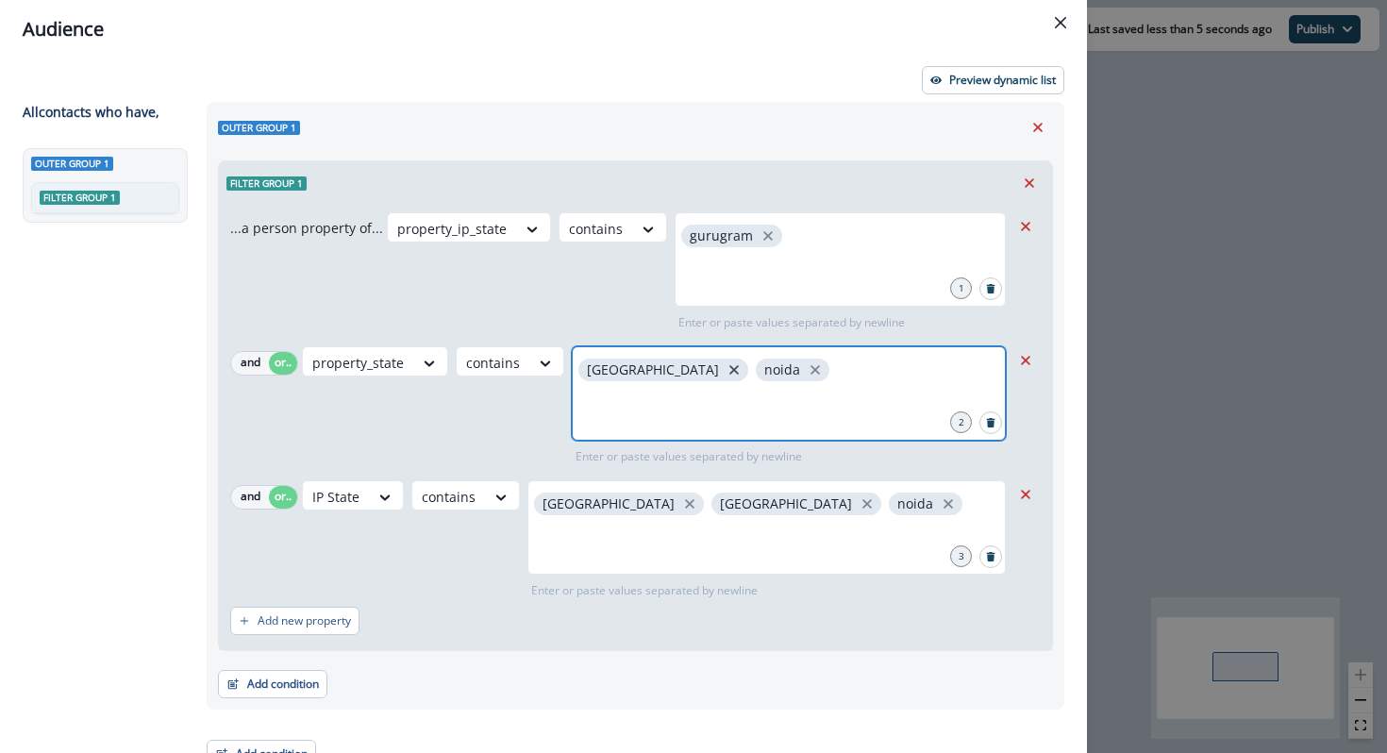
click at [726, 371] on icon "close" at bounding box center [734, 369] width 17 height 17
click at [636, 371] on icon "close" at bounding box center [637, 369] width 17 height 17
type input "********"
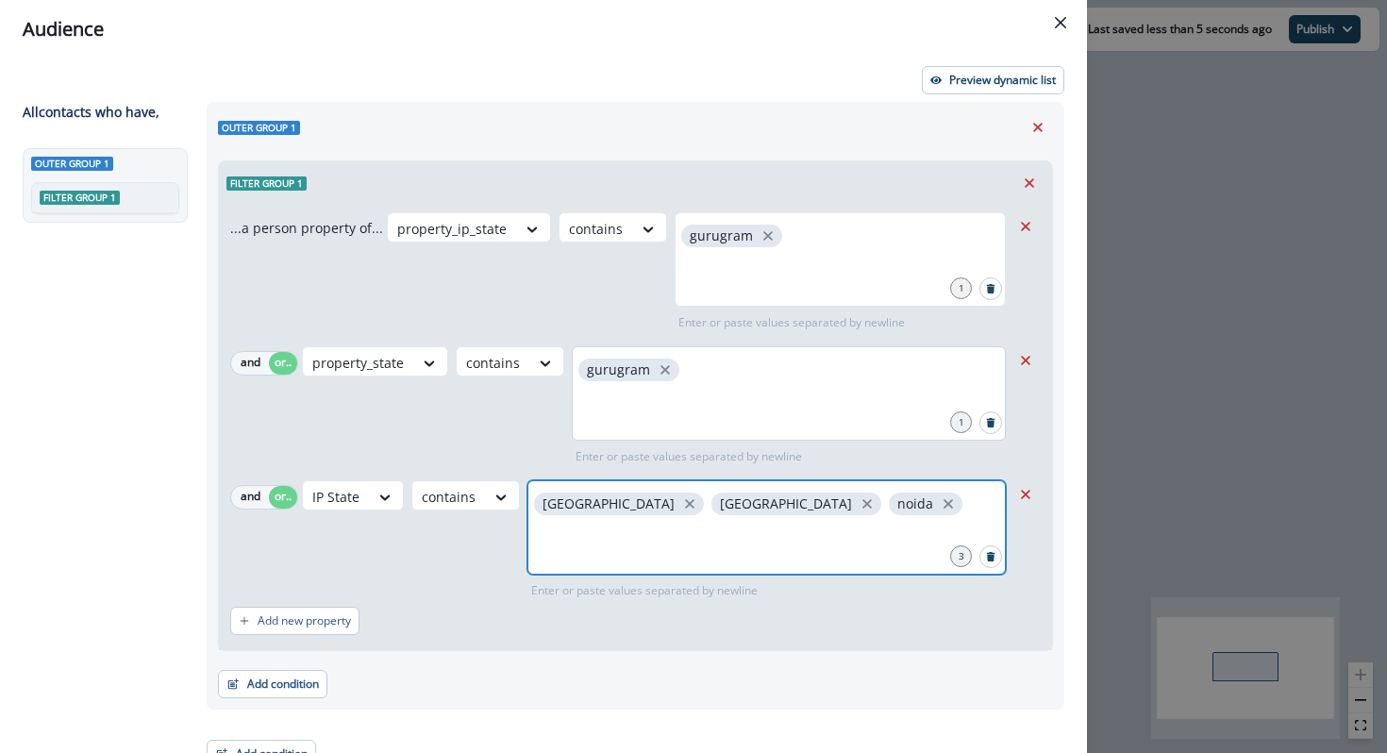
click at [621, 528] on input "text" at bounding box center [766, 543] width 473 height 38
click at [681, 505] on icon "close" at bounding box center [689, 503] width 17 height 17
click at [685, 505] on icon "close" at bounding box center [689, 503] width 9 height 9
click at [593, 506] on icon "close" at bounding box center [593, 503] width 9 height 9
type input "********"
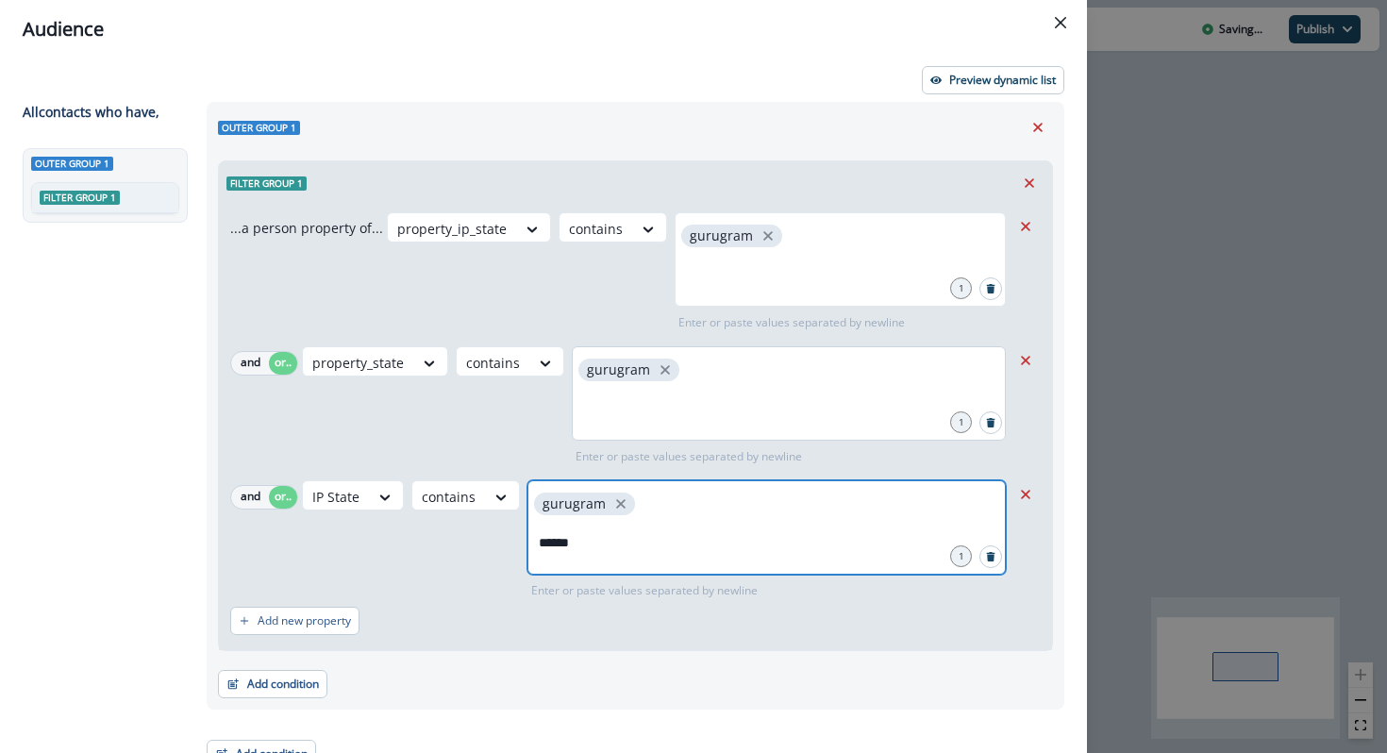
type input "*******"
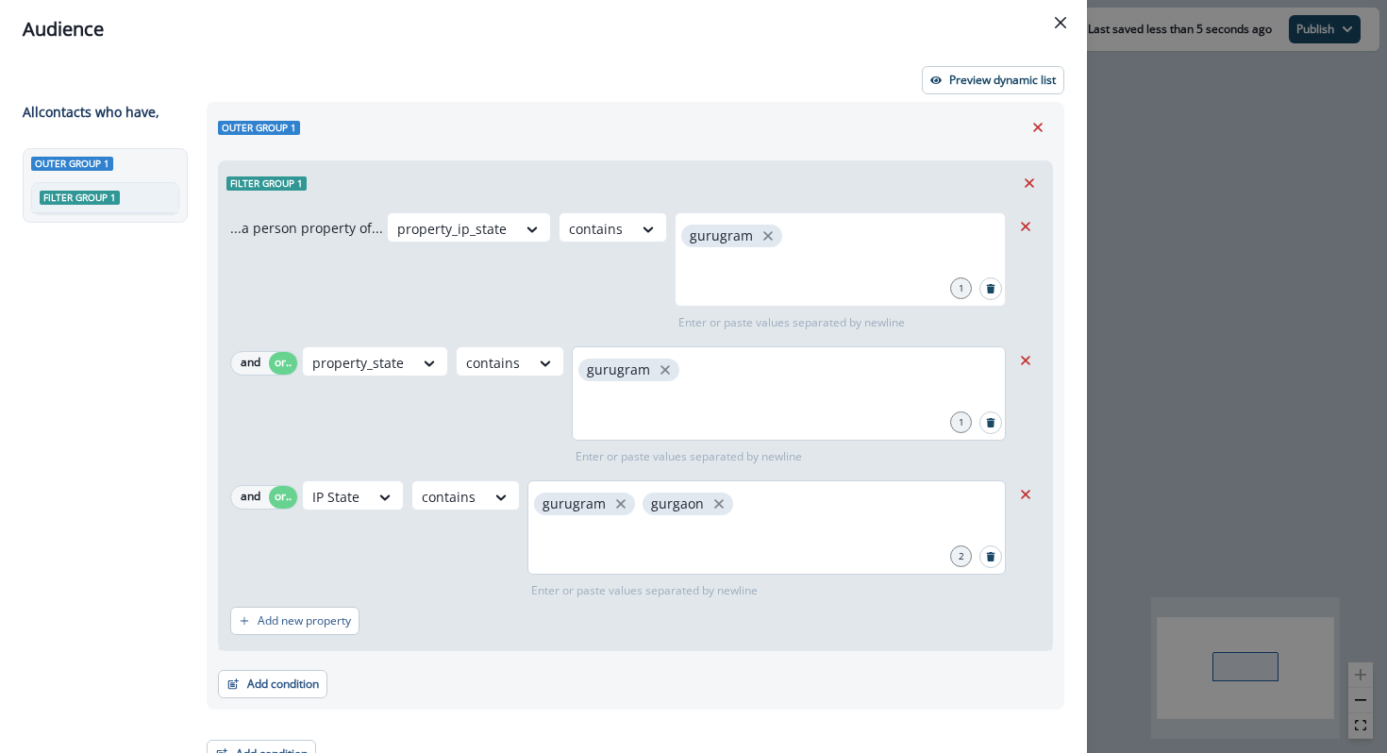
click at [741, 374] on div "gurugram" at bounding box center [789, 393] width 434 height 94
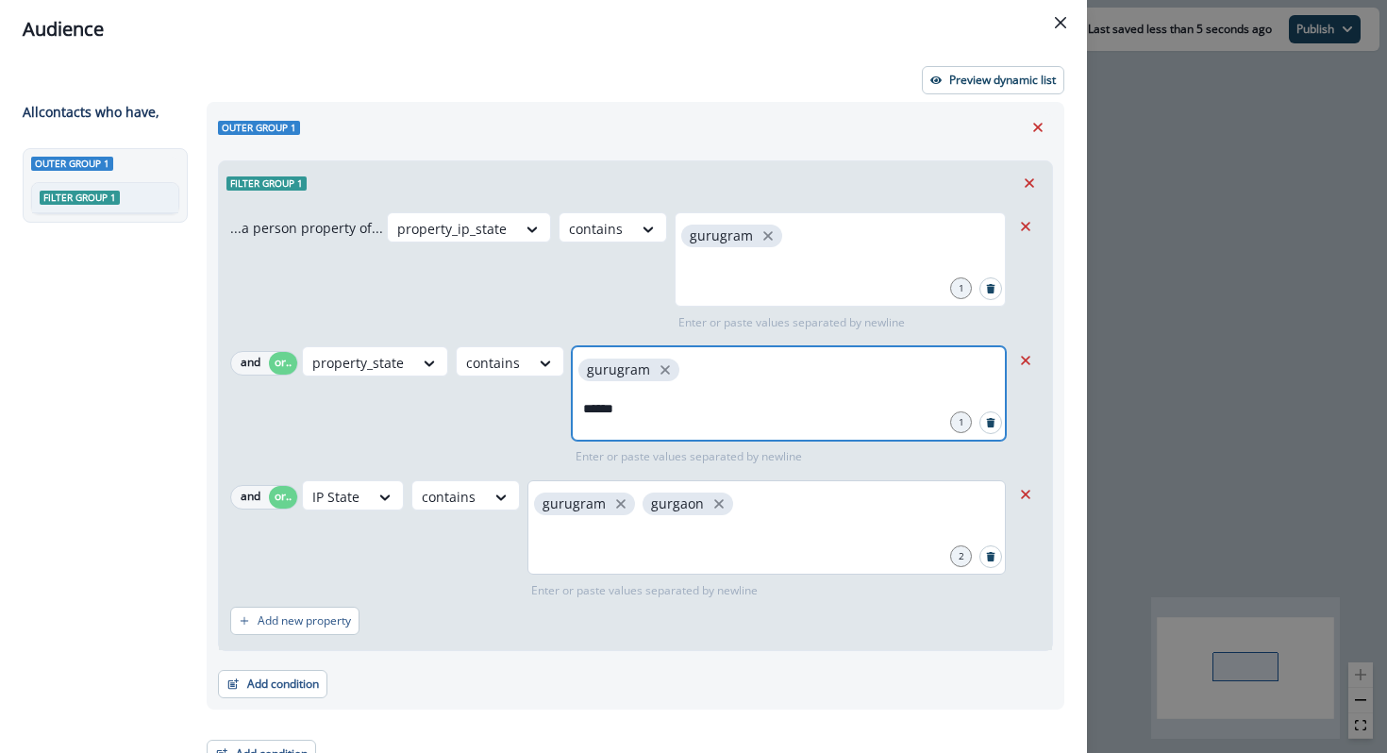
type input "*******"
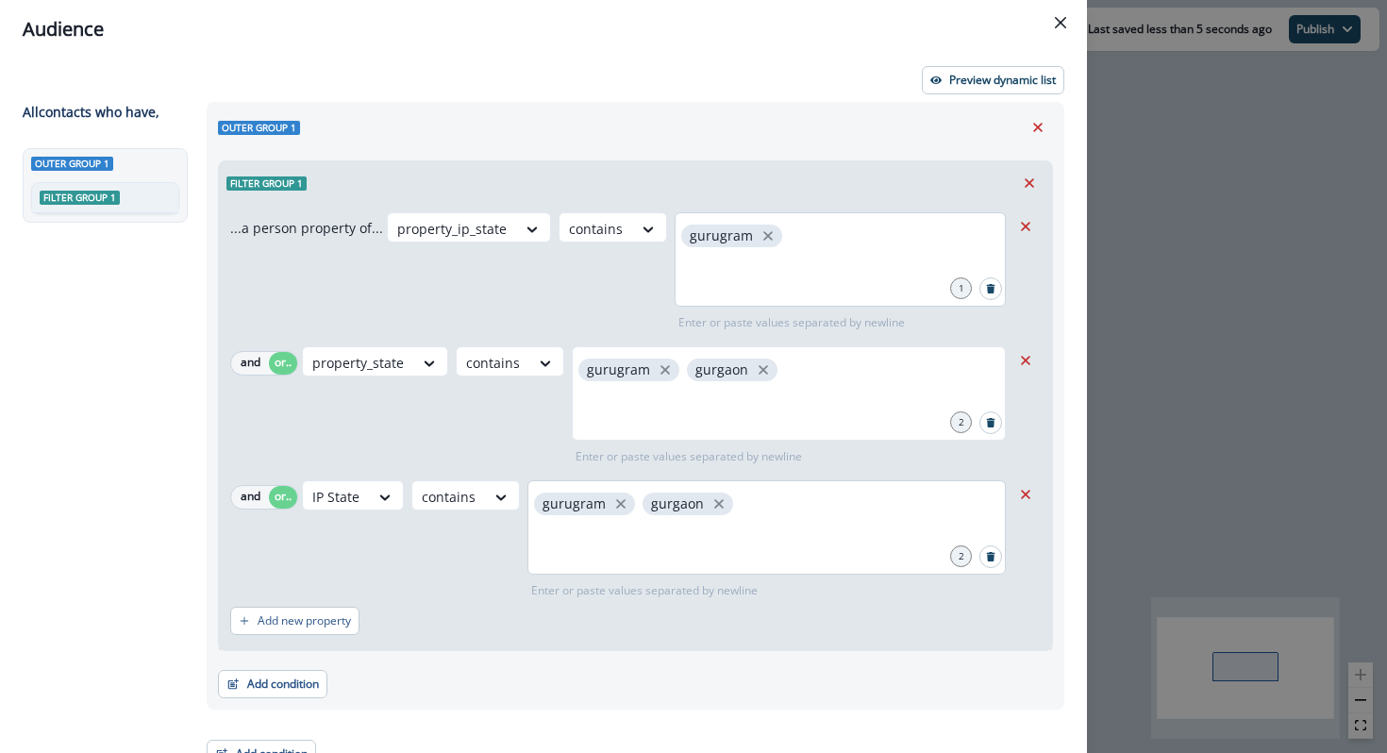
click at [795, 296] on div "gurugram" at bounding box center [840, 259] width 331 height 94
type input "*******"
click at [985, 70] on button "Preview dynamic list" at bounding box center [993, 80] width 142 height 28
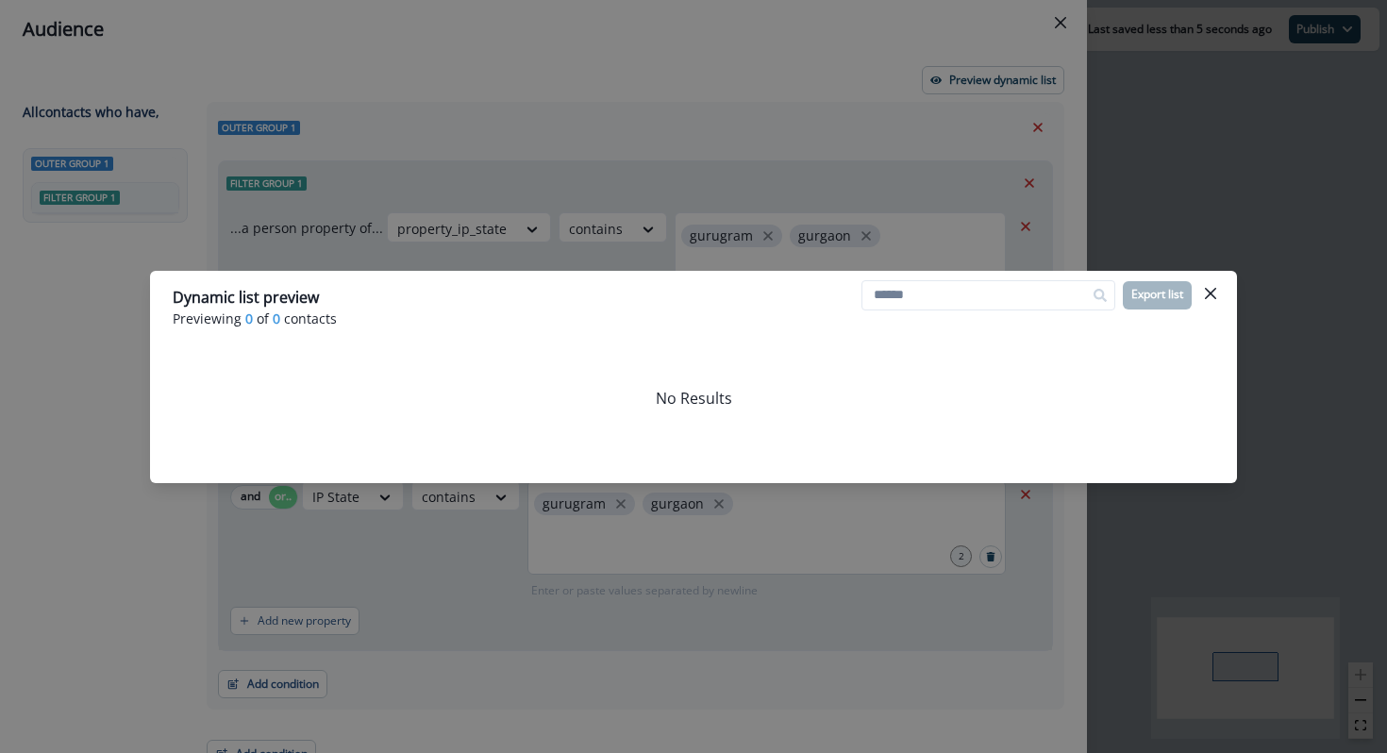
click at [792, 186] on div "Dynamic list preview Previewing 0 of 0 contacts Export list No Results" at bounding box center [693, 376] width 1387 height 753
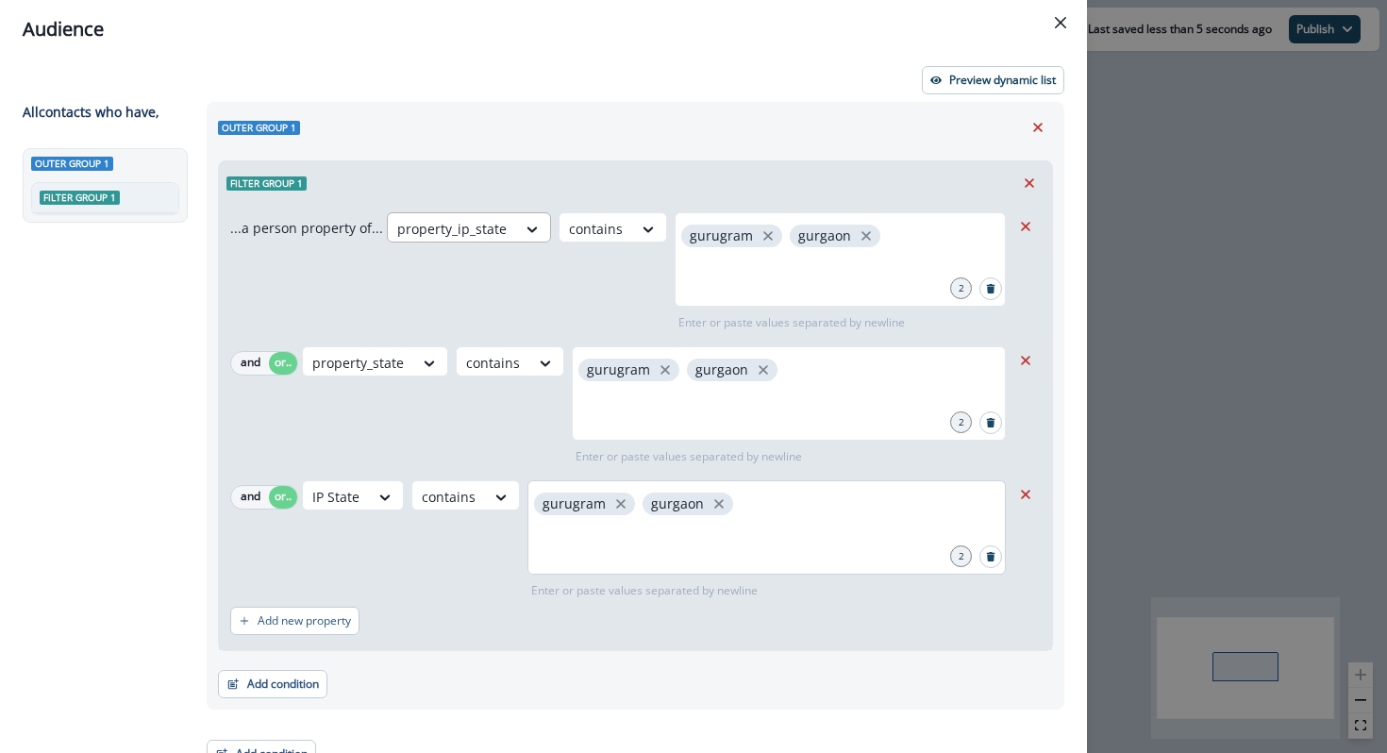
click at [476, 228] on div at bounding box center [451, 229] width 109 height 24
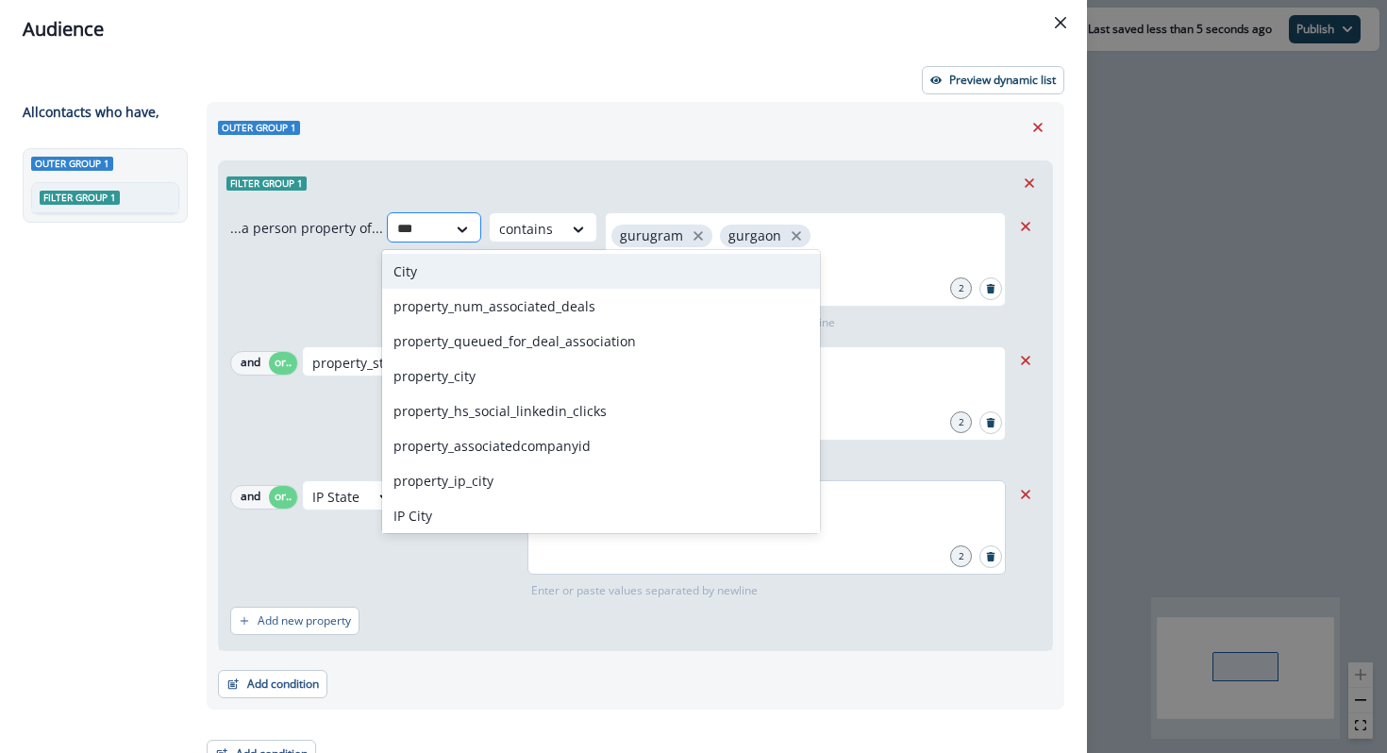
type input "****"
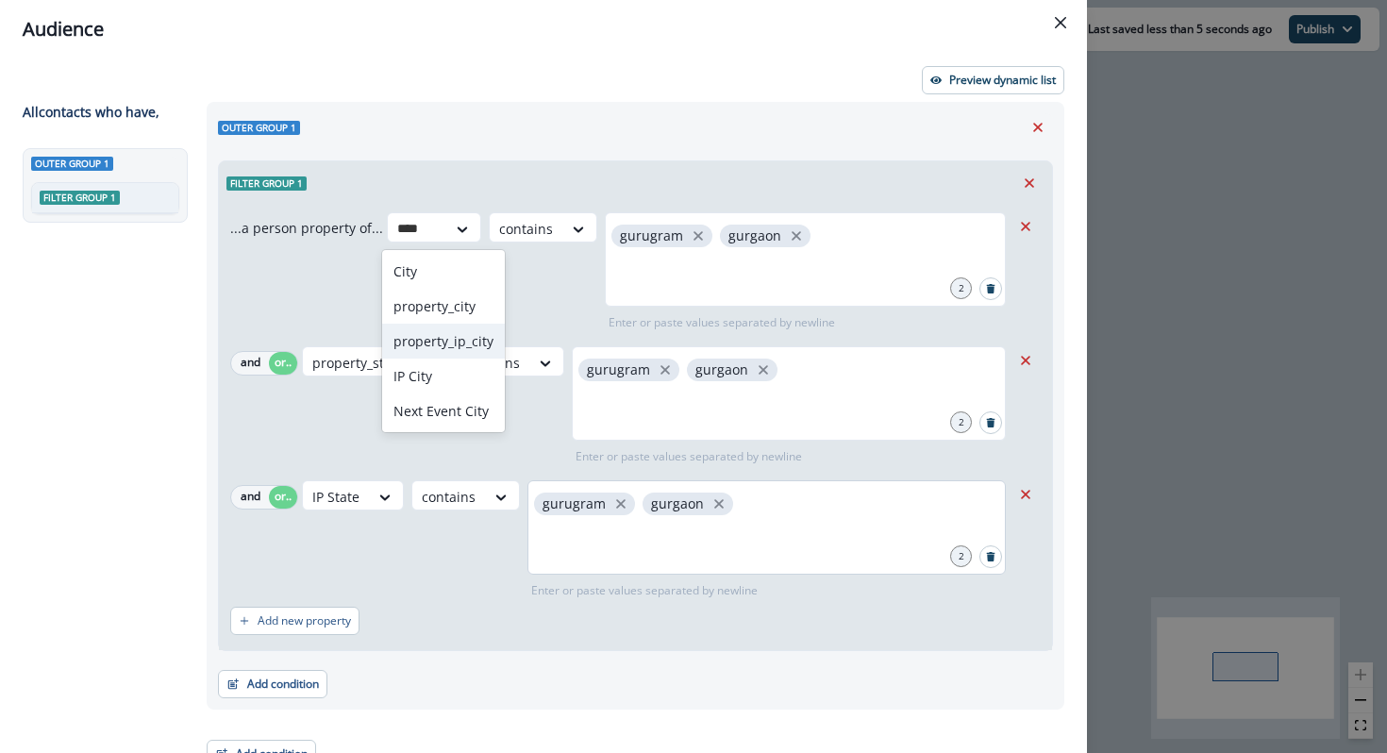
click at [459, 338] on div "property_ip_city" at bounding box center [443, 341] width 123 height 35
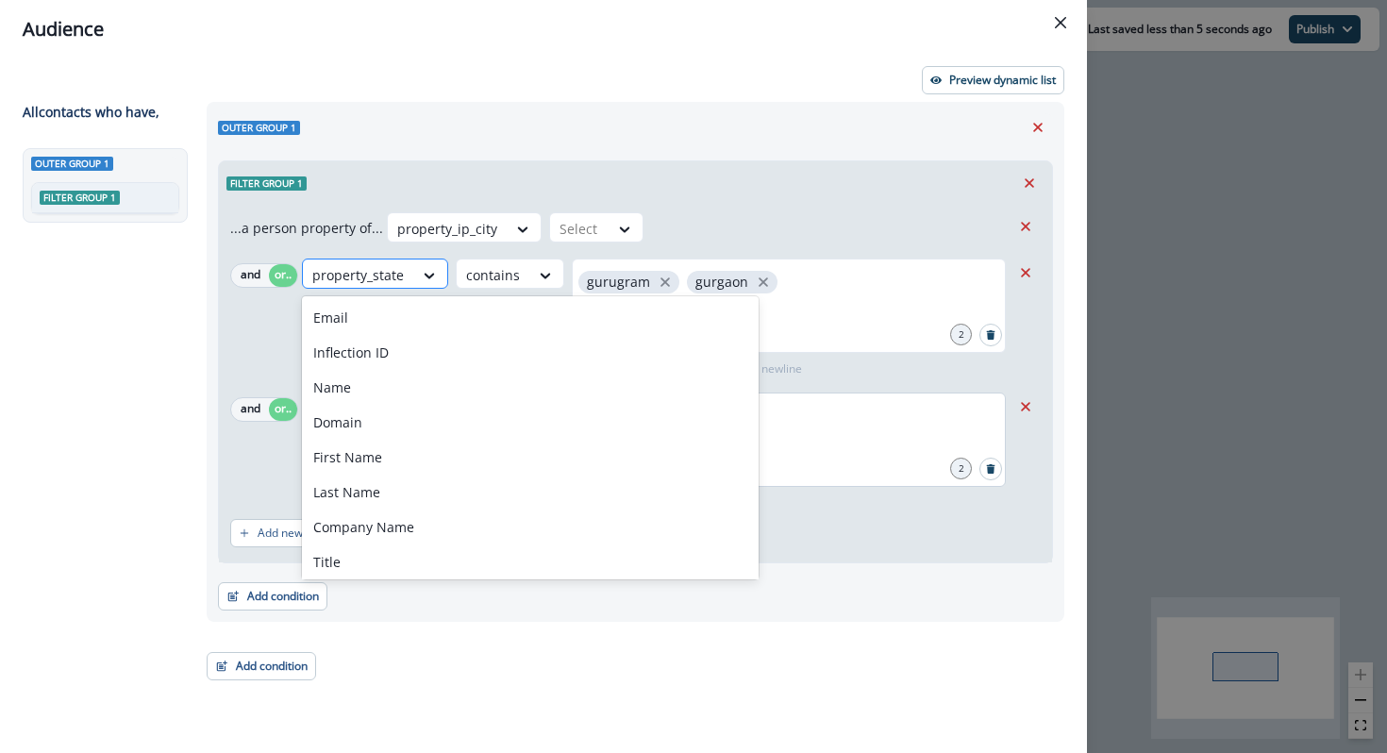
click at [389, 276] on div at bounding box center [358, 275] width 92 height 24
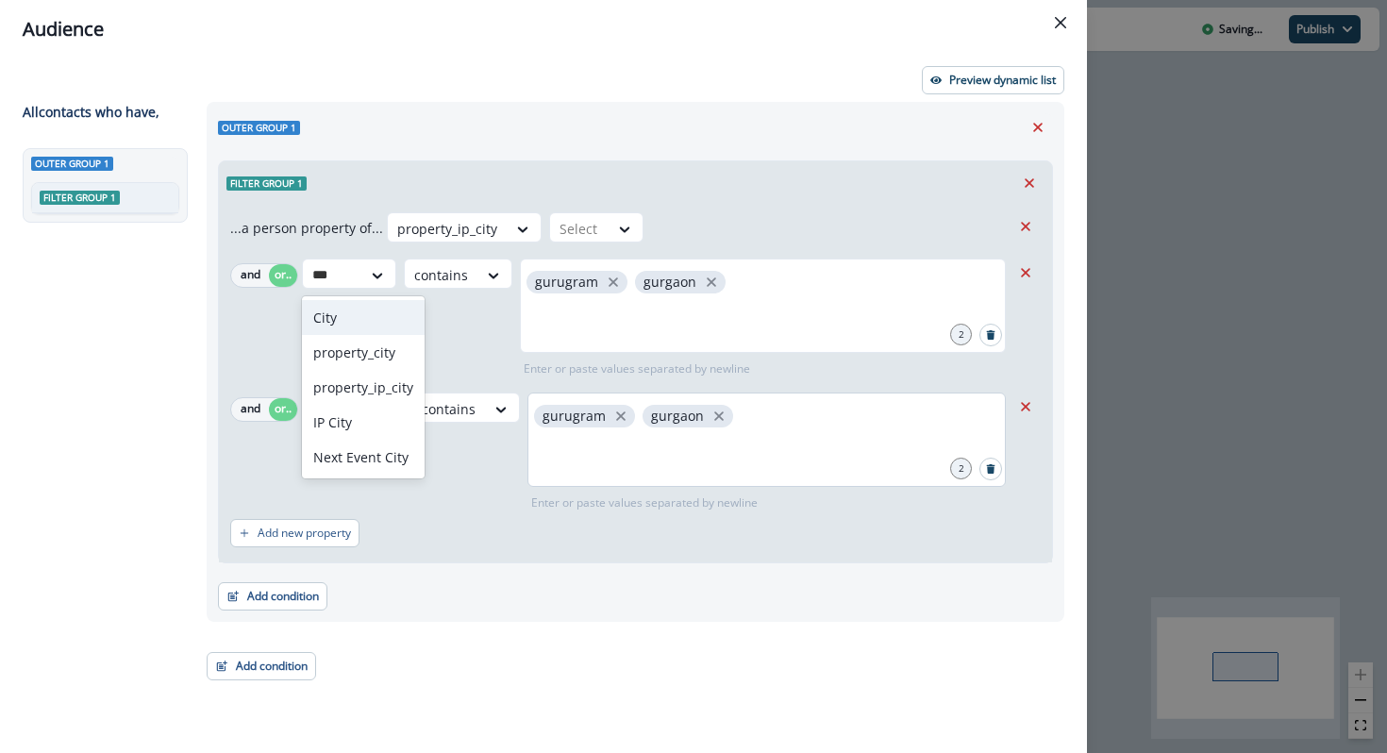
type input "****"
click at [374, 364] on div "property_city" at bounding box center [363, 352] width 123 height 35
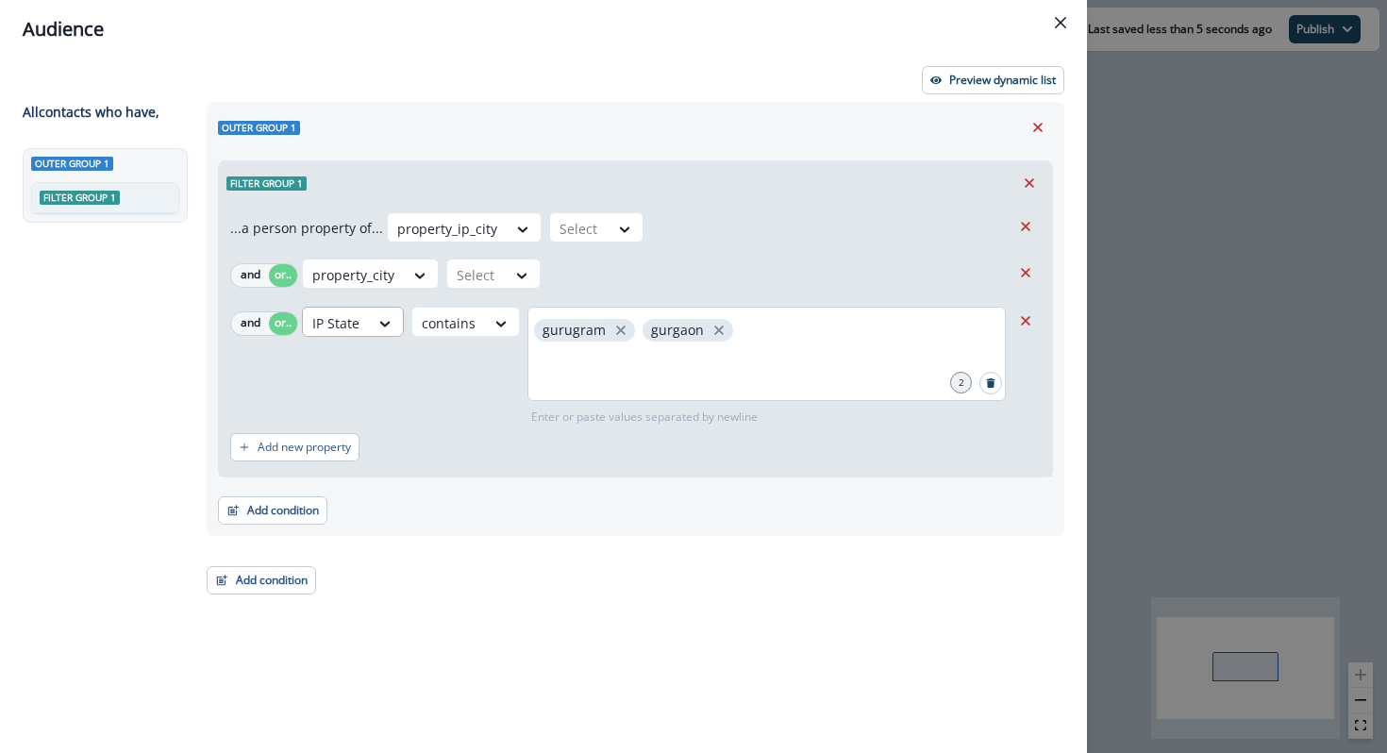
click at [397, 241] on div at bounding box center [447, 229] width 100 height 24
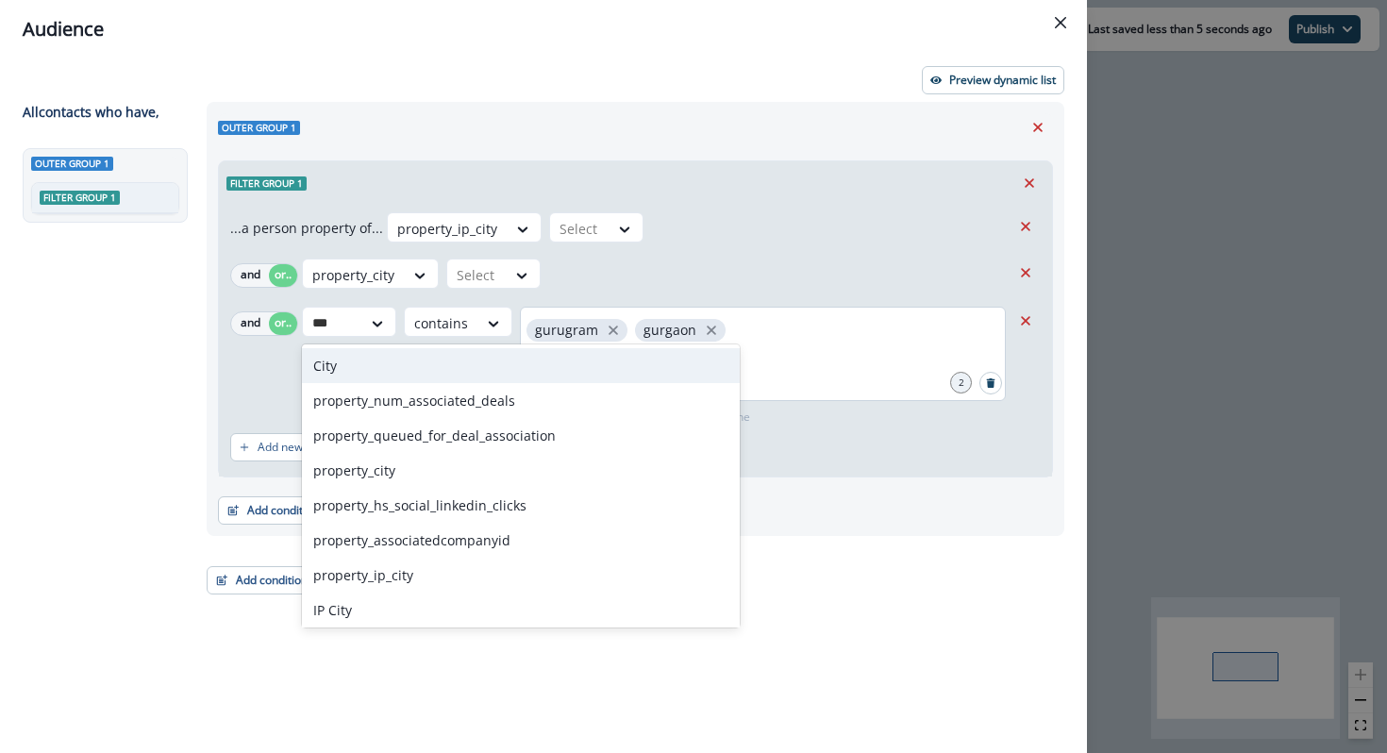
type input "****"
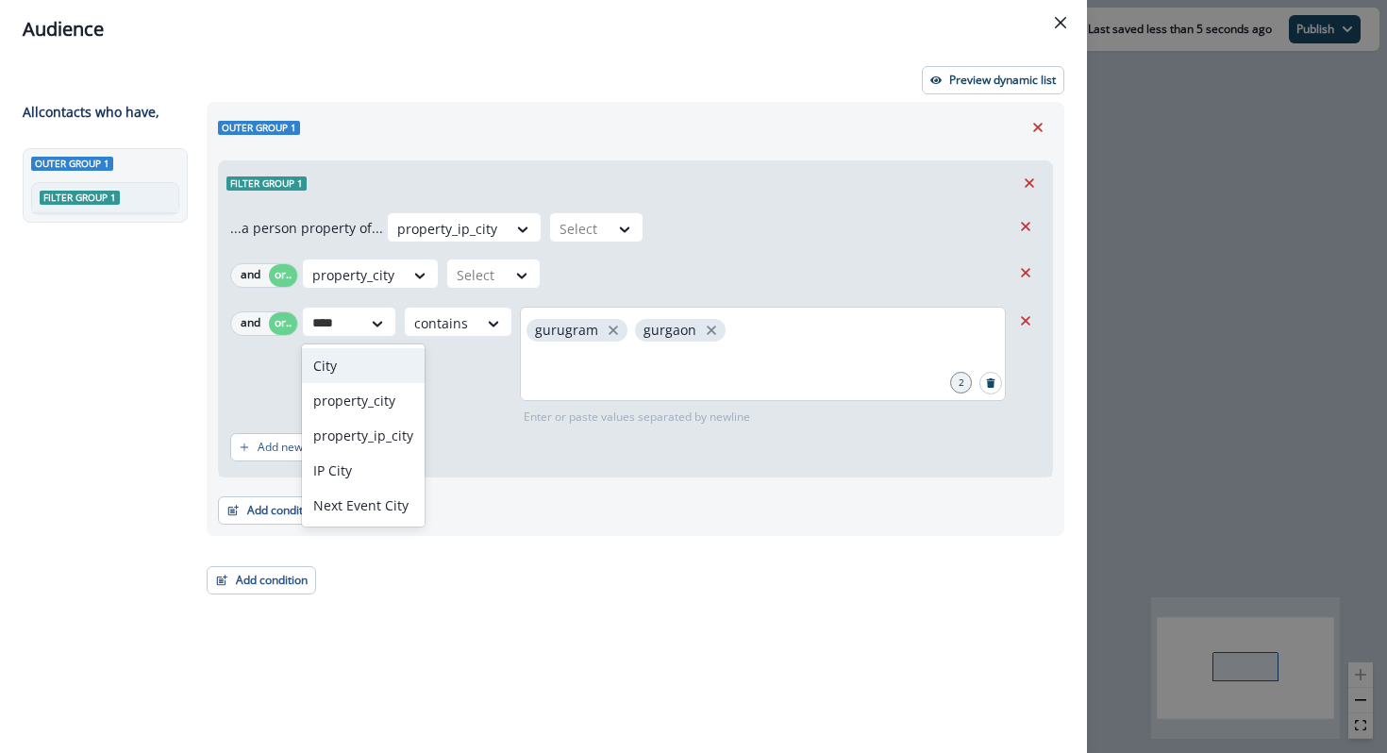
click at [368, 373] on div "City" at bounding box center [363, 365] width 123 height 35
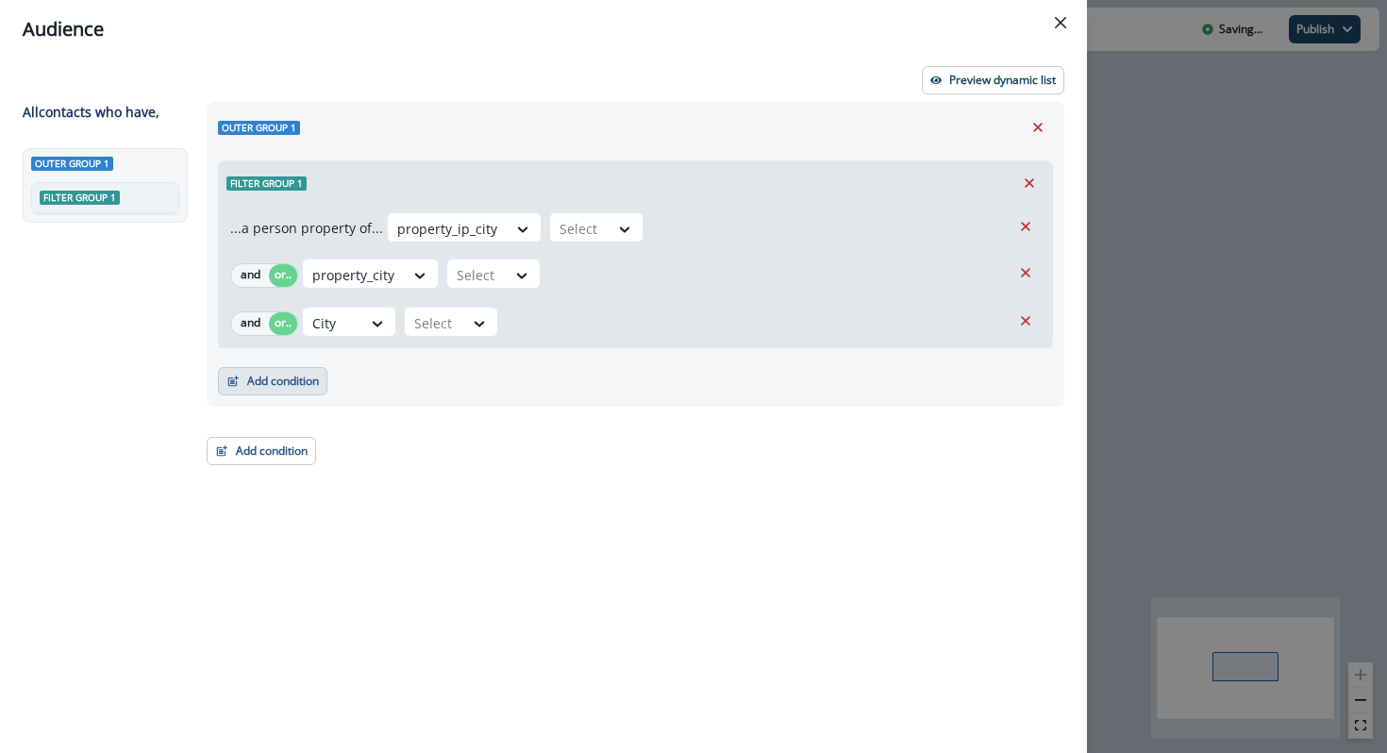
click at [298, 379] on button "Add condition" at bounding box center [272, 381] width 109 height 28
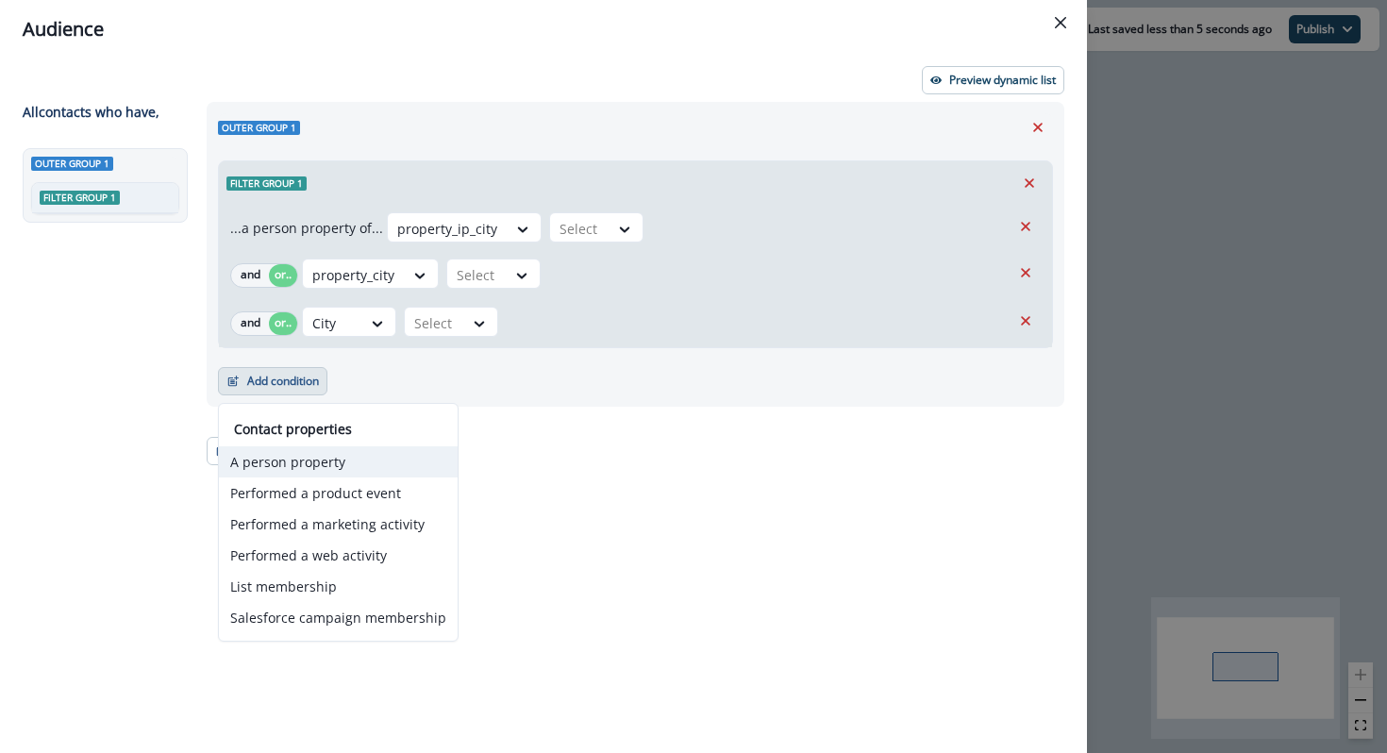
click at [281, 457] on button "A person property" at bounding box center [338, 461] width 239 height 31
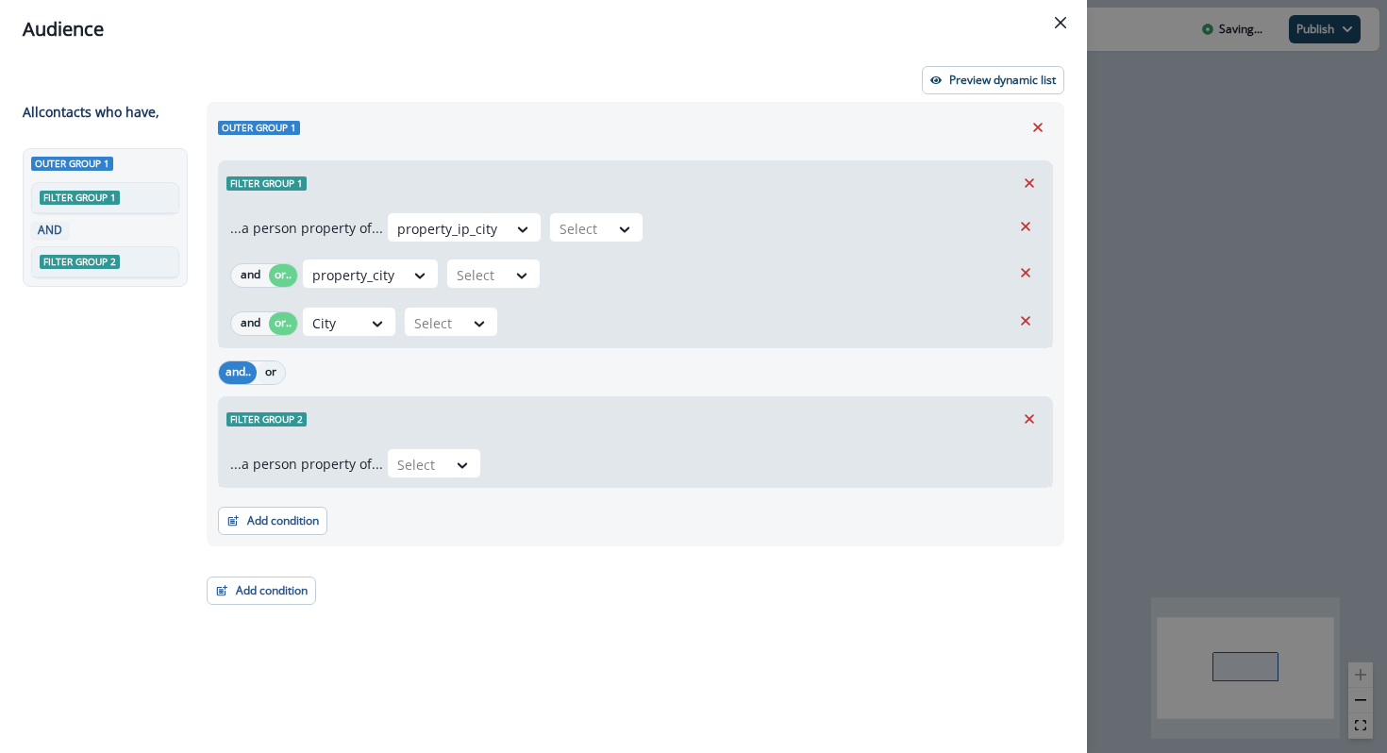
click at [277, 371] on button "or" at bounding box center [271, 372] width 28 height 23
click at [1040, 417] on button "Remove" at bounding box center [1029, 419] width 30 height 28
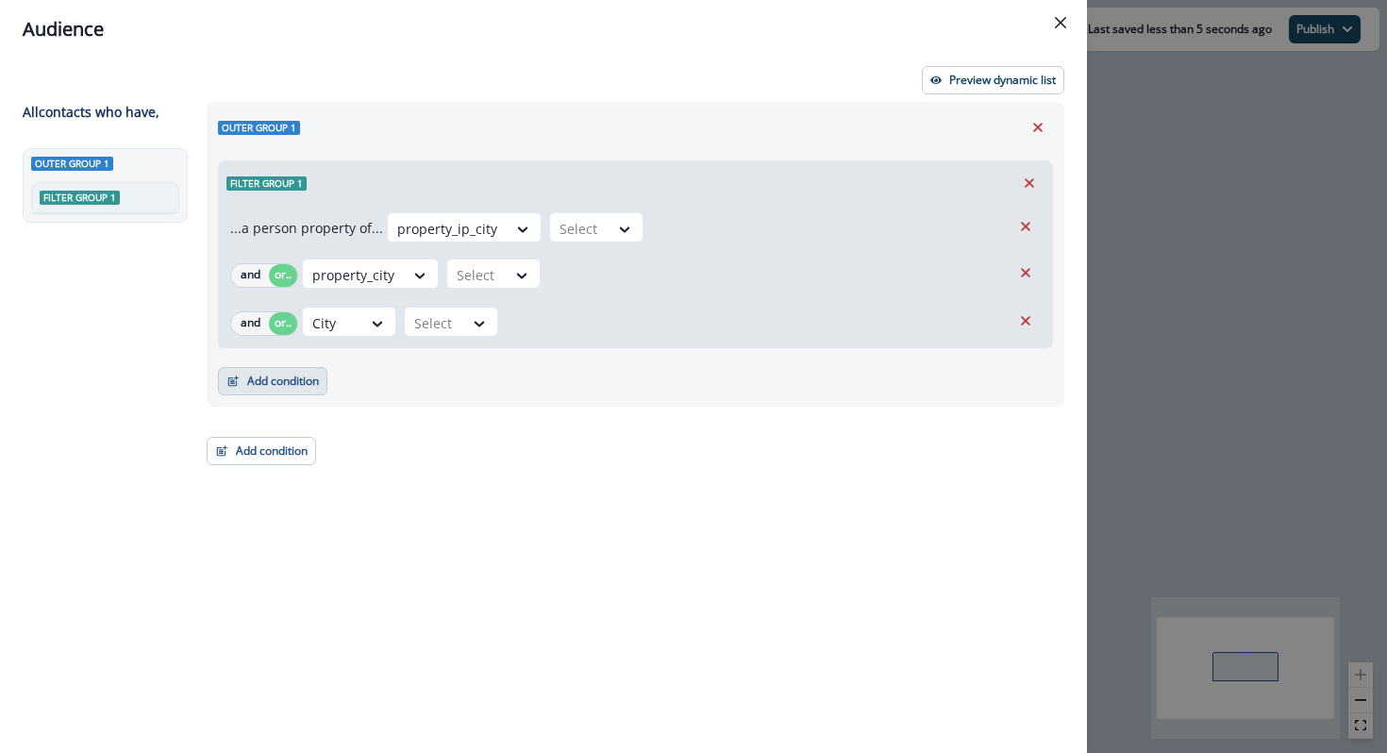
click at [291, 371] on button "Add condition" at bounding box center [272, 381] width 109 height 28
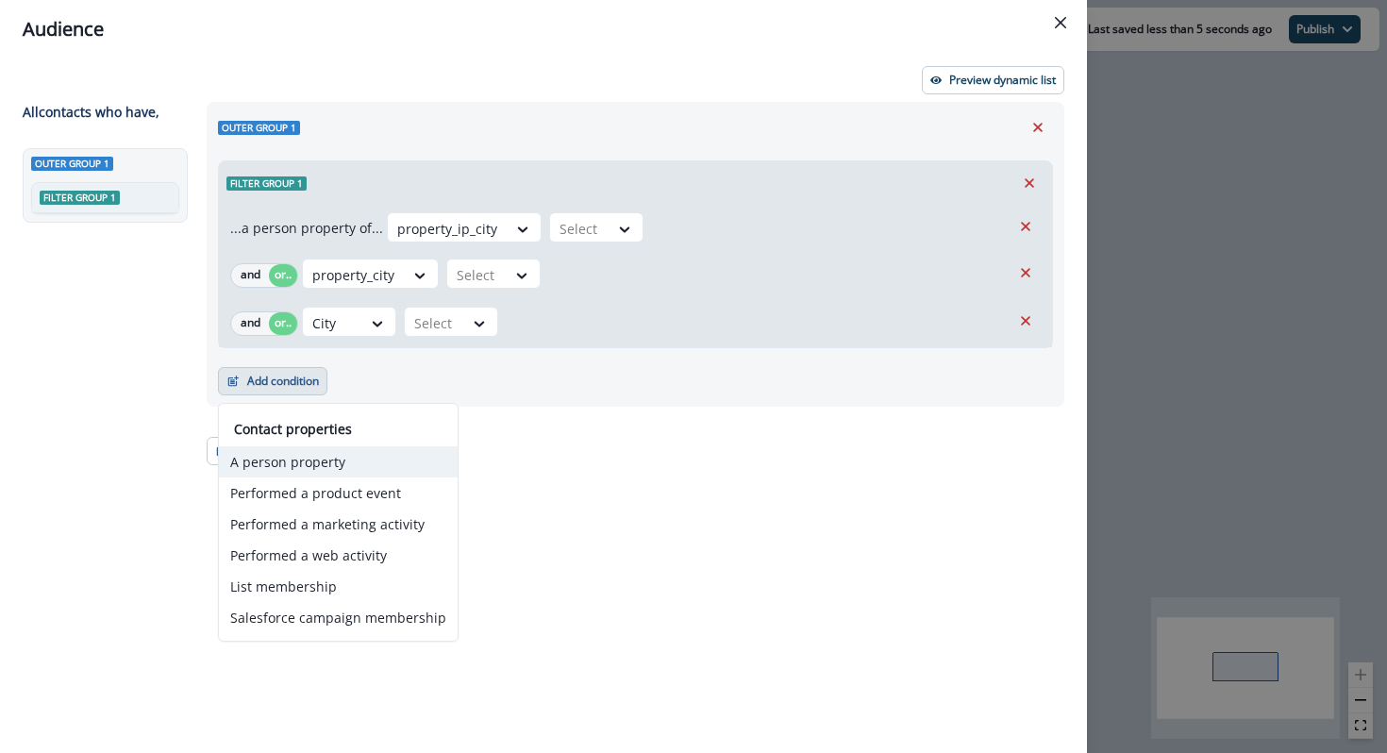
click at [323, 453] on button "A person property" at bounding box center [338, 461] width 239 height 31
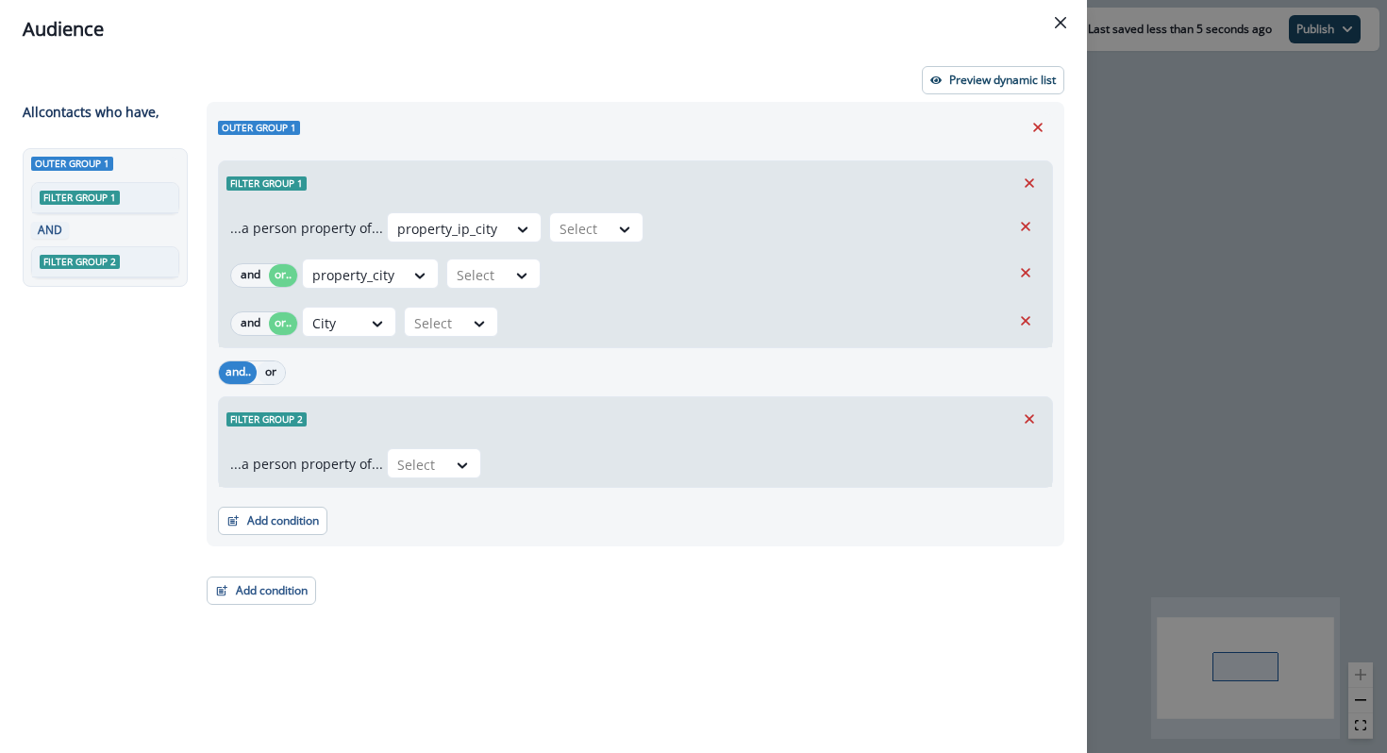
click at [268, 373] on button "or" at bounding box center [271, 372] width 28 height 23
click at [400, 475] on div at bounding box center [417, 465] width 40 height 24
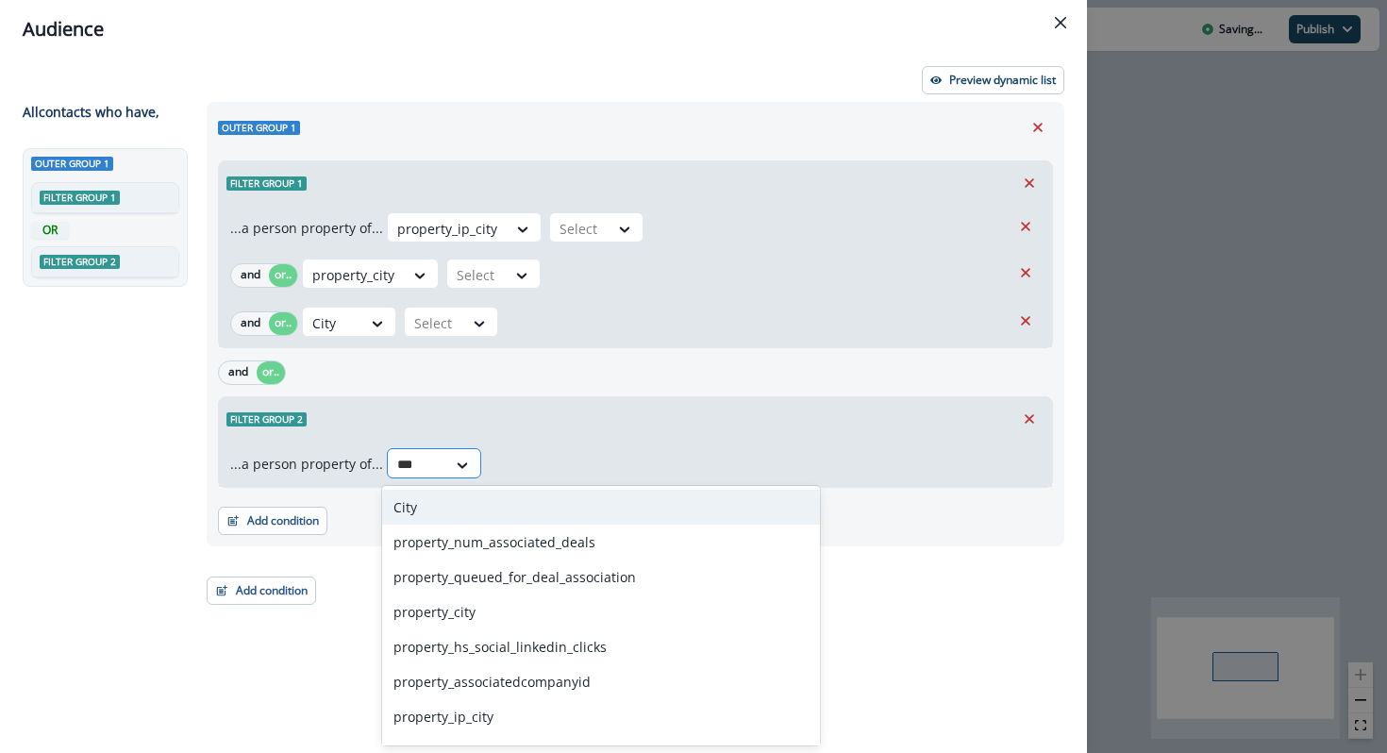
type input "****"
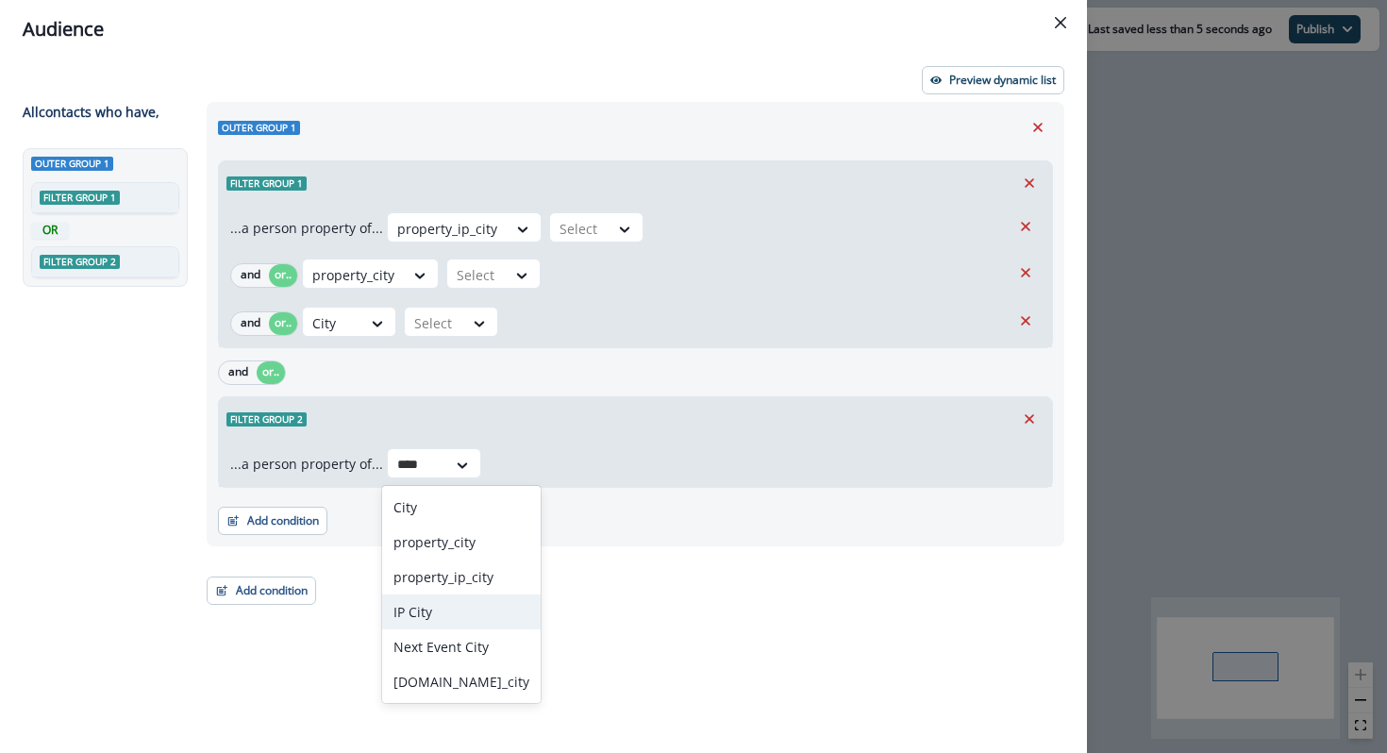
click at [427, 617] on div "IP City" at bounding box center [461, 611] width 159 height 35
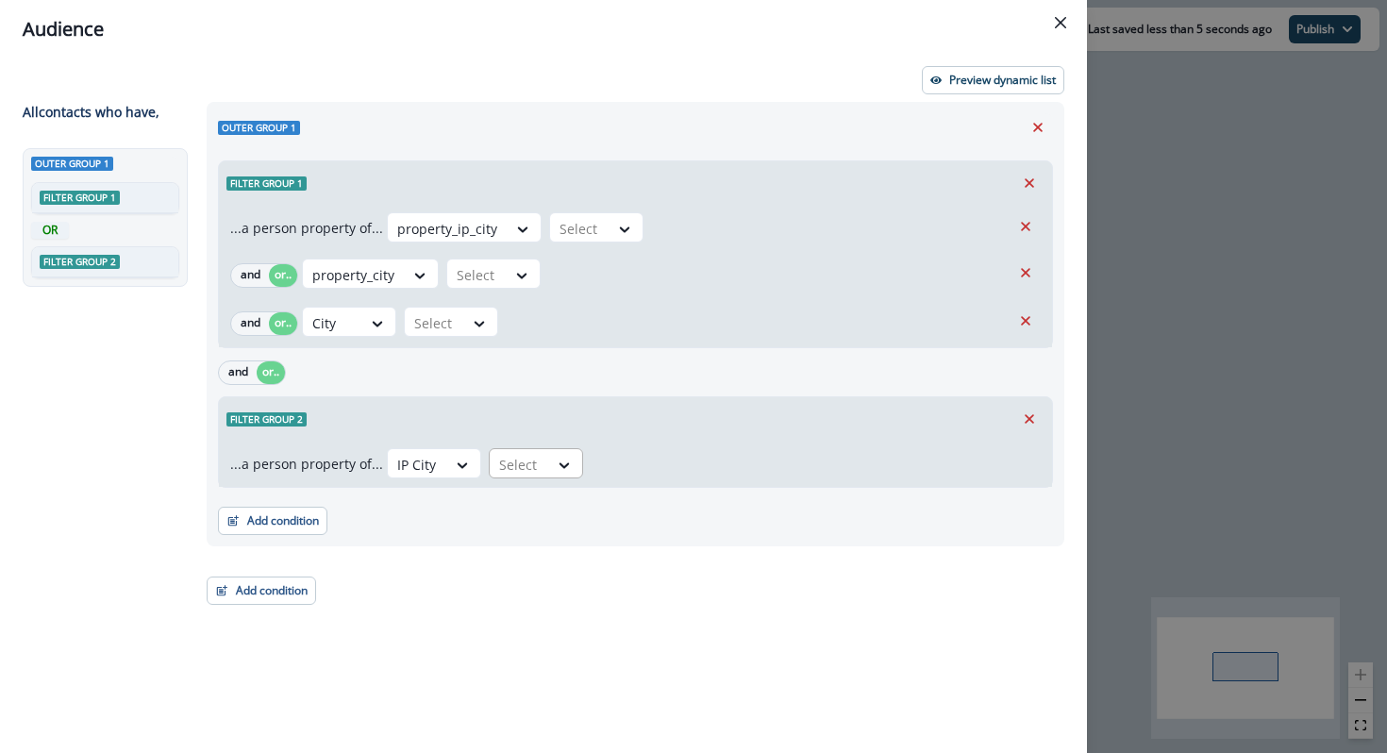
click at [515, 472] on div at bounding box center [519, 465] width 40 height 24
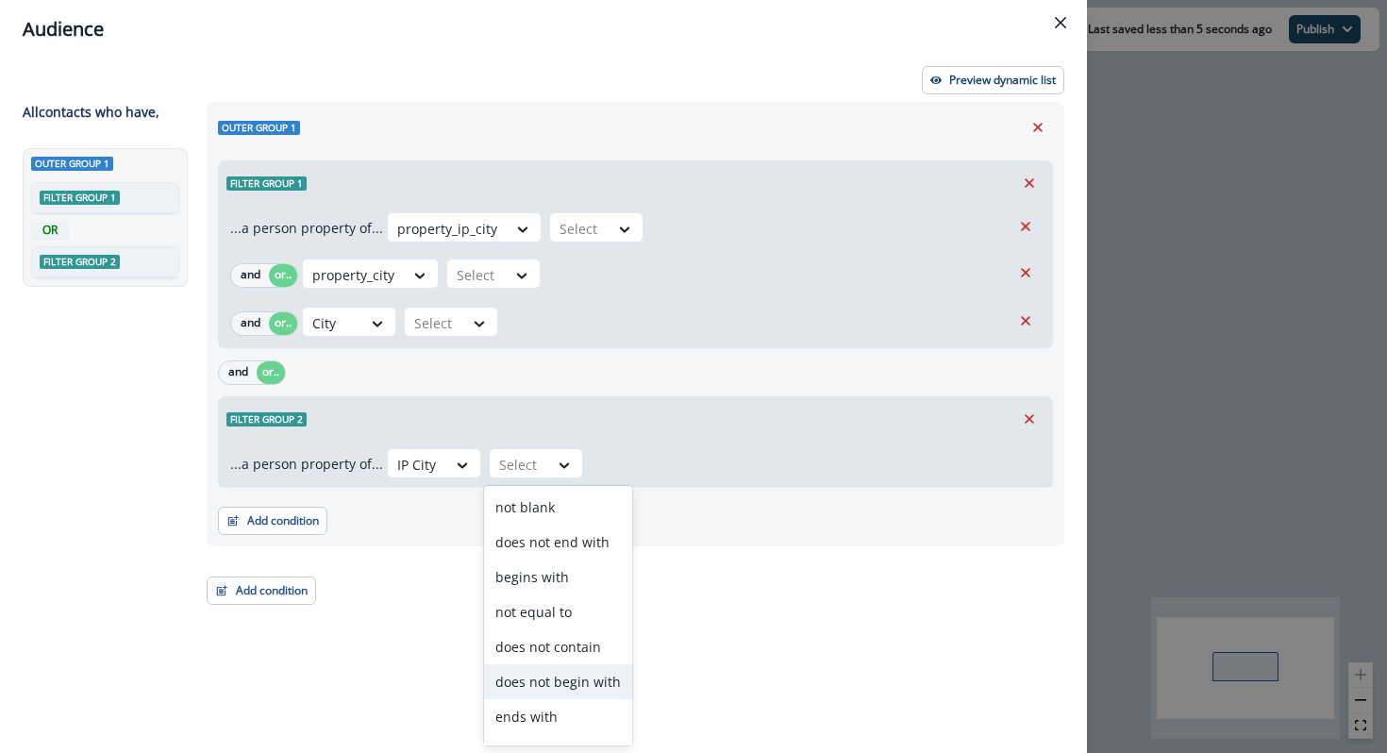
scroll to position [97, 0]
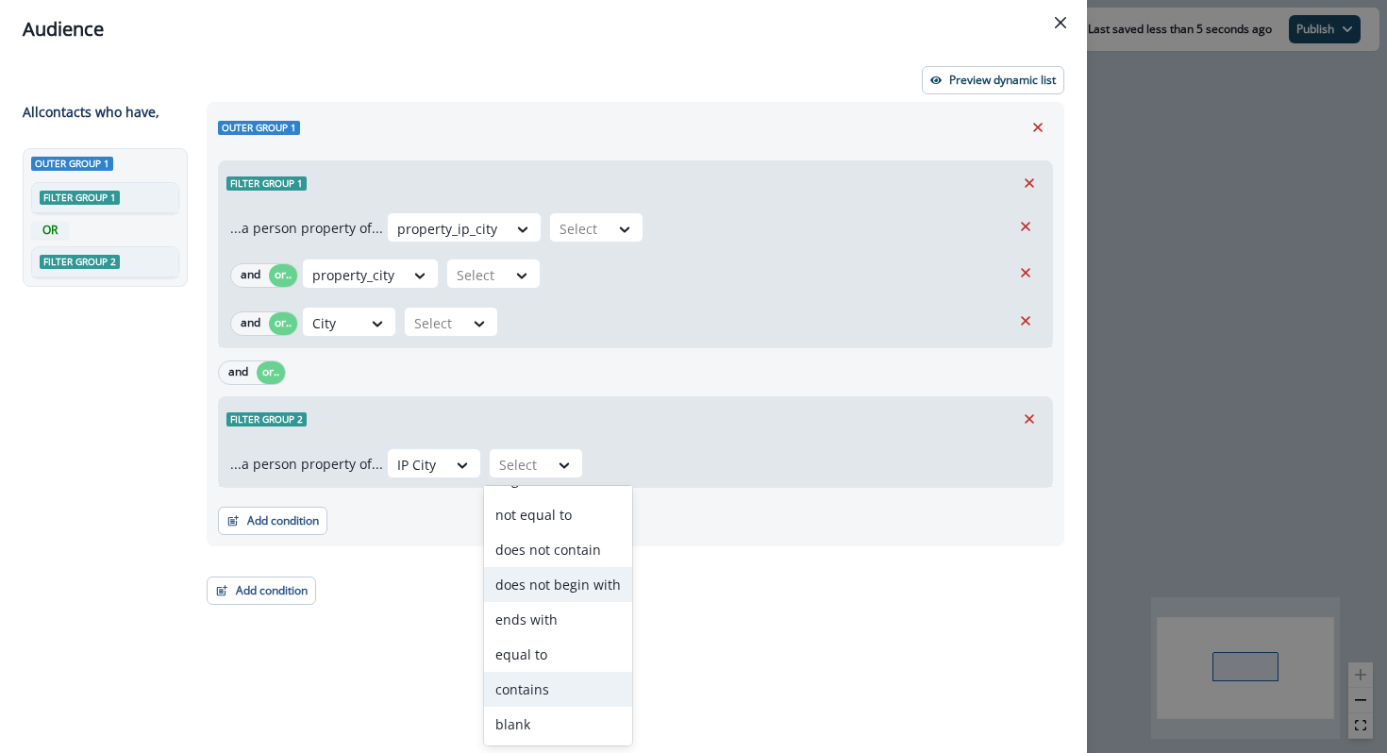
click at [535, 674] on div "contains" at bounding box center [558, 689] width 148 height 35
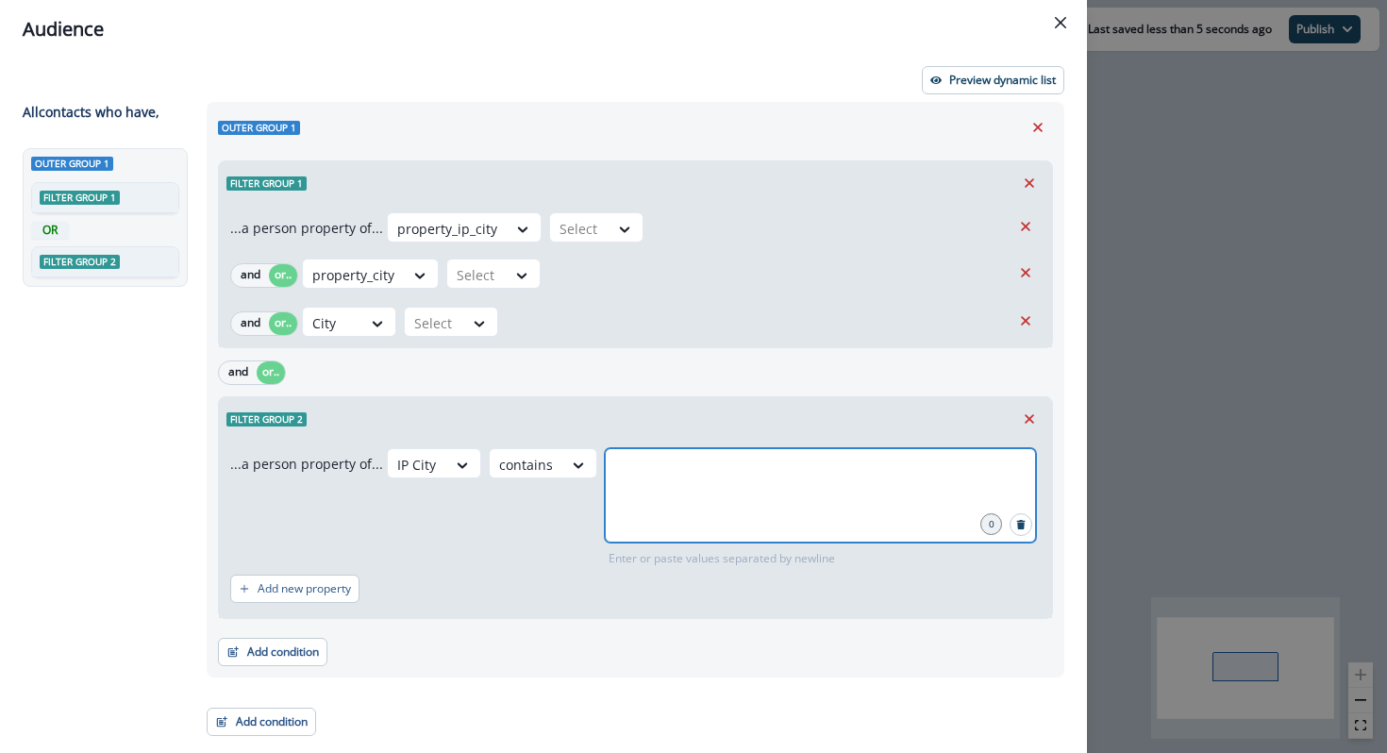
click at [677, 468] on input "text" at bounding box center [821, 472] width 426 height 38
type input "********"
type input "*******"
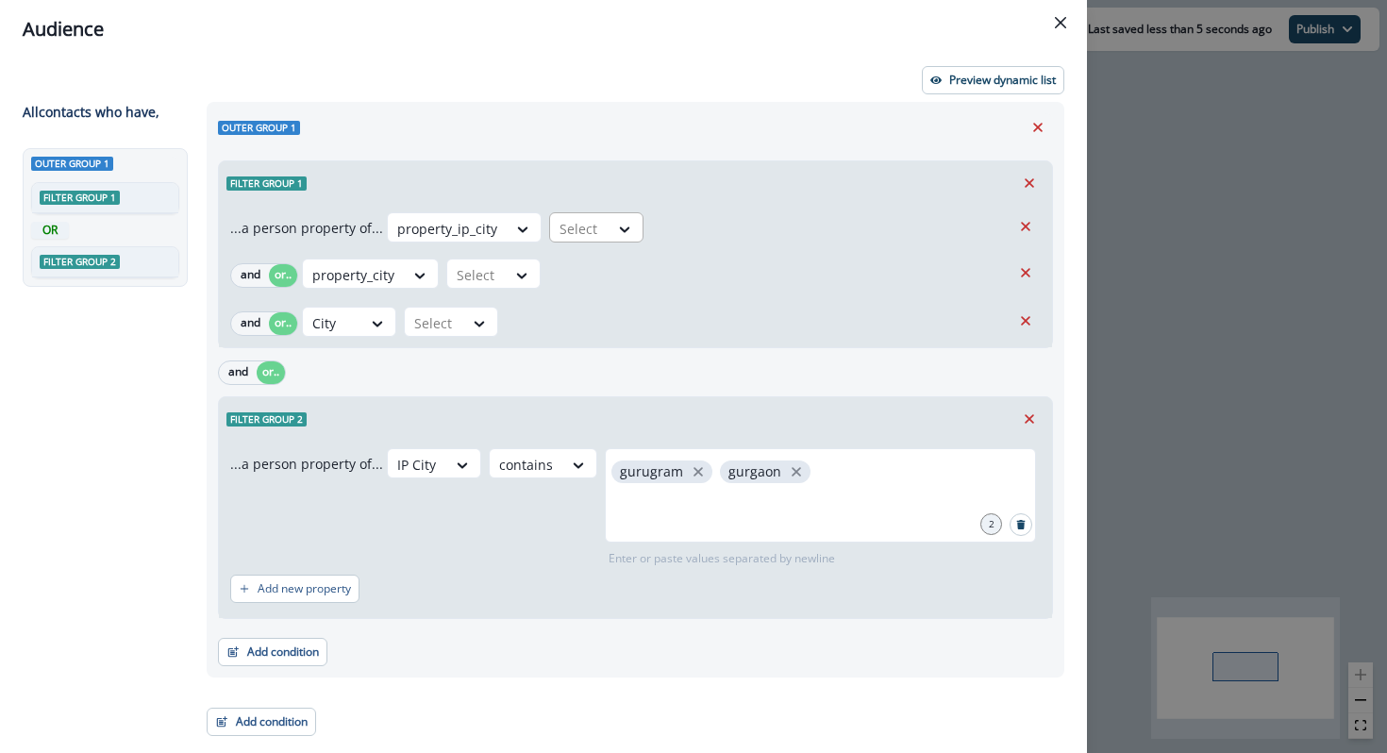
click at [497, 238] on div at bounding box center [447, 229] width 100 height 24
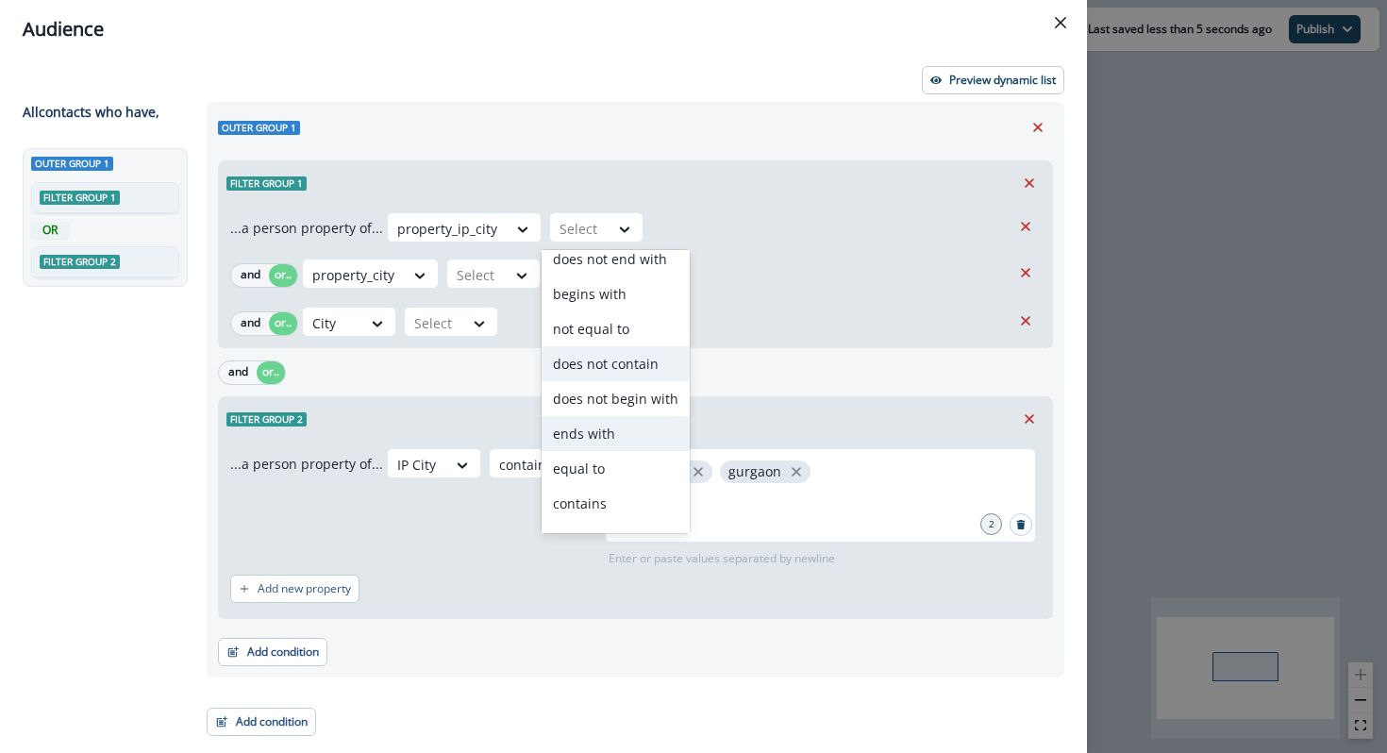
scroll to position [74, 0]
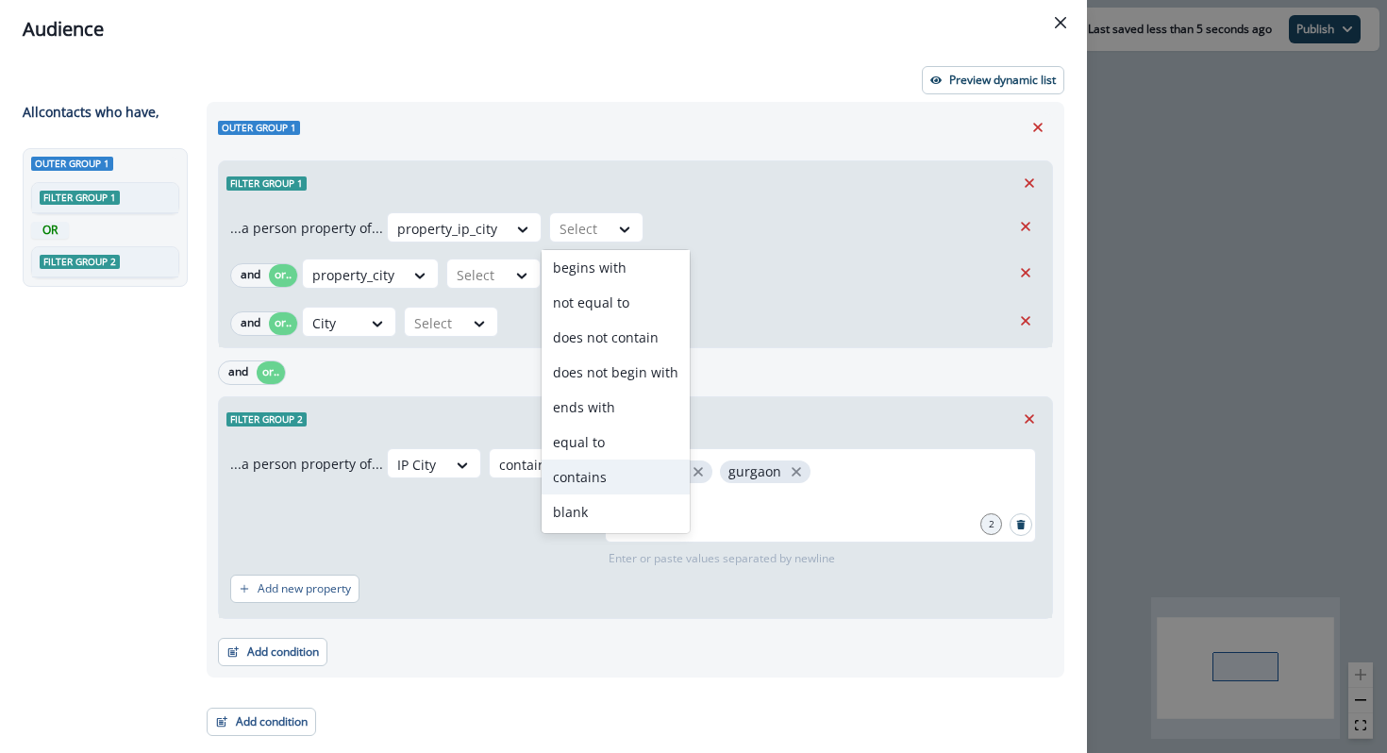
click at [612, 483] on div "contains" at bounding box center [616, 477] width 148 height 35
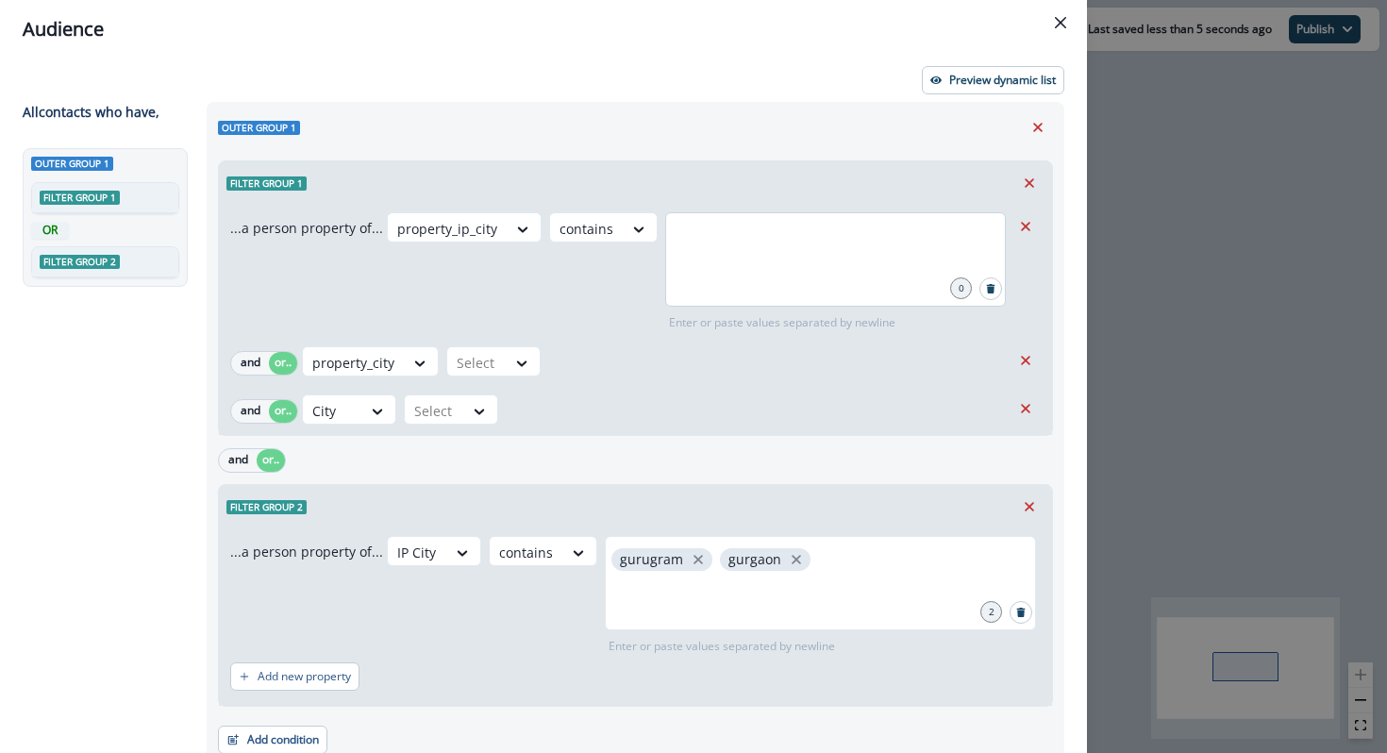
click at [682, 272] on div at bounding box center [835, 259] width 341 height 94
type input "********"
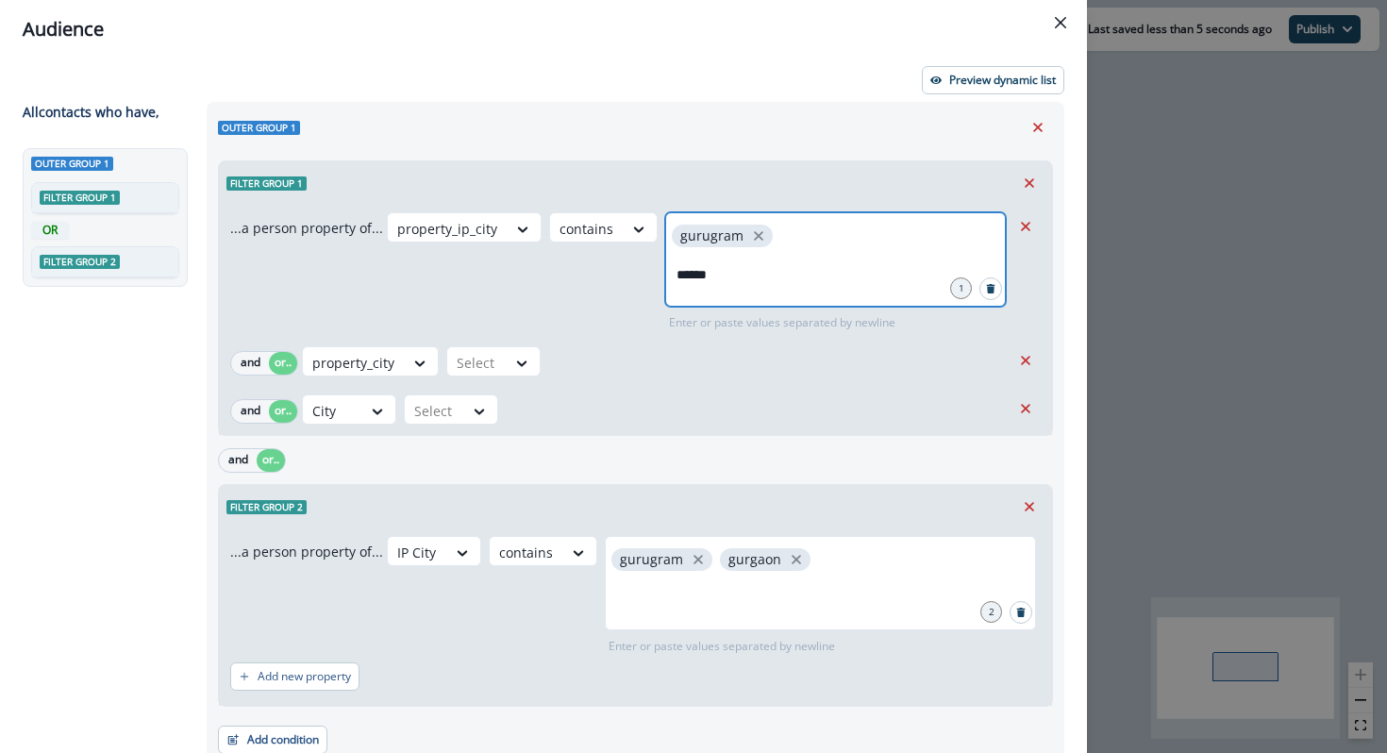
type input "*******"
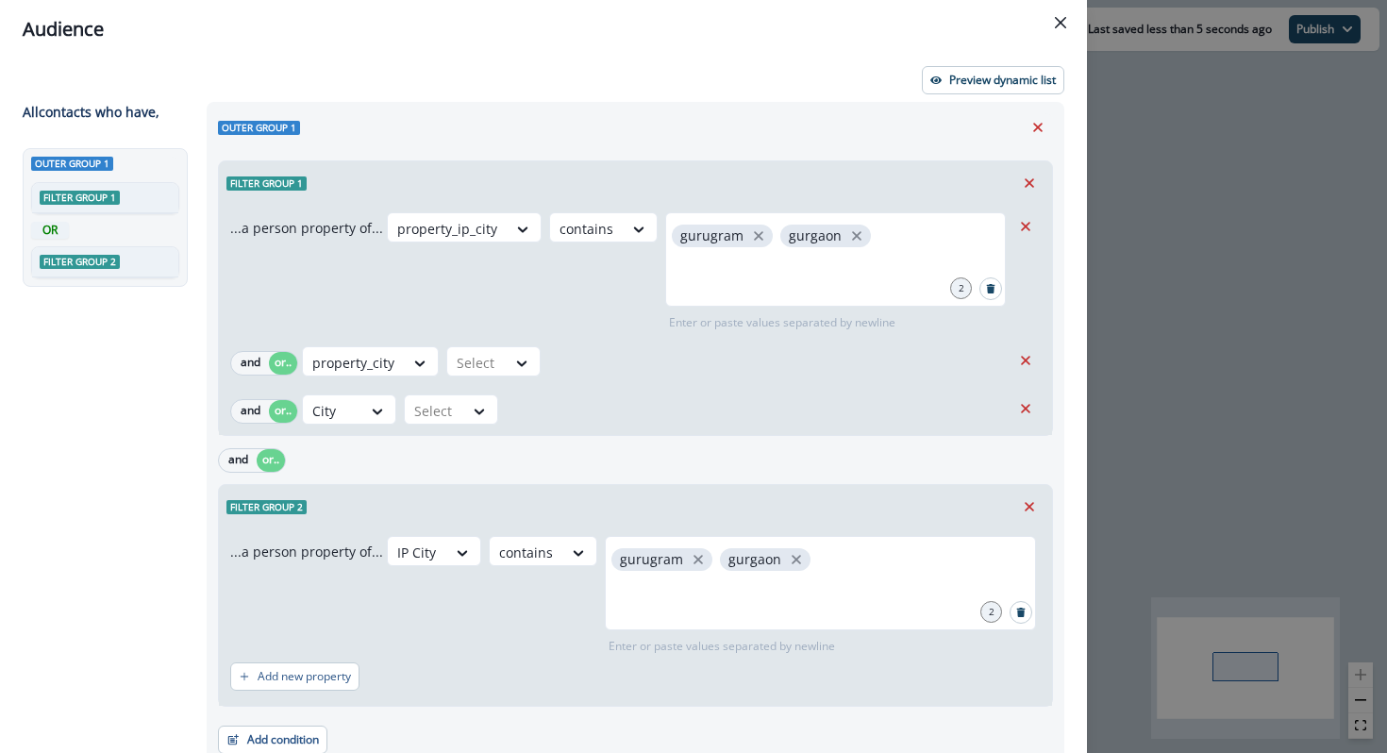
click at [501, 344] on div "...a person property of... property_ip_city contains gurugram gurgaon 2 Enter o…" at bounding box center [635, 320] width 833 height 230
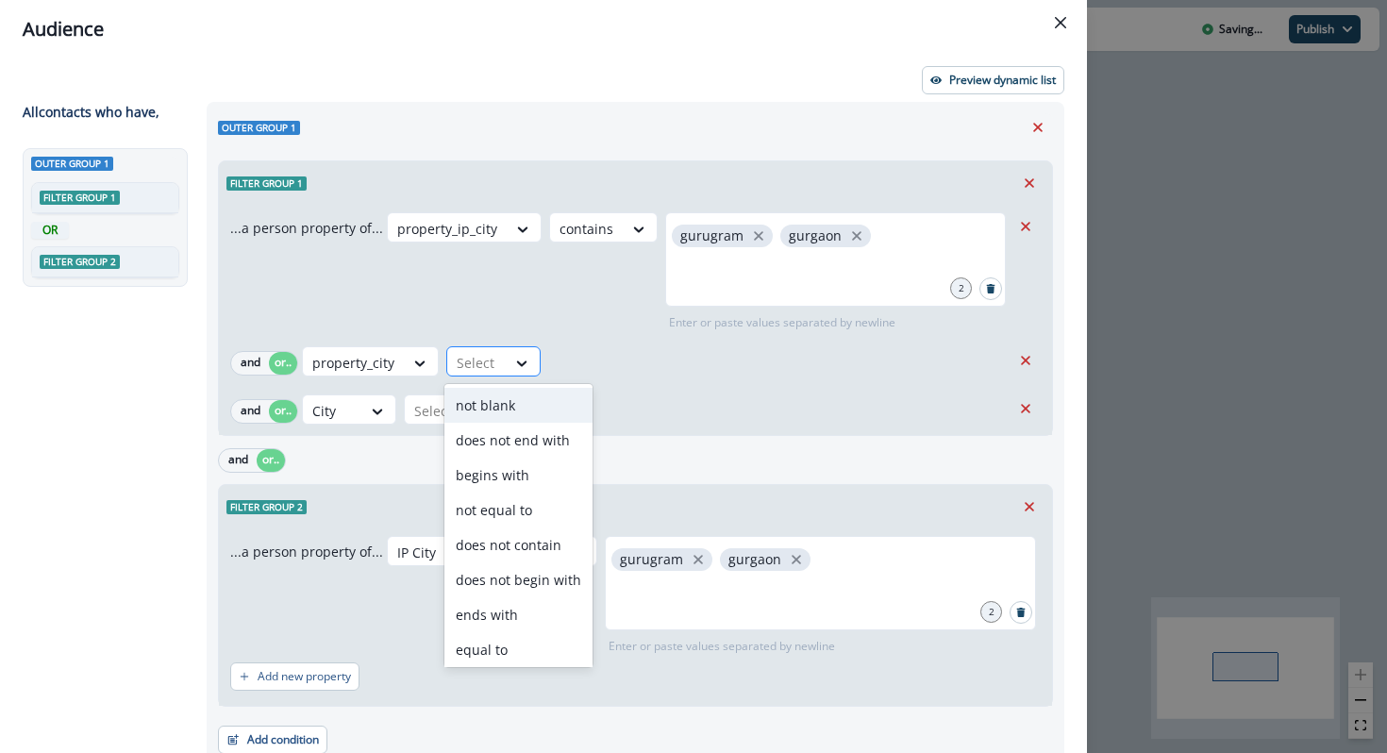
click at [501, 369] on div "Select" at bounding box center [476, 362] width 59 height 31
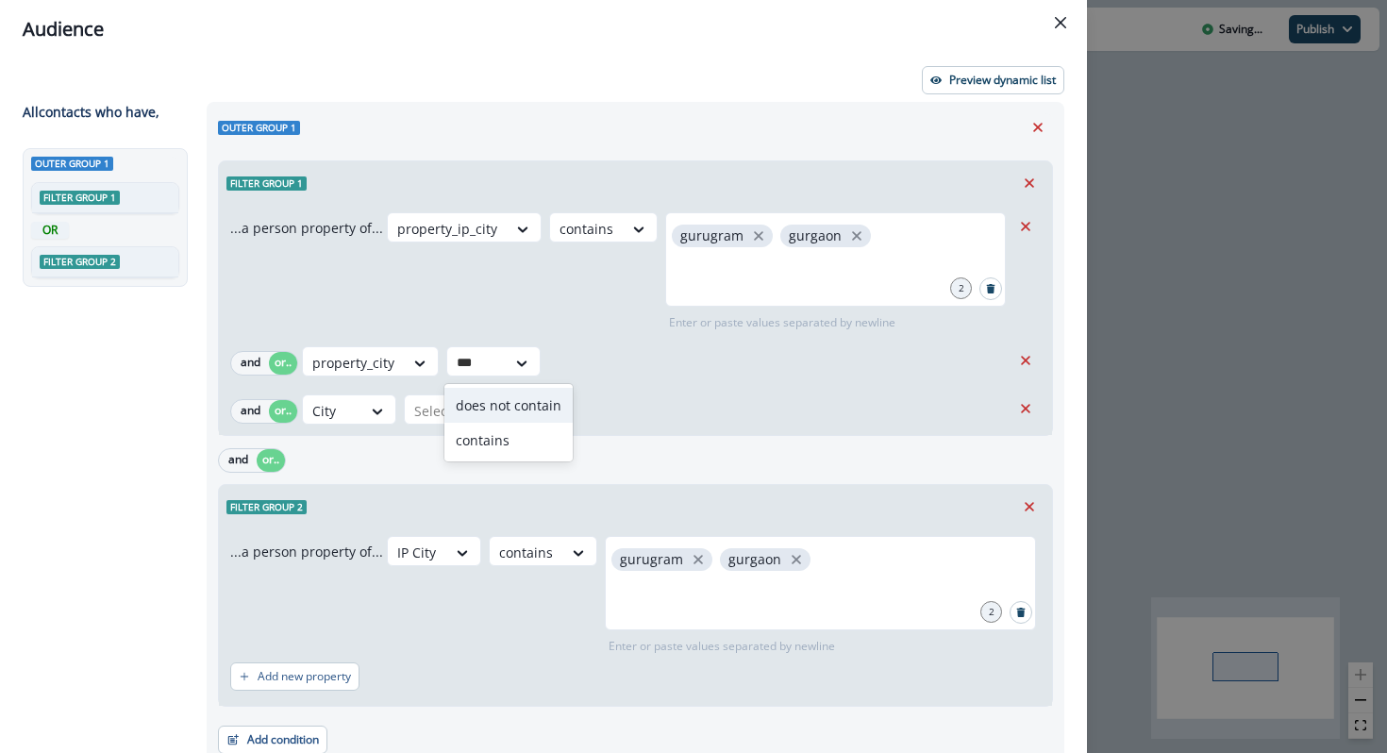
type input "****"
click at [496, 451] on div "contains" at bounding box center [508, 440] width 128 height 35
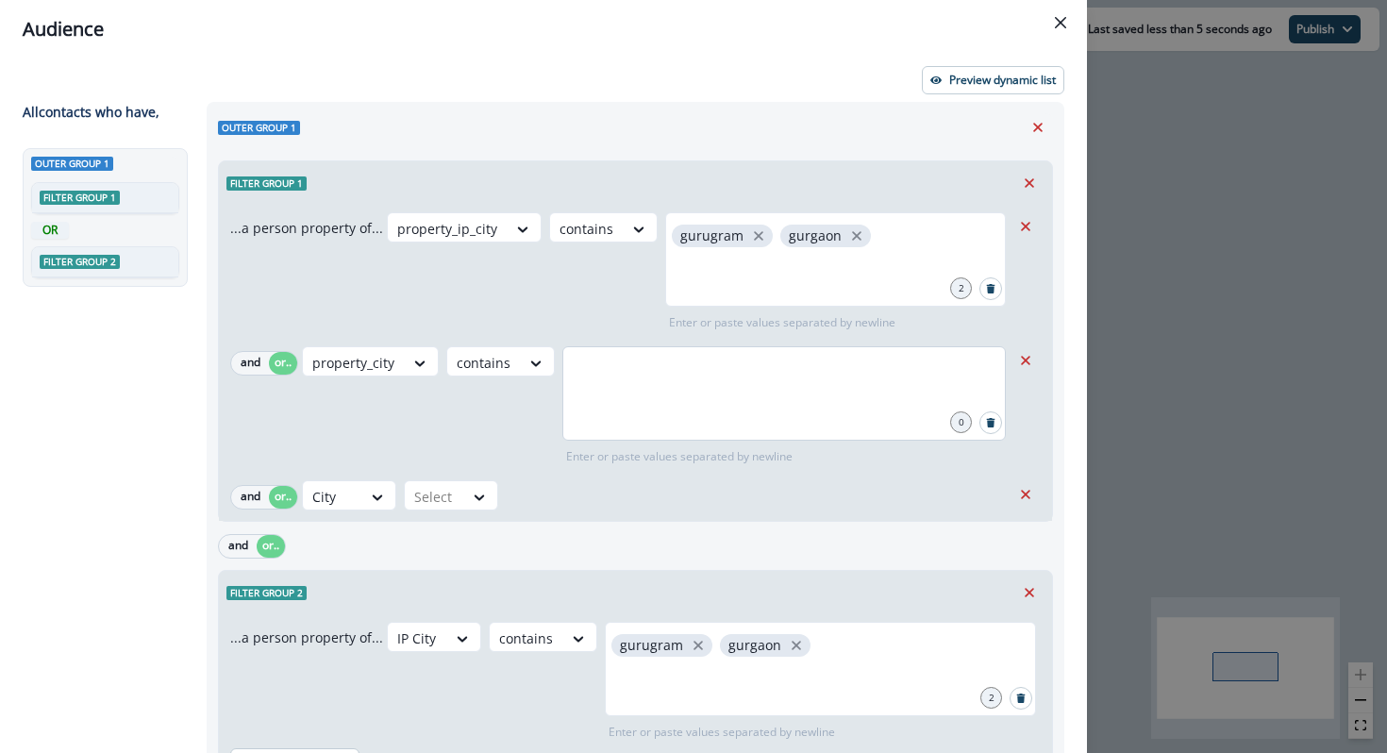
click at [628, 410] on div at bounding box center [783, 393] width 443 height 94
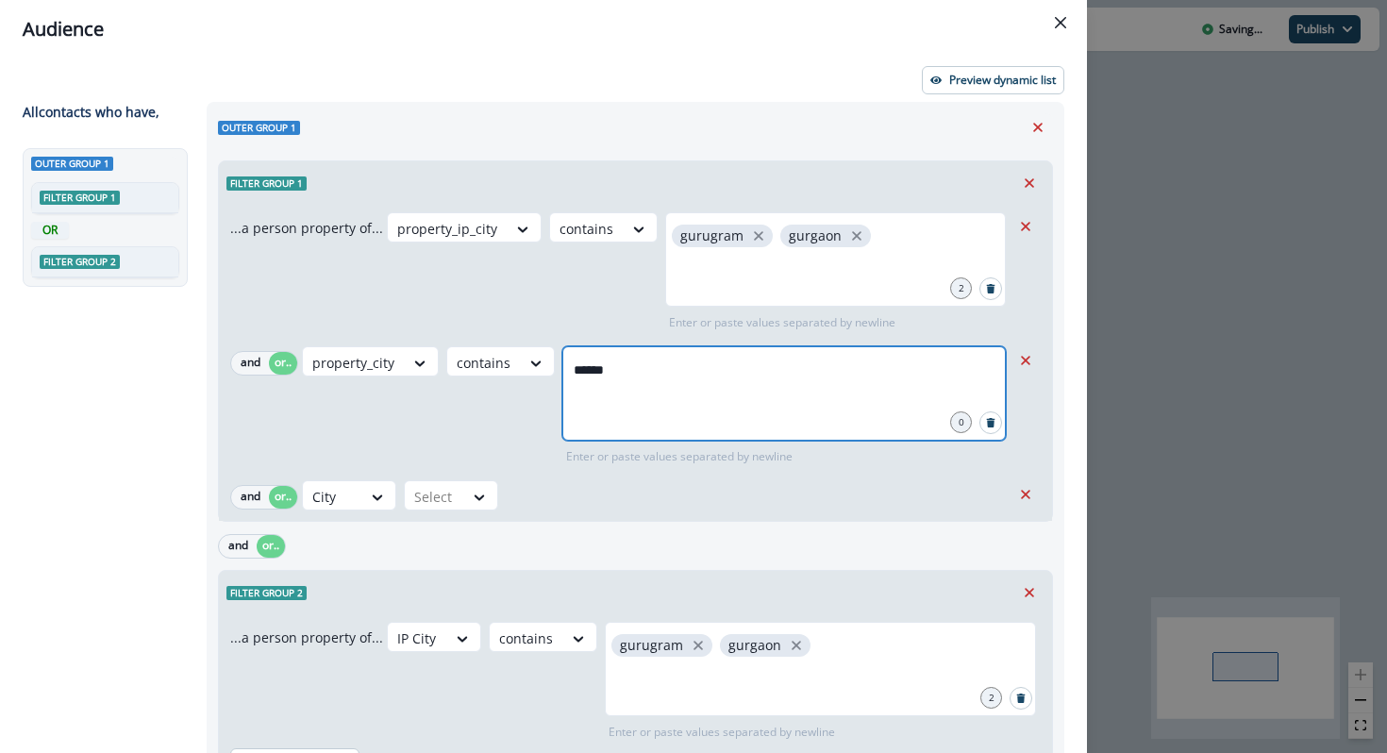
type input "*******"
type input "********"
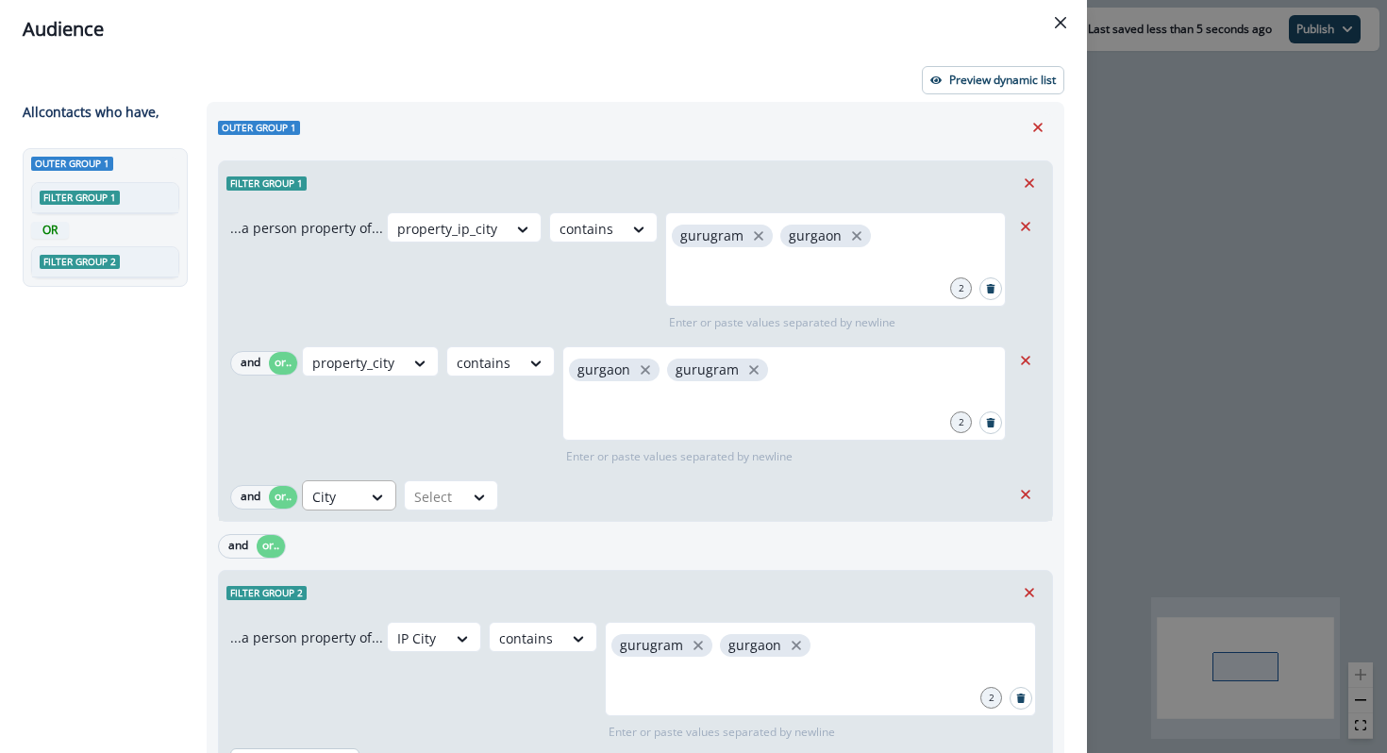
click at [397, 241] on div at bounding box center [447, 229] width 100 height 24
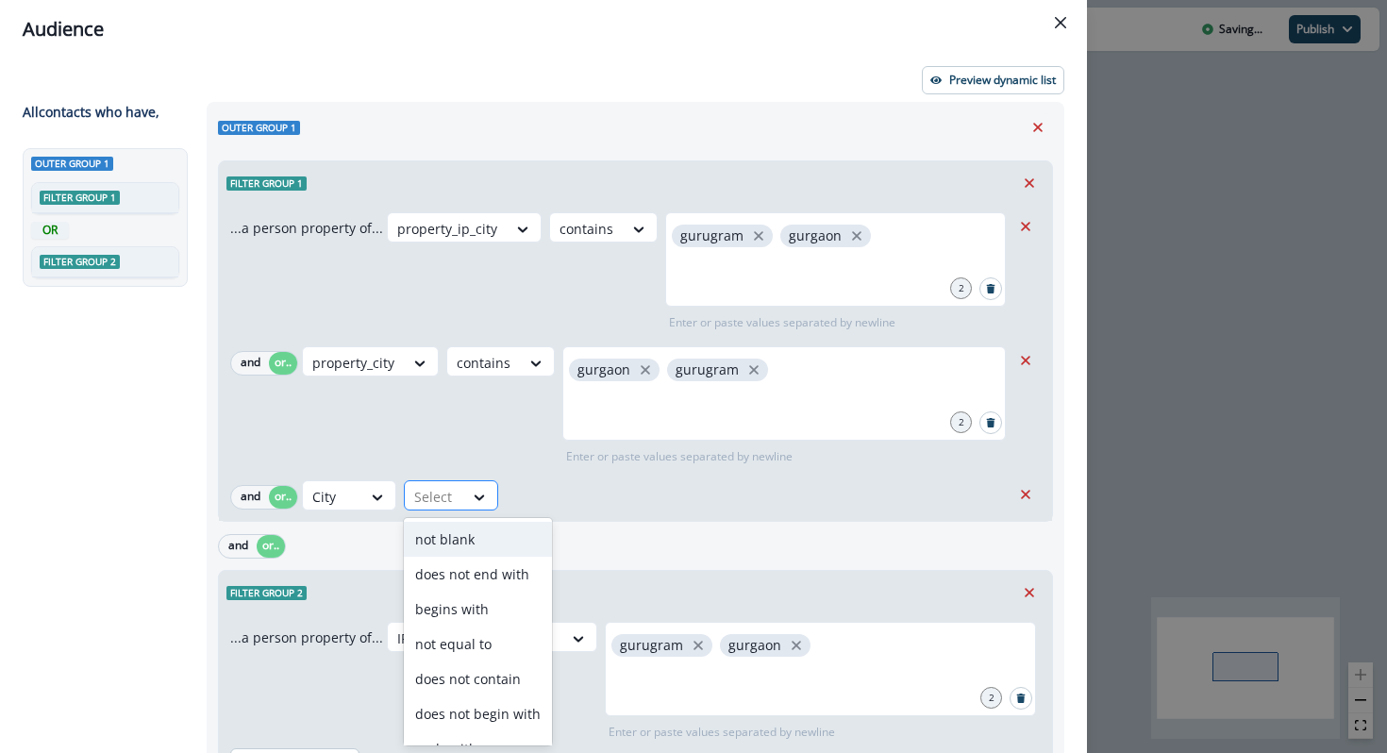
click at [434, 498] on div at bounding box center [434, 497] width 40 height 24
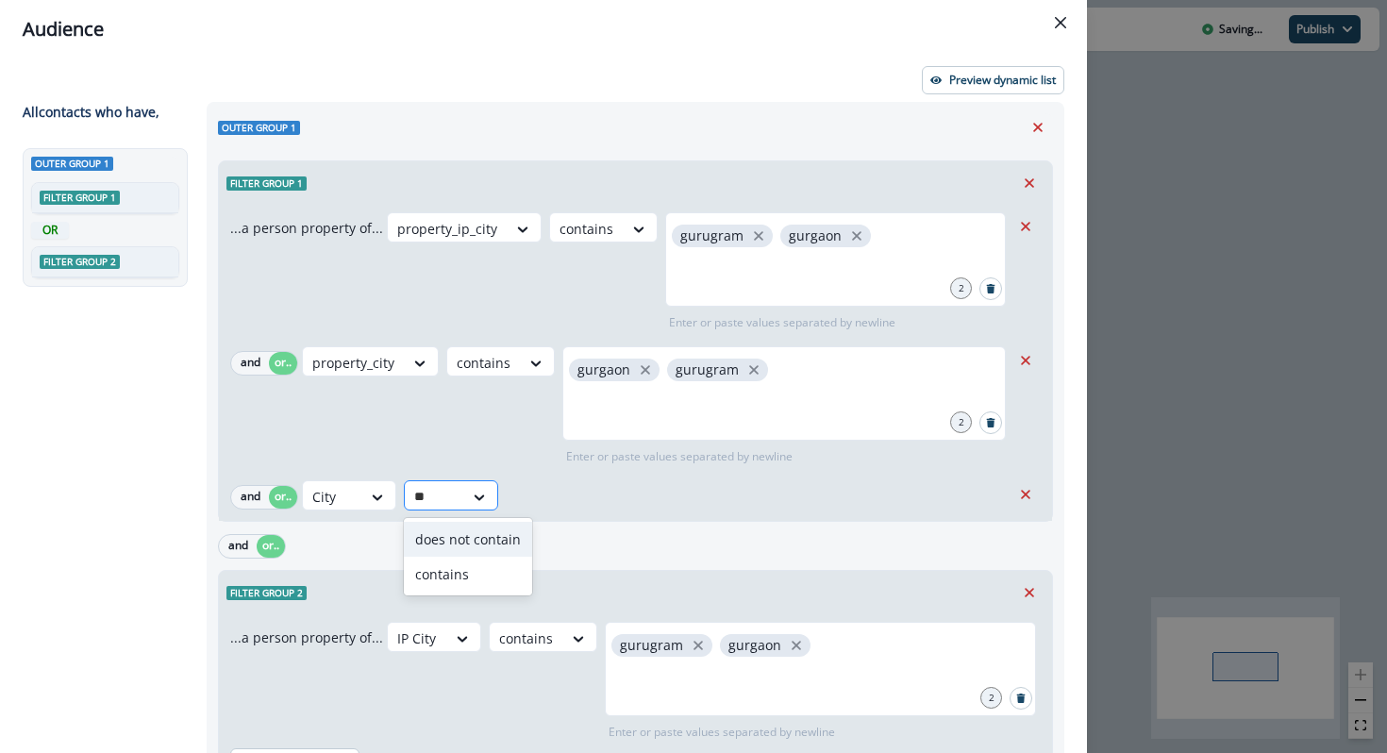
type input "***"
click at [438, 573] on div "contains" at bounding box center [468, 574] width 128 height 35
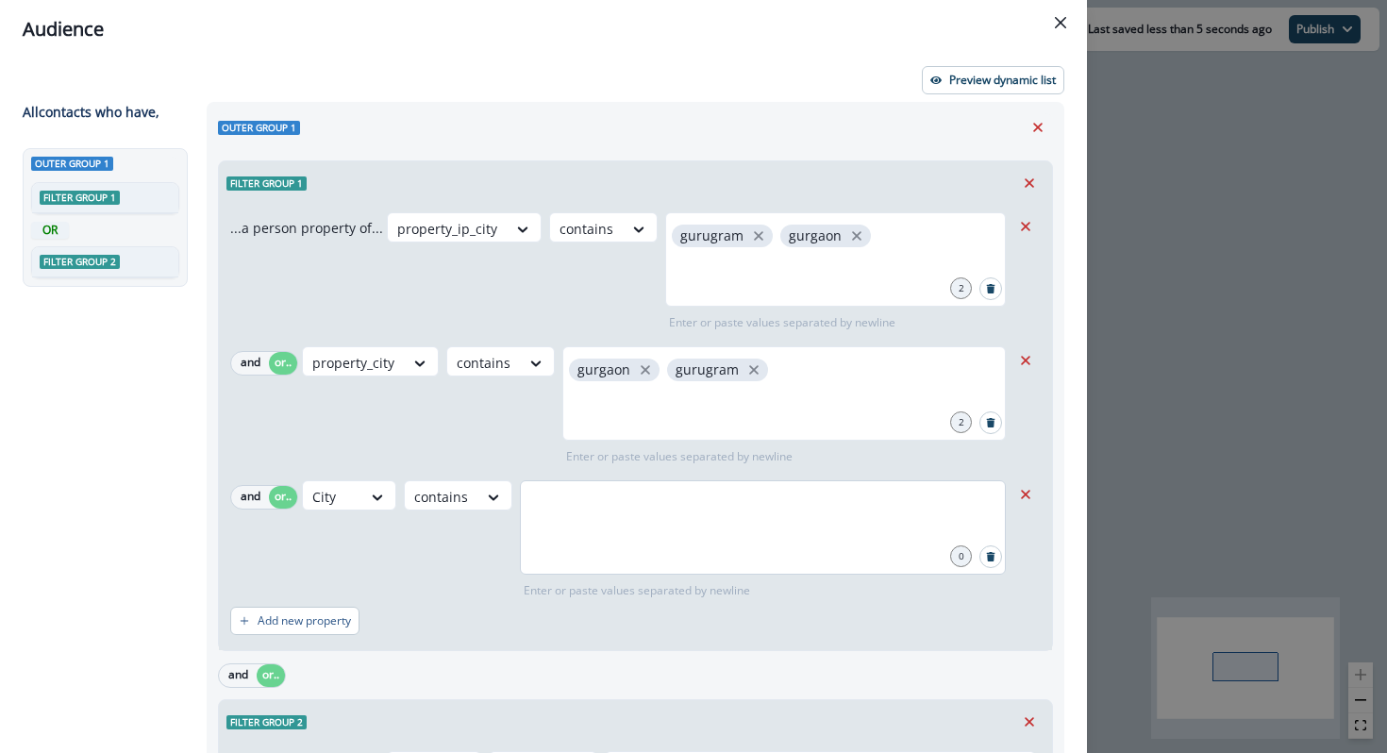
click at [573, 524] on div at bounding box center [763, 527] width 486 height 94
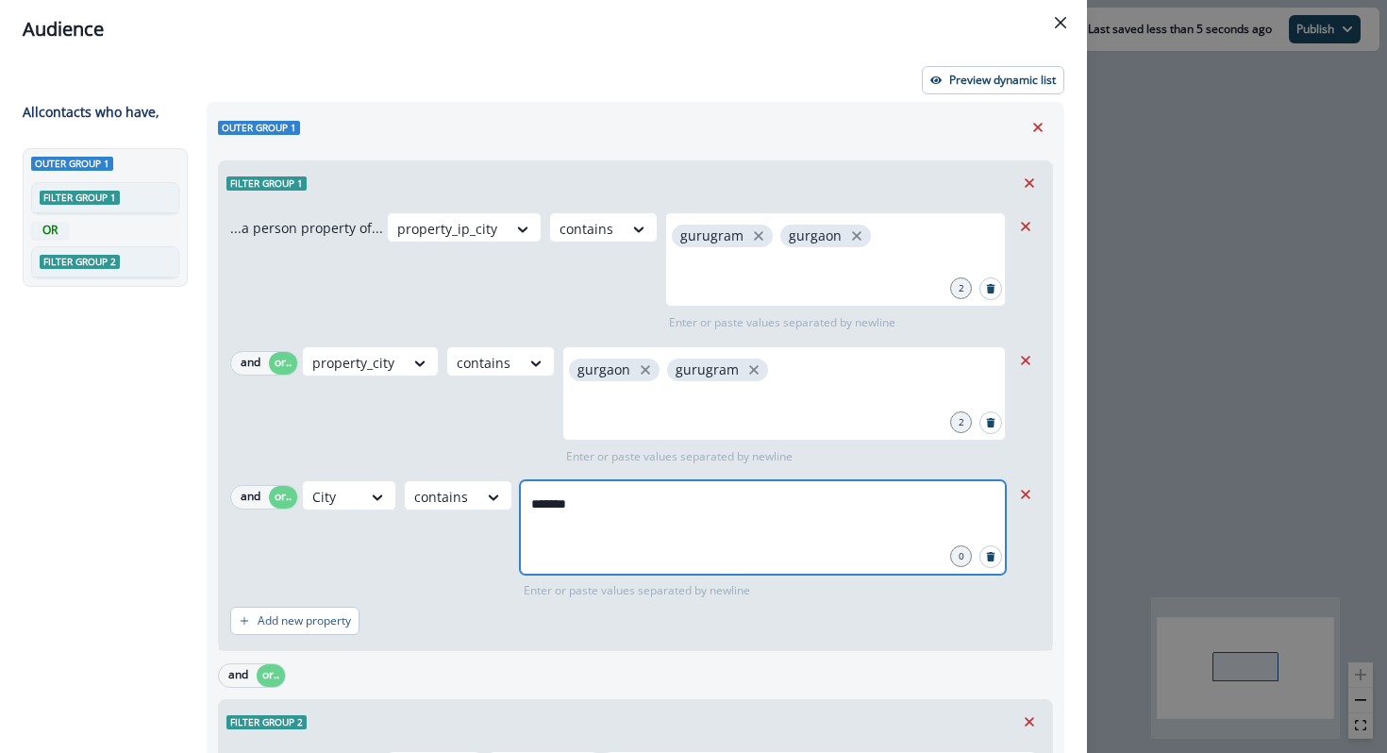
type input "********"
type input "*******"
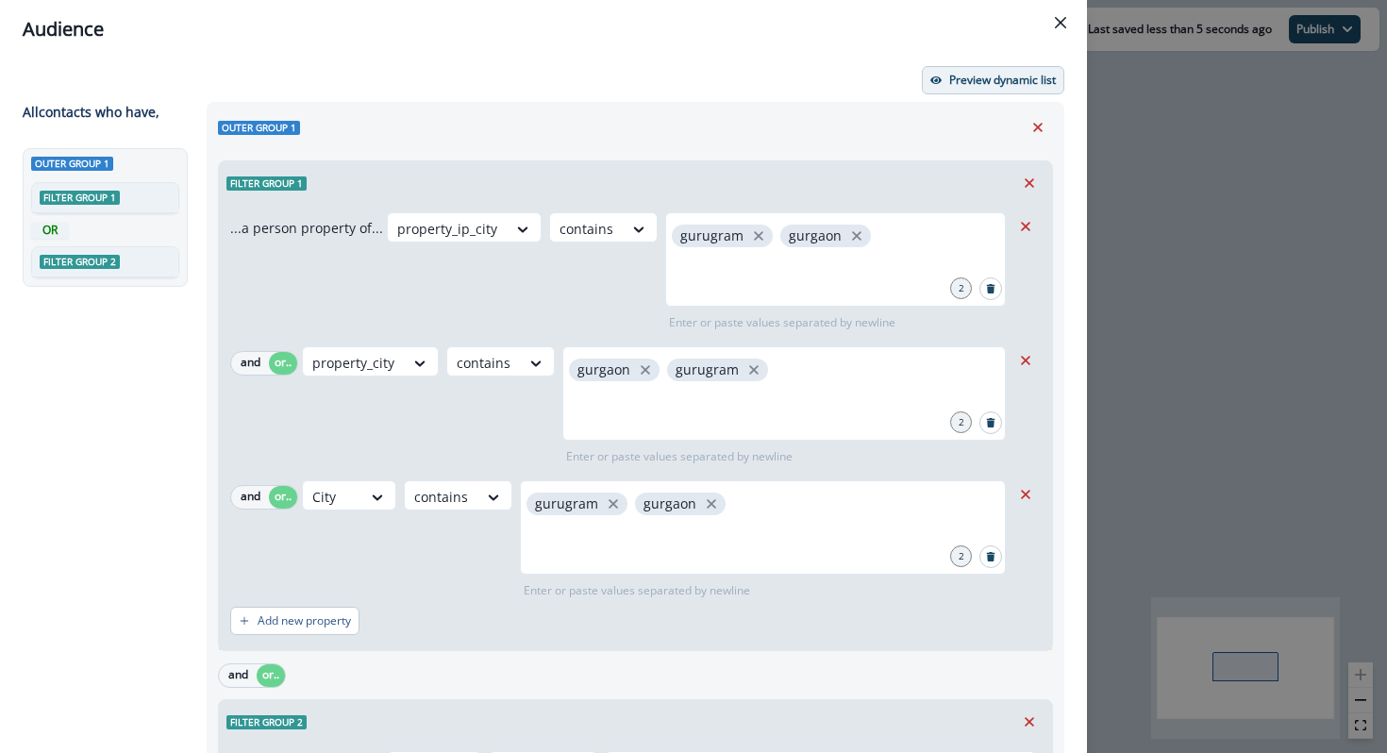
click at [986, 74] on p "Preview dynamic list" at bounding box center [1002, 80] width 107 height 13
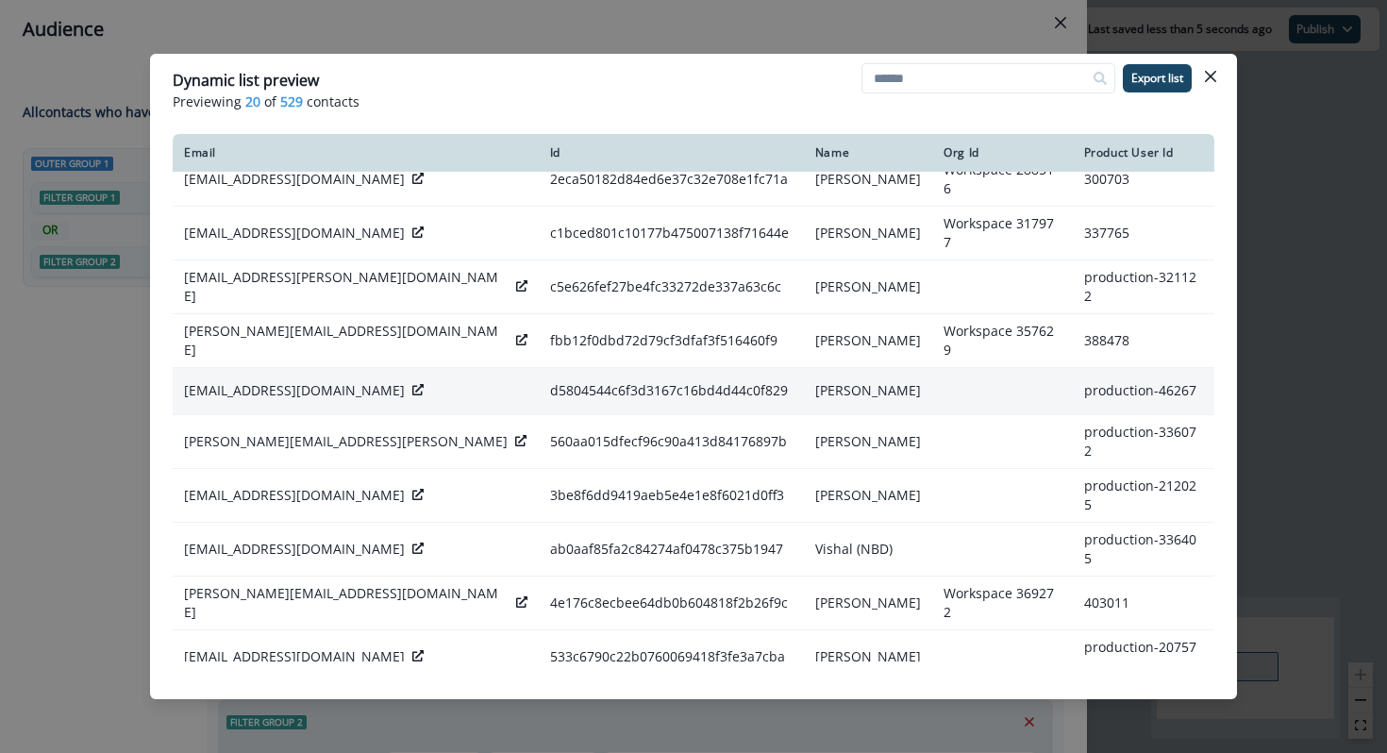
scroll to position [454, 0]
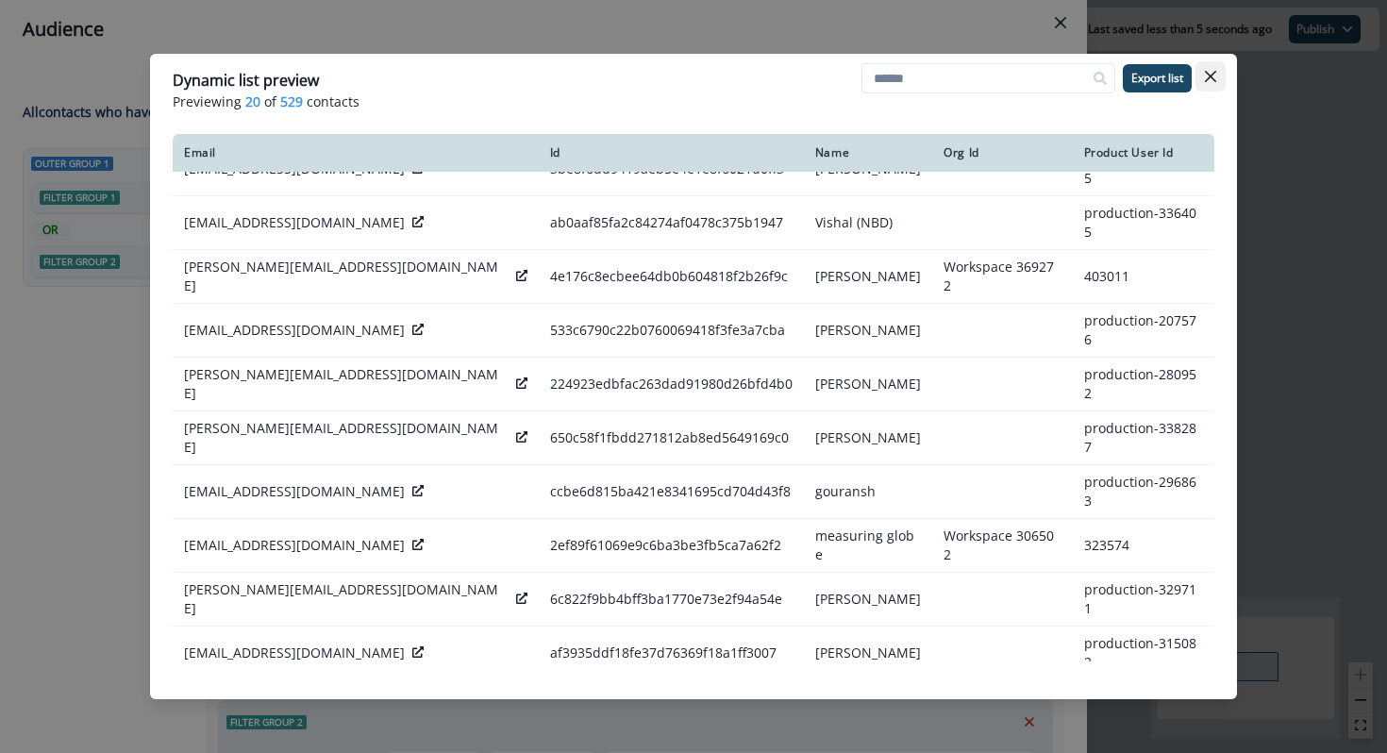
click at [1201, 85] on button "Close" at bounding box center [1211, 76] width 30 height 30
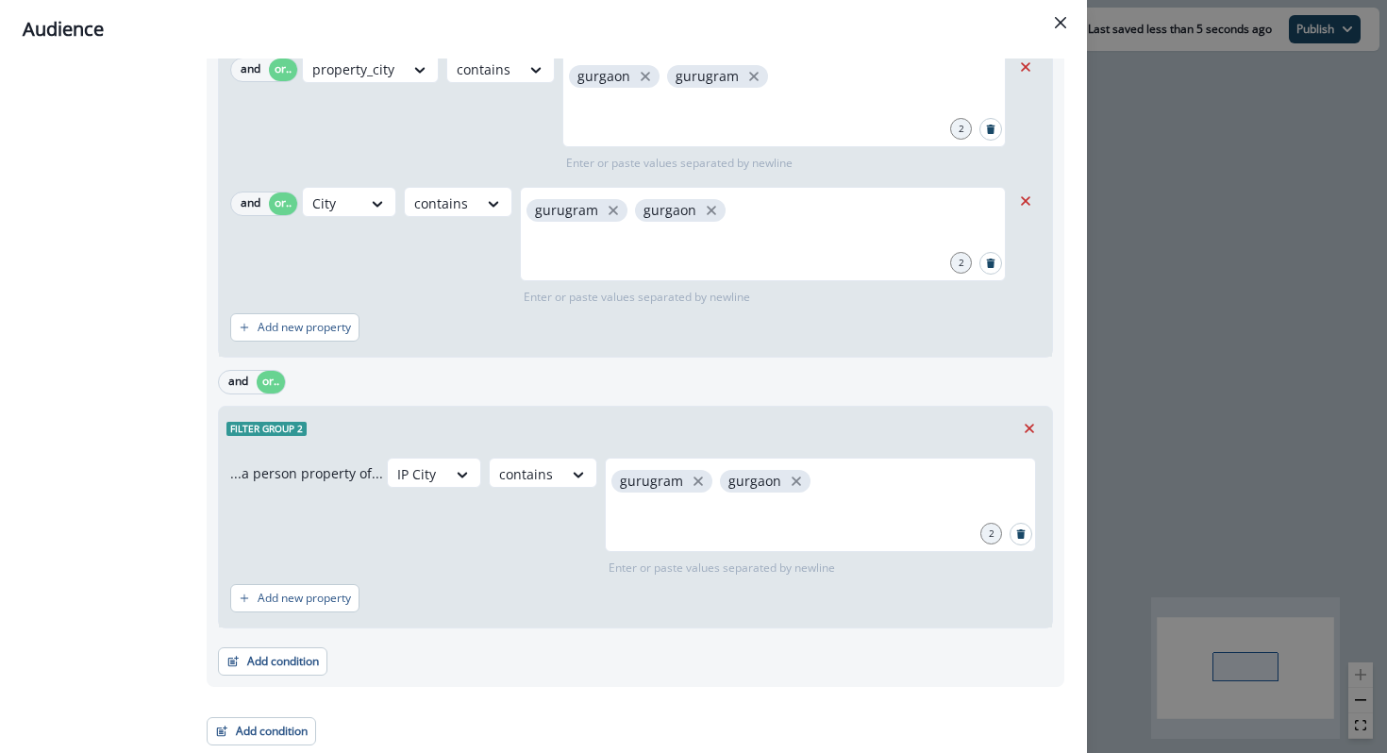
scroll to position [0, 0]
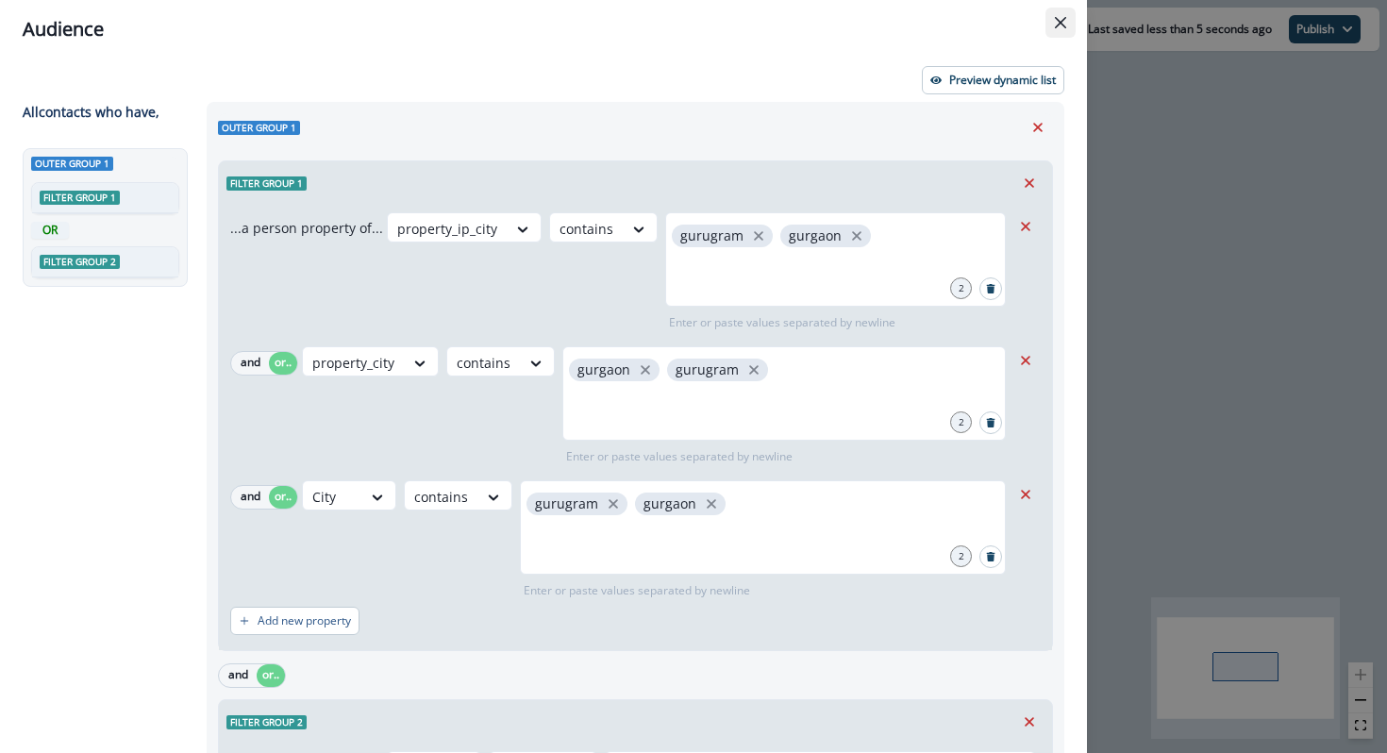
click at [1064, 25] on icon "Close" at bounding box center [1060, 22] width 11 height 11
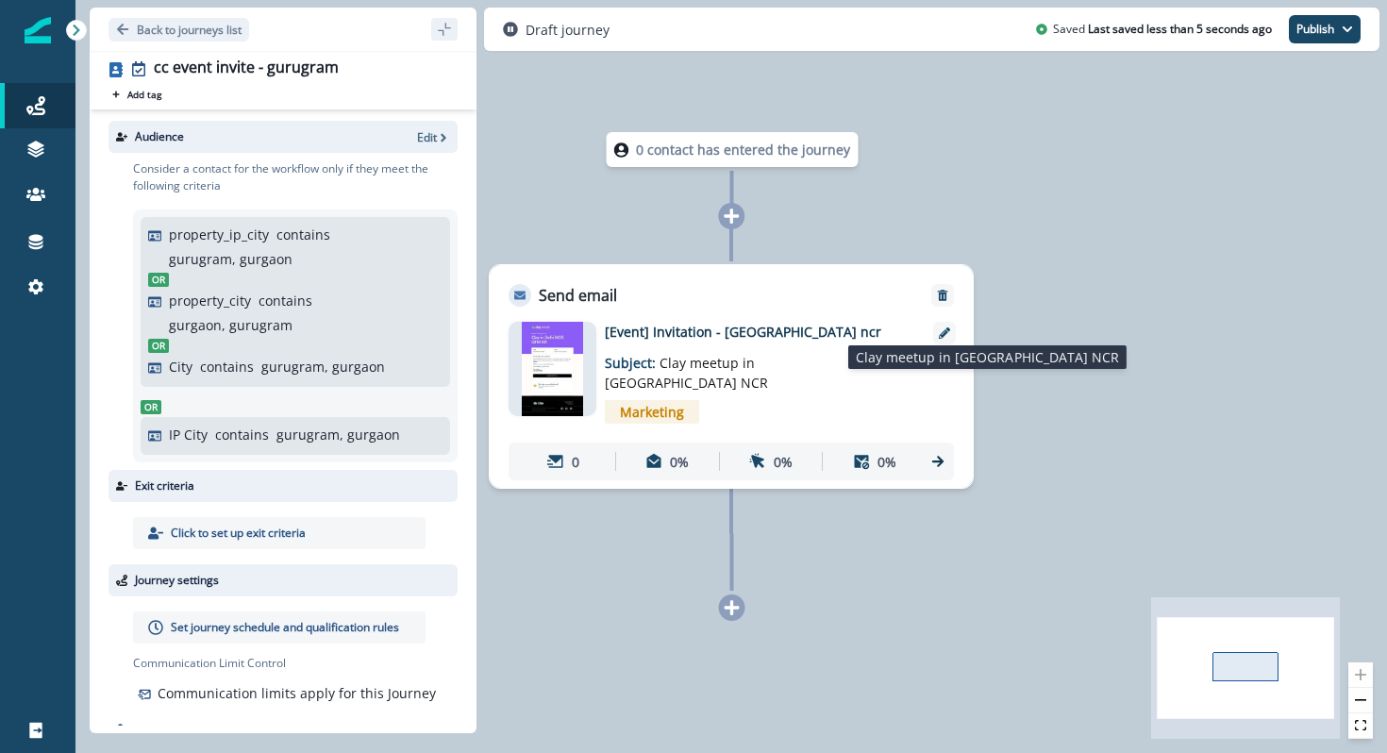
click at [650, 346] on p "Subject: Clay meetup in Delhi NCR" at bounding box center [723, 367] width 236 height 51
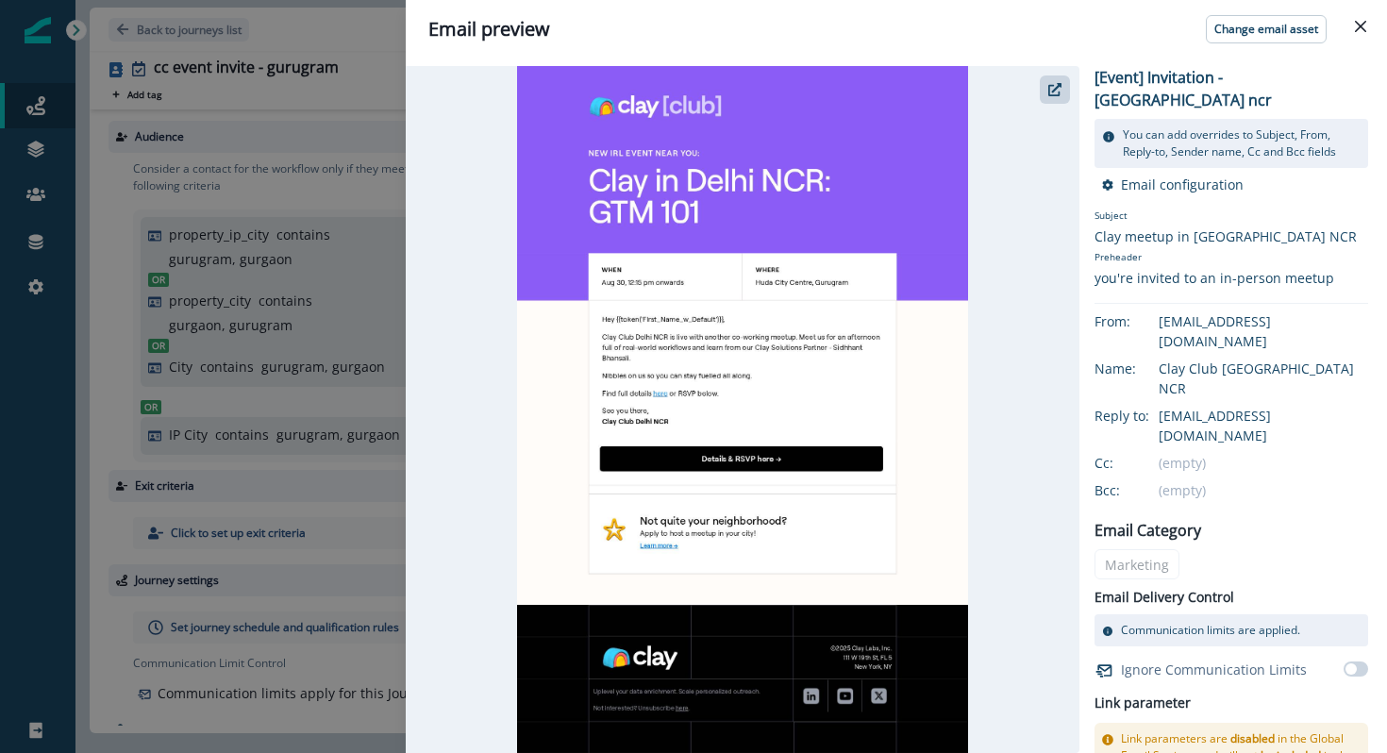
click at [384, 554] on div "Email preview Change email asset [Event] Invitation - delhi ncr You can add ove…" at bounding box center [693, 376] width 1387 height 753
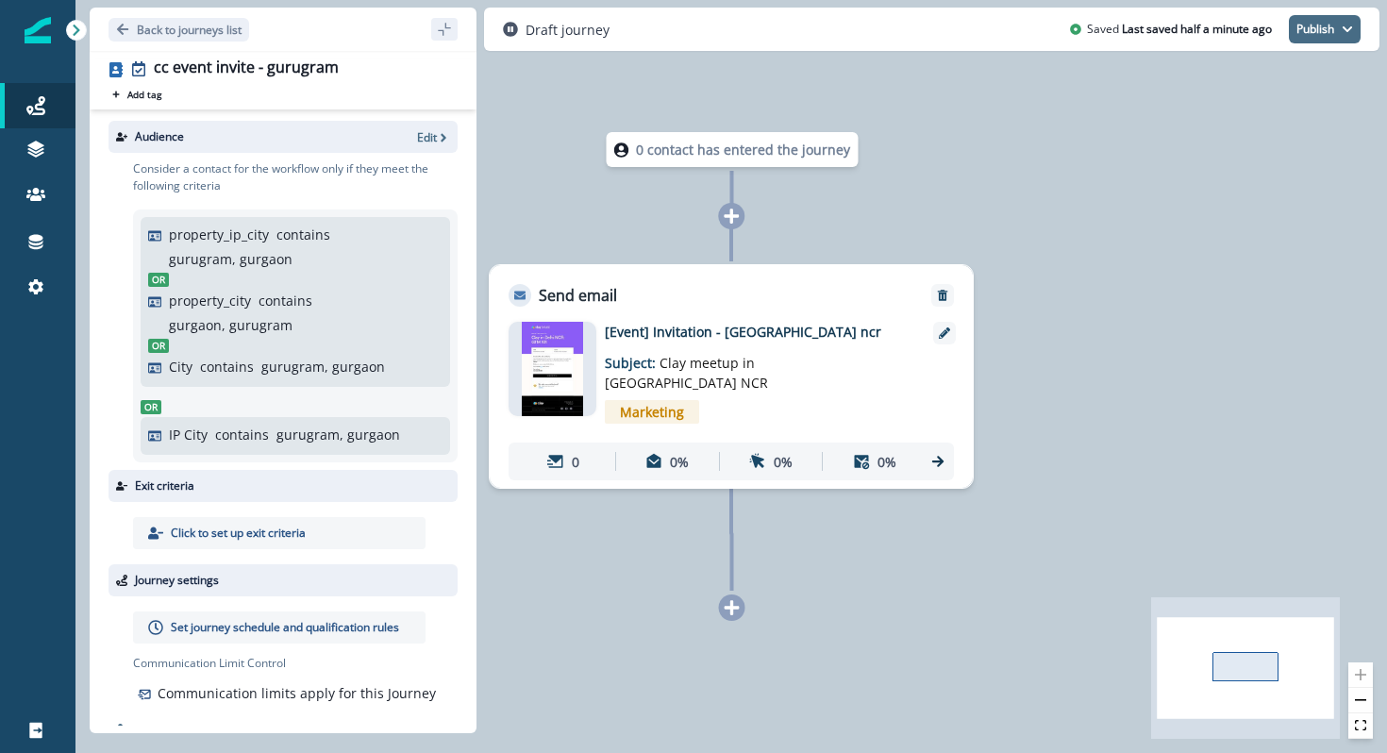
click at [1312, 28] on button "Publish" at bounding box center [1325, 29] width 72 height 28
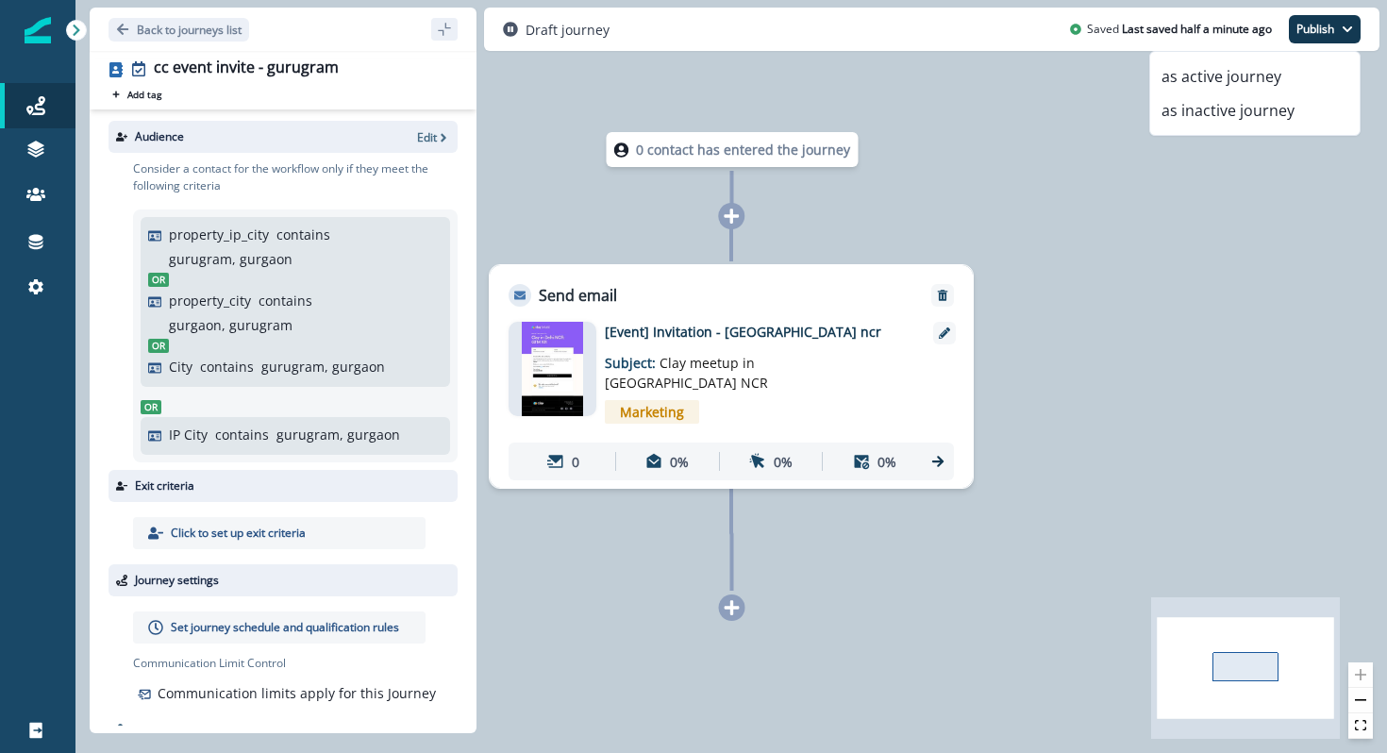
click at [301, 619] on p "Set journey schedule and qualification rules" at bounding box center [285, 627] width 228 height 17
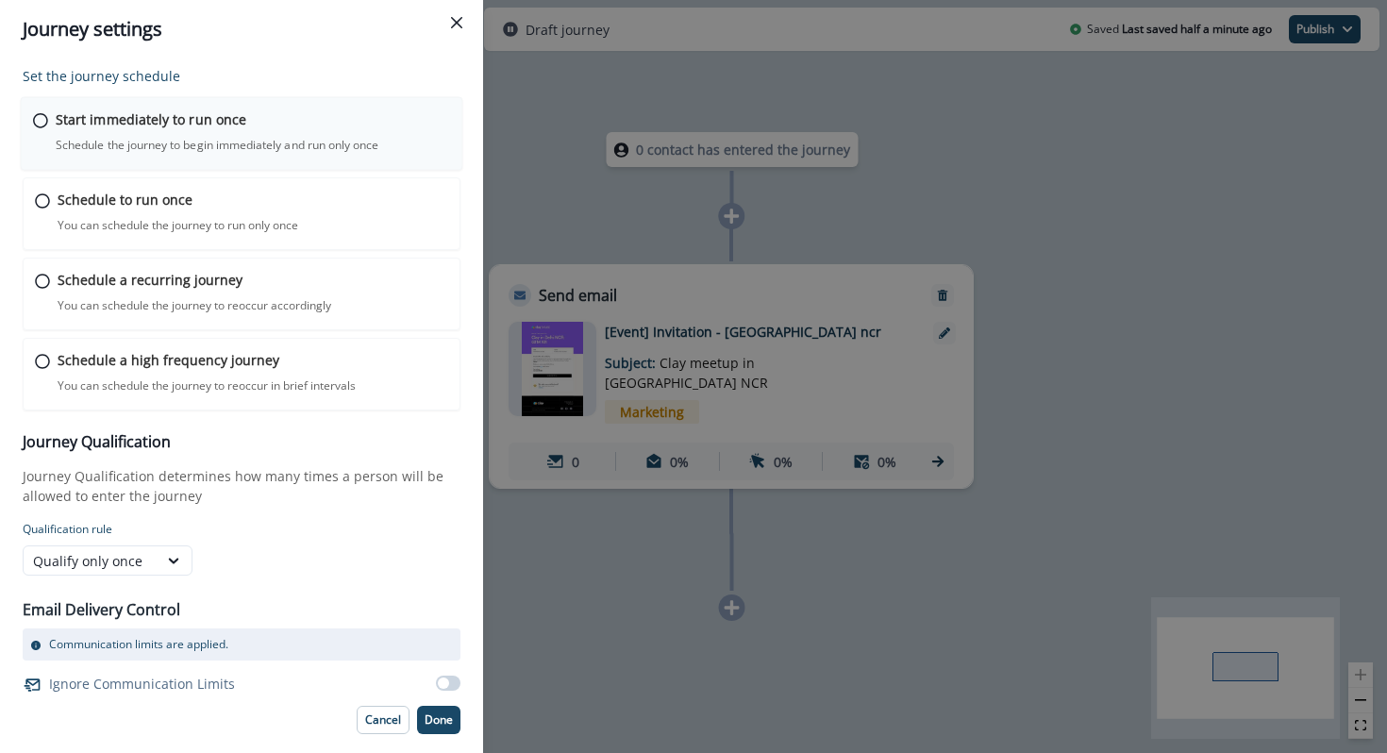
click at [234, 144] on p "Schedule the journey to begin immediately and run only once" at bounding box center [217, 145] width 323 height 17
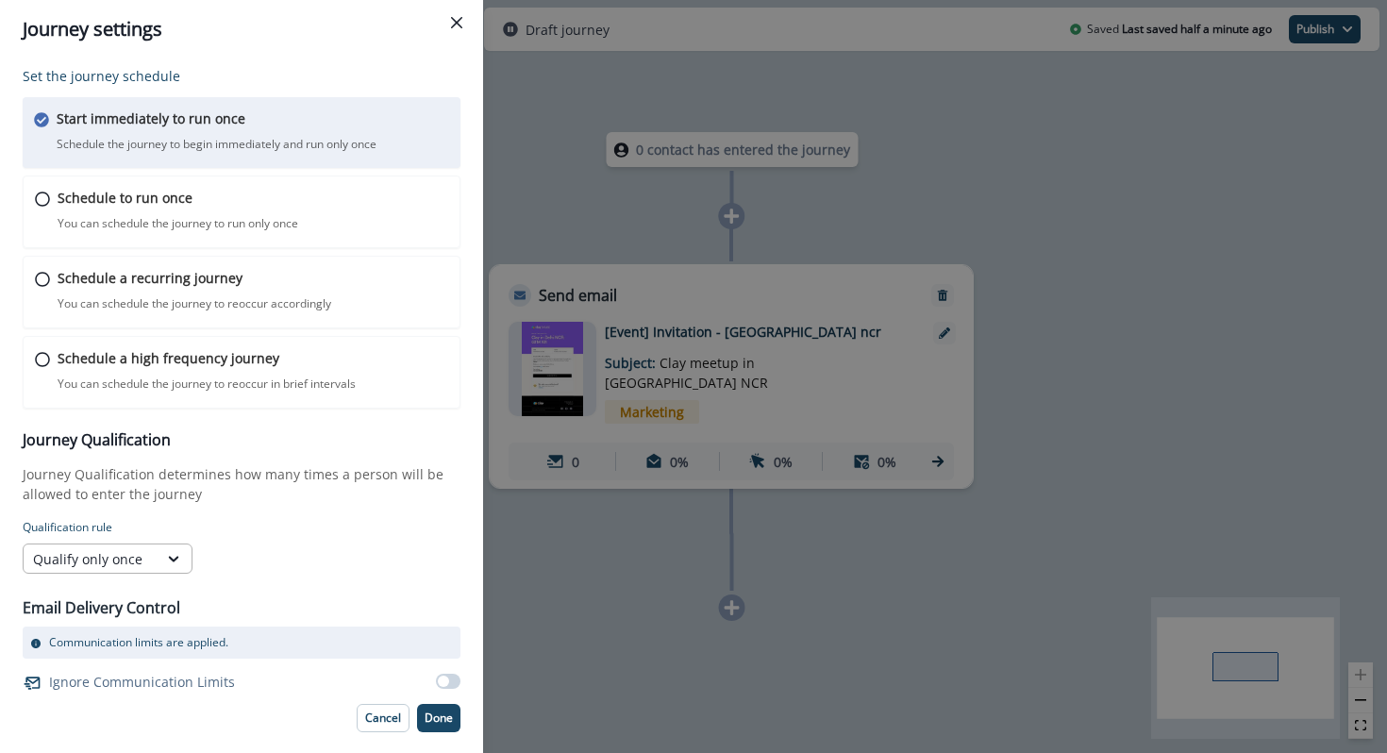
click at [137, 573] on div "Set the journey schedule Start immediately to run once Schedule the journey to …" at bounding box center [242, 399] width 438 height 666
click at [141, 567] on div "Qualify only once" at bounding box center [90, 559] width 115 height 20
click at [140, 636] on div "Qualify once every" at bounding box center [108, 637] width 170 height 35
click at [233, 554] on input "text" at bounding box center [242, 559] width 85 height 30
type input "**"
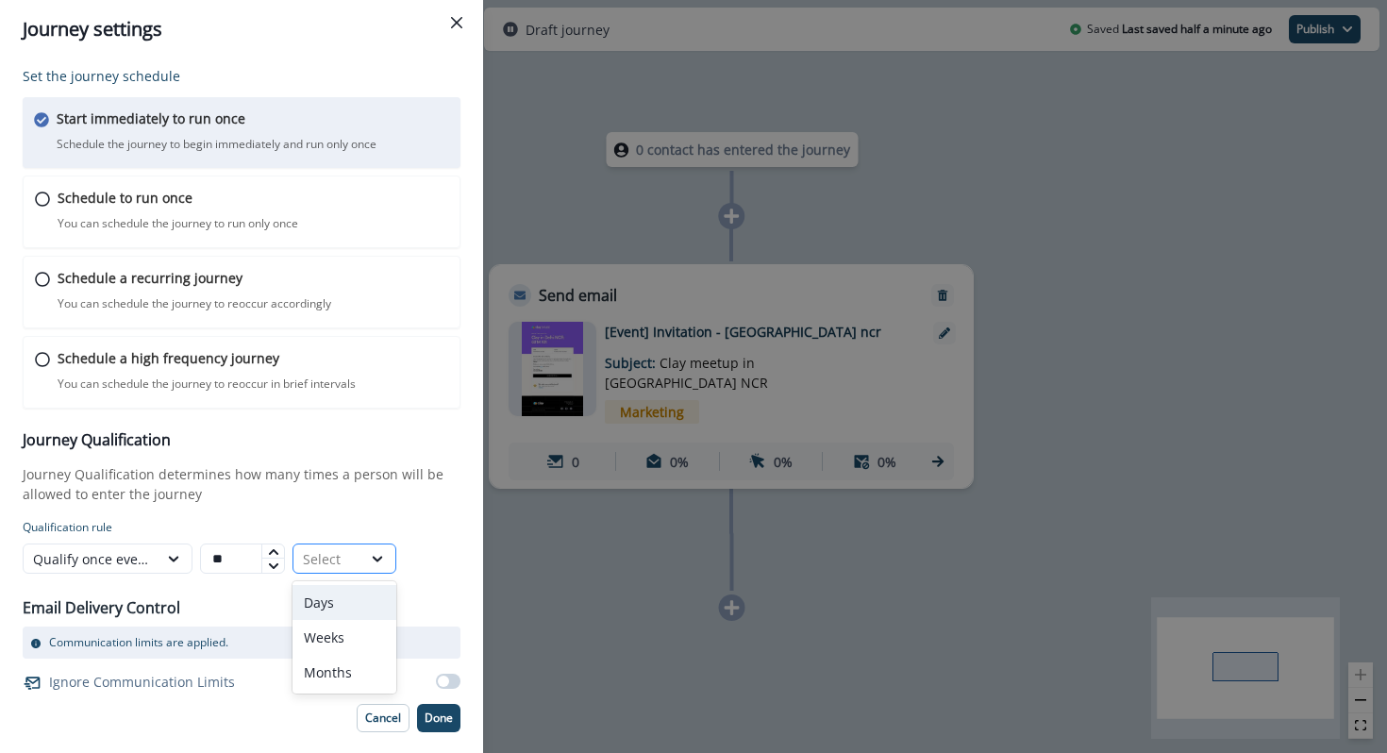
click at [302, 557] on div "Select" at bounding box center [327, 559] width 68 height 24
click at [307, 600] on div "Days" at bounding box center [345, 602] width 104 height 35
click at [452, 719] on p "Done" at bounding box center [439, 717] width 28 height 13
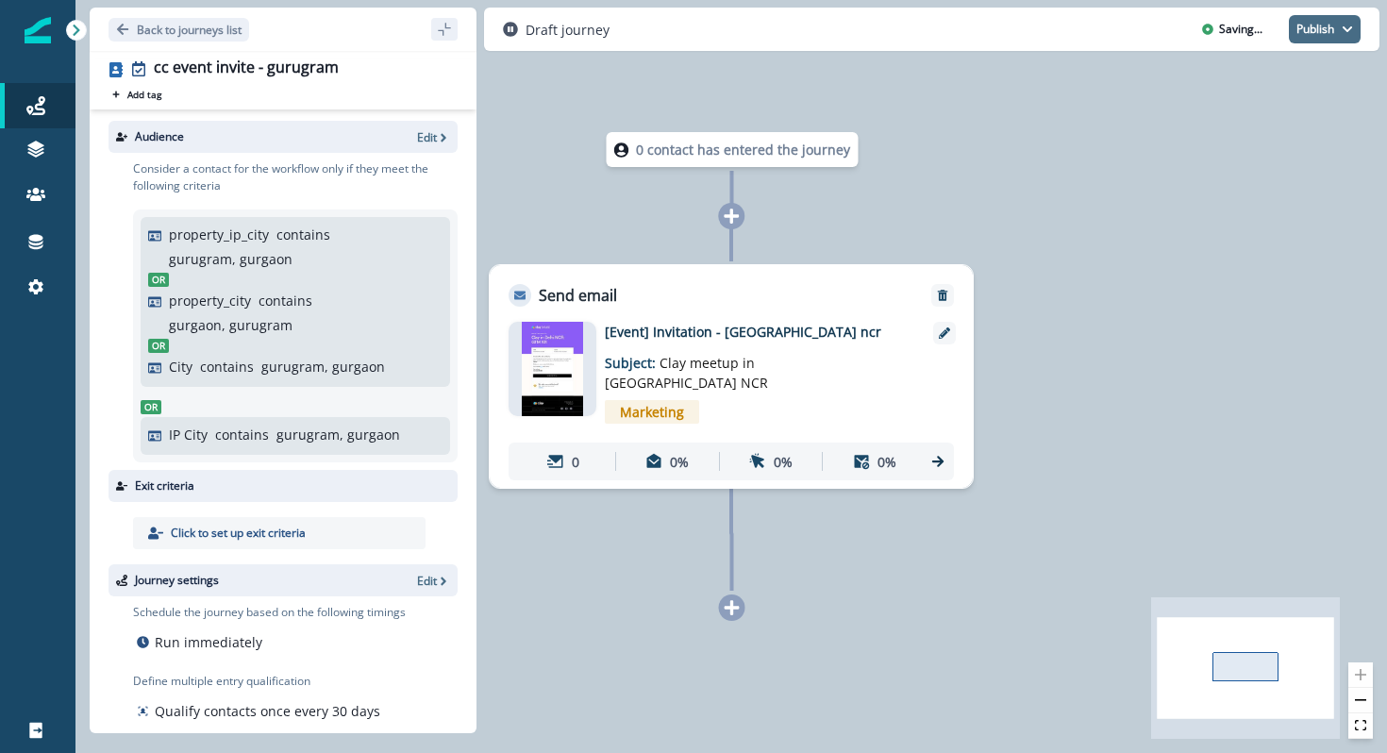
click at [1311, 39] on button "Publish" at bounding box center [1325, 29] width 72 height 28
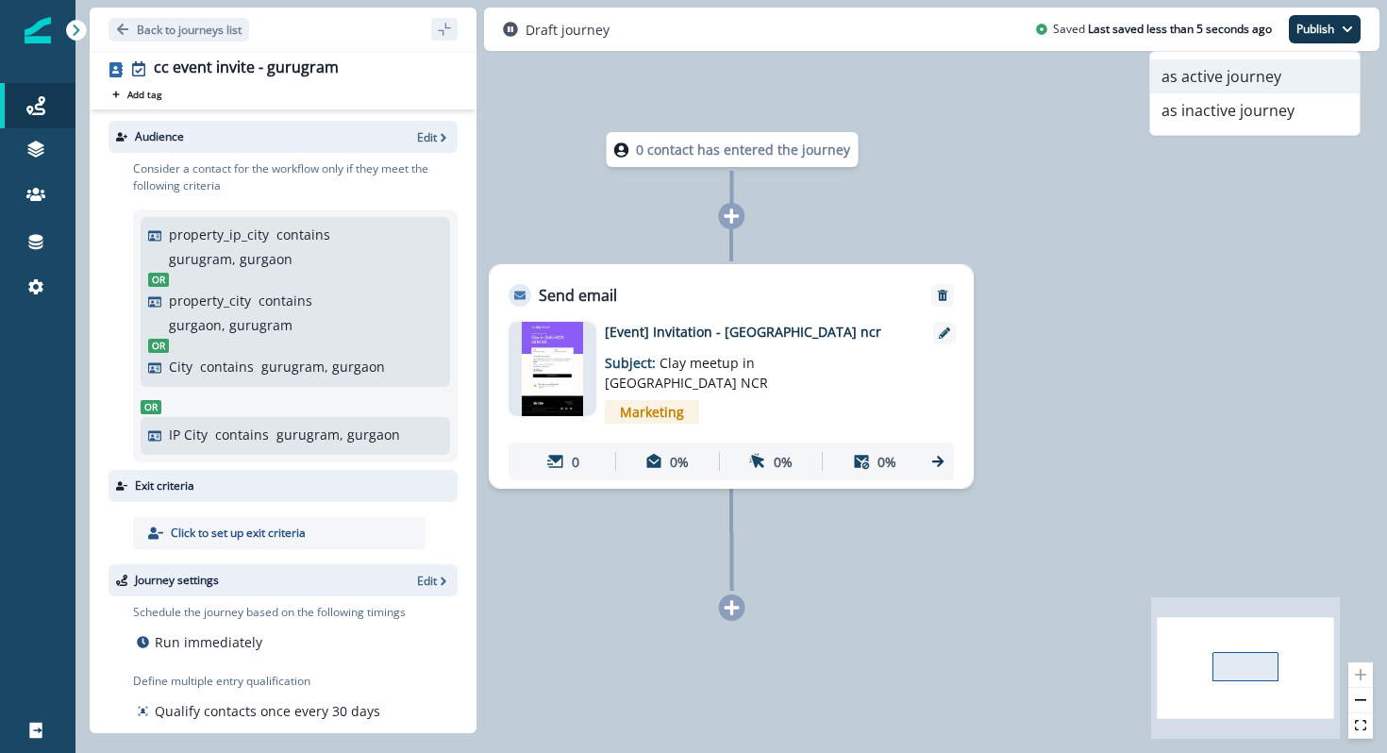
click at [1213, 84] on button "as active journey" at bounding box center [1254, 76] width 209 height 34
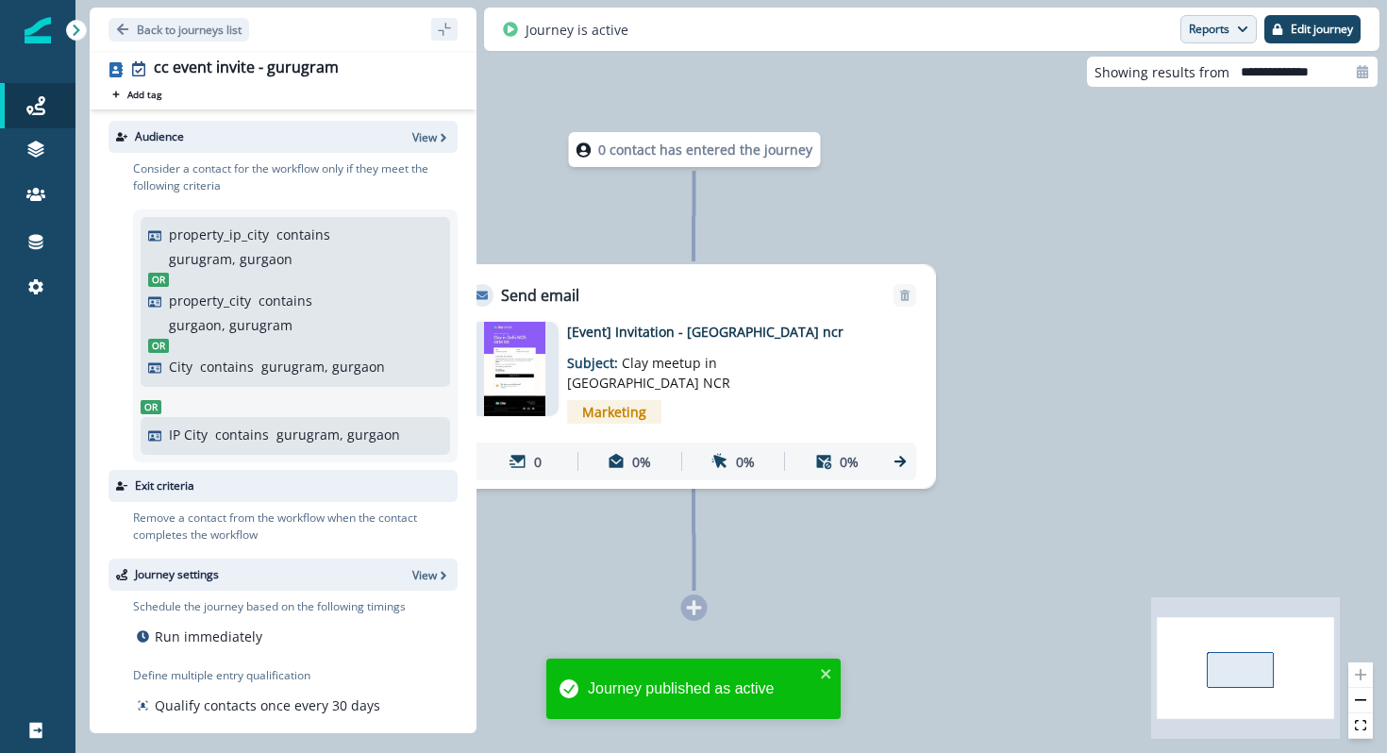
click at [1199, 29] on button "Reports" at bounding box center [1218, 29] width 76 height 28
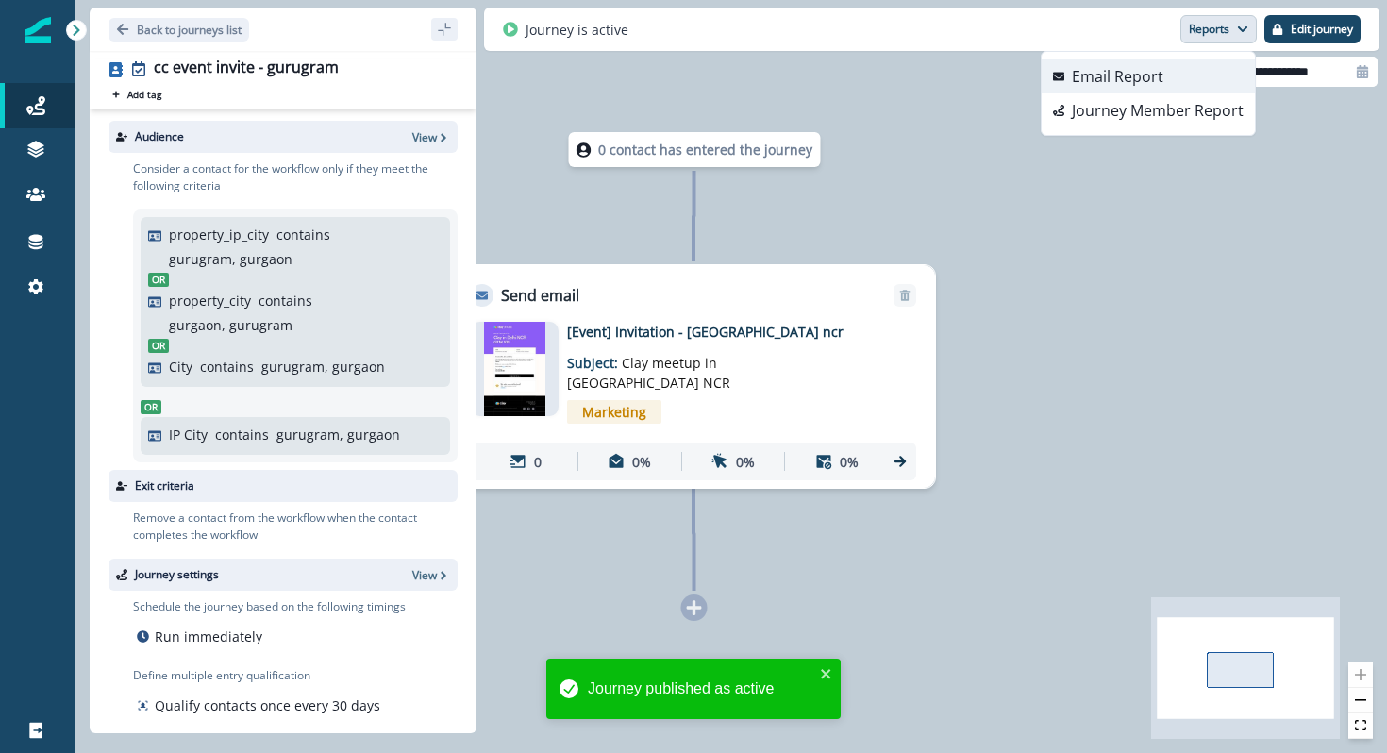
click at [1101, 87] on p "Email Report" at bounding box center [1118, 76] width 92 height 23
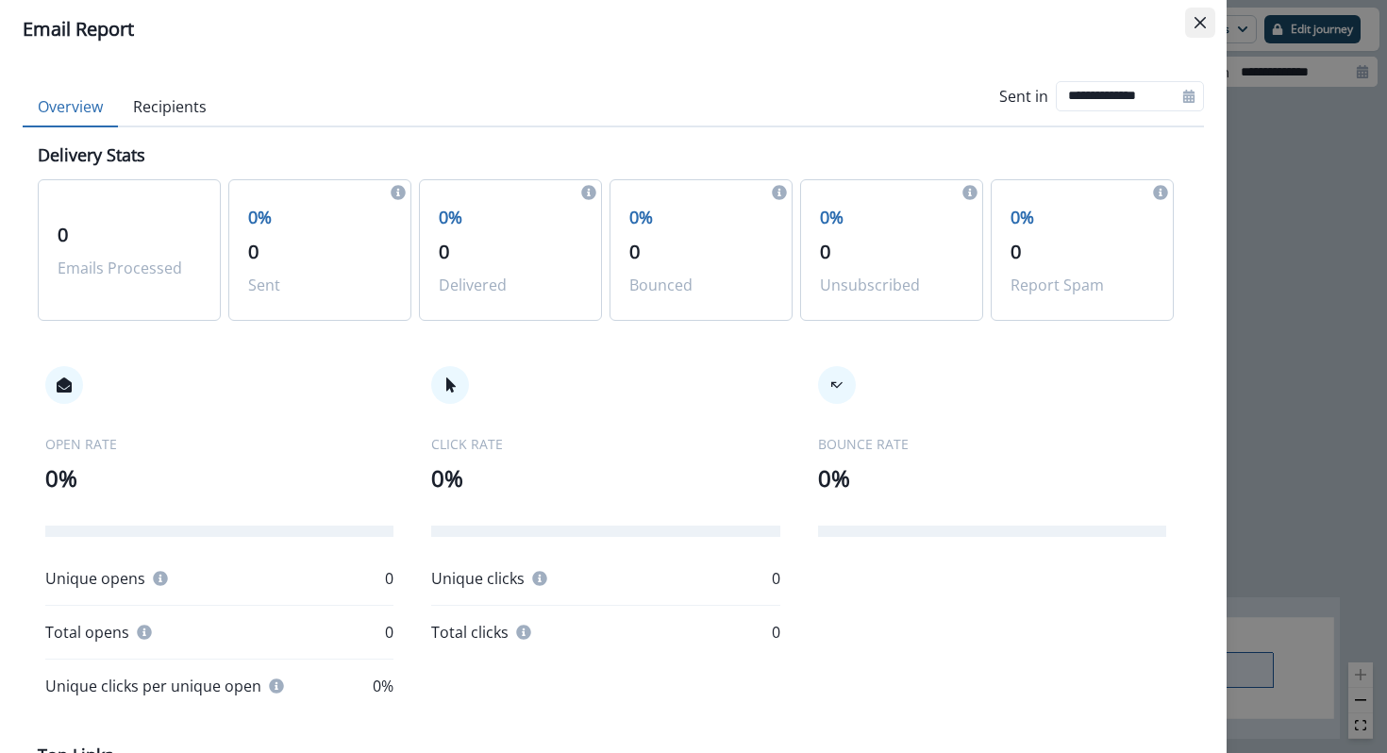
click at [1188, 36] on button "Close" at bounding box center [1200, 23] width 30 height 30
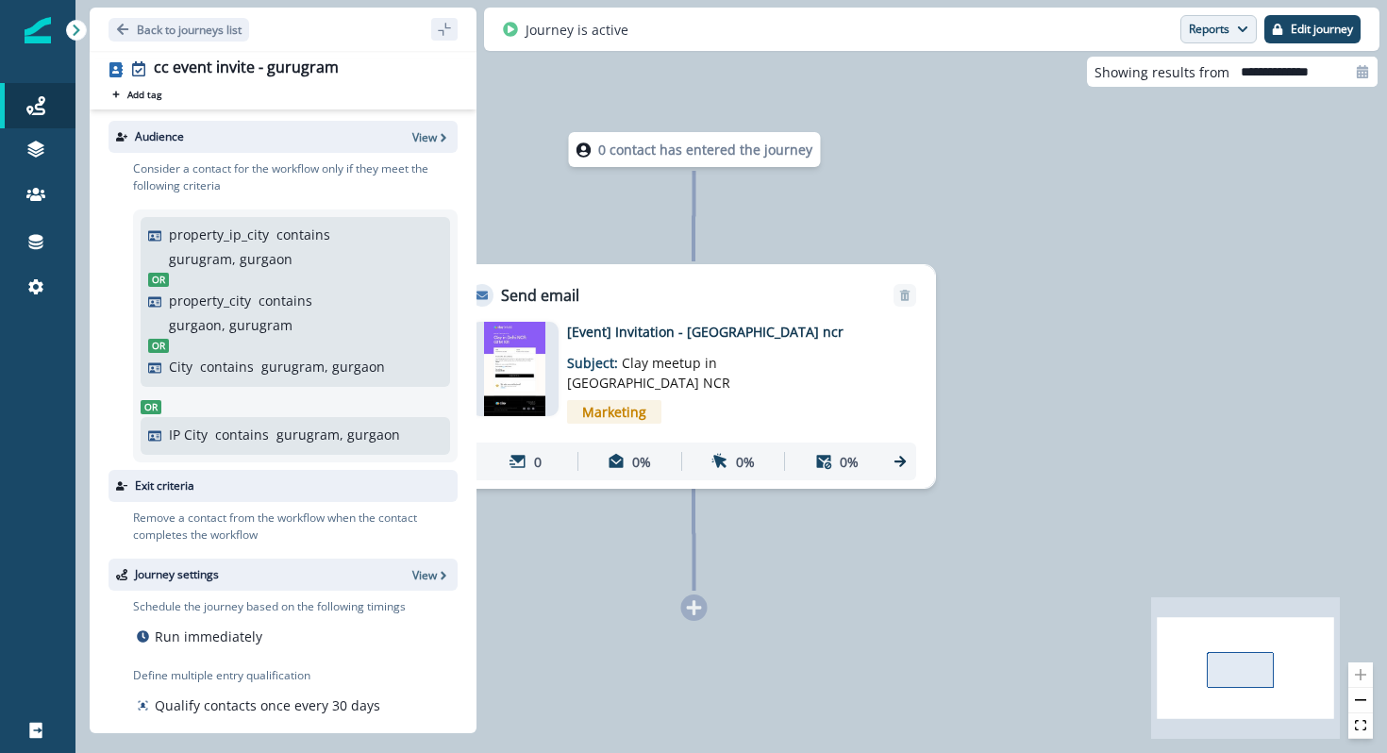
click at [1213, 36] on button "Reports" at bounding box center [1218, 29] width 76 height 28
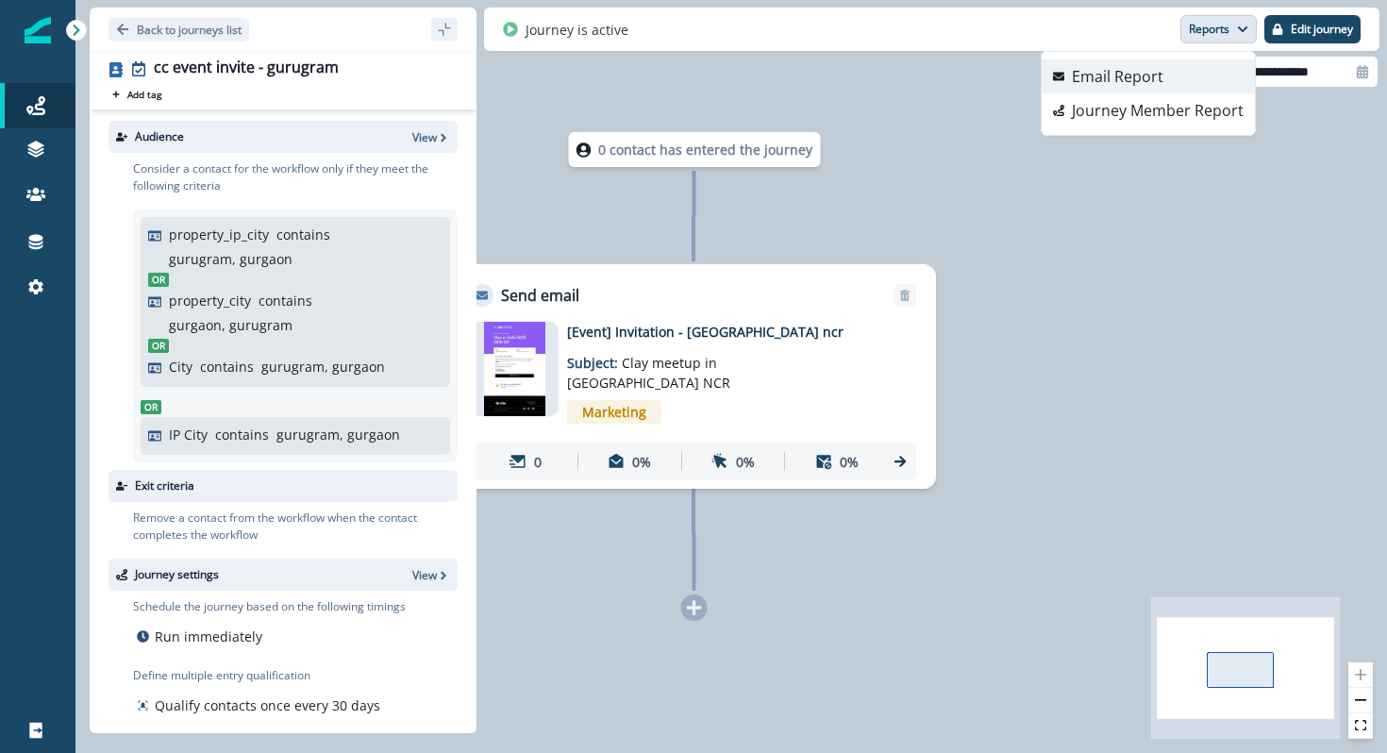
click at [1163, 80] on p "Email Report" at bounding box center [1118, 76] width 92 height 23
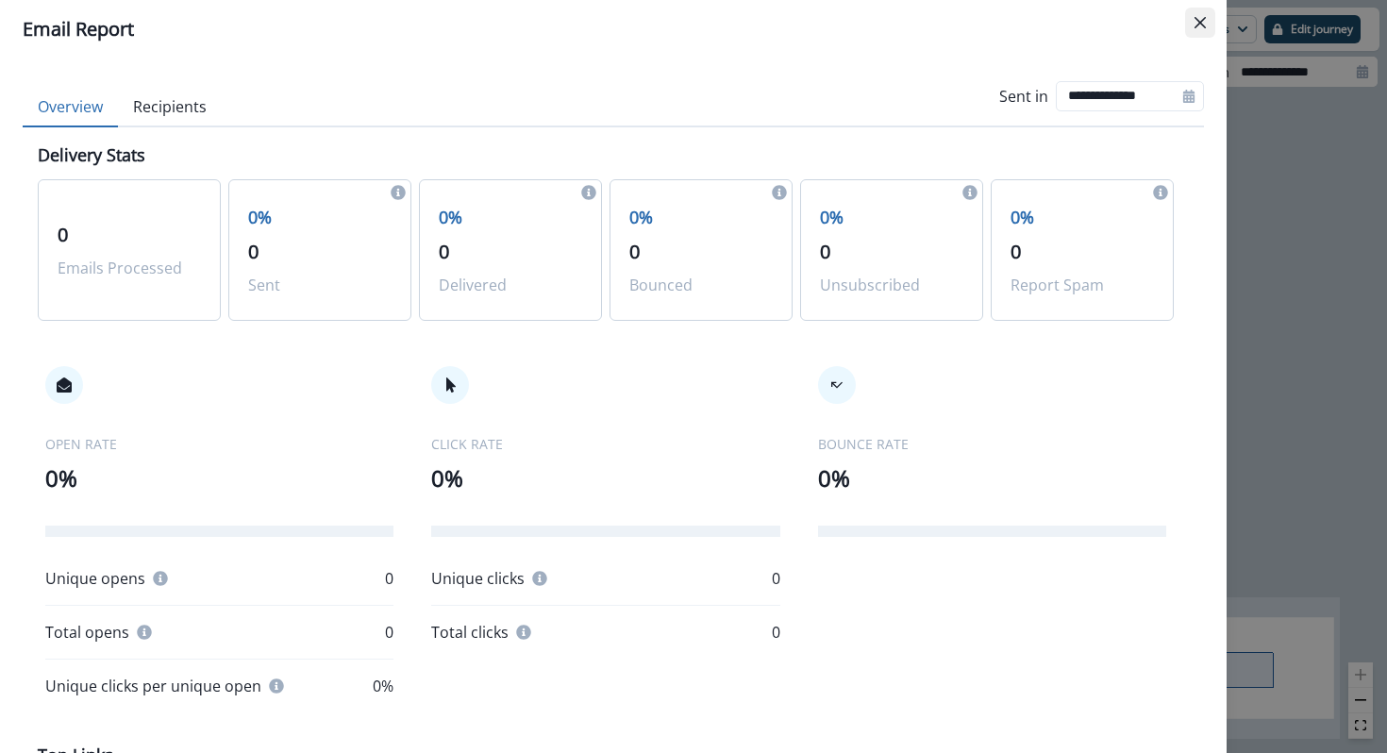
click at [1187, 31] on button "Close" at bounding box center [1200, 23] width 30 height 30
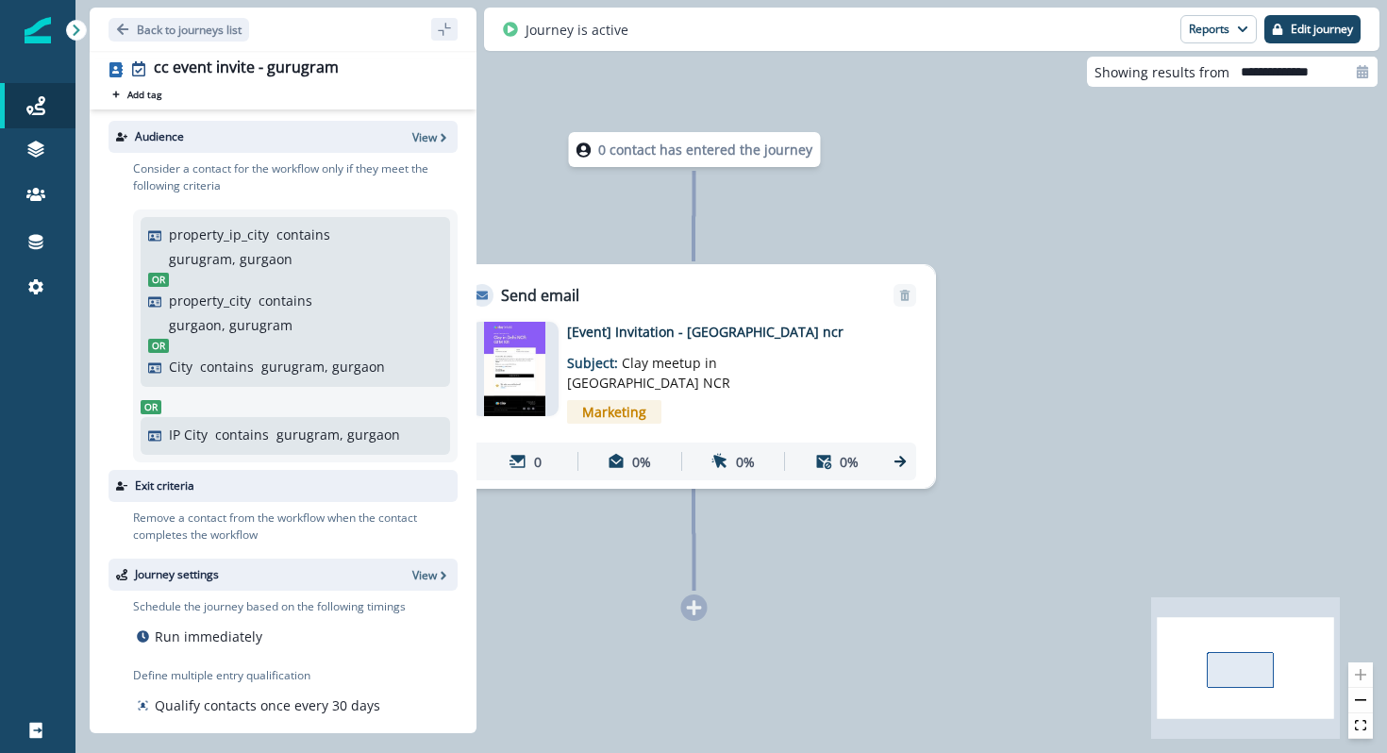
click at [1187, 31] on button "Reports" at bounding box center [1218, 29] width 76 height 28
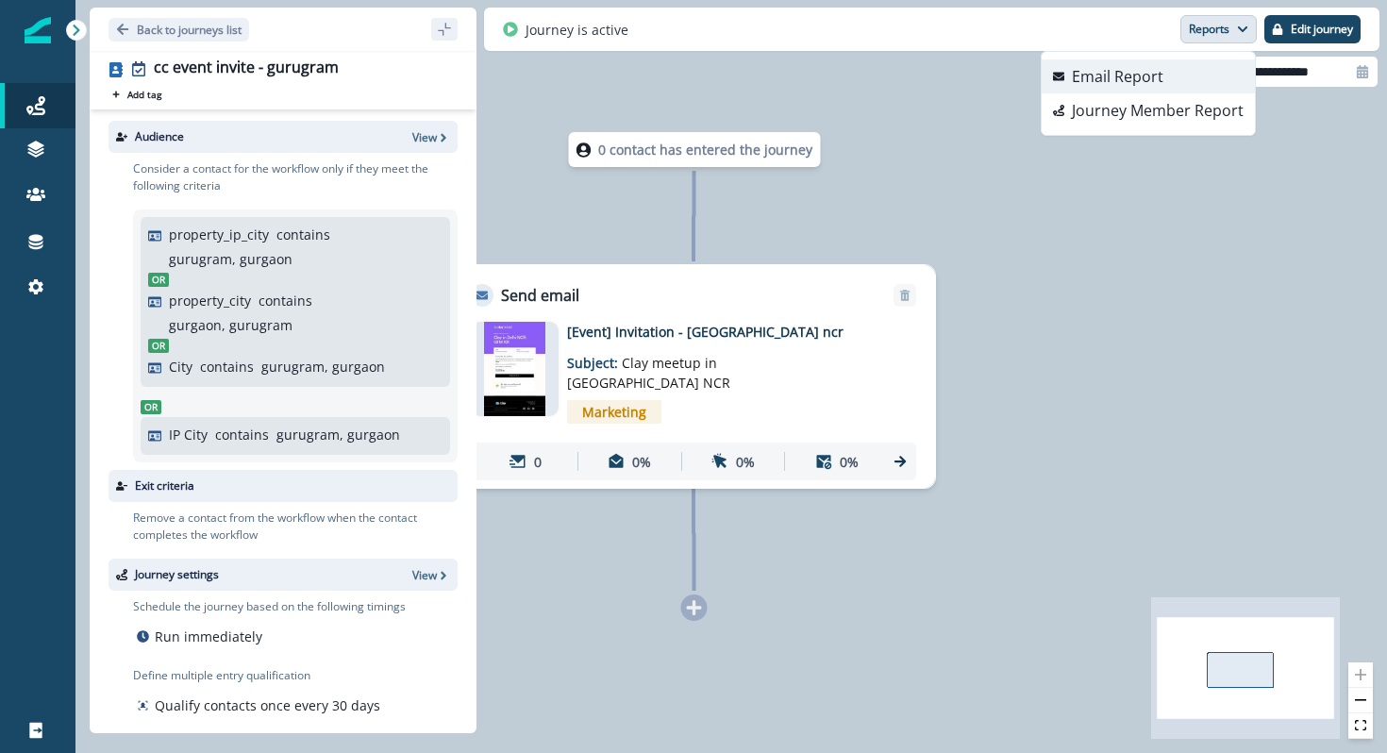
click at [1187, 75] on button "Email Report" at bounding box center [1148, 76] width 213 height 34
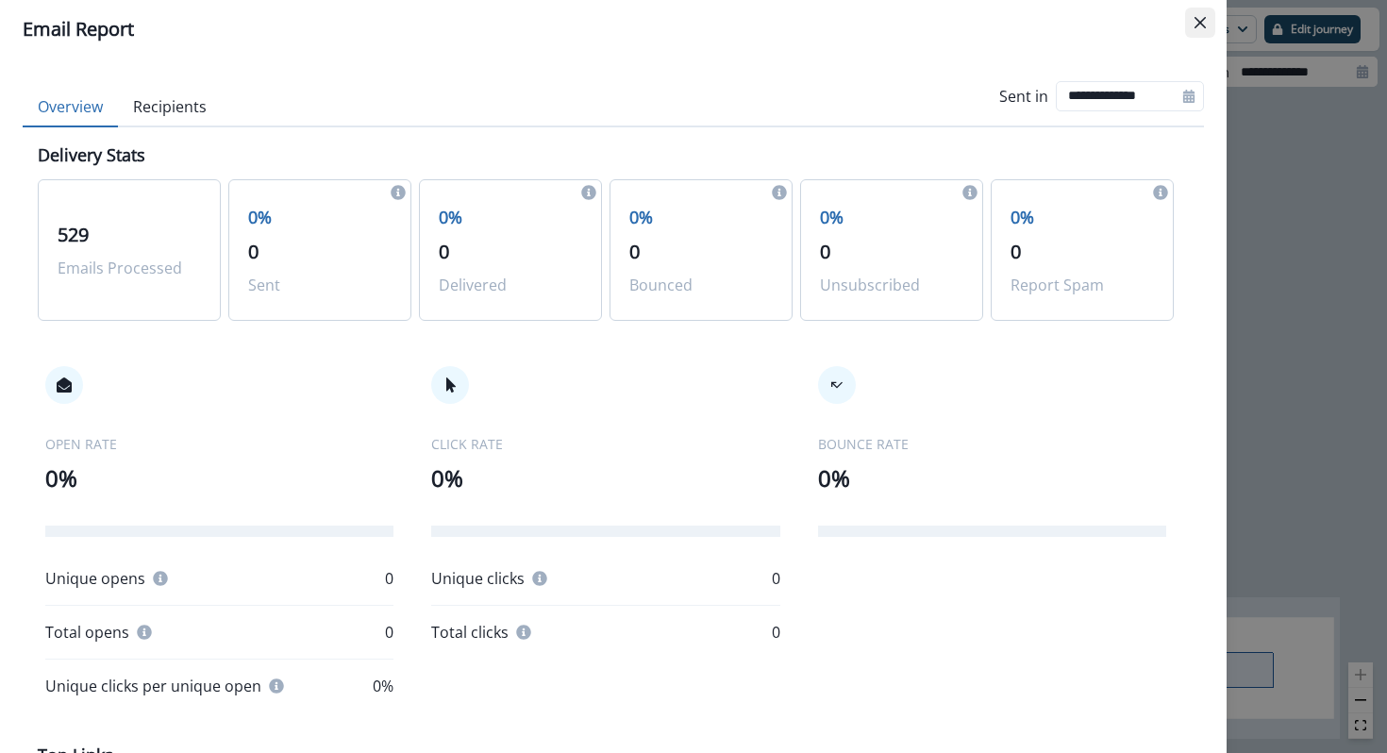
click at [1197, 24] on icon "Close" at bounding box center [1200, 22] width 11 height 11
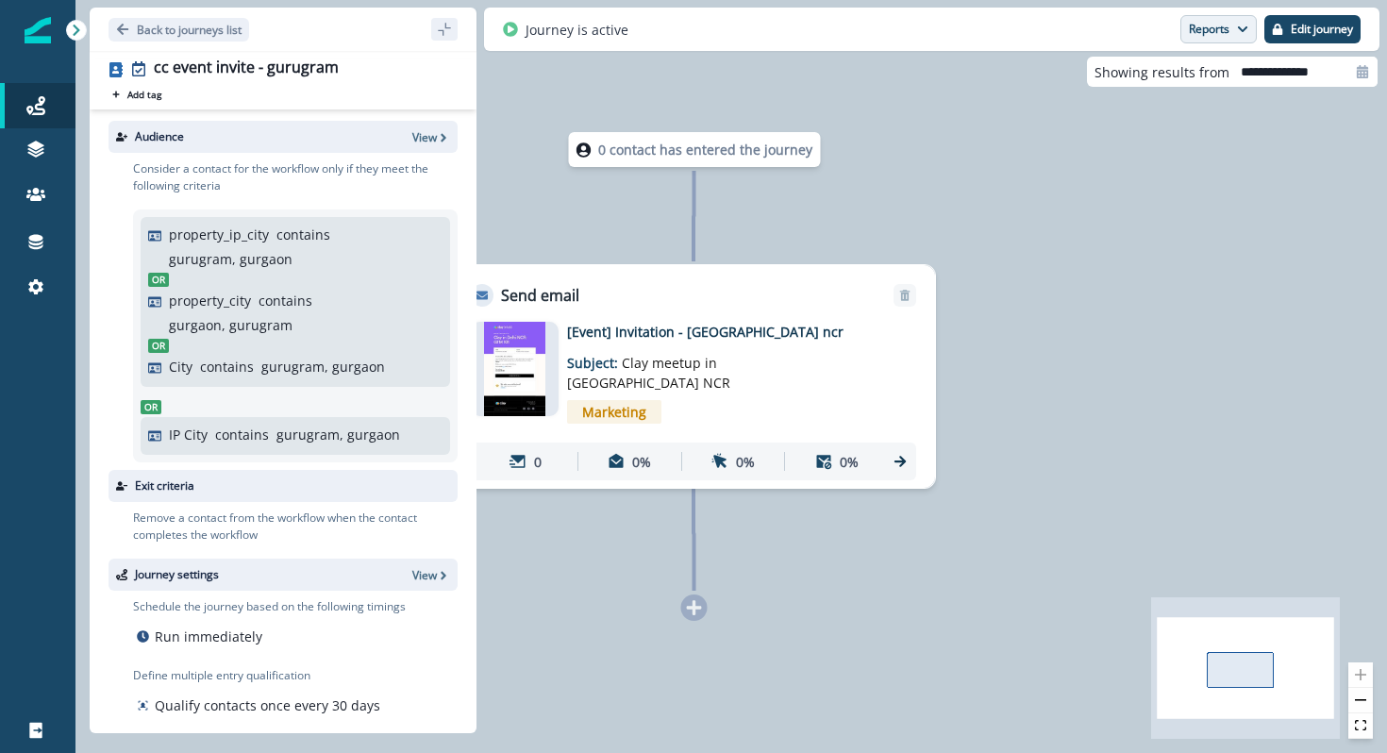
click at [1232, 33] on button "Reports" at bounding box center [1218, 29] width 76 height 28
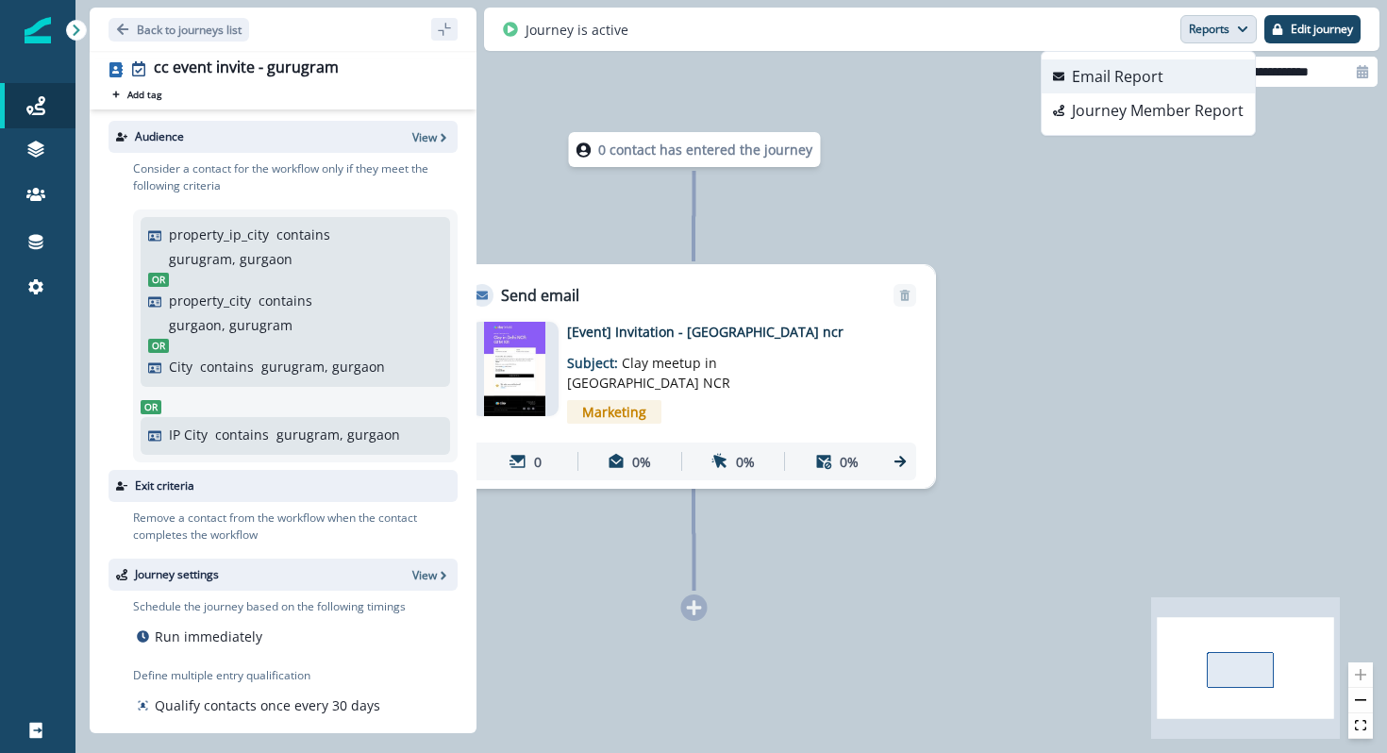
click at [1198, 80] on button "Email Report" at bounding box center [1148, 76] width 213 height 34
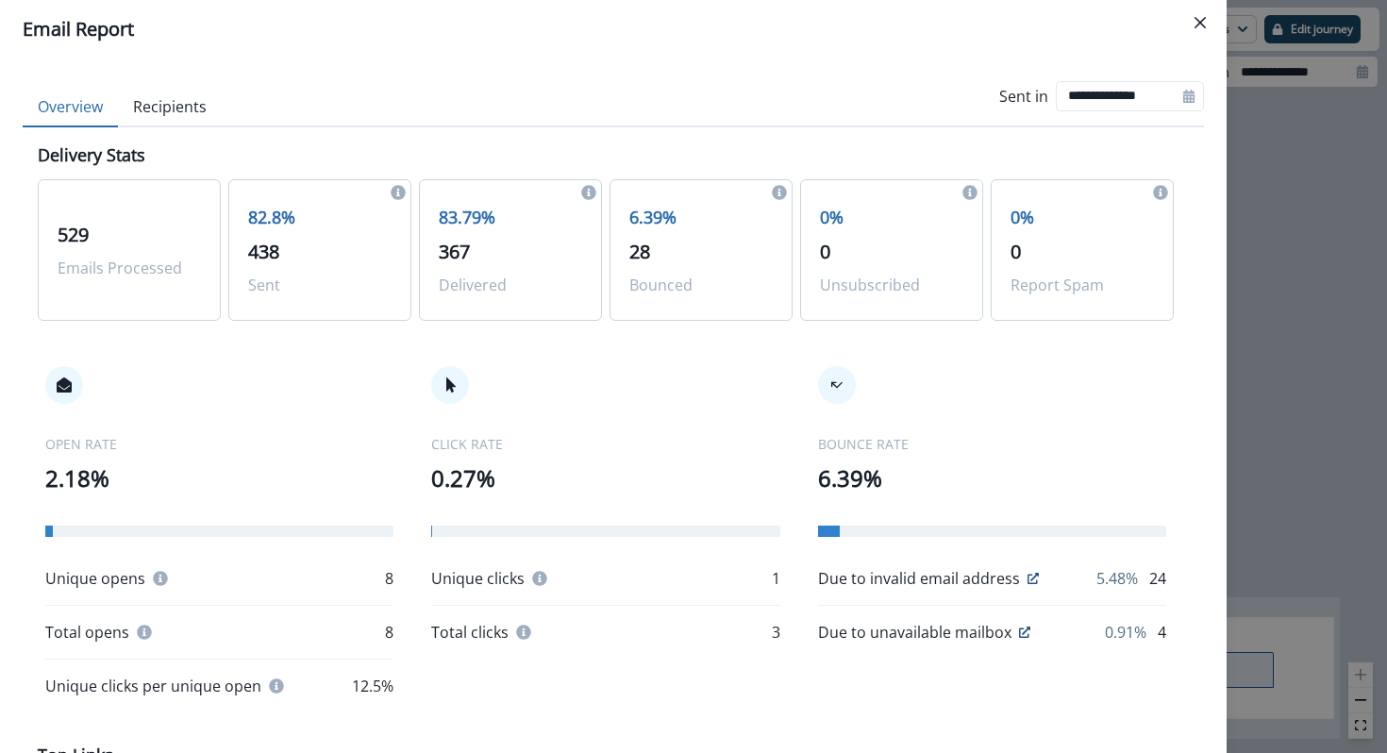
click at [1252, 394] on div "**********" at bounding box center [693, 376] width 1387 height 753
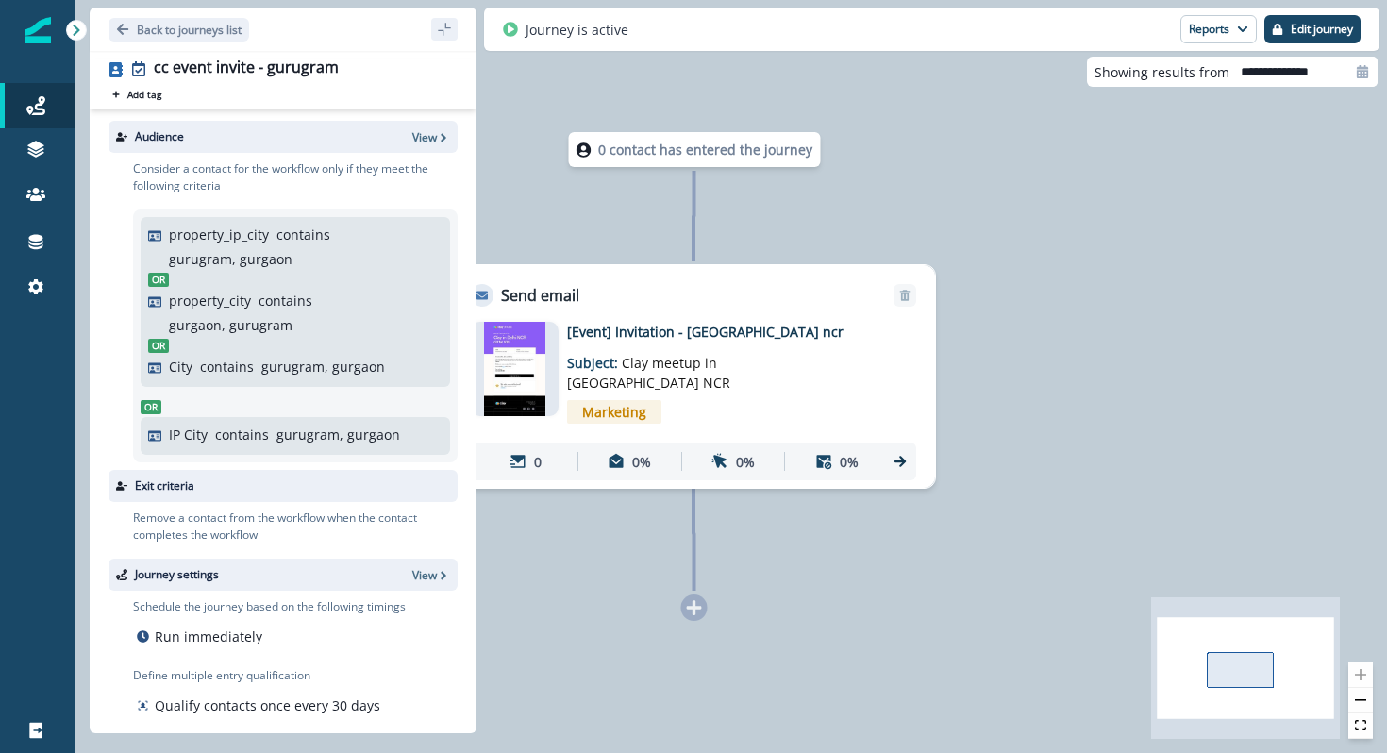
click at [690, 393] on div "Marketing" at bounding box center [722, 412] width 310 height 39
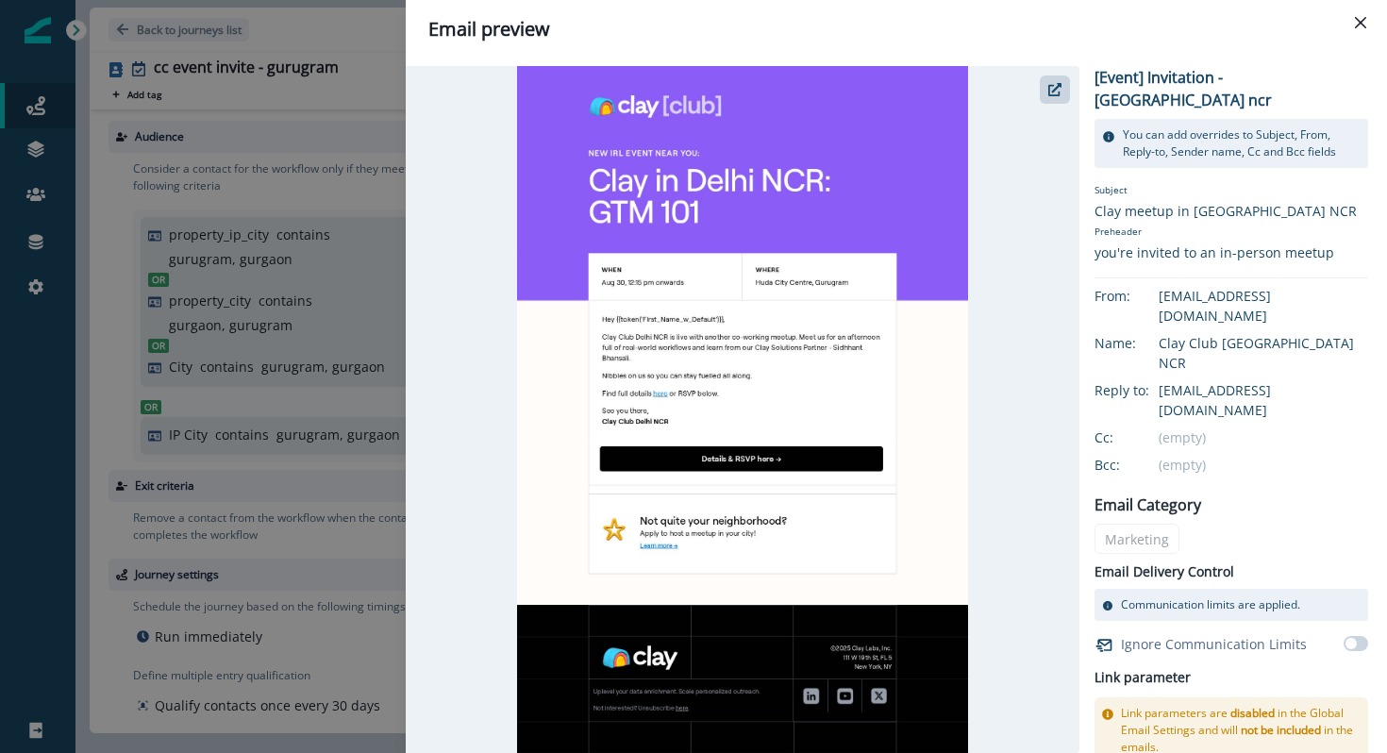
click at [749, 459] on img at bounding box center [742, 409] width 451 height 687
click at [1050, 75] on button "button" at bounding box center [1055, 89] width 30 height 28
click at [260, 135] on div "Email preview [Event] Invitation - delhi ncr You can add overrides to Subject, …" at bounding box center [693, 376] width 1387 height 753
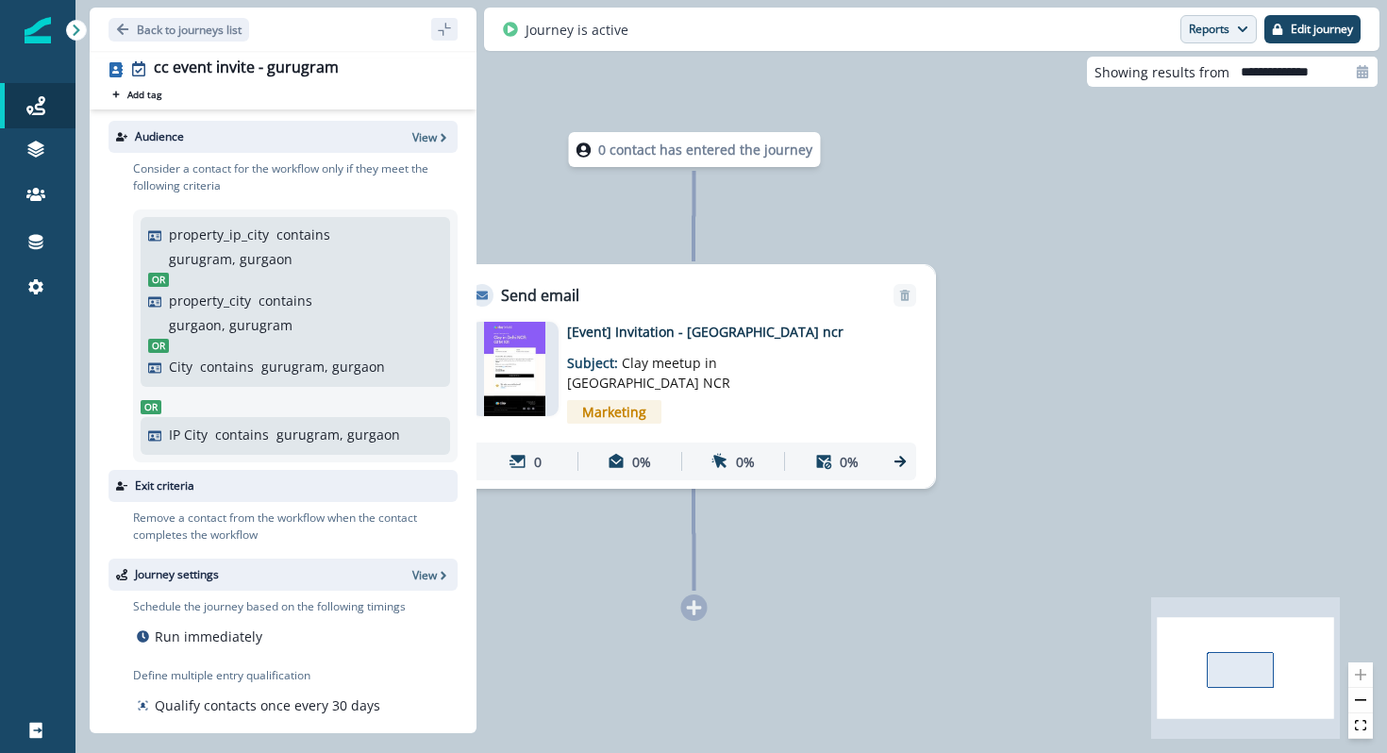
click at [1243, 30] on icon "button" at bounding box center [1242, 29] width 9 height 6
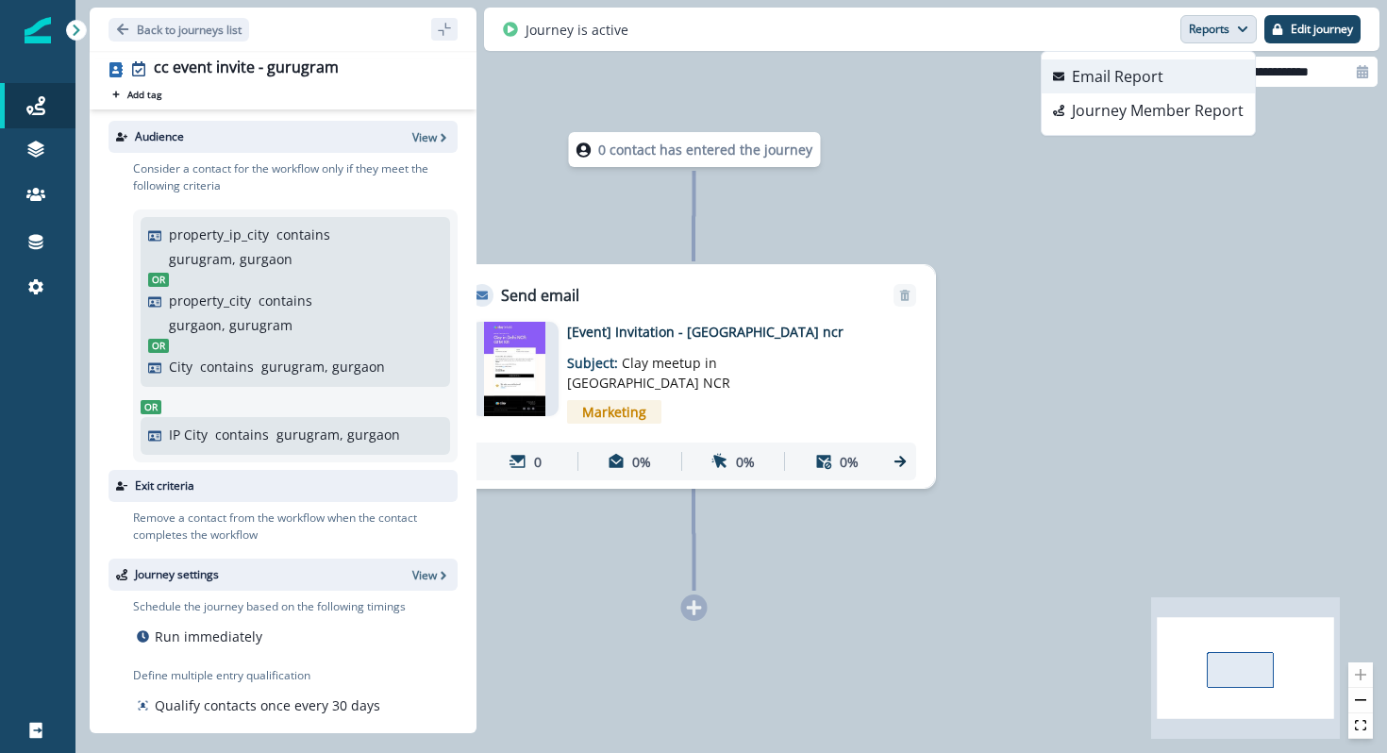
click at [1147, 66] on p "Email Report" at bounding box center [1118, 76] width 92 height 23
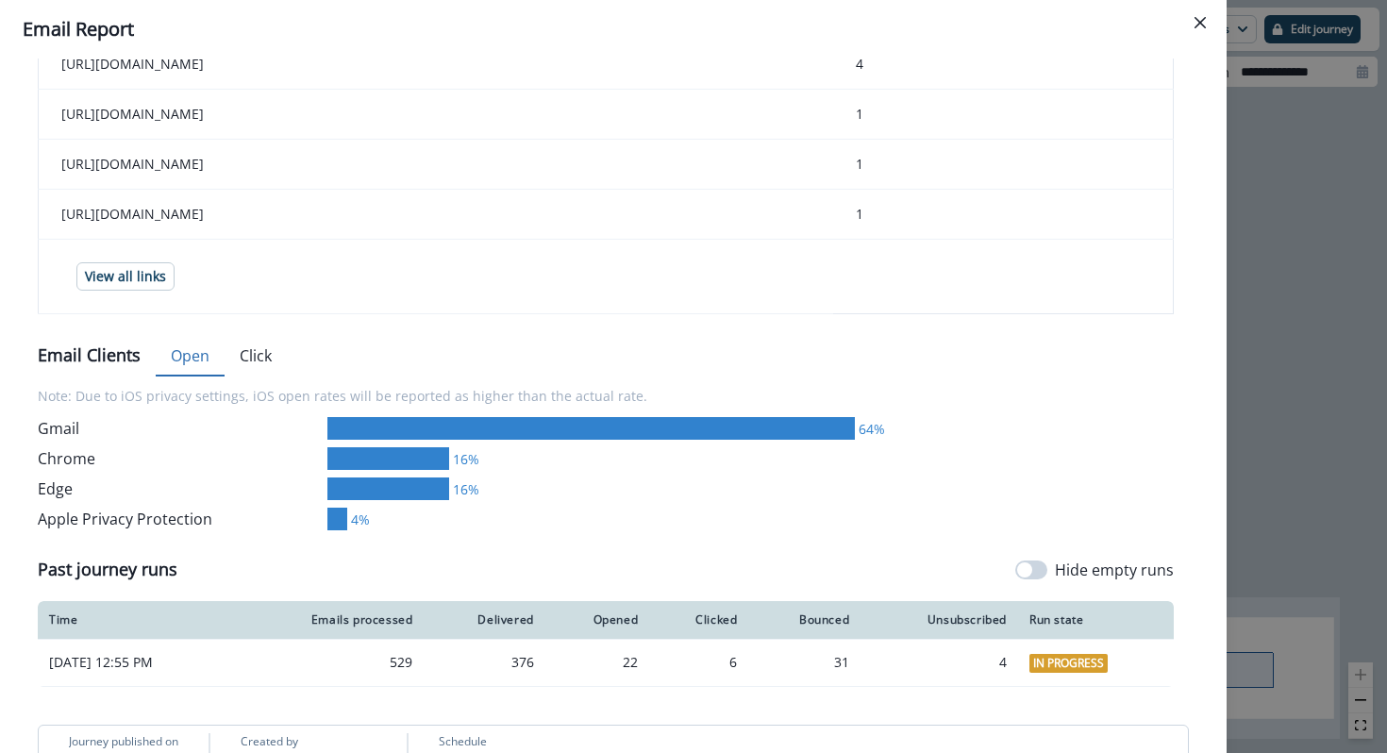
scroll to position [888, 0]
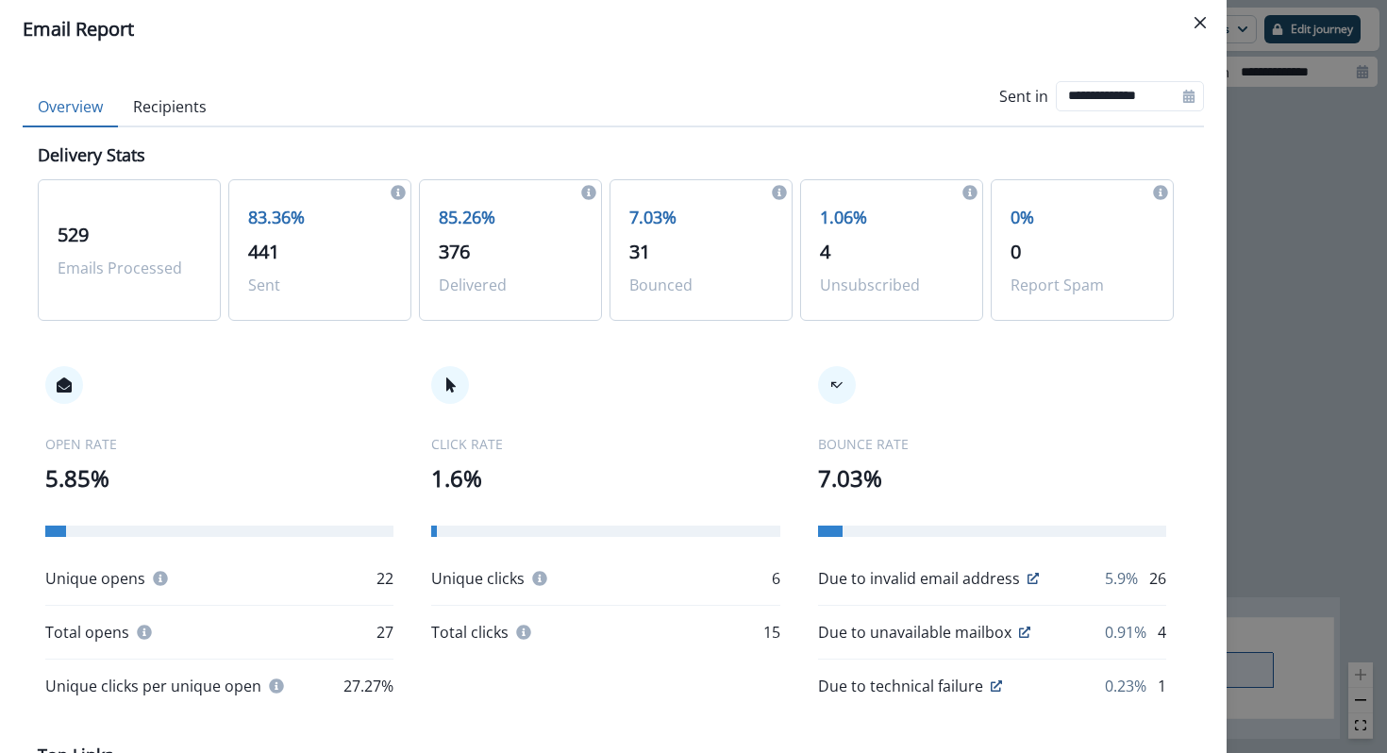
click at [159, 104] on button "Recipients" at bounding box center [170, 108] width 104 height 40
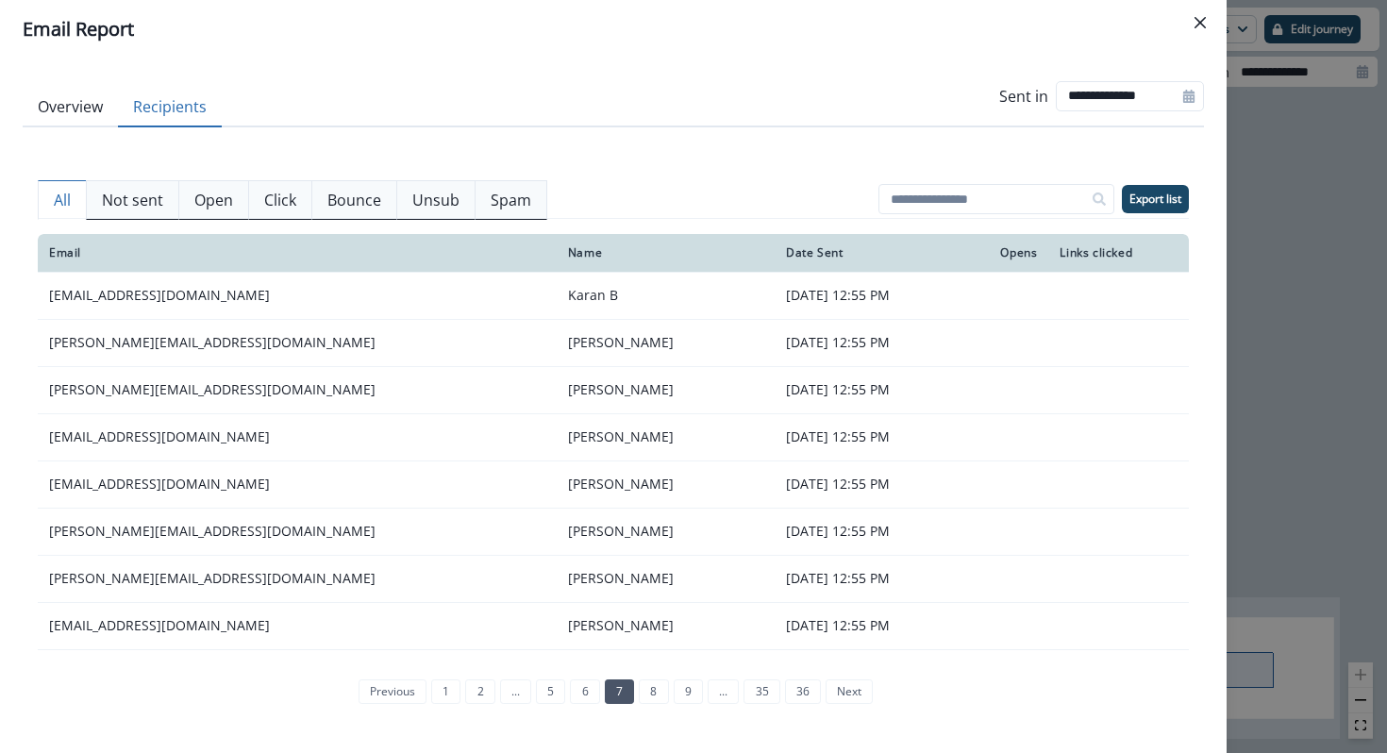
click at [206, 191] on p "Open" at bounding box center [213, 200] width 39 height 23
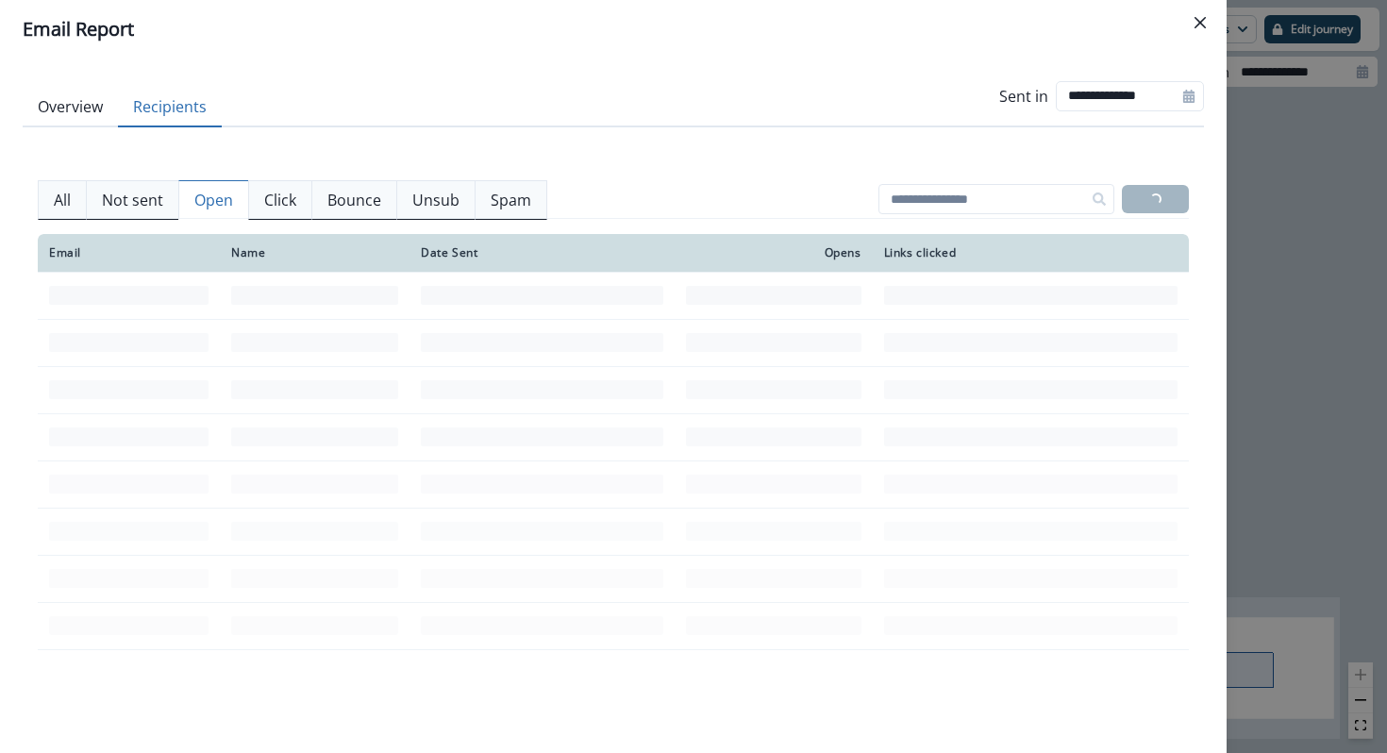
click at [269, 198] on p "Click" at bounding box center [280, 200] width 32 height 23
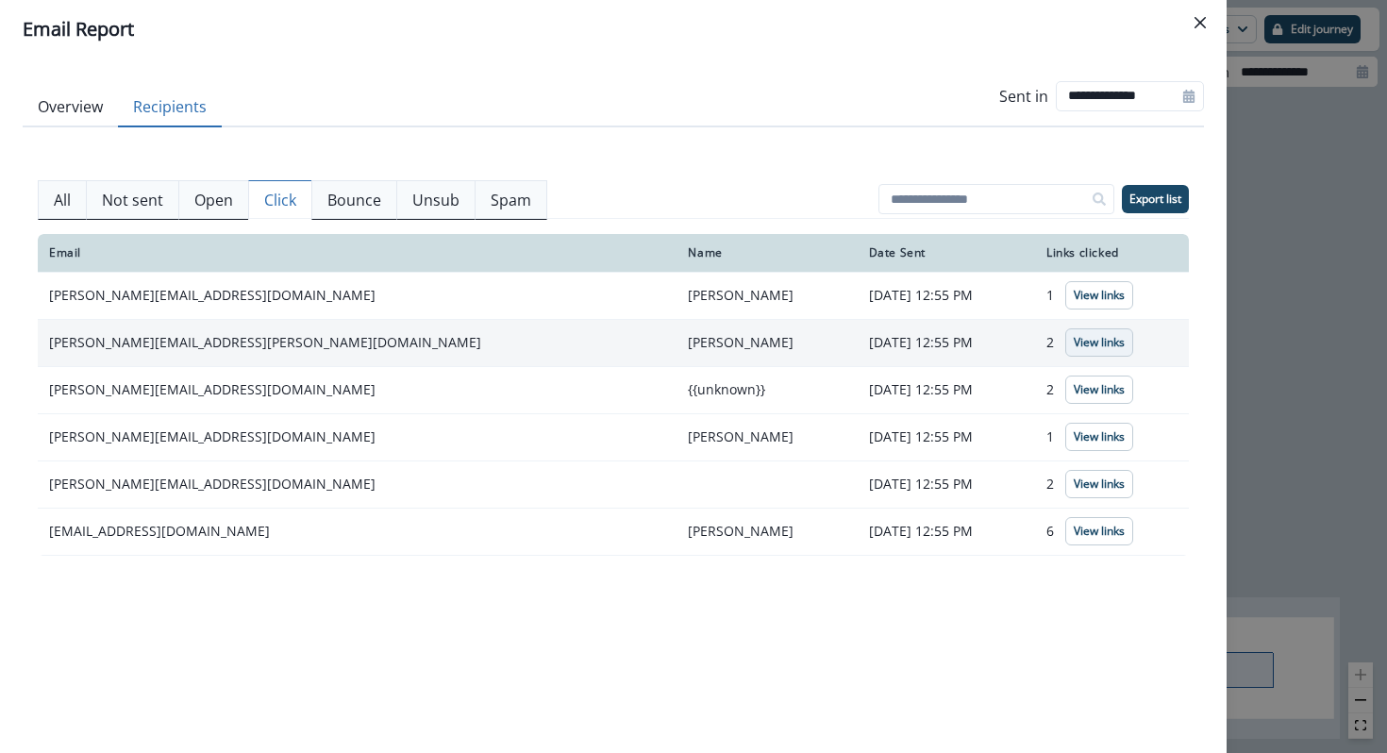
click at [1074, 348] on p "View links" at bounding box center [1099, 342] width 51 height 13
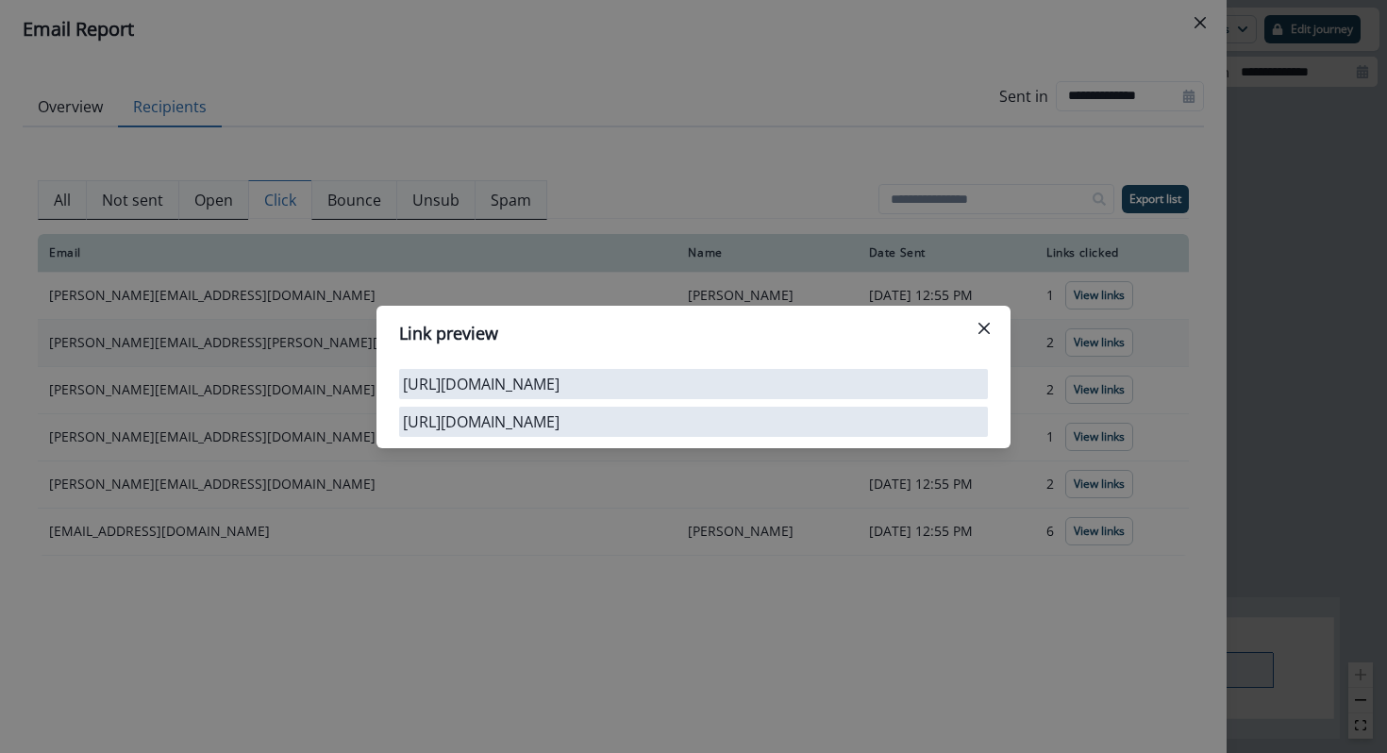
click at [957, 286] on div "Link preview https://luma.com/m7nwpy8d https://clayhq.typeform.com/to/knD5DWMZ" at bounding box center [693, 376] width 1387 height 753
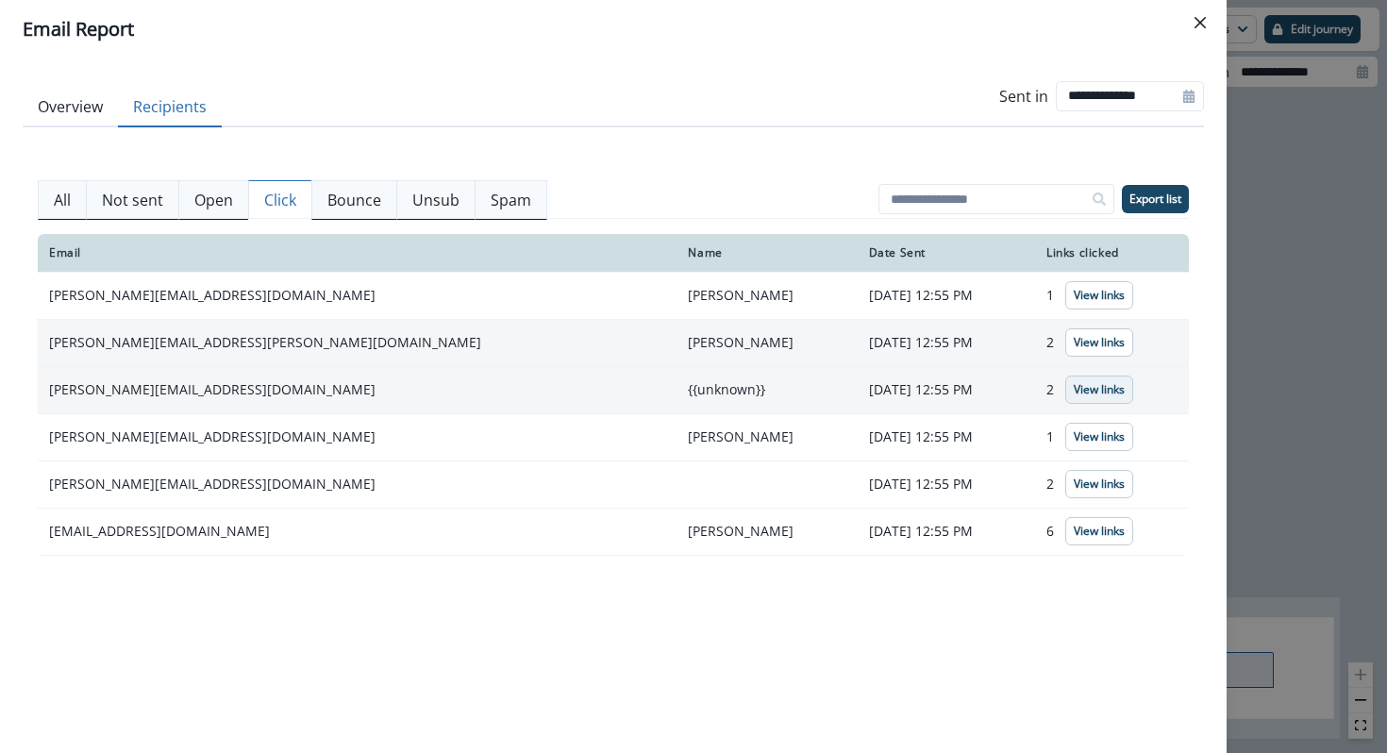
click at [1085, 392] on p "View links" at bounding box center [1099, 389] width 51 height 13
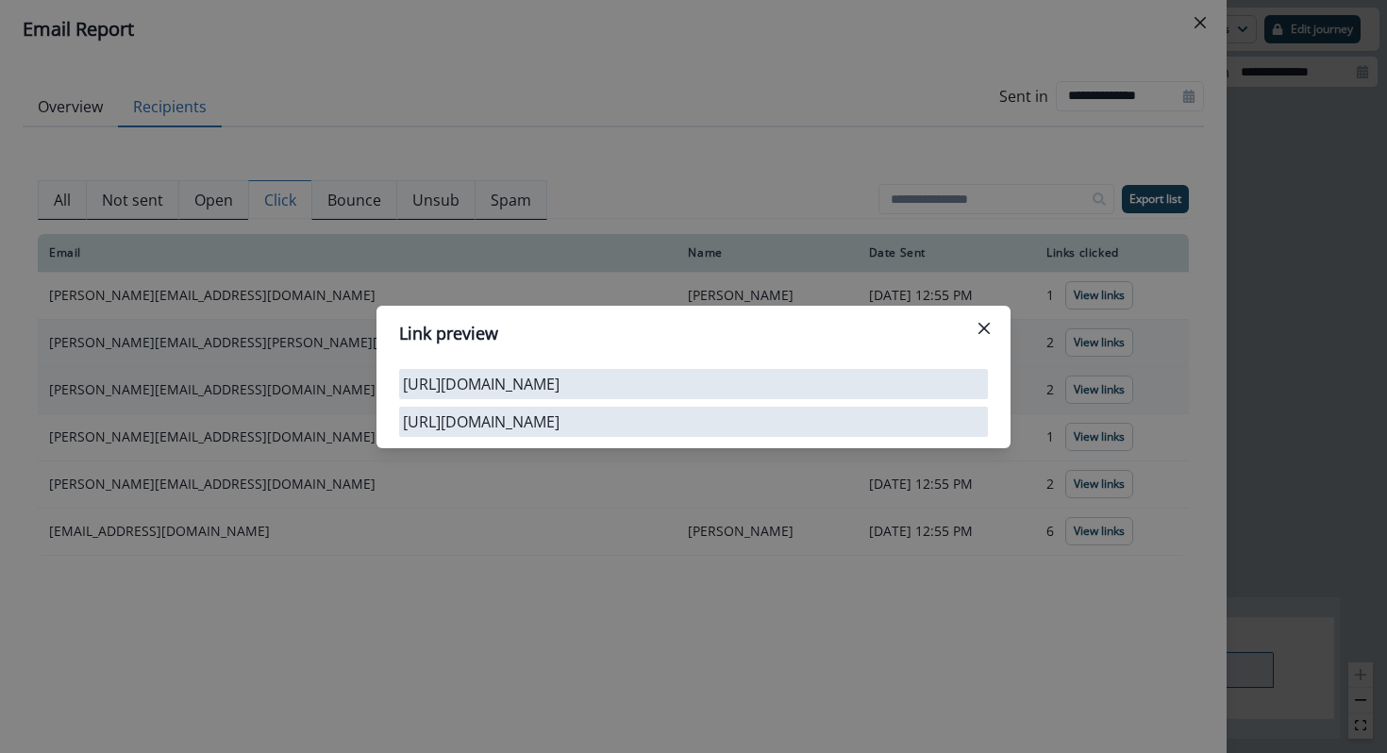
click at [782, 496] on div "Link preview https://luma.com/m7nwpy8d https://clayhq.typeform.com/to/knD5DWMZ" at bounding box center [693, 376] width 1387 height 753
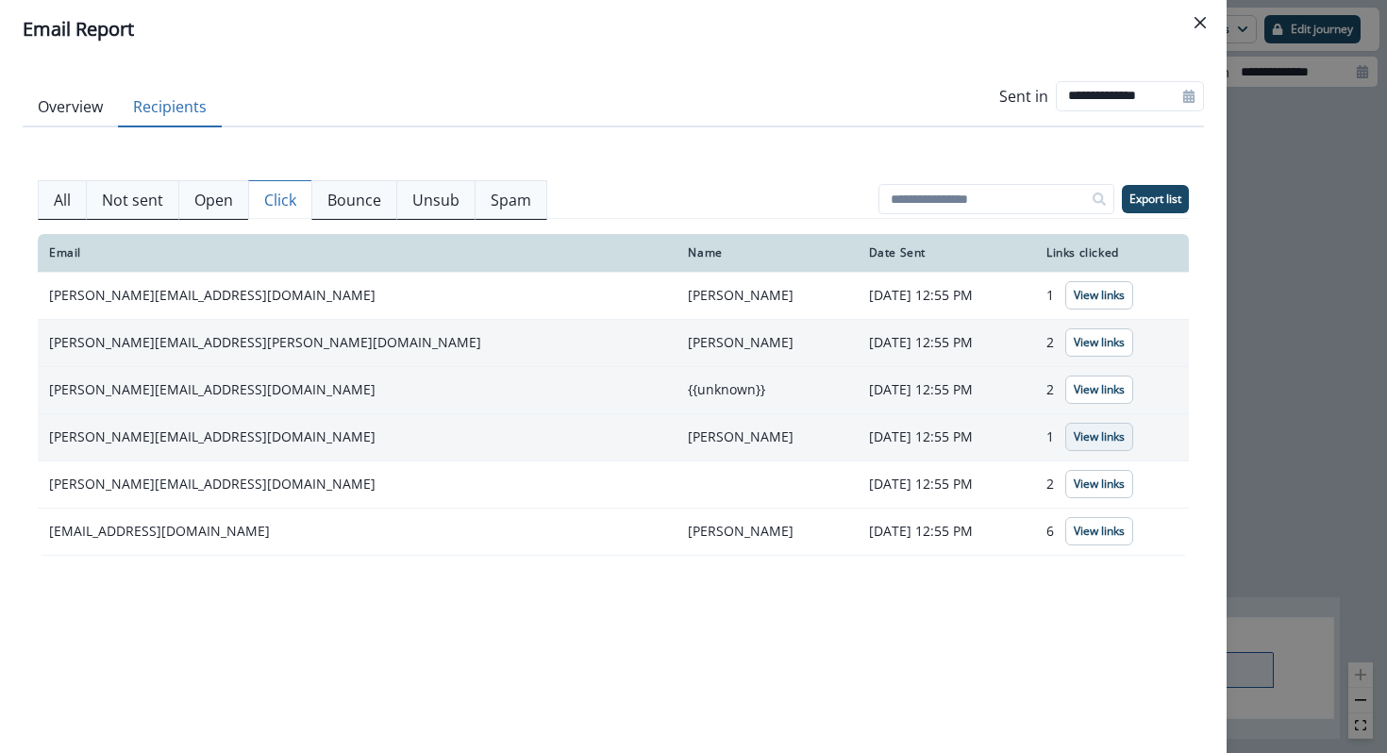
click at [1088, 445] on button "View links" at bounding box center [1099, 437] width 68 height 28
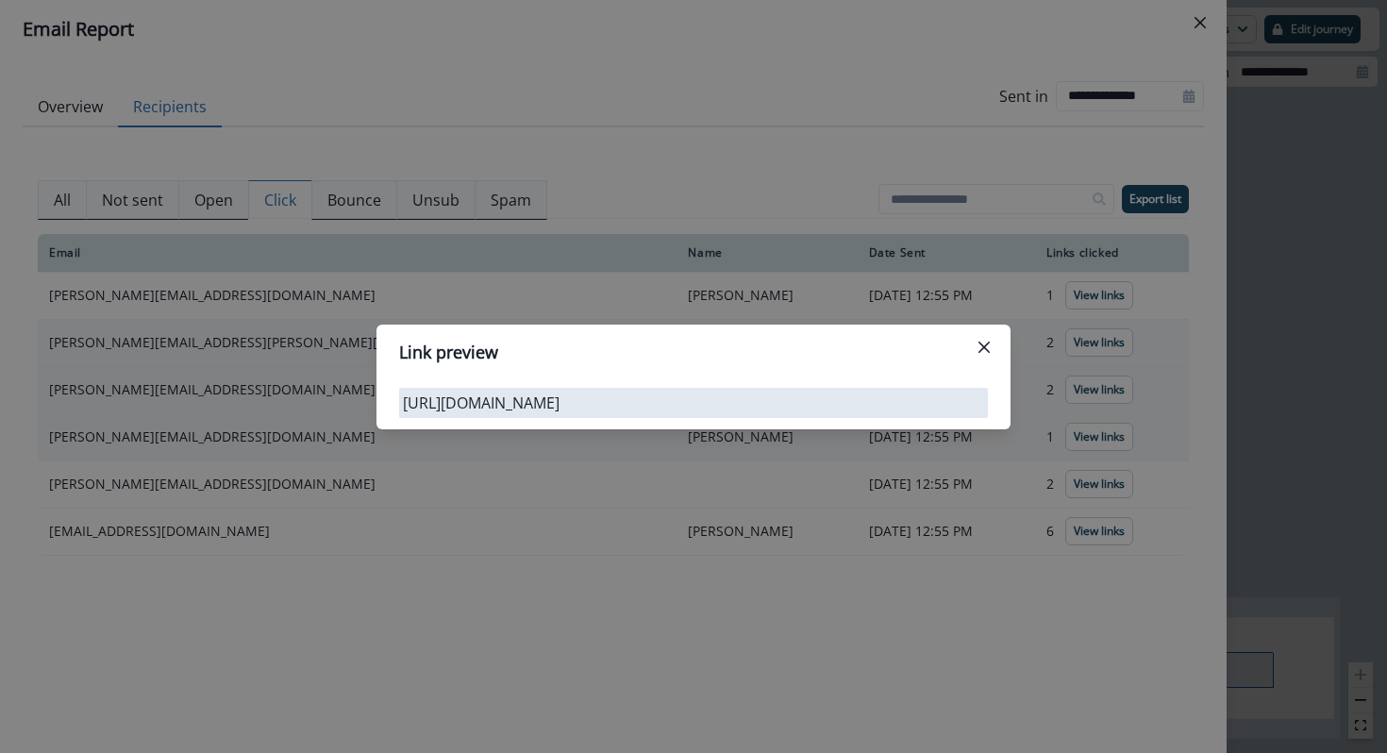
click at [940, 462] on div "Link preview https://luma.com/m7nwpy8d" at bounding box center [693, 376] width 1387 height 753
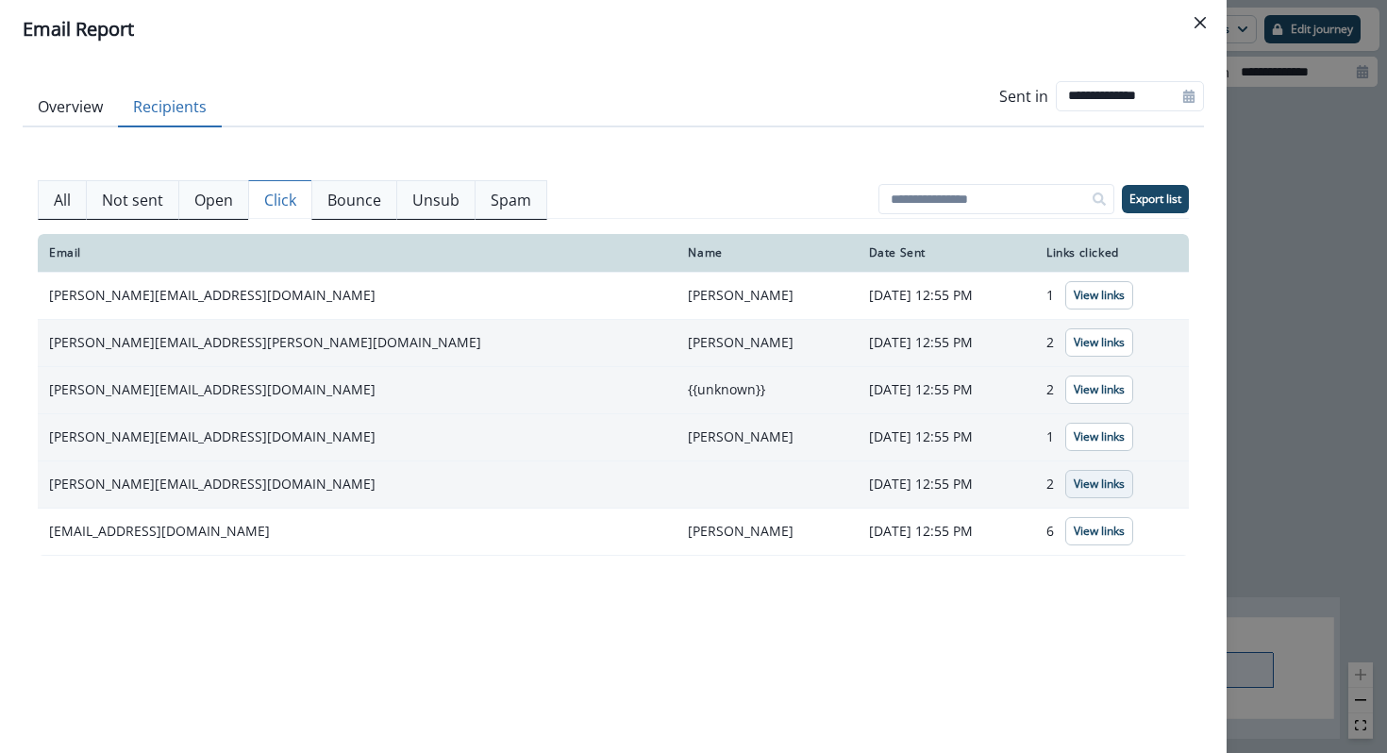
click at [1067, 492] on button "View links" at bounding box center [1099, 484] width 68 height 28
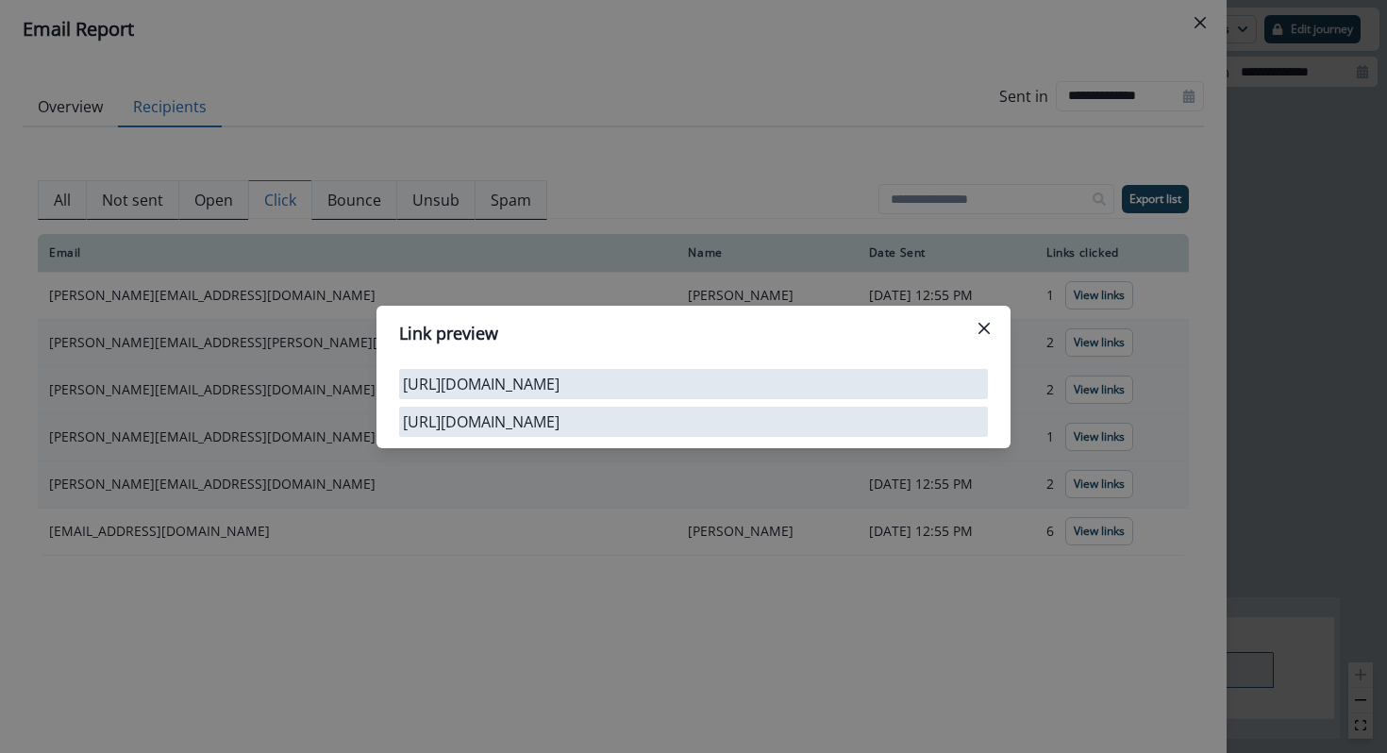
click at [867, 507] on div "Link preview https://clayhq.typeform.com/to/knD5DWMZ https://luma.com/m7nwpy8d" at bounding box center [693, 376] width 1387 height 753
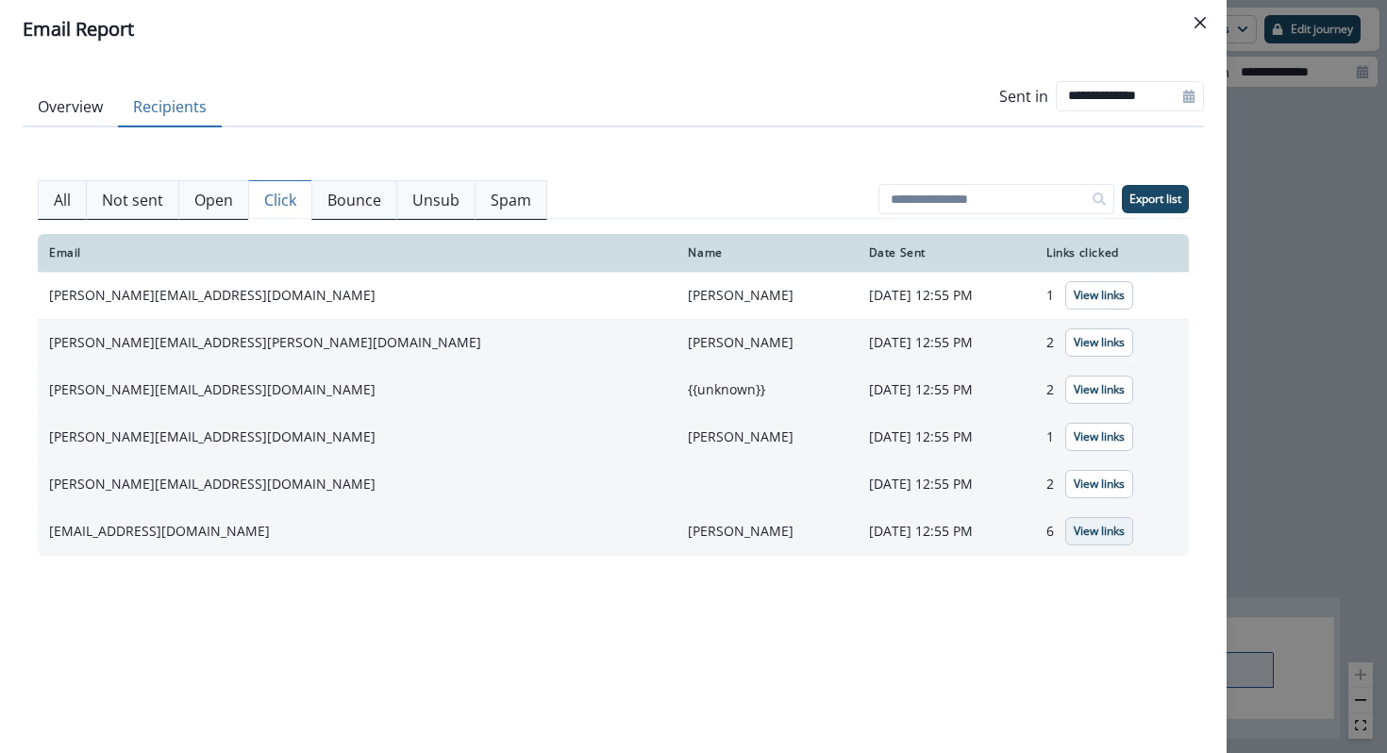
click at [1074, 530] on p "View links" at bounding box center [1099, 531] width 51 height 13
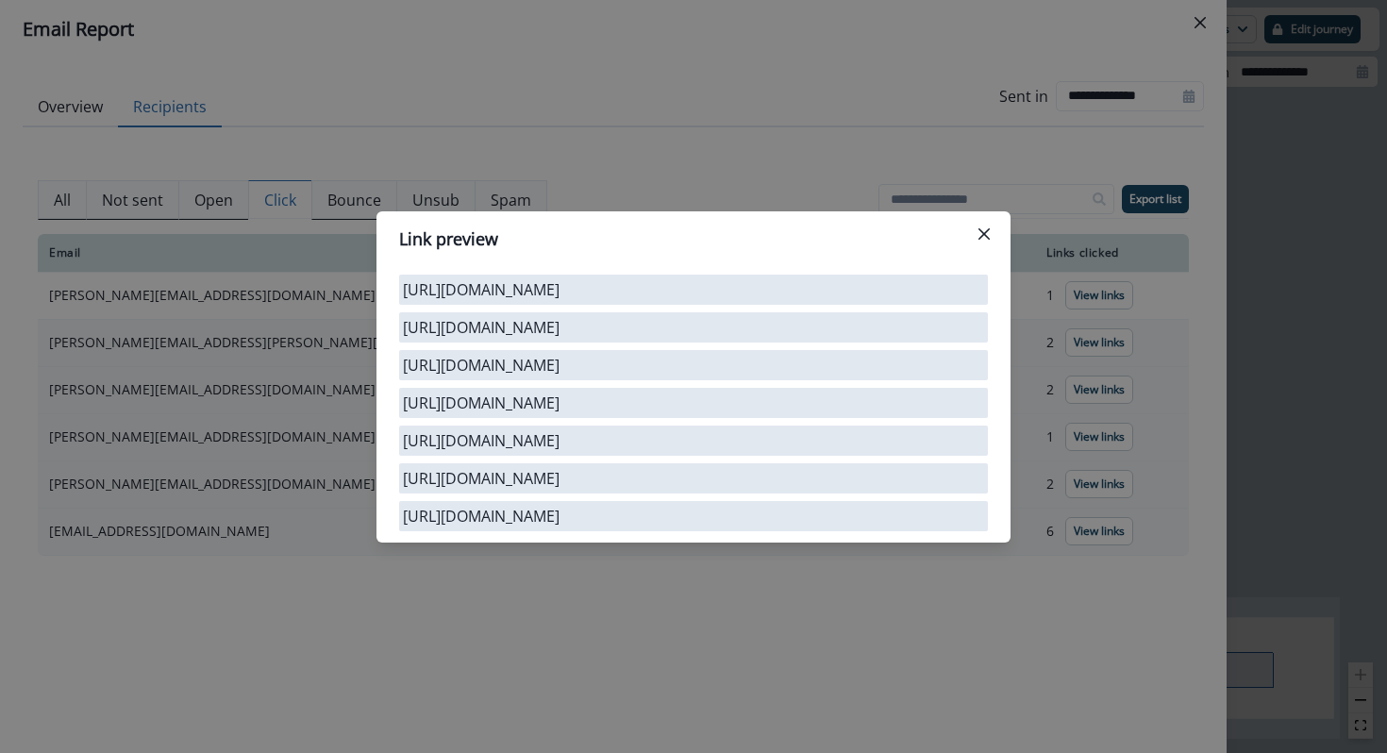
click at [872, 583] on div "Link preview https://x.com/clayrunhq https://luma.com/m7nwpy8d https://clayhq.t…" at bounding box center [693, 376] width 1387 height 753
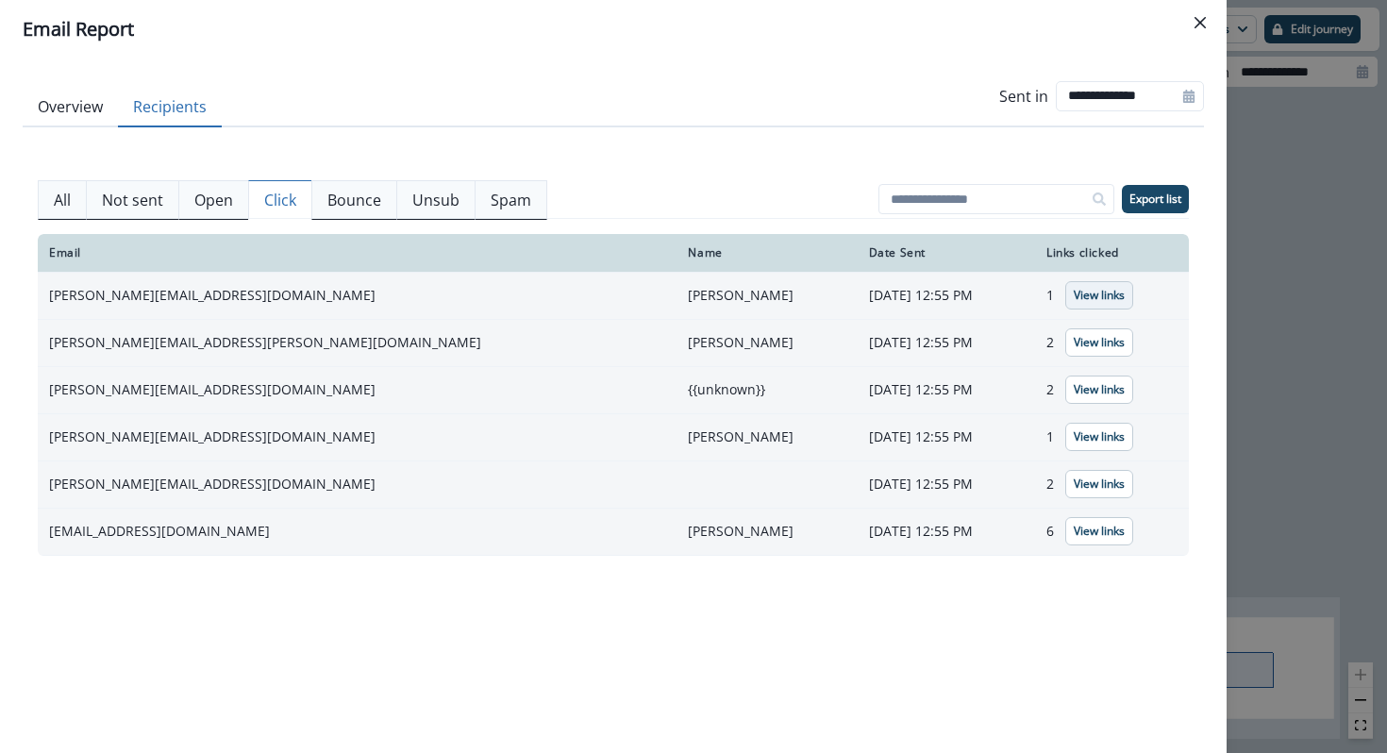
click at [1090, 300] on p "View links" at bounding box center [1099, 295] width 51 height 13
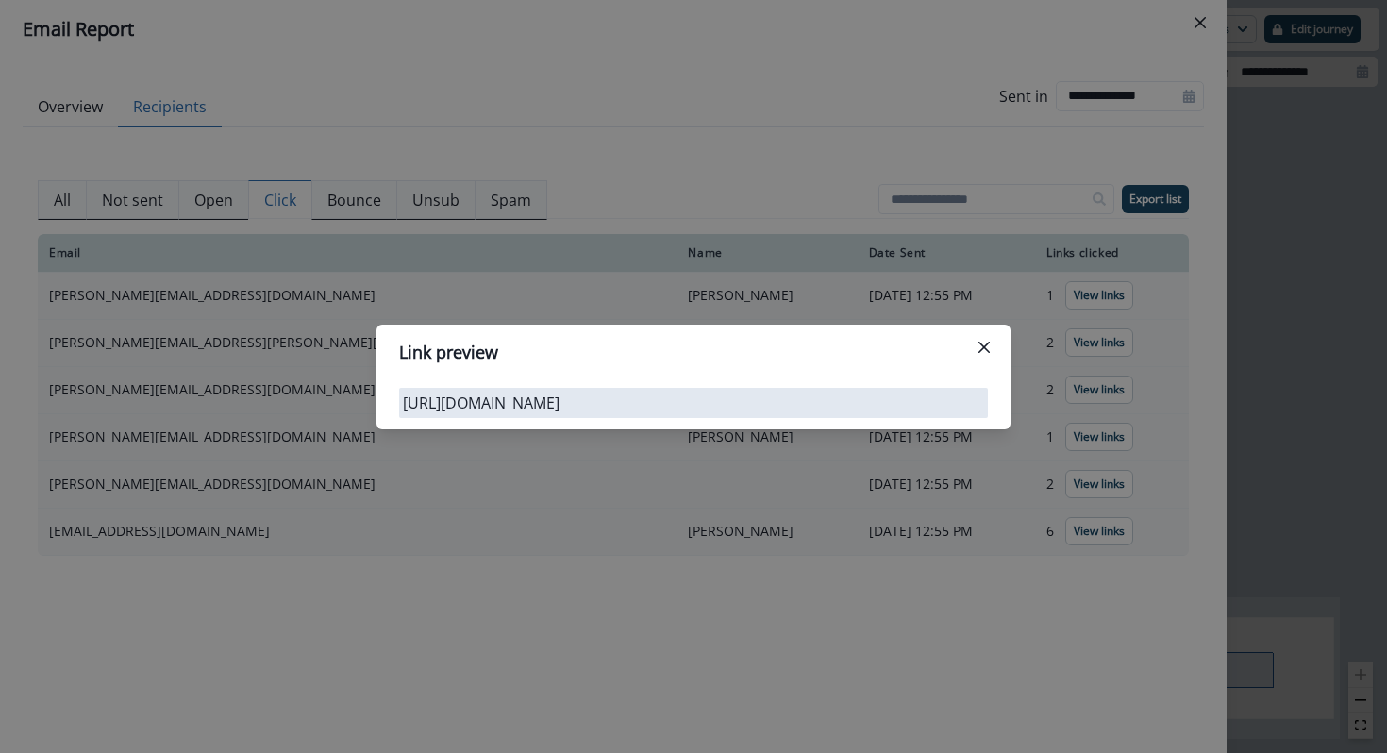
click at [704, 477] on div "Link preview https://luma.com/m7nwpy8d" at bounding box center [693, 376] width 1387 height 753
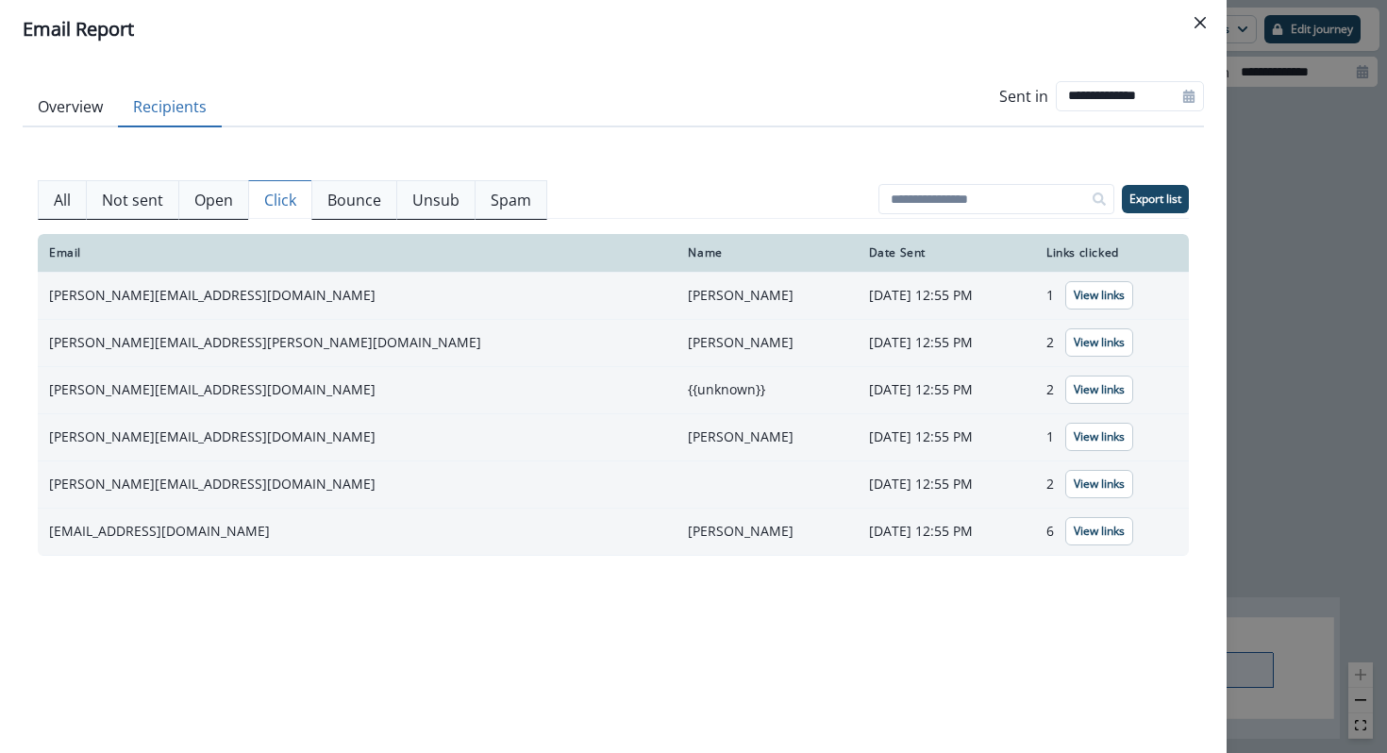
click at [58, 112] on button "Overview" at bounding box center [70, 108] width 95 height 40
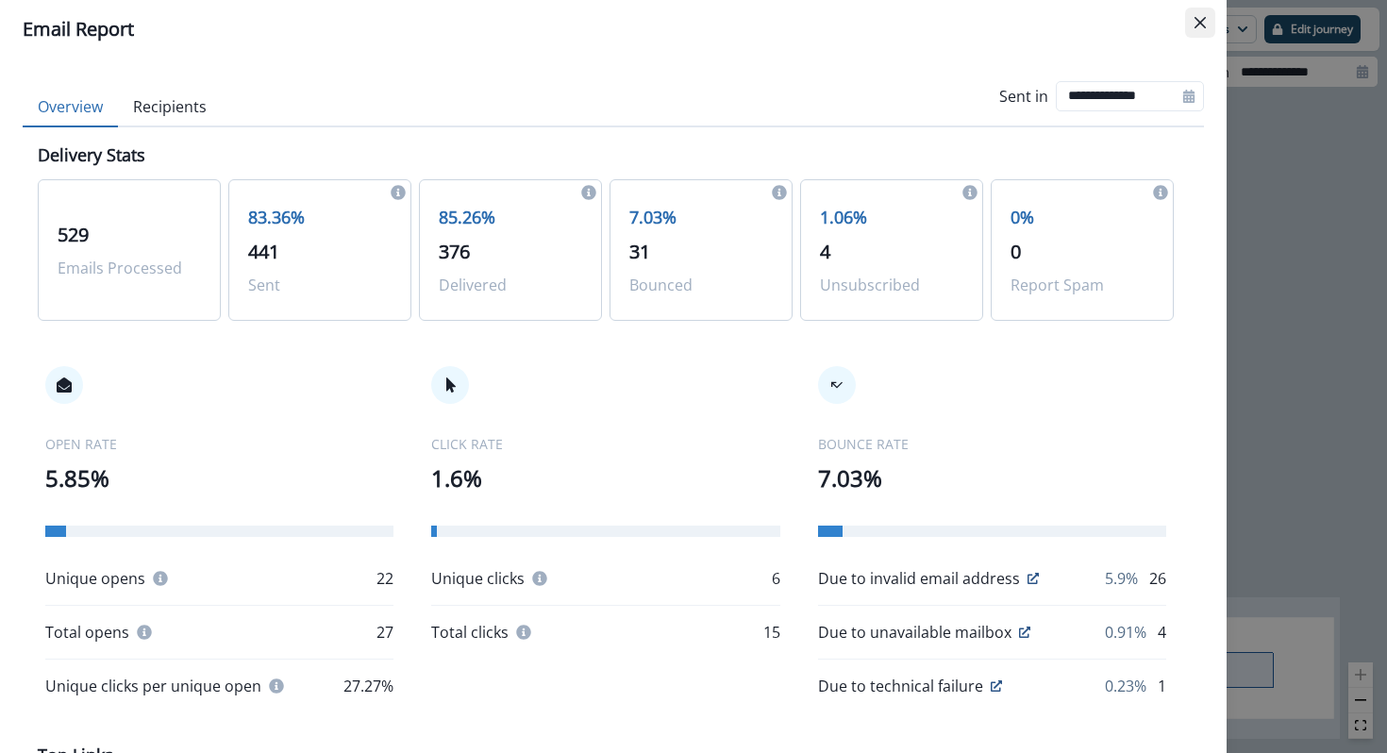
click at [1197, 11] on button "Close" at bounding box center [1200, 23] width 30 height 30
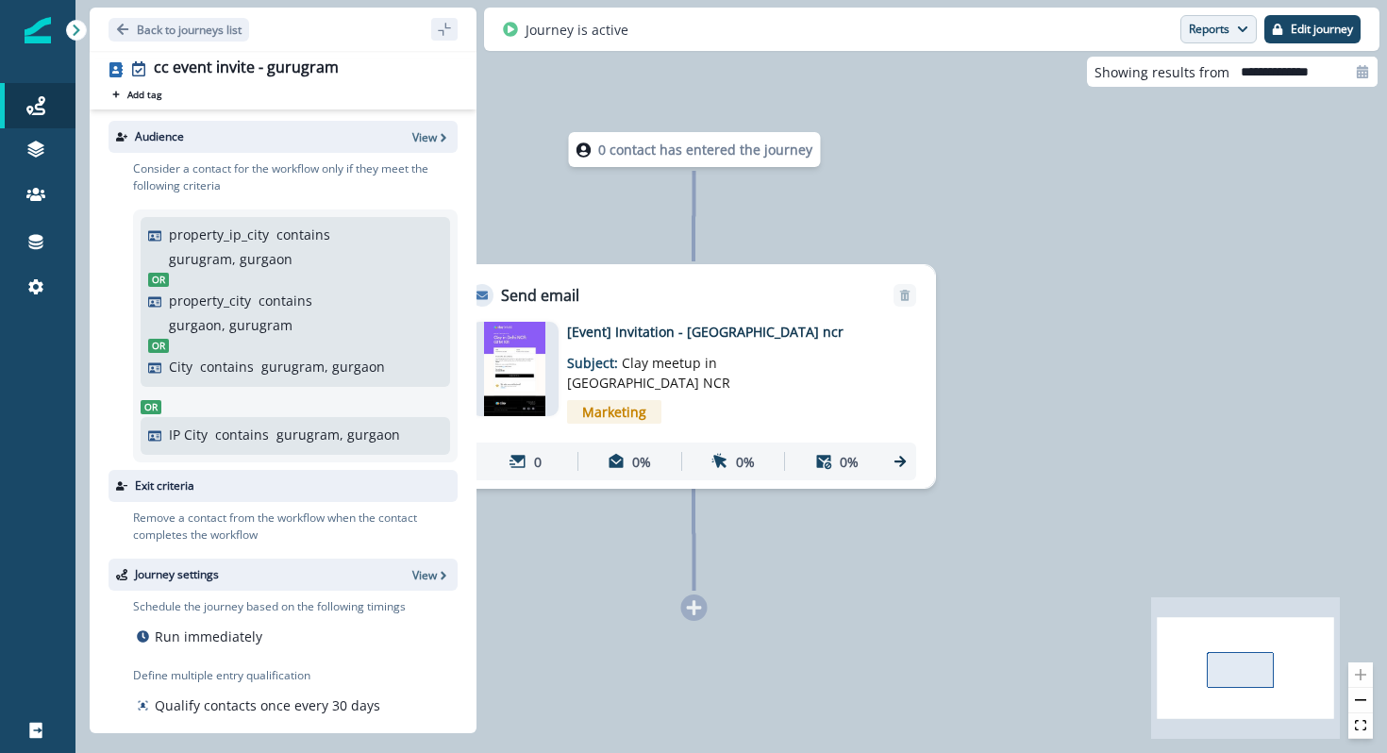
click at [1242, 33] on icon "button" at bounding box center [1242, 29] width 11 height 11
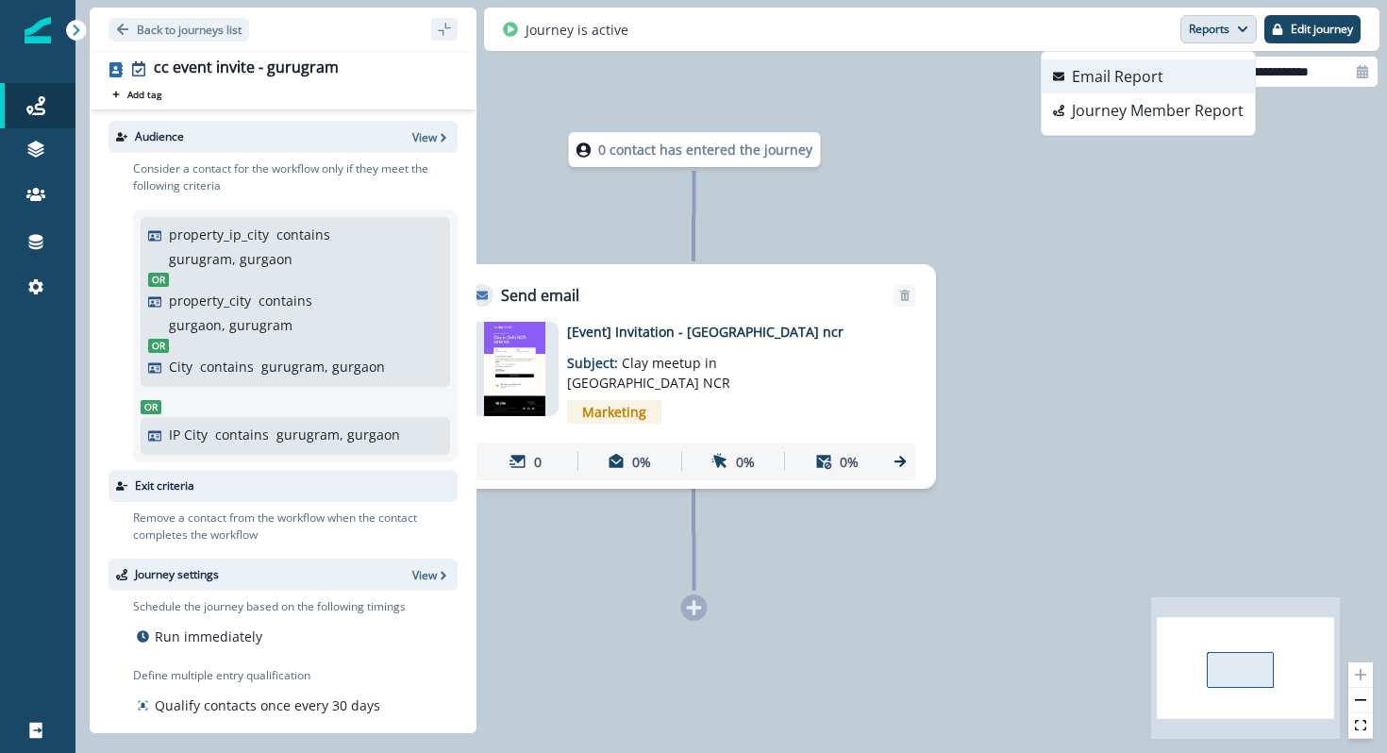
click at [1166, 65] on button "Email Report" at bounding box center [1148, 76] width 213 height 34
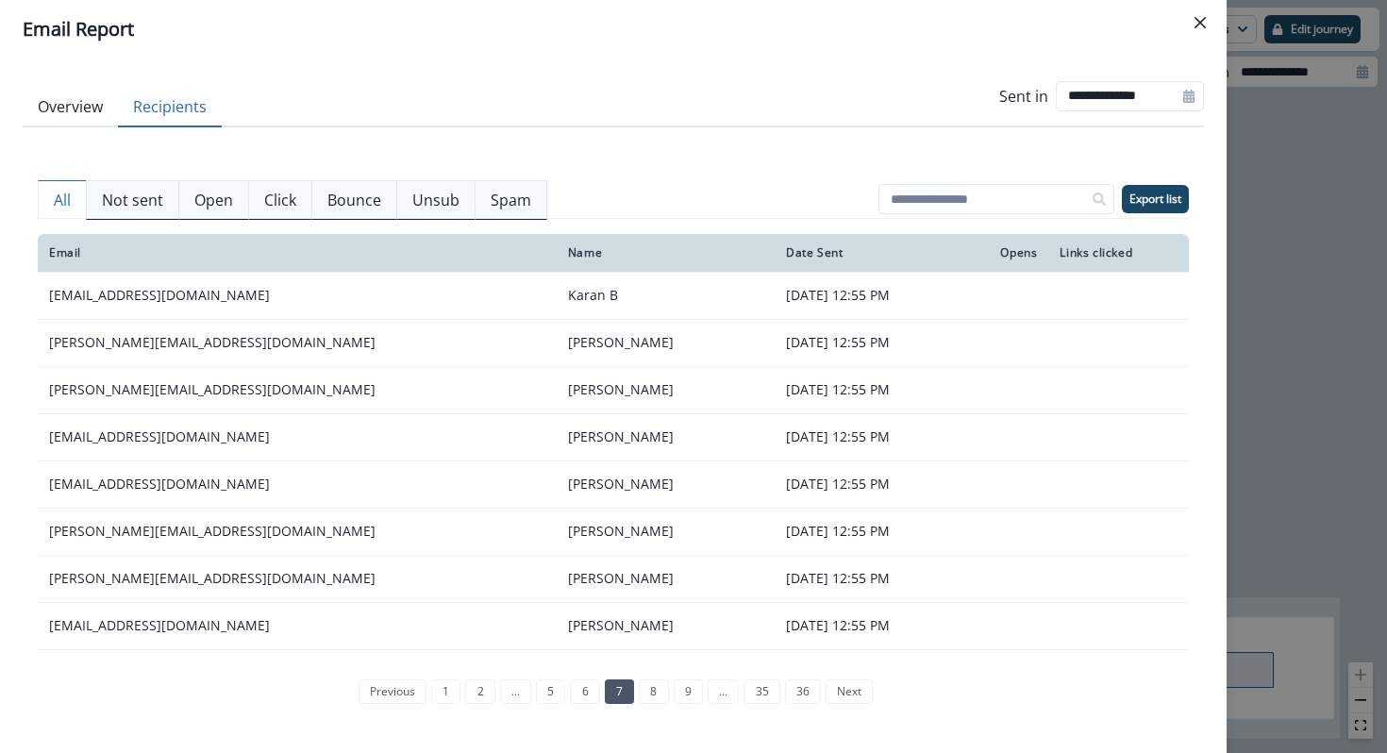
click at [170, 108] on button "Recipients" at bounding box center [170, 108] width 104 height 40
click at [276, 201] on p "Click" at bounding box center [280, 200] width 32 height 23
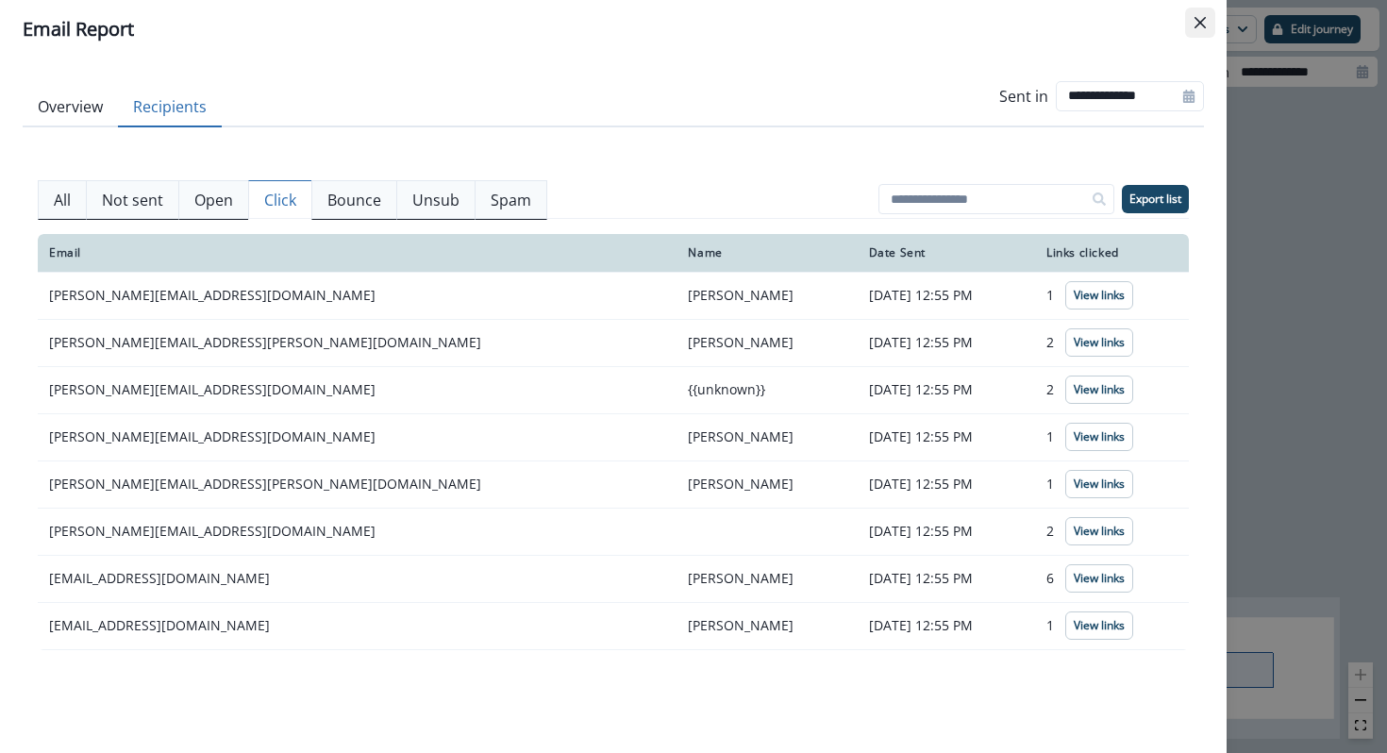
click at [1192, 19] on button "Close" at bounding box center [1200, 23] width 30 height 30
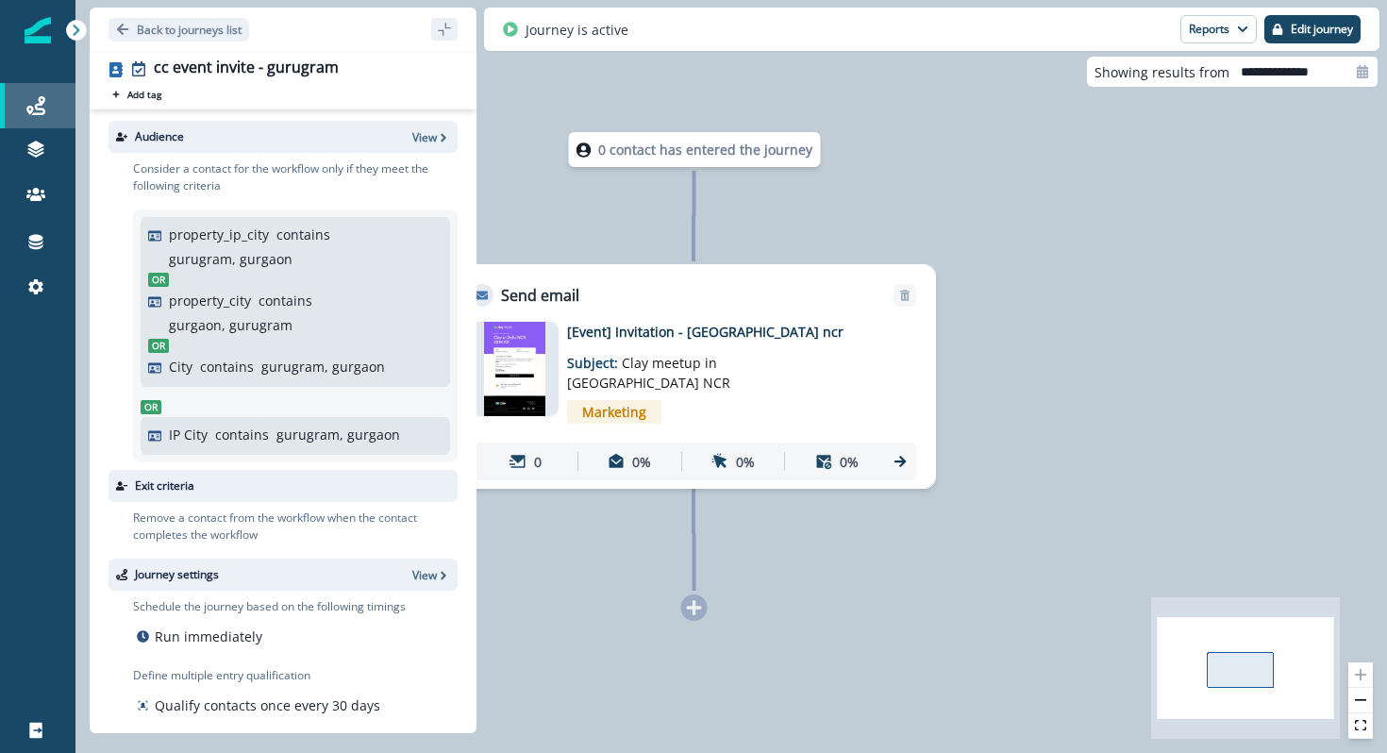
click at [18, 109] on div "Journeys" at bounding box center [38, 105] width 60 height 23
